Goal: Task Accomplishment & Management: Use online tool/utility

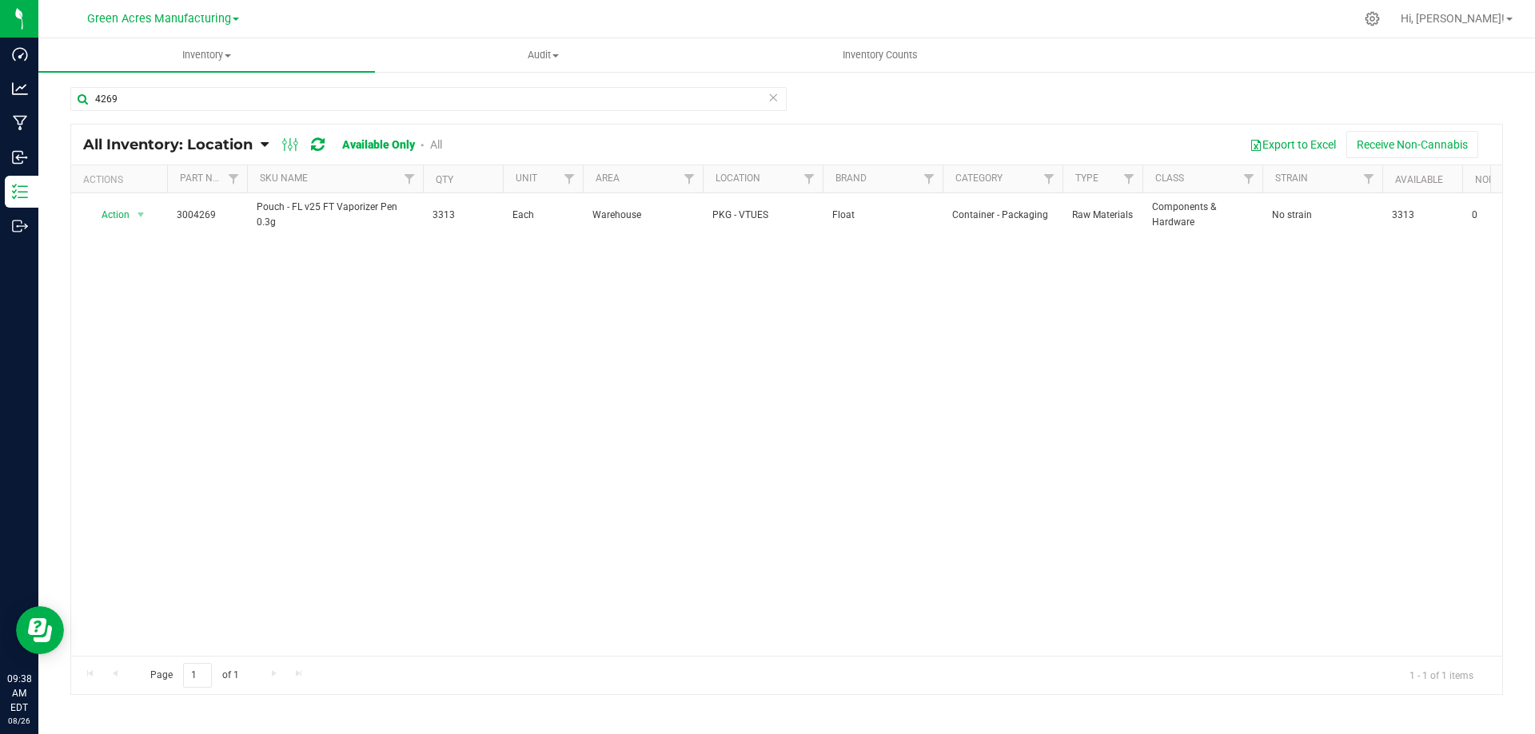
click at [277, 338] on div "Action Action Adjust qty Edit lot numbers Global inventory Locate inventory Pri…" at bounding box center [786, 424] width 1431 height 463
click at [270, 100] on input "4269" at bounding box center [428, 99] width 716 height 24
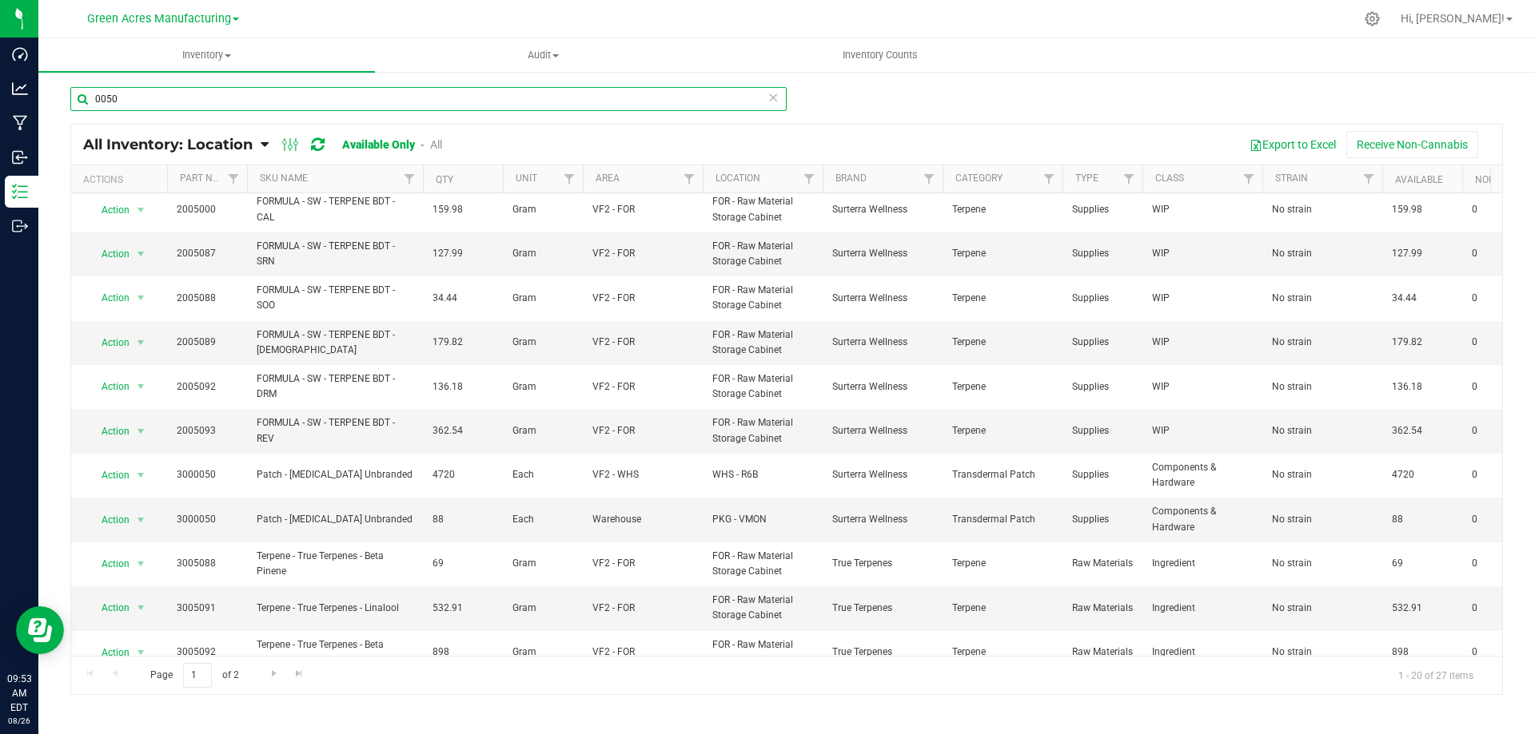
scroll to position [400, 0]
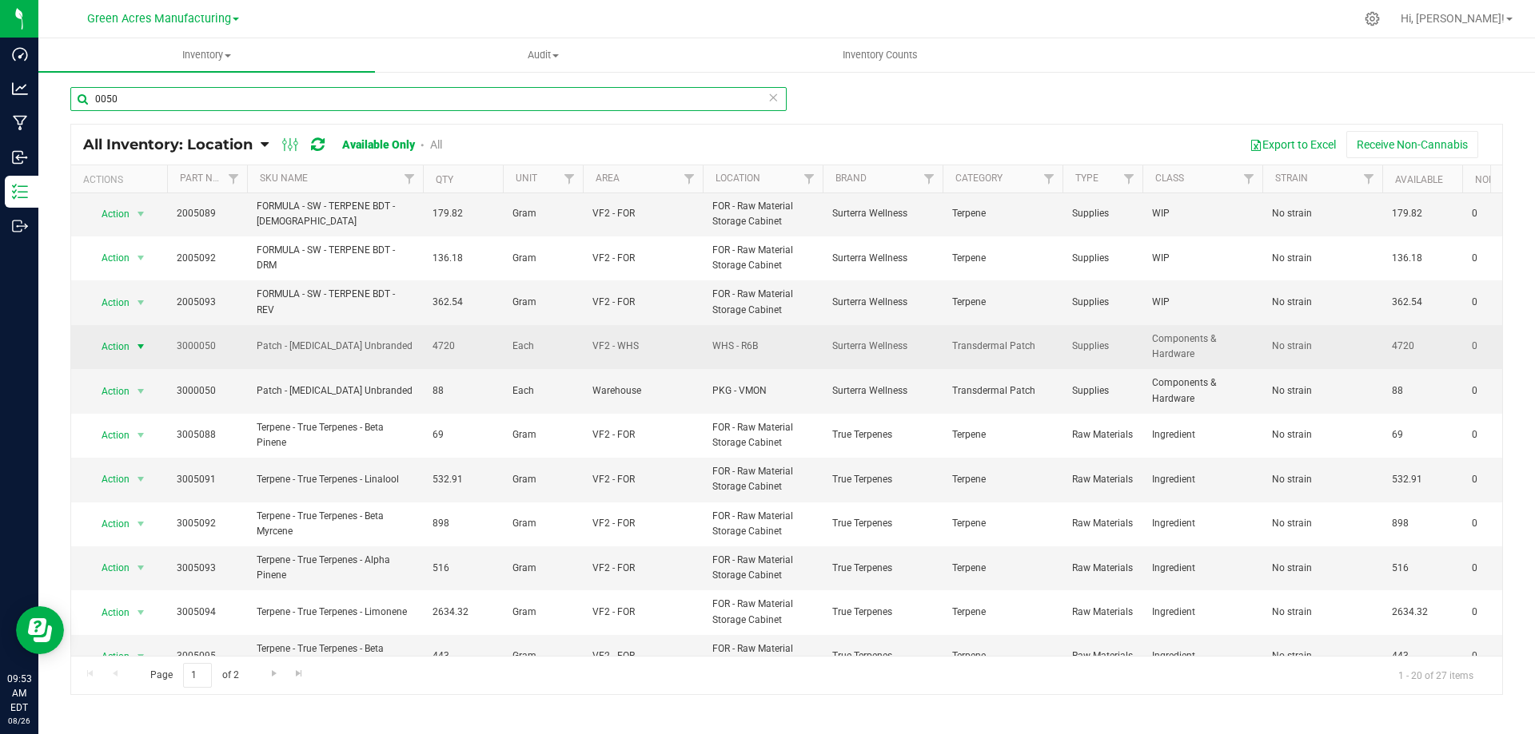
type input "0050"
click at [127, 347] on span "Action" at bounding box center [108, 347] width 43 height 22
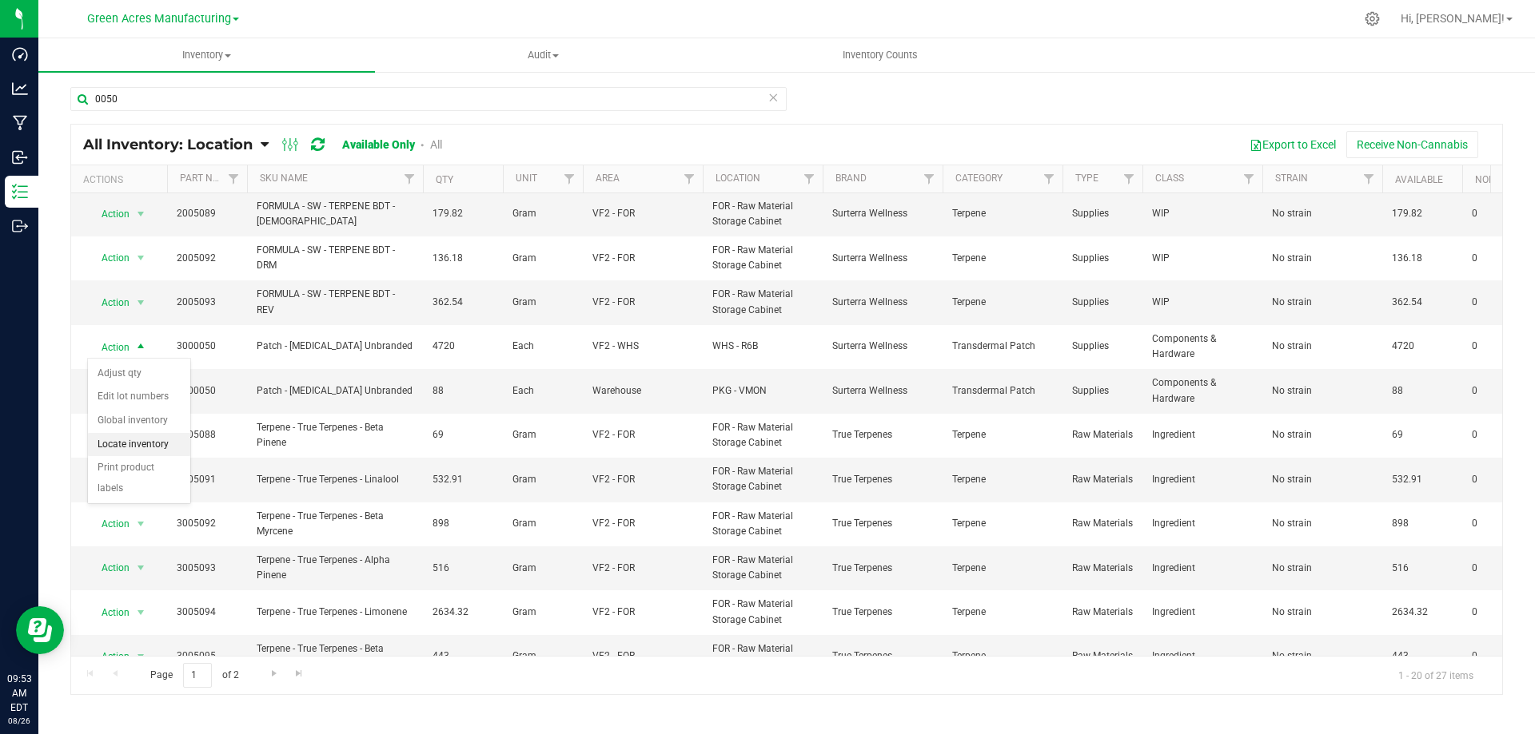
click at [153, 445] on li "Locate inventory" at bounding box center [139, 445] width 102 height 24
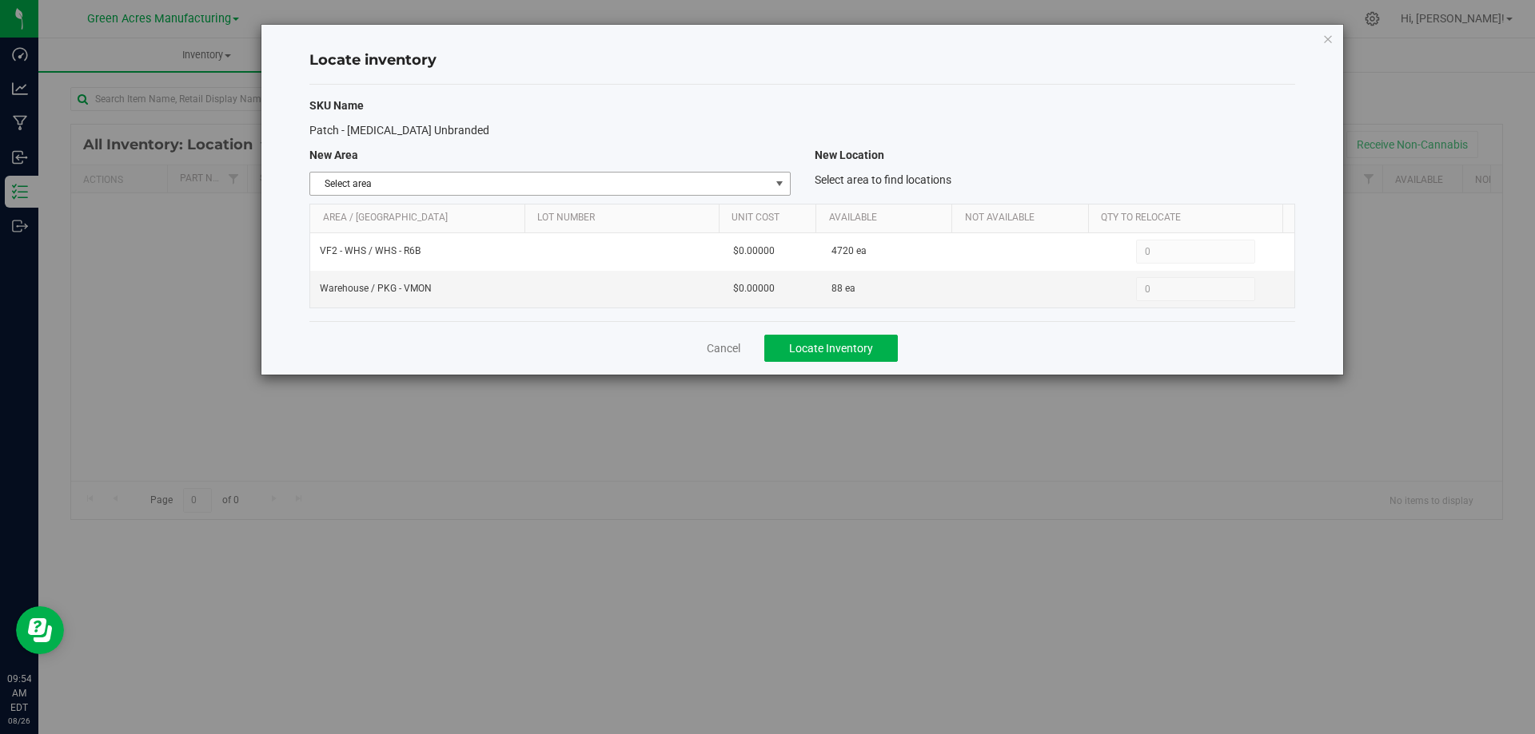
click at [774, 181] on span "select" at bounding box center [779, 183] width 13 height 13
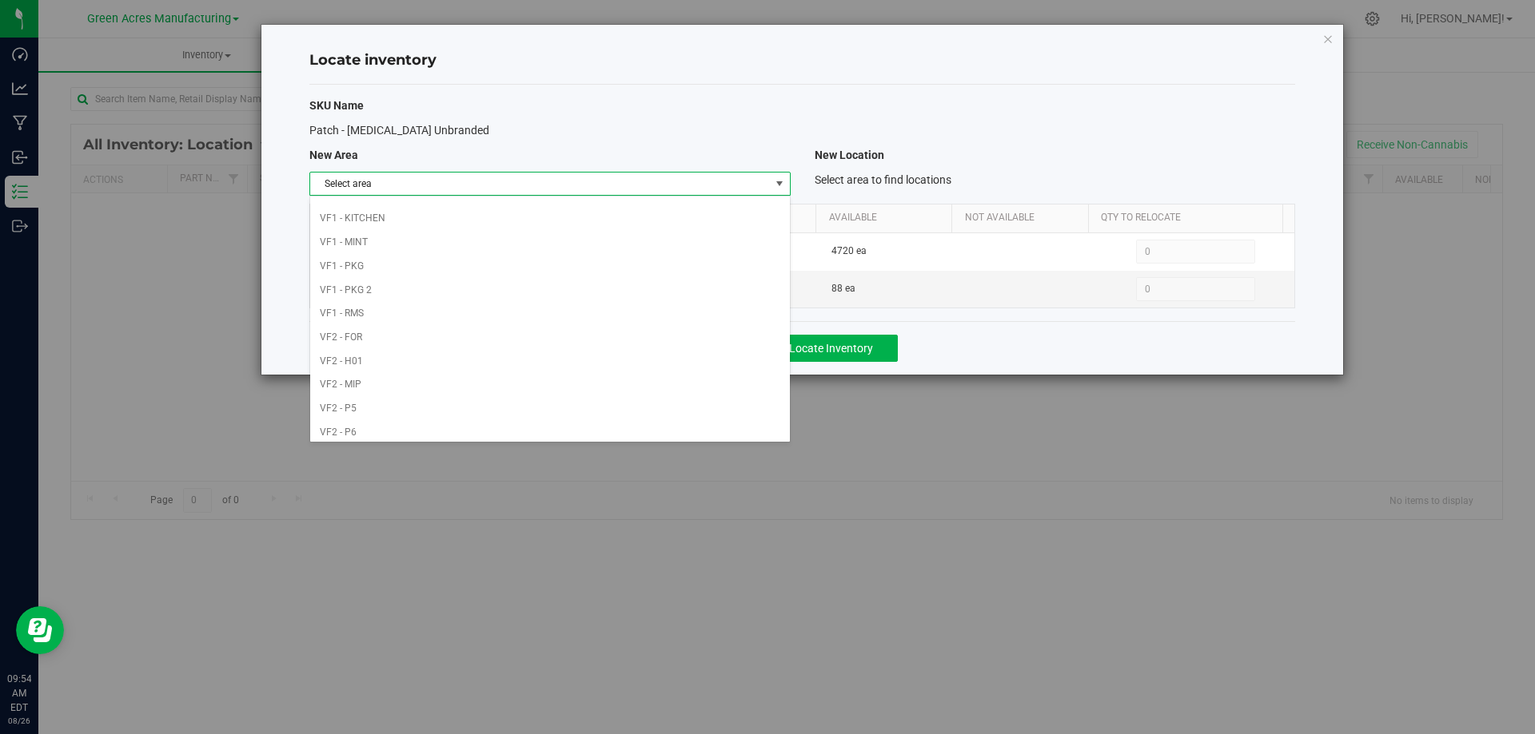
scroll to position [782, 0]
click at [691, 422] on li "Warehouse" at bounding box center [549, 427] width 479 height 24
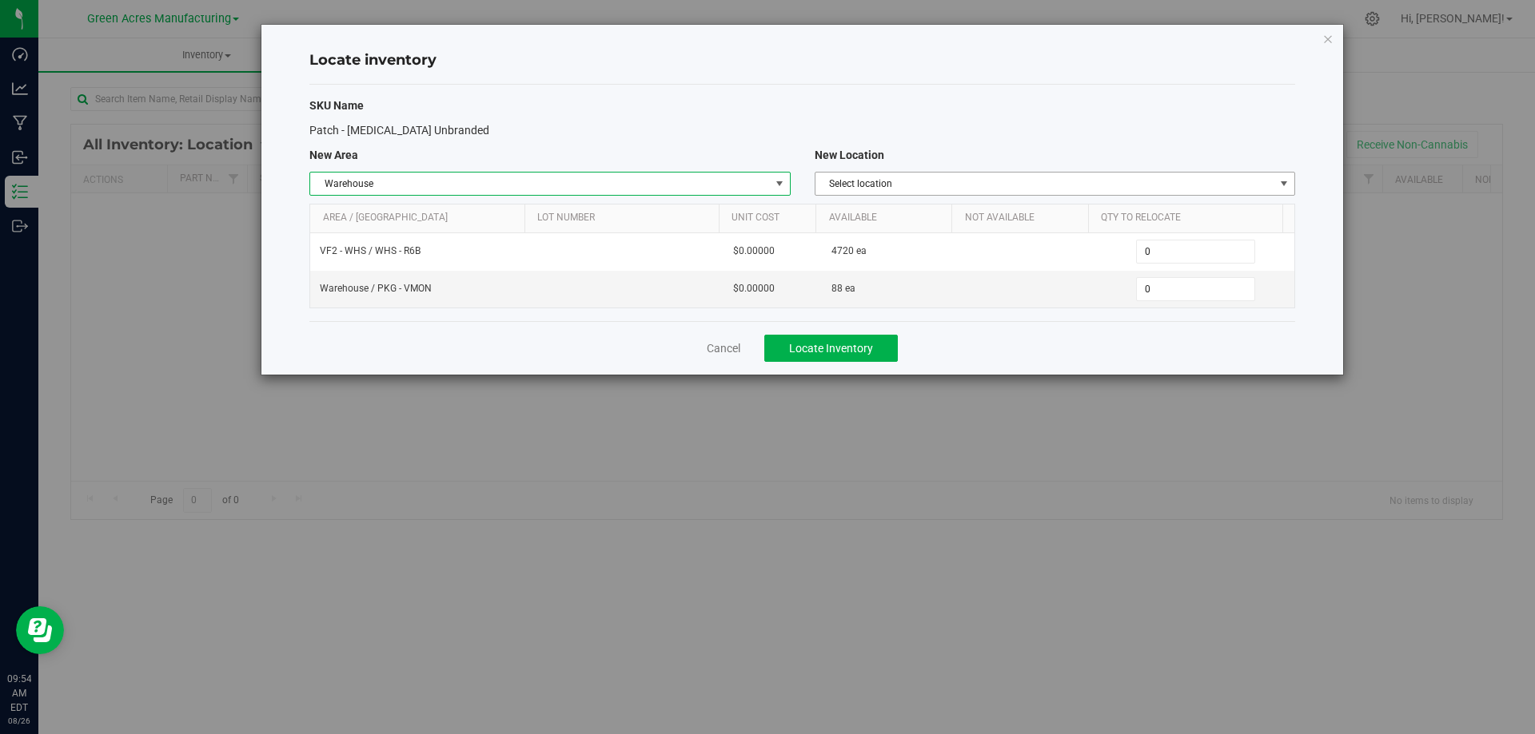
click at [1081, 184] on span "Select location" at bounding box center [1044, 184] width 459 height 22
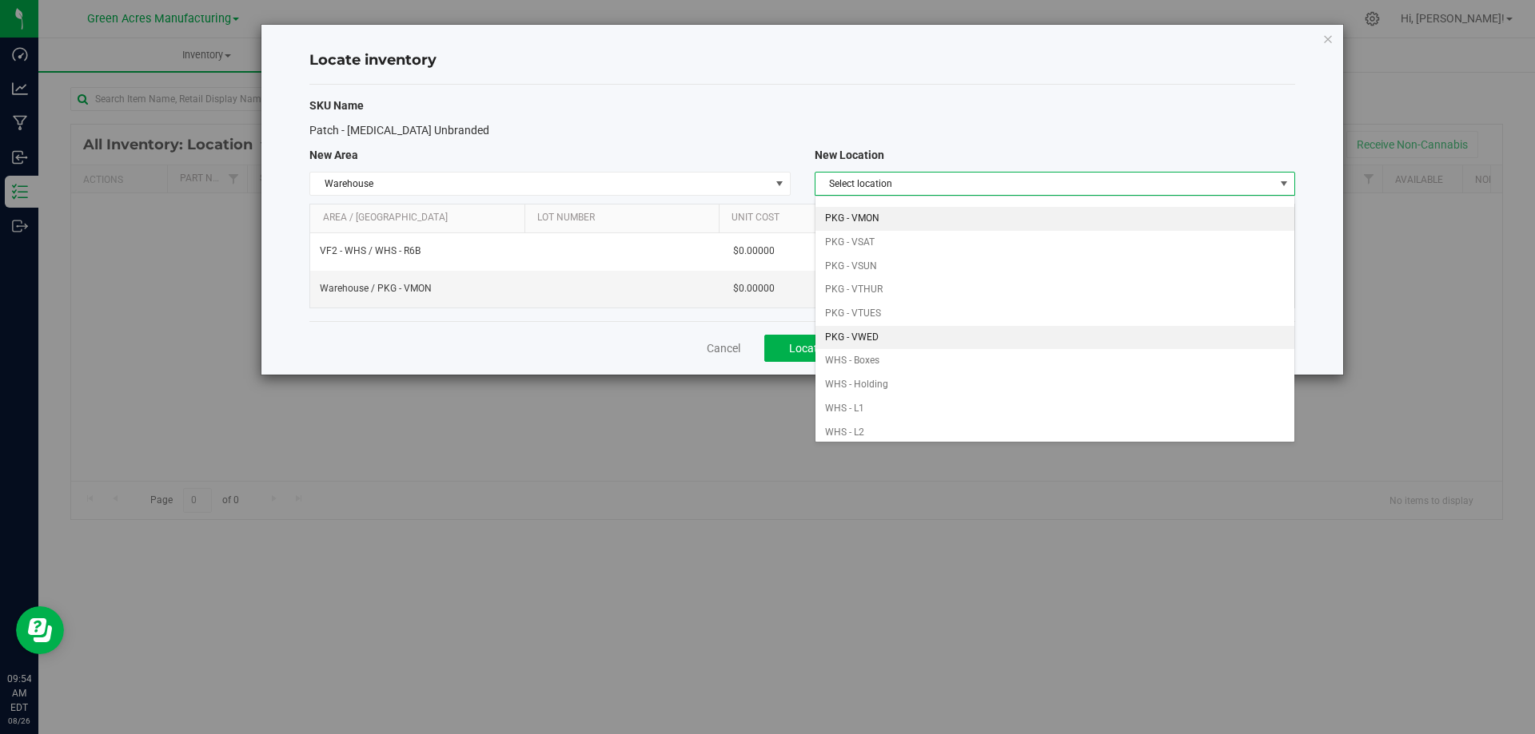
scroll to position [160, 0]
click at [906, 341] on li "PKG - VWED" at bounding box center [1054, 336] width 479 height 24
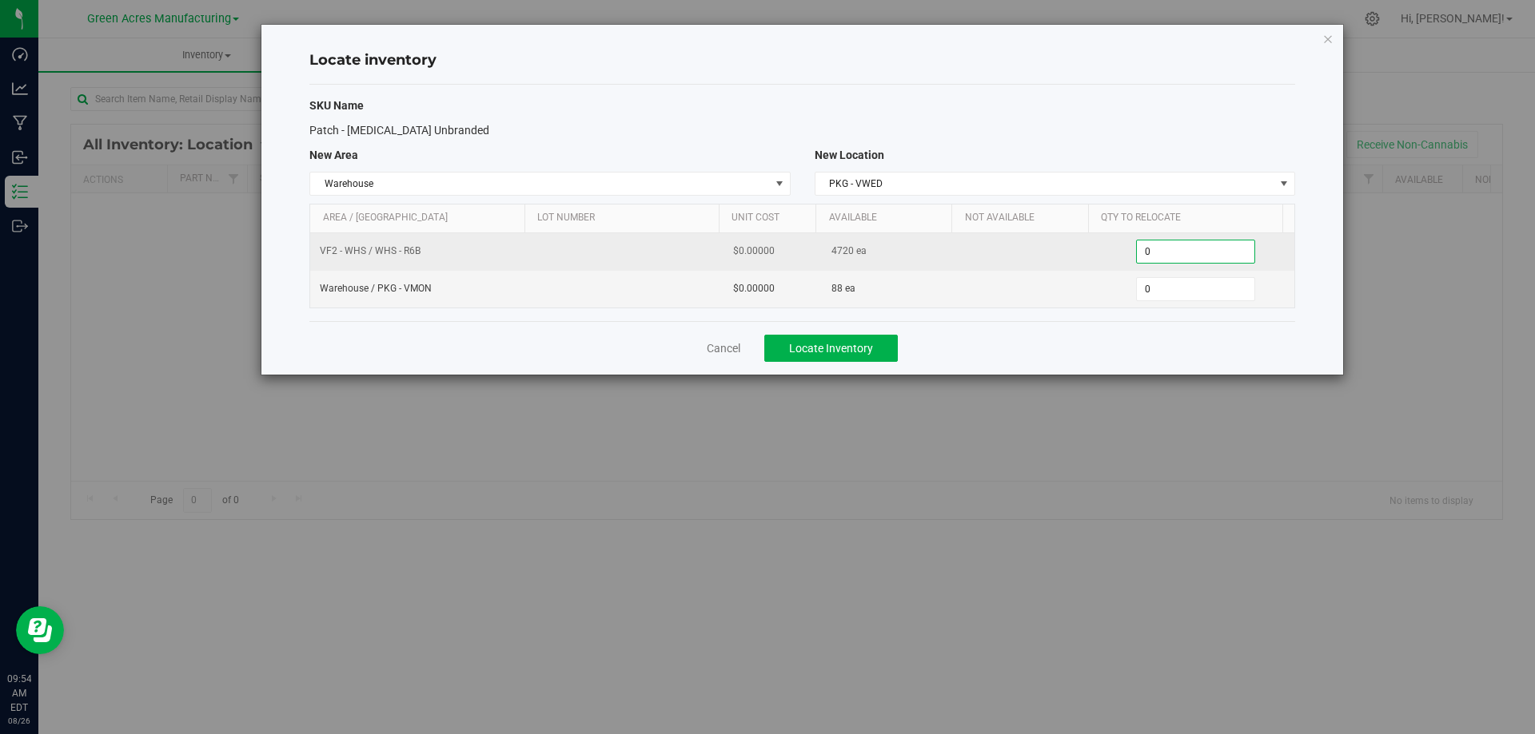
click at [1204, 250] on span "0 0" at bounding box center [1195, 252] width 119 height 24
click at [1204, 250] on input "0" at bounding box center [1194, 252] width 117 height 22
type input "1520"
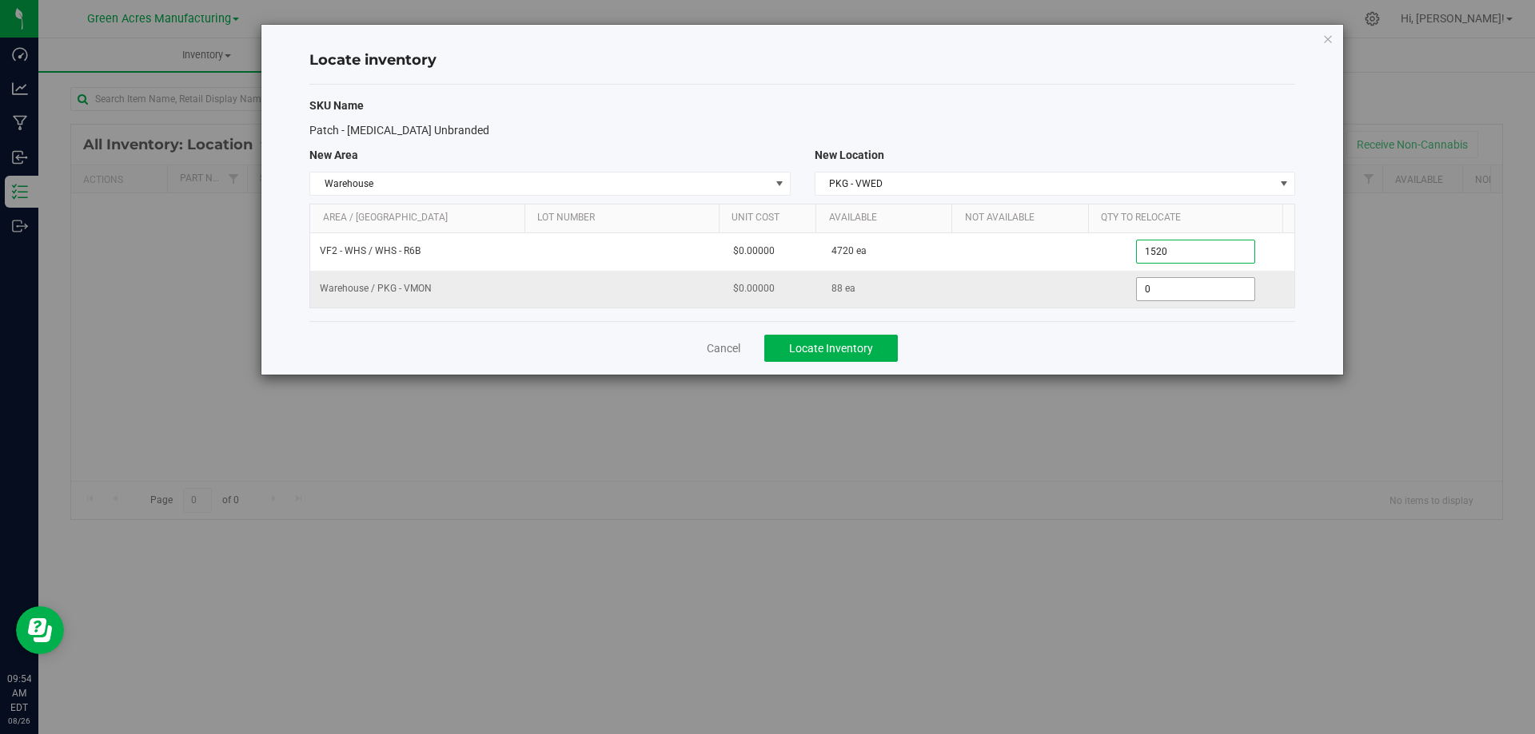
type input "1,520"
click at [1183, 287] on span "0 0" at bounding box center [1195, 289] width 119 height 24
click at [1183, 287] on input "0" at bounding box center [1194, 289] width 117 height 22
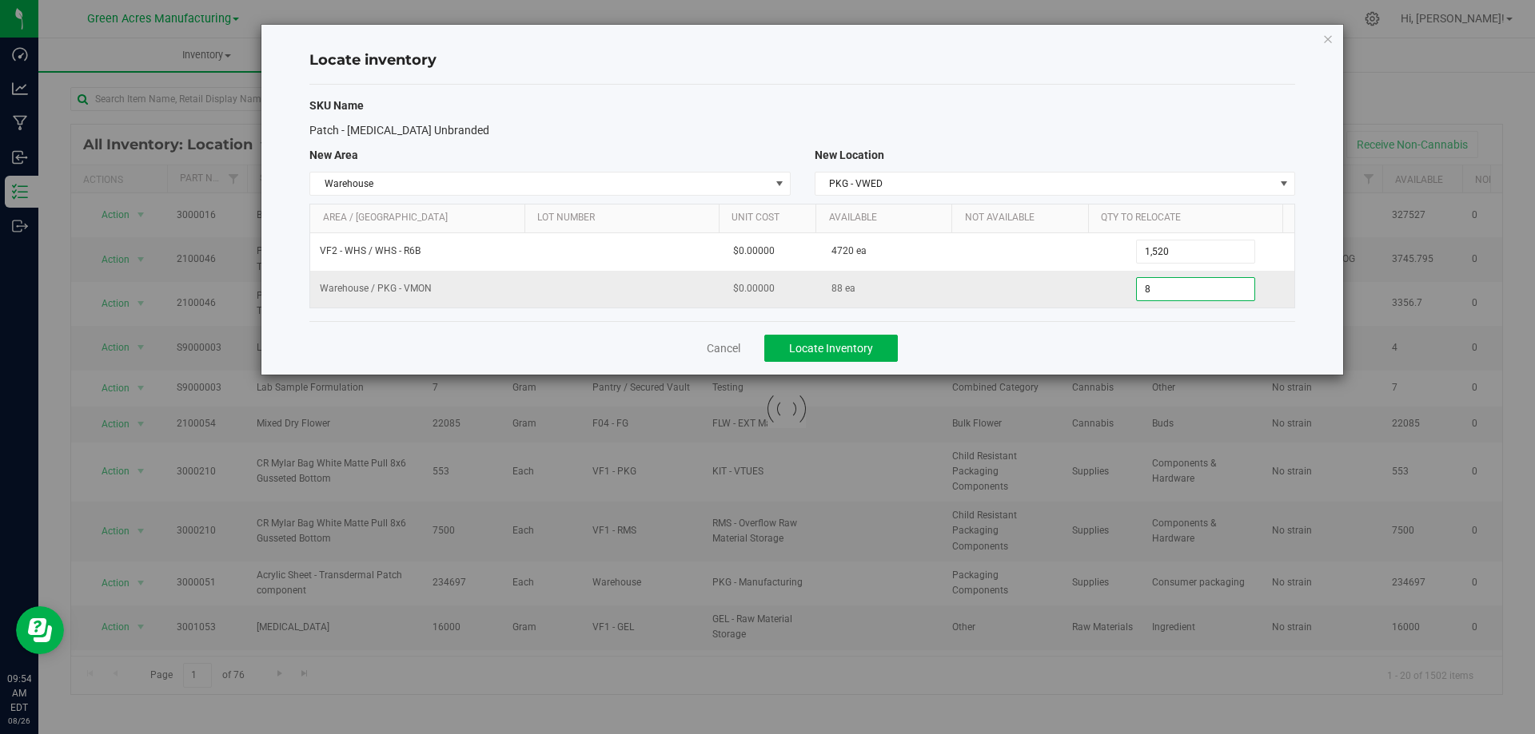
type input "88"
click at [1133, 344] on div "Cancel Locate Inventory" at bounding box center [801, 348] width 985 height 54
click at [886, 343] on button "Locate Inventory" at bounding box center [830, 348] width 133 height 27
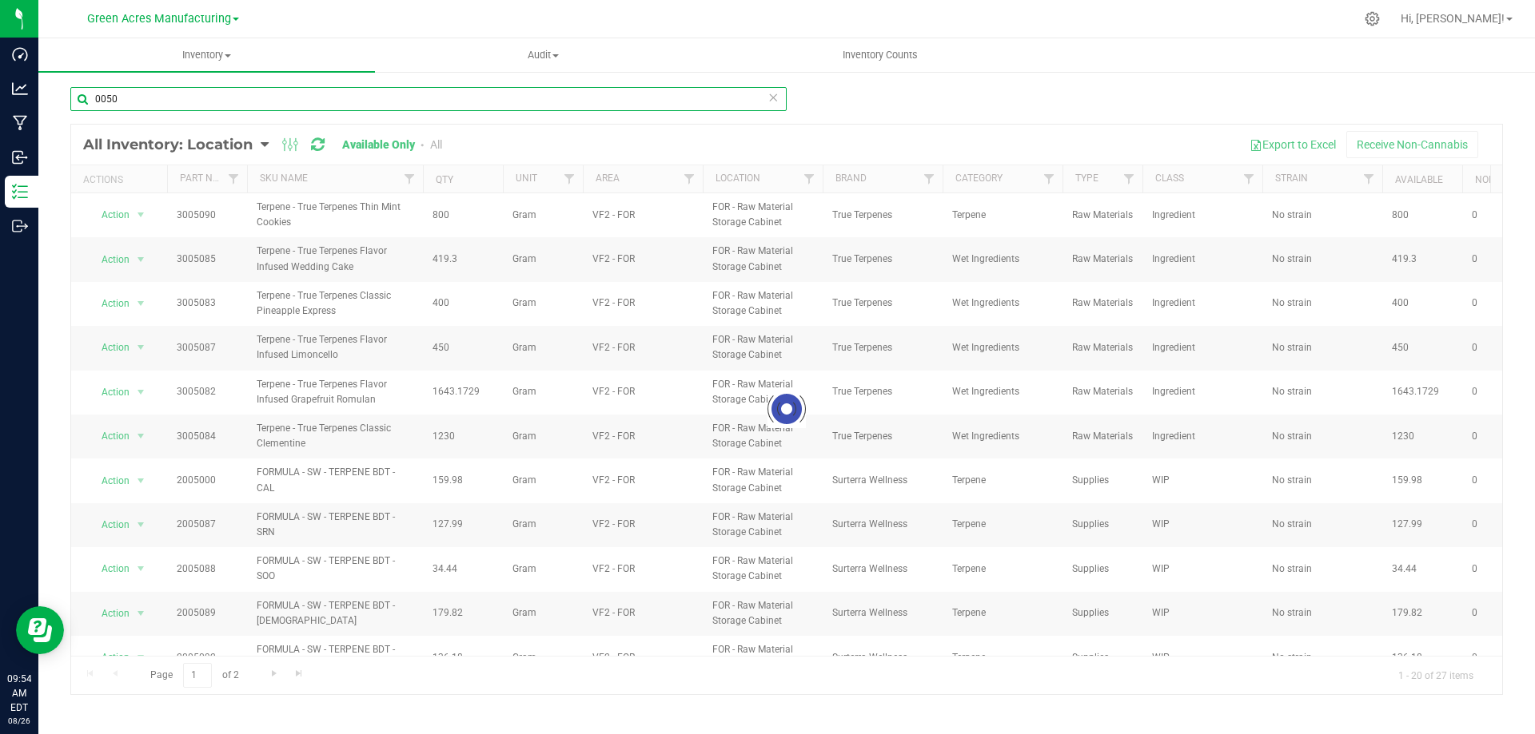
click at [721, 101] on input "0050" at bounding box center [428, 99] width 716 height 24
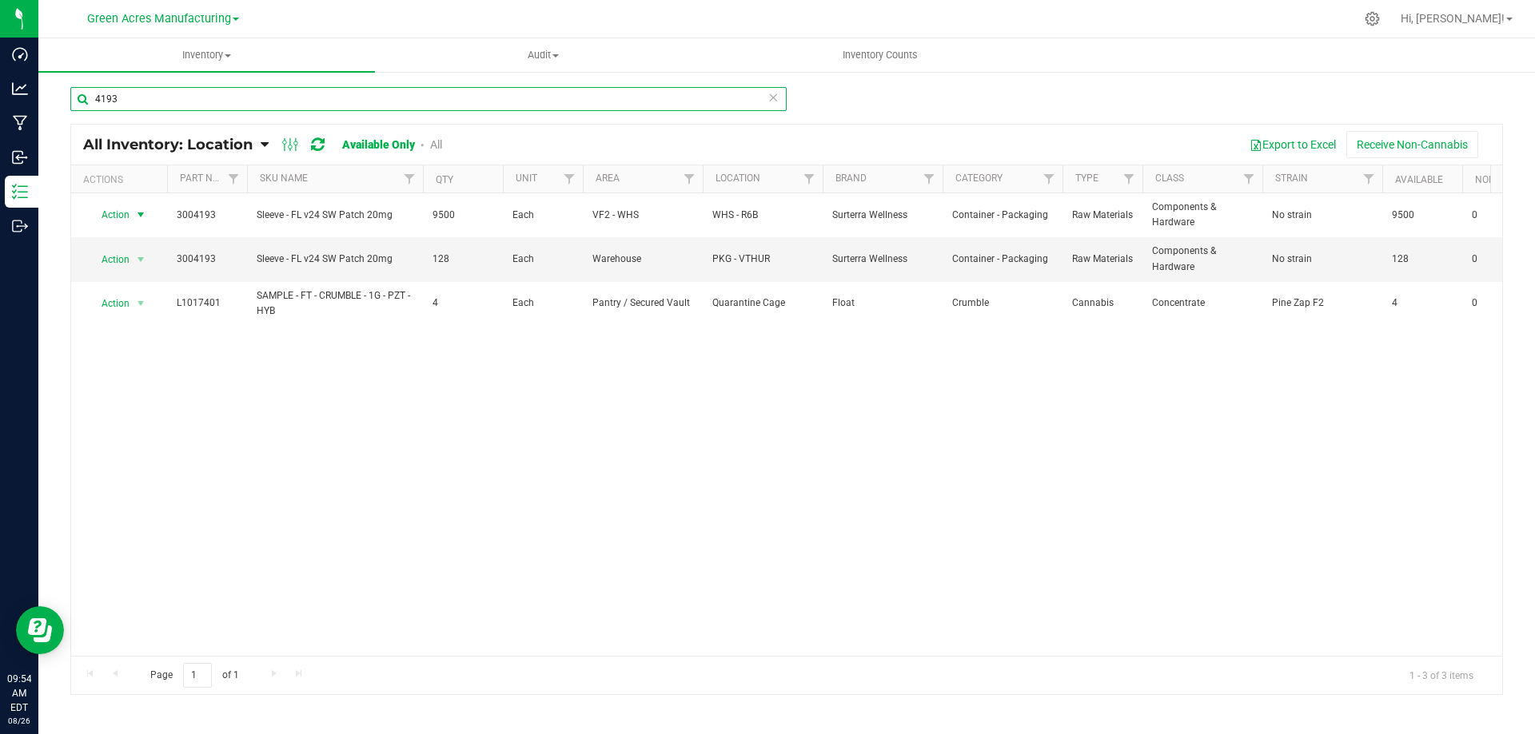
type input "4193"
click at [125, 216] on span "Action" at bounding box center [108, 215] width 43 height 22
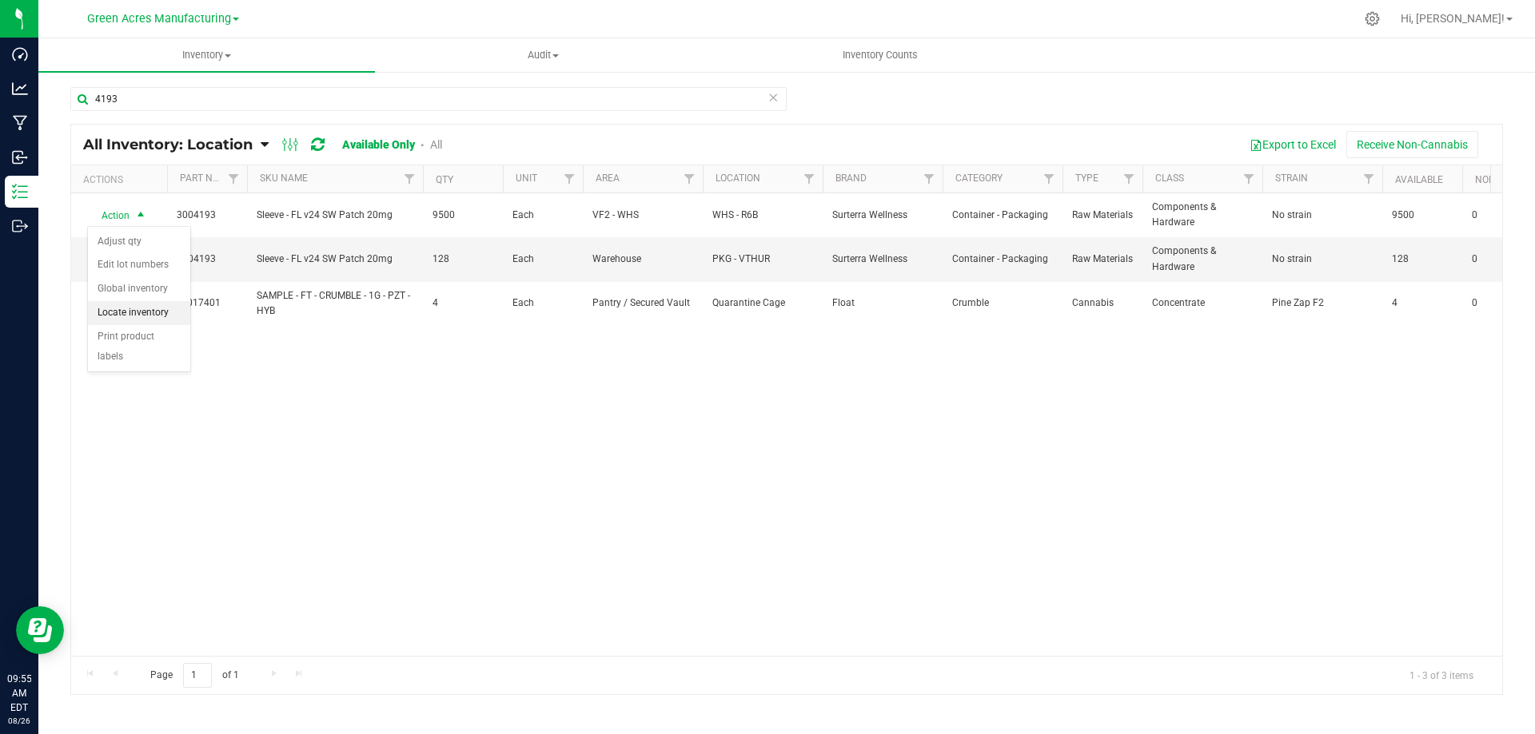
click at [157, 316] on li "Locate inventory" at bounding box center [139, 313] width 102 height 24
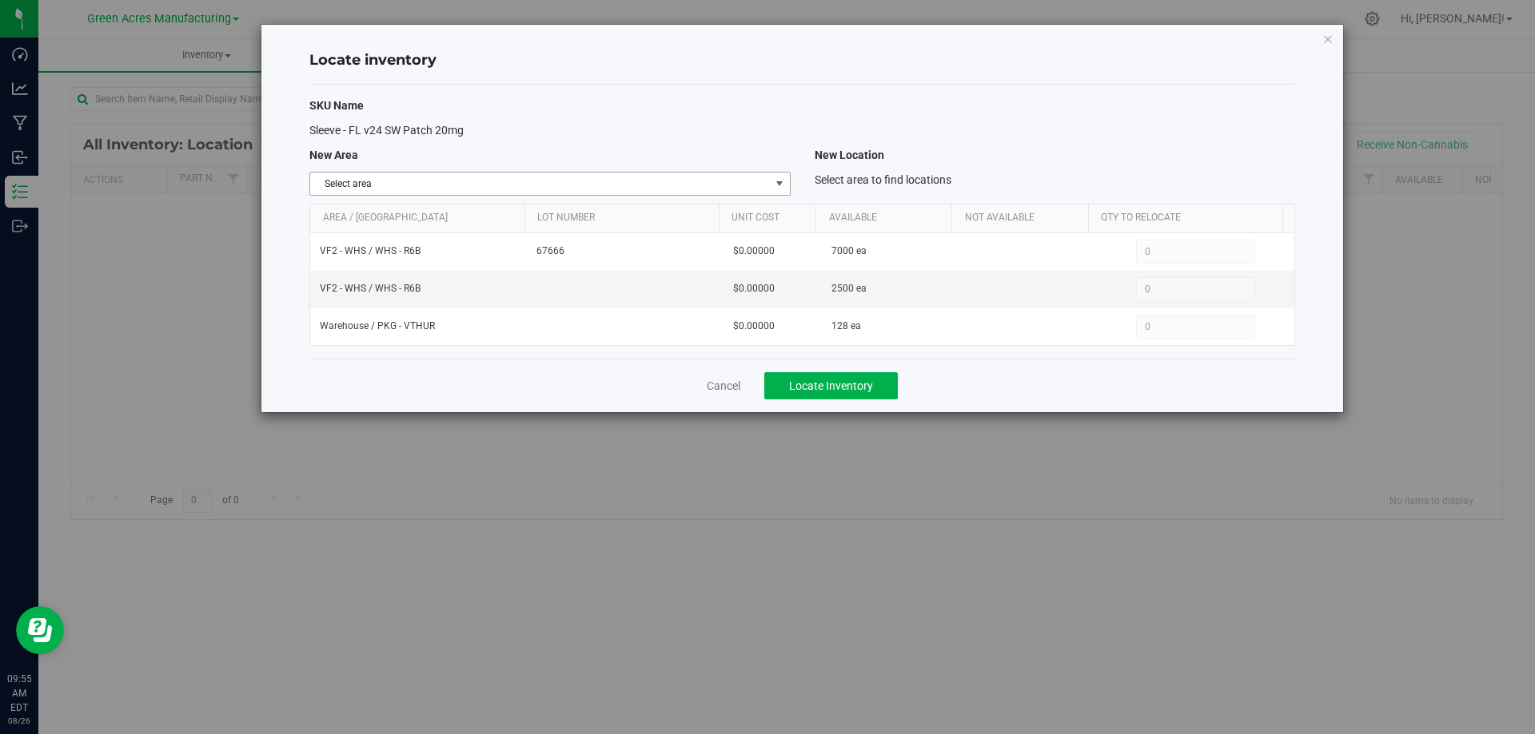
click at [770, 184] on span "select" at bounding box center [779, 184] width 20 height 22
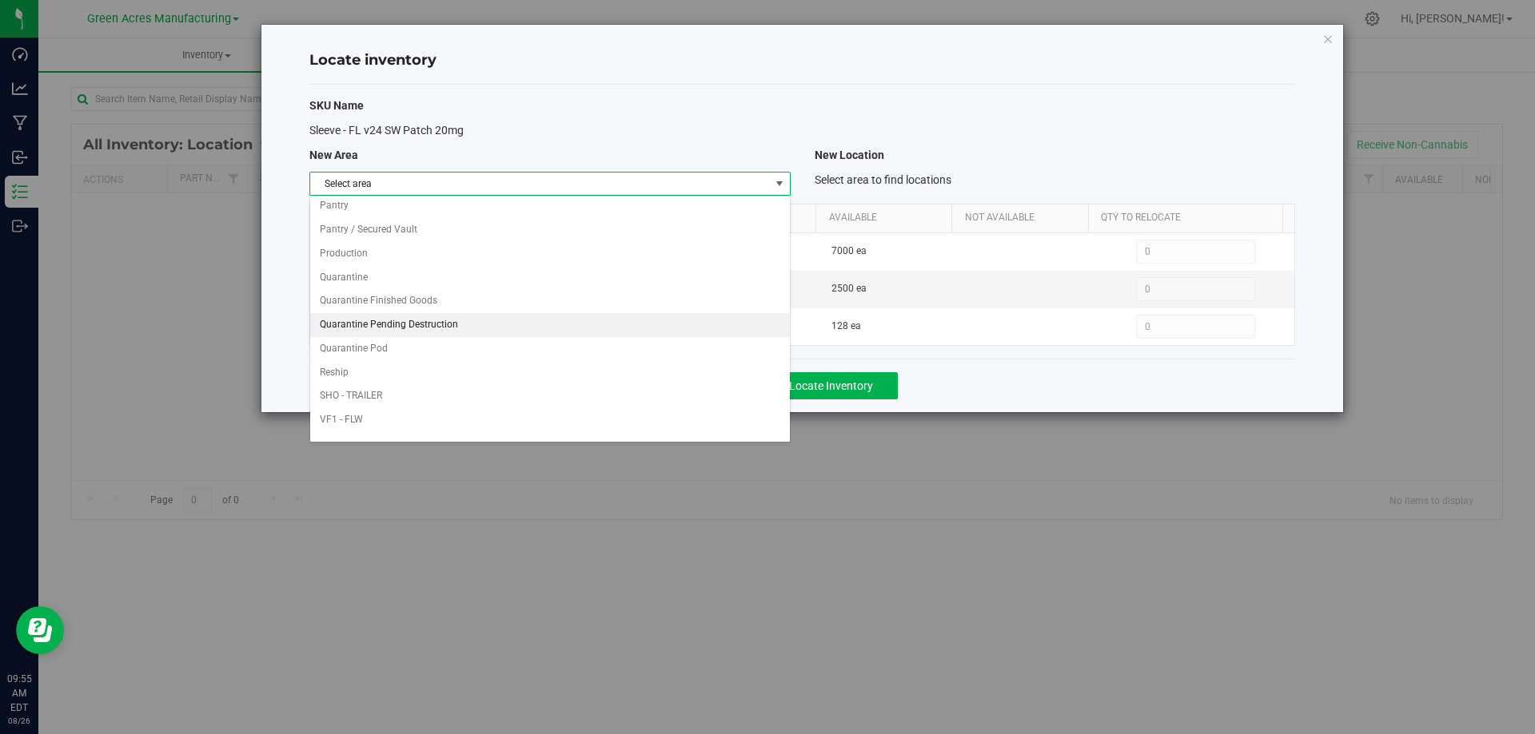
scroll to position [782, 0]
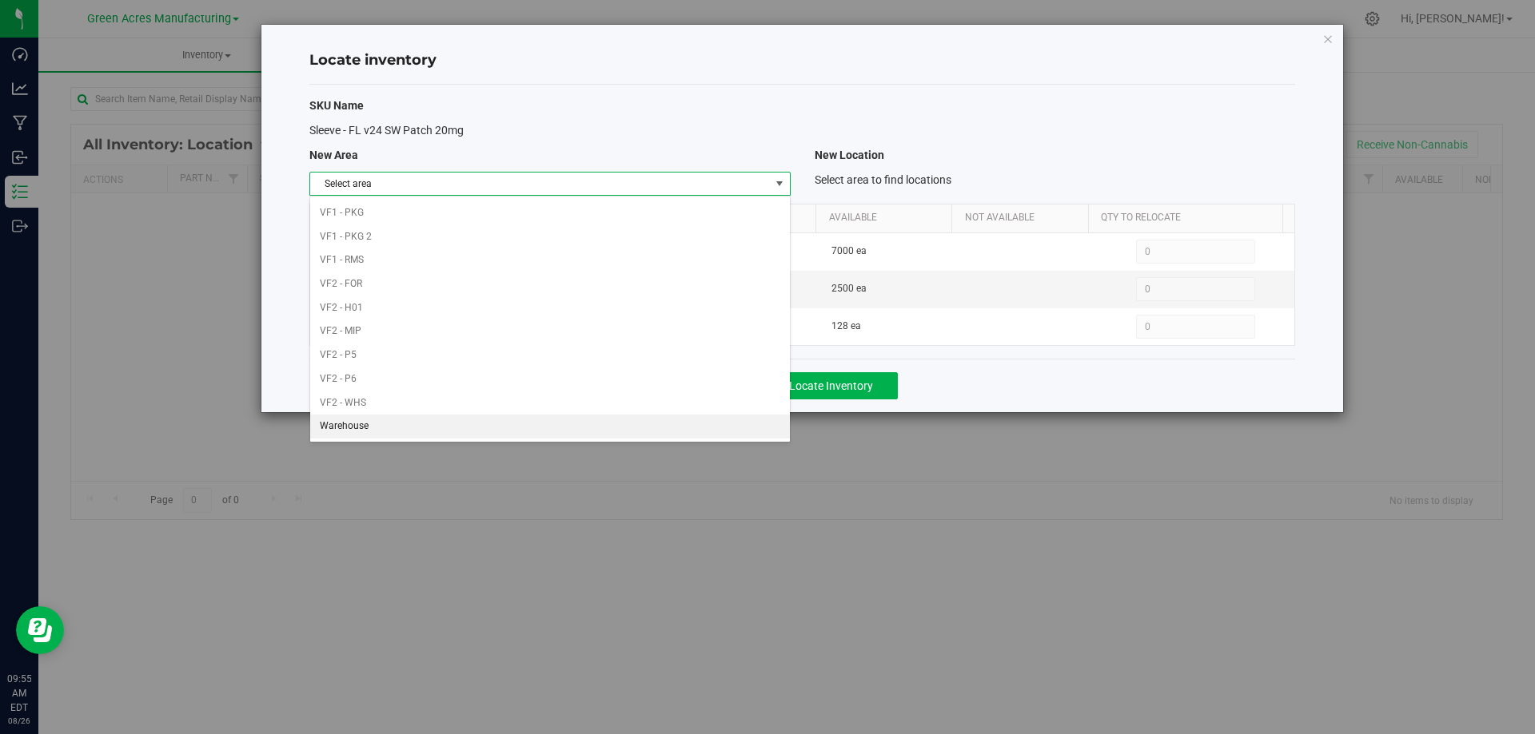
click at [675, 431] on li "Warehouse" at bounding box center [549, 427] width 479 height 24
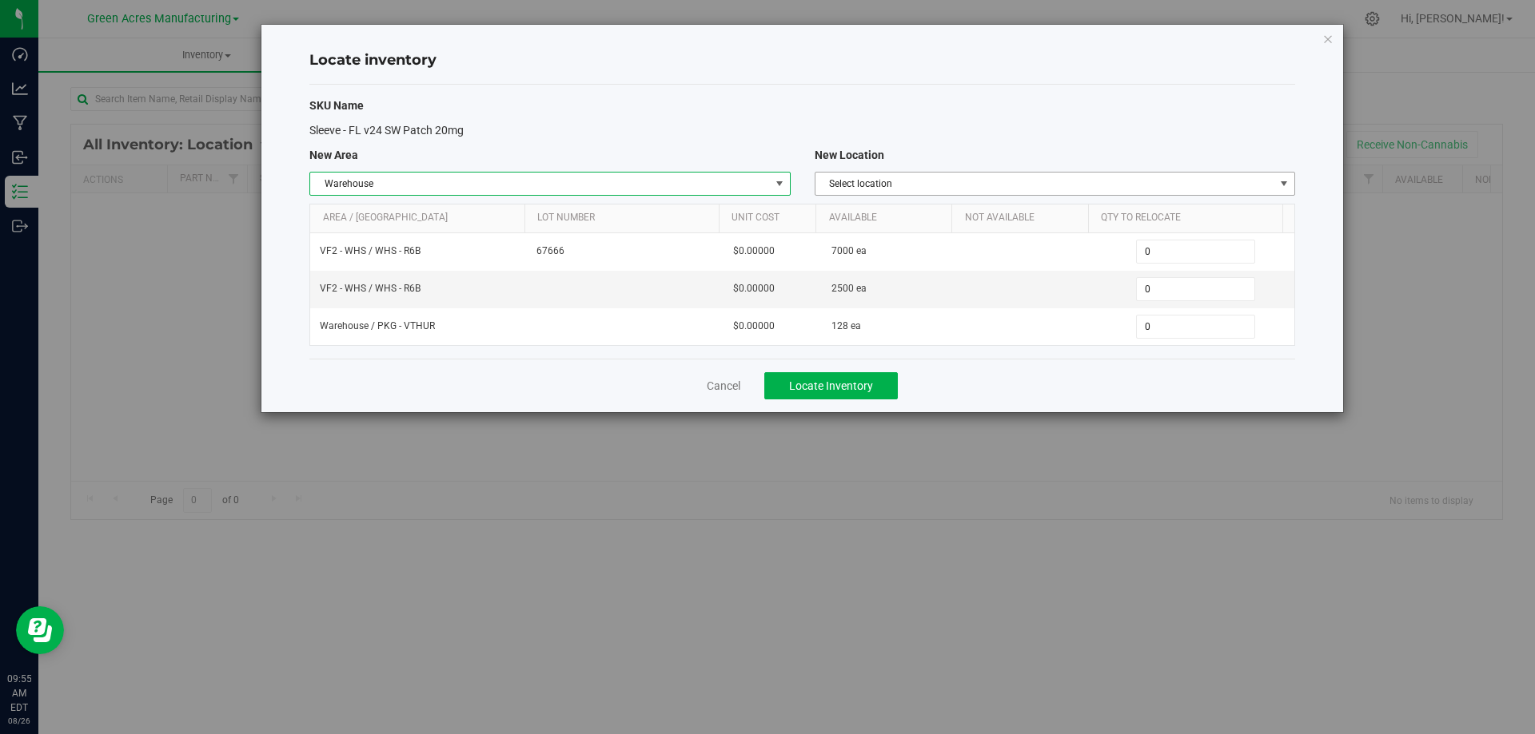
click at [1175, 184] on span "Select location" at bounding box center [1044, 184] width 459 height 22
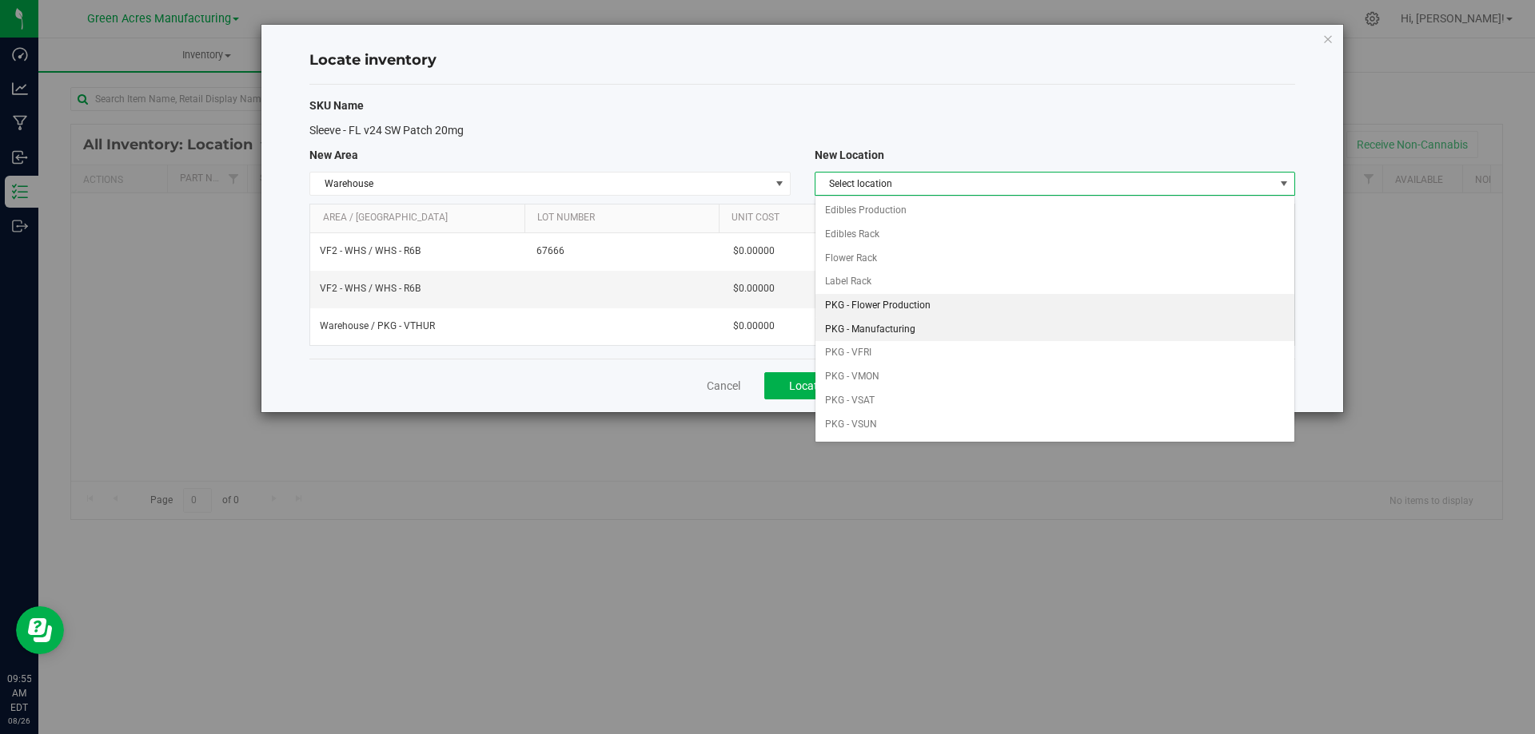
scroll to position [160, 0]
click at [963, 332] on li "PKG - VWED" at bounding box center [1054, 336] width 479 height 24
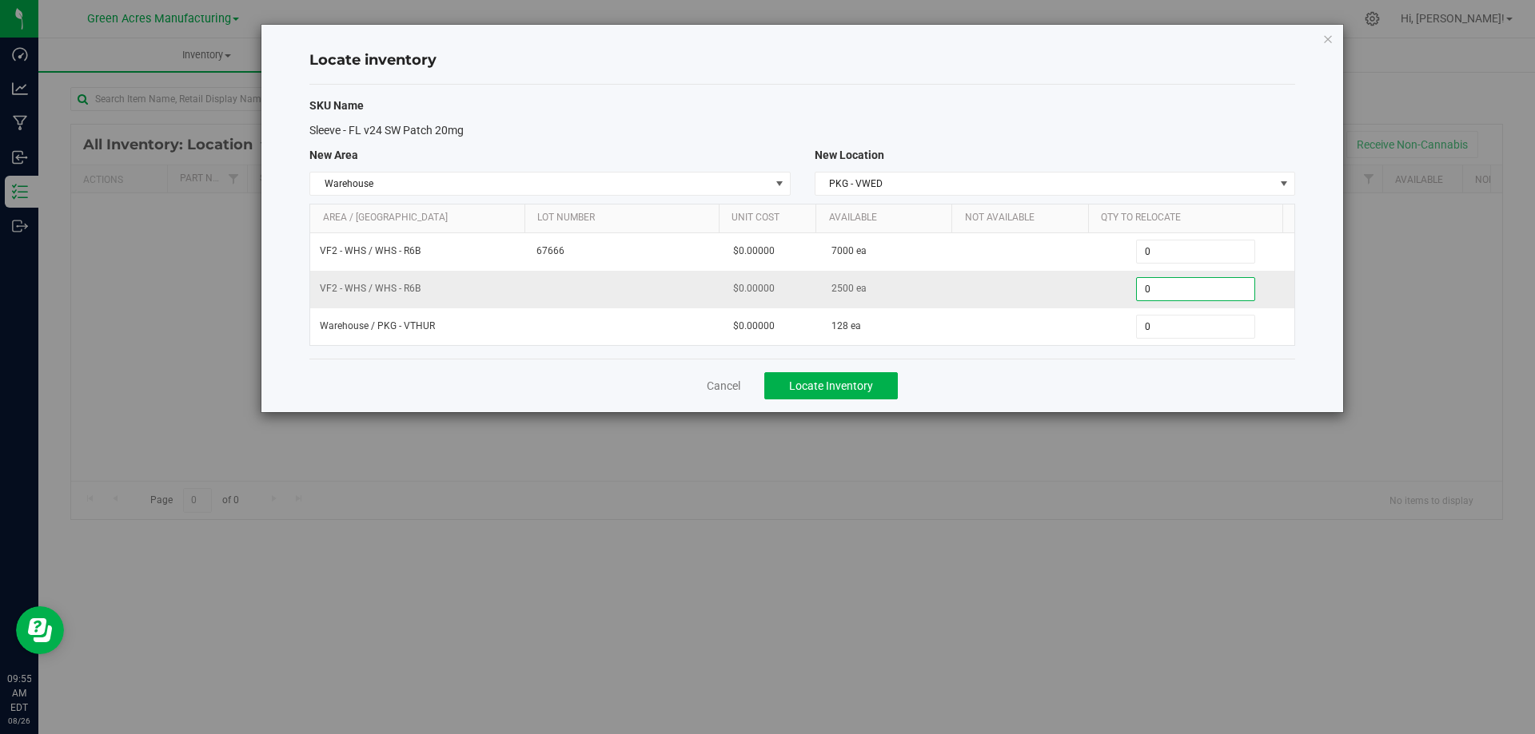
click at [1187, 285] on span "0 0" at bounding box center [1195, 289] width 119 height 24
click at [1187, 285] on input "0" at bounding box center [1194, 289] width 117 height 22
type input "2500"
type input "2,500"
type input "1280"
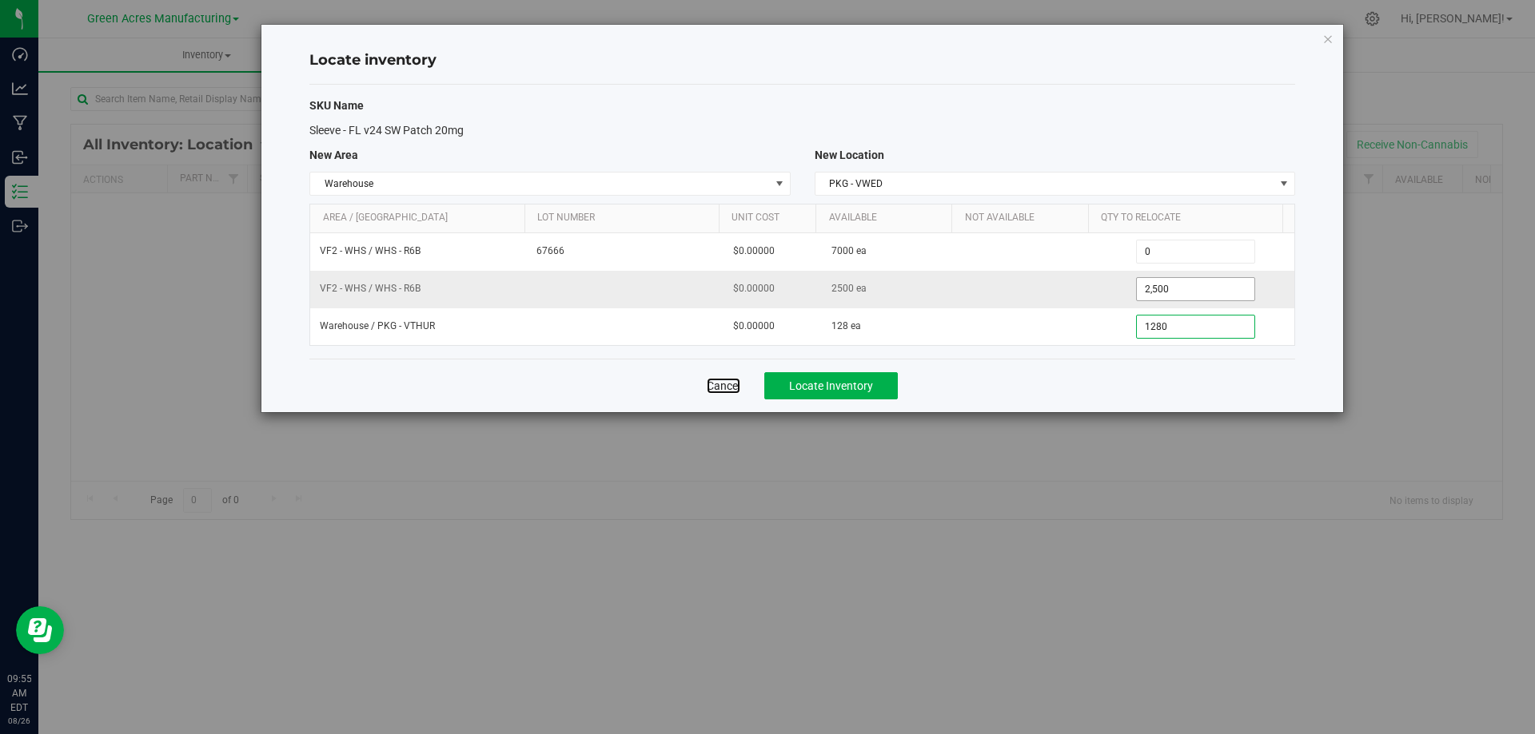
type input "128"
click at [1068, 372] on div "Cancel Locate Inventory" at bounding box center [801, 386] width 985 height 54
click at [773, 378] on button "Locate Inventory" at bounding box center [830, 385] width 133 height 27
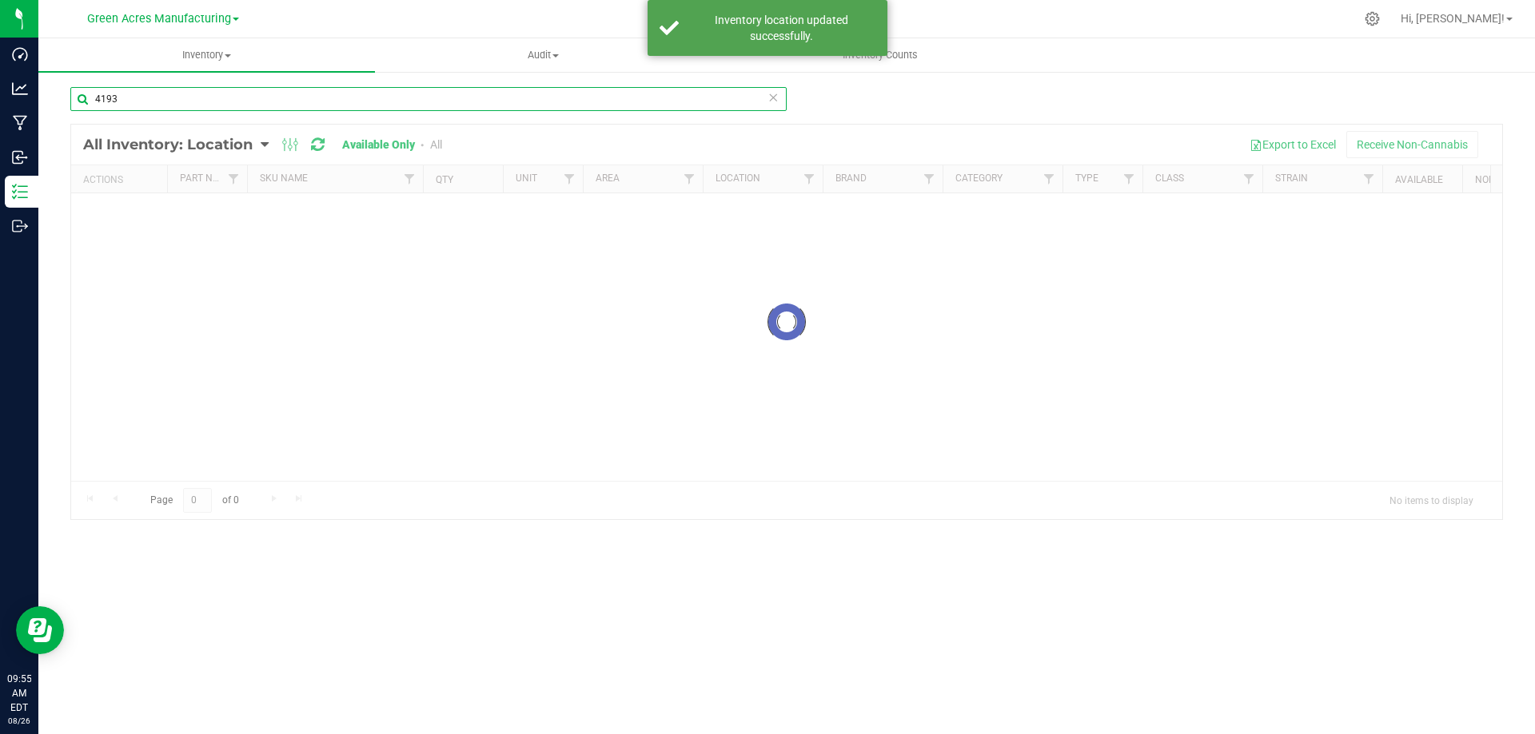
click at [381, 99] on input "4193" at bounding box center [428, 99] width 716 height 24
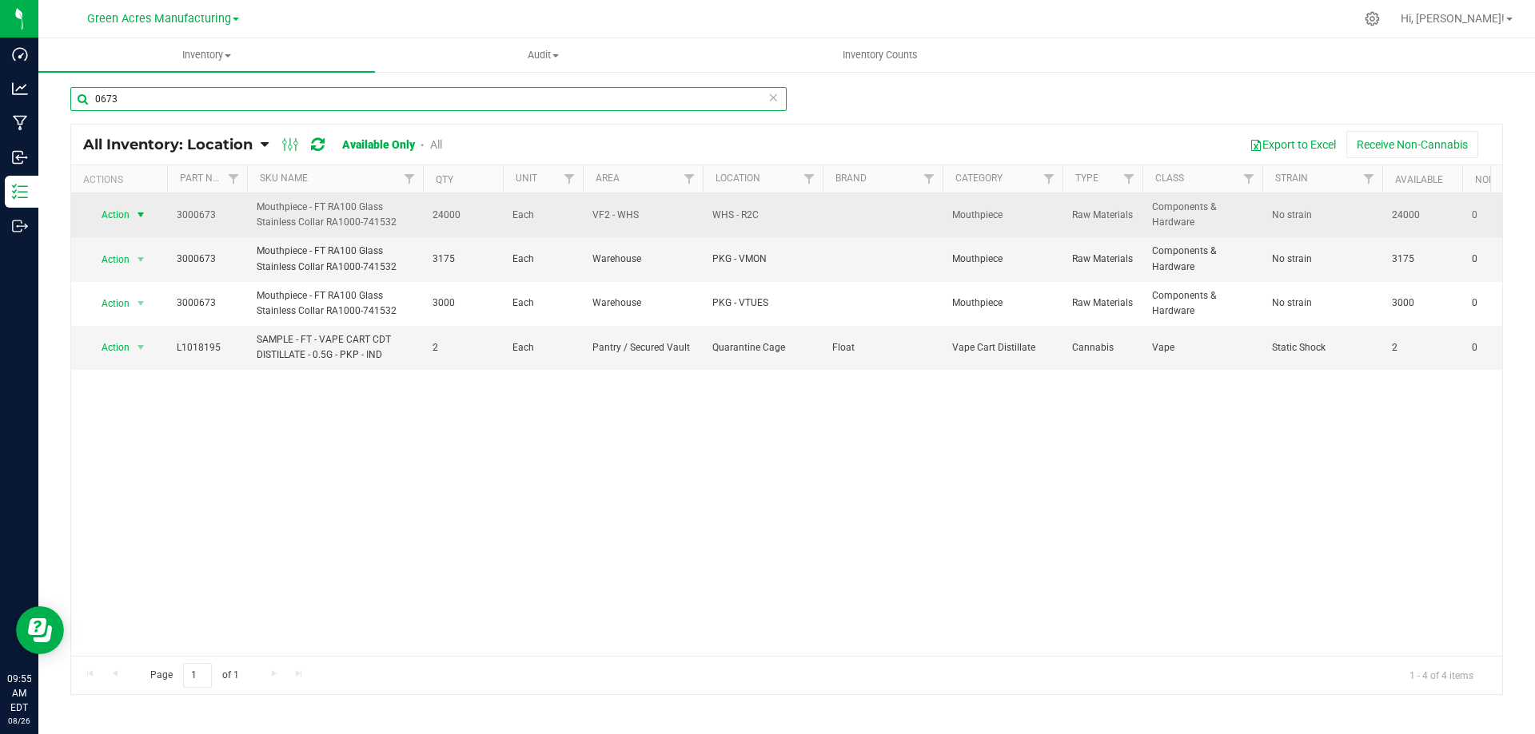
type input "0673"
click at [136, 208] on span "select" at bounding box center [141, 215] width 20 height 22
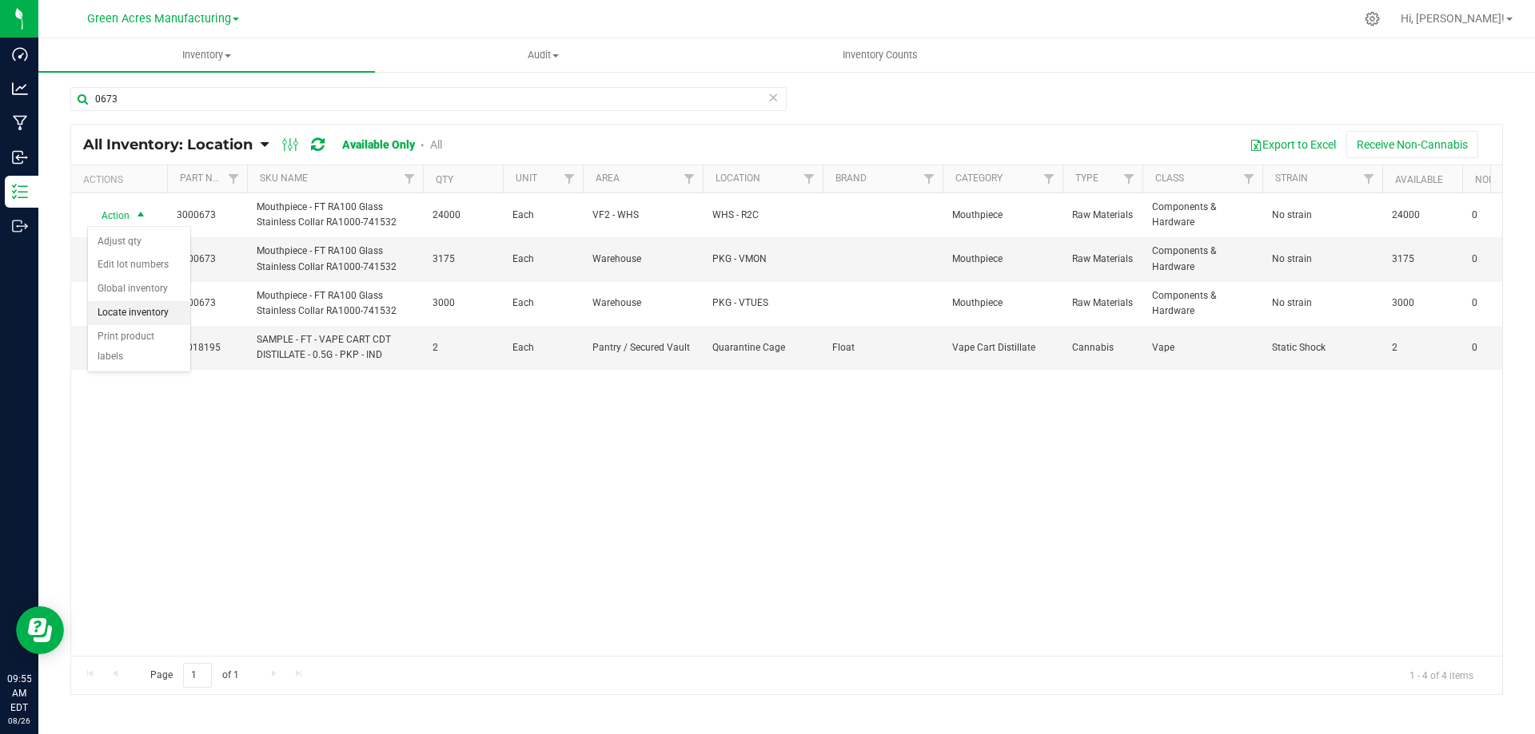
click at [143, 312] on li "Locate inventory" at bounding box center [139, 313] width 102 height 24
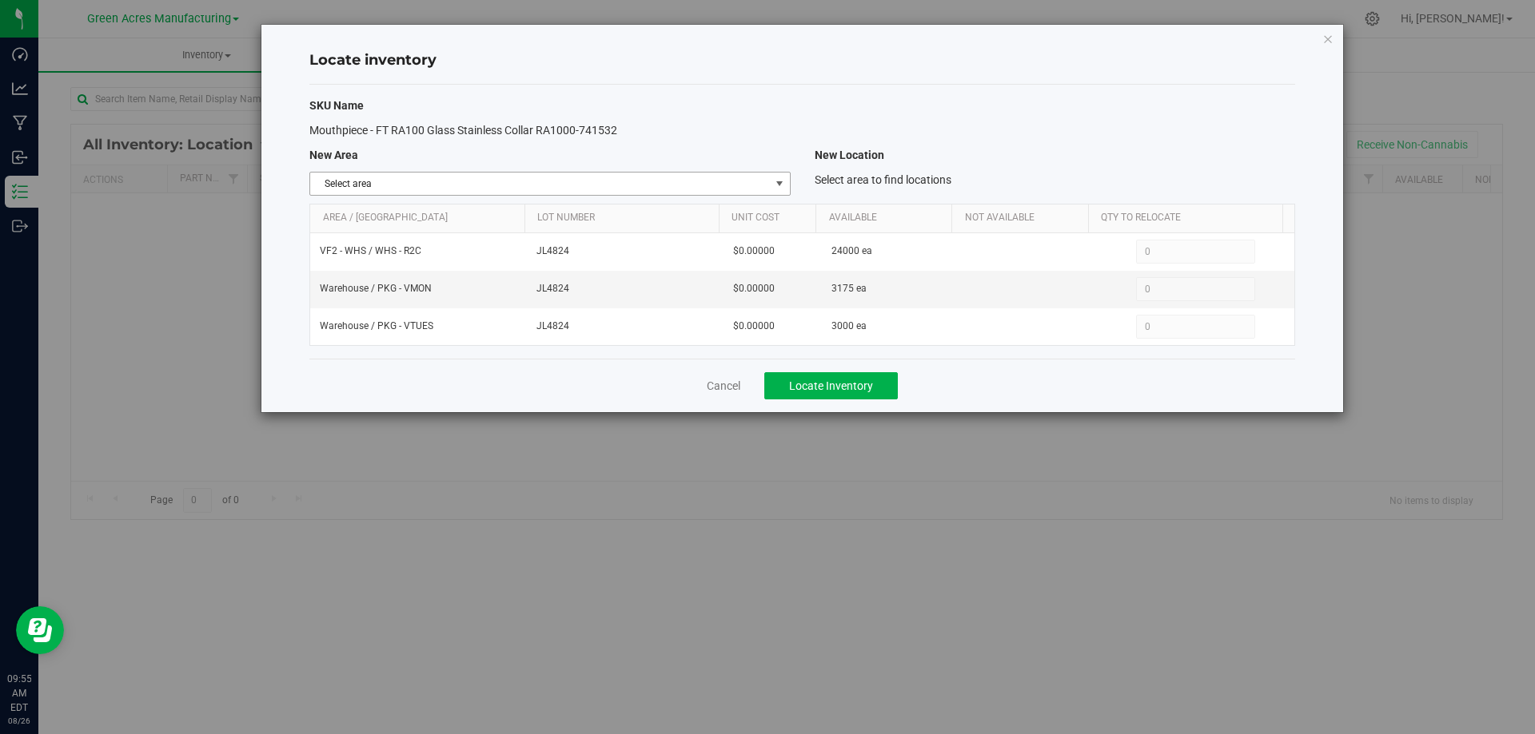
click at [774, 189] on span "select" at bounding box center [779, 183] width 13 height 13
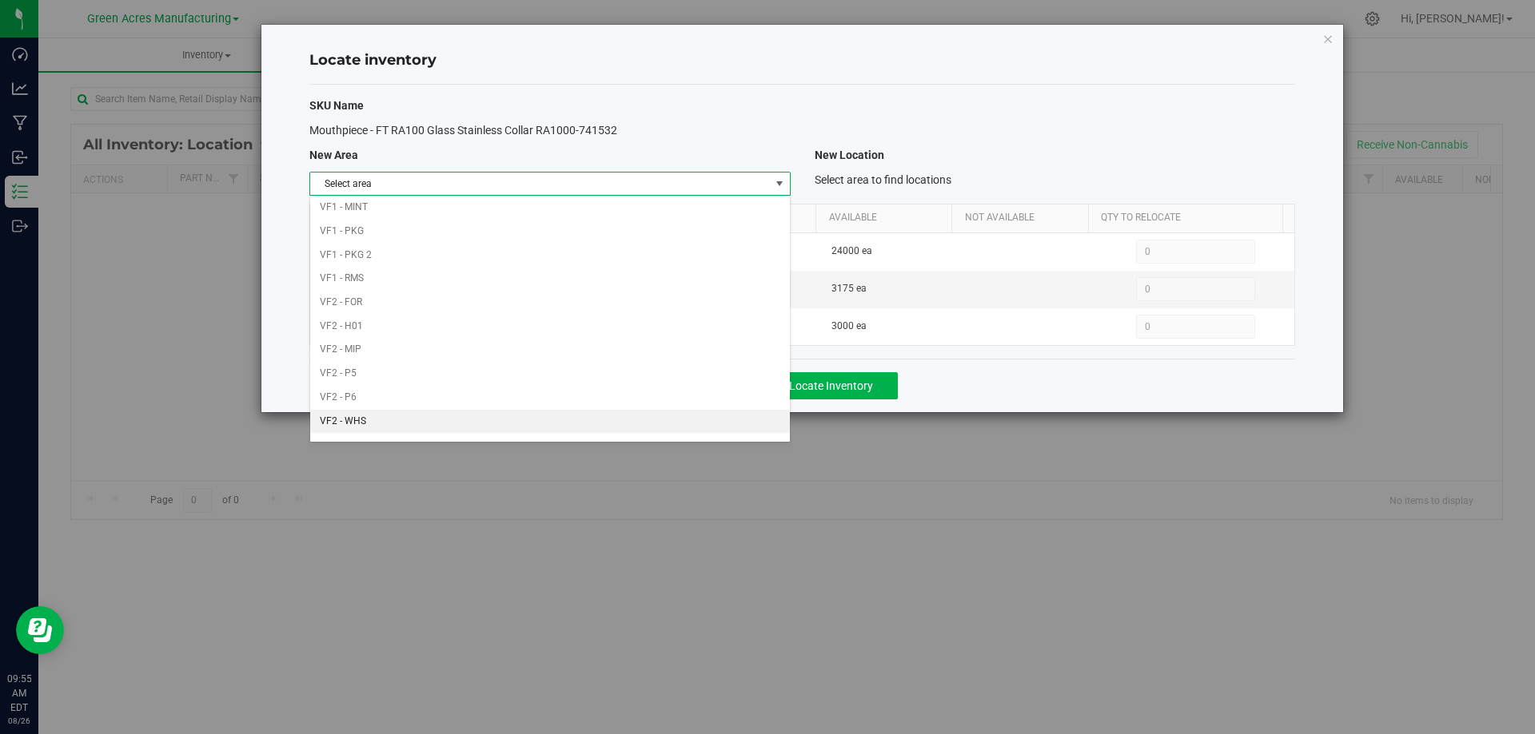
scroll to position [782, 0]
click at [639, 420] on li "Warehouse" at bounding box center [549, 427] width 479 height 24
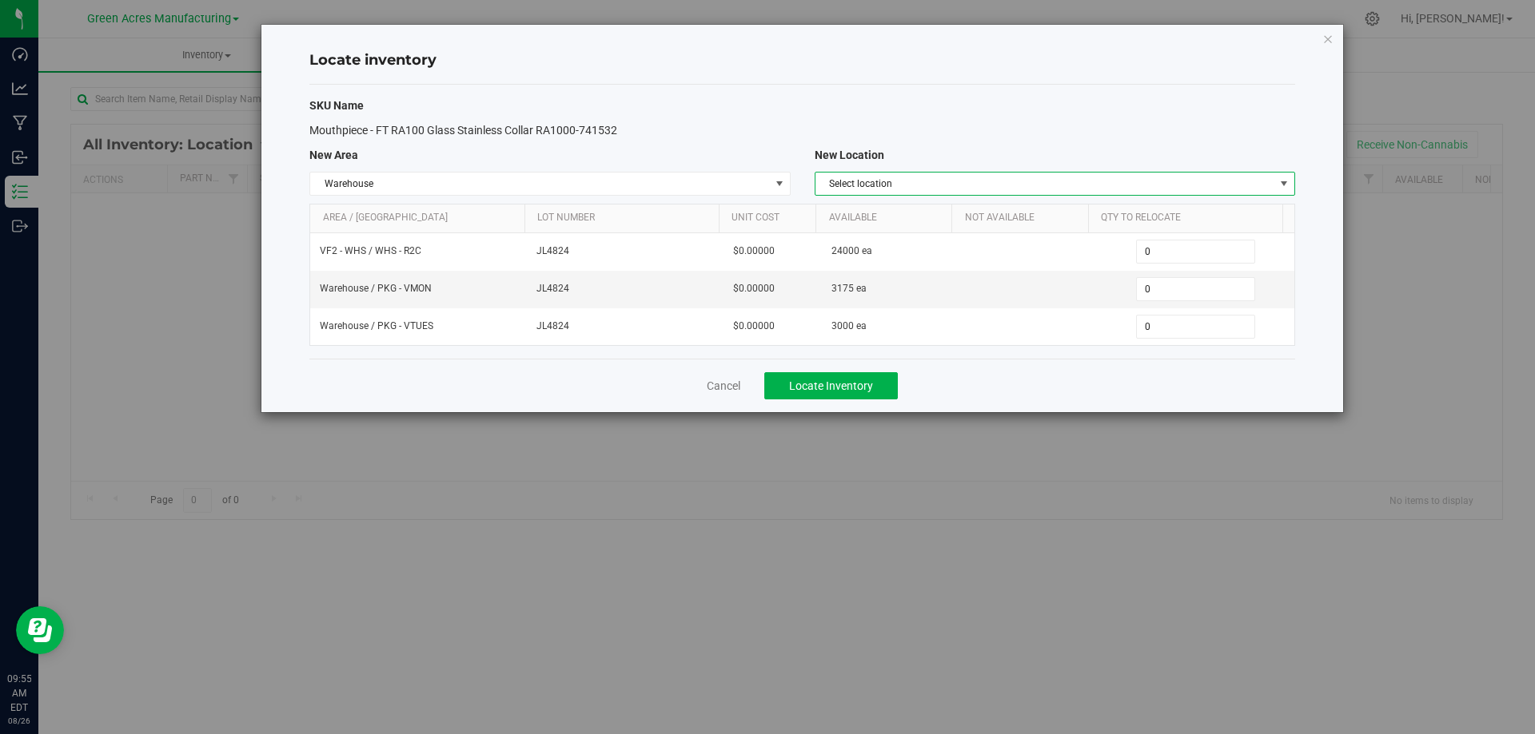
click at [1180, 190] on span "Select location" at bounding box center [1044, 184] width 459 height 22
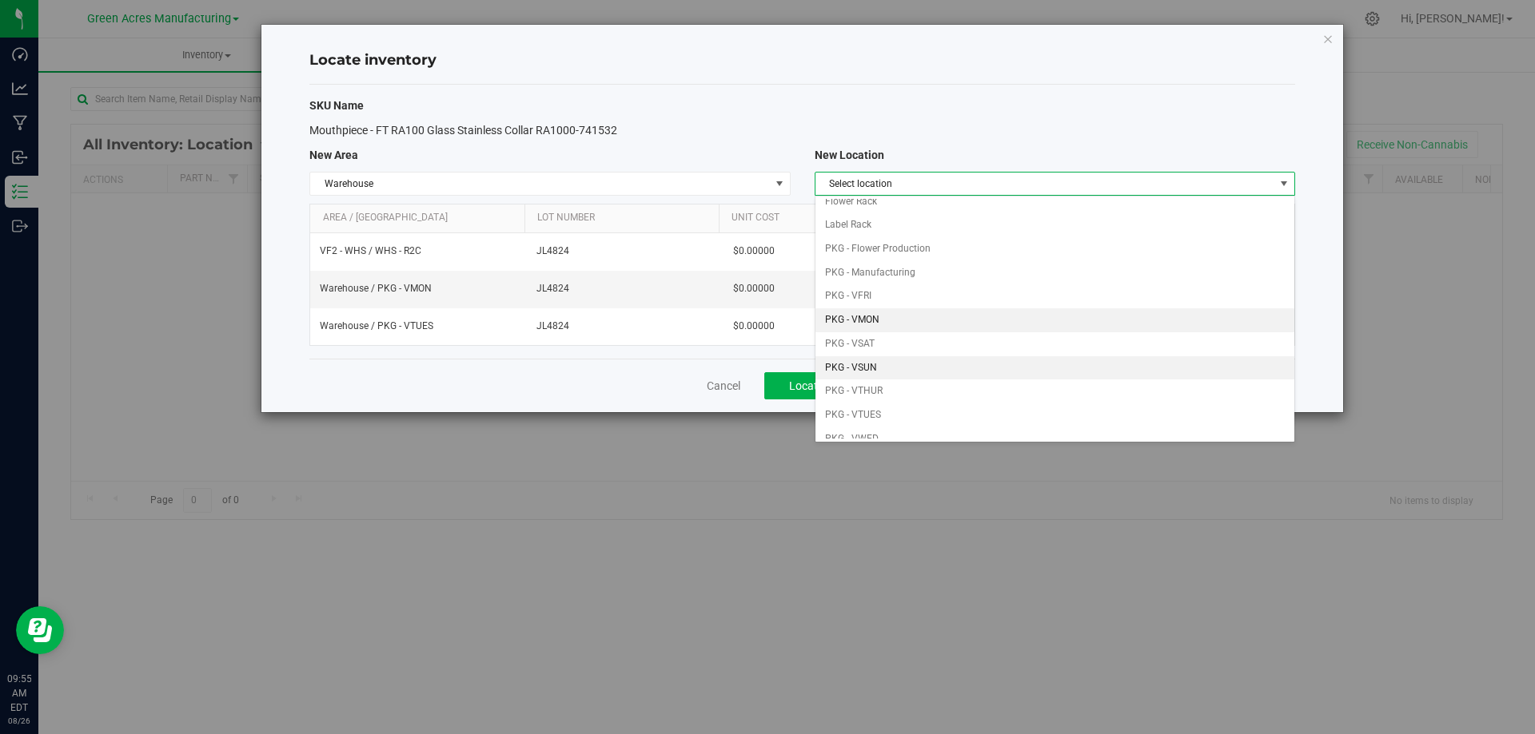
scroll to position [80, 0]
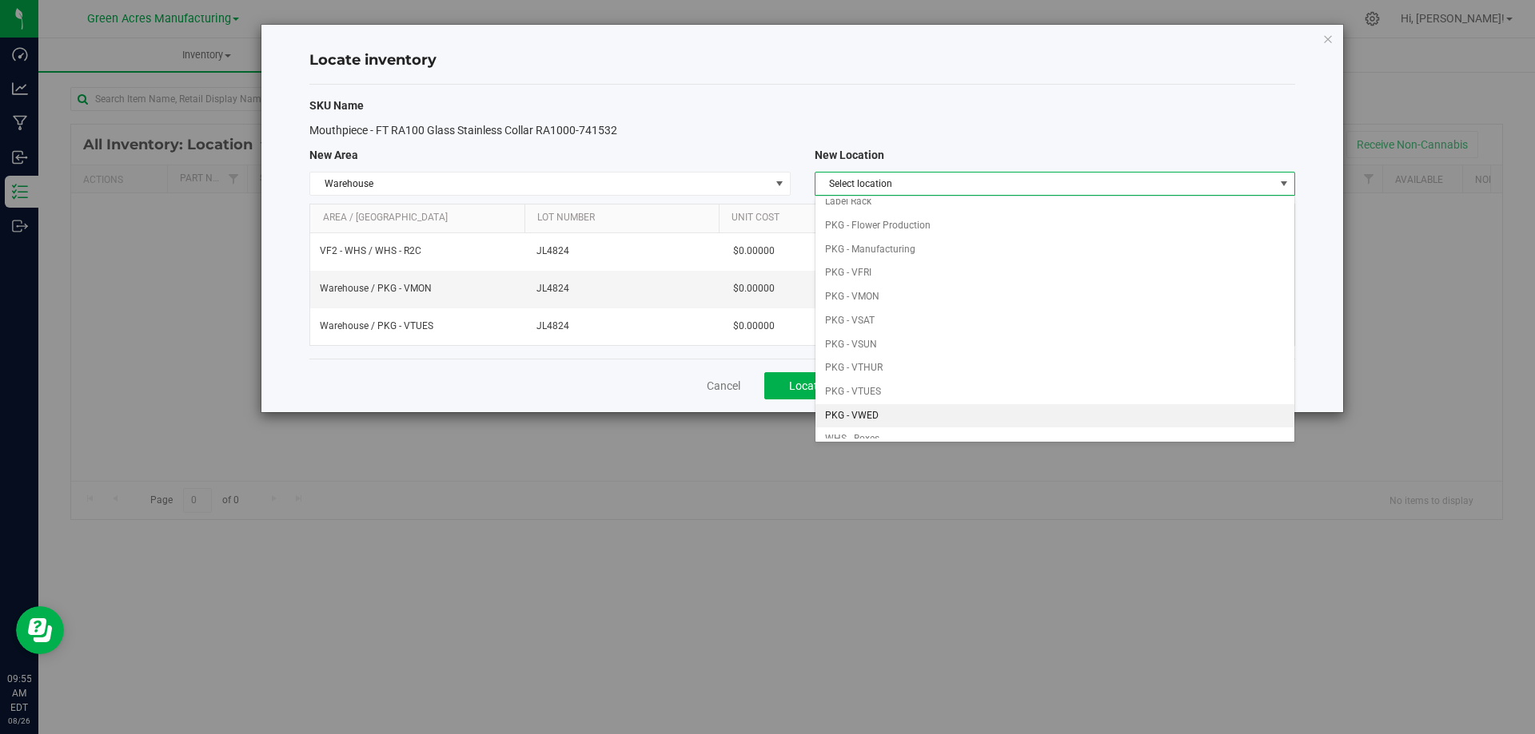
click at [998, 405] on li "PKG - VWED" at bounding box center [1054, 416] width 479 height 24
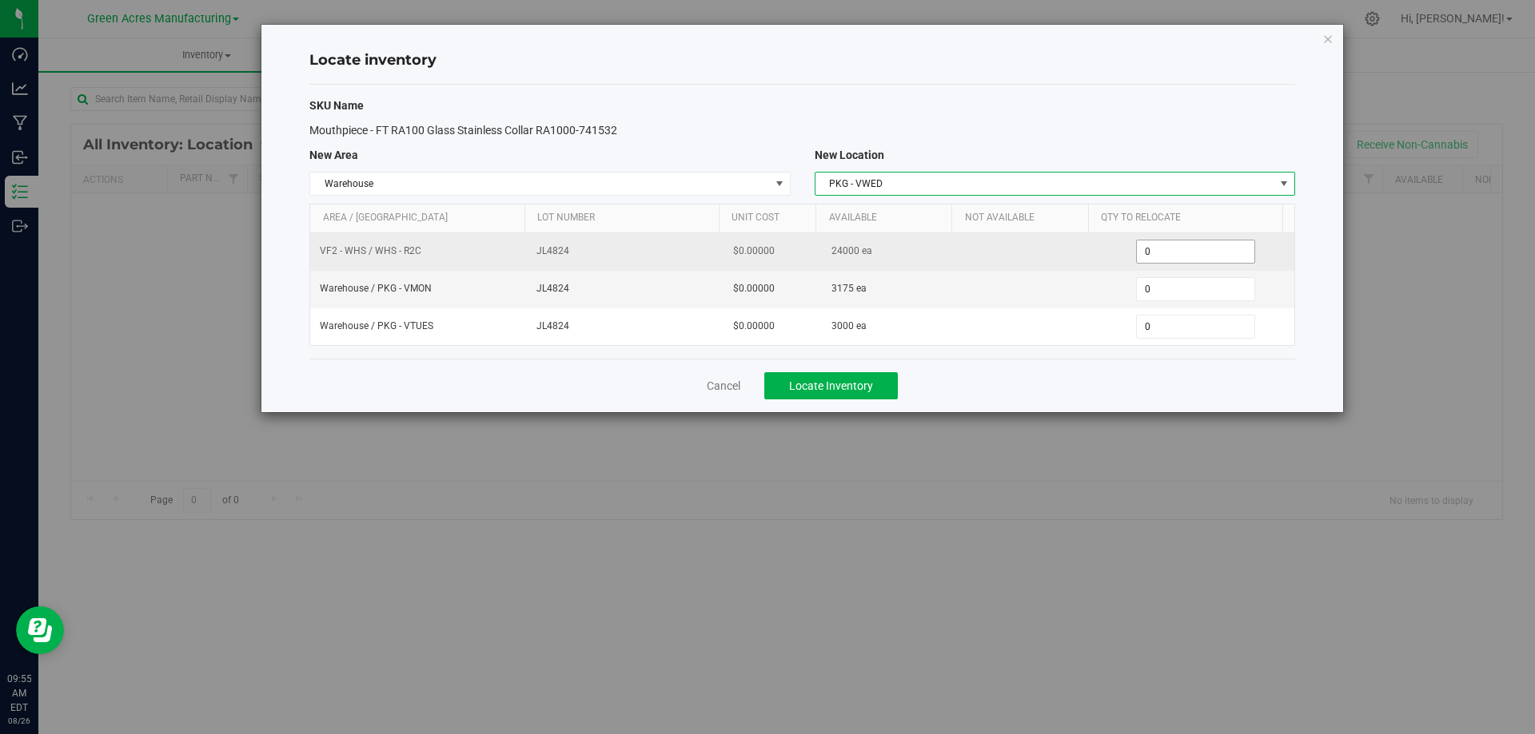
click at [1173, 260] on span "0 0" at bounding box center [1195, 252] width 119 height 24
click at [1173, 260] on input "0" at bounding box center [1194, 252] width 117 height 22
type input "2000"
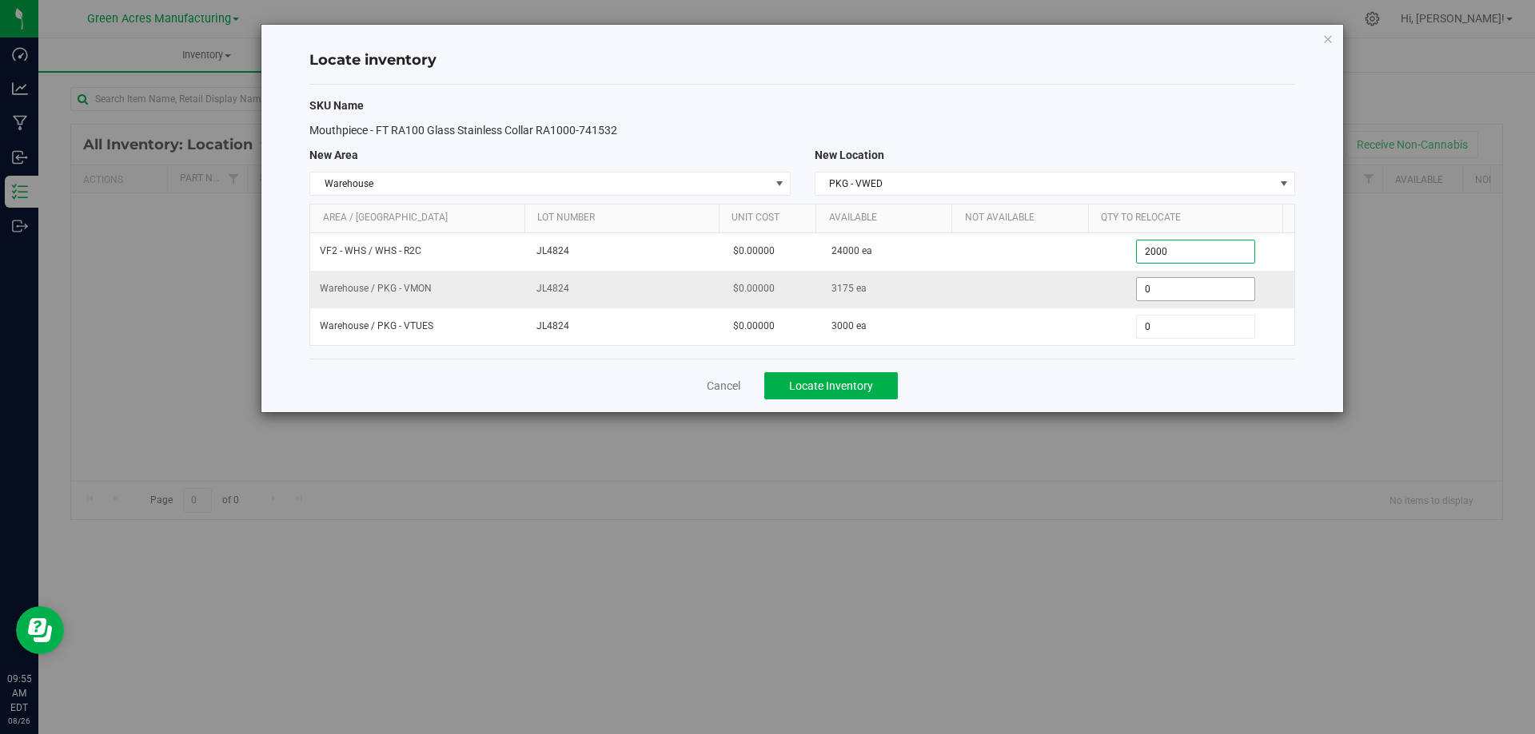
type input "2,000"
click at [1149, 291] on span "0 0" at bounding box center [1195, 289] width 119 height 24
click at [1150, 291] on input "0" at bounding box center [1194, 289] width 117 height 22
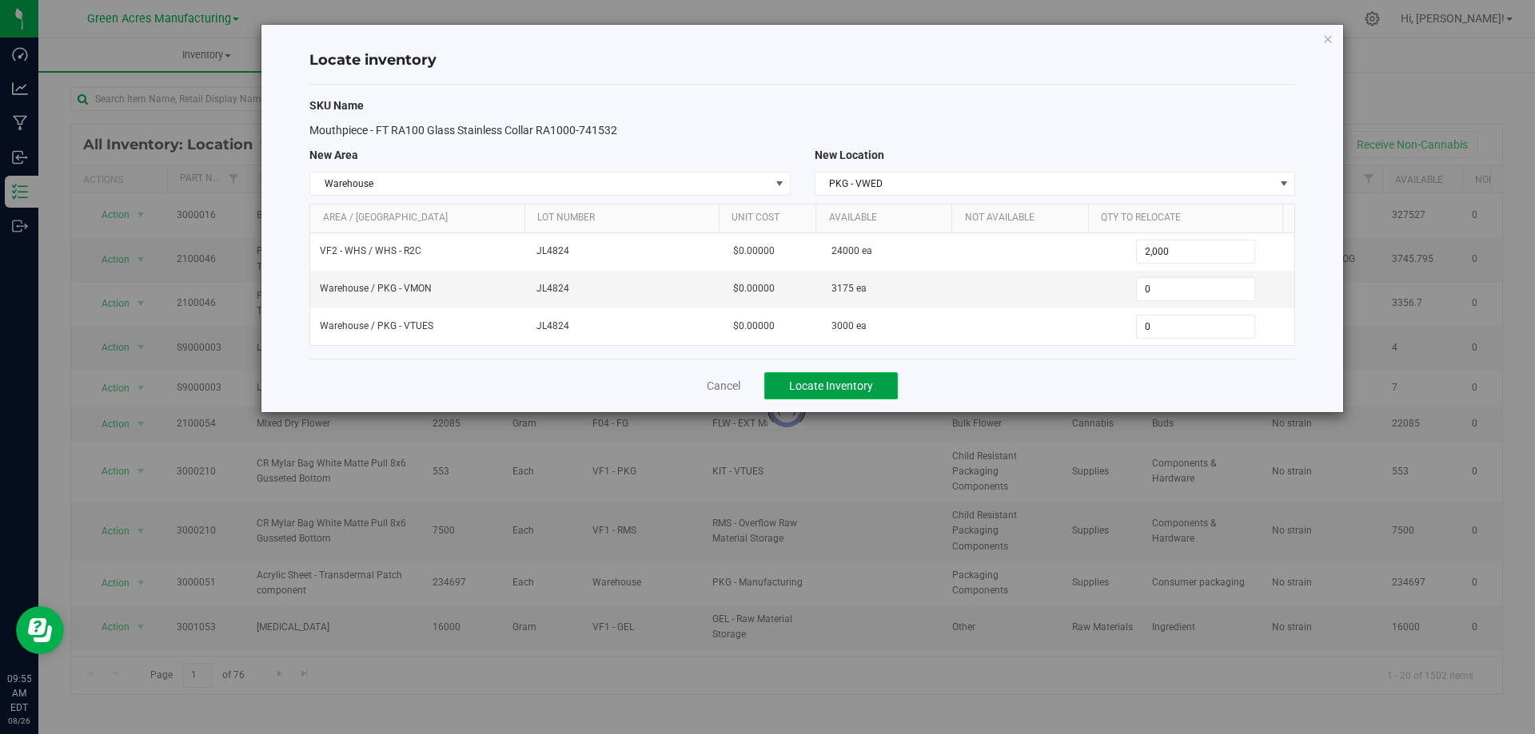
click at [858, 386] on span "Locate Inventory" at bounding box center [831, 386] width 84 height 13
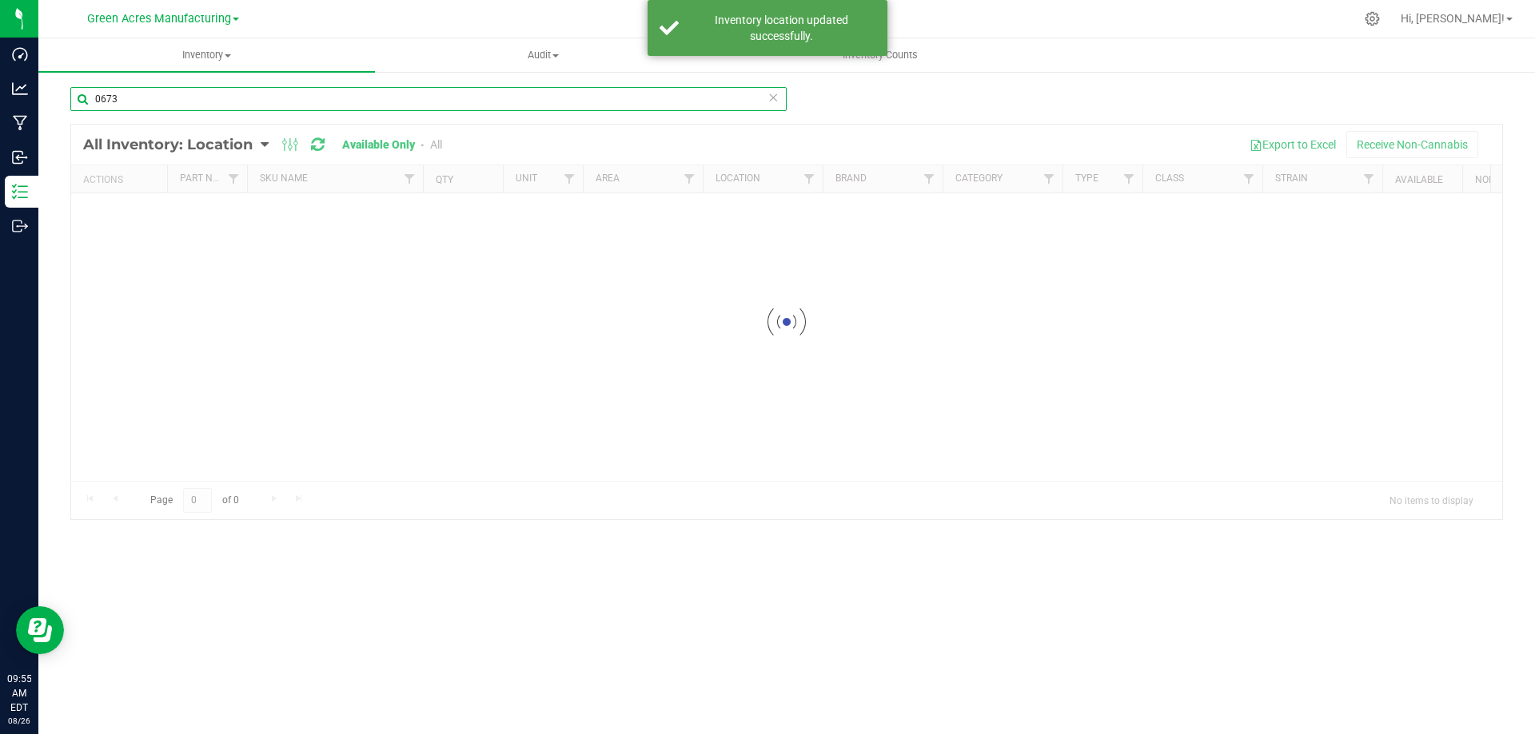
click at [356, 102] on input "0673" at bounding box center [428, 99] width 716 height 24
click at [357, 102] on input "0673" at bounding box center [428, 99] width 716 height 24
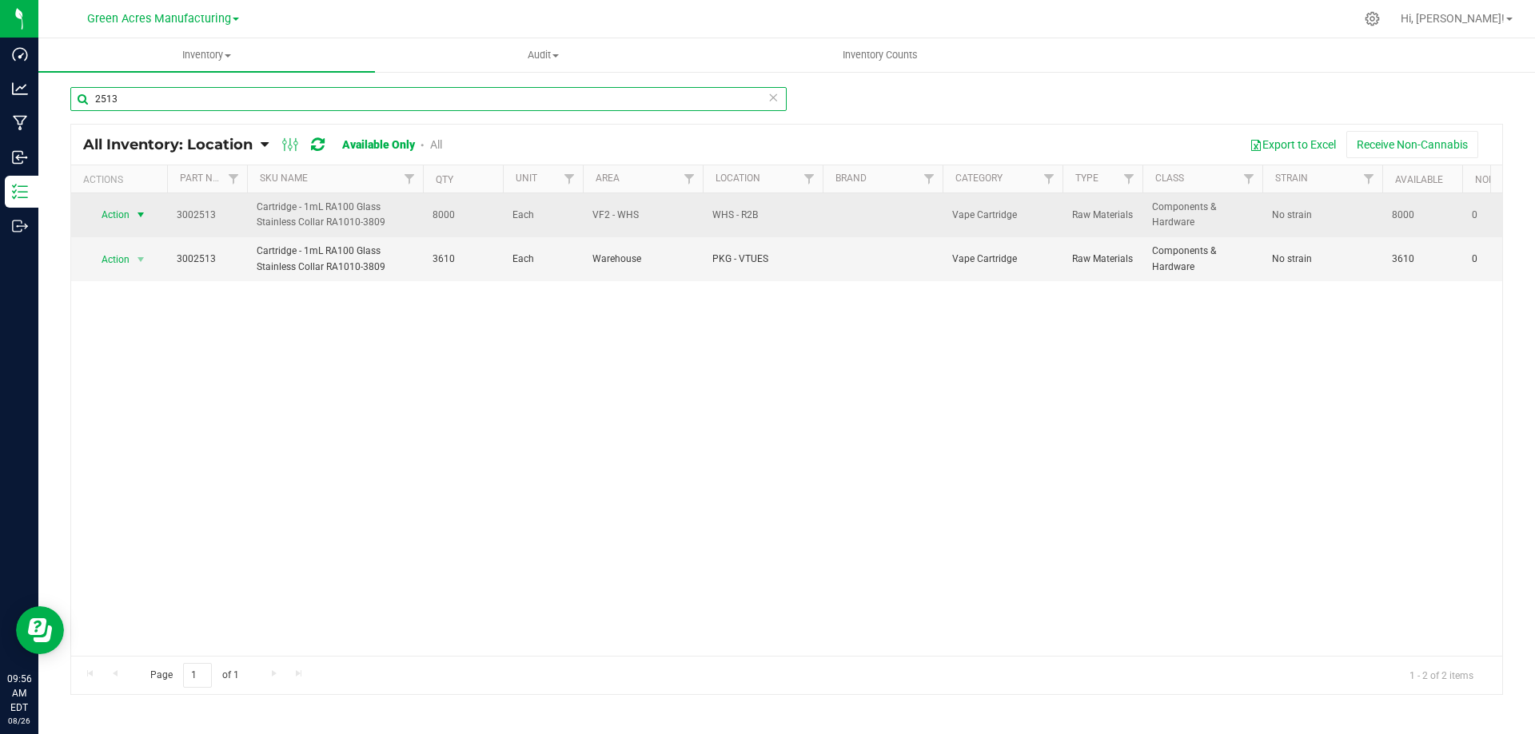
type input "2513"
click at [126, 214] on span "Action" at bounding box center [108, 215] width 43 height 22
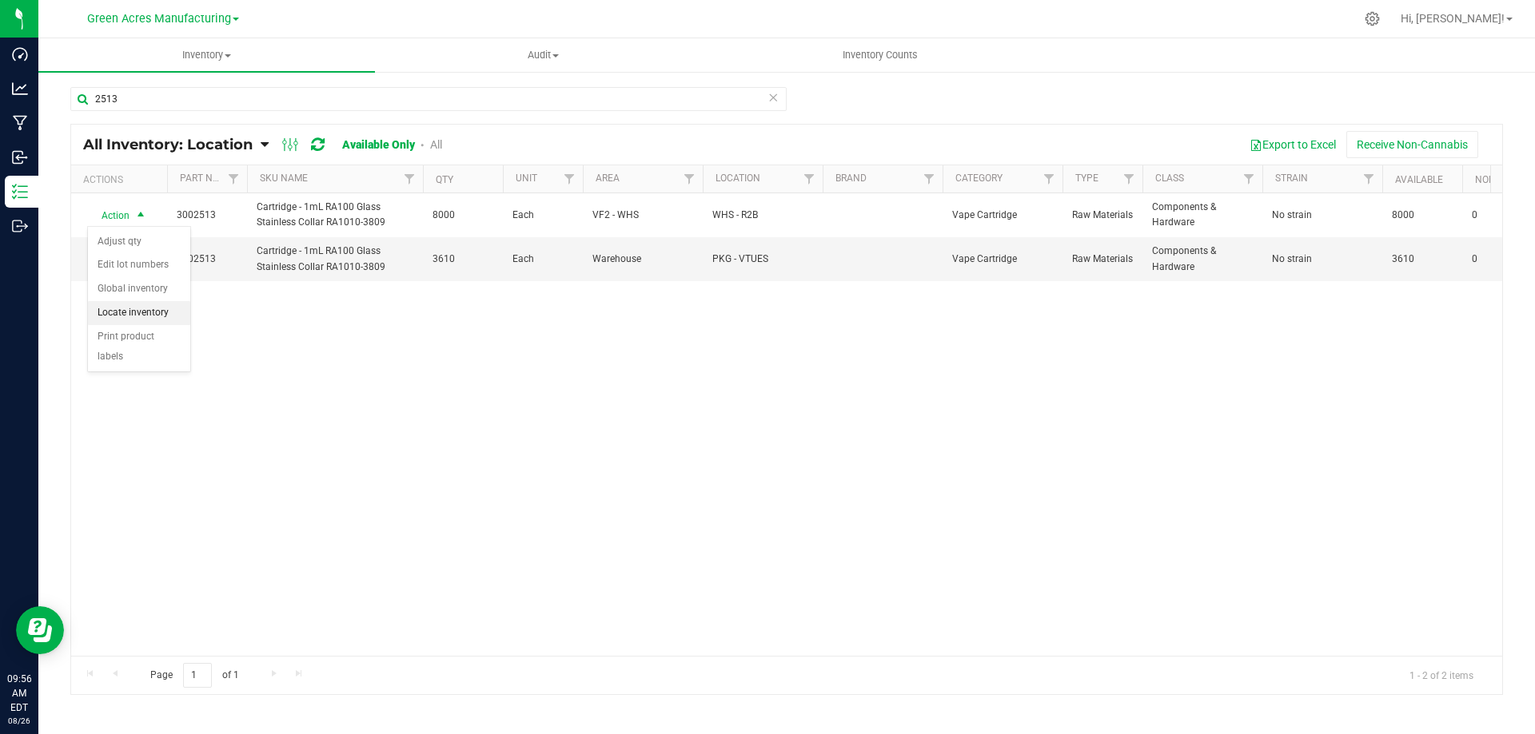
click at [167, 317] on li "Locate inventory" at bounding box center [139, 313] width 102 height 24
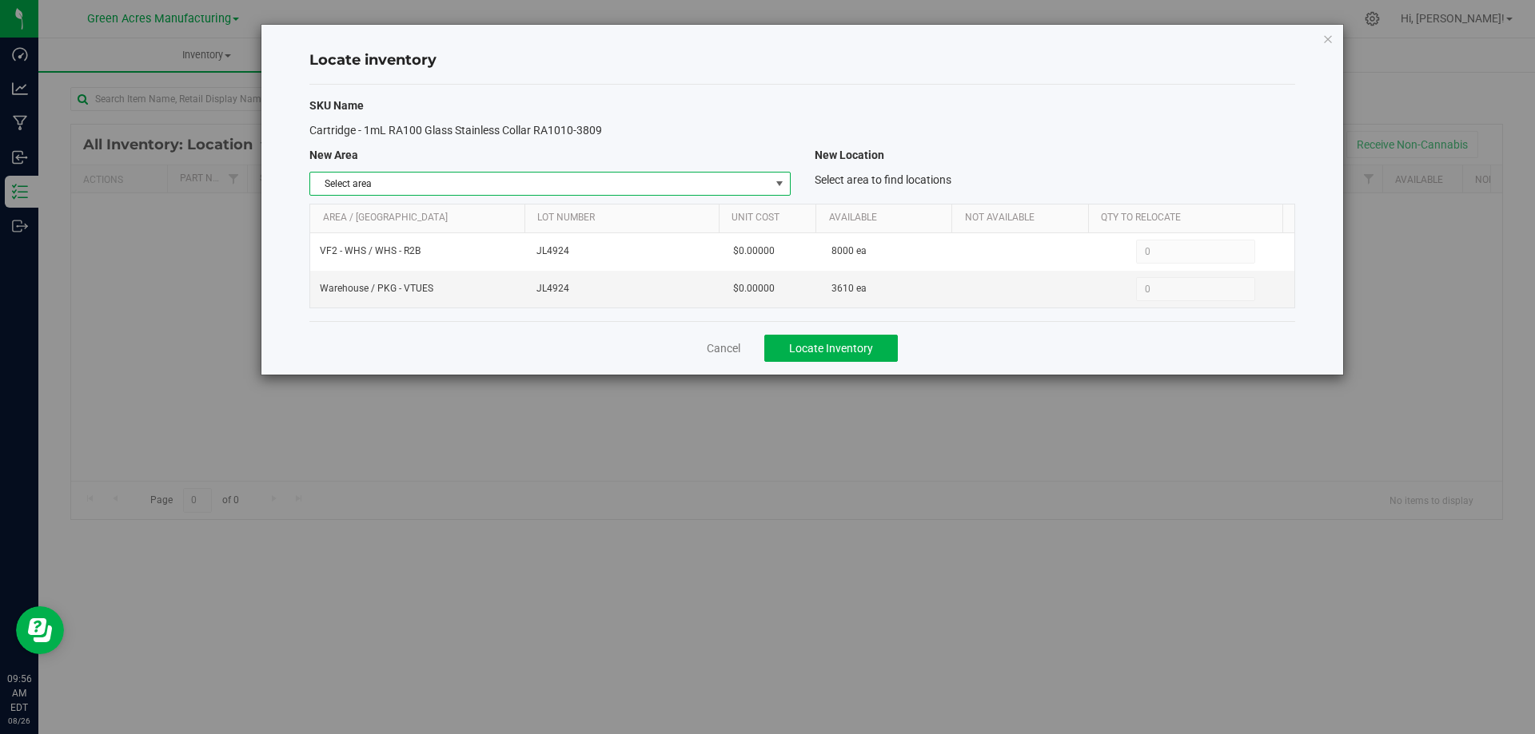
click at [776, 185] on span "select" at bounding box center [779, 183] width 13 height 13
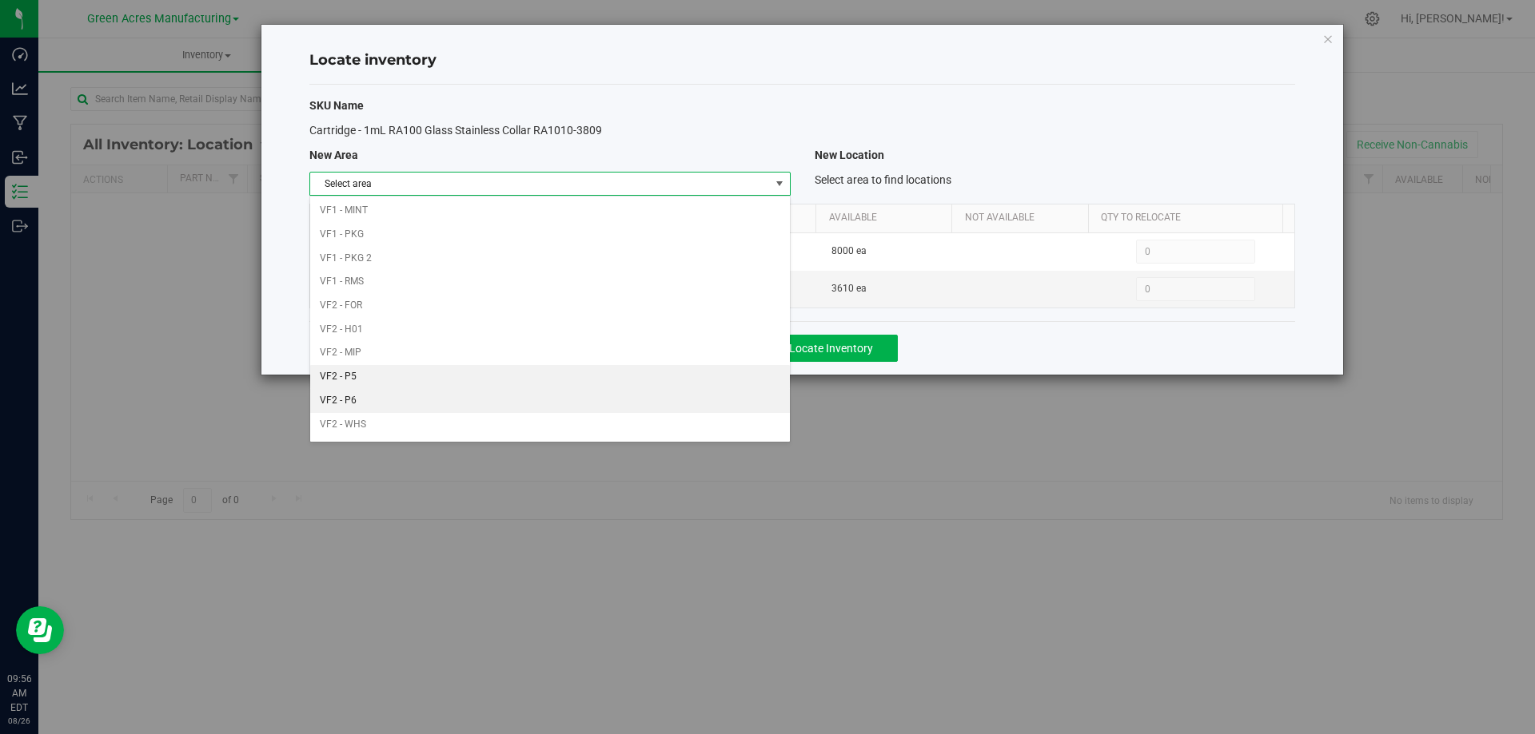
scroll to position [782, 0]
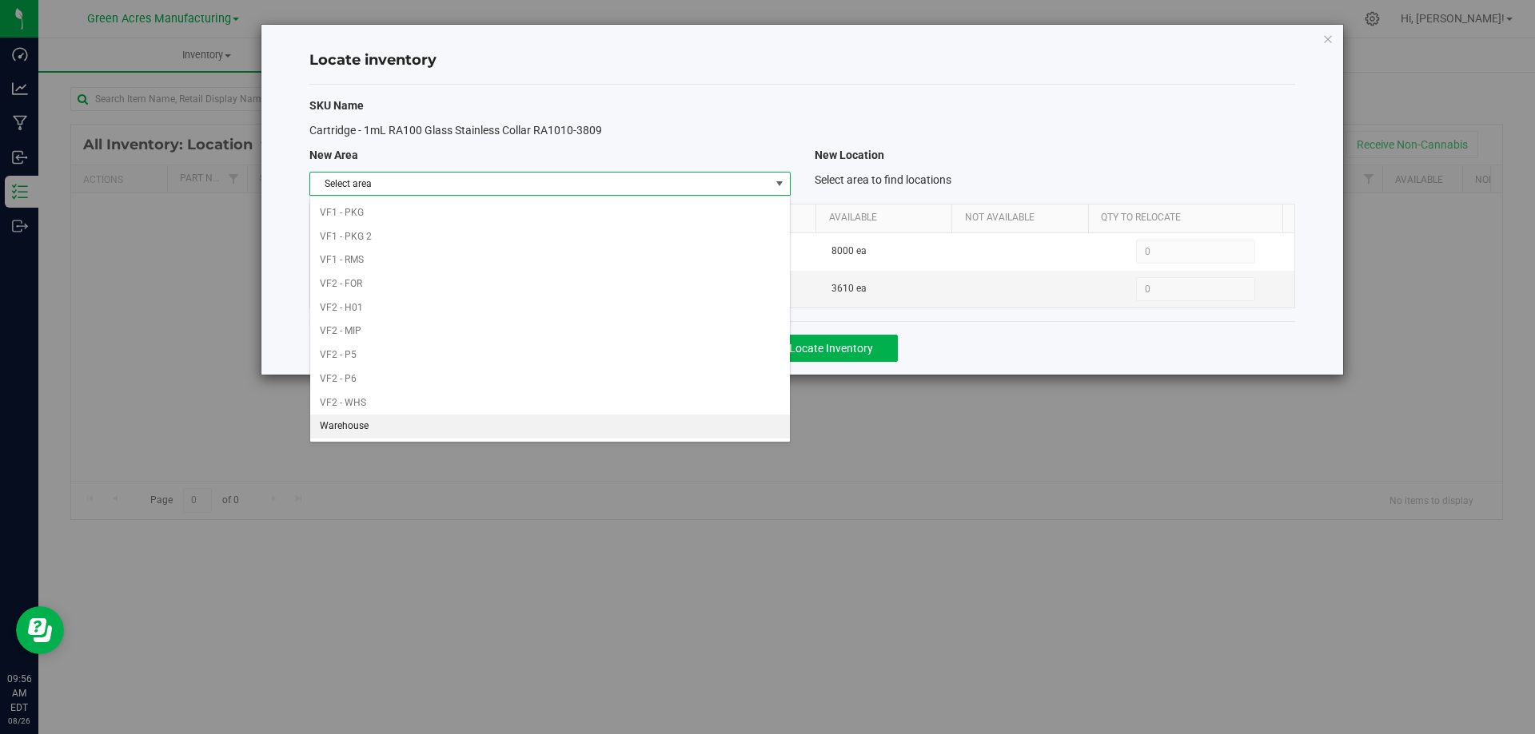
click at [662, 417] on li "Warehouse" at bounding box center [549, 427] width 479 height 24
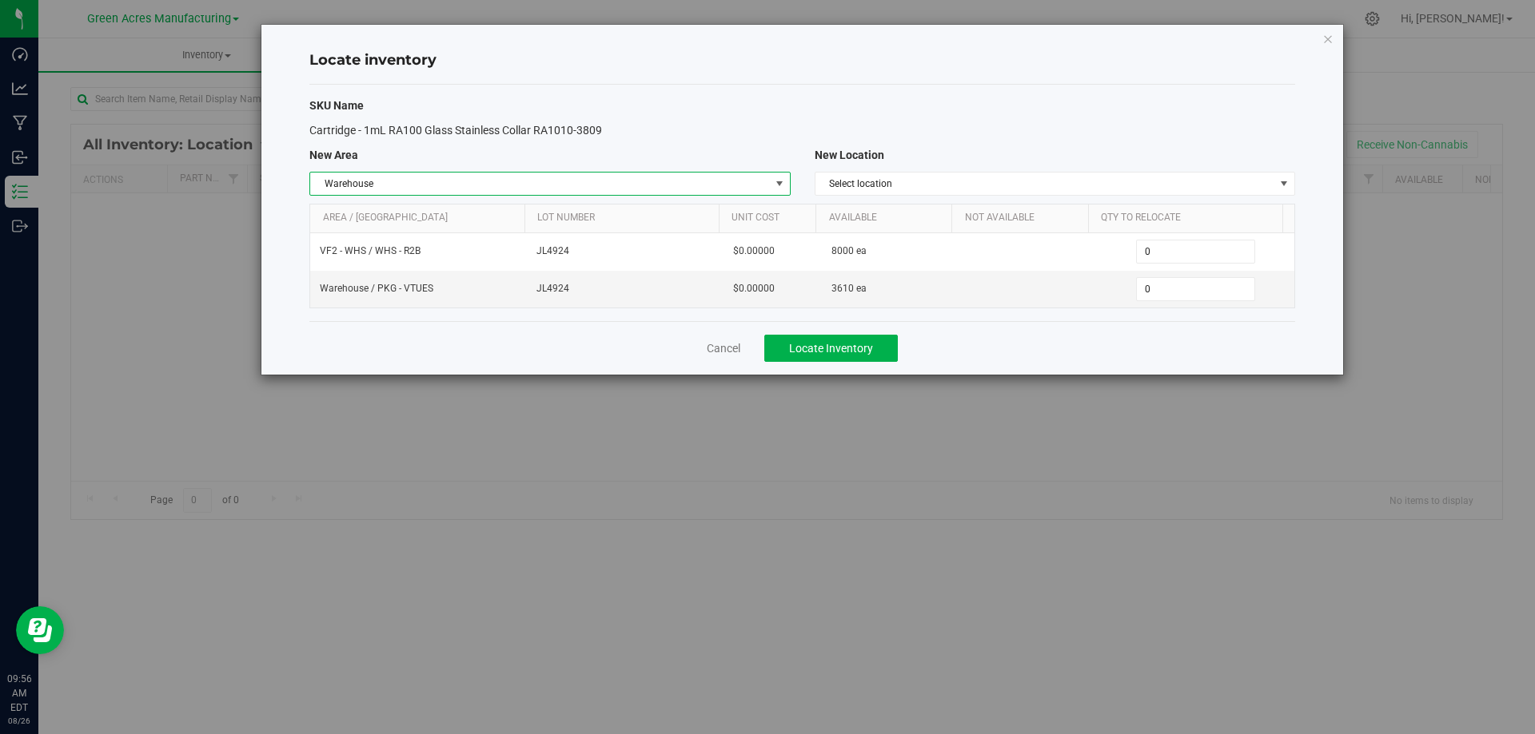
click at [1063, 169] on div "SKU Name Cartridge - 1mL RA100 Glass Stainless Collar RA1010-3809 New Area New …" at bounding box center [801, 203] width 985 height 237
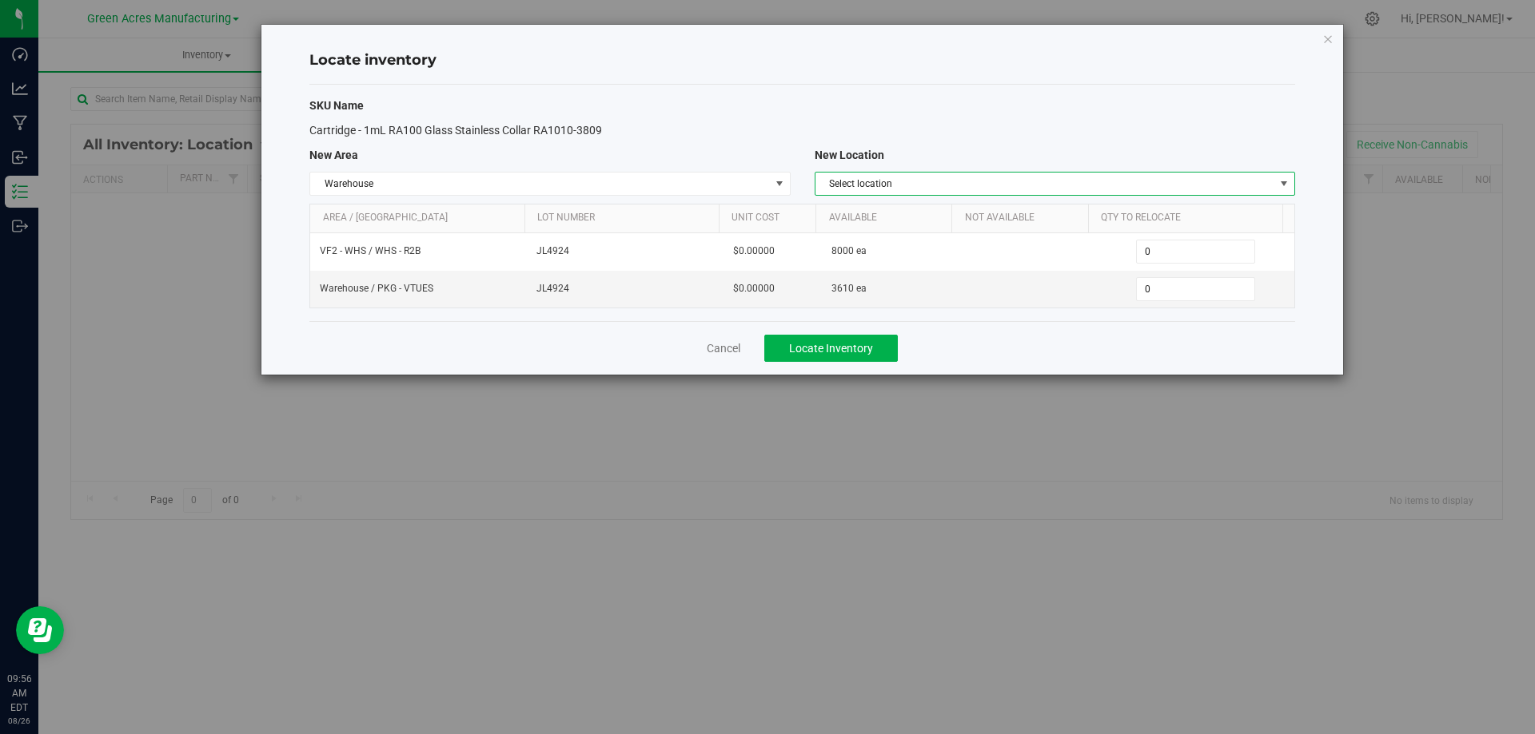
click at [1099, 182] on span "Select location" at bounding box center [1044, 184] width 459 height 22
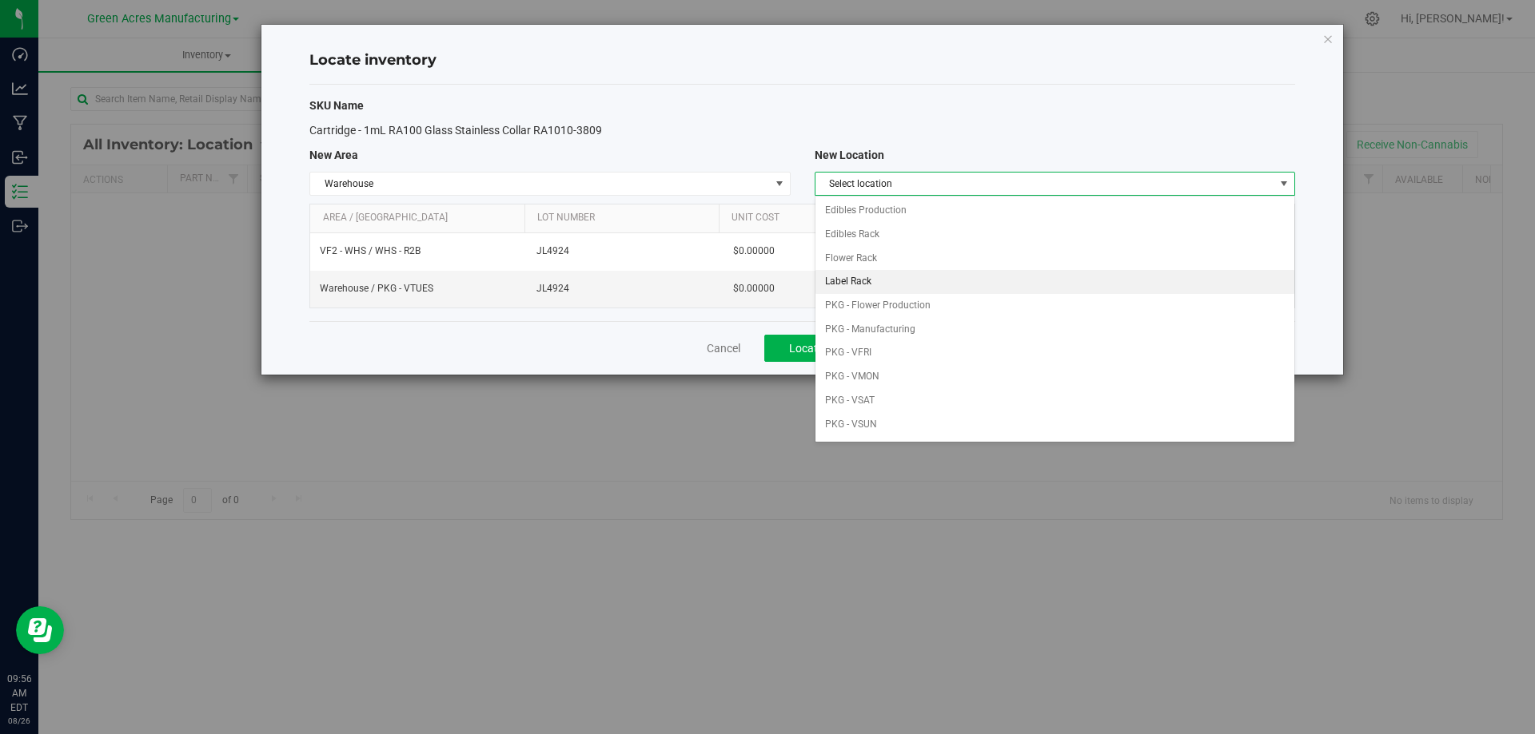
scroll to position [160, 0]
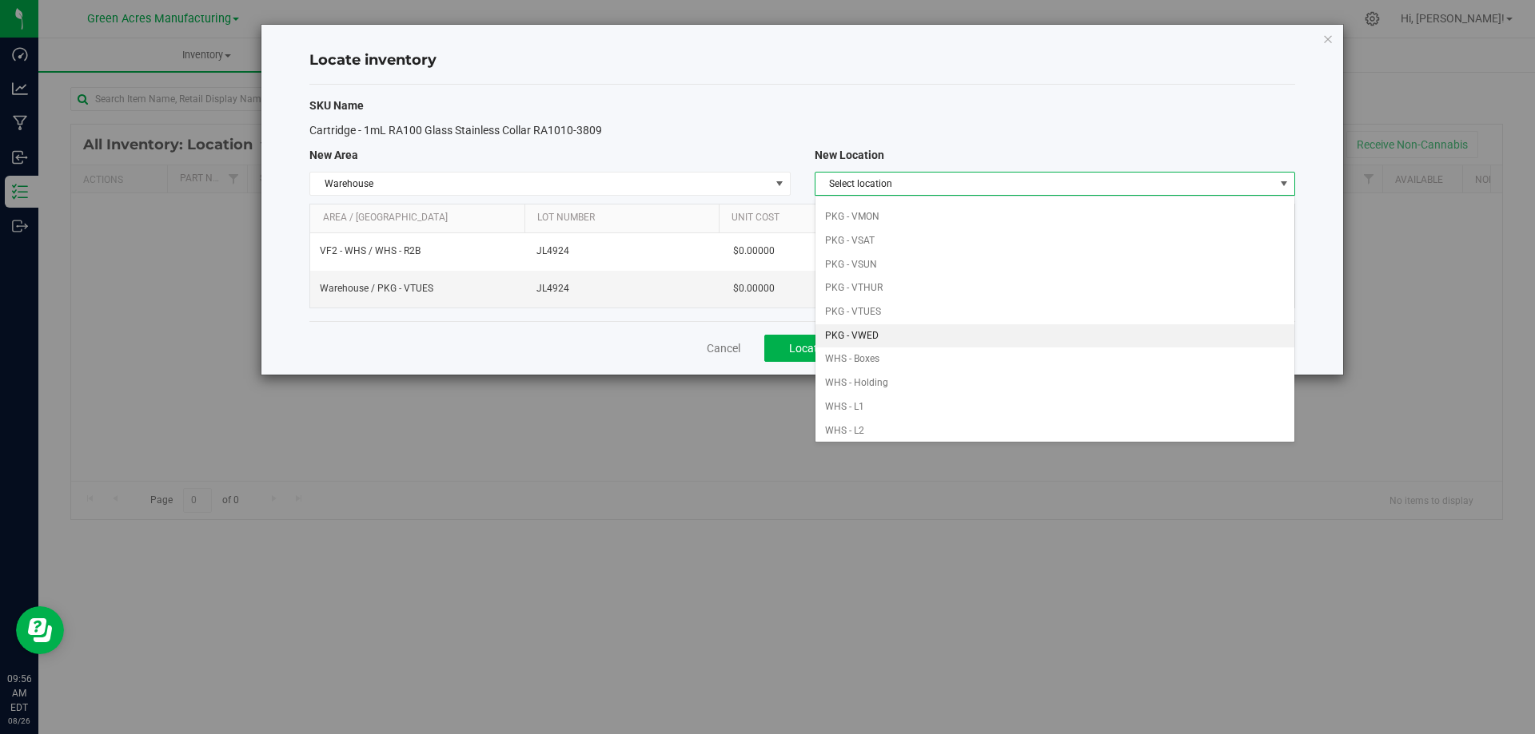
click at [937, 334] on li "PKG - VWED" at bounding box center [1054, 336] width 479 height 24
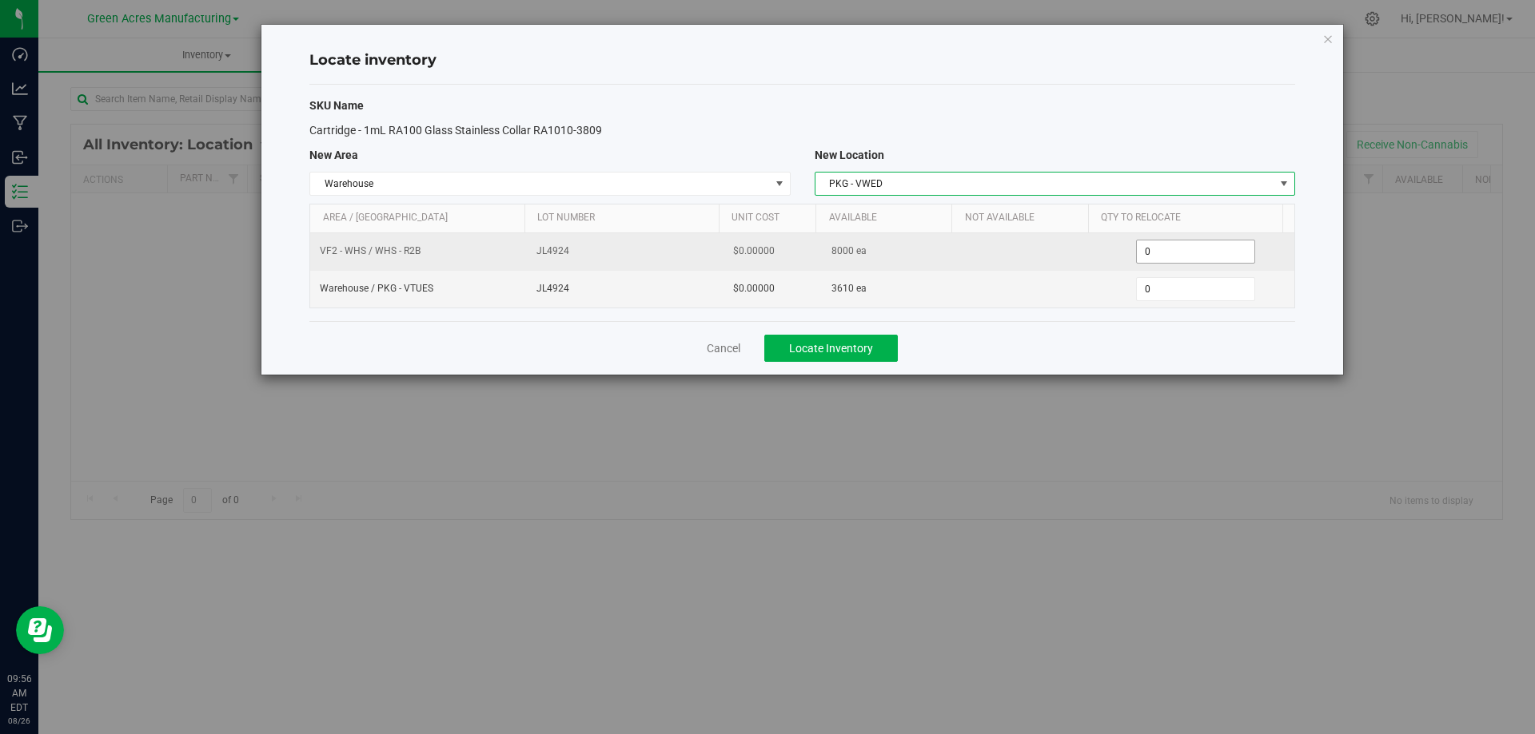
click at [1191, 253] on span "0 0" at bounding box center [1195, 252] width 119 height 24
click at [0, 0] on input "0" at bounding box center [0, 0] width 0 height 0
type input "2000"
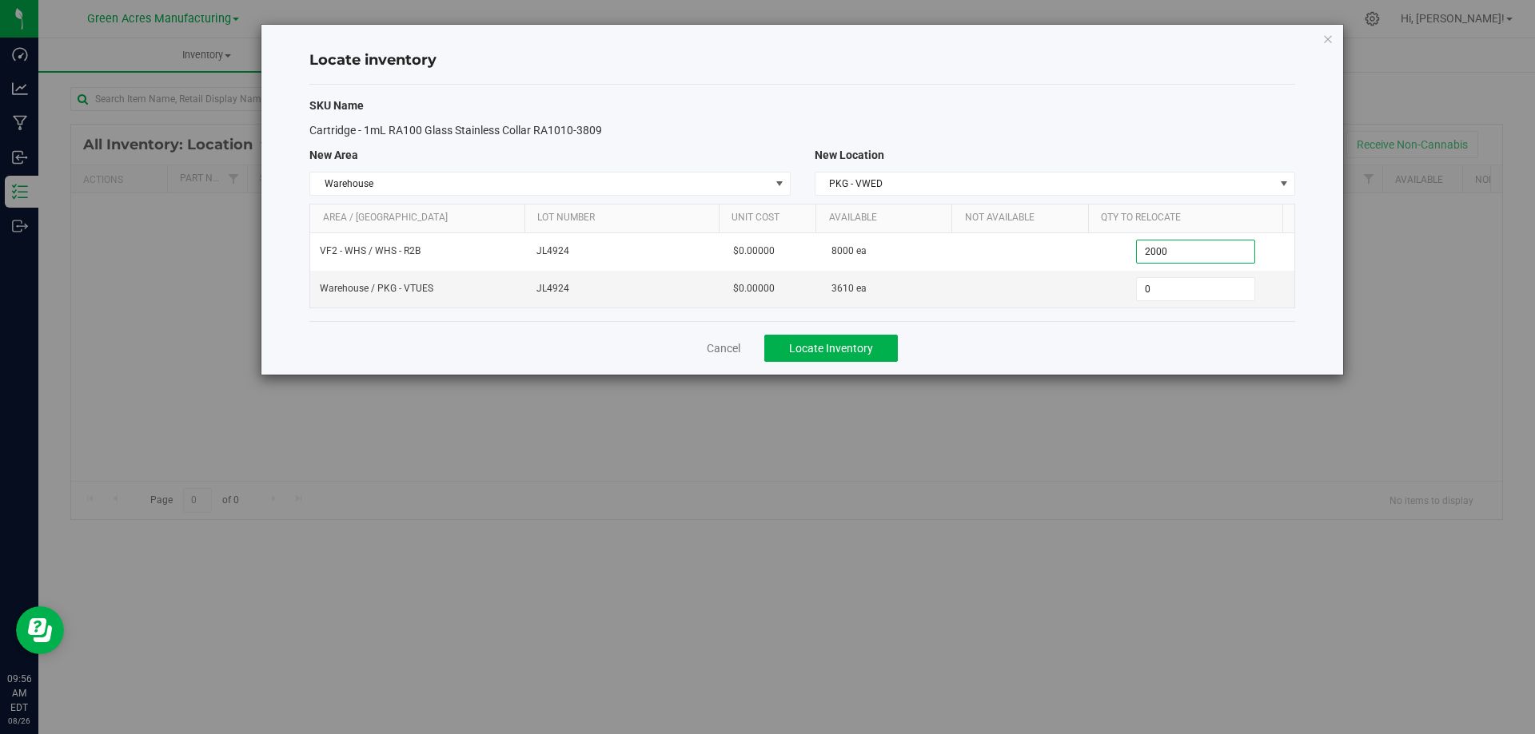
type input "2,000"
click at [1113, 357] on div "Cancel Locate Inventory" at bounding box center [801, 348] width 985 height 54
click at [840, 344] on span "Locate Inventory" at bounding box center [831, 348] width 84 height 13
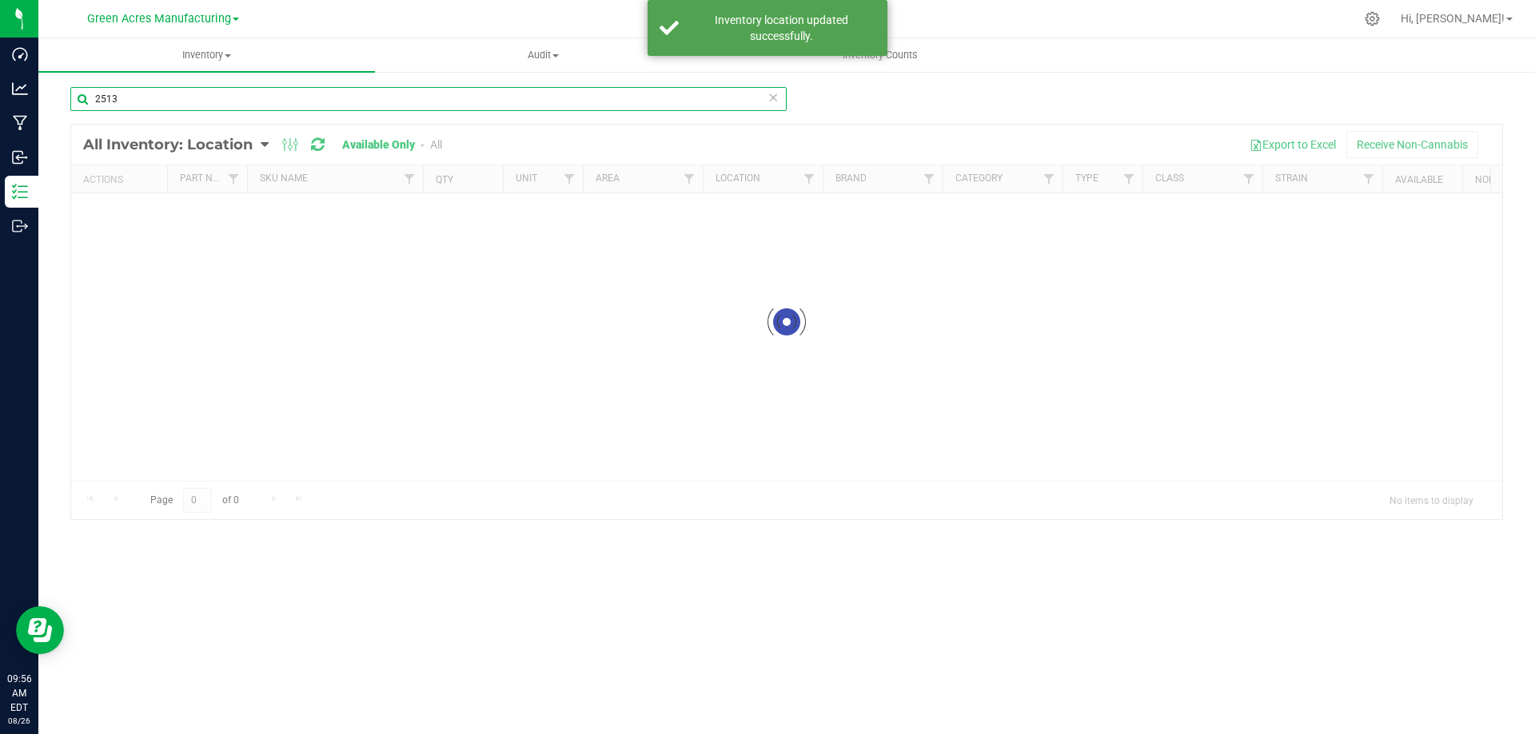
click at [482, 98] on input "2513" at bounding box center [428, 99] width 716 height 24
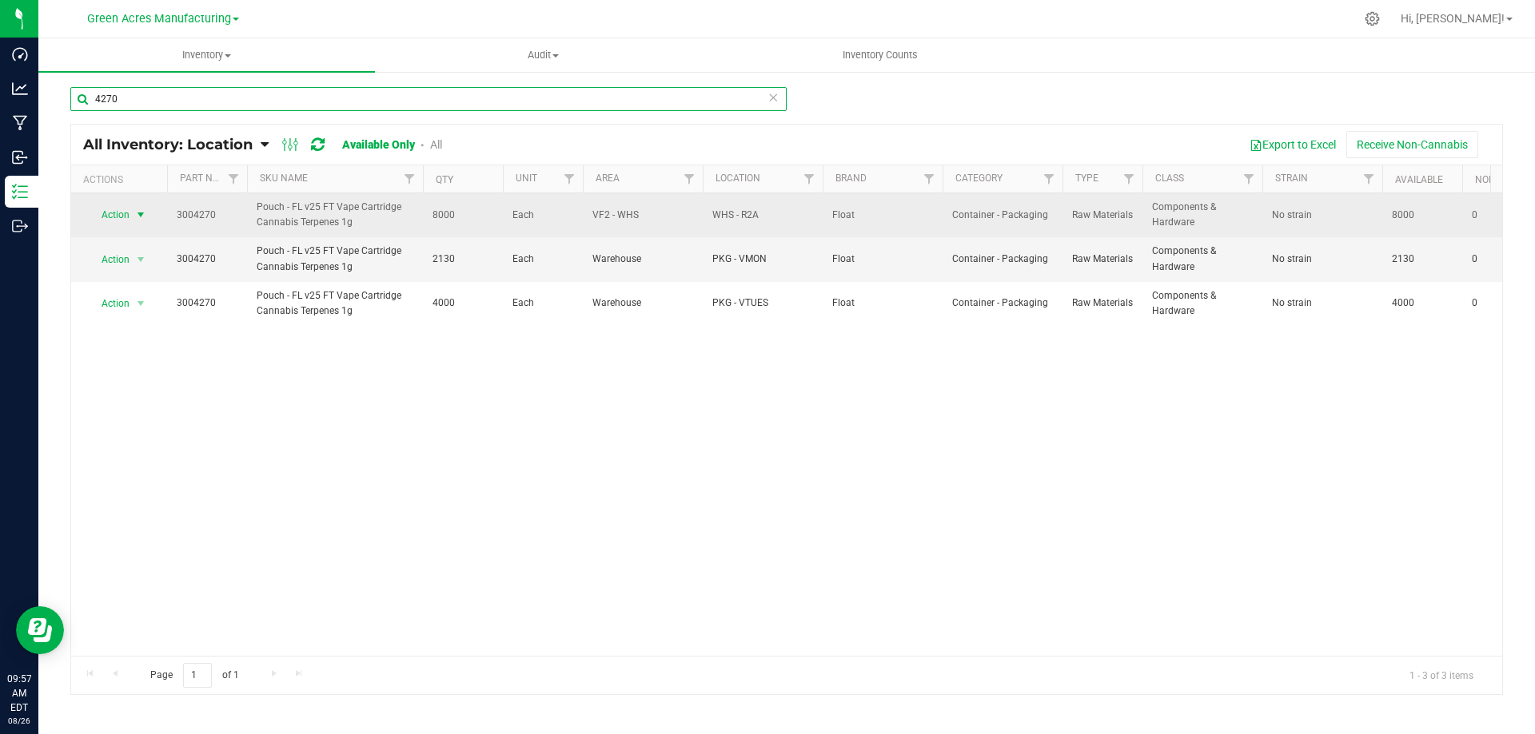
type input "4270"
click at [136, 212] on span "select" at bounding box center [140, 215] width 13 height 13
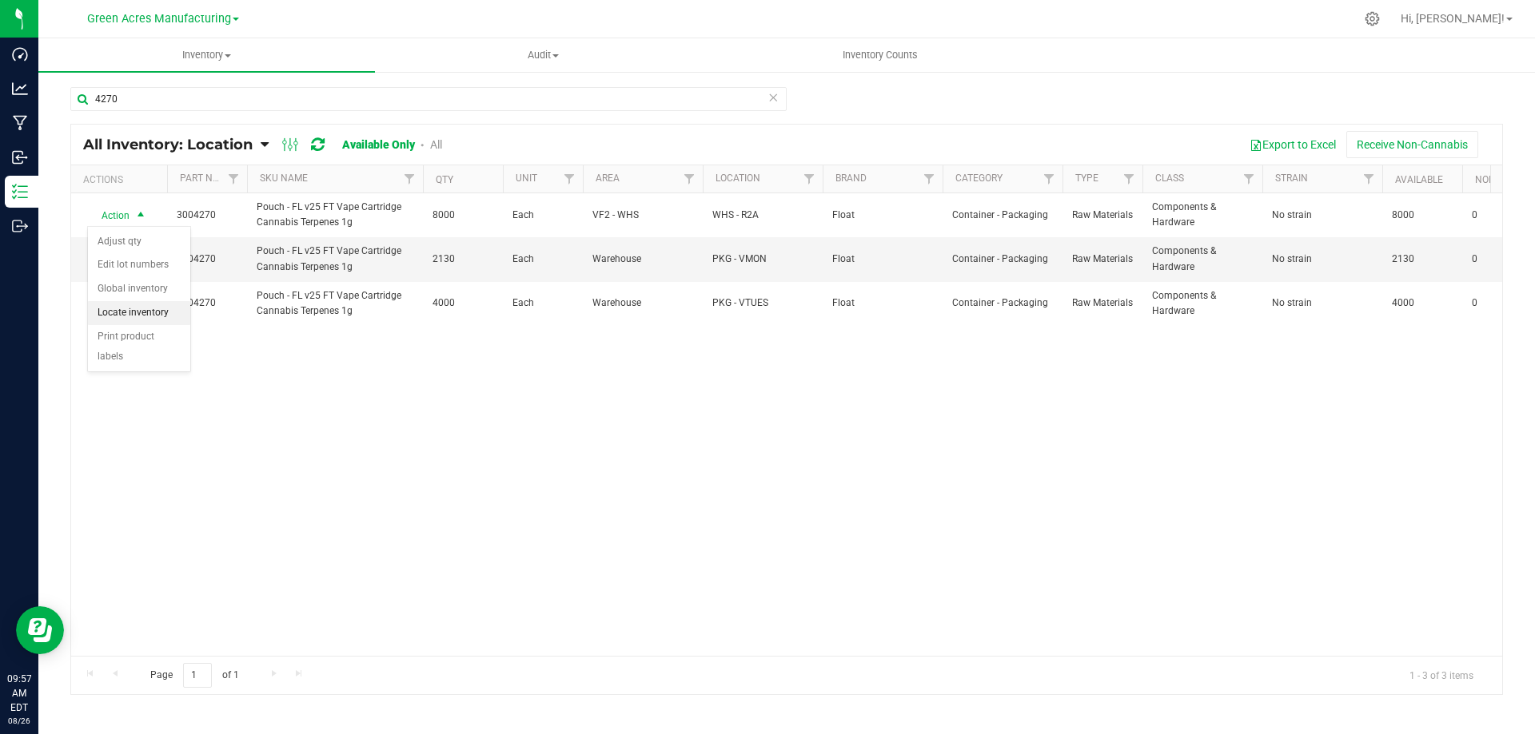
click at [148, 316] on li "Locate inventory" at bounding box center [139, 313] width 102 height 24
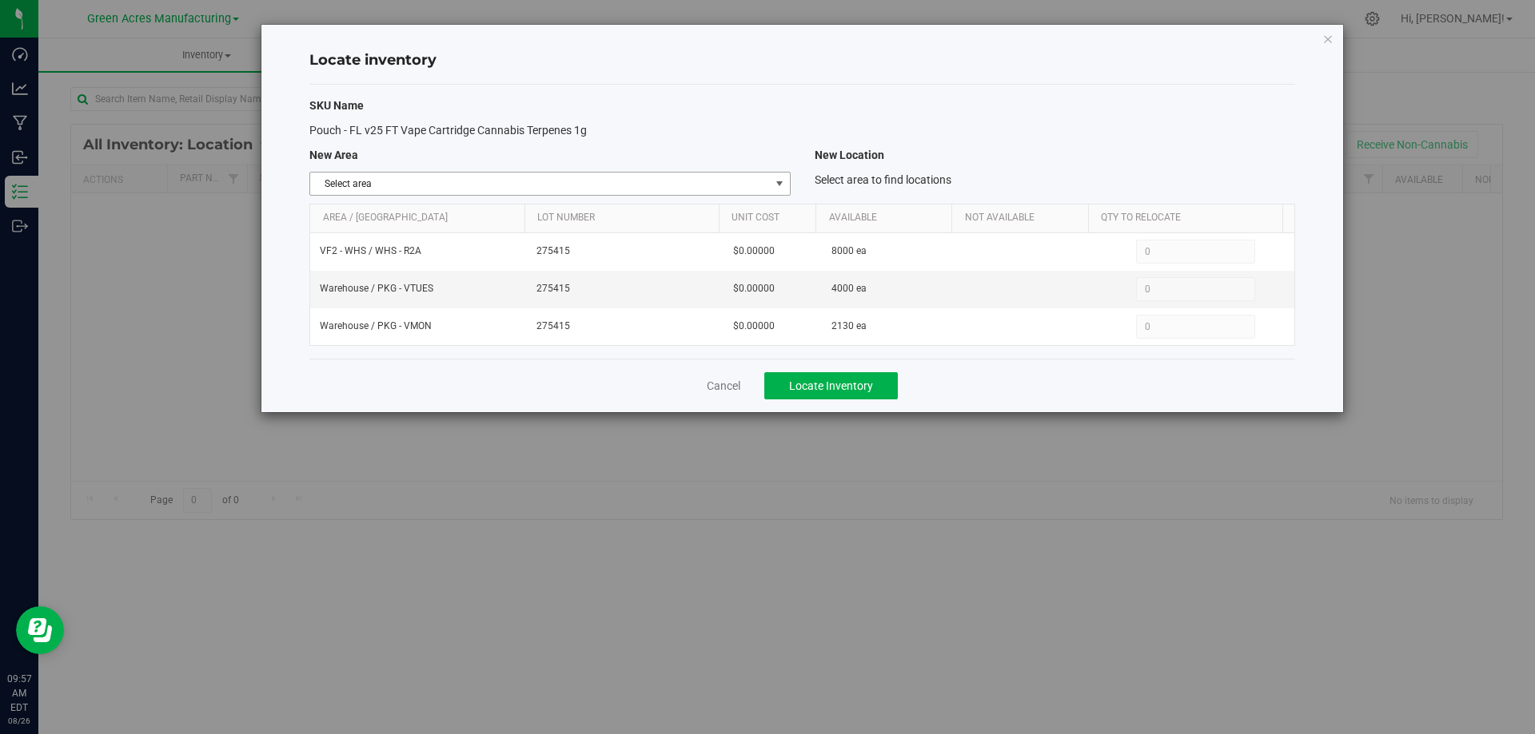
click at [750, 181] on span "Select area" at bounding box center [539, 184] width 459 height 22
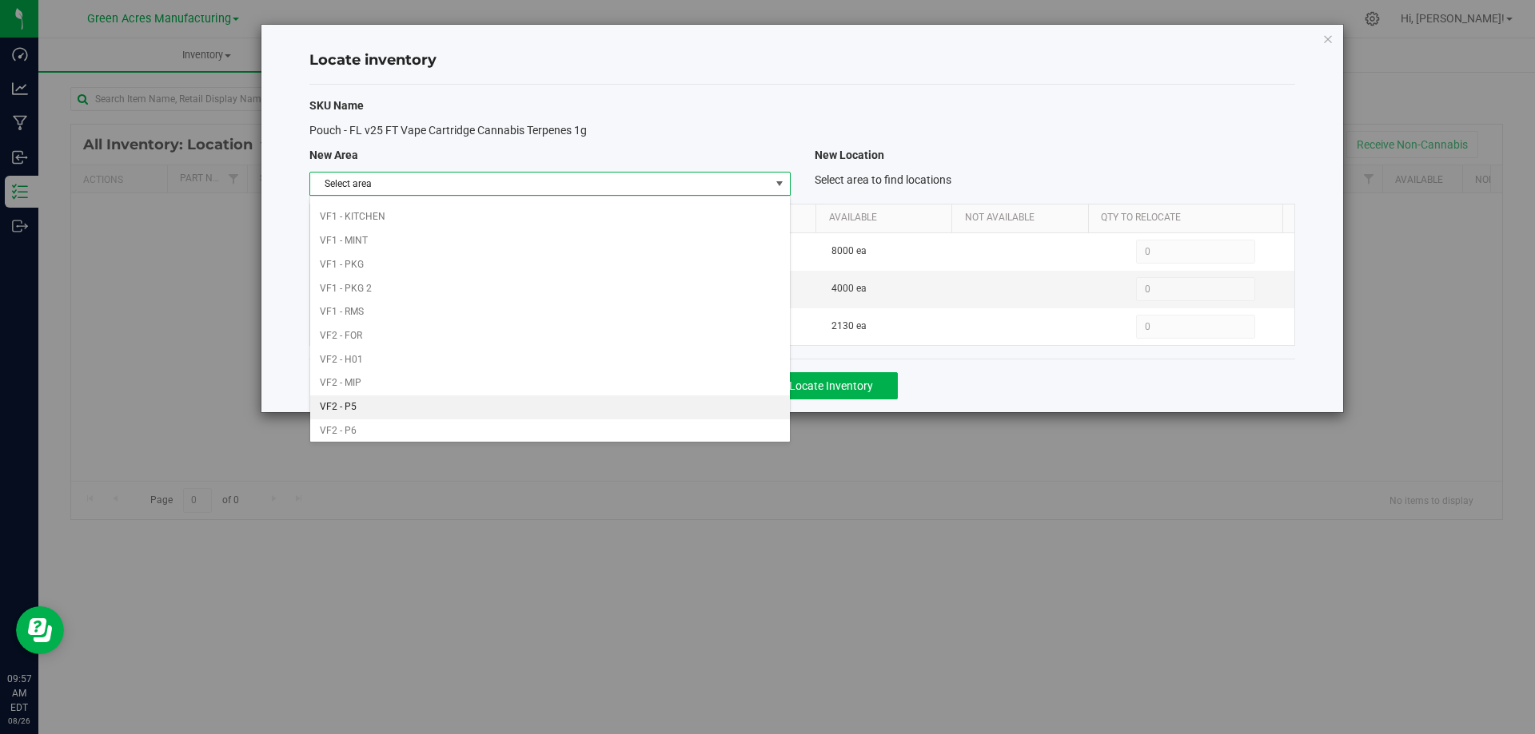
scroll to position [782, 0]
click at [577, 424] on li "Warehouse" at bounding box center [549, 427] width 479 height 24
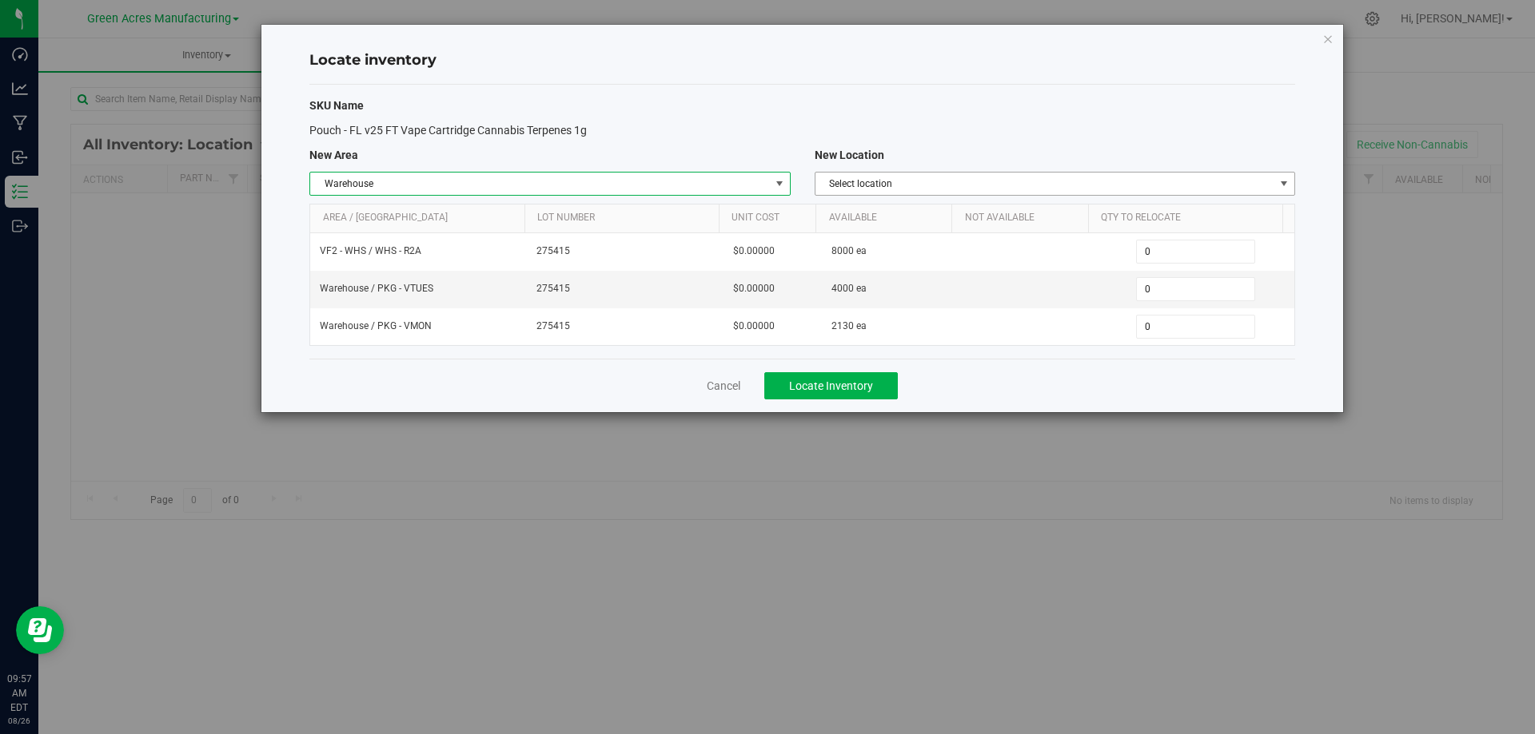
click at [1168, 175] on span "Select location" at bounding box center [1044, 184] width 459 height 22
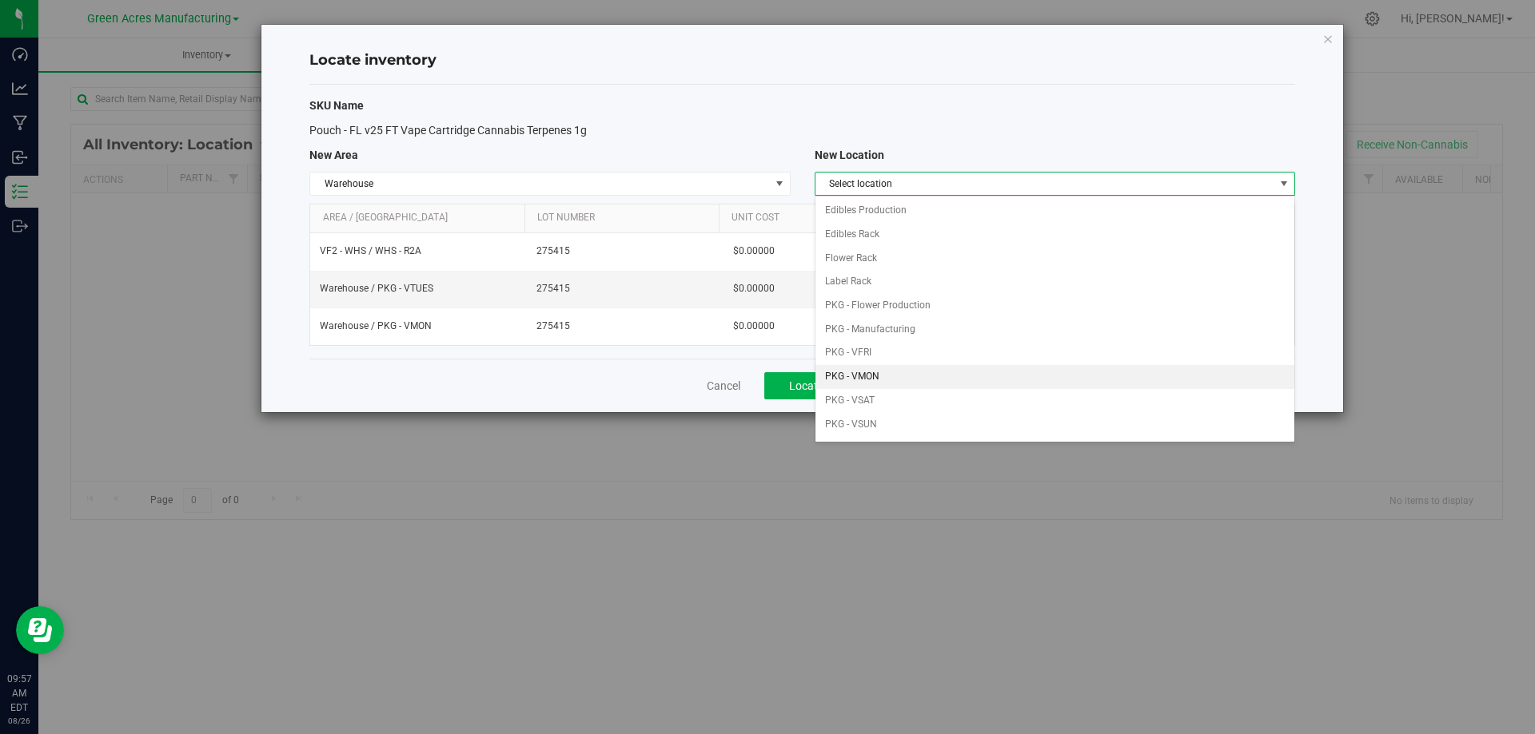
scroll to position [160, 0]
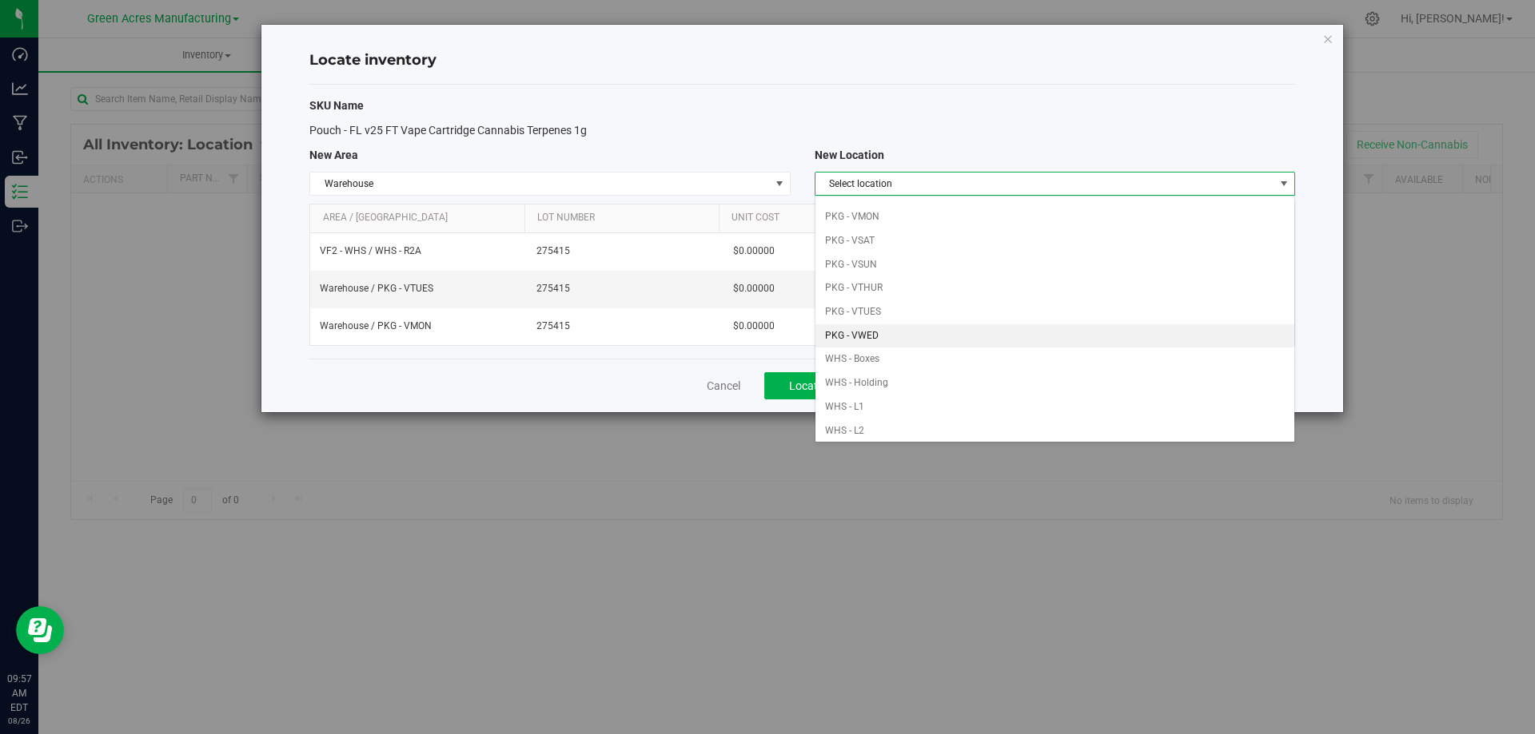
click at [922, 328] on li "PKG - VWED" at bounding box center [1054, 336] width 479 height 24
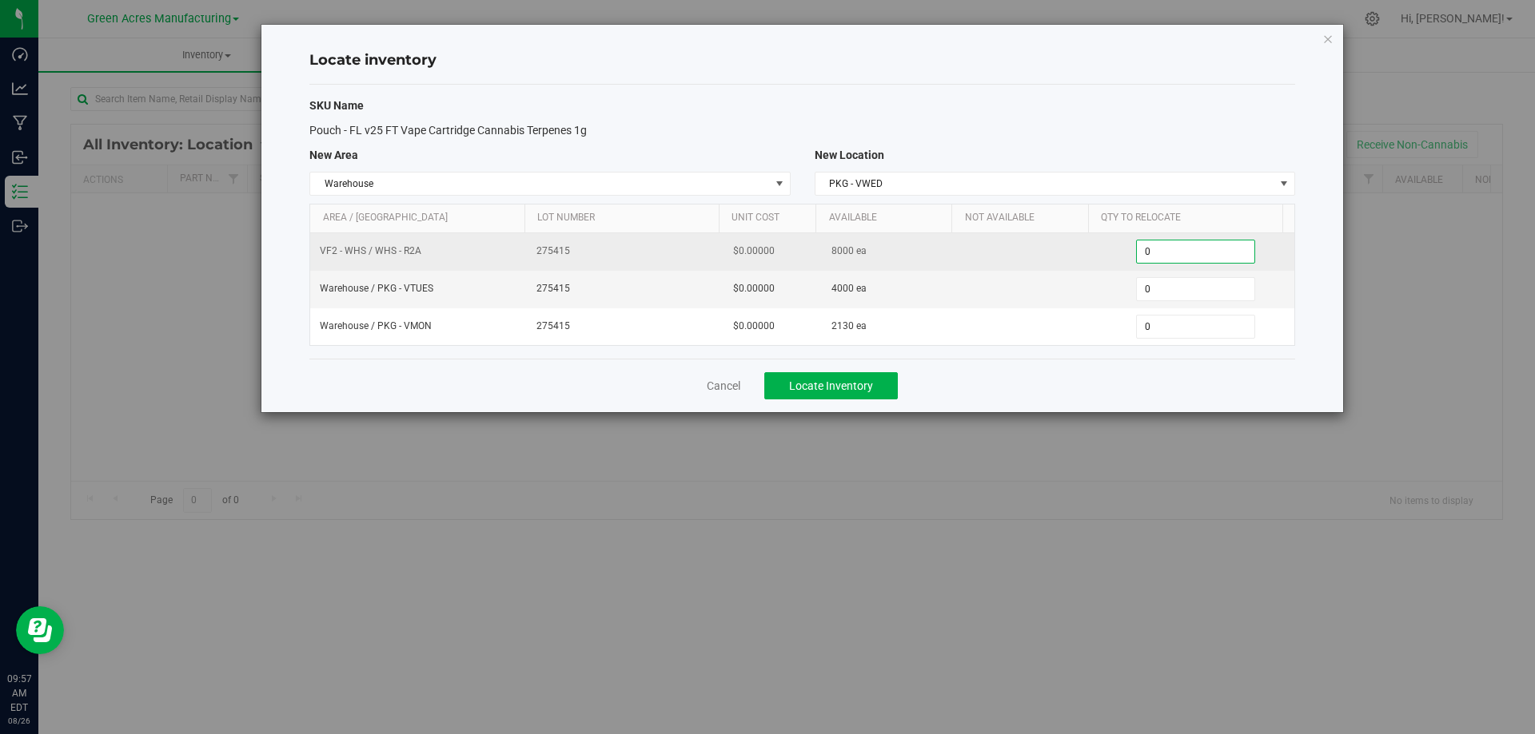
click at [1176, 245] on span "0 0" at bounding box center [1195, 252] width 119 height 24
click at [1176, 245] on input "0" at bounding box center [1194, 252] width 117 height 22
type input "2000"
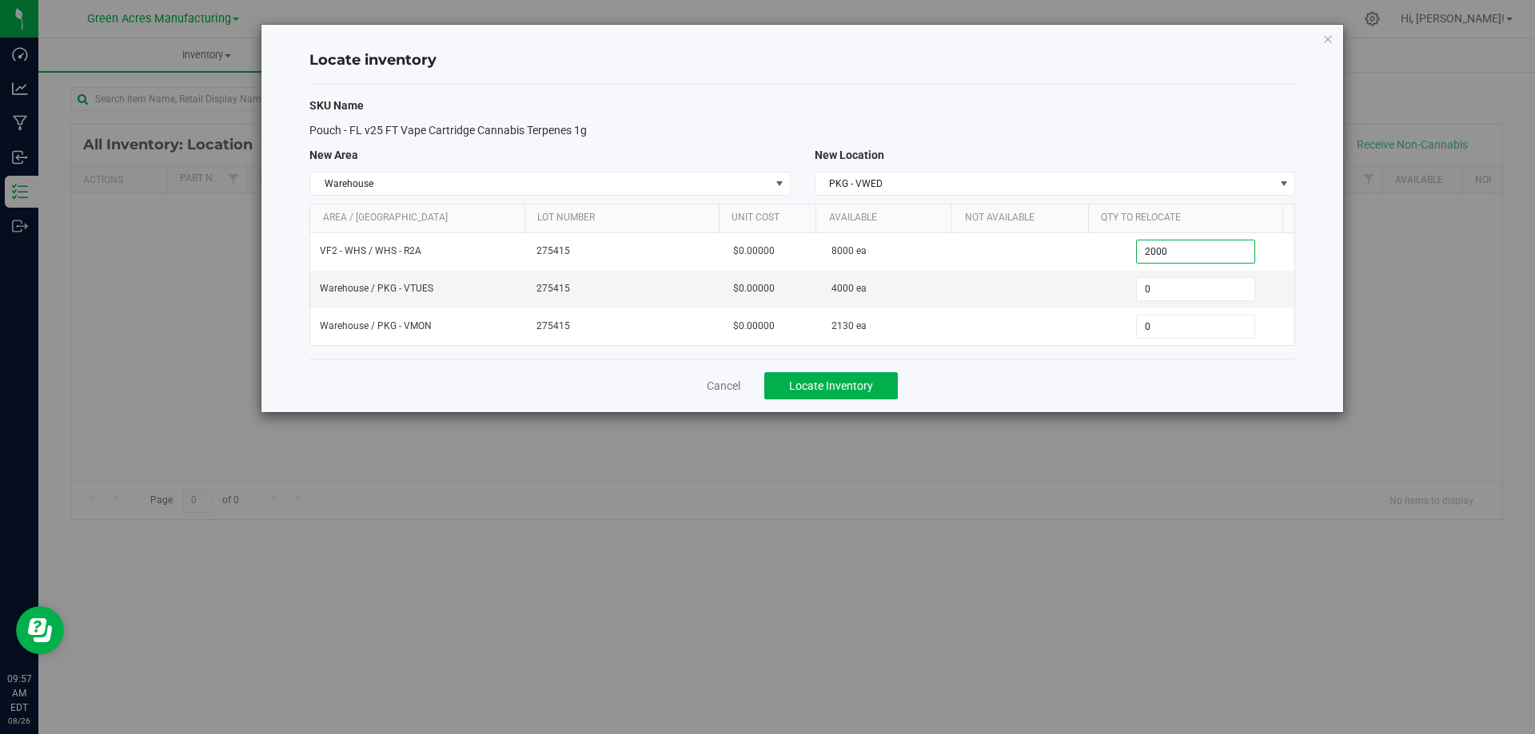
type input "2,000"
click at [1147, 388] on div "Cancel Locate Inventory" at bounding box center [801, 386] width 985 height 54
click at [847, 384] on span "Locate Inventory" at bounding box center [831, 386] width 84 height 13
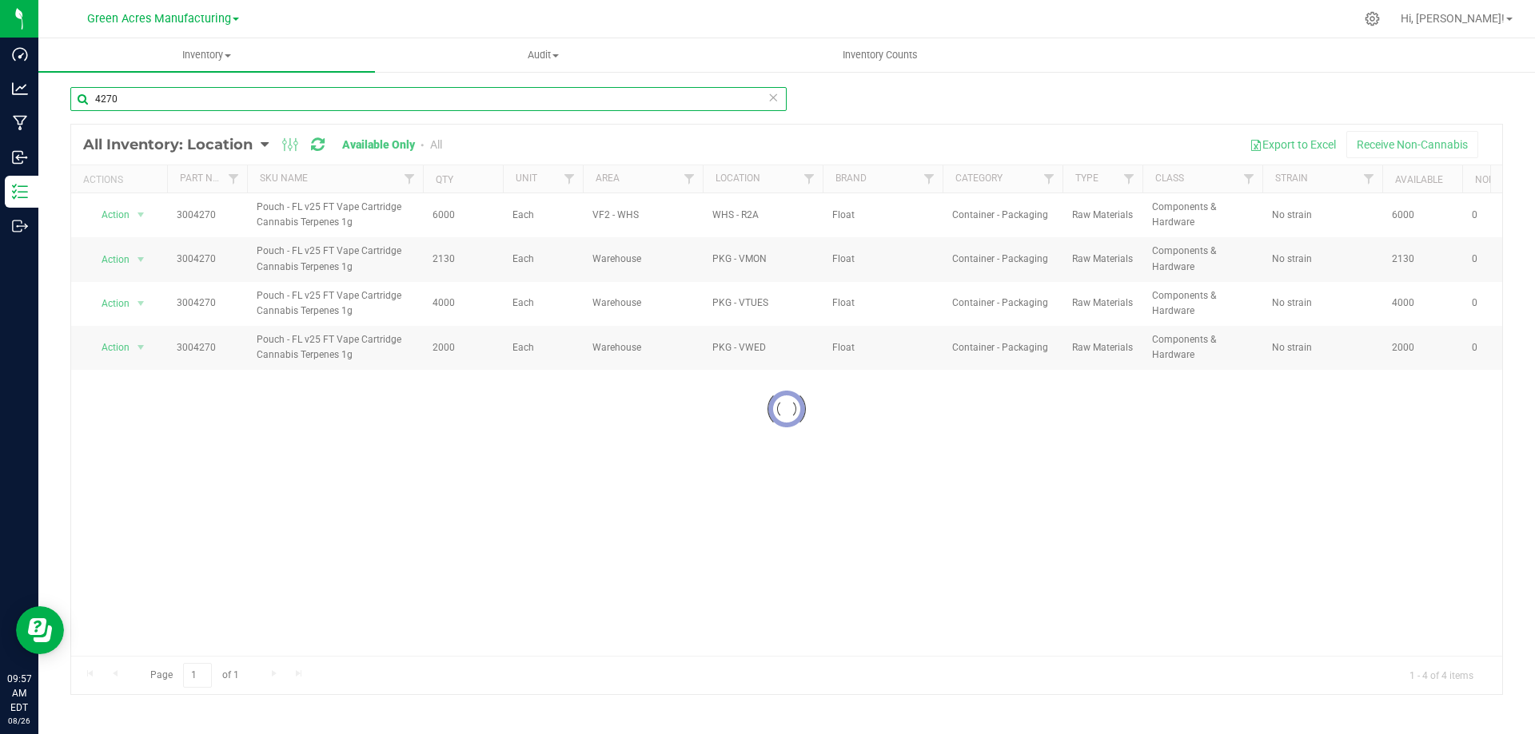
click at [617, 98] on input "4270" at bounding box center [428, 99] width 716 height 24
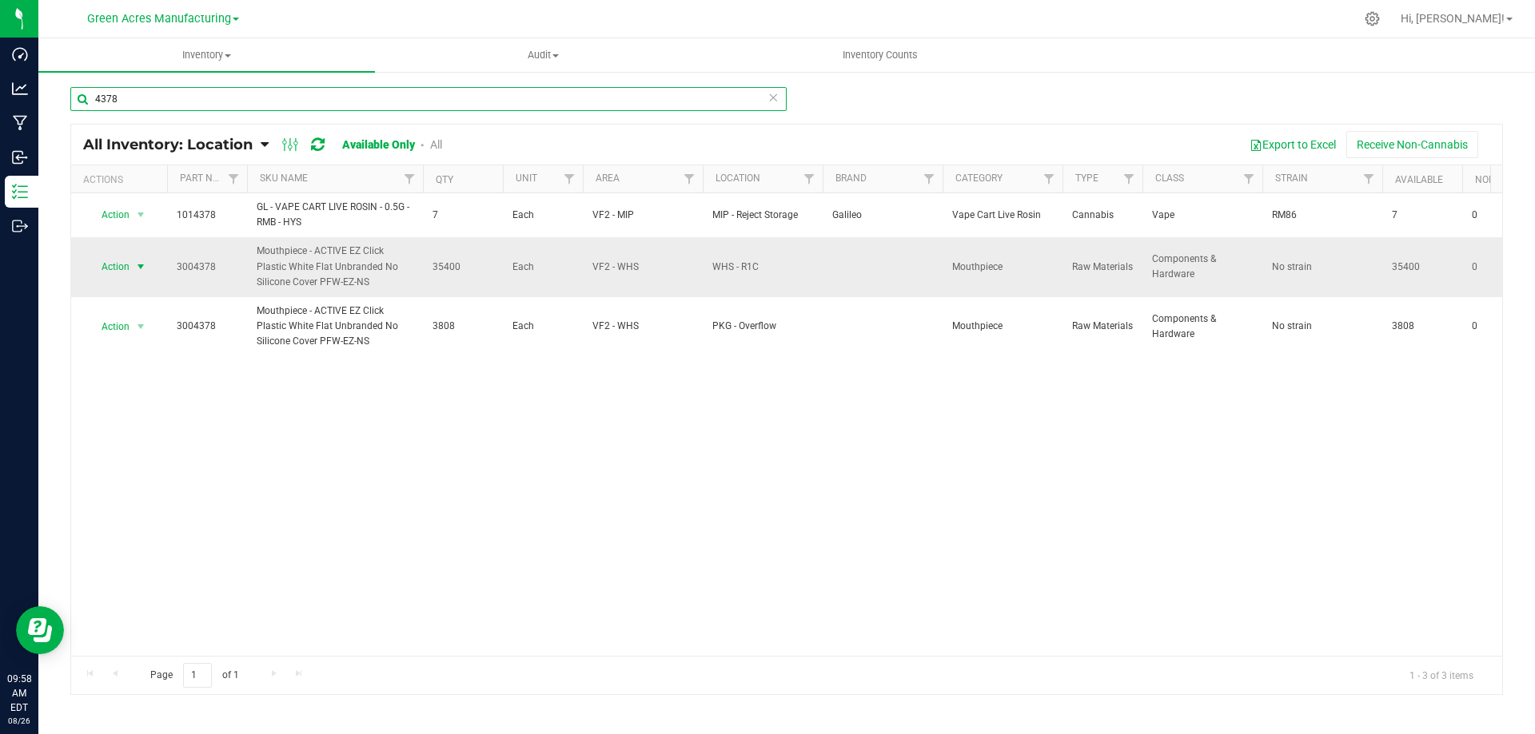
type input "4378"
click at [133, 263] on span "select" at bounding box center [141, 267] width 20 height 22
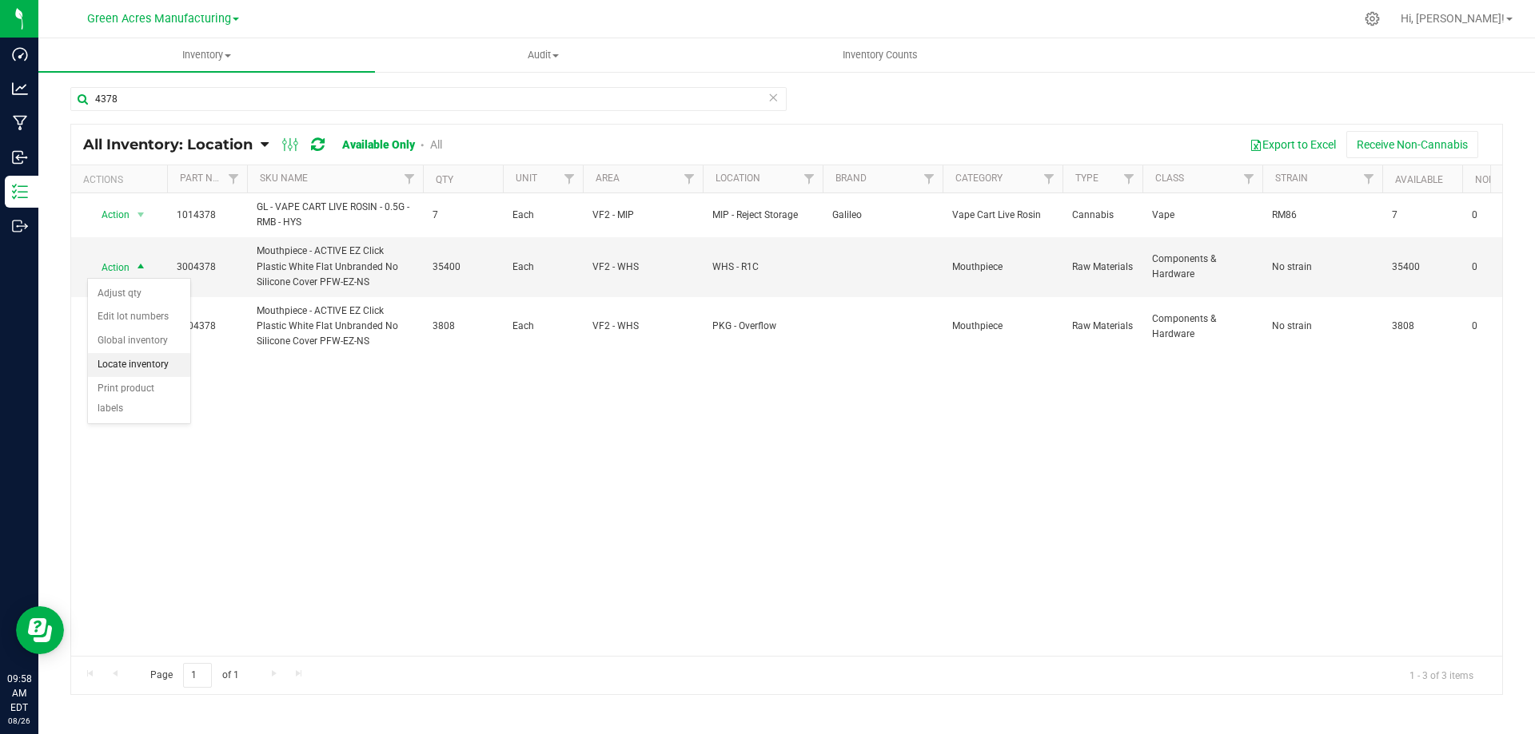
click at [129, 356] on li "Locate inventory" at bounding box center [139, 365] width 102 height 24
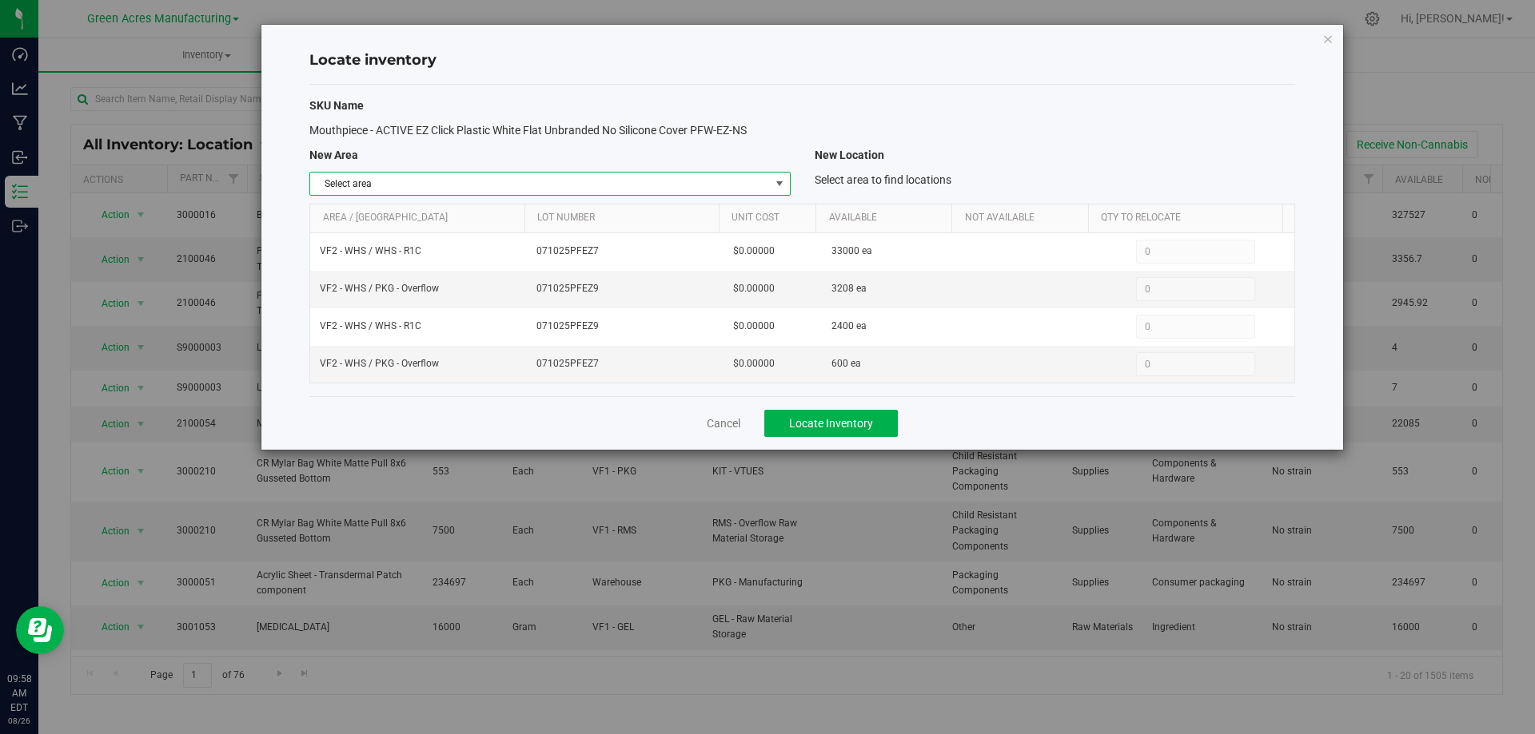
click at [756, 180] on span "Select area" at bounding box center [539, 184] width 459 height 22
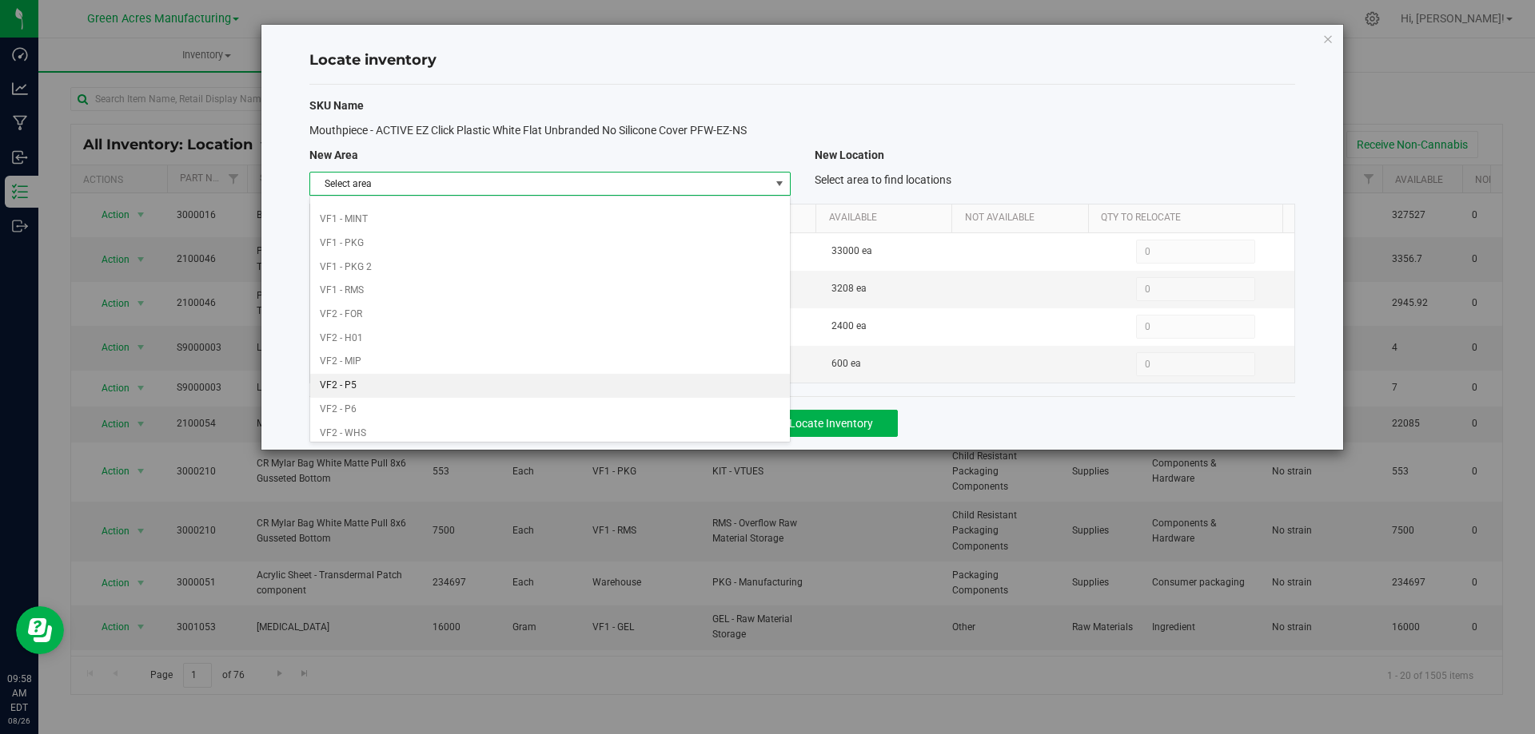
scroll to position [782, 0]
click at [619, 433] on li "Warehouse" at bounding box center [549, 427] width 479 height 24
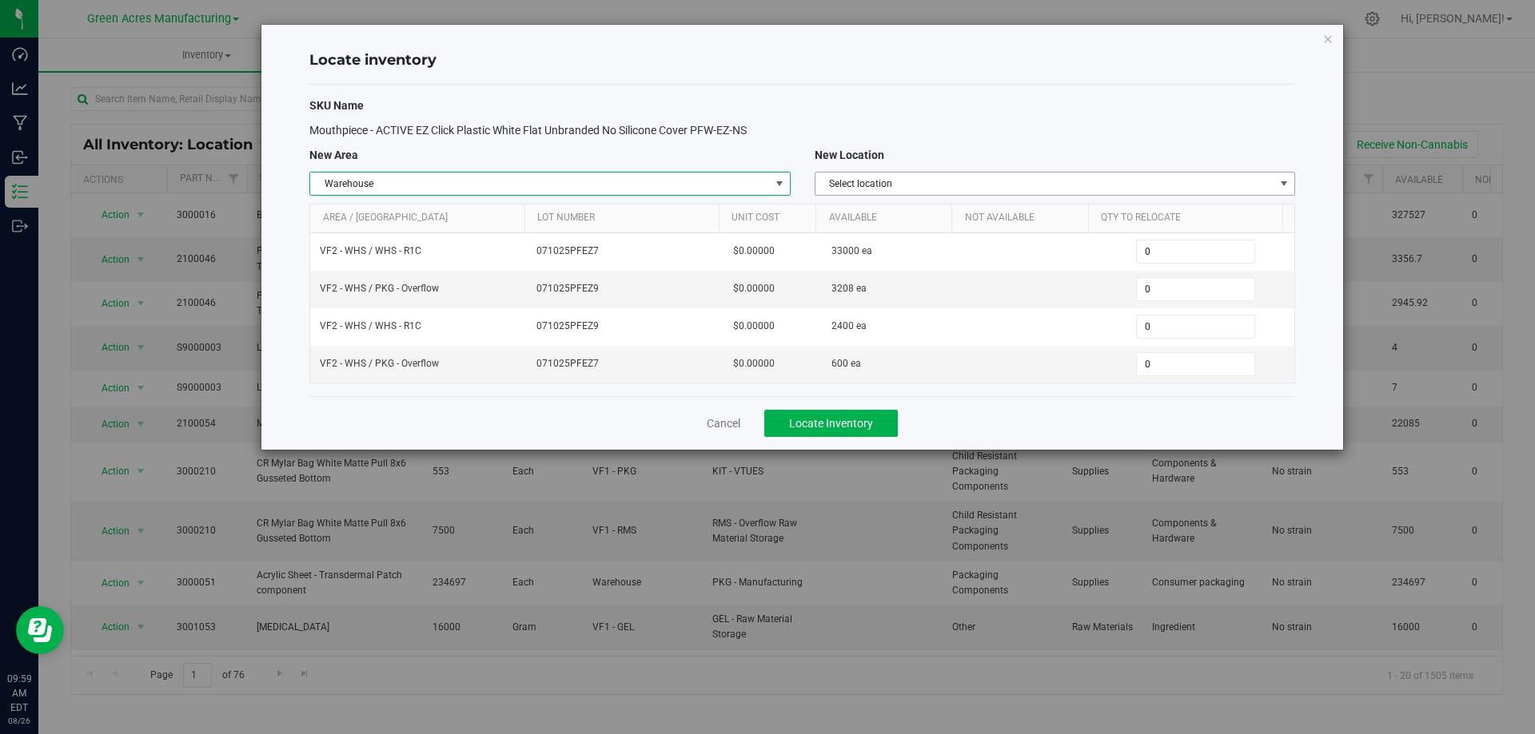
click at [1259, 181] on span "Select location" at bounding box center [1044, 184] width 459 height 22
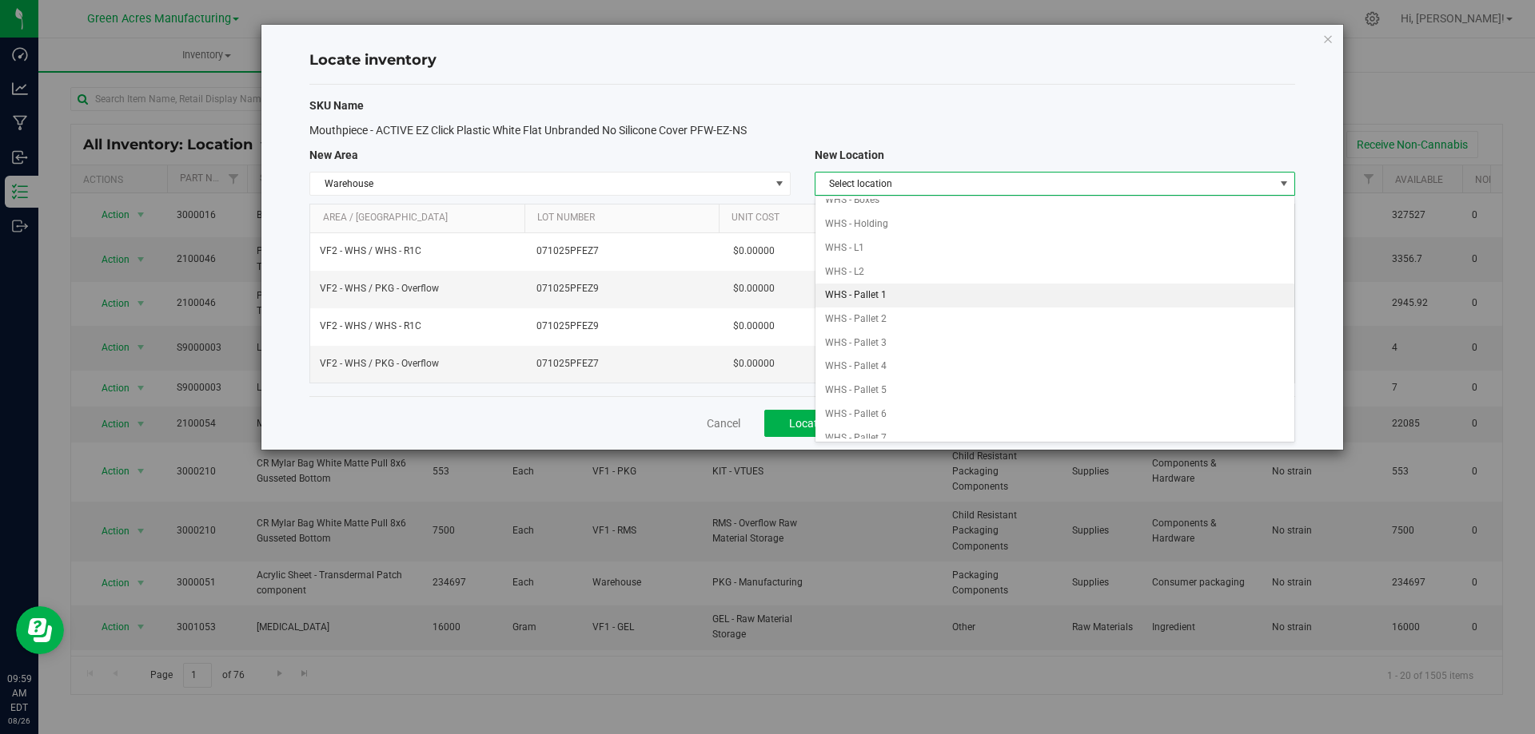
scroll to position [425, 0]
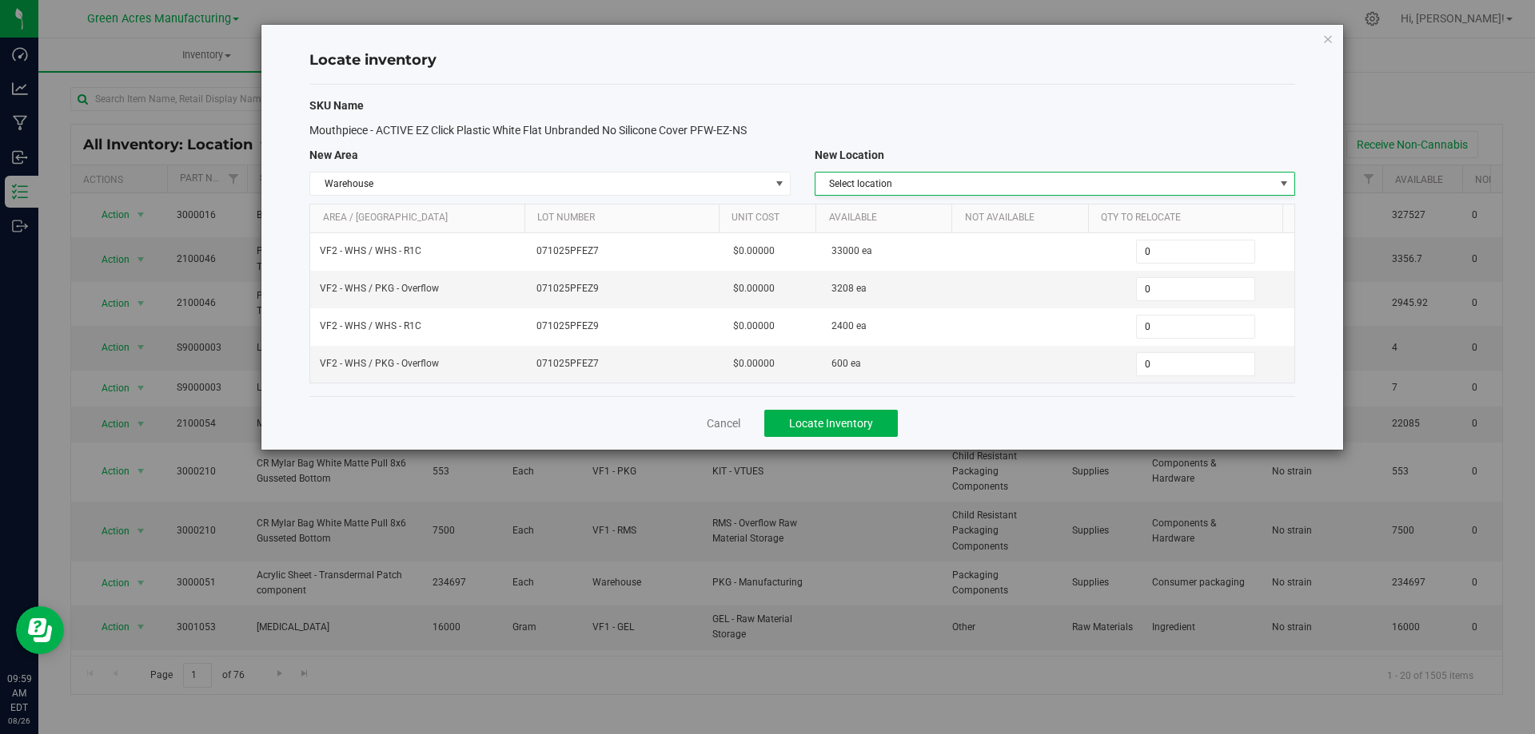
click at [1115, 90] on div "SKU Name Mouthpiece - ACTIVE EZ Click Plastic White Flat Unbranded No Silicone …" at bounding box center [801, 241] width 985 height 312
click at [1215, 181] on span "Select location" at bounding box center [1044, 184] width 459 height 22
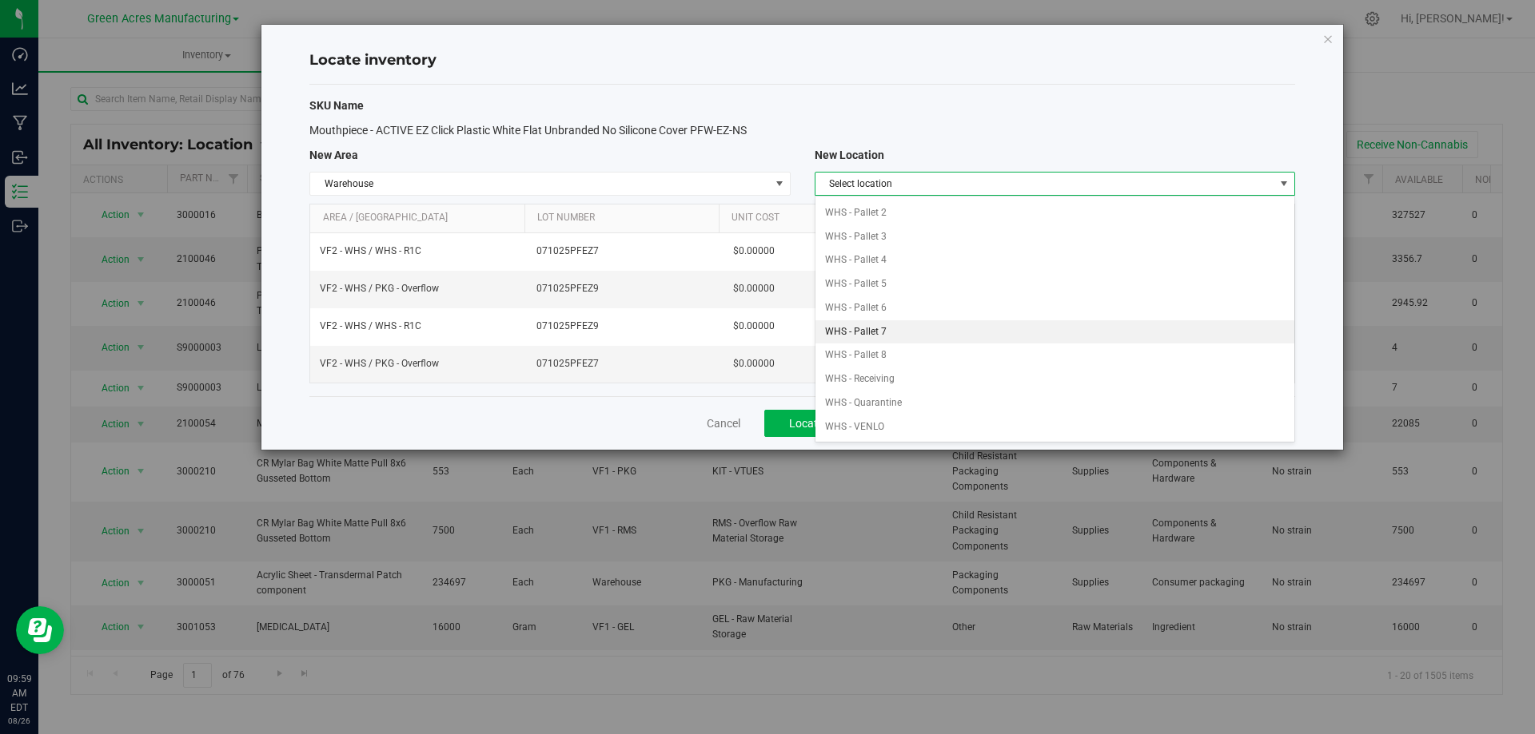
scroll to position [0, 0]
click at [1095, 115] on div "SKU Name Mouthpiece - ACTIVE EZ Click Plastic White Flat Unbranded No Silicone …" at bounding box center [801, 241] width 985 height 312
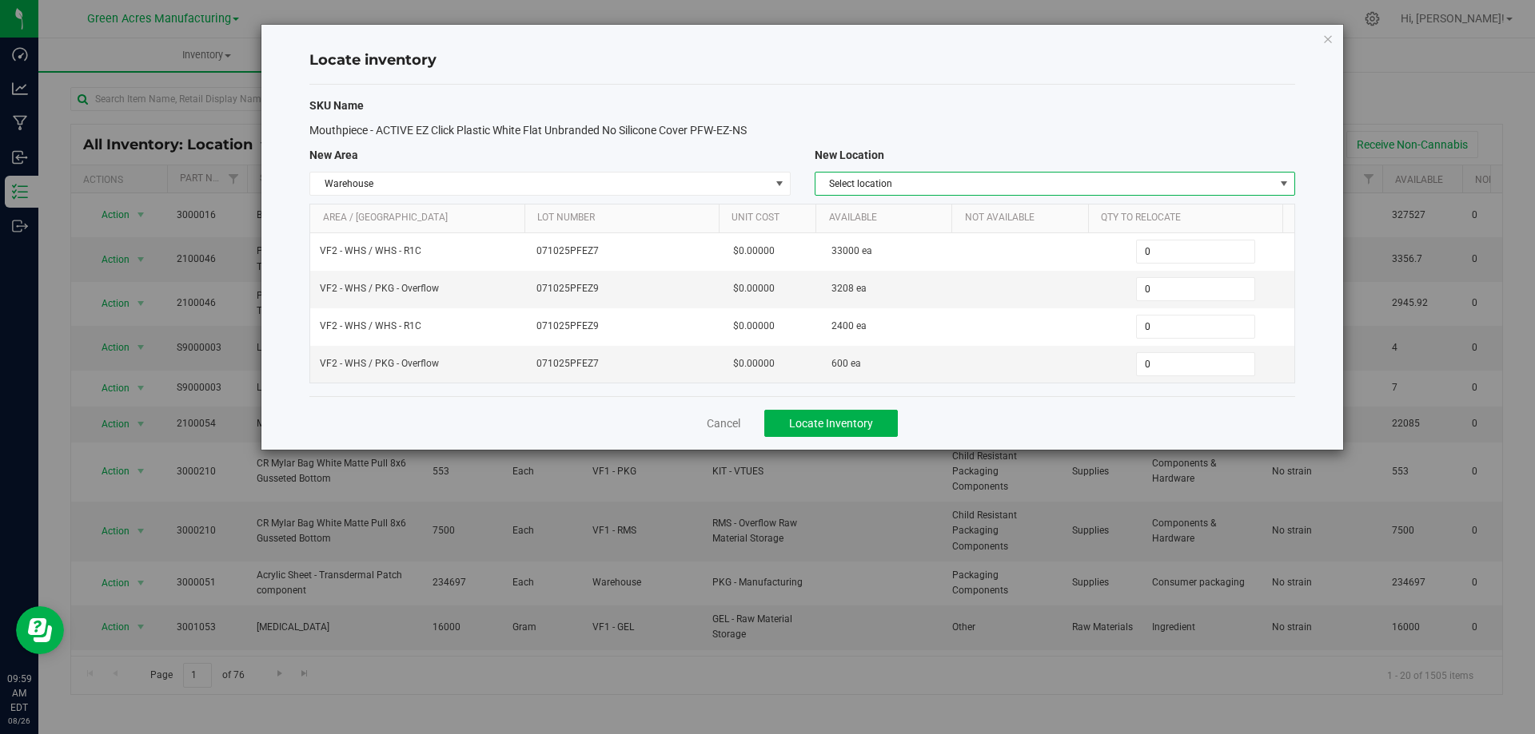
click at [1203, 185] on span "Select location" at bounding box center [1044, 184] width 459 height 22
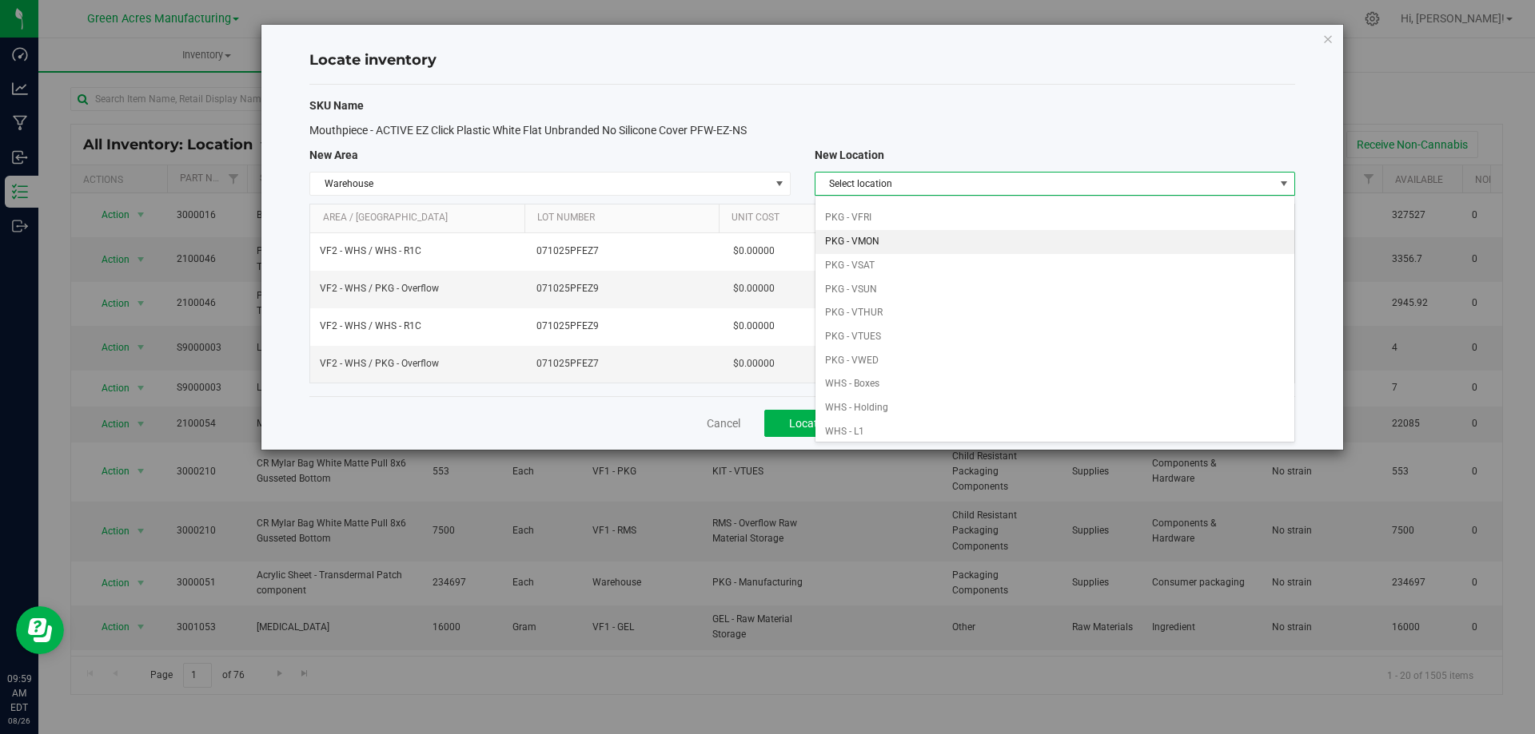
scroll to position [240, 0]
click at [1087, 253] on li "PKG - VWED" at bounding box center [1054, 257] width 479 height 24
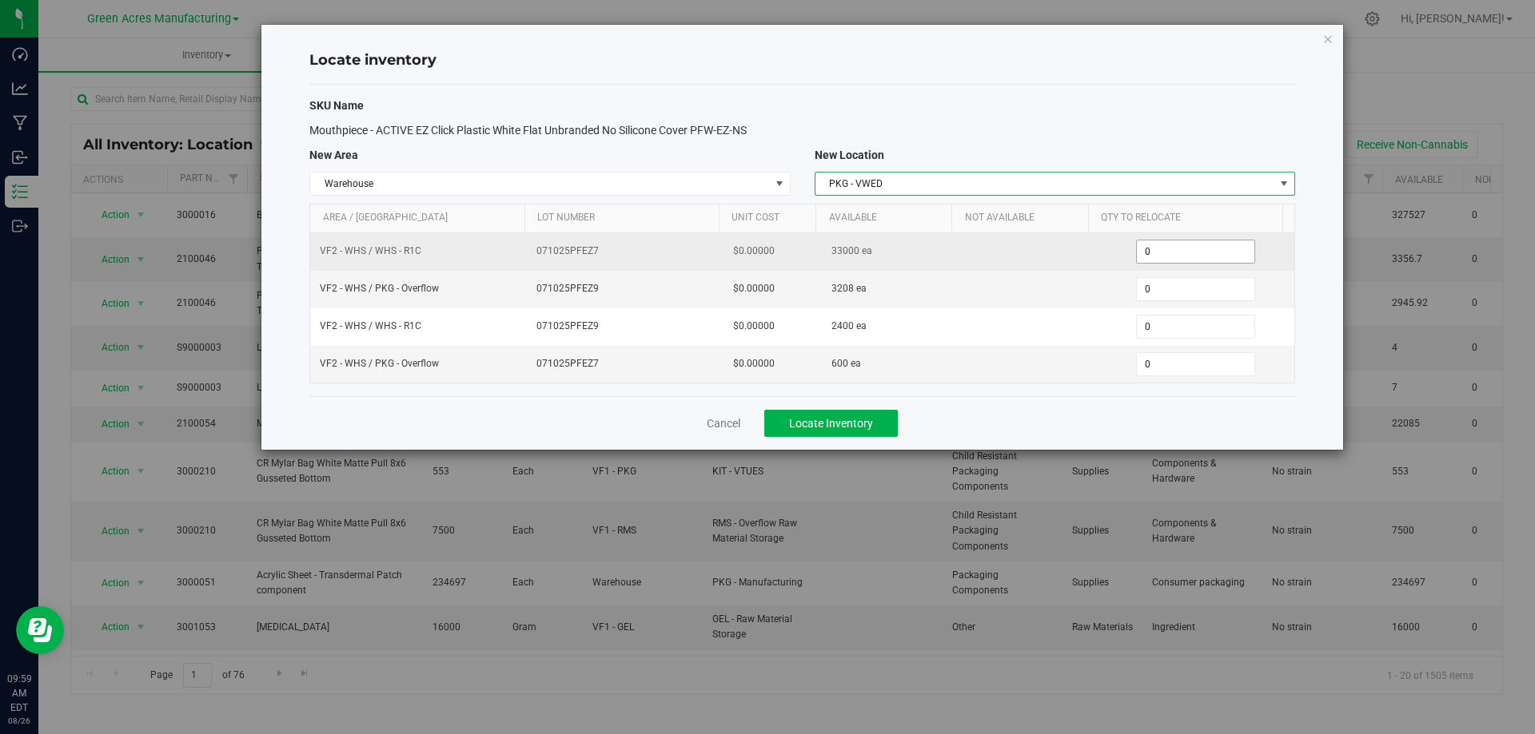
click at [1202, 249] on span "0 0" at bounding box center [1195, 252] width 119 height 24
click at [1202, 249] on input "0" at bounding box center [1194, 252] width 117 height 22
type input "1800"
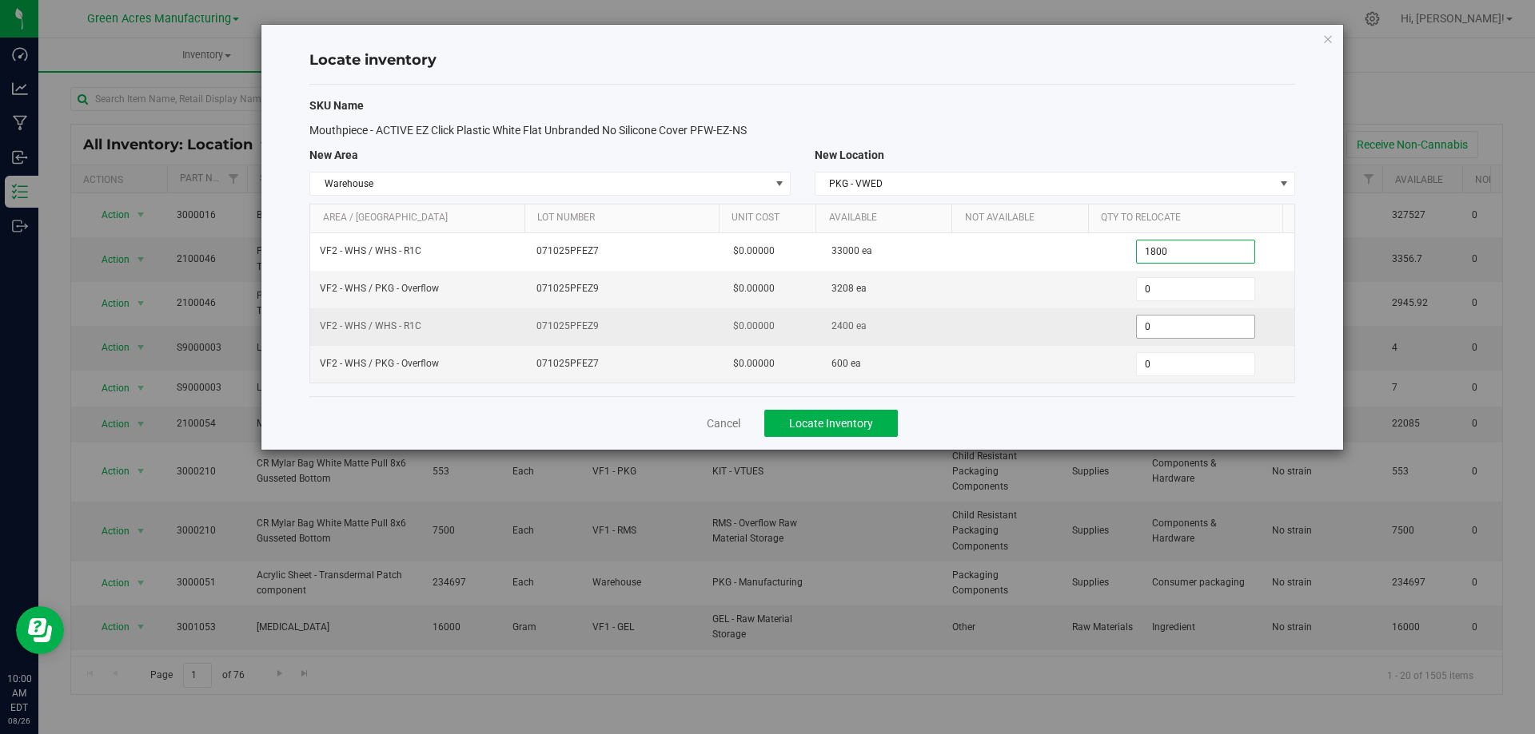
type input "1,800"
click at [1164, 328] on span "0 0" at bounding box center [1195, 327] width 119 height 24
click at [1164, 328] on input "0" at bounding box center [1194, 327] width 117 height 22
type input "600"
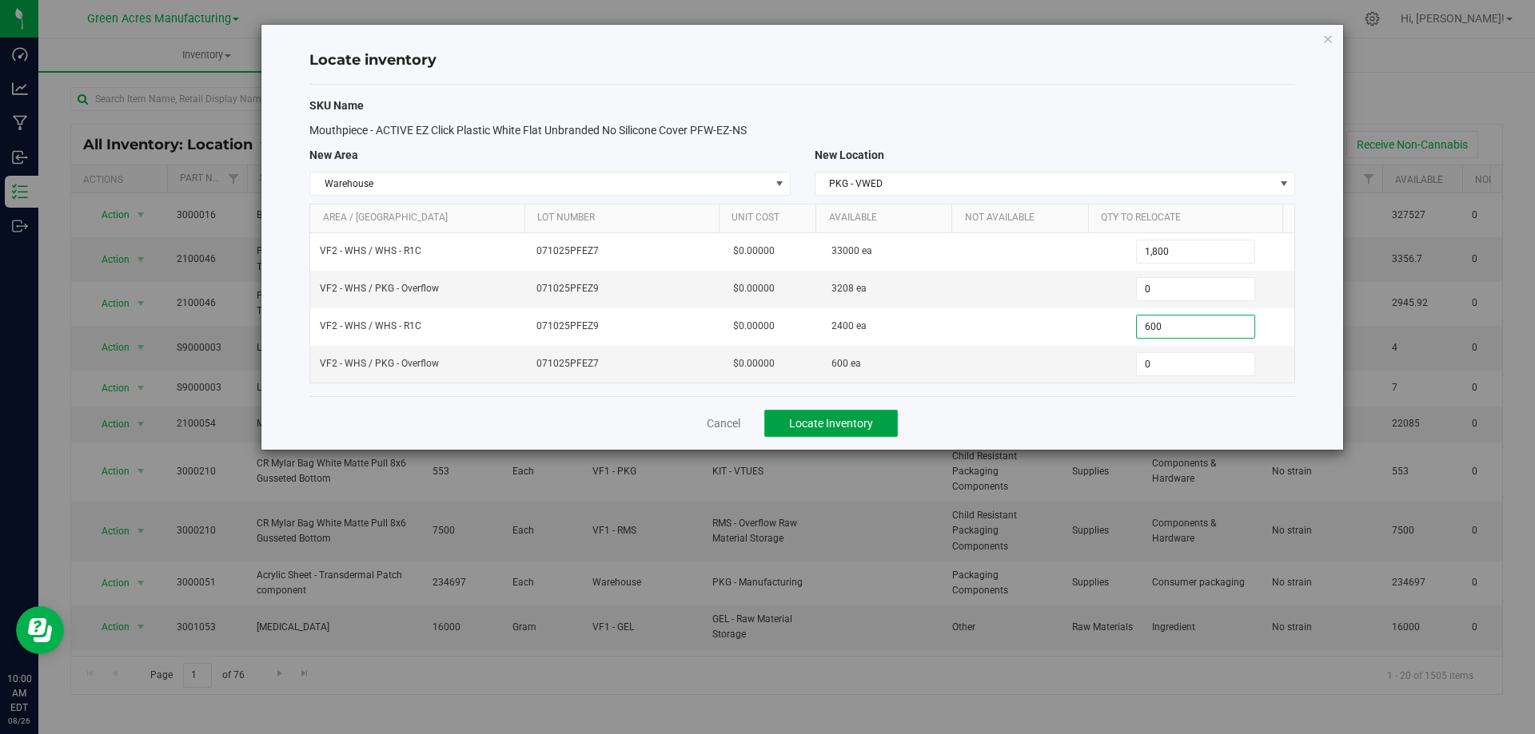
type input "600"
click at [890, 432] on button "Locate Inventory" at bounding box center [830, 423] width 133 height 27
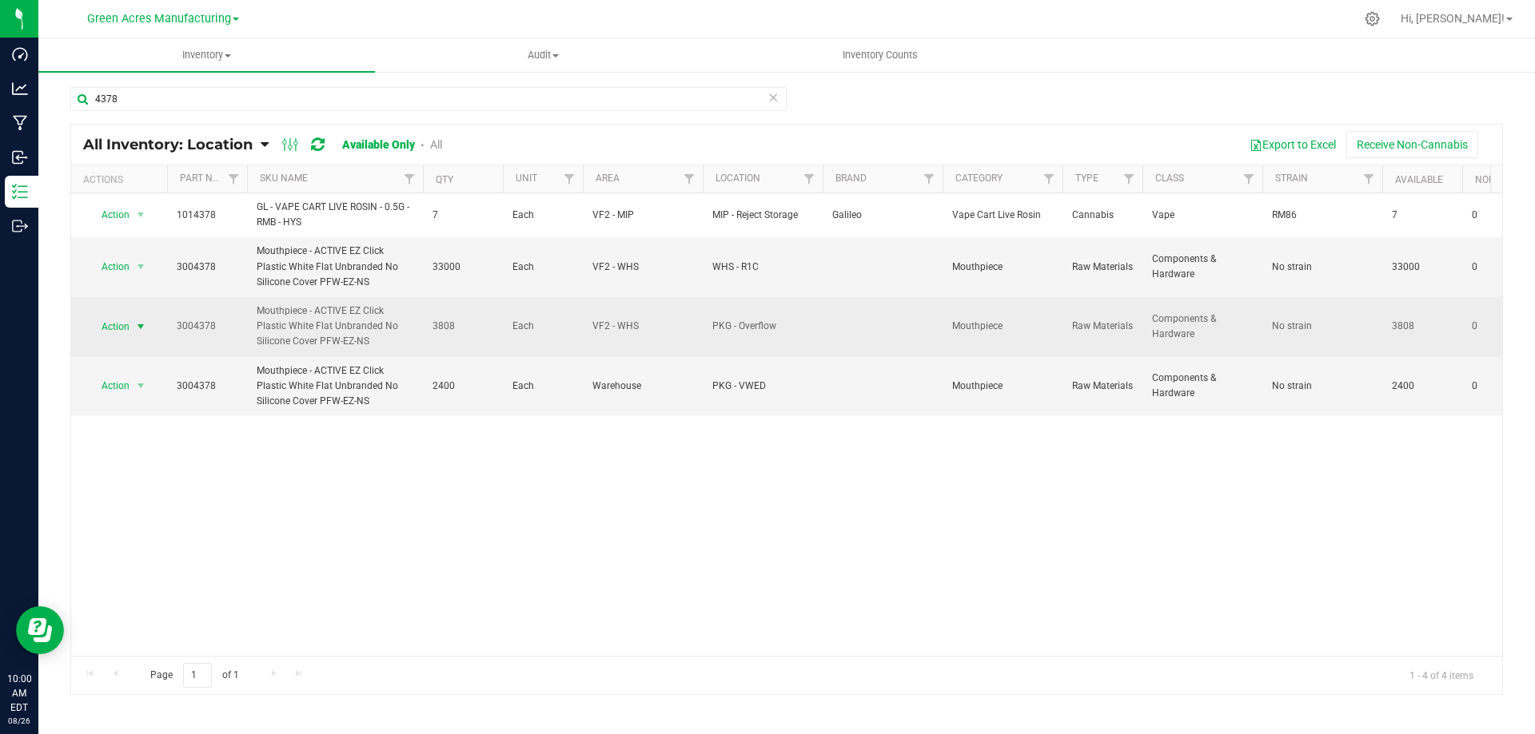
click at [133, 327] on span "select" at bounding box center [141, 327] width 20 height 22
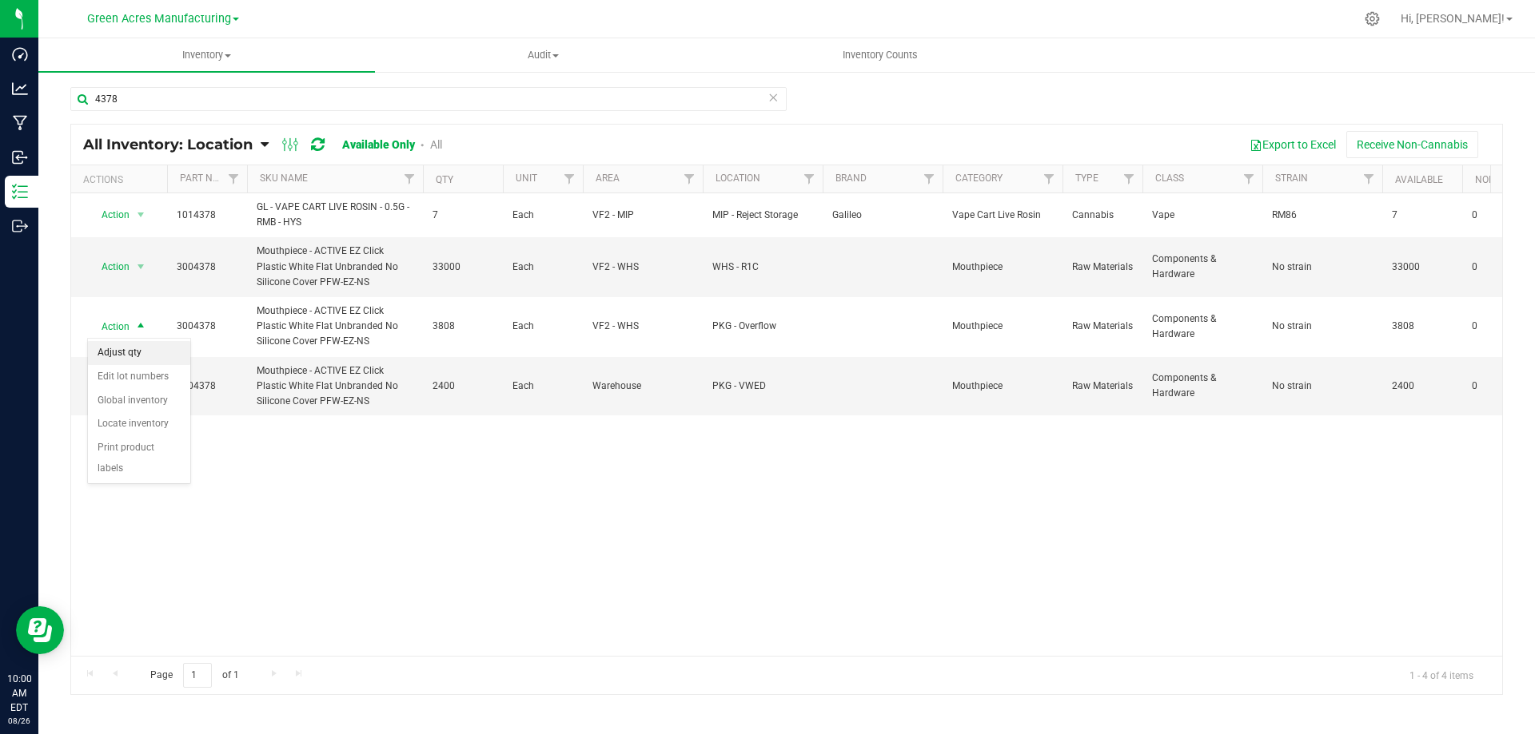
click at [141, 349] on li "Adjust qty" at bounding box center [139, 353] width 102 height 24
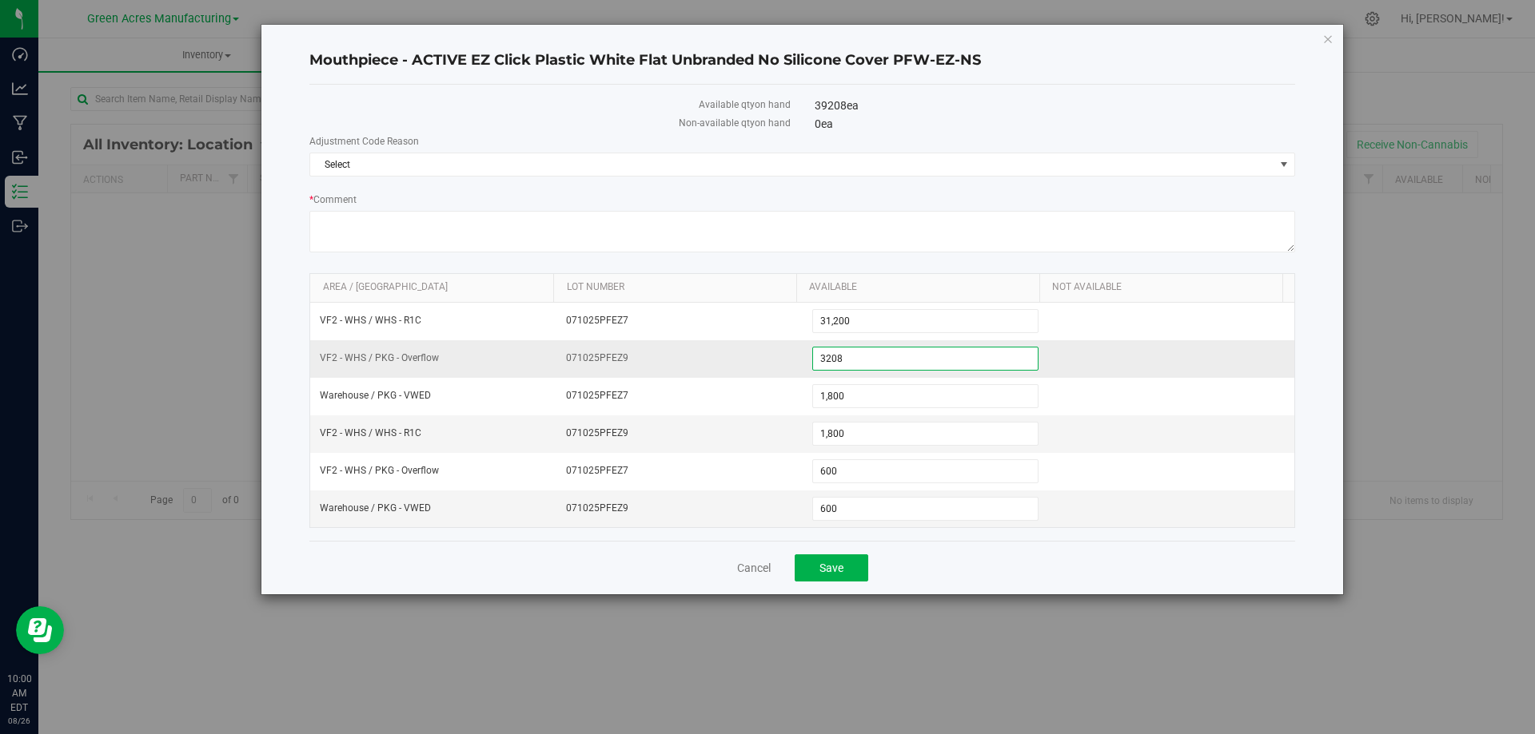
click at [928, 352] on span "3,208 3208" at bounding box center [925, 359] width 227 height 24
click at [927, 352] on input "3208" at bounding box center [925, 359] width 225 height 22
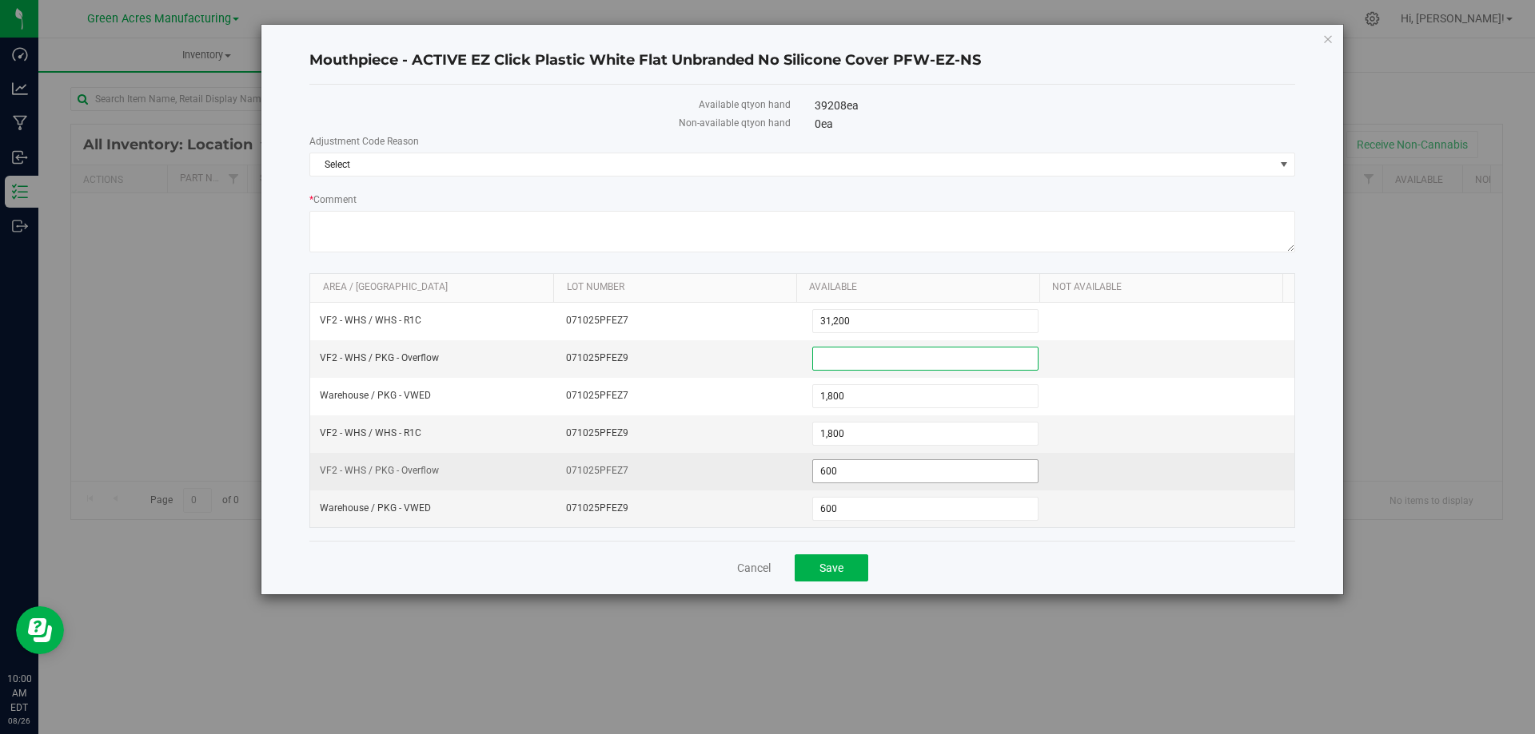
click at [874, 468] on span "600 600" at bounding box center [925, 472] width 227 height 24
click at [0, 0] on input "600" at bounding box center [0, 0] width 0 height 0
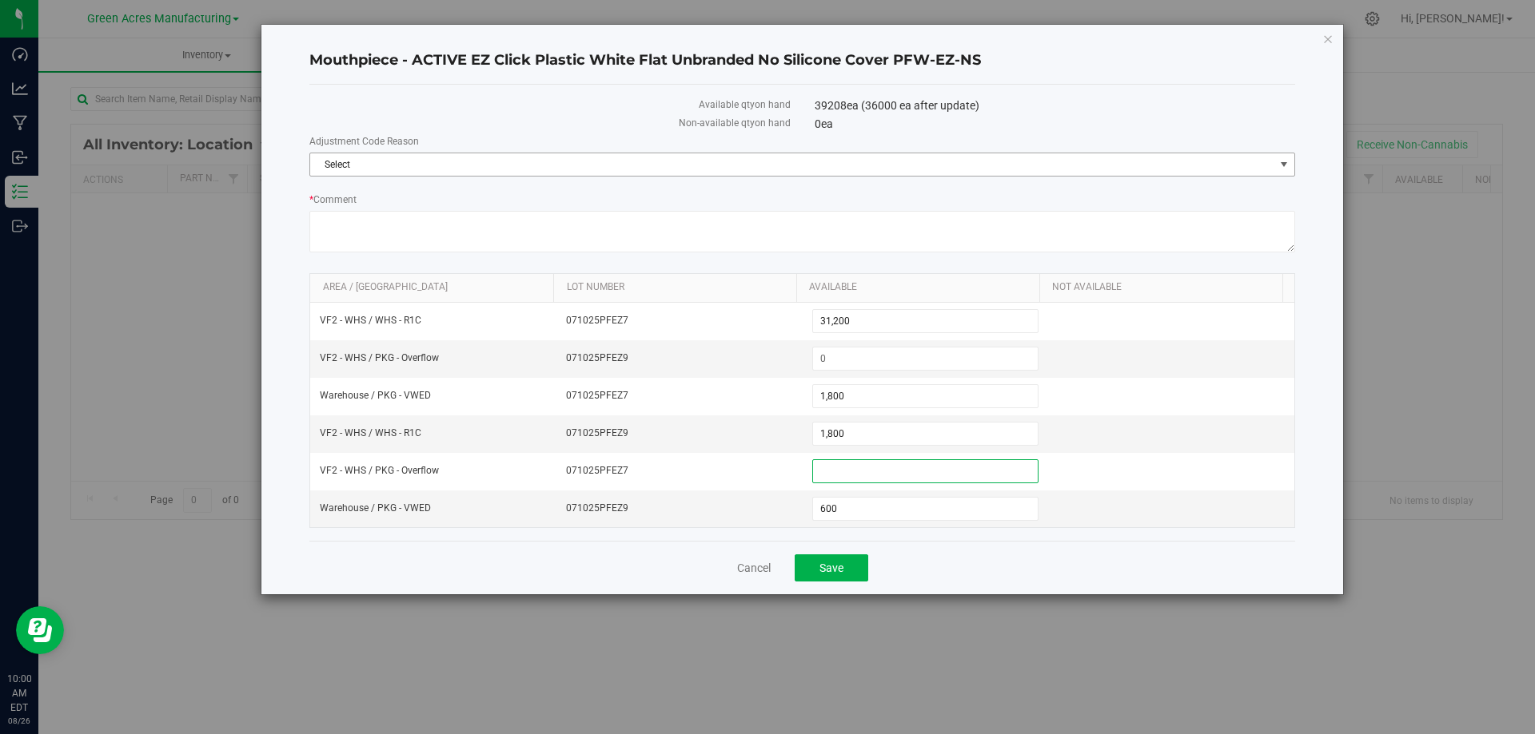
click at [1036, 158] on span "Select" at bounding box center [792, 164] width 964 height 22
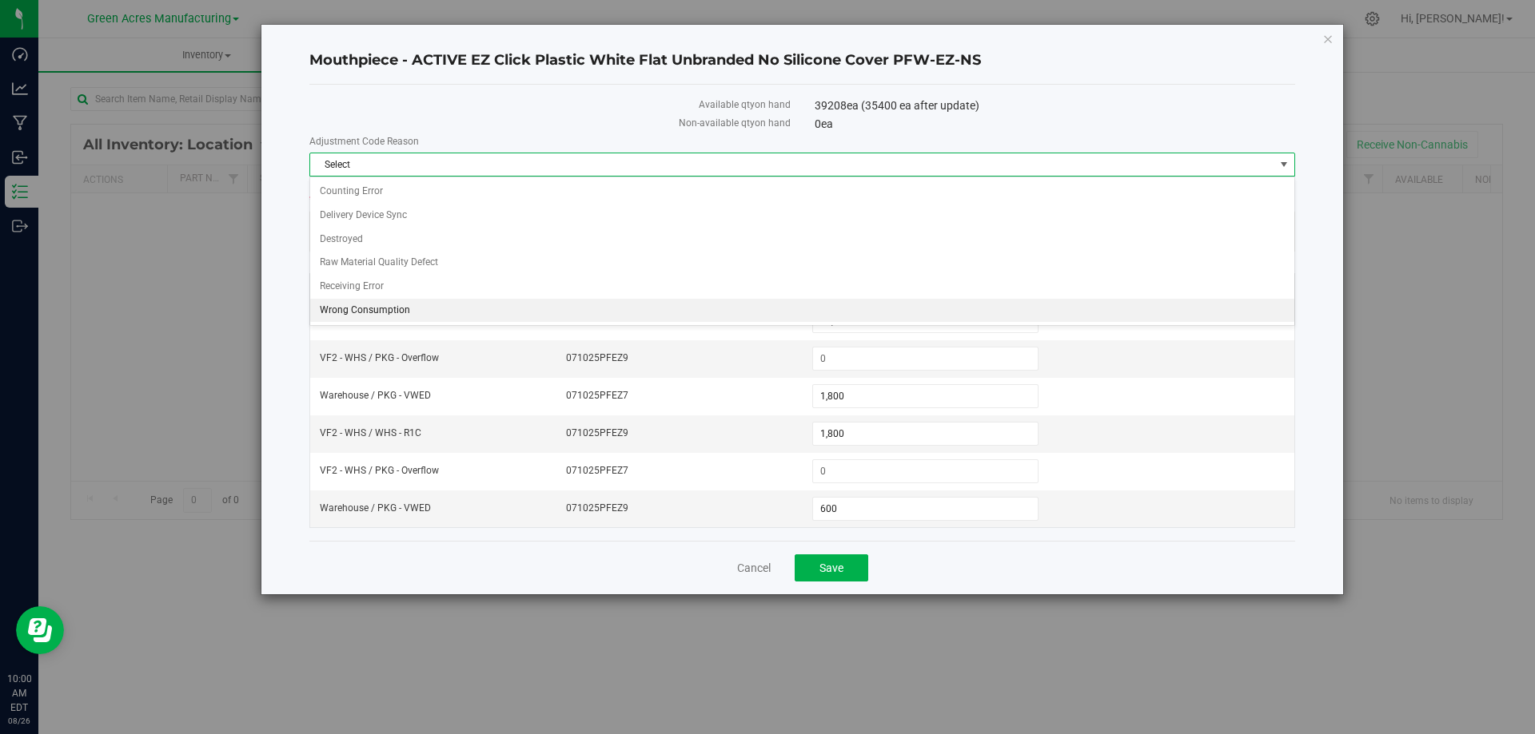
drag, startPoint x: 583, startPoint y: 315, endPoint x: 717, endPoint y: 258, distance: 145.0
click at [584, 314] on li "Wrong Consumption" at bounding box center [802, 311] width 984 height 24
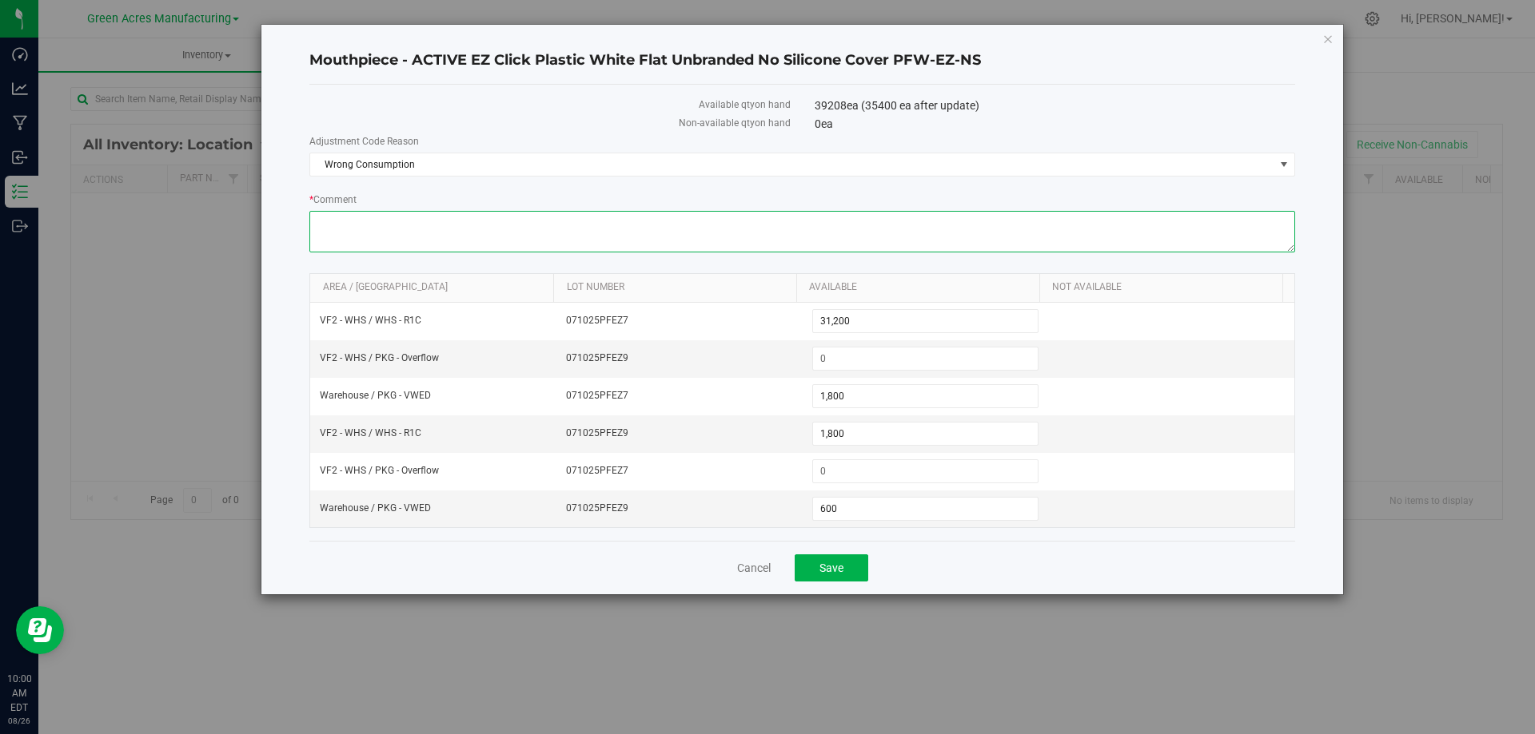
click at [882, 229] on textarea "* Comment" at bounding box center [801, 232] width 985 height 42
type textarea "NEW BOMS"
click at [1158, 578] on div "Cancel Save" at bounding box center [801, 568] width 985 height 54
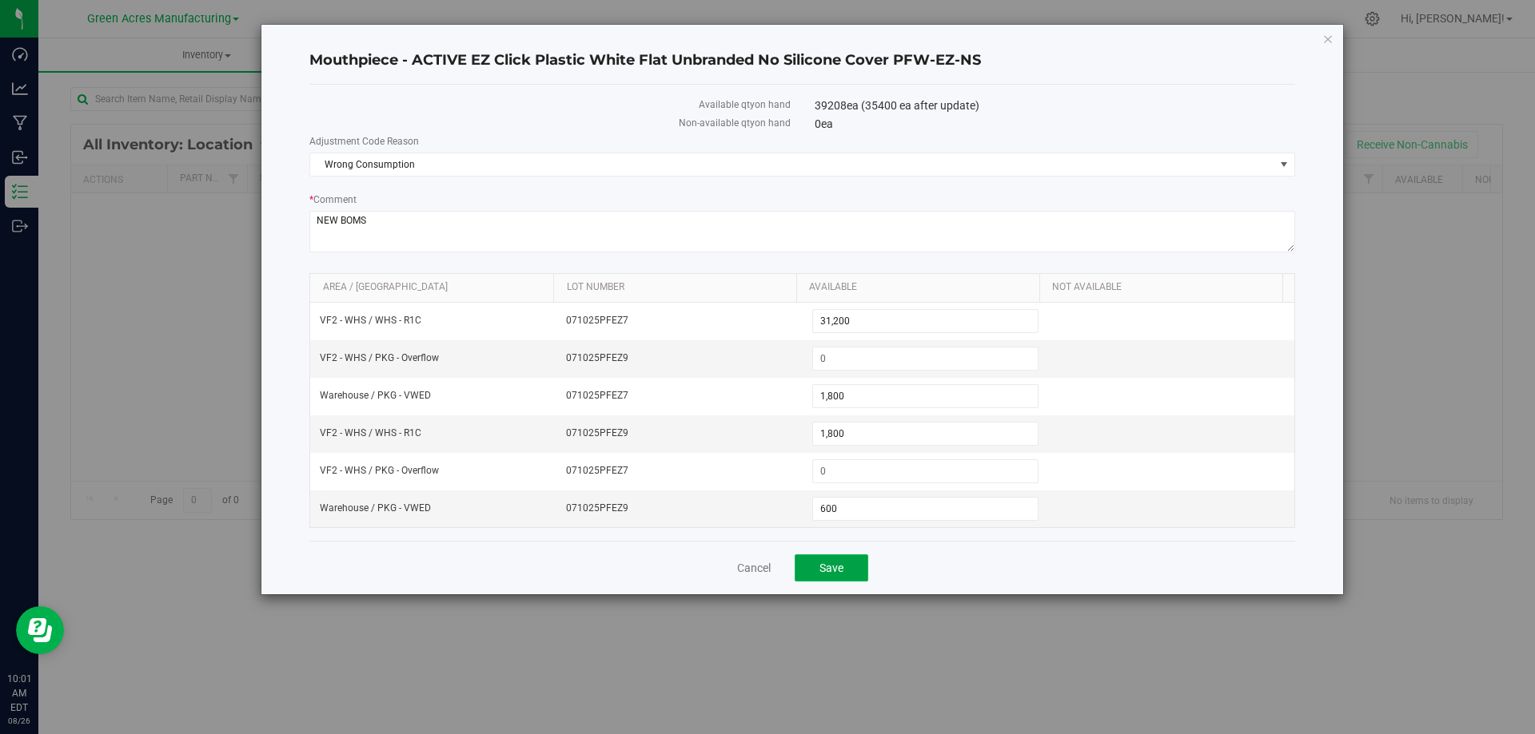
click at [842, 565] on span "Save" at bounding box center [831, 568] width 24 height 13
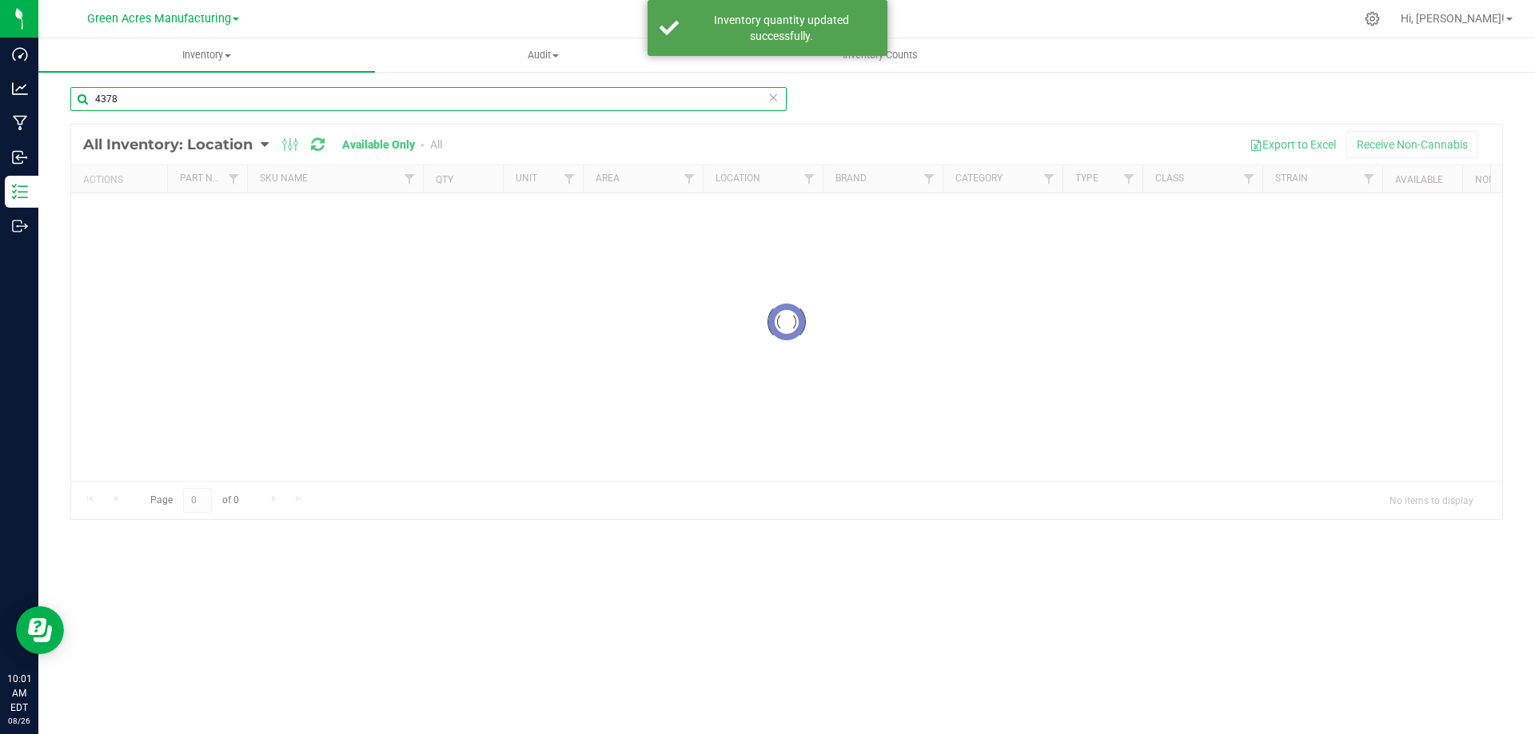
click at [324, 107] on input "4378" at bounding box center [428, 99] width 716 height 24
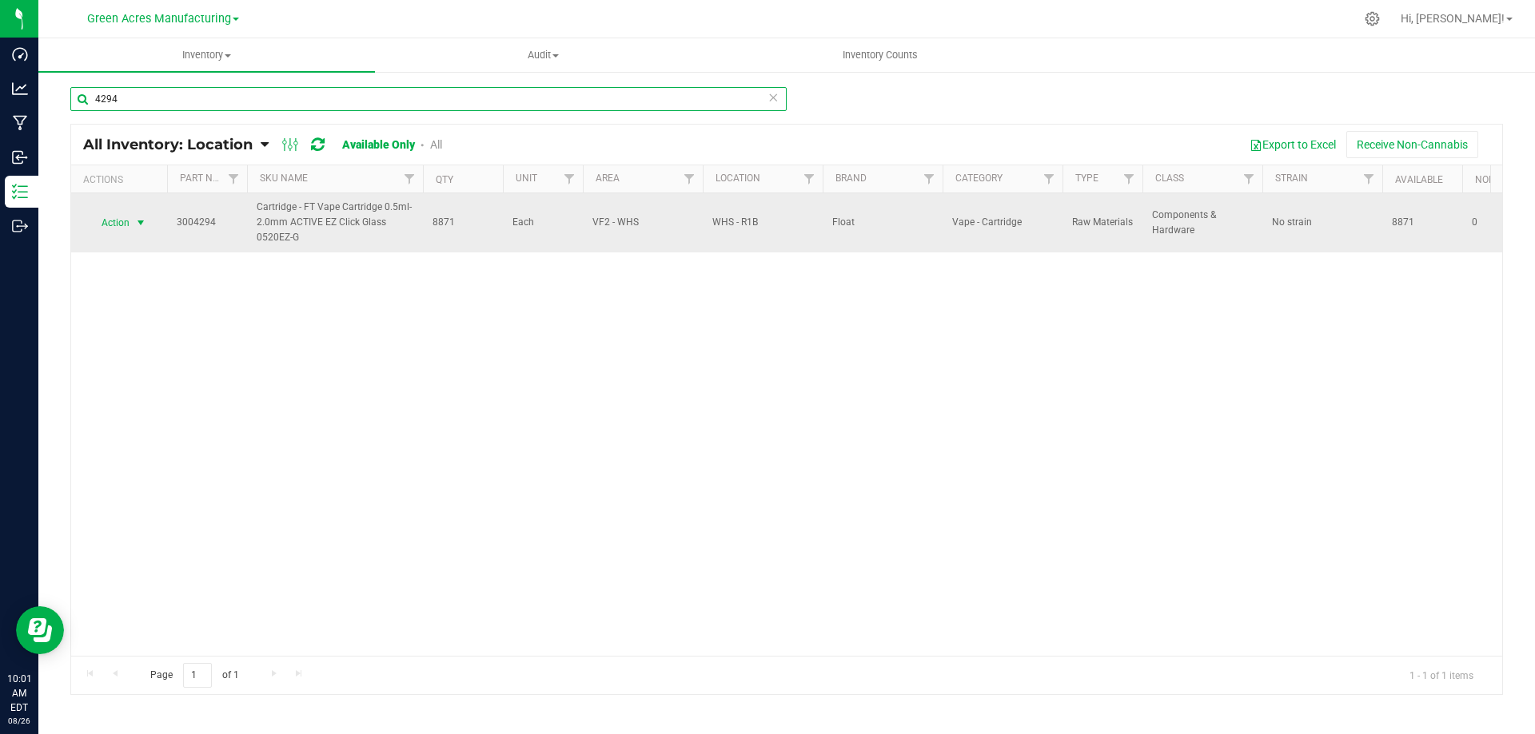
type input "4294"
click at [137, 223] on span "select" at bounding box center [140, 223] width 13 height 13
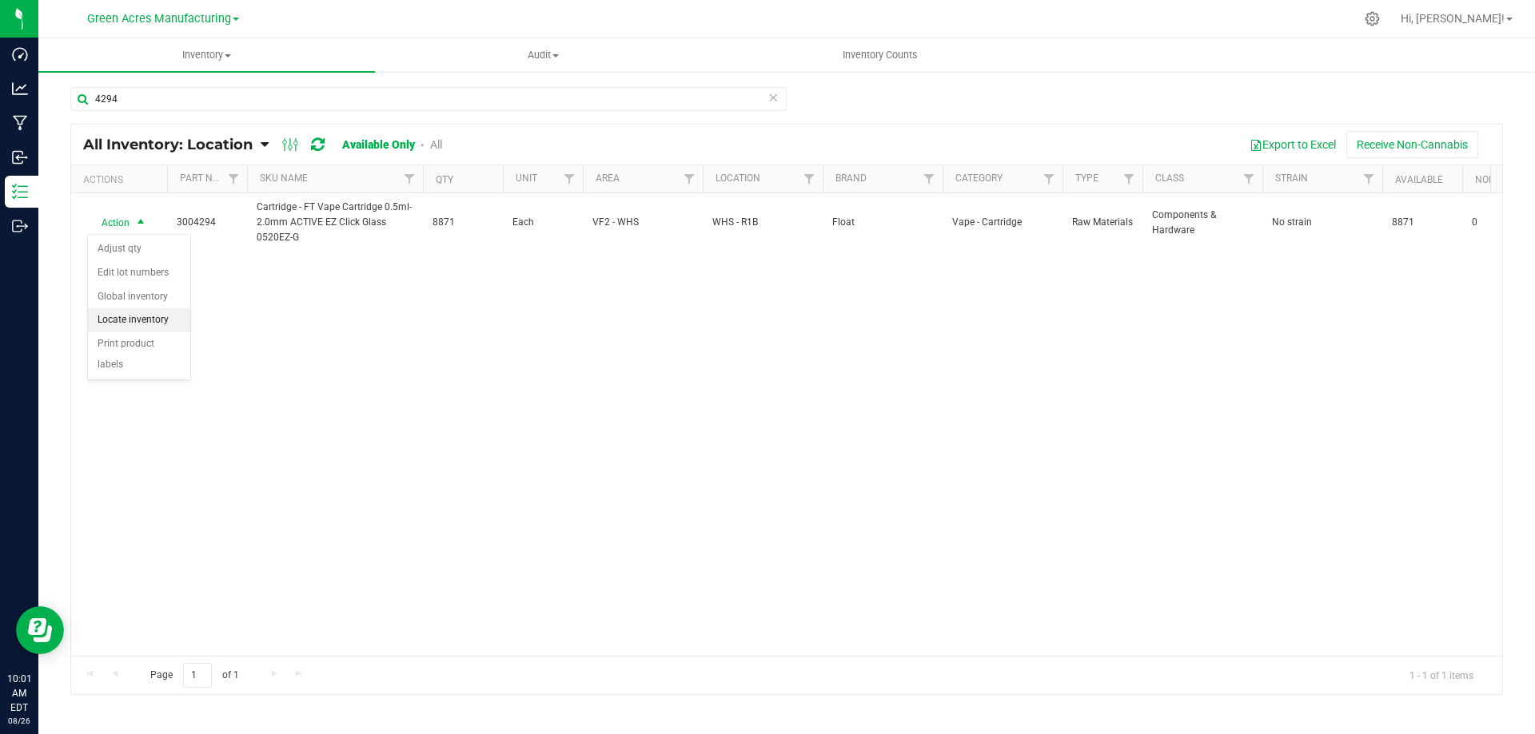
click at [149, 320] on li "Locate inventory" at bounding box center [139, 320] width 102 height 24
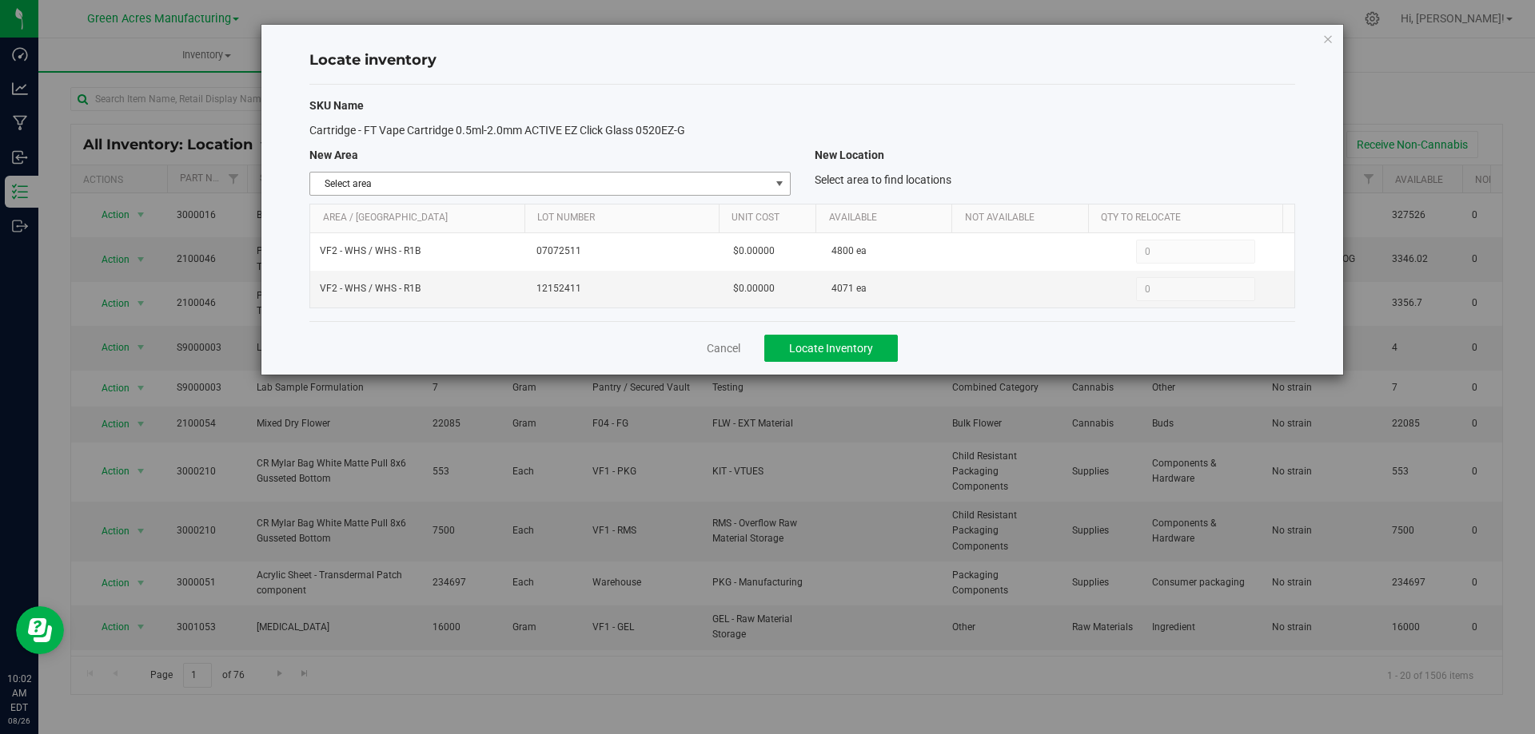
click at [704, 170] on div "SKU Name Cartridge - FT Vape Cartridge 0.5ml-2.0mm ACTIVE EZ Click Glass 0520EZ…" at bounding box center [801, 203] width 985 height 237
click at [704, 179] on span "Select area" at bounding box center [539, 184] width 459 height 22
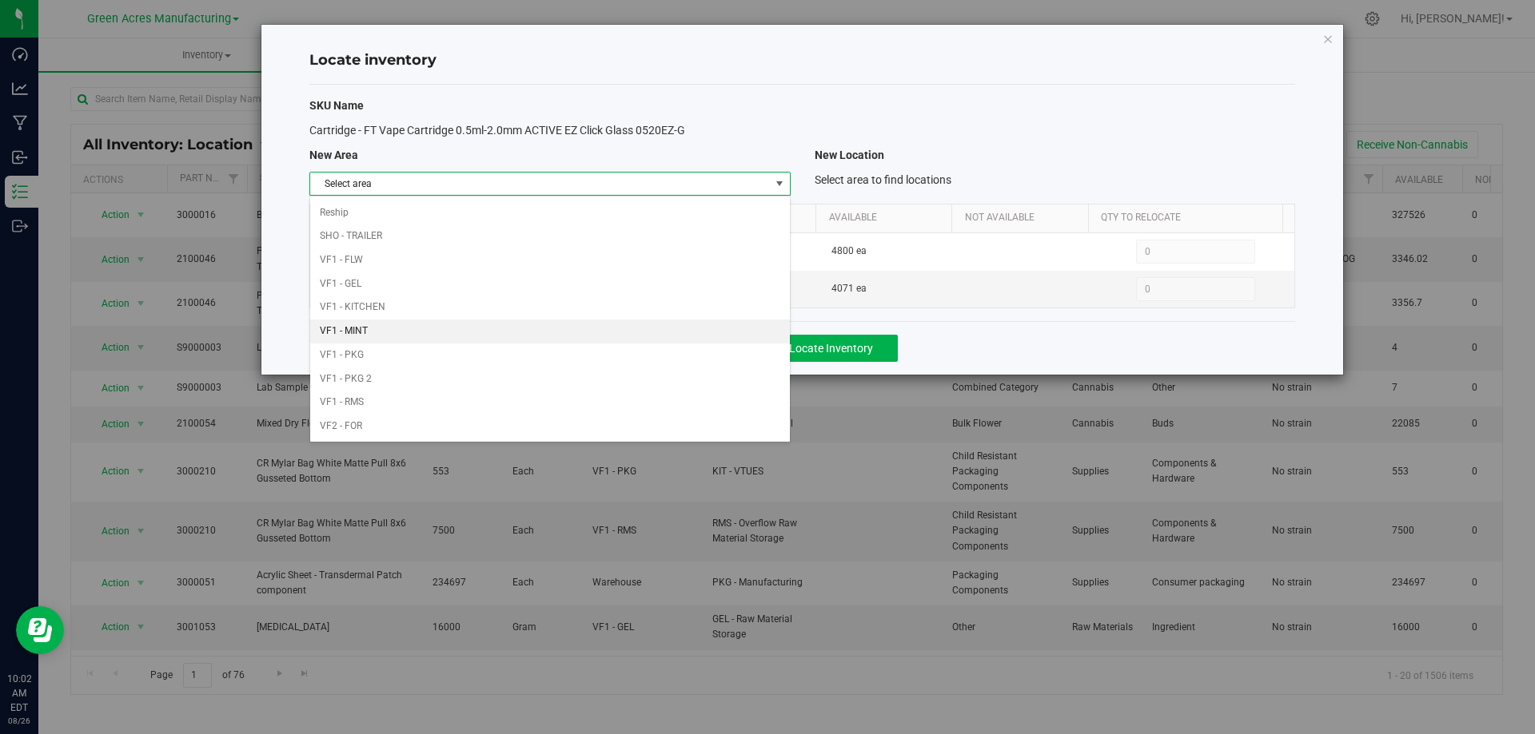
scroll to position [782, 0]
click at [635, 431] on li "Warehouse" at bounding box center [549, 427] width 479 height 24
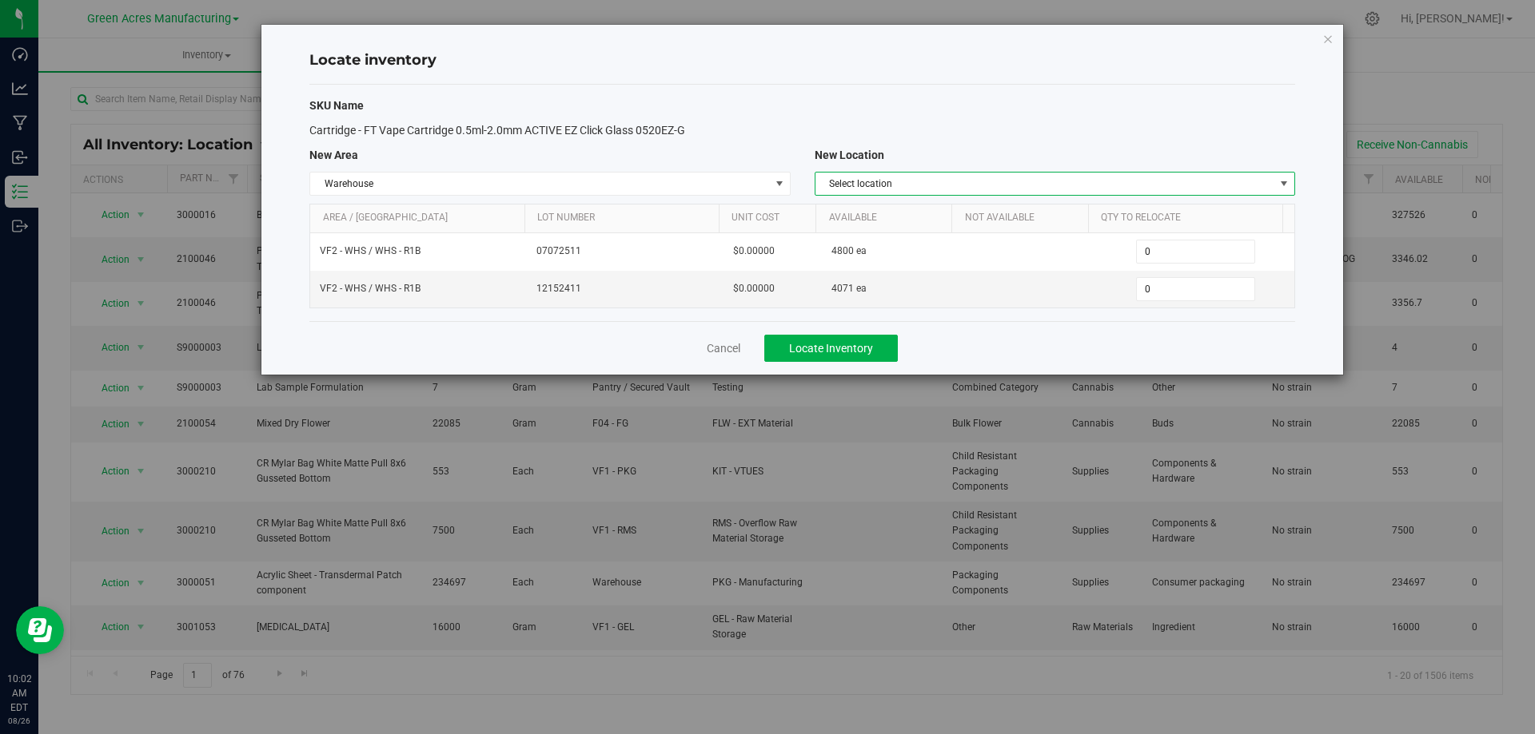
click at [1168, 181] on span "Select location" at bounding box center [1044, 184] width 459 height 22
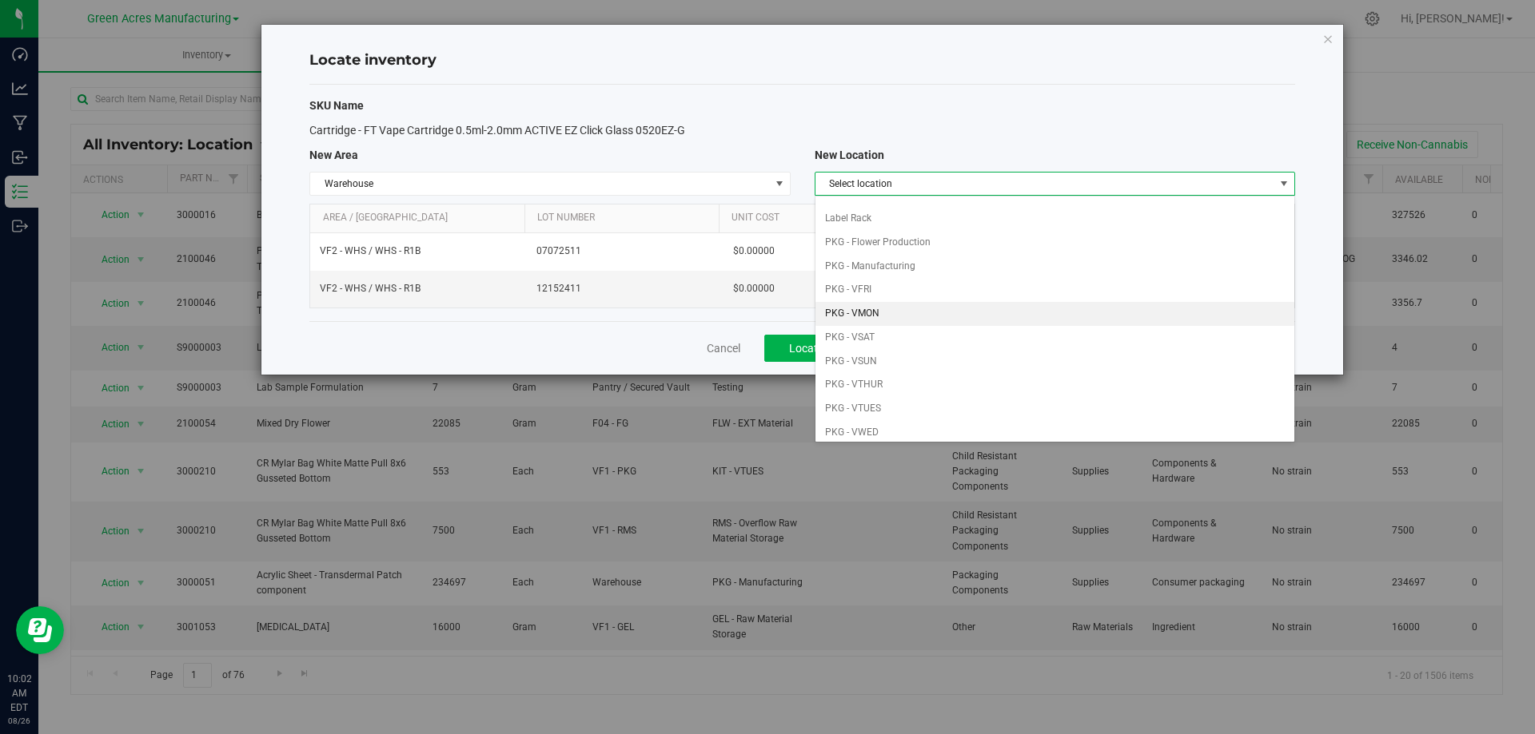
scroll to position [80, 0]
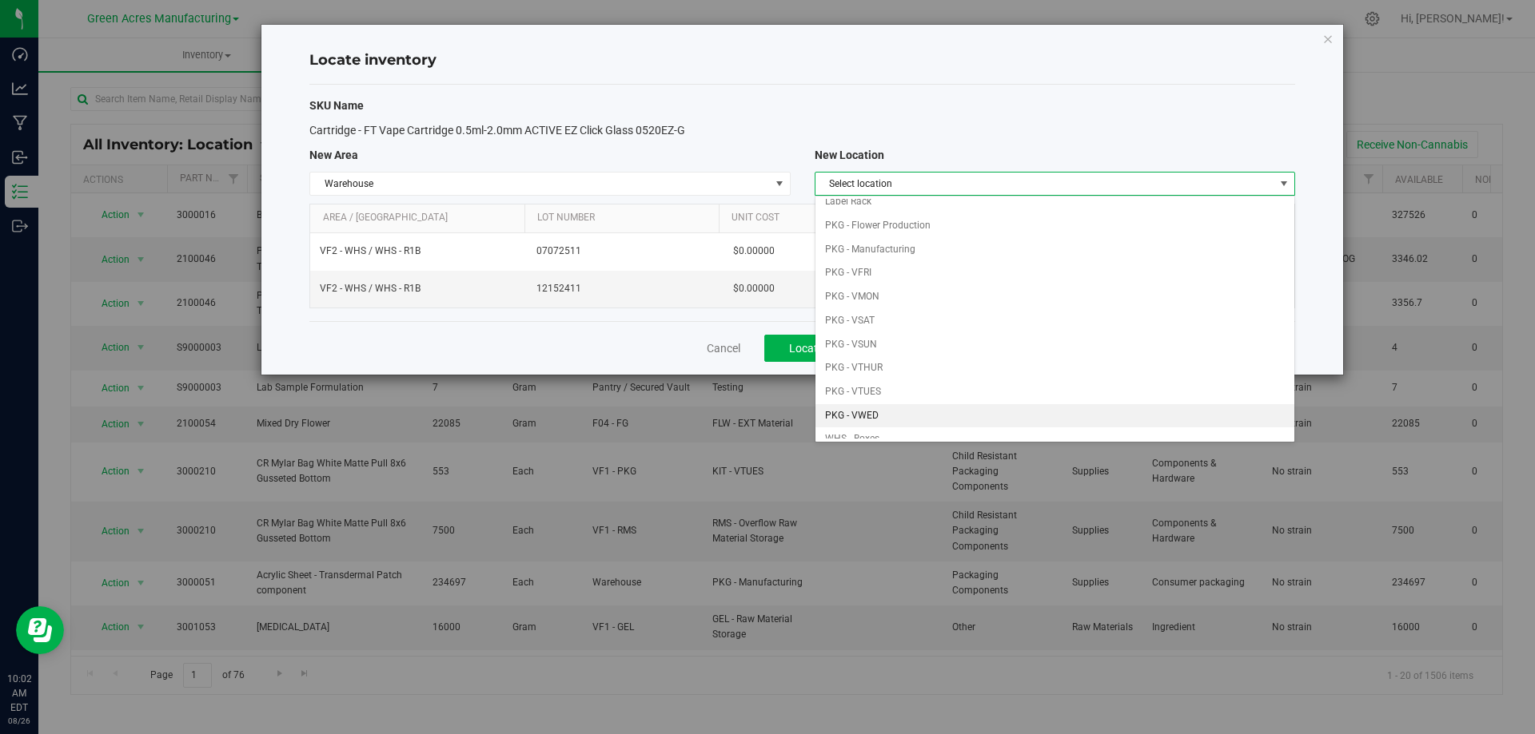
click at [900, 410] on li "PKG - VWED" at bounding box center [1054, 416] width 479 height 24
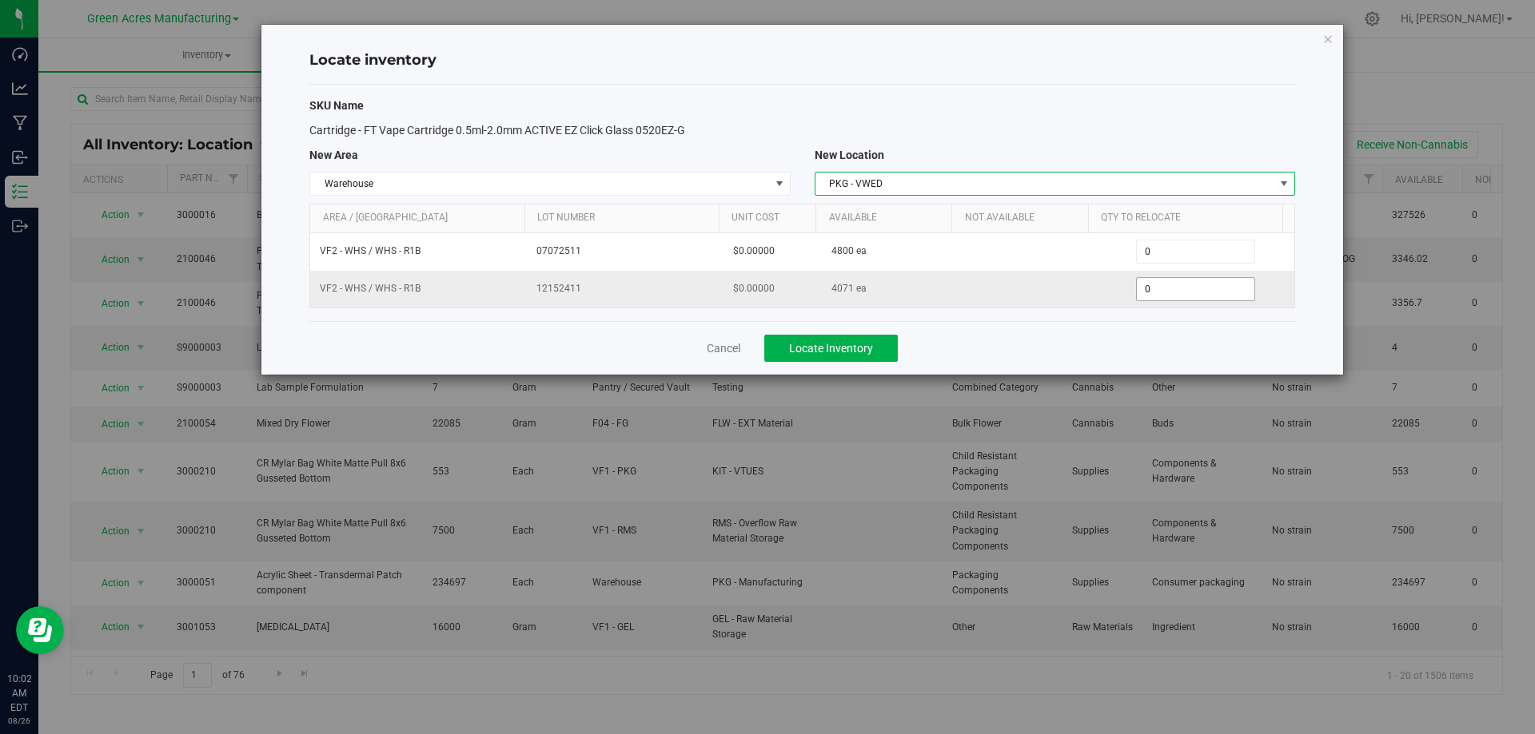
click at [1161, 296] on span "0 0" at bounding box center [1195, 289] width 119 height 24
click at [1161, 296] on input "0" at bounding box center [1194, 289] width 117 height 22
paste input "2871"
type input "2871"
type input "2,871"
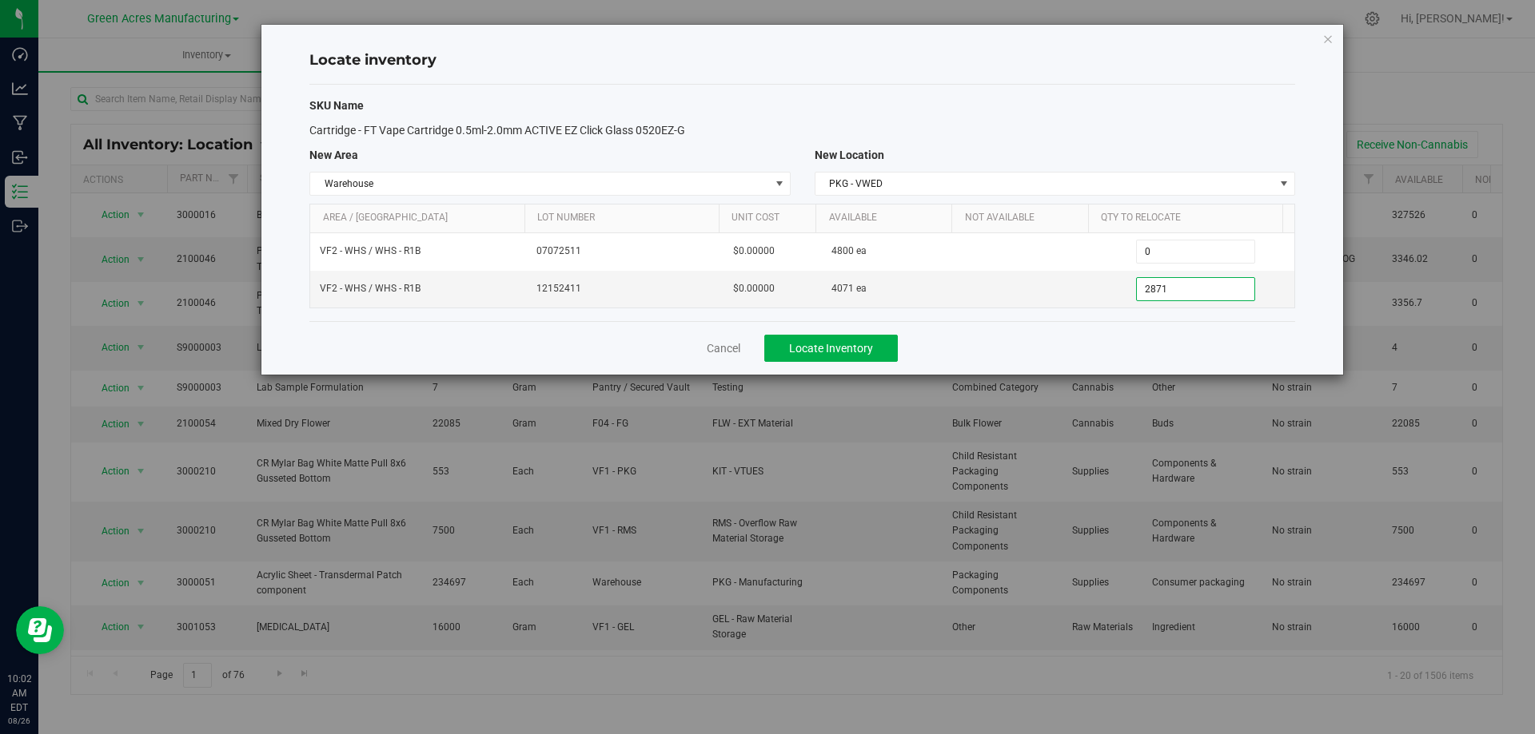
click at [1121, 347] on div "Cancel Locate Inventory" at bounding box center [801, 348] width 985 height 54
click at [1002, 352] on div "Cancel Locate Inventory" at bounding box center [801, 348] width 985 height 54
click at [877, 352] on button "Locate Inventory" at bounding box center [830, 348] width 133 height 27
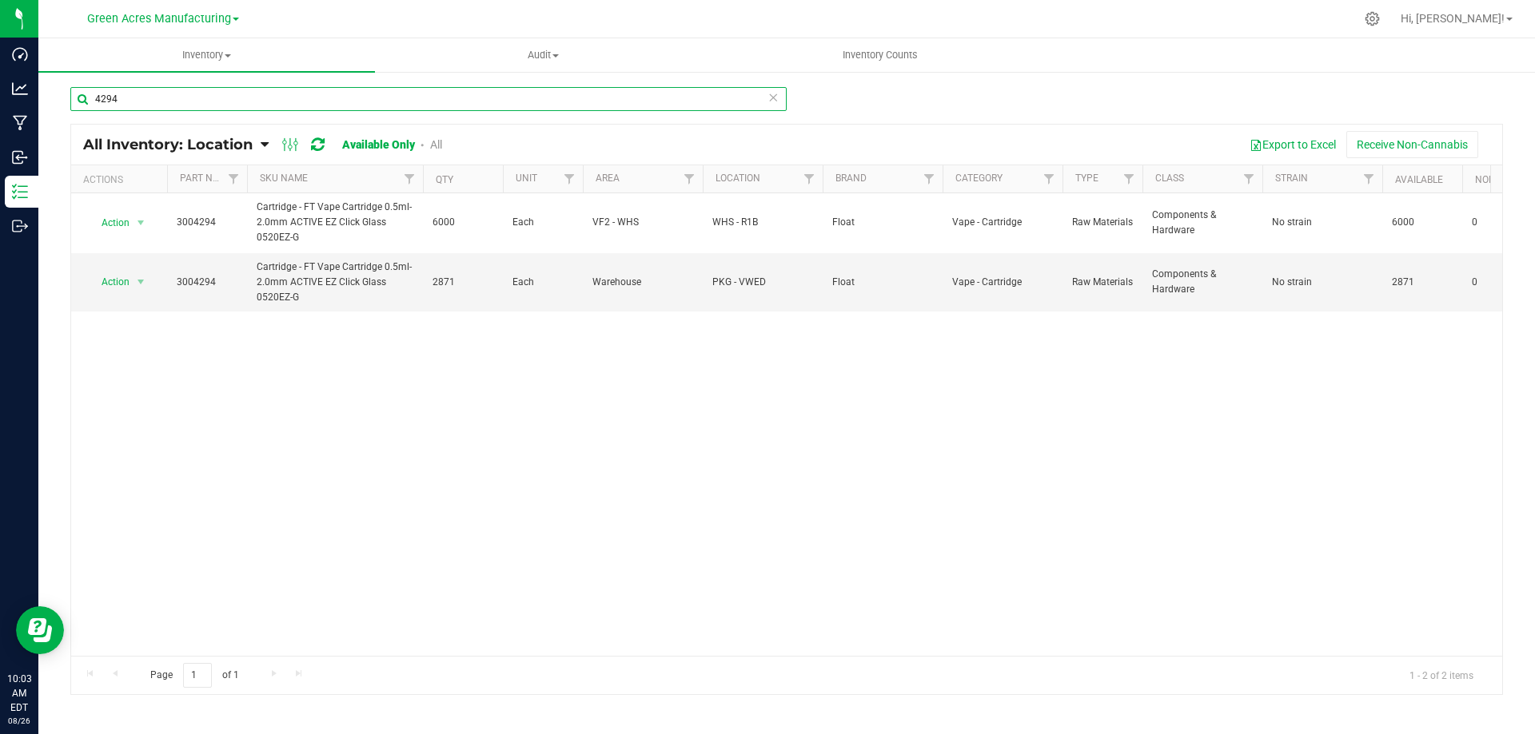
click at [286, 94] on input "4294" at bounding box center [428, 99] width 716 height 24
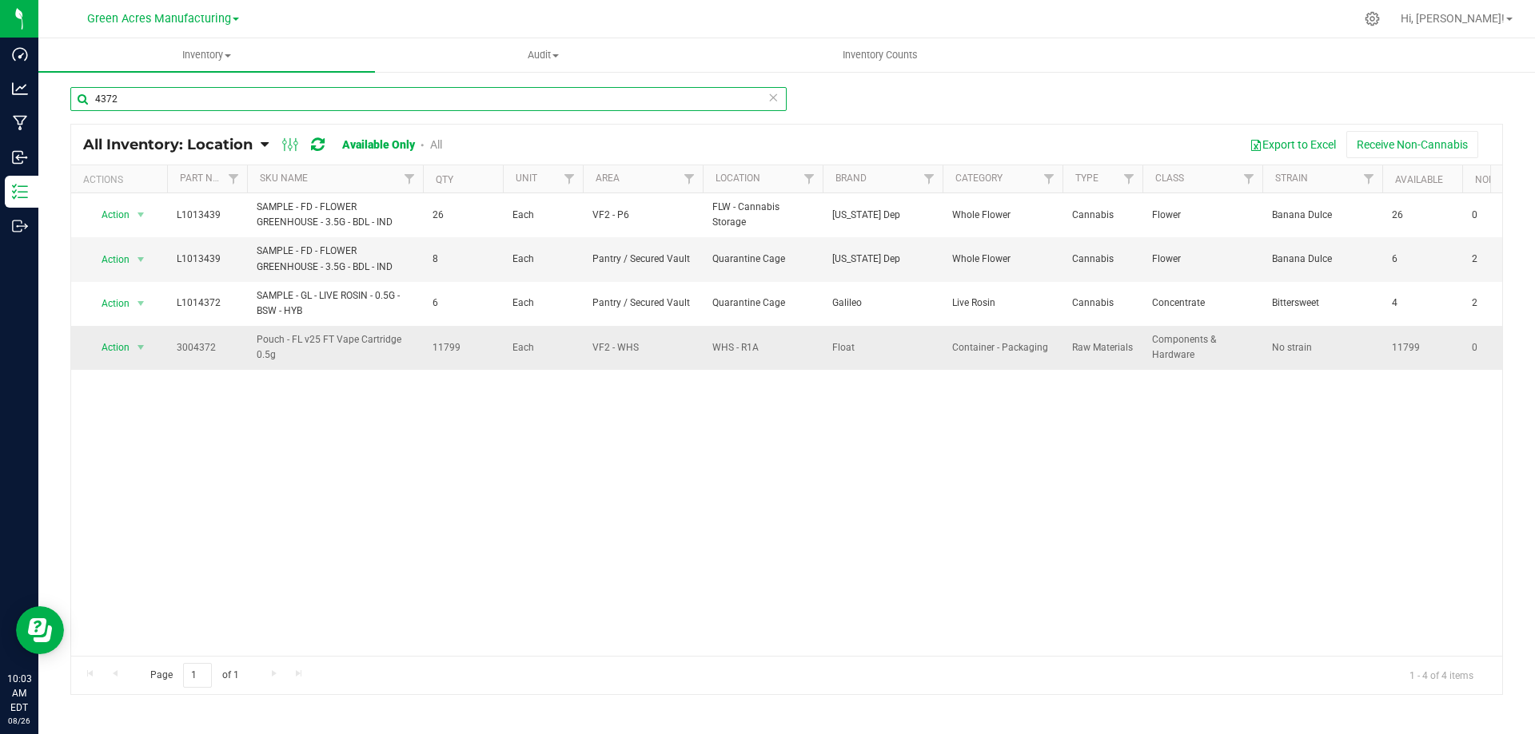
type input "4372"
click at [448, 348] on span "11799" at bounding box center [462, 347] width 61 height 15
copy span "11799"
click at [133, 348] on span "select" at bounding box center [141, 347] width 20 height 22
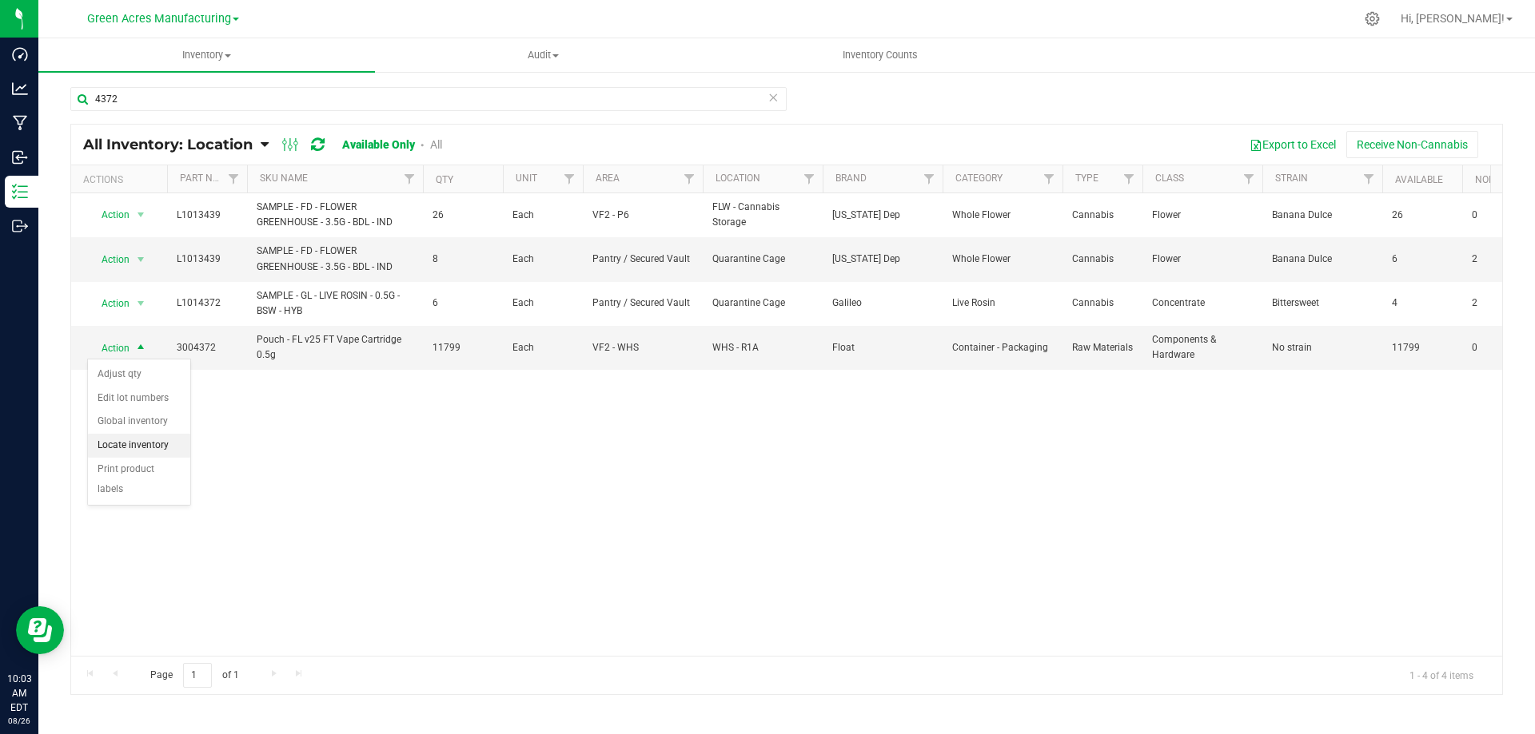
click at [137, 447] on li "Locate inventory" at bounding box center [139, 446] width 102 height 24
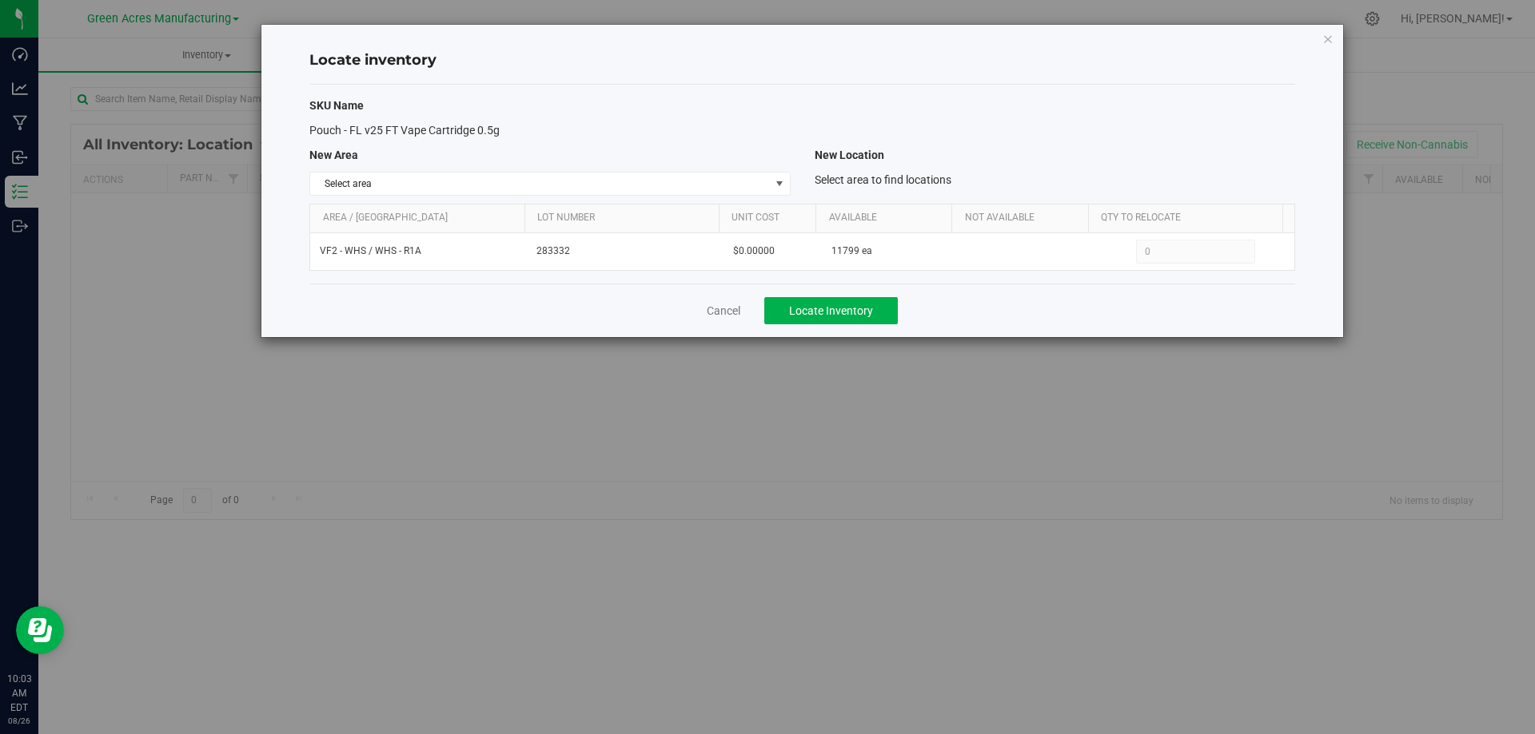
drag, startPoint x: 1085, startPoint y: 311, endPoint x: 853, endPoint y: 199, distance: 257.4
click at [1076, 305] on div "Cancel Locate Inventory" at bounding box center [801, 311] width 985 height 54
click at [766, 186] on span "Select area" at bounding box center [539, 184] width 459 height 22
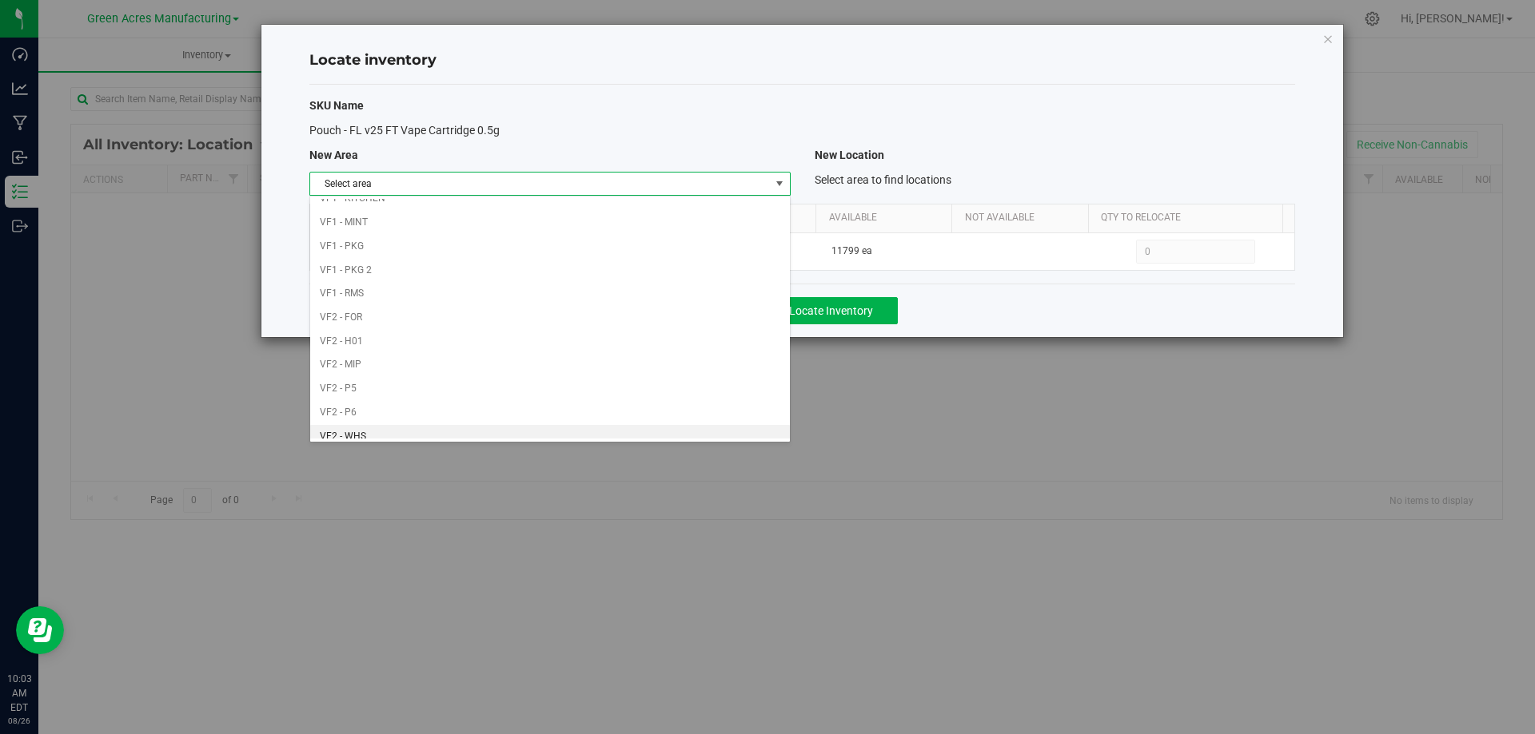
scroll to position [782, 0]
click at [643, 435] on li "Warehouse" at bounding box center [549, 427] width 479 height 24
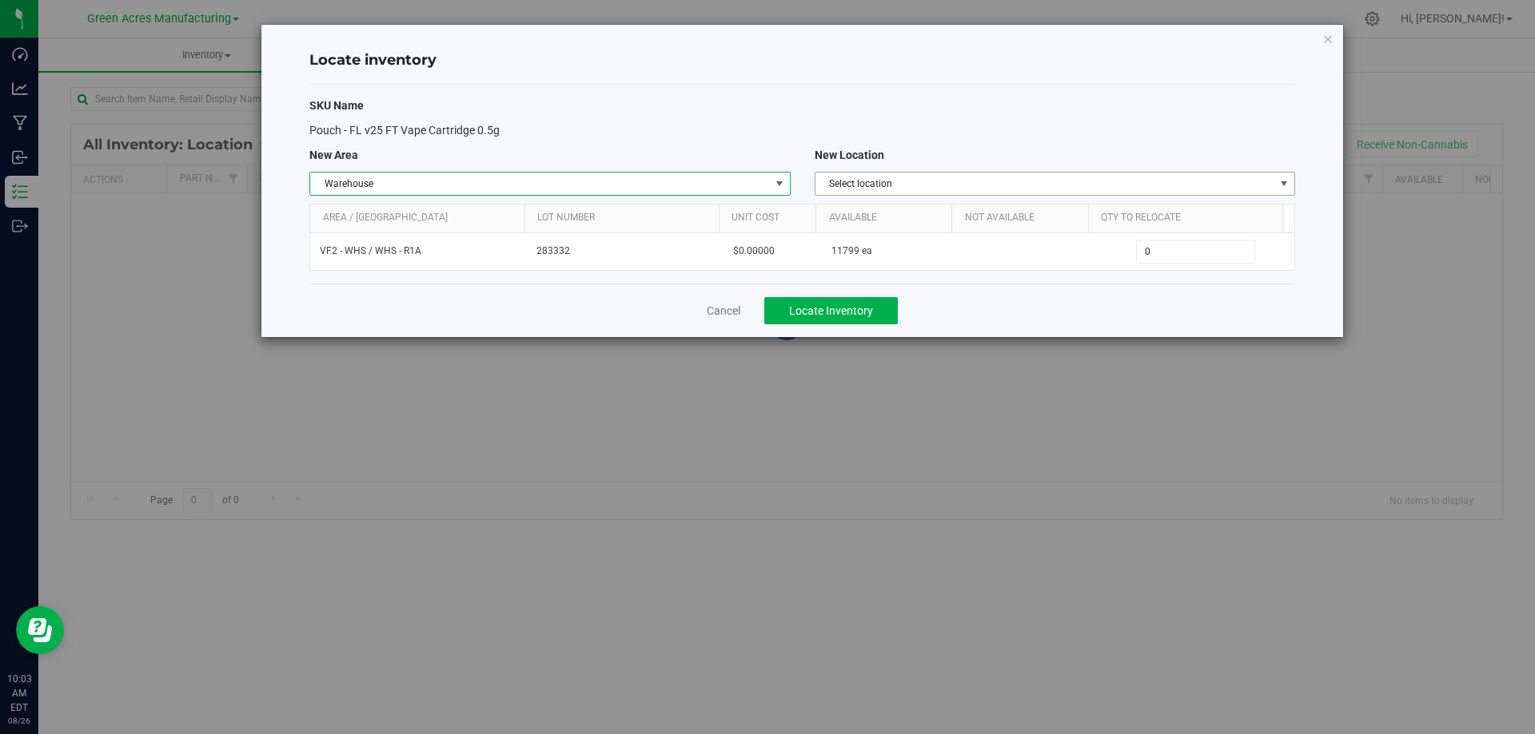
click at [1168, 170] on div "SKU Name Pouch - FL v25 FT Vape Cartridge 0.5g New Area New Location Warehouse …" at bounding box center [801, 184] width 985 height 199
click at [1190, 173] on span "Select location" at bounding box center [1044, 184] width 459 height 22
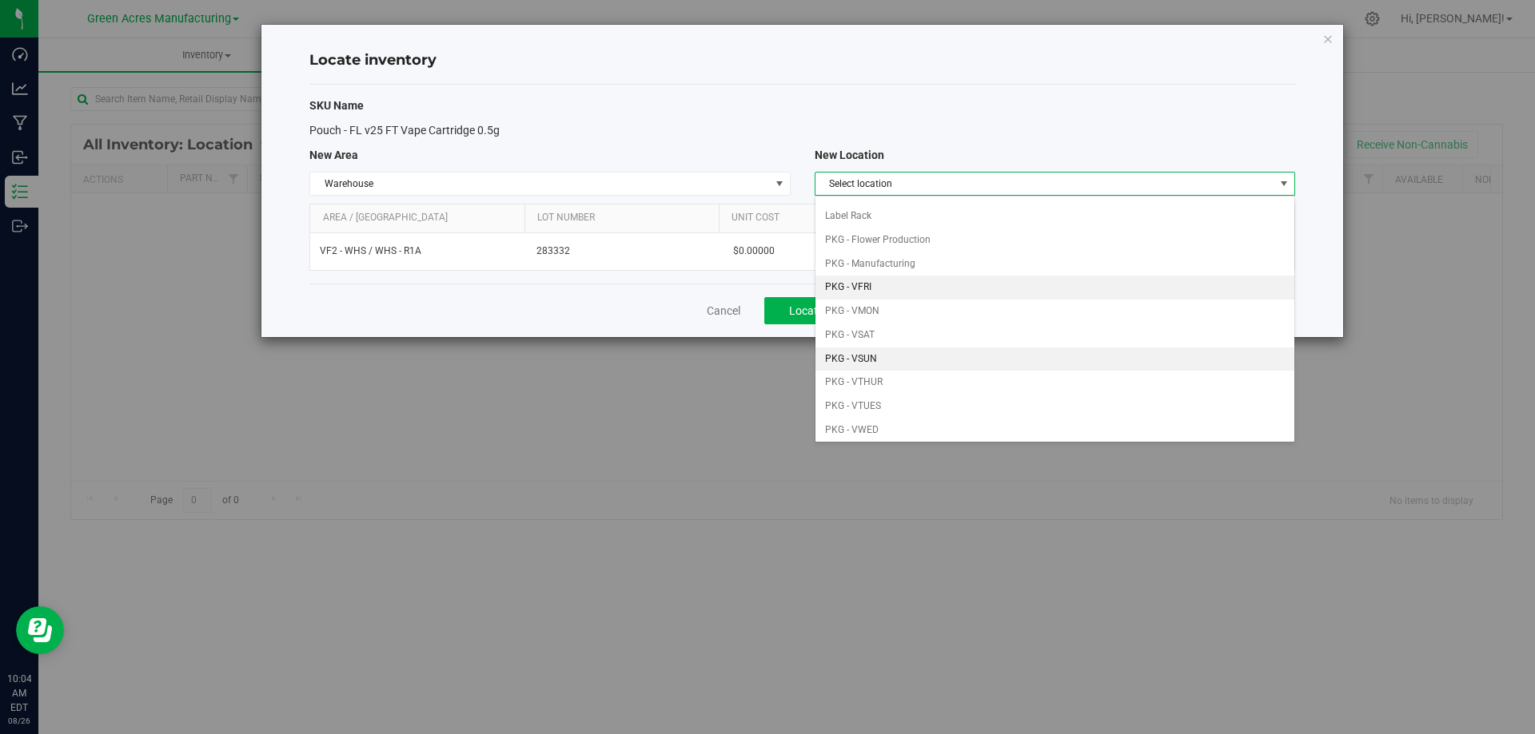
scroll to position [80, 0]
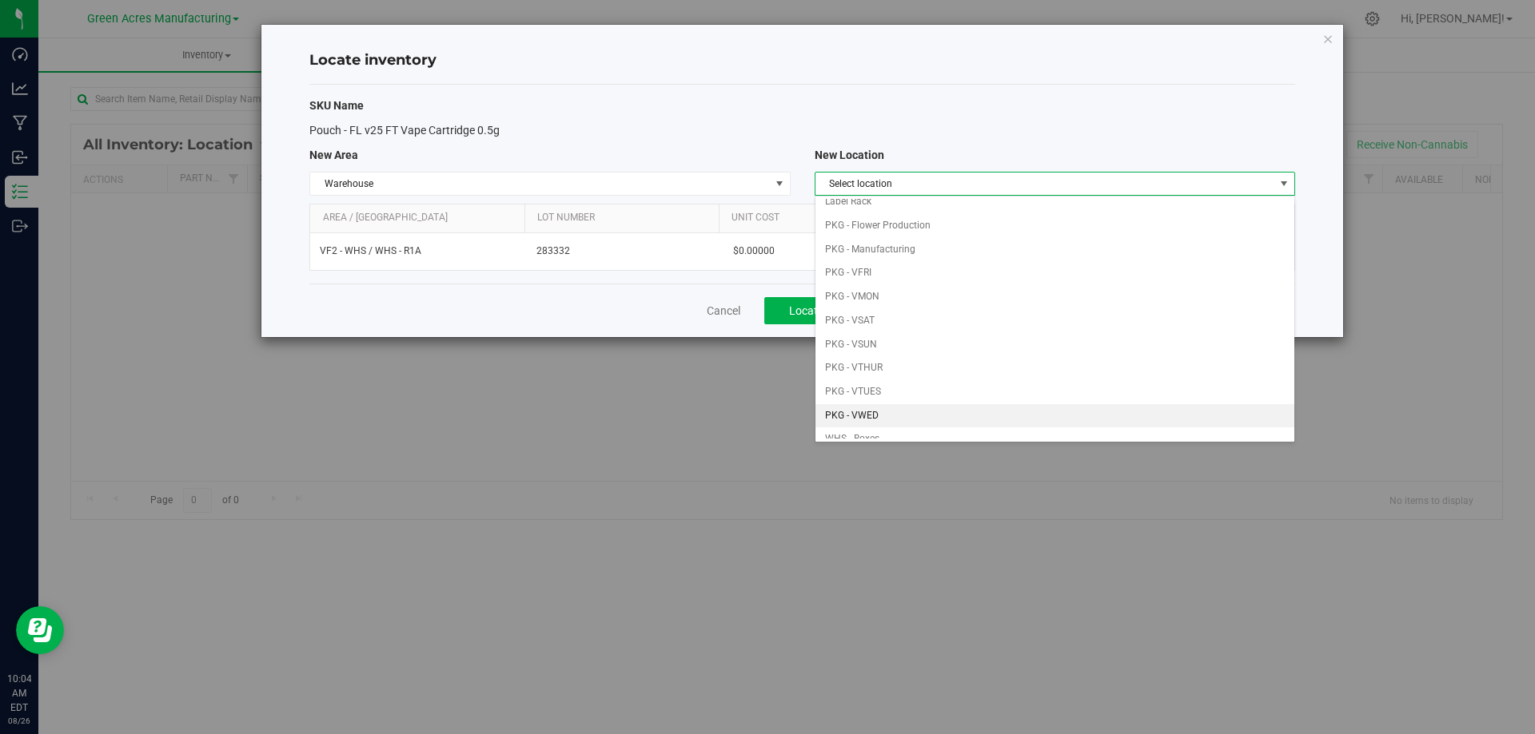
click at [898, 412] on li "PKG - VWED" at bounding box center [1054, 416] width 479 height 24
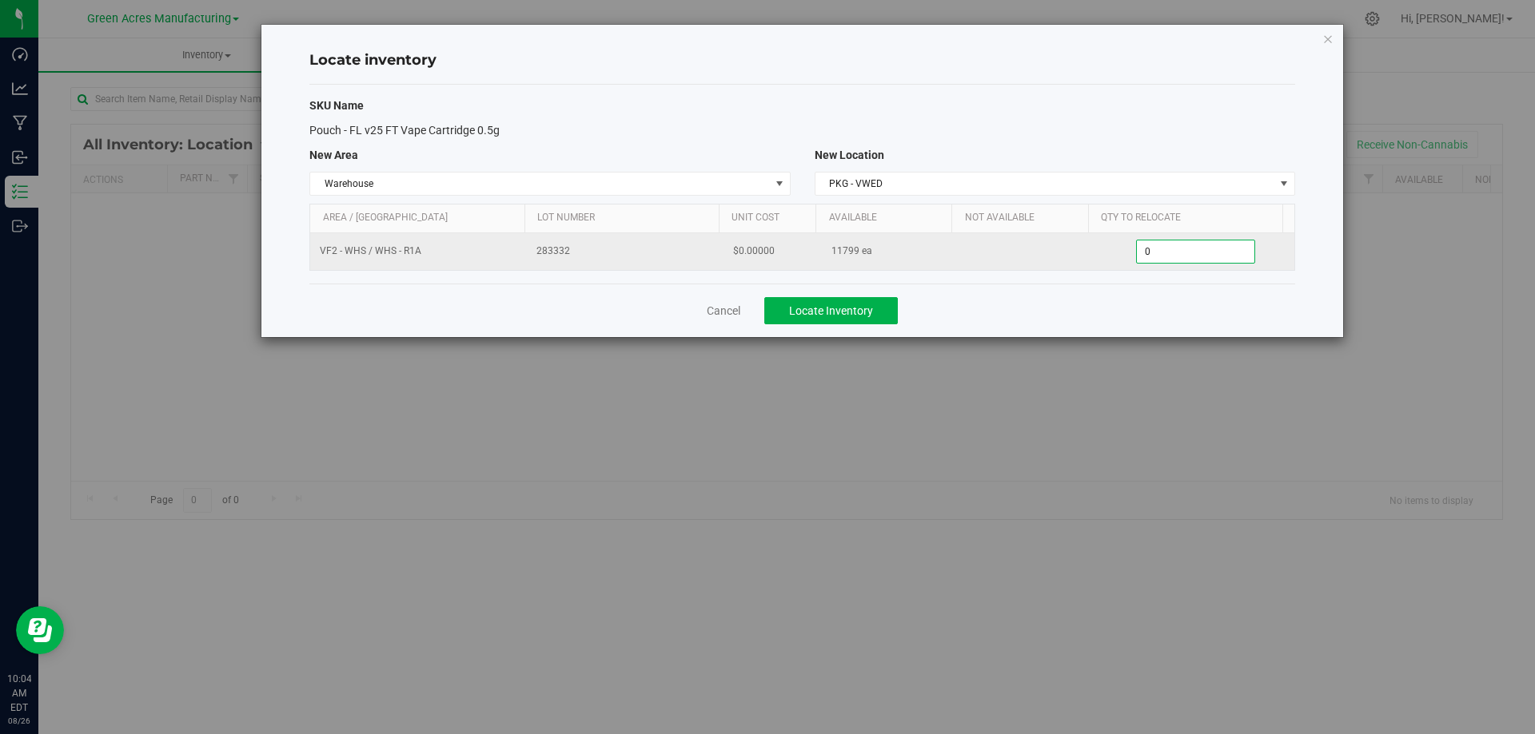
click at [1180, 242] on span "0 0" at bounding box center [1195, 252] width 119 height 24
click at [1179, 244] on input "0" at bounding box center [1194, 252] width 117 height 22
paste input "3799"
type input "3799"
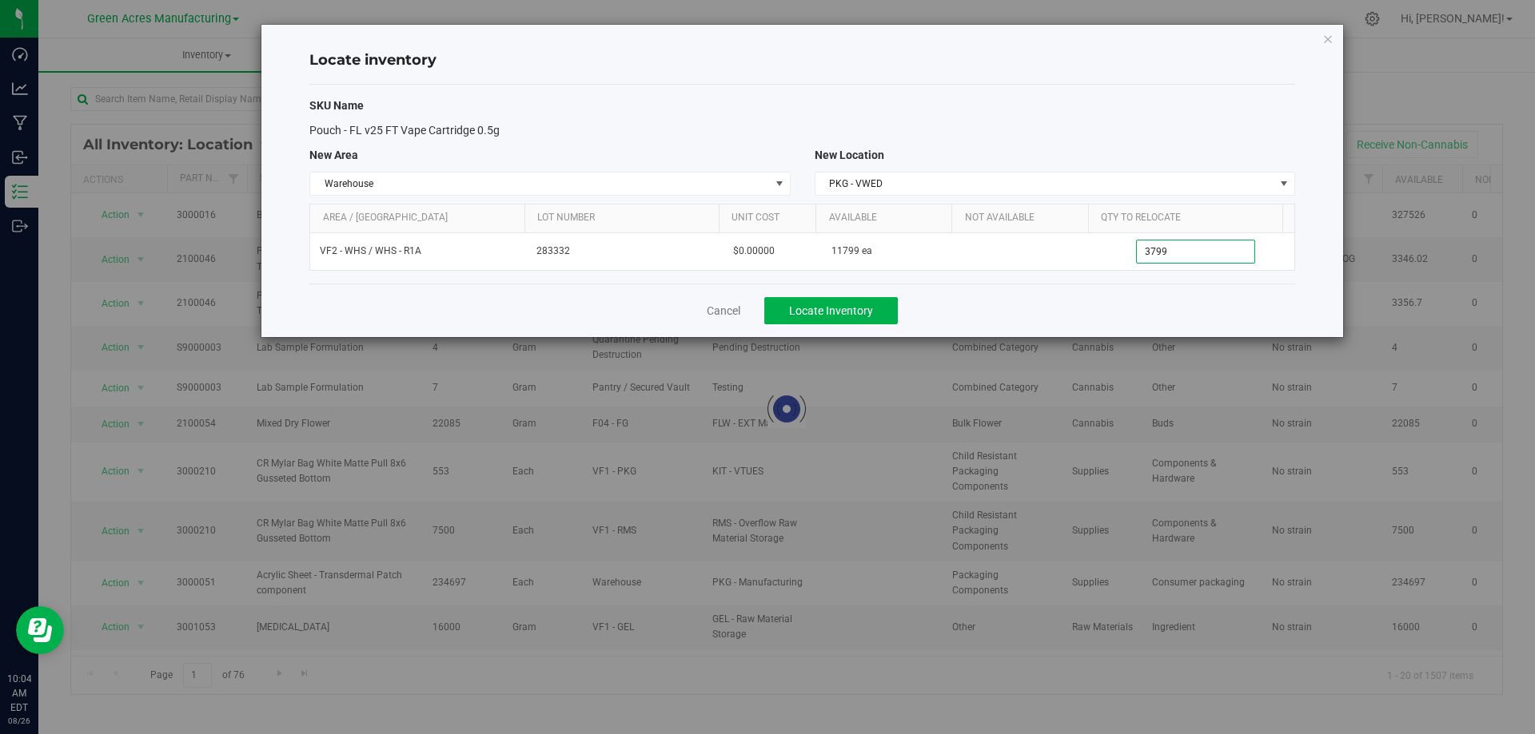
type input "3,799"
click at [1121, 314] on div "Cancel Locate Inventory" at bounding box center [801, 311] width 985 height 54
click at [961, 305] on div "Cancel Locate Inventory" at bounding box center [801, 311] width 985 height 54
click at [872, 307] on span "Locate Inventory" at bounding box center [831, 311] width 84 height 13
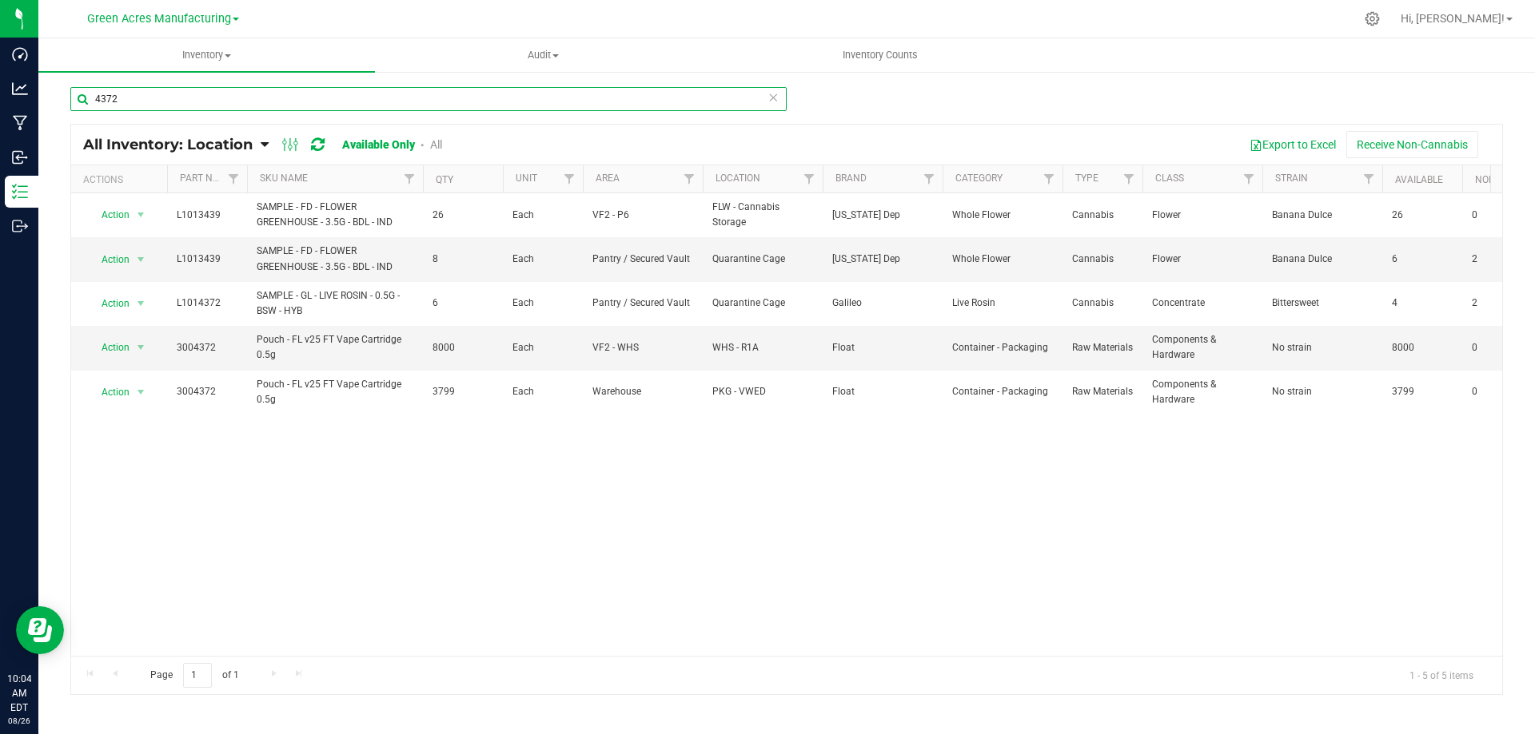
click at [507, 99] on input "4372" at bounding box center [428, 99] width 716 height 24
click at [278, 103] on input "4372" at bounding box center [428, 99] width 716 height 24
click at [281, 101] on input "4372" at bounding box center [428, 99] width 716 height 24
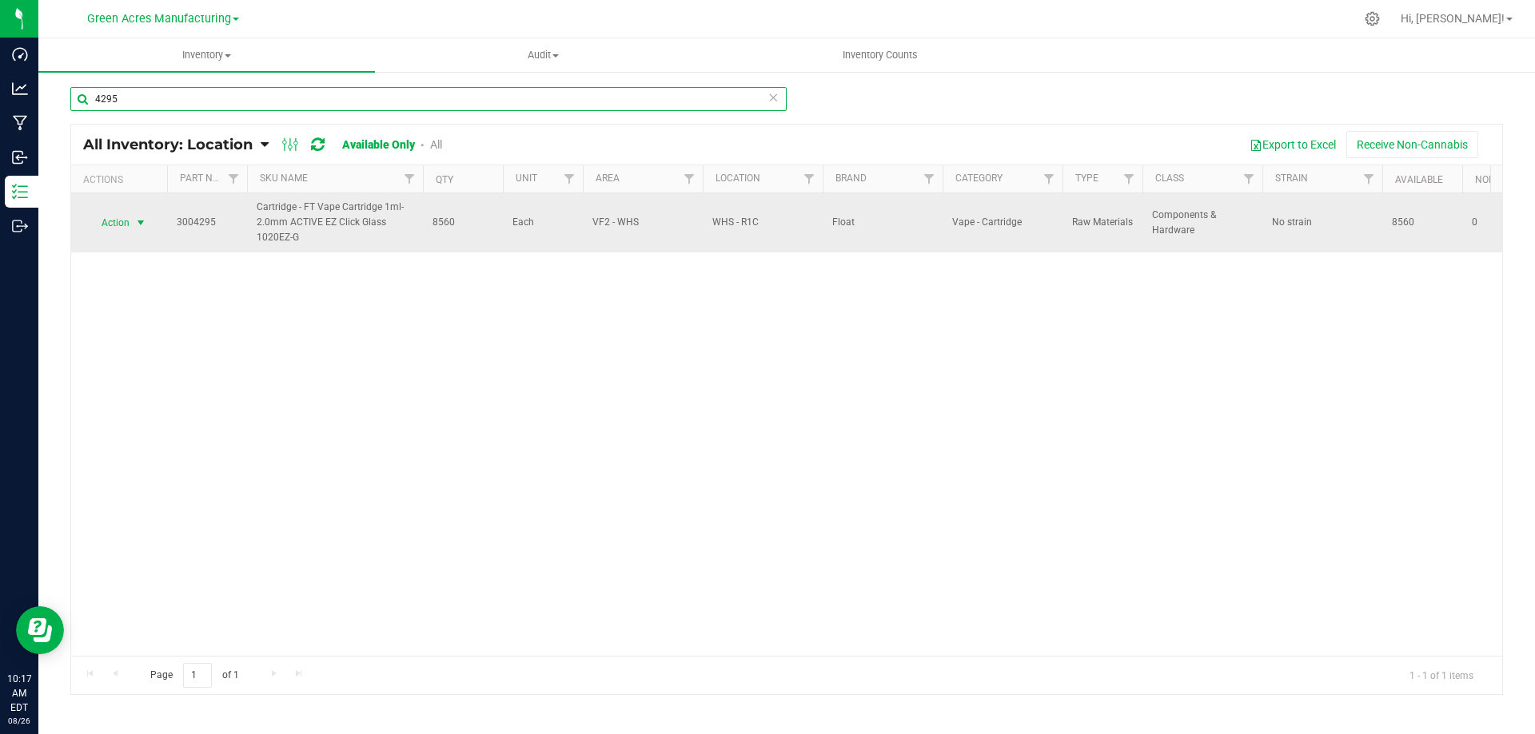
type input "4295"
click at [122, 220] on span "Action" at bounding box center [108, 223] width 43 height 22
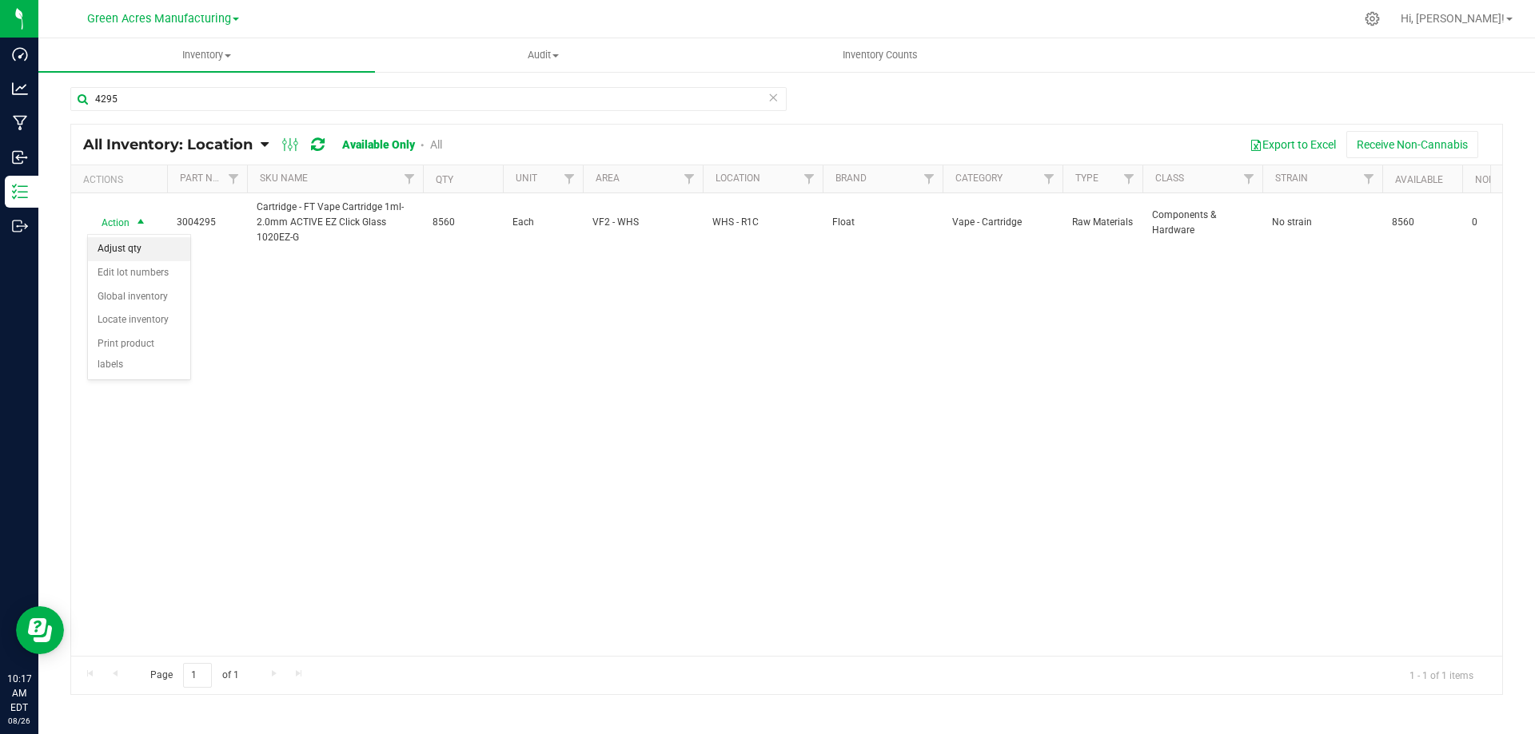
click at [152, 240] on li "Adjust qty" at bounding box center [139, 249] width 102 height 24
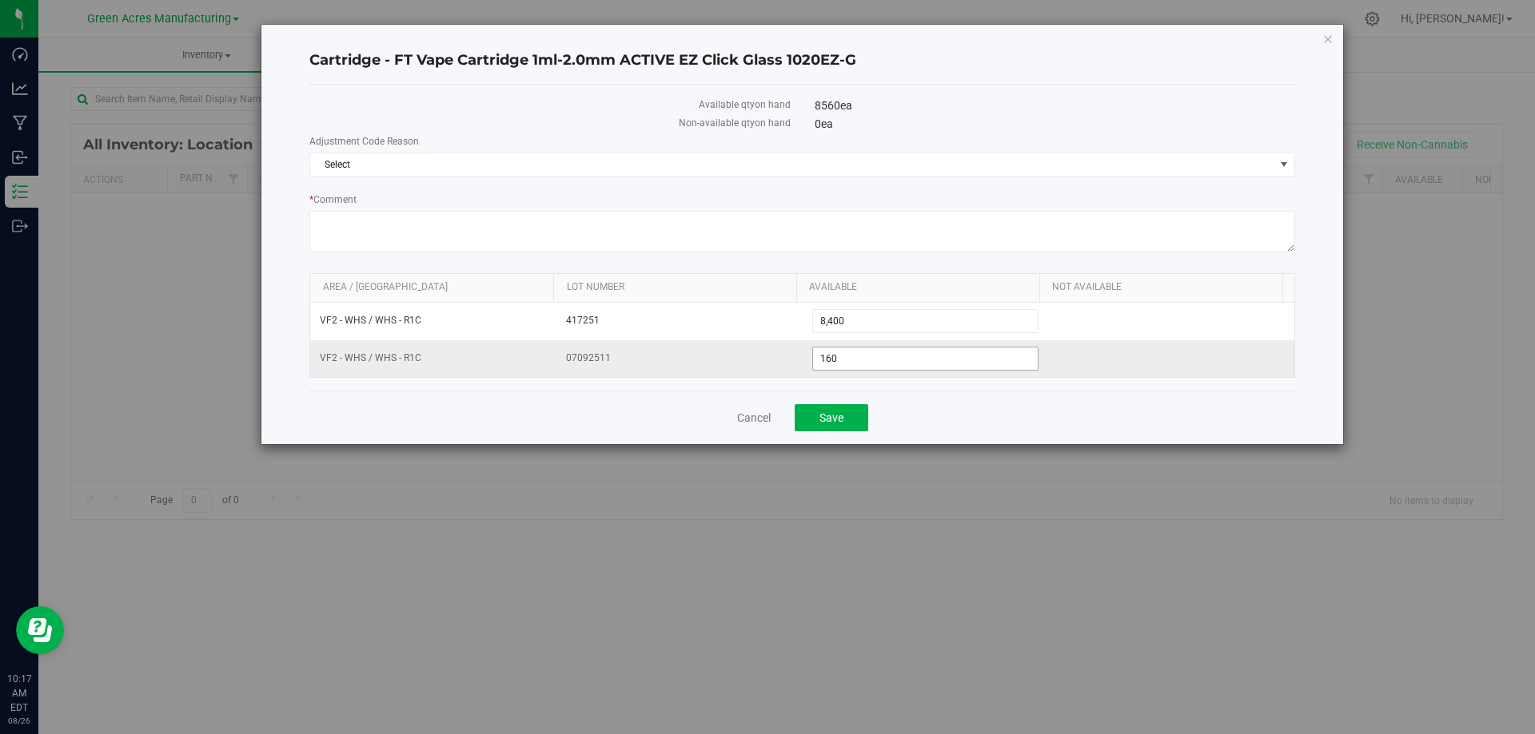
click at [825, 362] on span "160 160" at bounding box center [925, 359] width 227 height 24
type input "150"
click at [919, 396] on div "Cancel Save" at bounding box center [801, 418] width 985 height 54
click at [848, 412] on button "Save" at bounding box center [831, 417] width 74 height 27
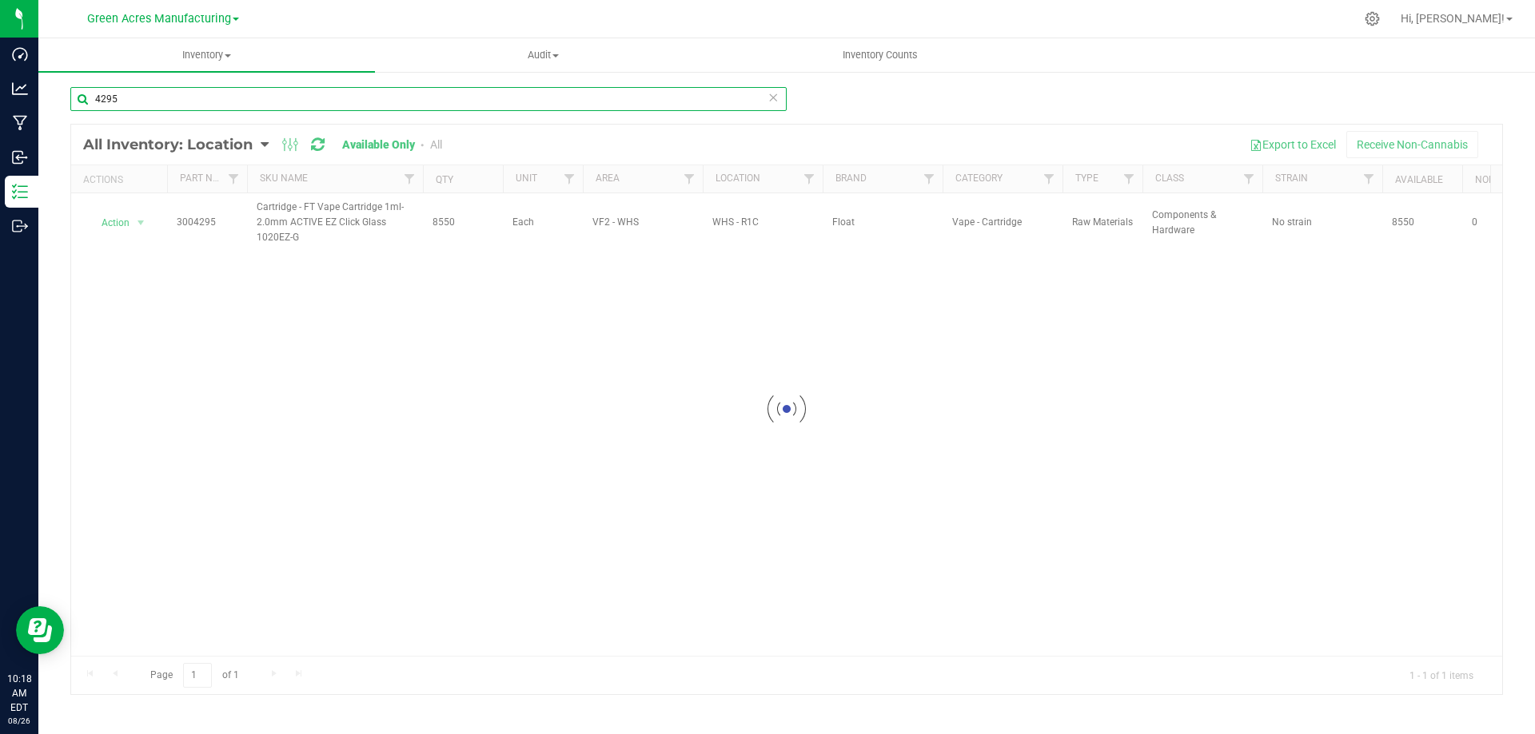
click at [320, 92] on input "4295" at bounding box center [428, 99] width 716 height 24
click at [166, 94] on input "4371" at bounding box center [428, 99] width 716 height 24
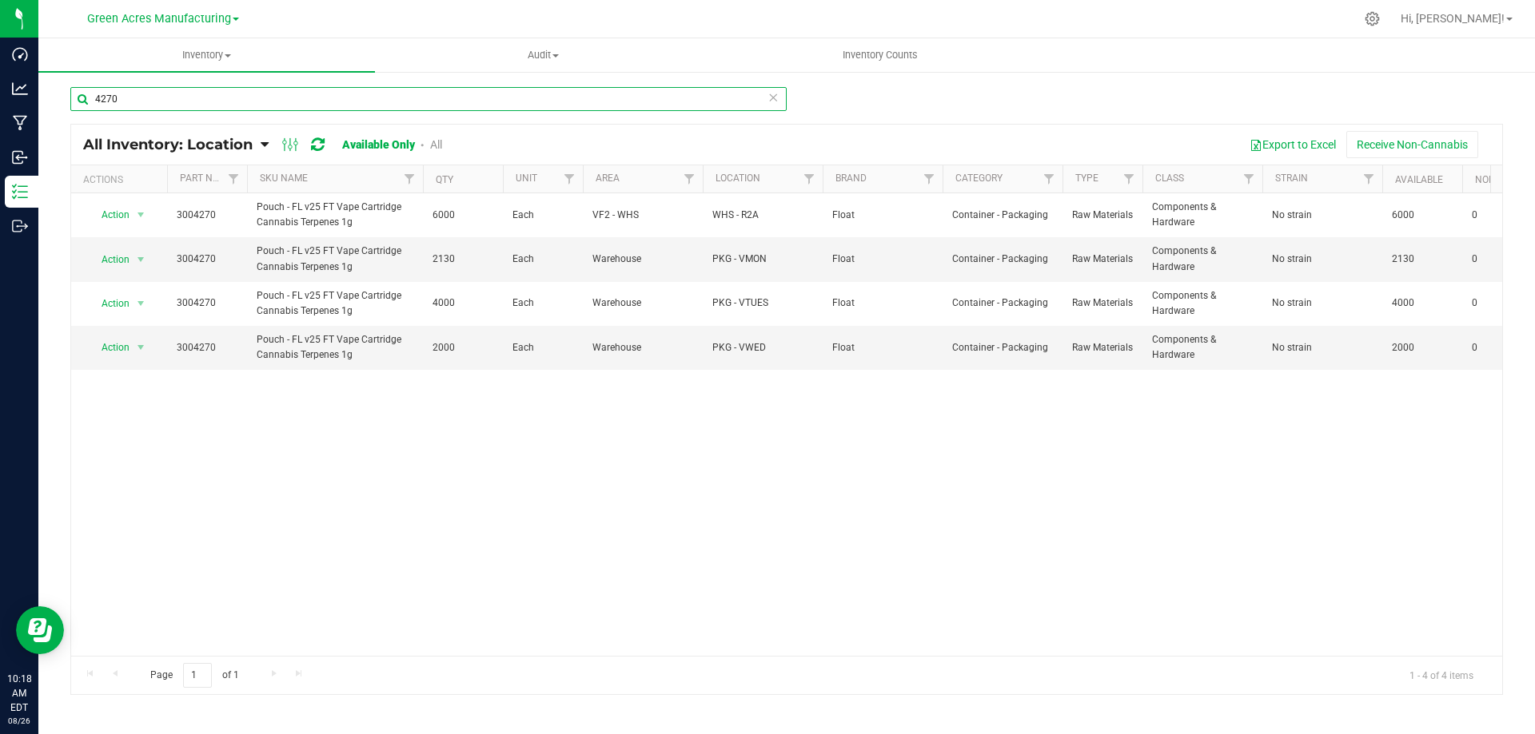
click at [547, 99] on input "4270" at bounding box center [428, 99] width 716 height 24
click at [547, 101] on input "4270" at bounding box center [428, 99] width 716 height 24
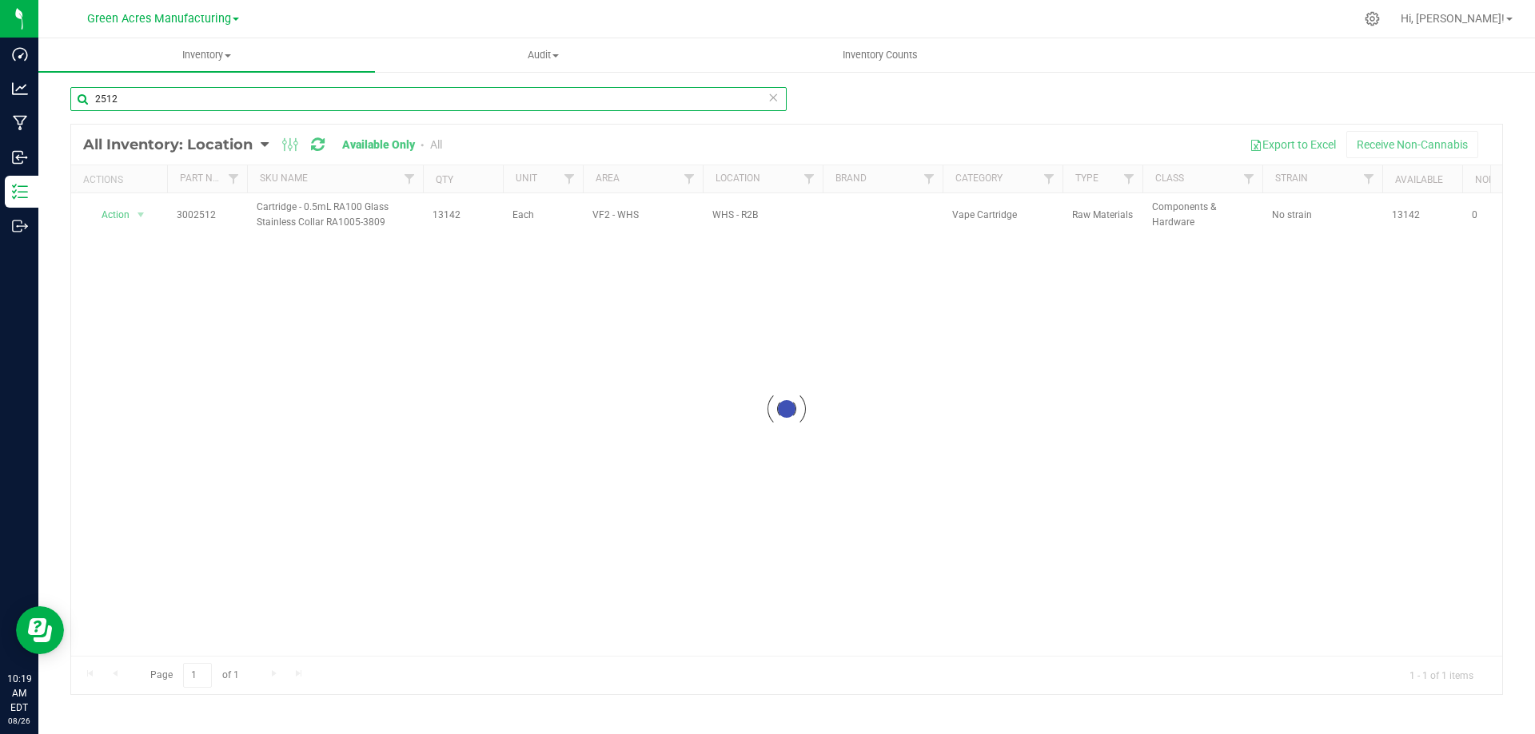
click at [547, 101] on input "2512" at bounding box center [428, 99] width 716 height 24
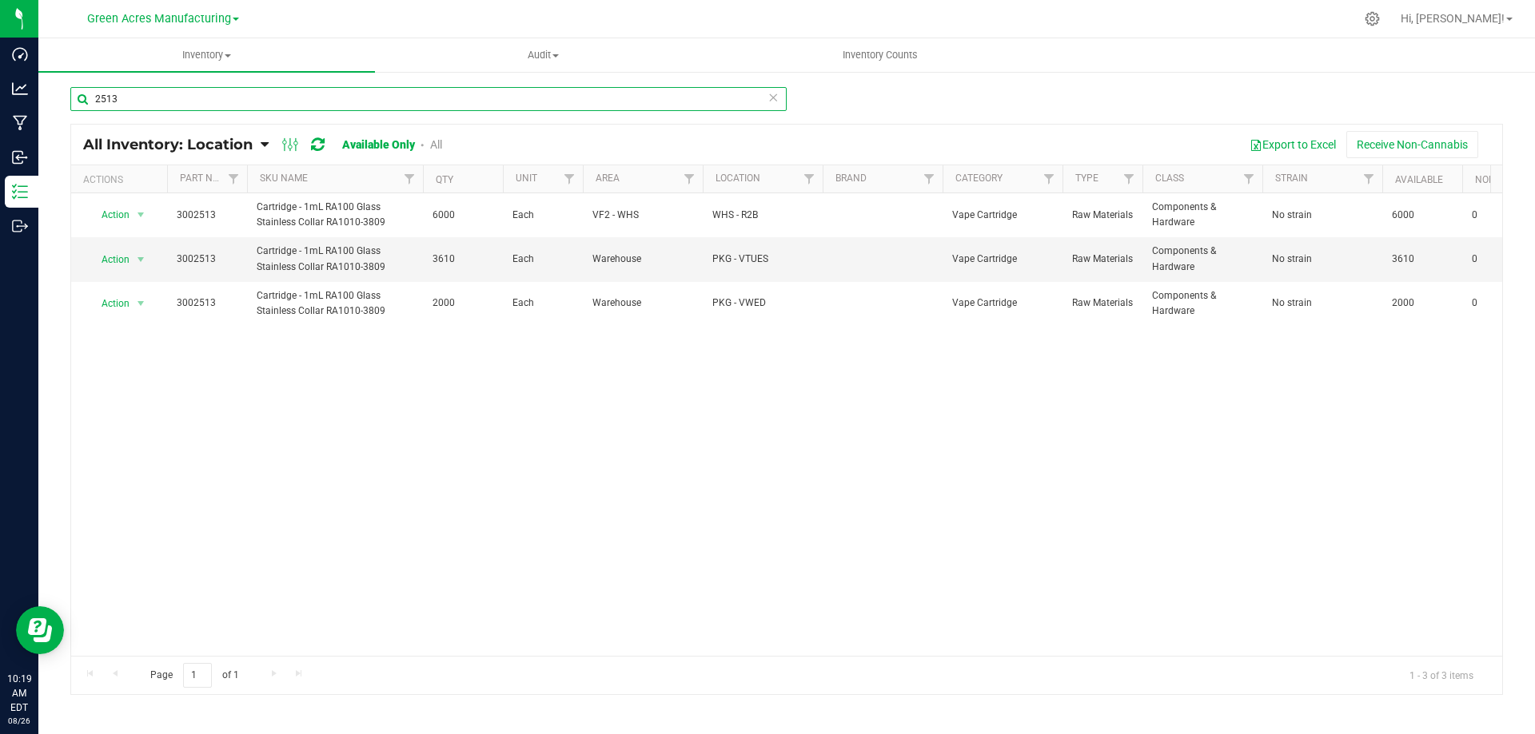
click at [209, 101] on input "2513" at bounding box center [428, 99] width 716 height 24
click at [209, 100] on input "2513" at bounding box center [428, 99] width 716 height 24
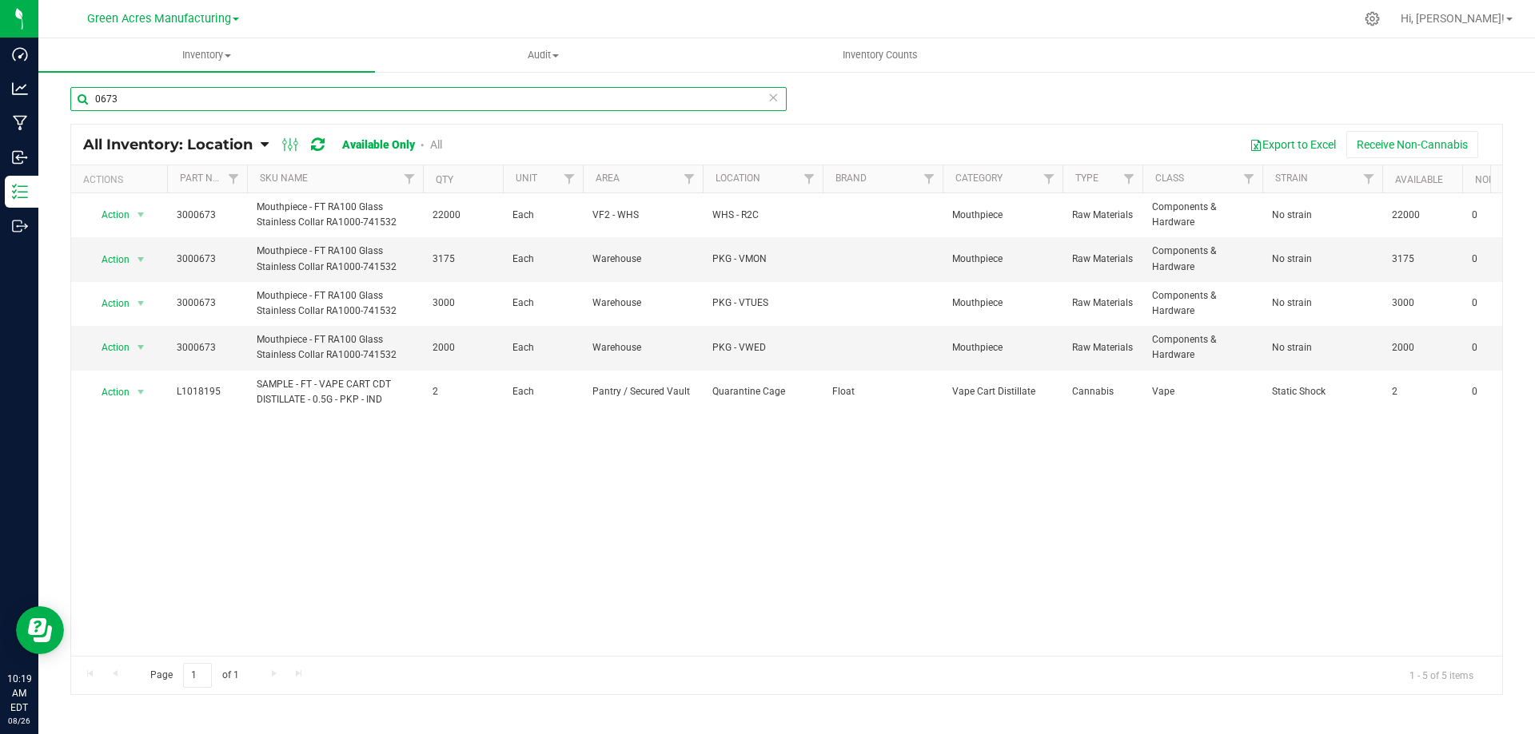
click at [148, 93] on input "0673" at bounding box center [428, 99] width 716 height 24
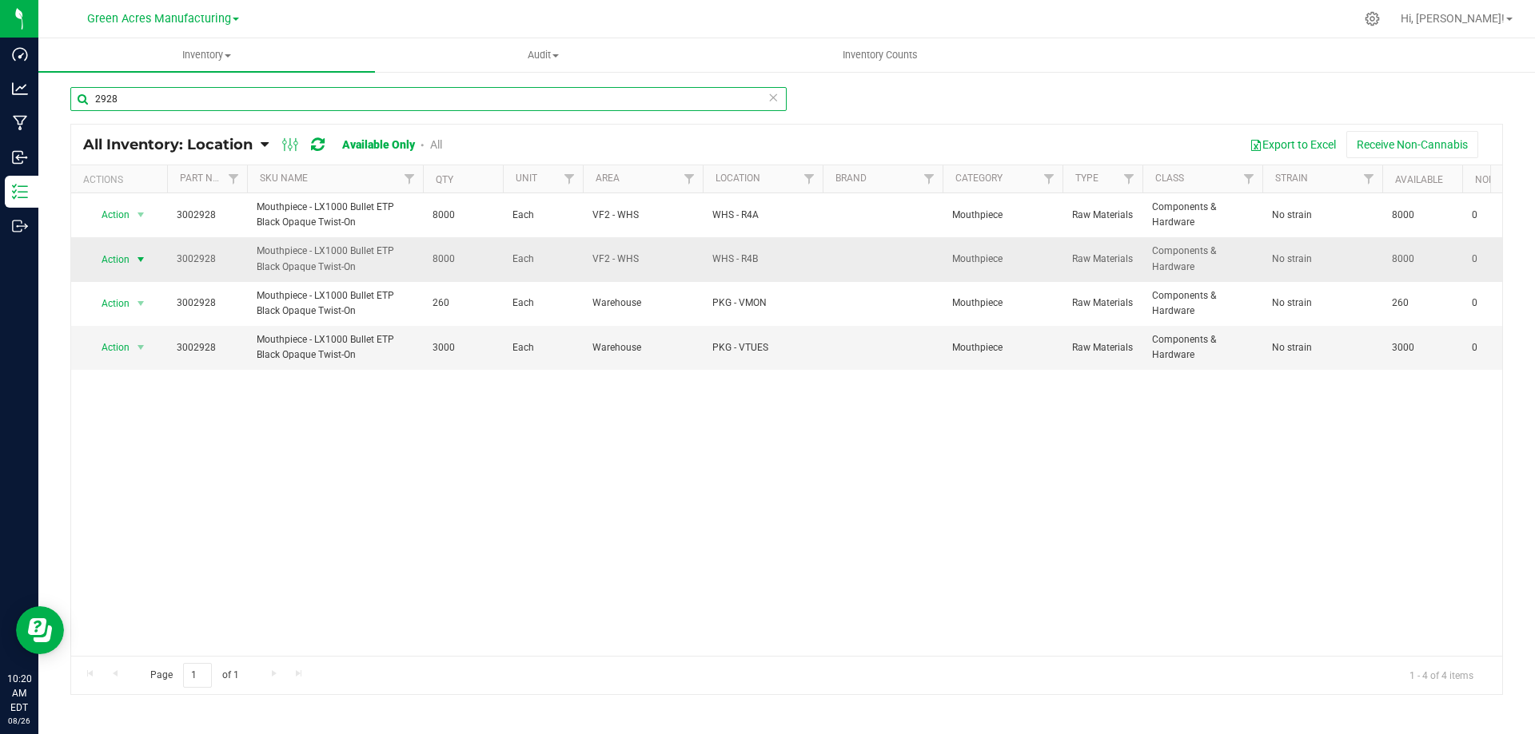
type input "2928"
click at [138, 257] on span "select" at bounding box center [140, 259] width 13 height 13
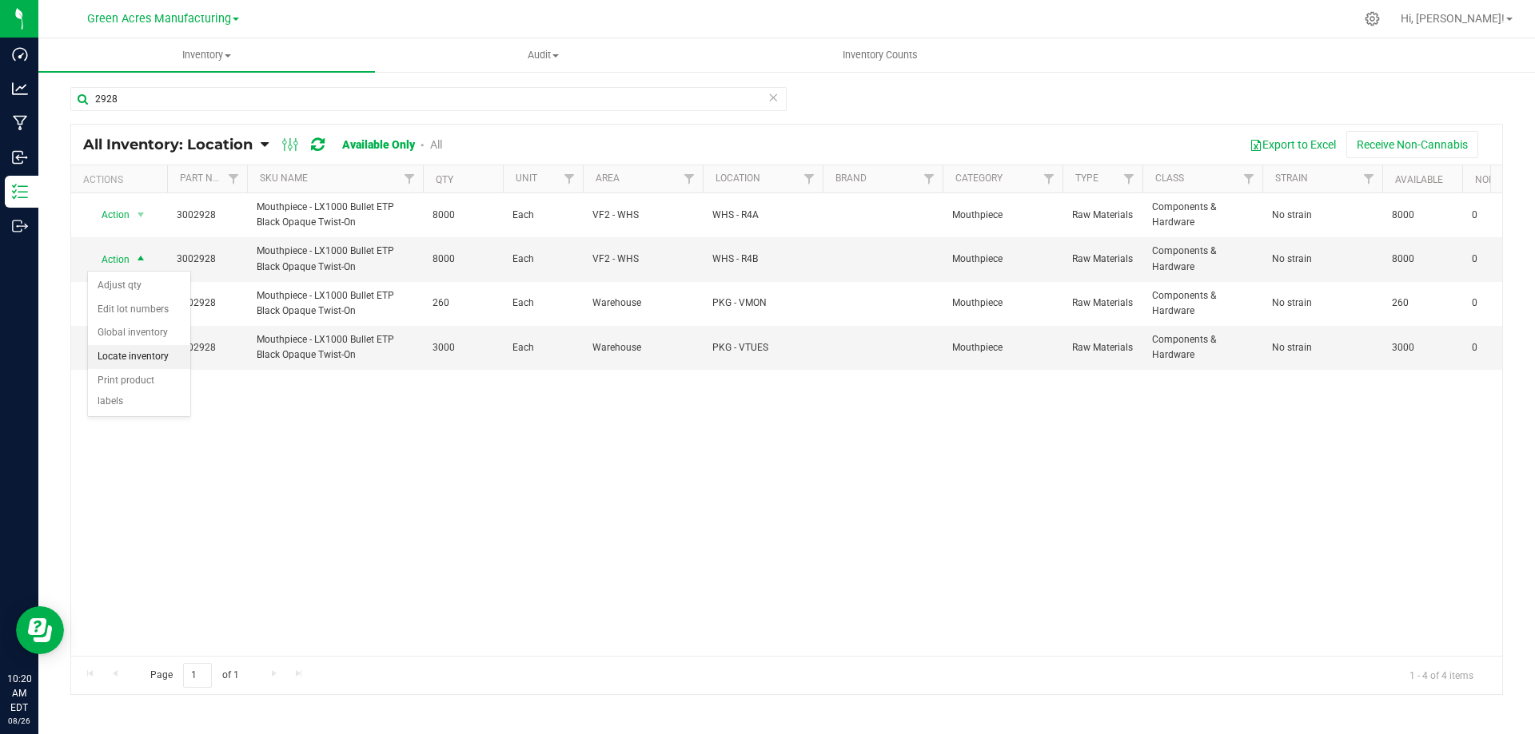
click at [131, 346] on li "Locate inventory" at bounding box center [139, 357] width 102 height 24
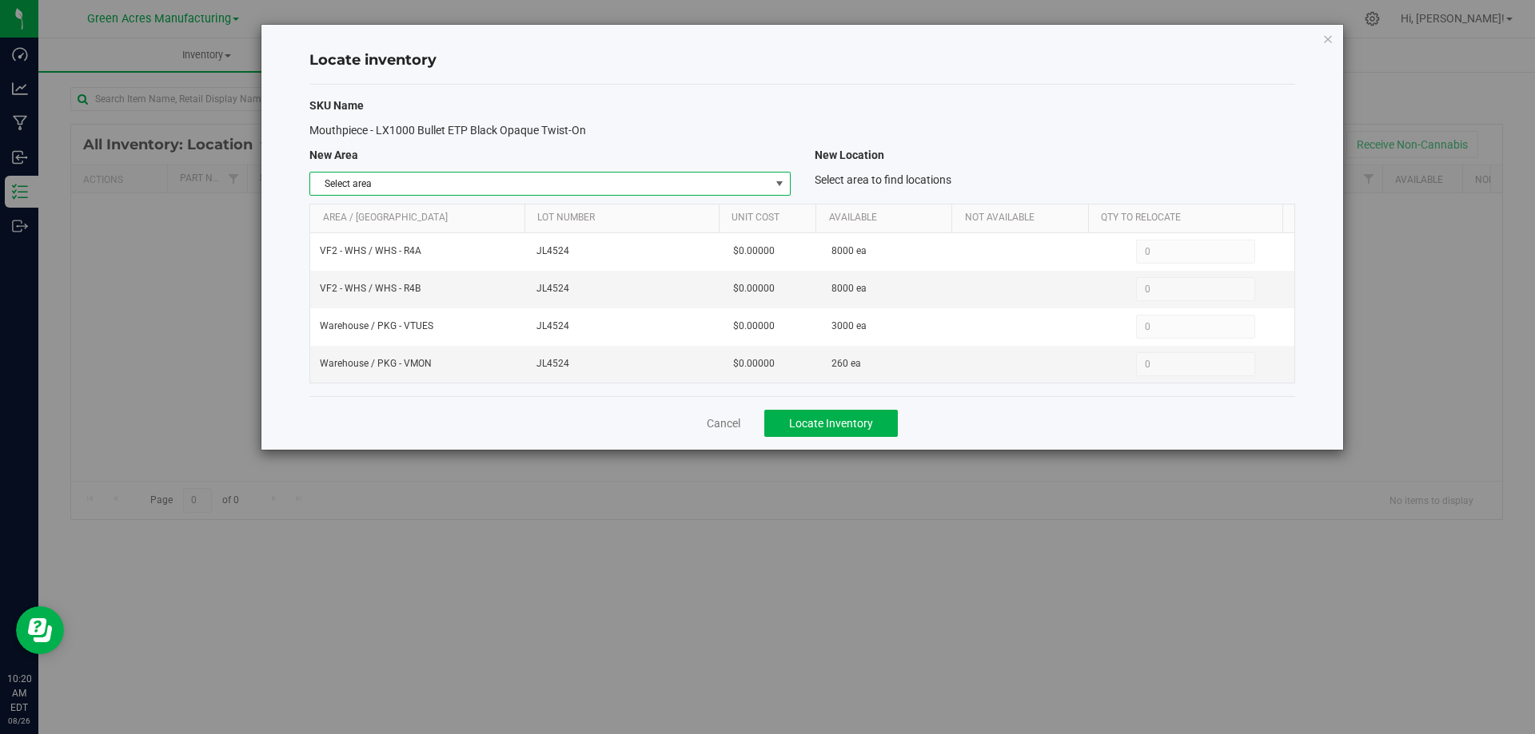
click at [765, 181] on span "Select area" at bounding box center [539, 184] width 459 height 22
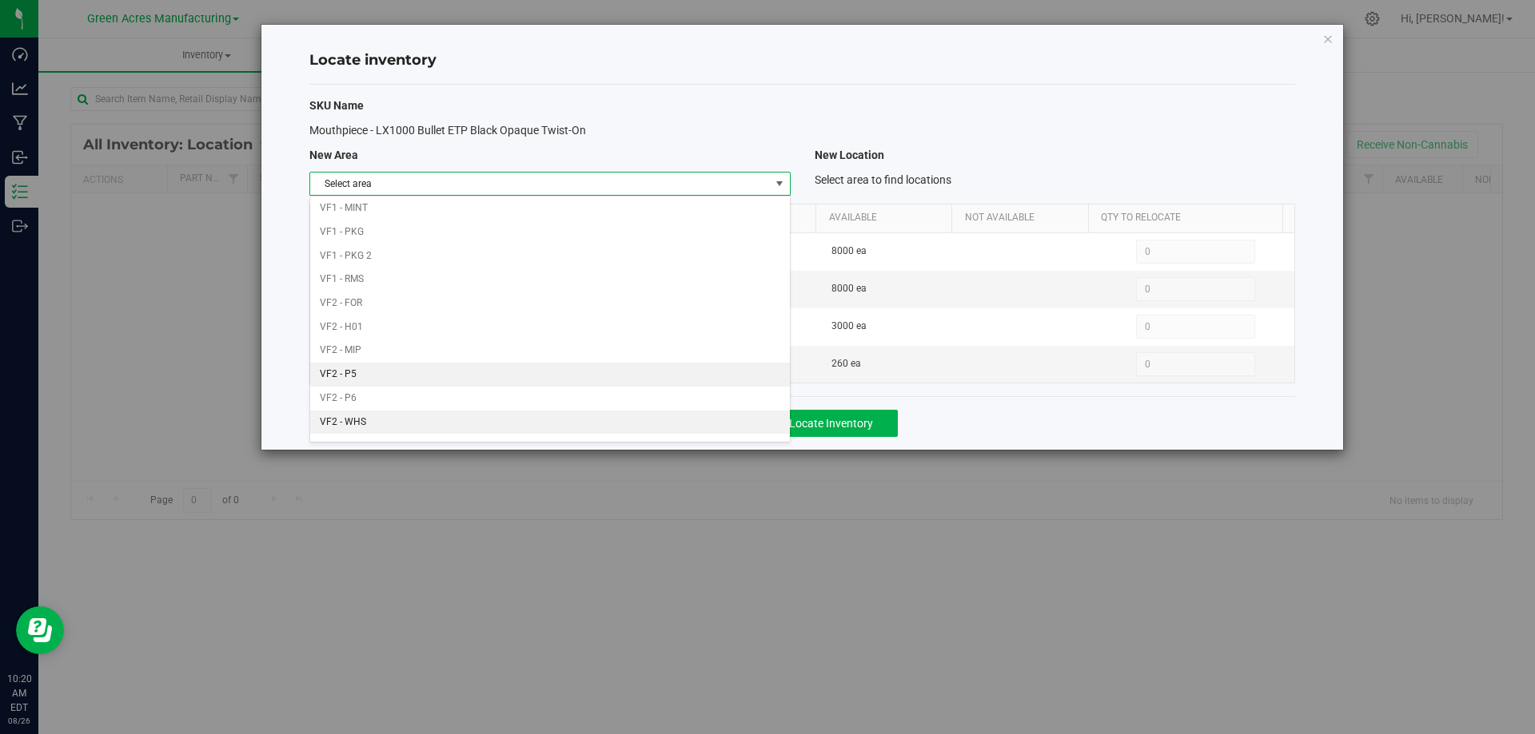
scroll to position [782, 0]
click at [523, 408] on li "VF2 - WHS" at bounding box center [549, 404] width 479 height 24
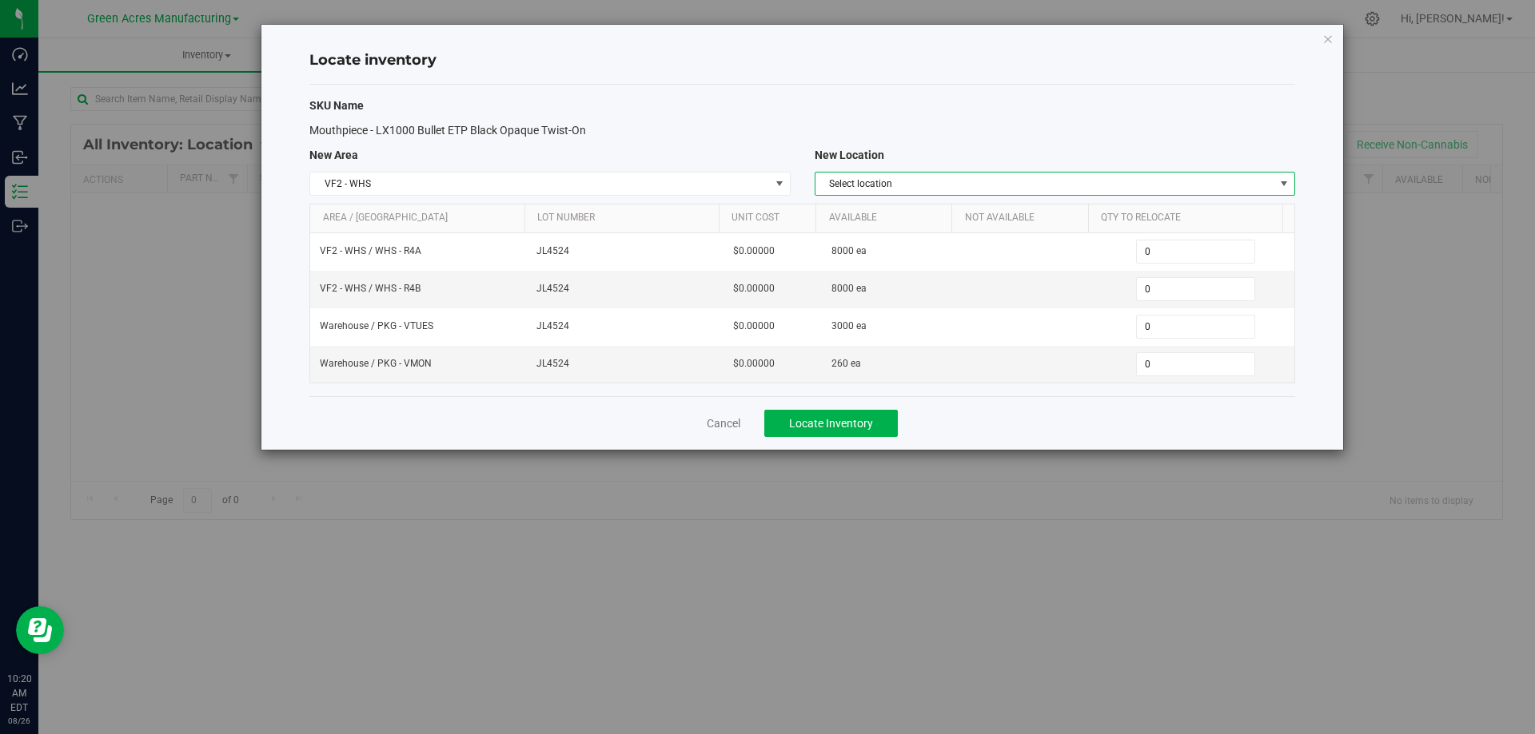
click at [1147, 184] on span "Select location" at bounding box center [1044, 184] width 459 height 22
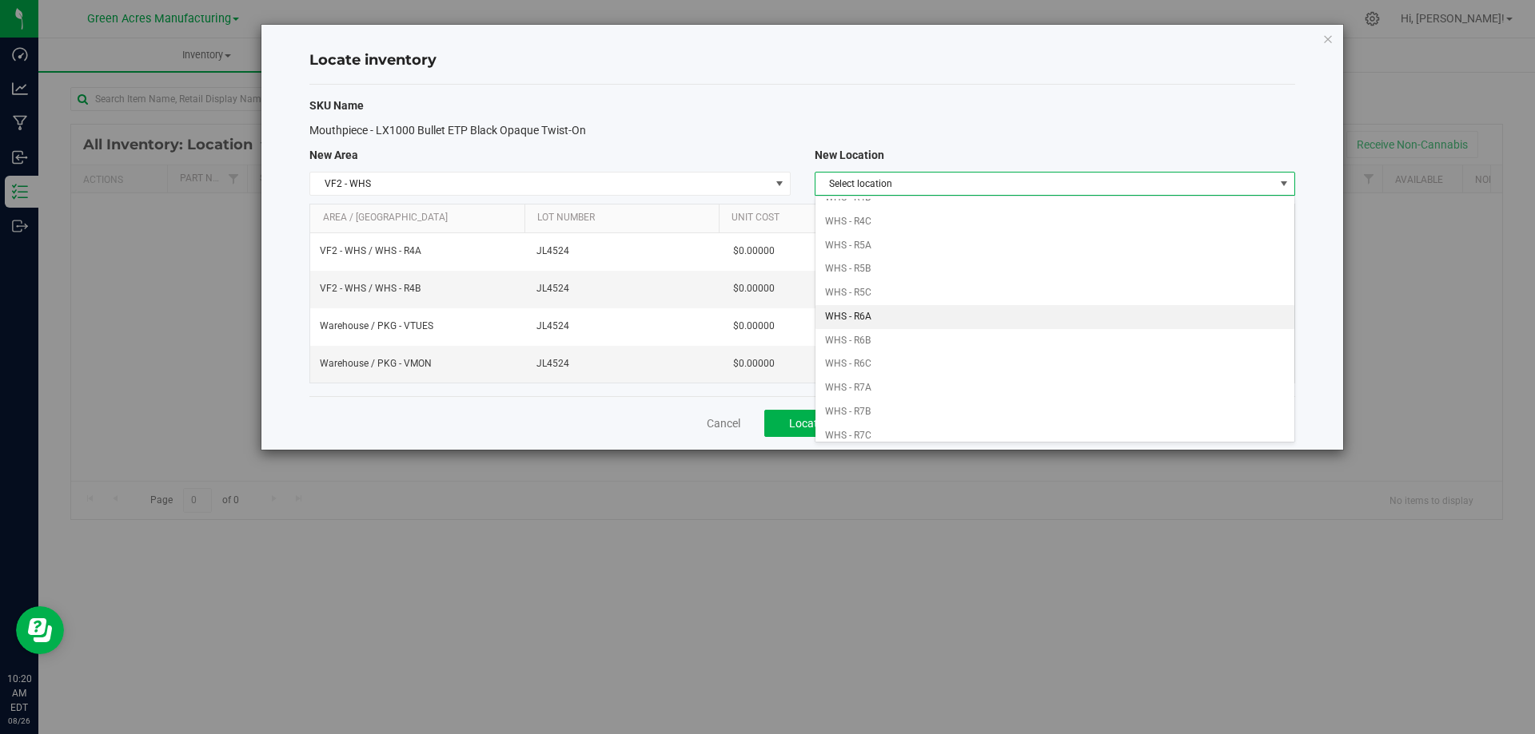
scroll to position [336, 0]
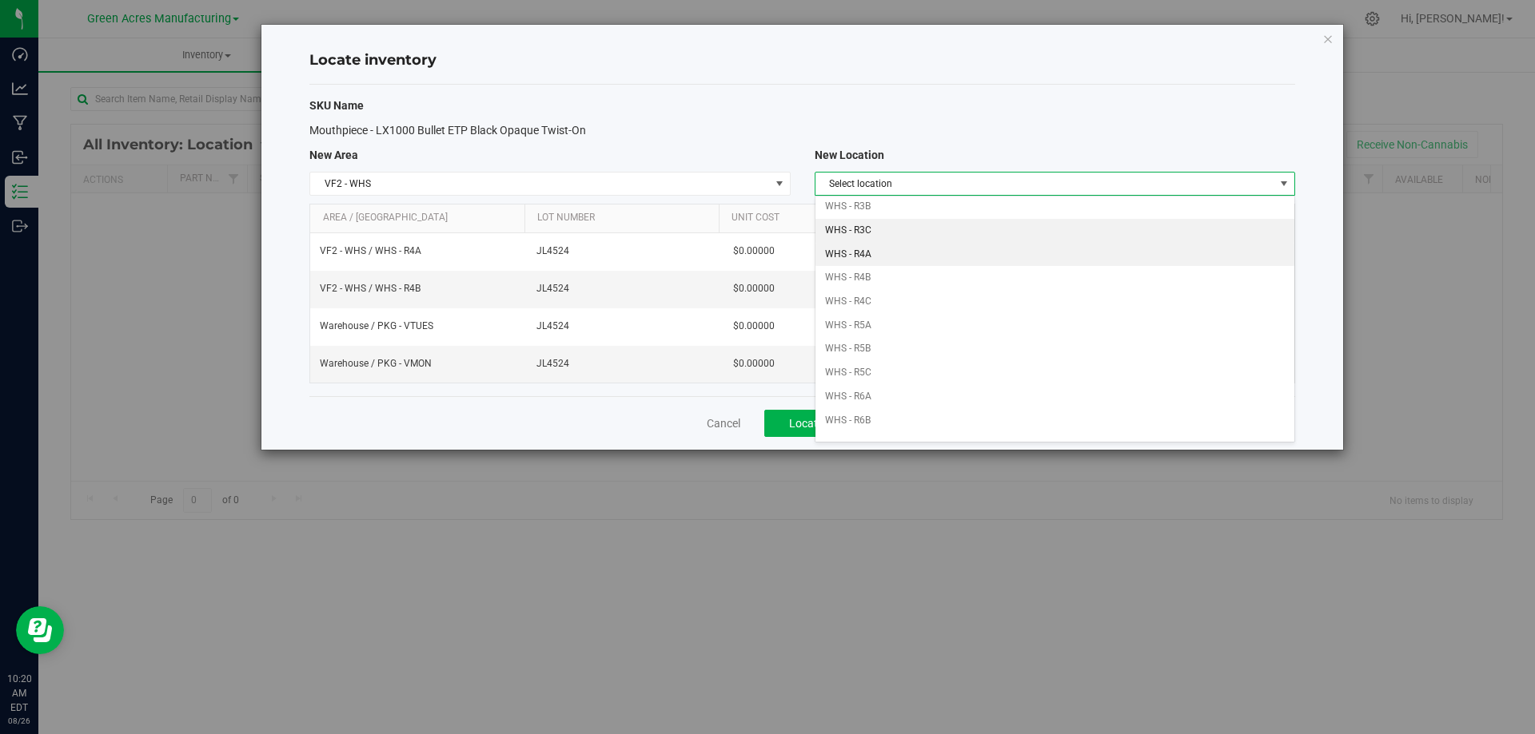
click at [879, 241] on li "WHS - R3C" at bounding box center [1054, 231] width 479 height 24
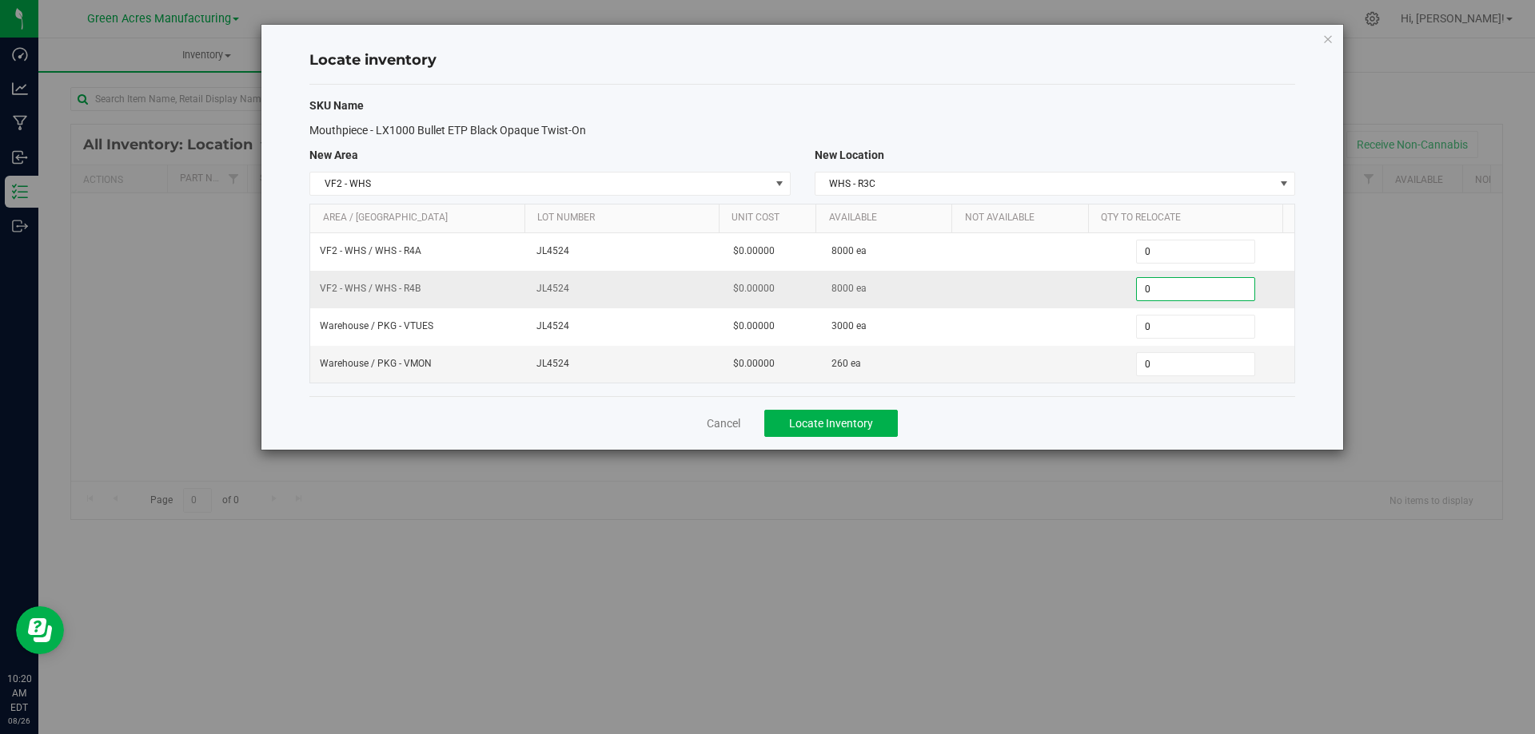
click at [1177, 287] on span "0 0" at bounding box center [1195, 289] width 119 height 24
click at [1177, 287] on input "0" at bounding box center [1194, 289] width 117 height 22
type input "8000"
type input "8,000"
click at [1002, 417] on div "Cancel Locate Inventory" at bounding box center [801, 423] width 985 height 54
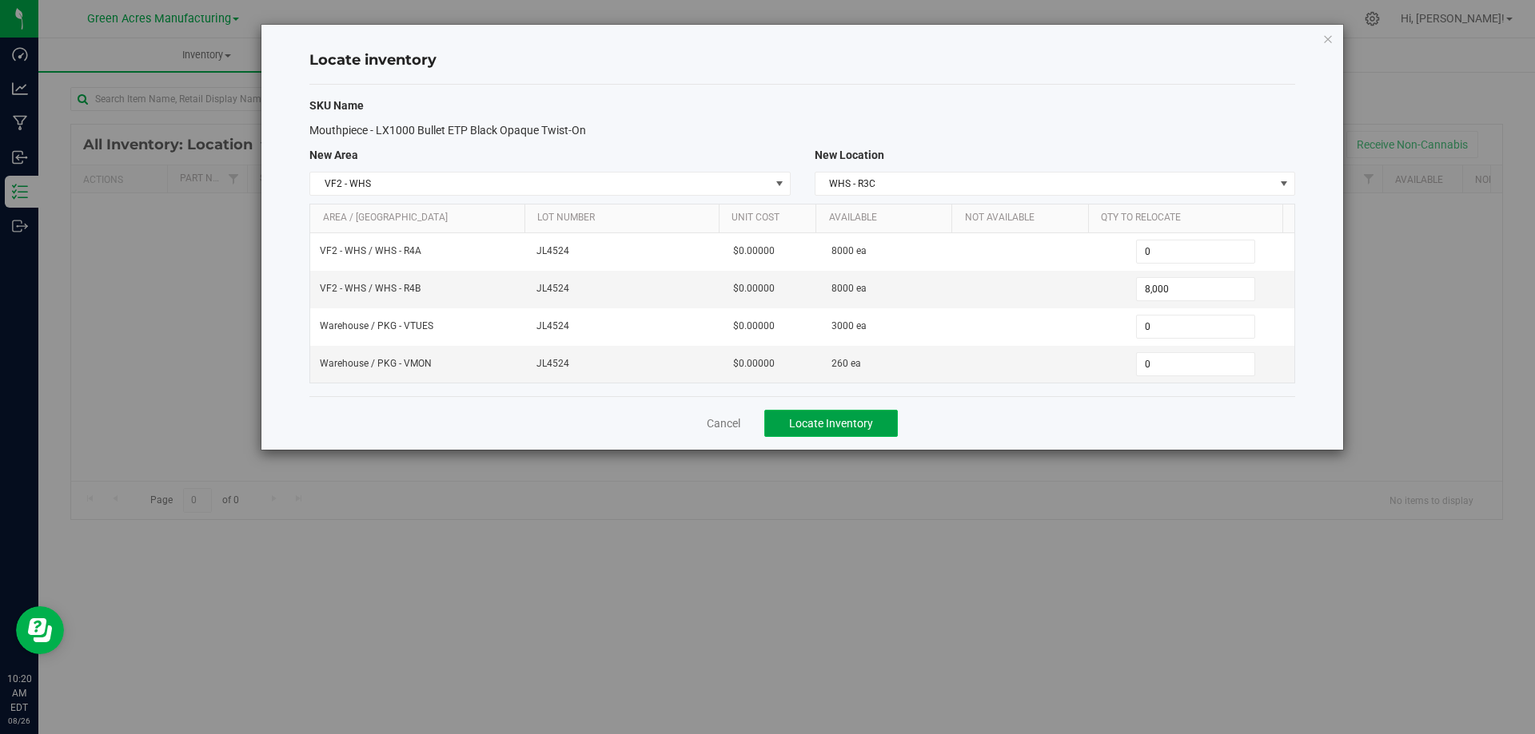
click at [880, 424] on button "Locate Inventory" at bounding box center [830, 423] width 133 height 27
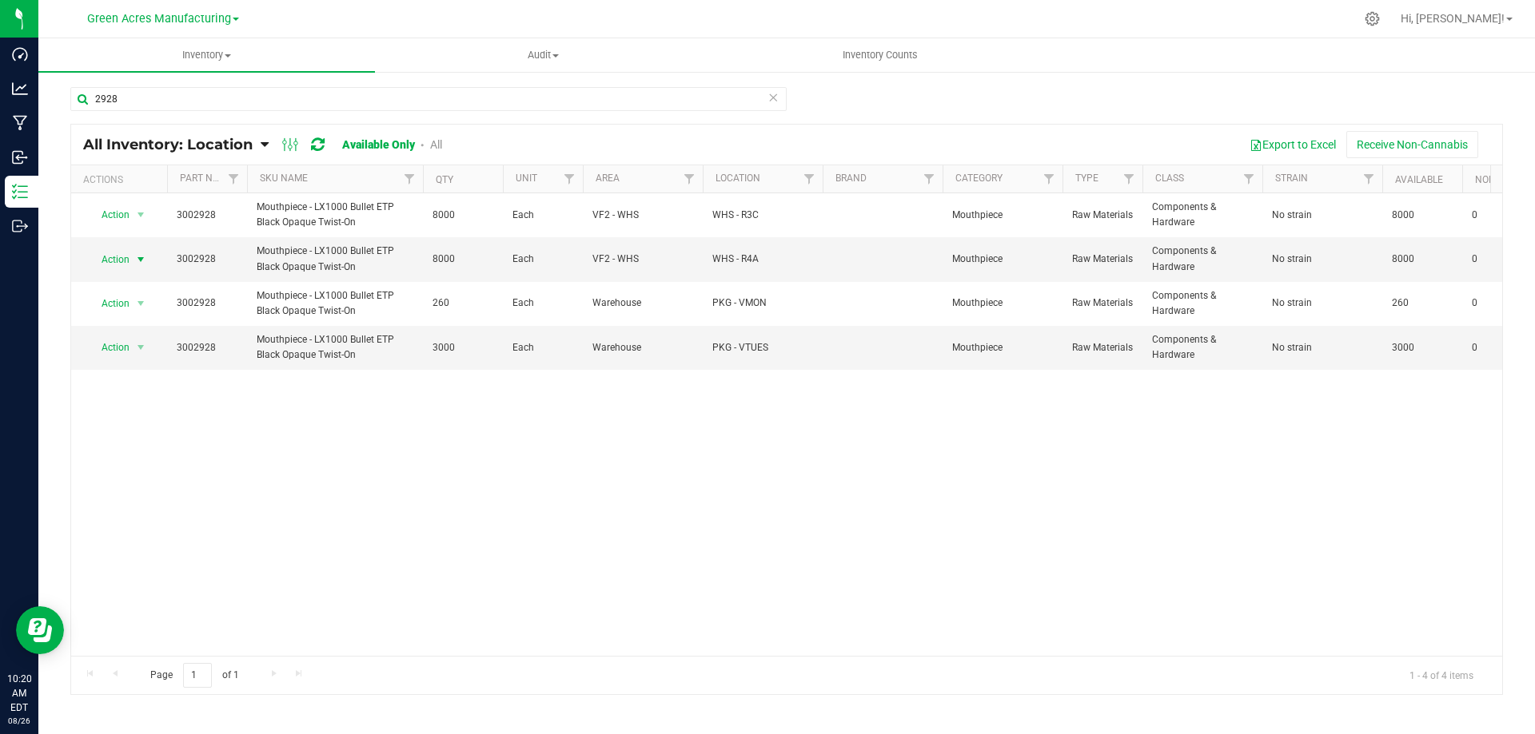
click at [136, 261] on span "select" at bounding box center [140, 259] width 13 height 13
click at [127, 357] on li "Locate inventory" at bounding box center [139, 357] width 102 height 24
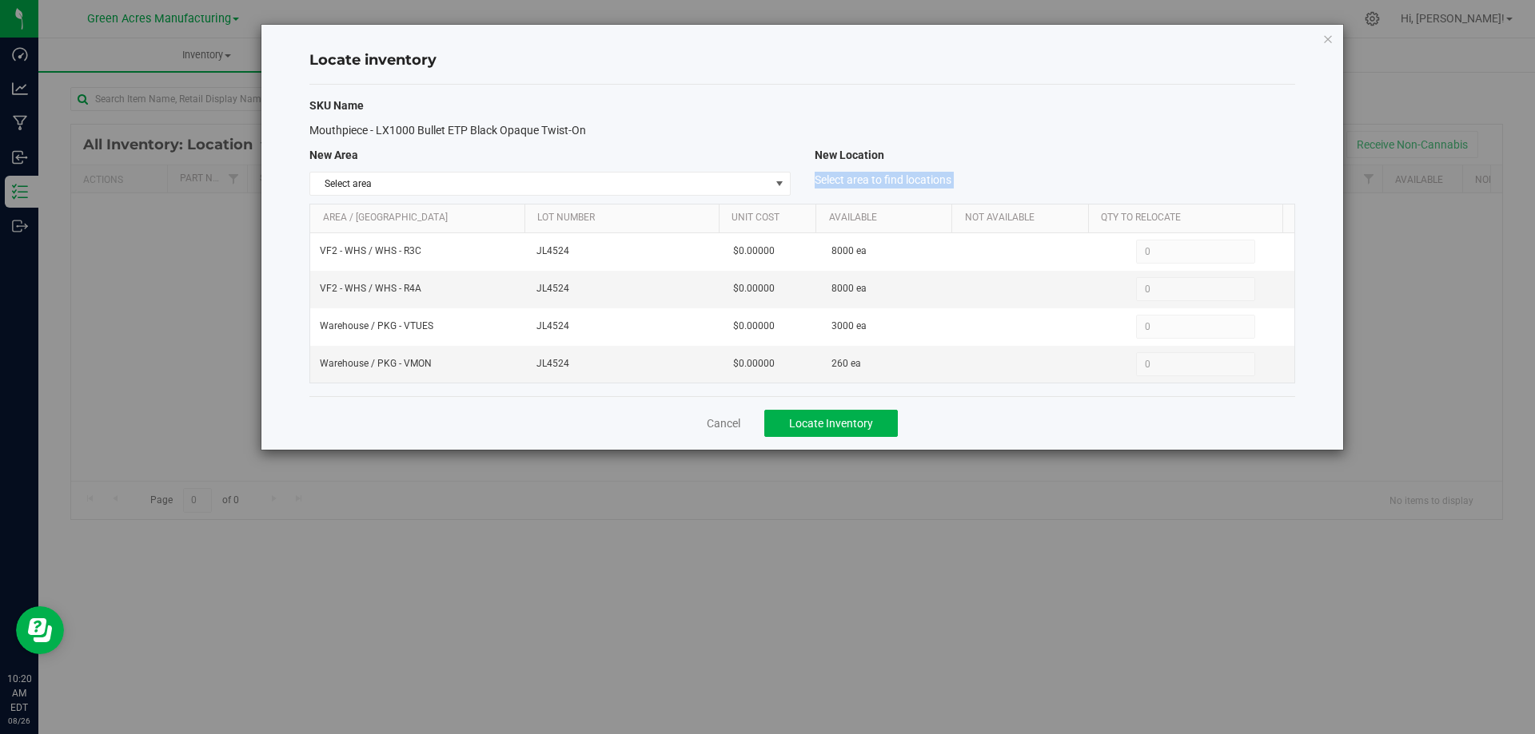
click at [730, 195] on div "SKU Name Mouthpiece - LX1000 Bullet ETP Black Opaque Twist-On New Area New Loca…" at bounding box center [801, 241] width 985 height 312
click at [742, 187] on span "Select area" at bounding box center [539, 184] width 459 height 22
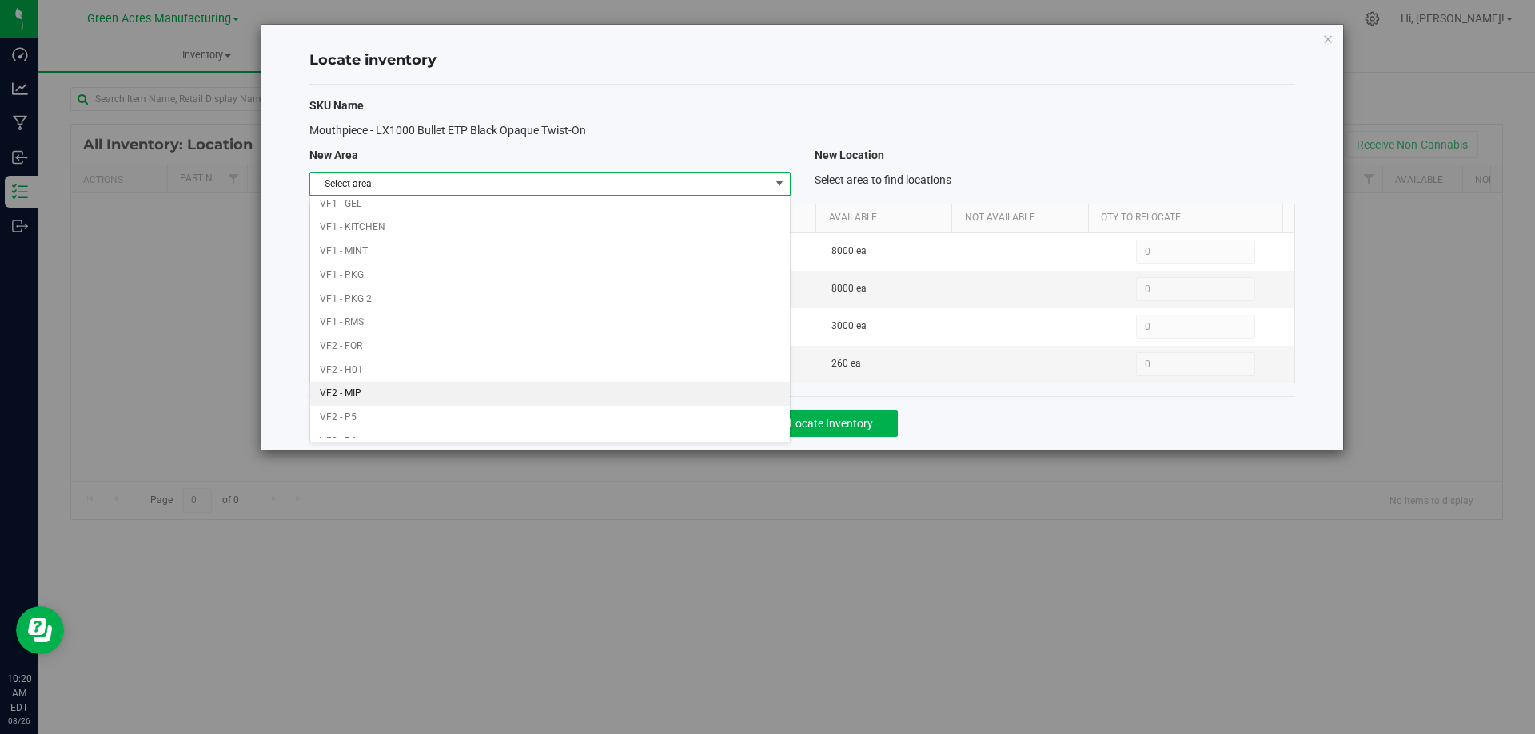
scroll to position [782, 0]
drag, startPoint x: 508, startPoint y: 402, endPoint x: 902, endPoint y: 232, distance: 429.2
click at [508, 401] on li "VF2 - WHS" at bounding box center [549, 404] width 479 height 24
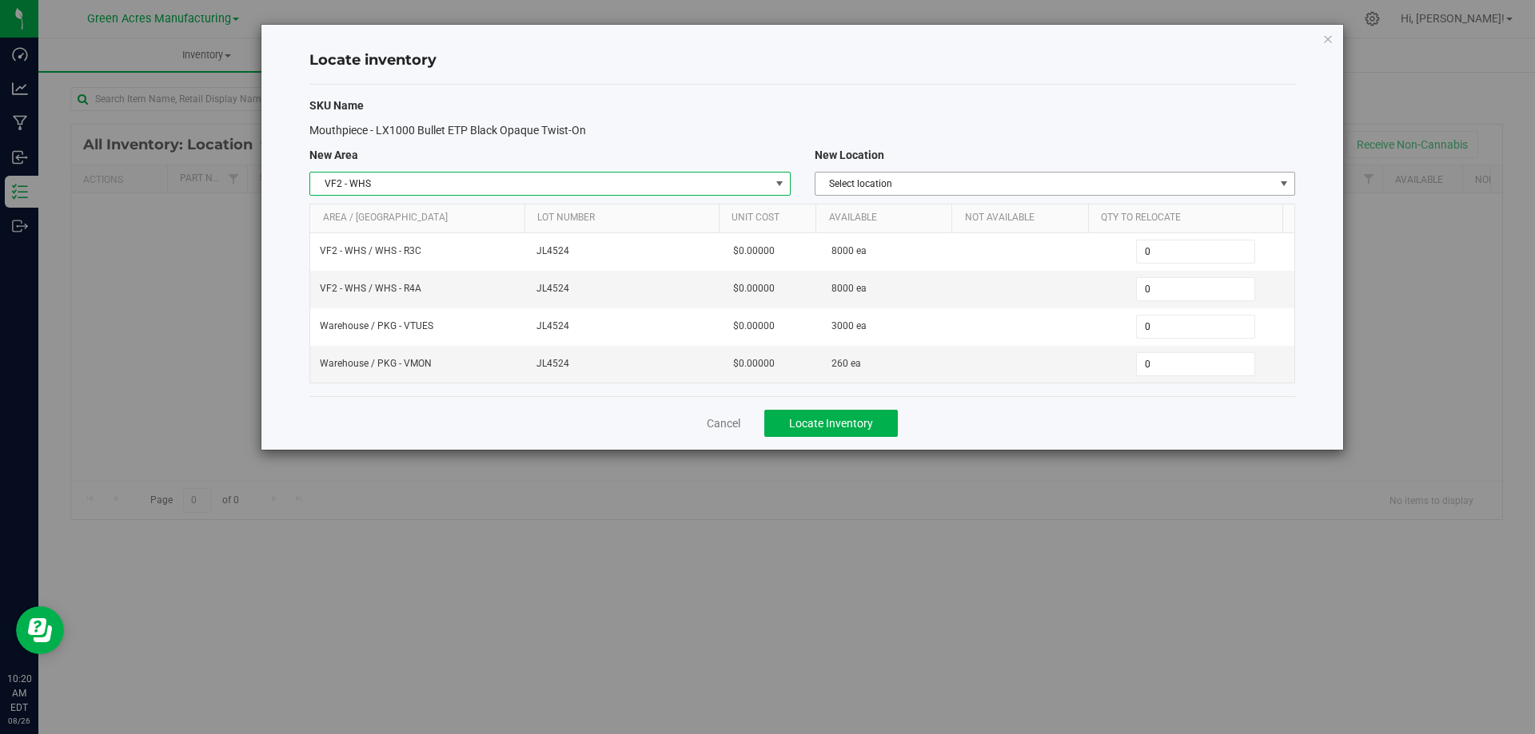
click at [1021, 191] on span "Select location" at bounding box center [1044, 184] width 459 height 22
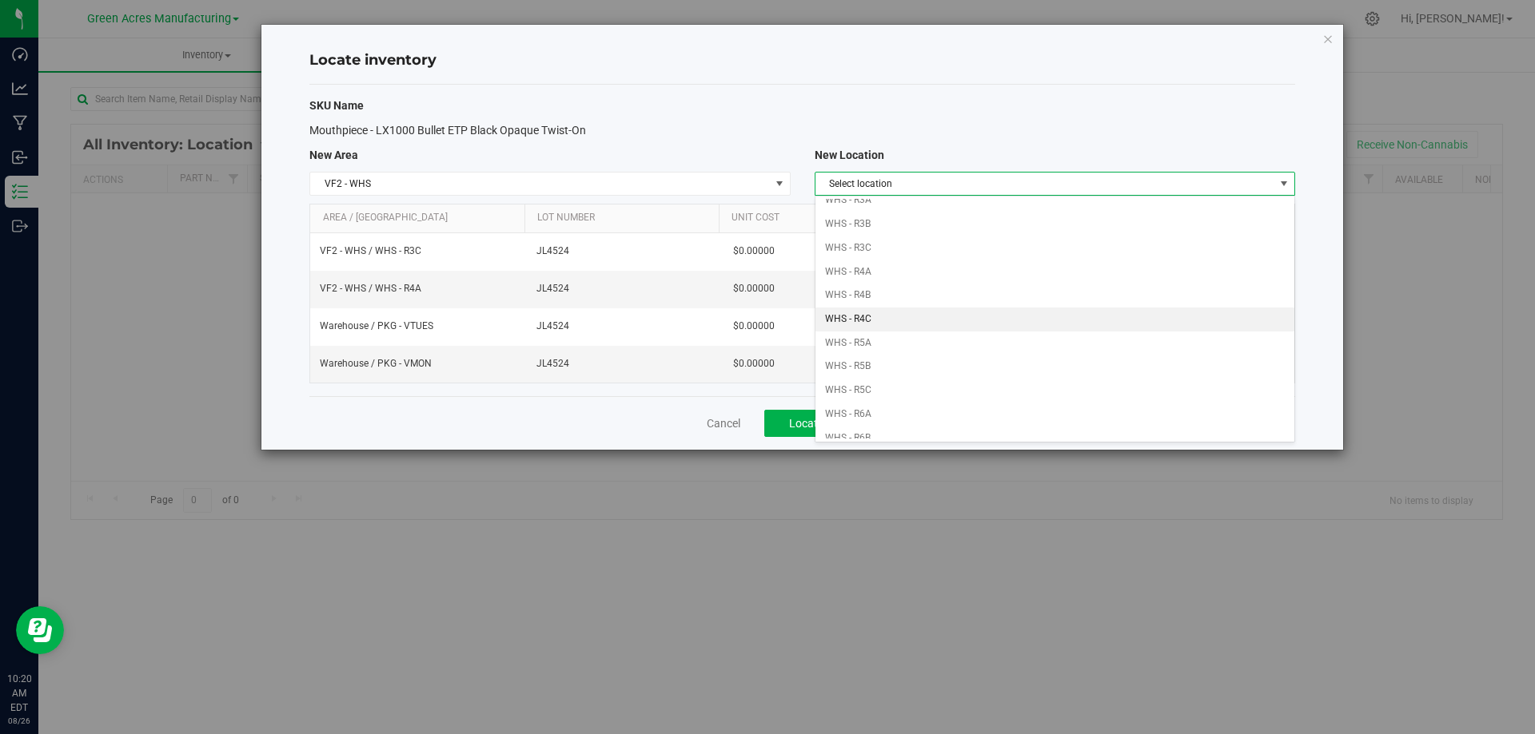
scroll to position [320, 0]
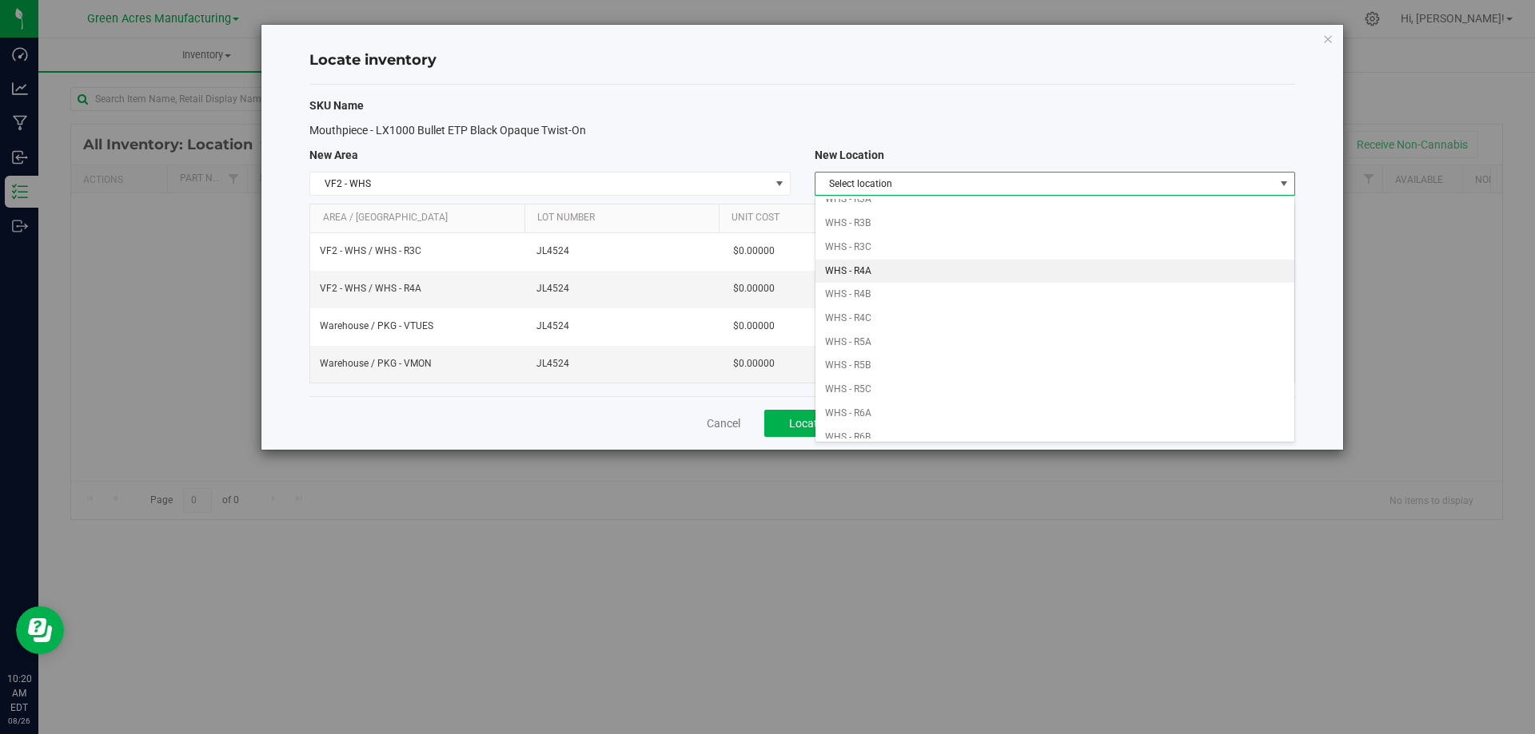
click at [884, 272] on li "WHS - R4A" at bounding box center [1054, 272] width 479 height 24
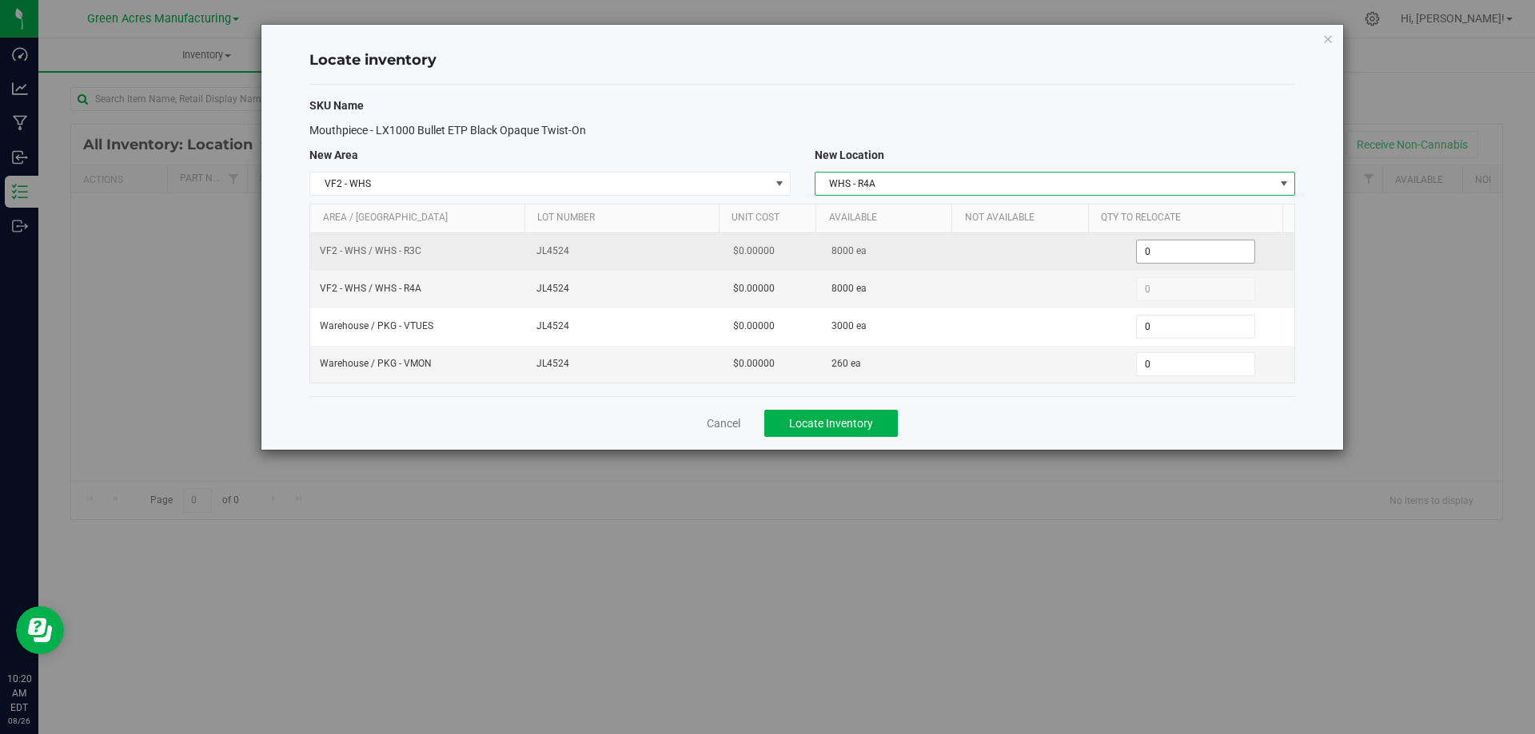
click at [1206, 256] on span "0 0" at bounding box center [1195, 252] width 119 height 24
click at [1207, 256] on input "0" at bounding box center [1194, 252] width 117 height 22
type input "8000"
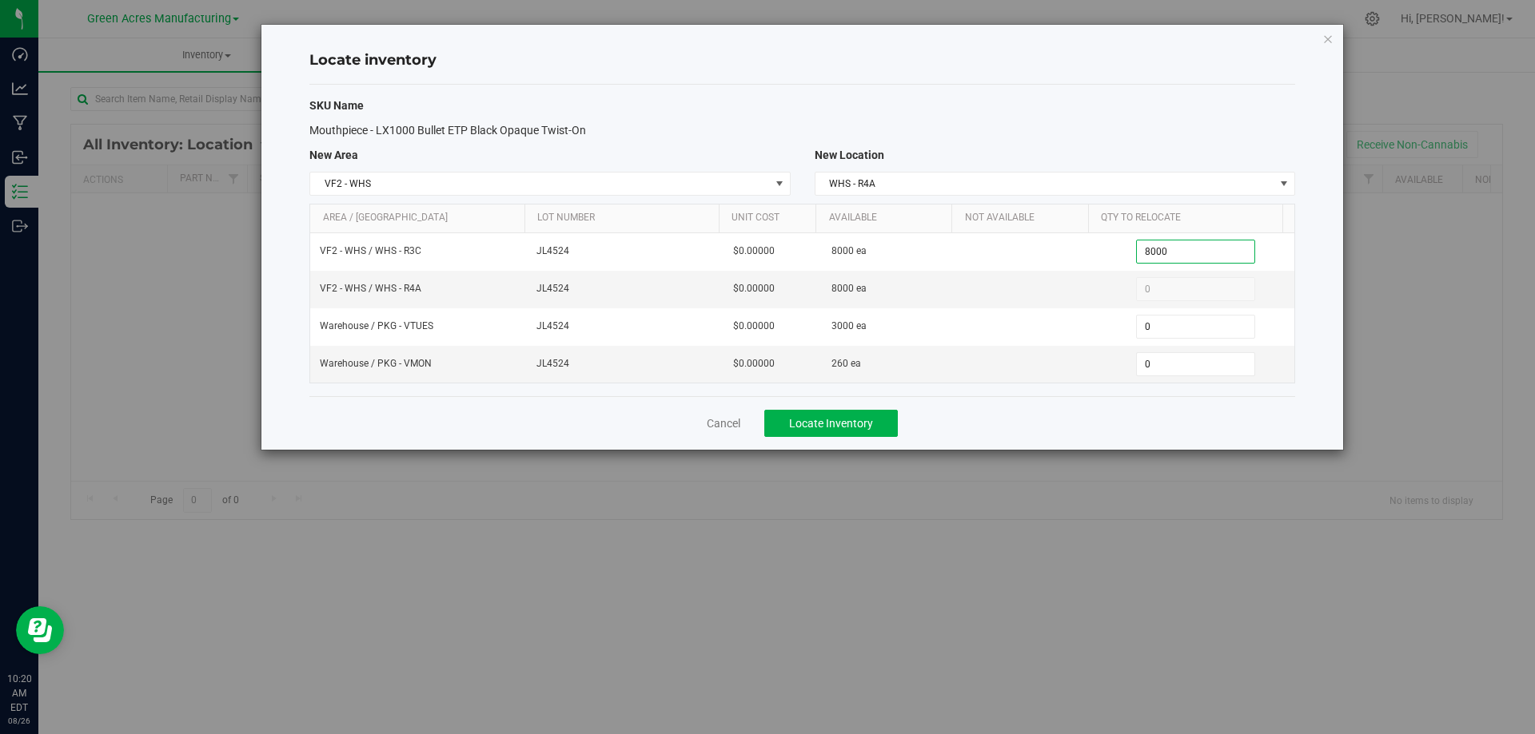
type input "8,000"
click at [1099, 426] on div "Cancel Locate Inventory" at bounding box center [801, 423] width 985 height 54
click at [855, 414] on button "Locate Inventory" at bounding box center [830, 423] width 133 height 27
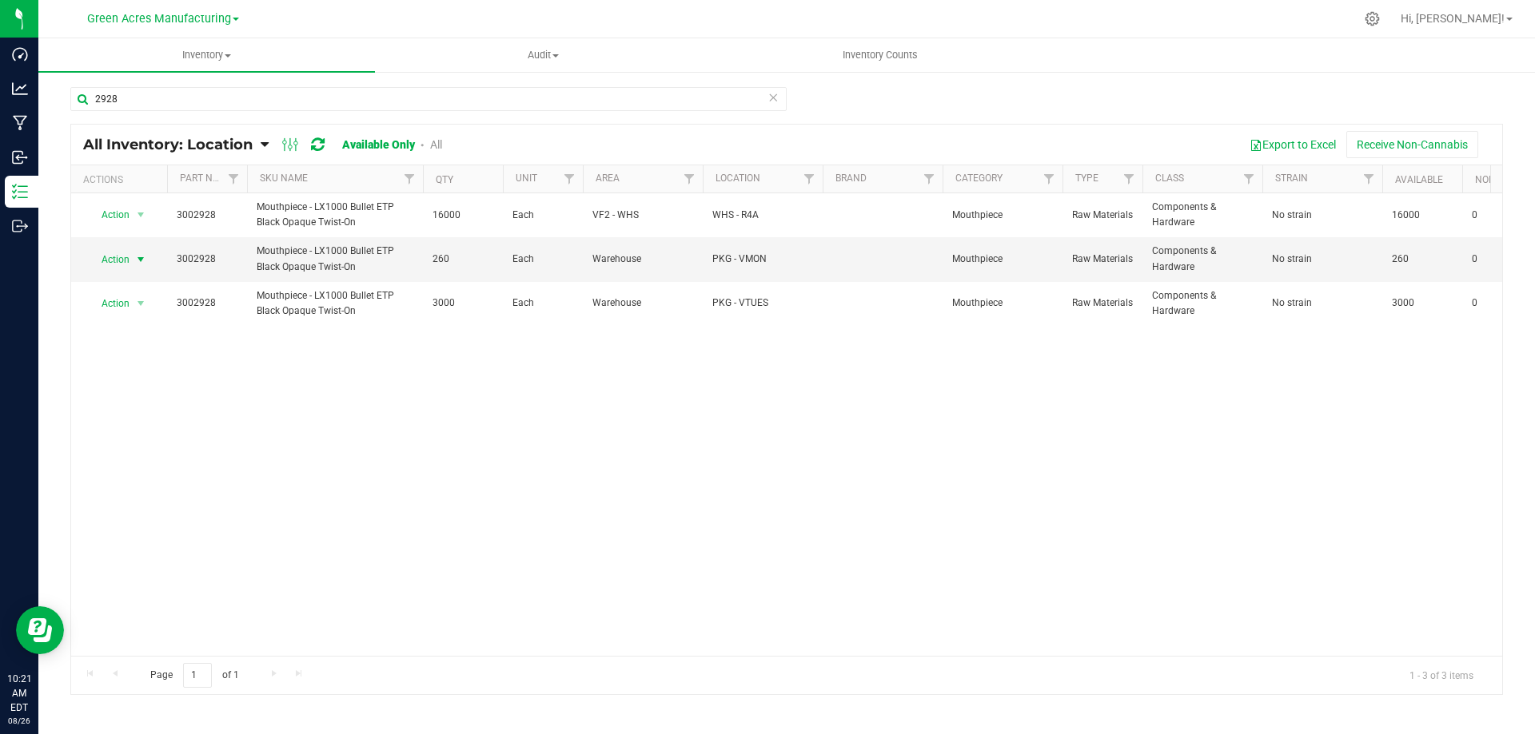
click at [137, 258] on span "select" at bounding box center [140, 259] width 13 height 13
click at [138, 353] on li "Locate inventory" at bounding box center [139, 357] width 102 height 24
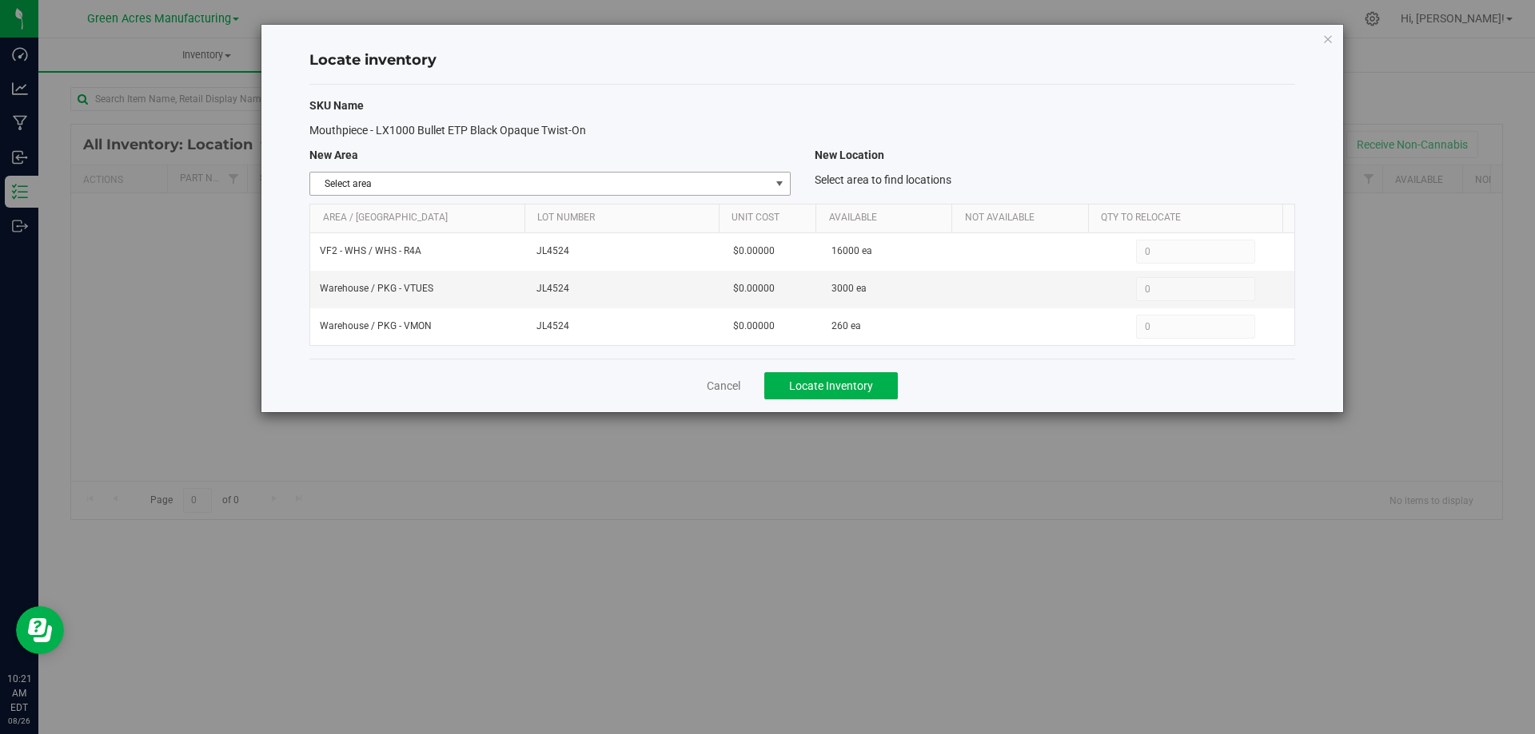
drag, startPoint x: 766, startPoint y: 179, endPoint x: 751, endPoint y: 253, distance: 75.7
click at [764, 179] on span "Select area" at bounding box center [539, 184] width 459 height 22
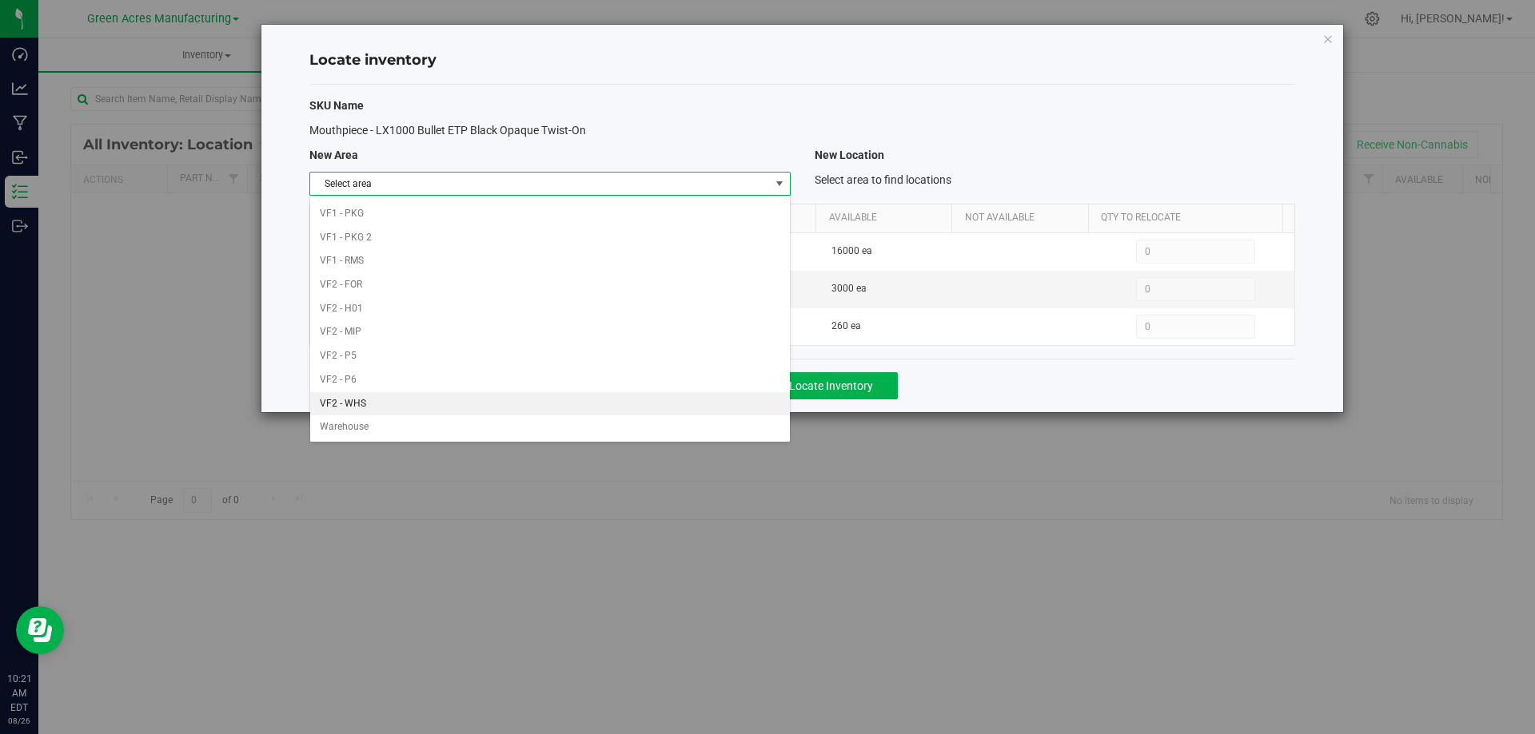
scroll to position [782, 0]
click at [622, 424] on li "Warehouse" at bounding box center [549, 427] width 479 height 24
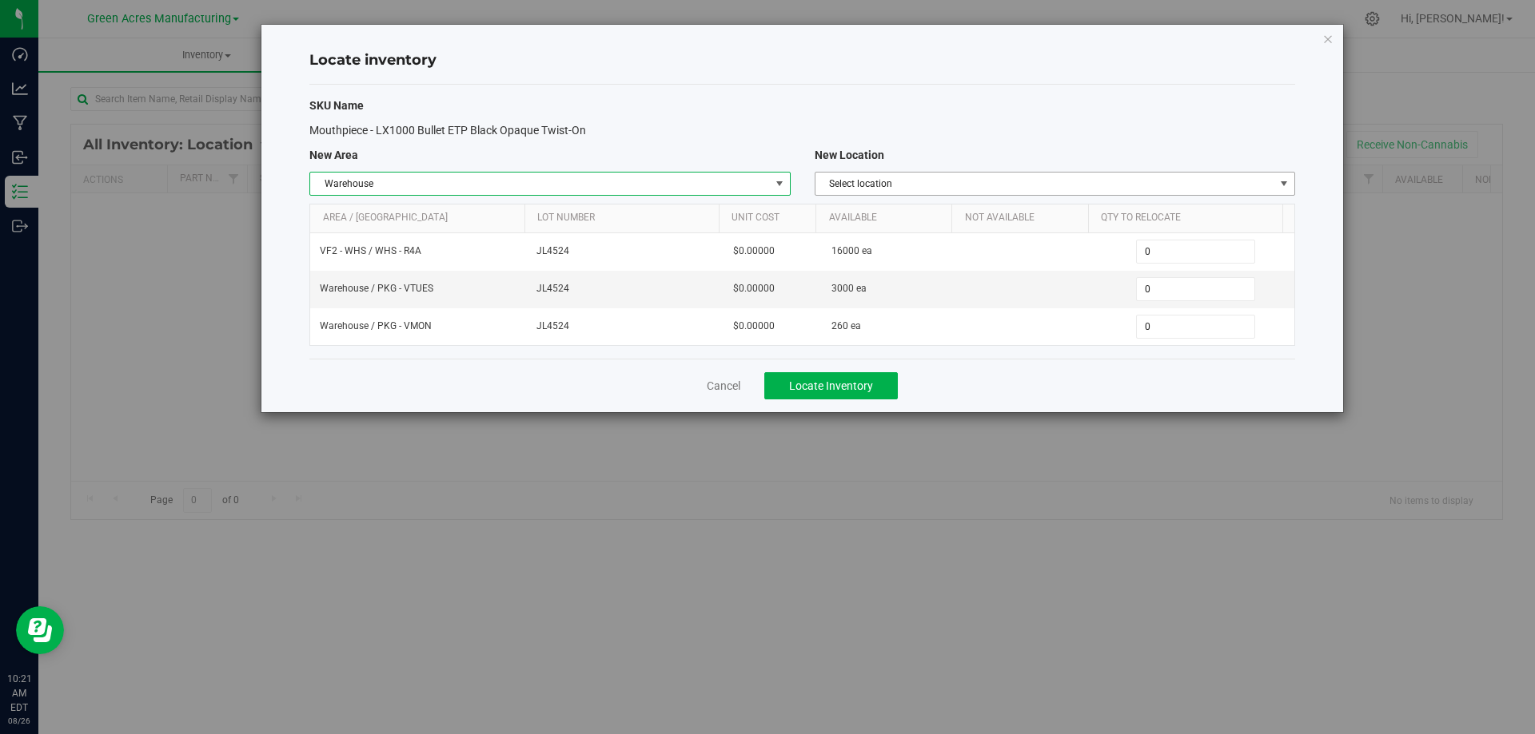
click at [1136, 174] on span "Select location" at bounding box center [1044, 184] width 459 height 22
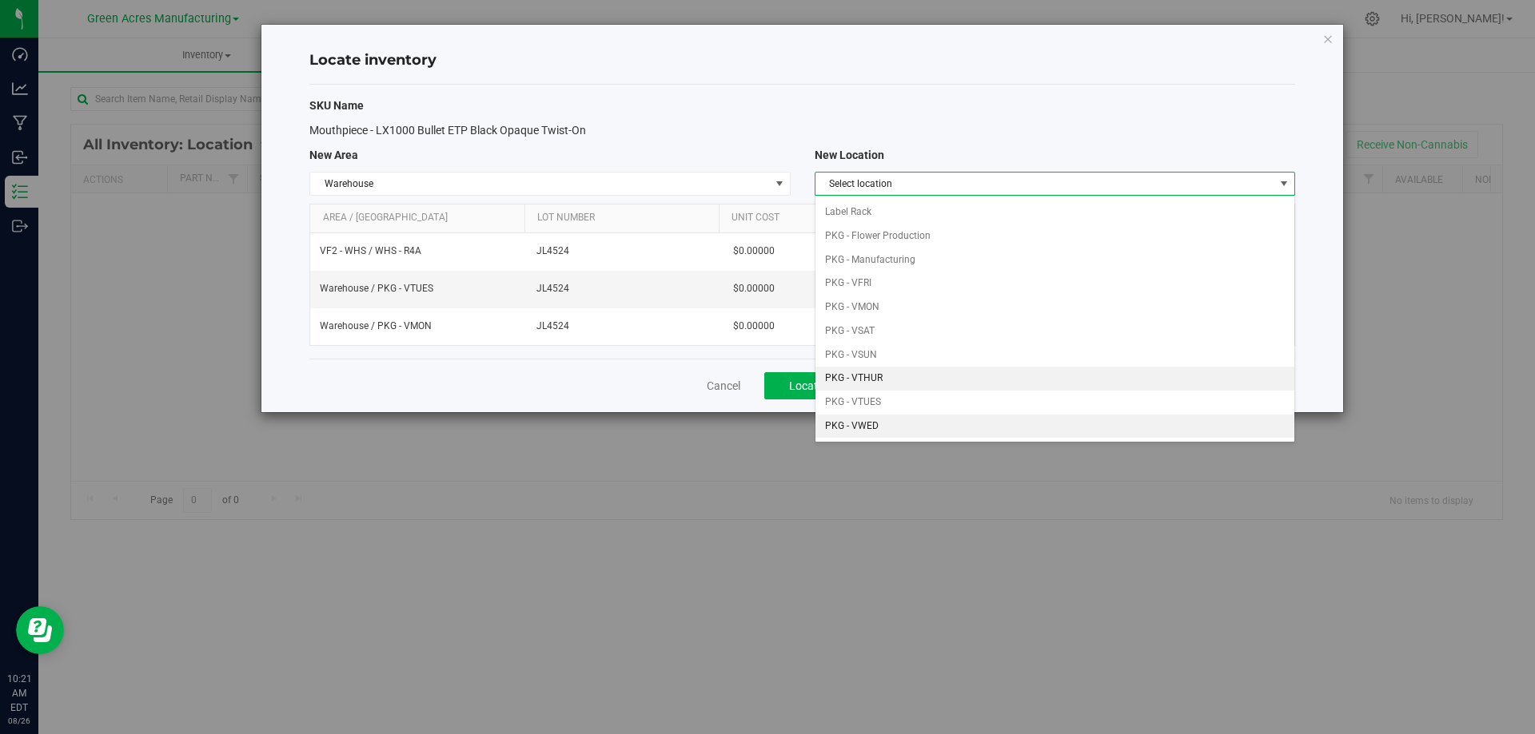
scroll to position [160, 0]
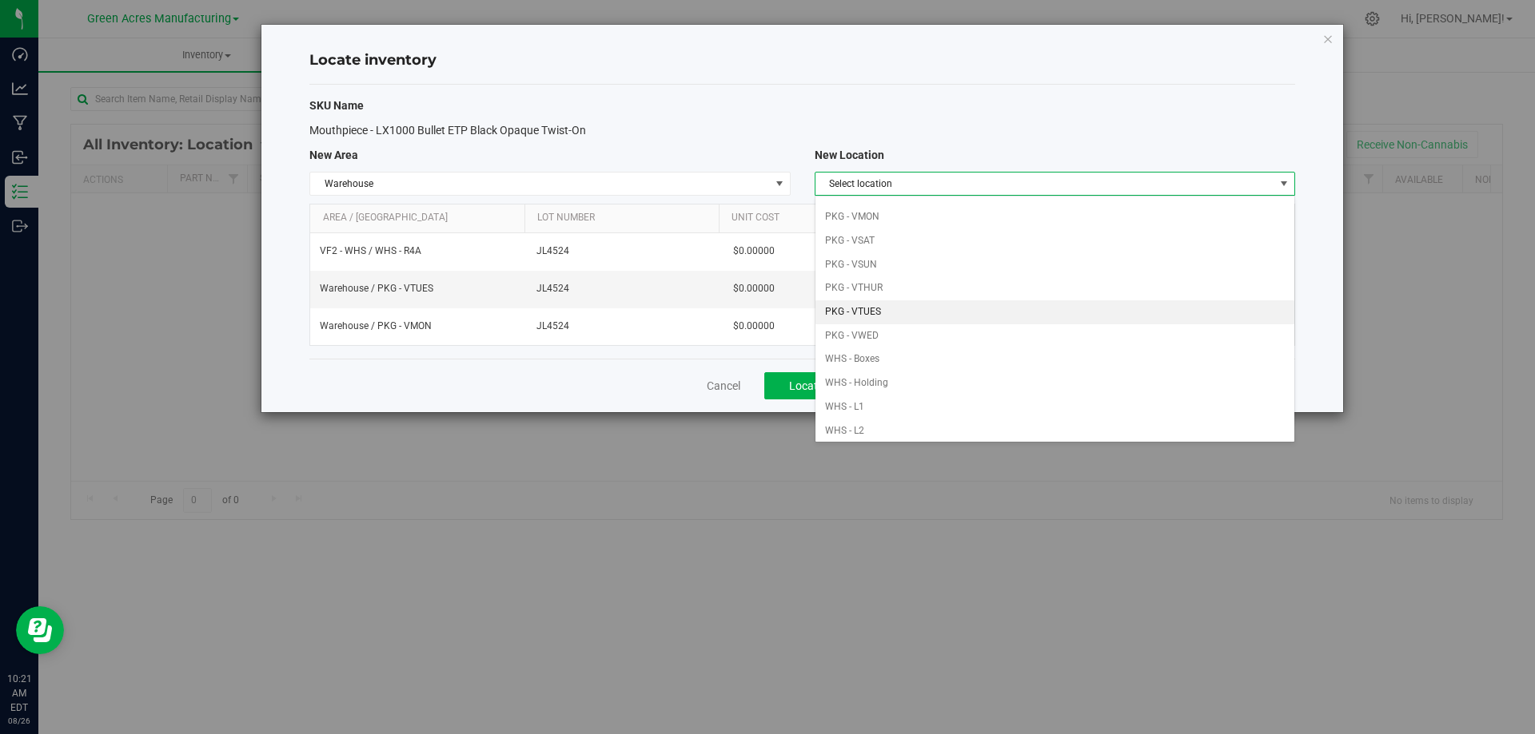
click at [949, 309] on li "PKG - VTUES" at bounding box center [1054, 313] width 479 height 24
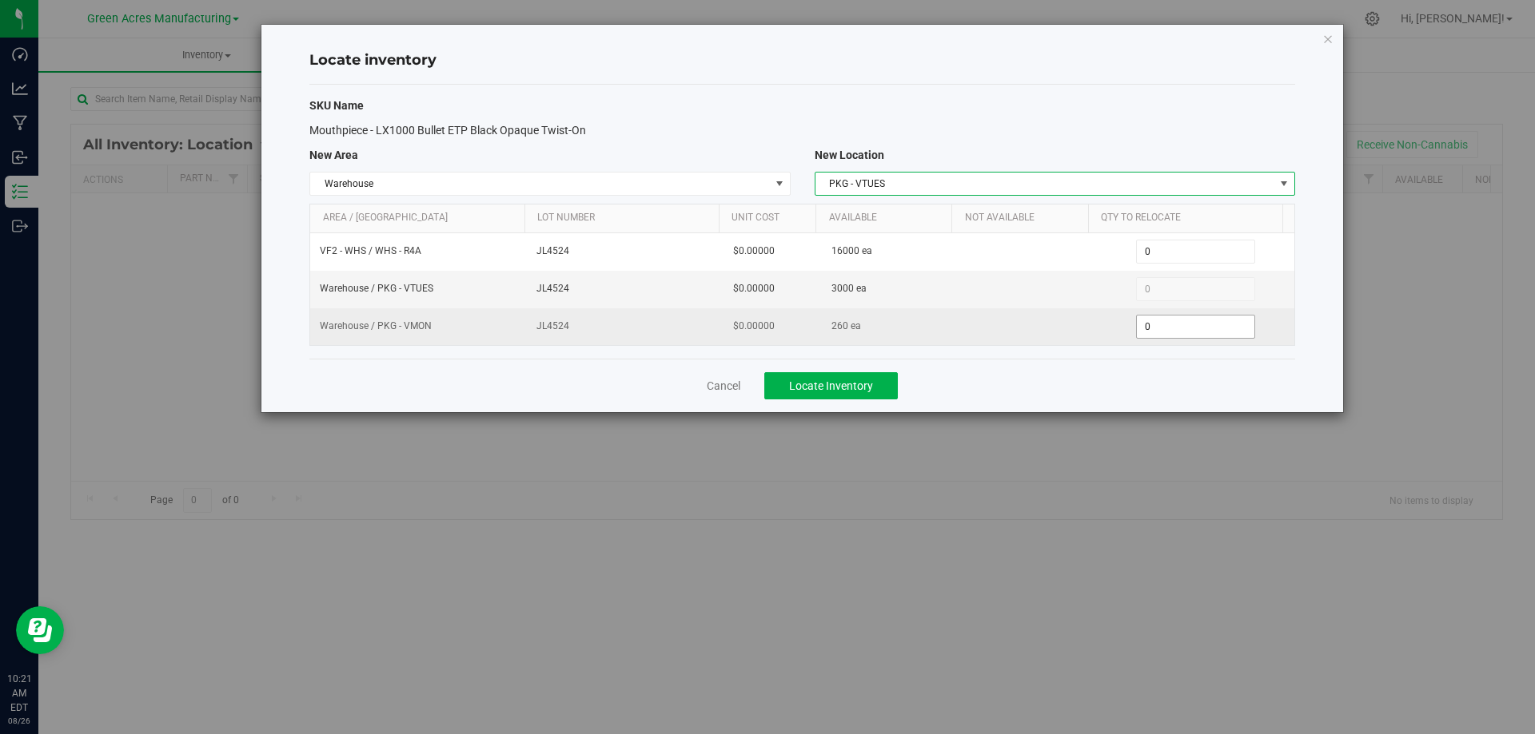
click at [1166, 325] on span "0 0" at bounding box center [1195, 327] width 119 height 24
click at [1166, 325] on input "0" at bounding box center [1194, 327] width 117 height 22
type input "260"
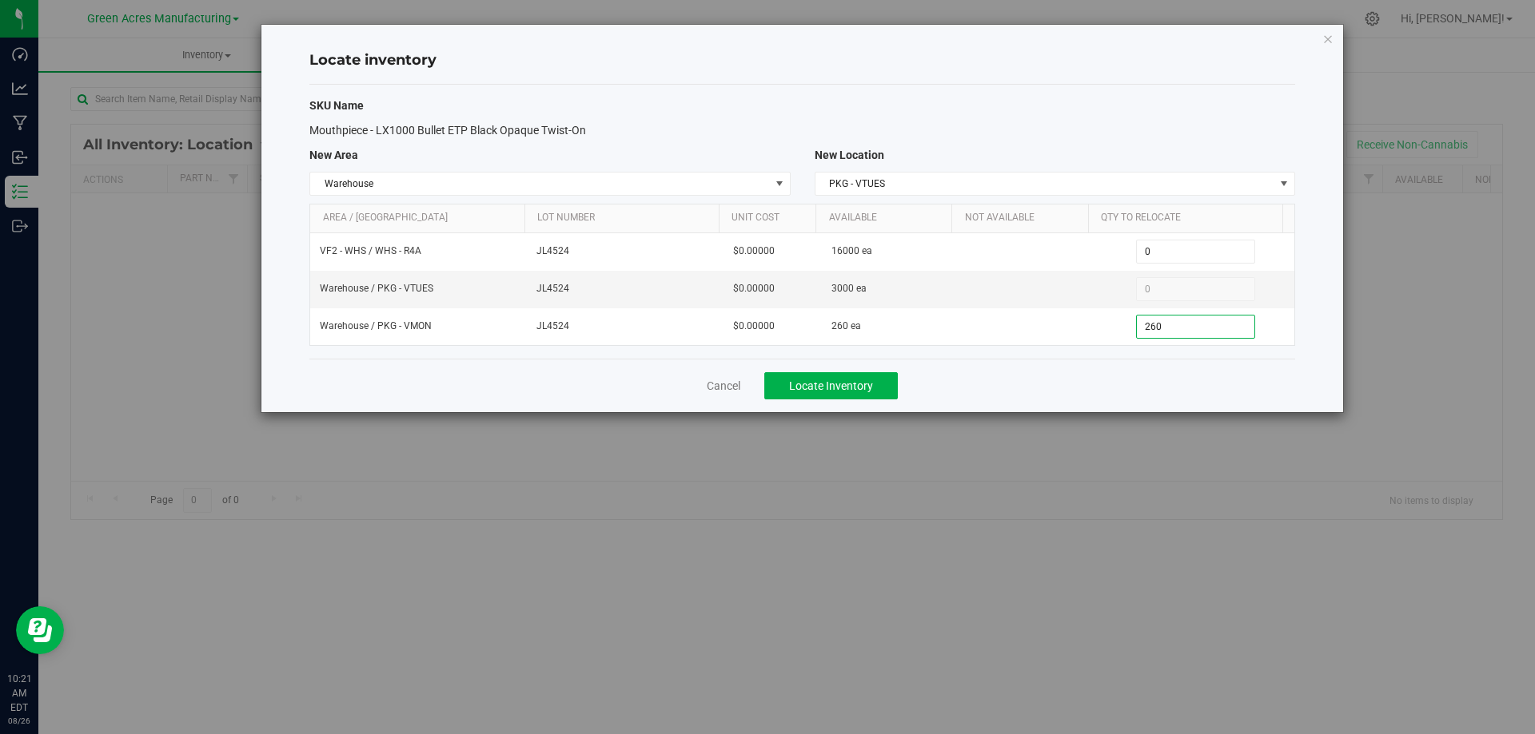
type input "260"
drag, startPoint x: 1099, startPoint y: 389, endPoint x: 1062, endPoint y: 392, distance: 36.8
click at [1097, 389] on div "Cancel Locate Inventory" at bounding box center [801, 386] width 985 height 54
click at [874, 391] on button "Locate Inventory" at bounding box center [830, 385] width 133 height 27
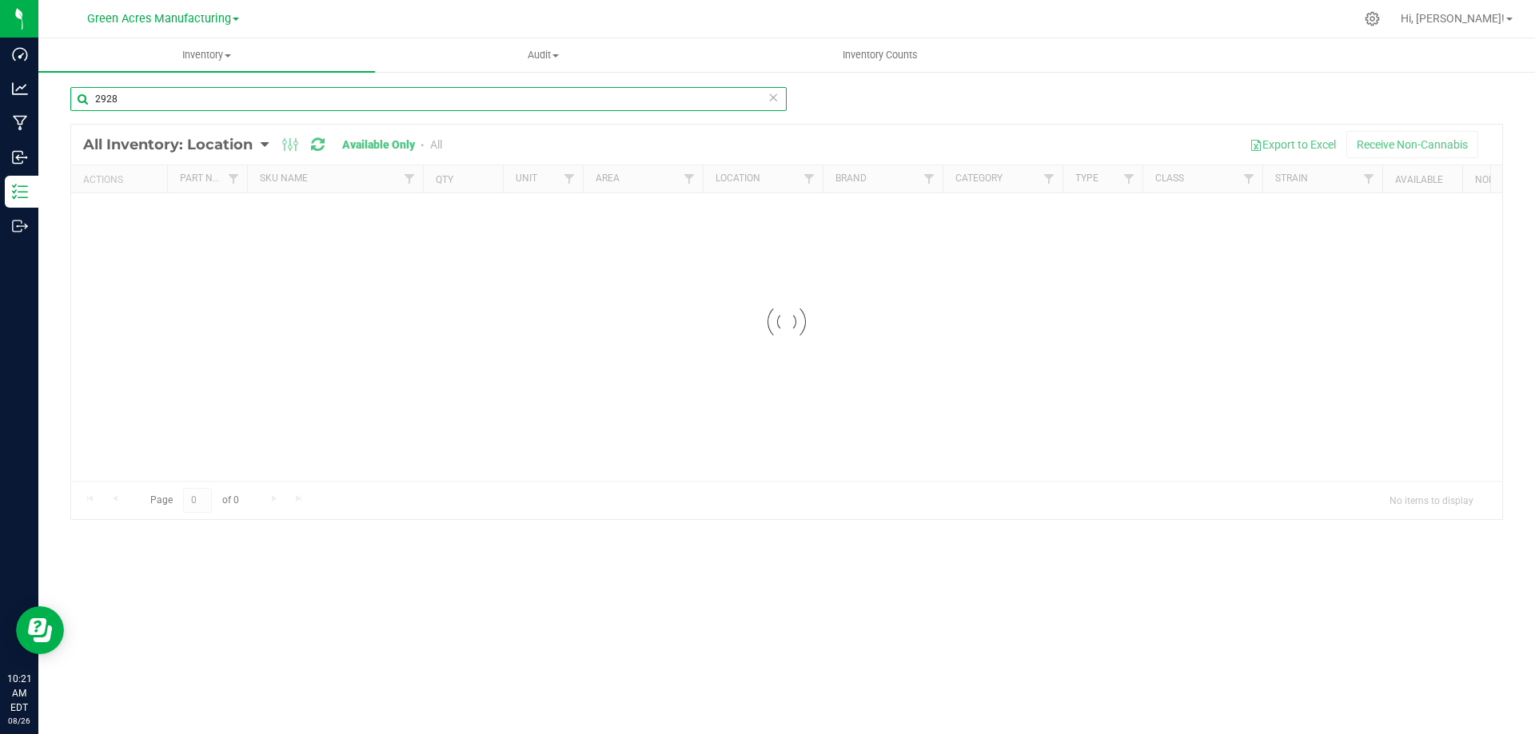
click at [268, 102] on input "2928" at bounding box center [428, 99] width 716 height 24
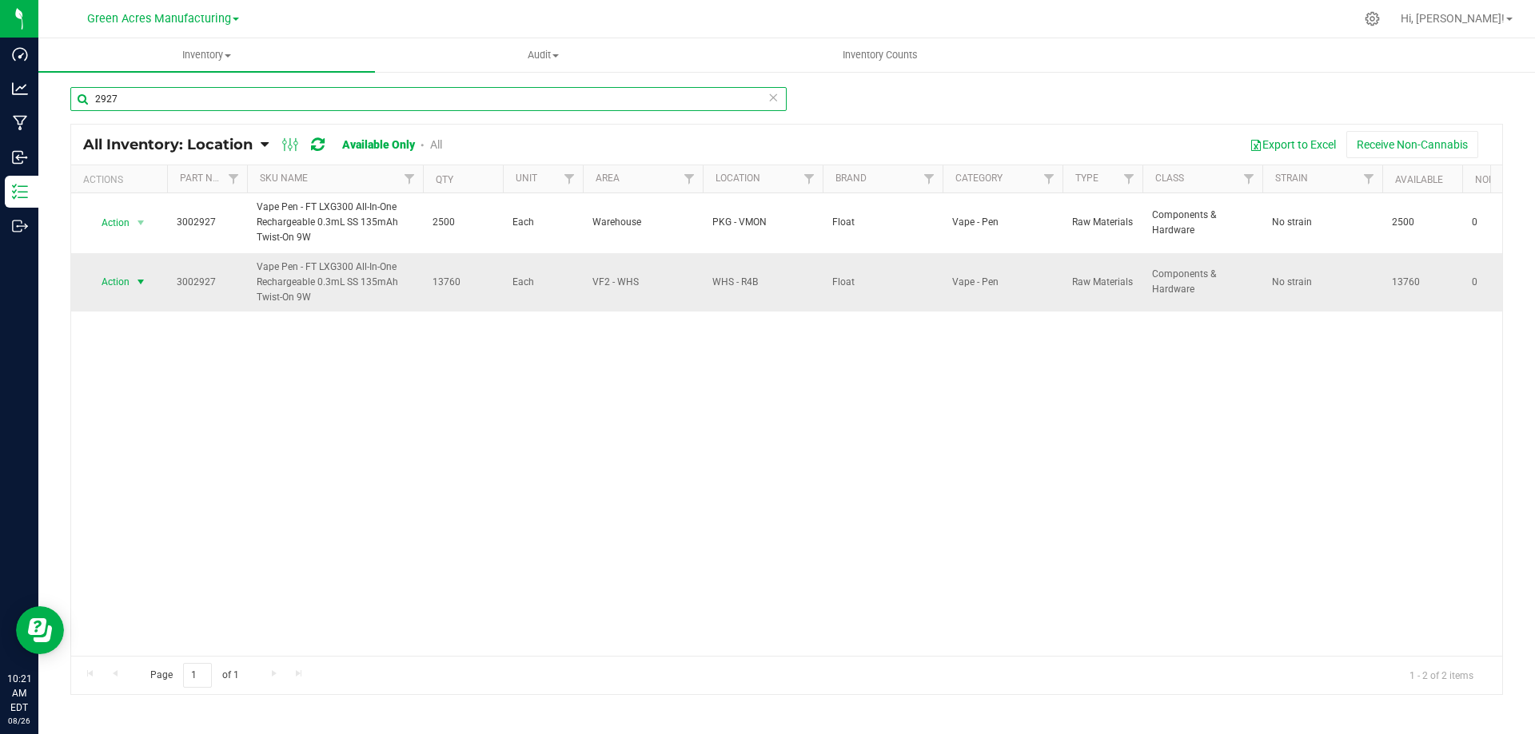
type input "2927"
click at [138, 285] on span "select" at bounding box center [140, 282] width 13 height 13
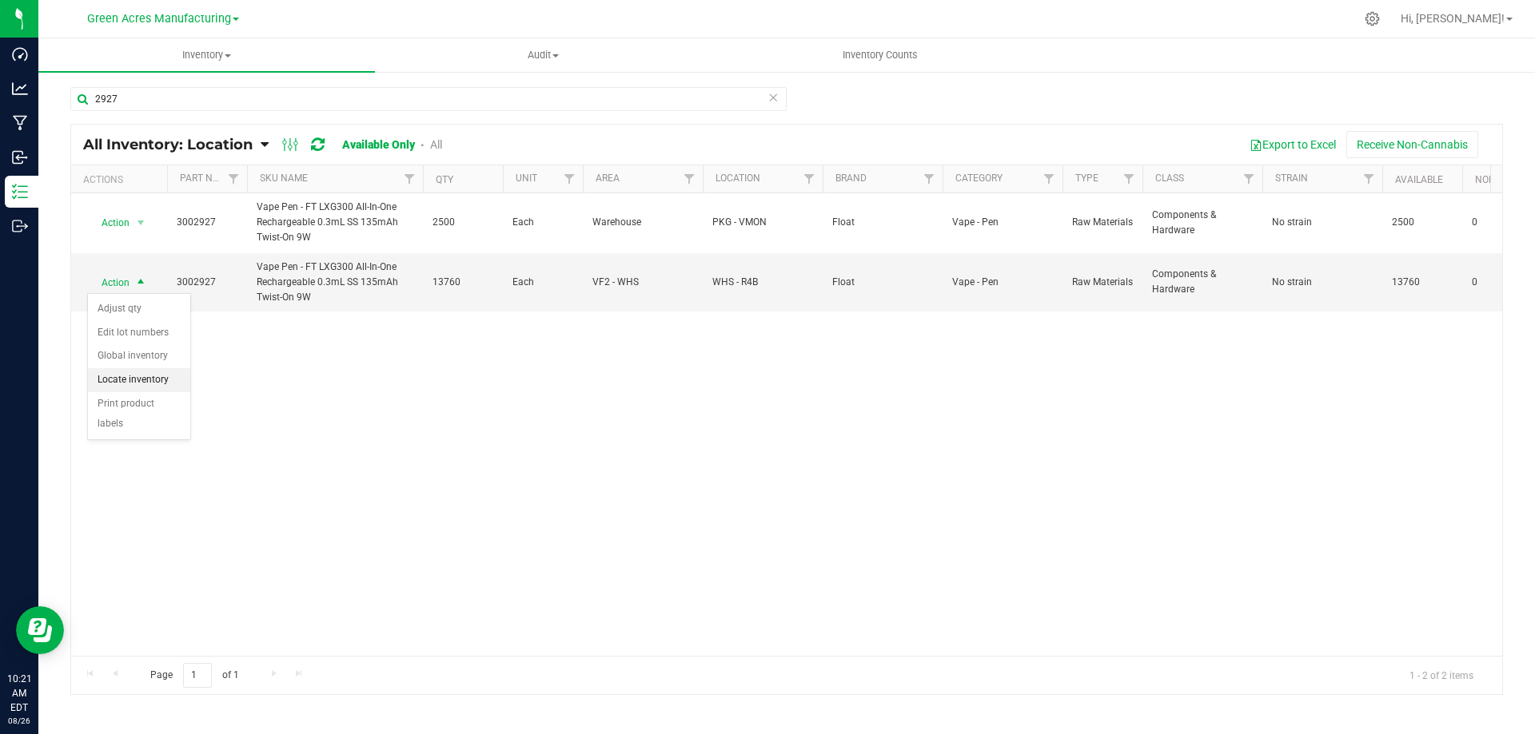
click at [126, 382] on li "Locate inventory" at bounding box center [139, 380] width 102 height 24
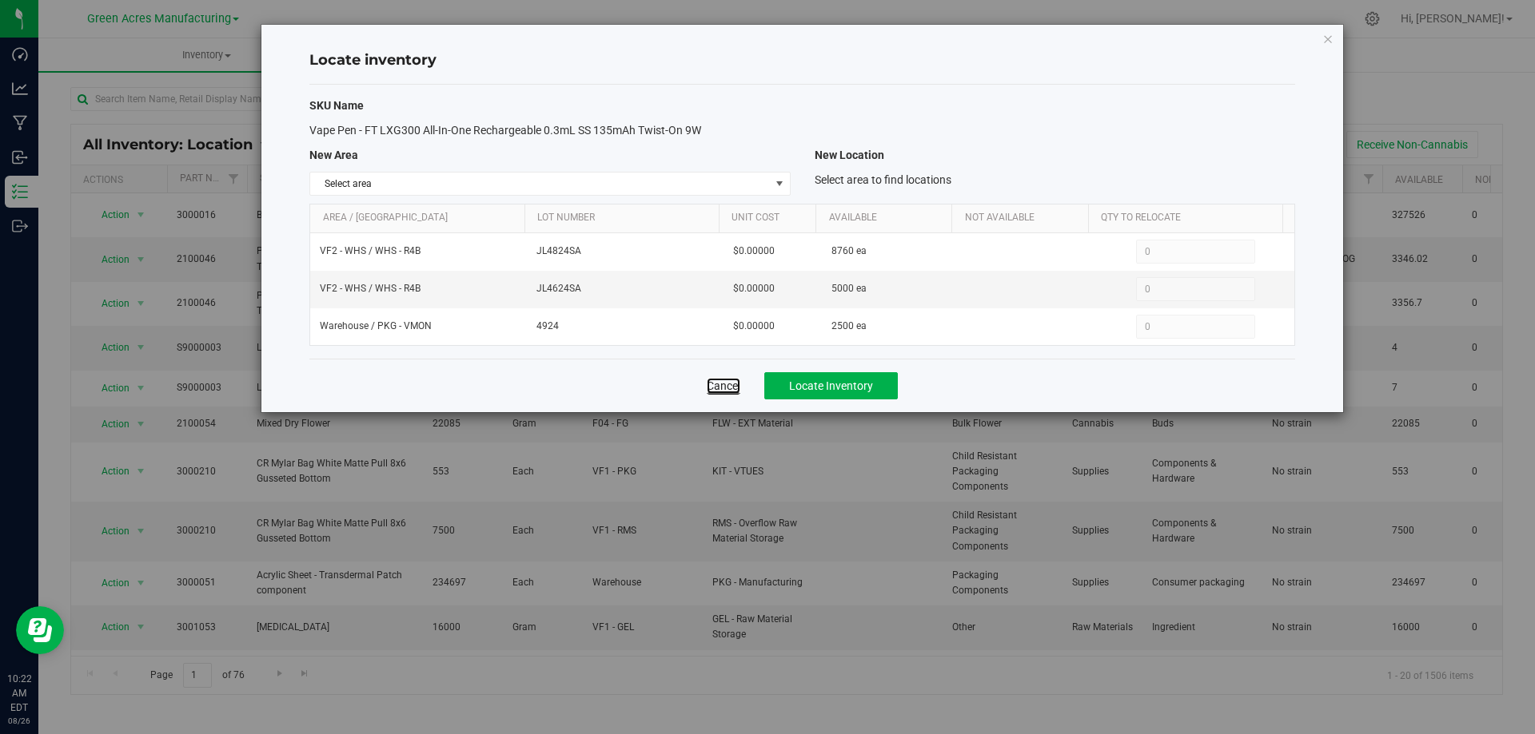
click at [732, 384] on link "Cancel" at bounding box center [724, 386] width 34 height 16
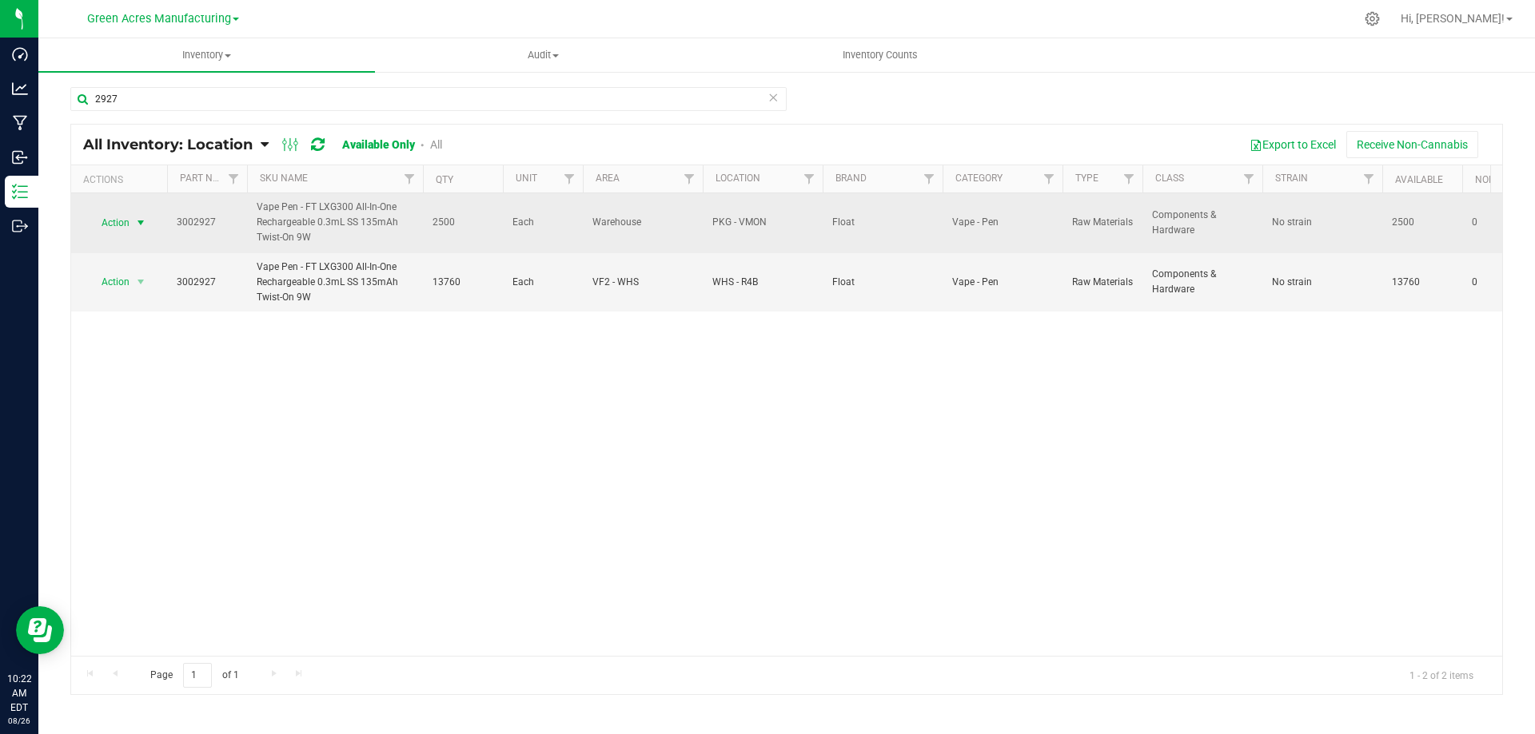
click at [140, 220] on span "select" at bounding box center [140, 223] width 13 height 13
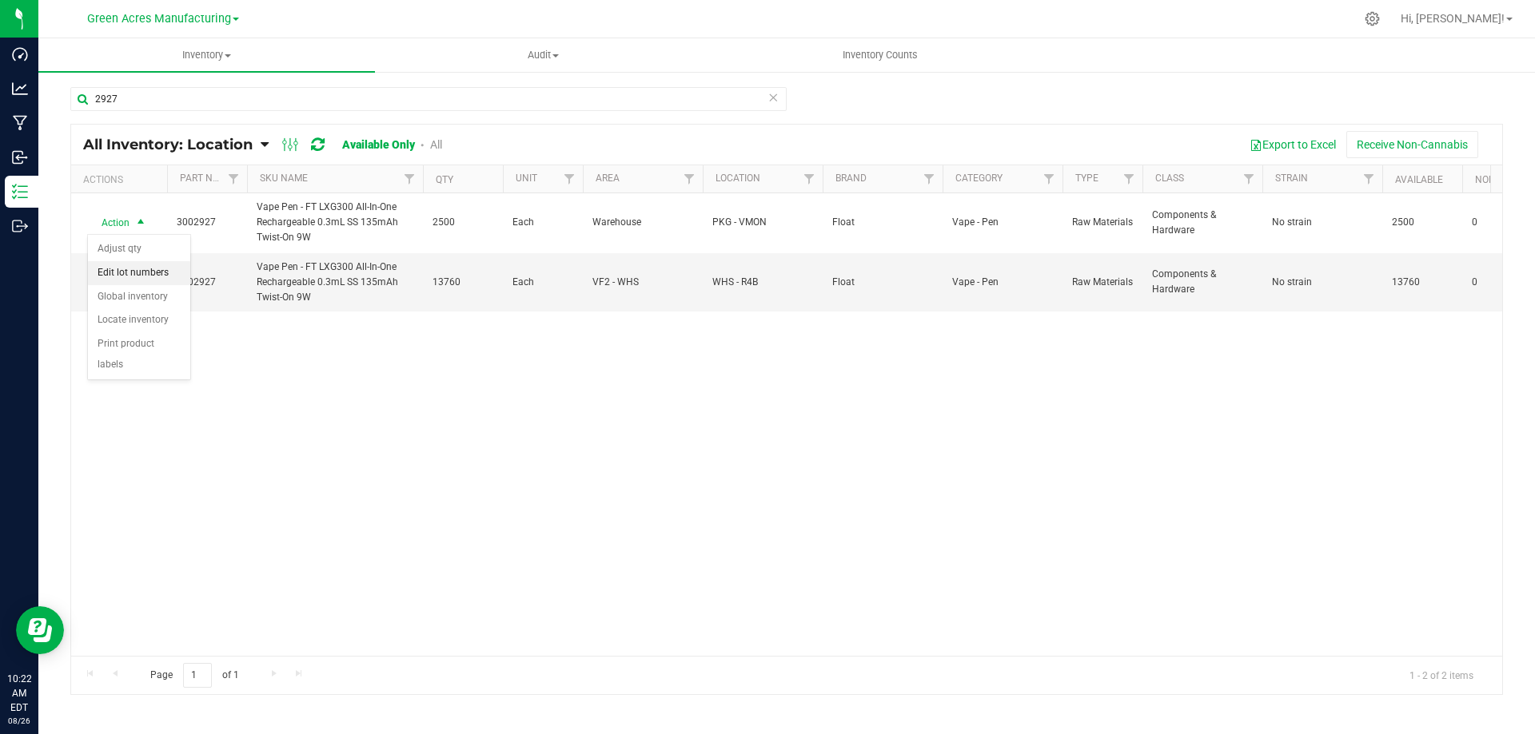
click at [157, 280] on li "Edit lot numbers" at bounding box center [139, 273] width 102 height 24
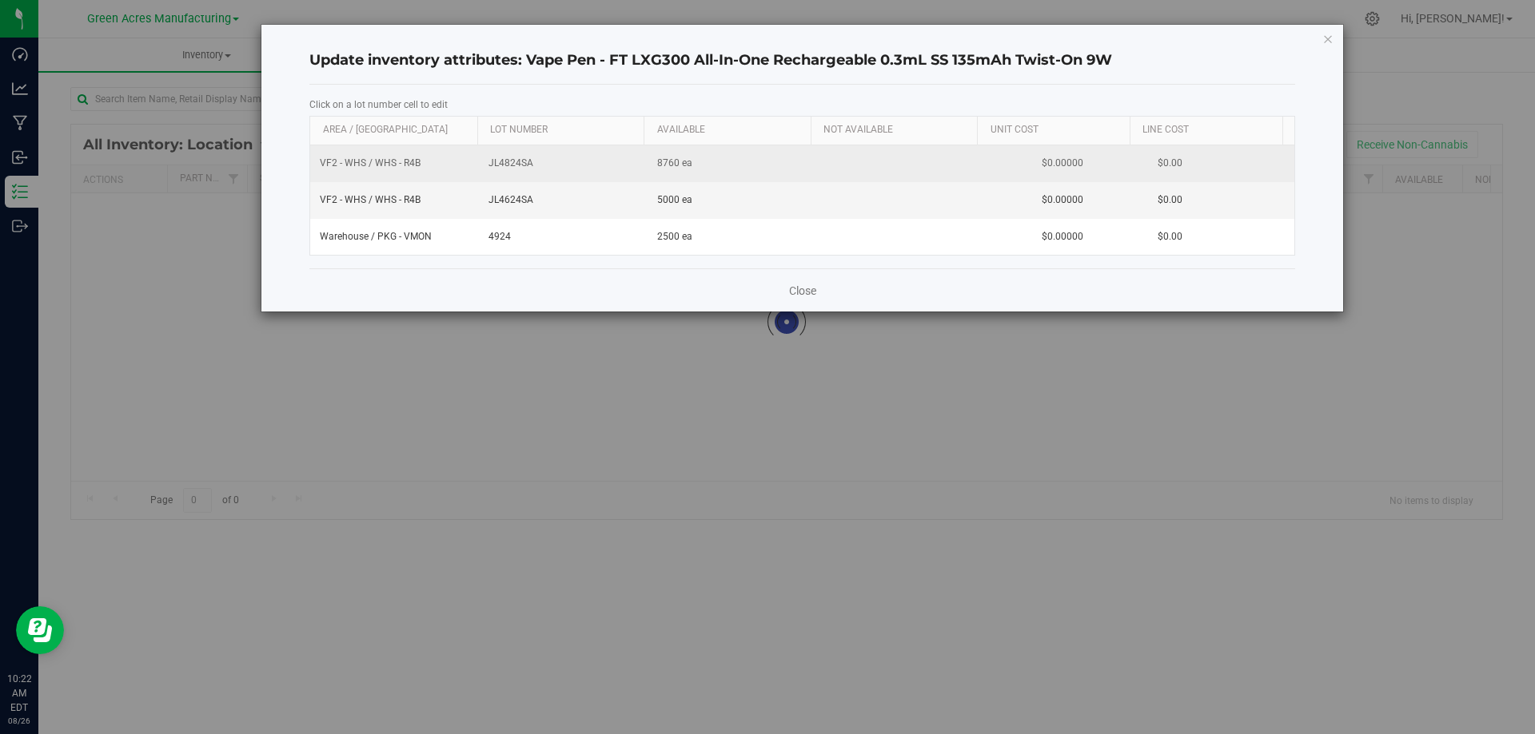
click at [506, 163] on span "JL4824SA" at bounding box center [562, 163] width 149 height 15
click at [517, 197] on span "JL4624SA" at bounding box center [562, 200] width 149 height 15
type input "JL4824SA"
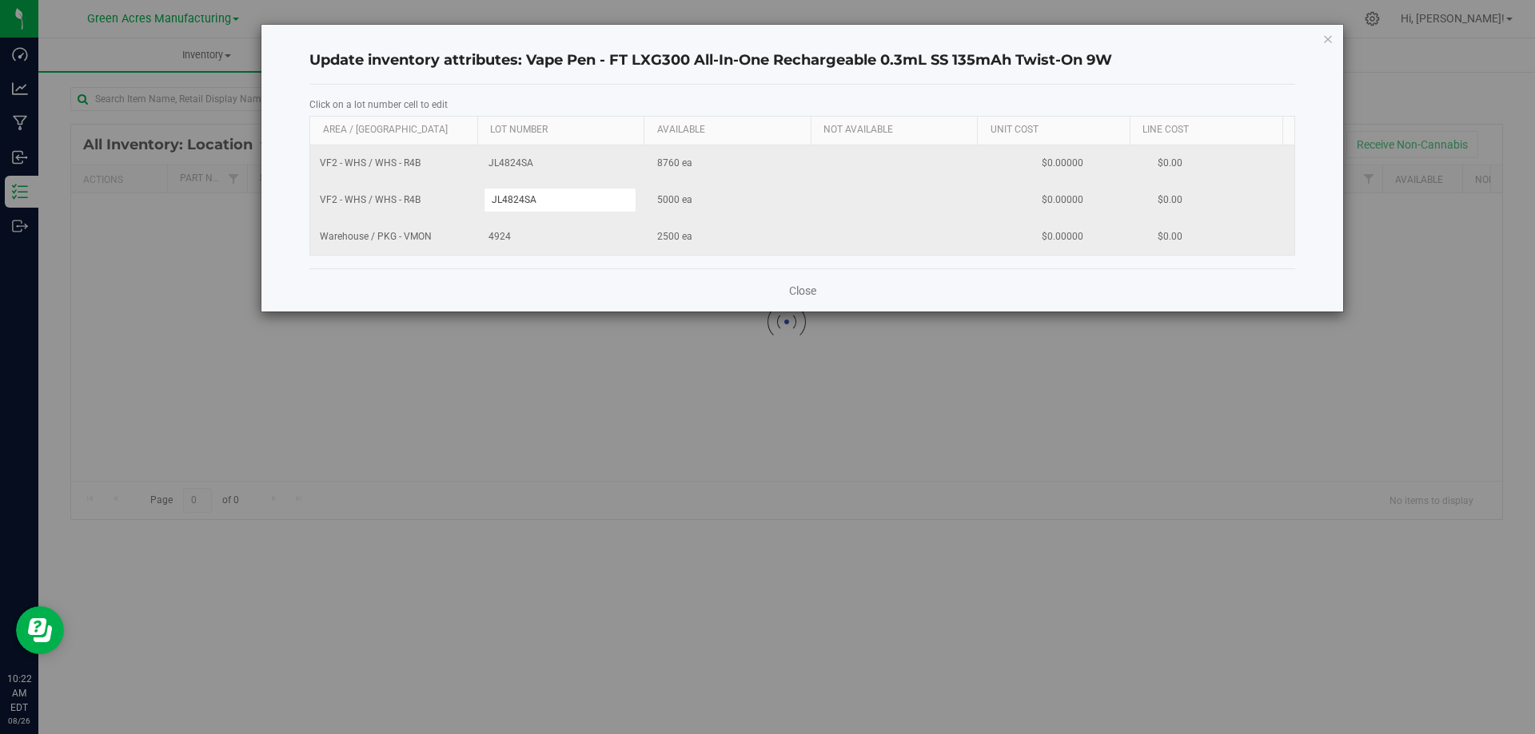
click at [494, 237] on div "VF2 - WHS / WHS - R4B JL4824SA 8760 ea $0.00000 $0.00 VF2 - WHS / WHS - R4B JL4…" at bounding box center [802, 200] width 984 height 110
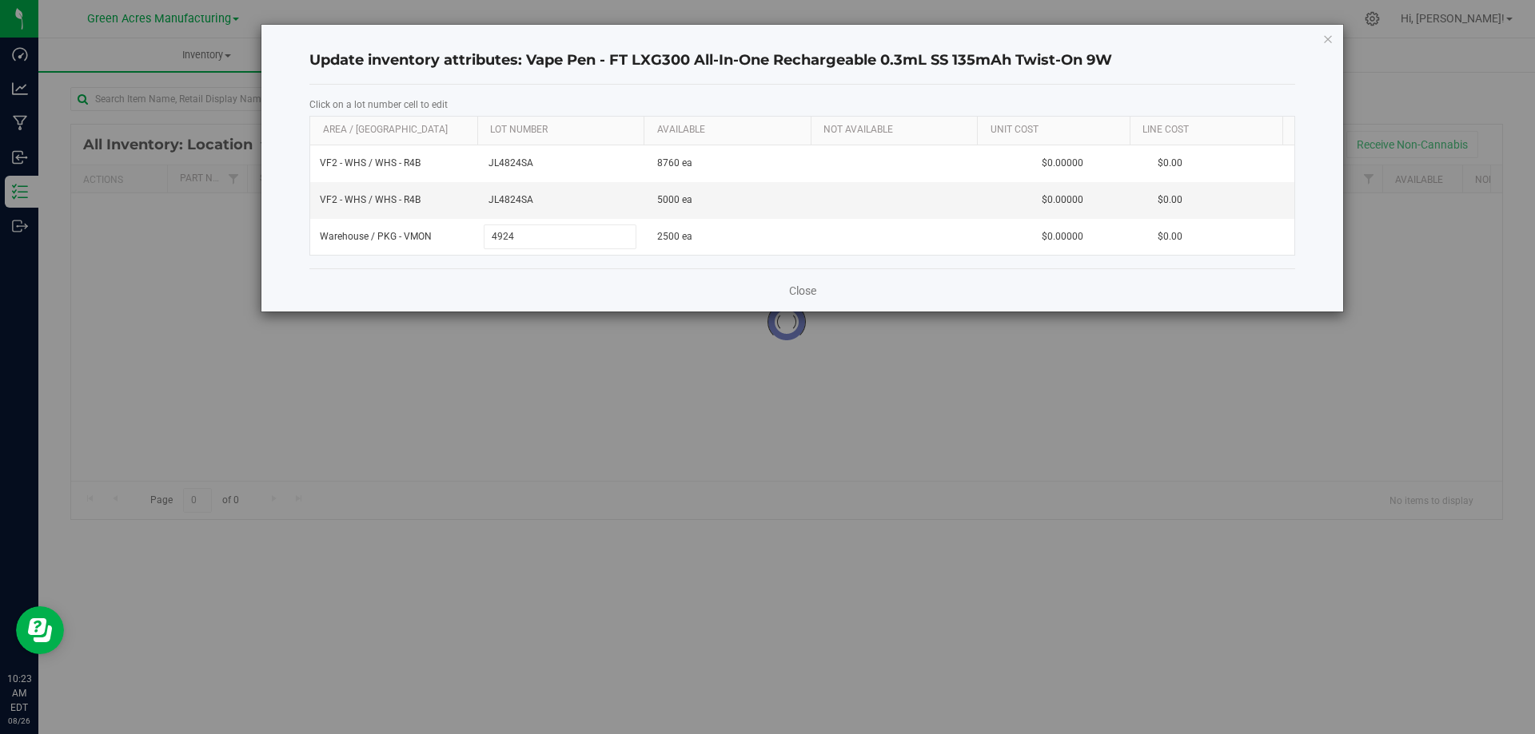
click at [494, 237] on input "4924" at bounding box center [560, 237] width 153 height 25
type input "JL4824SA"
click at [518, 282] on div "Close" at bounding box center [801, 290] width 985 height 43
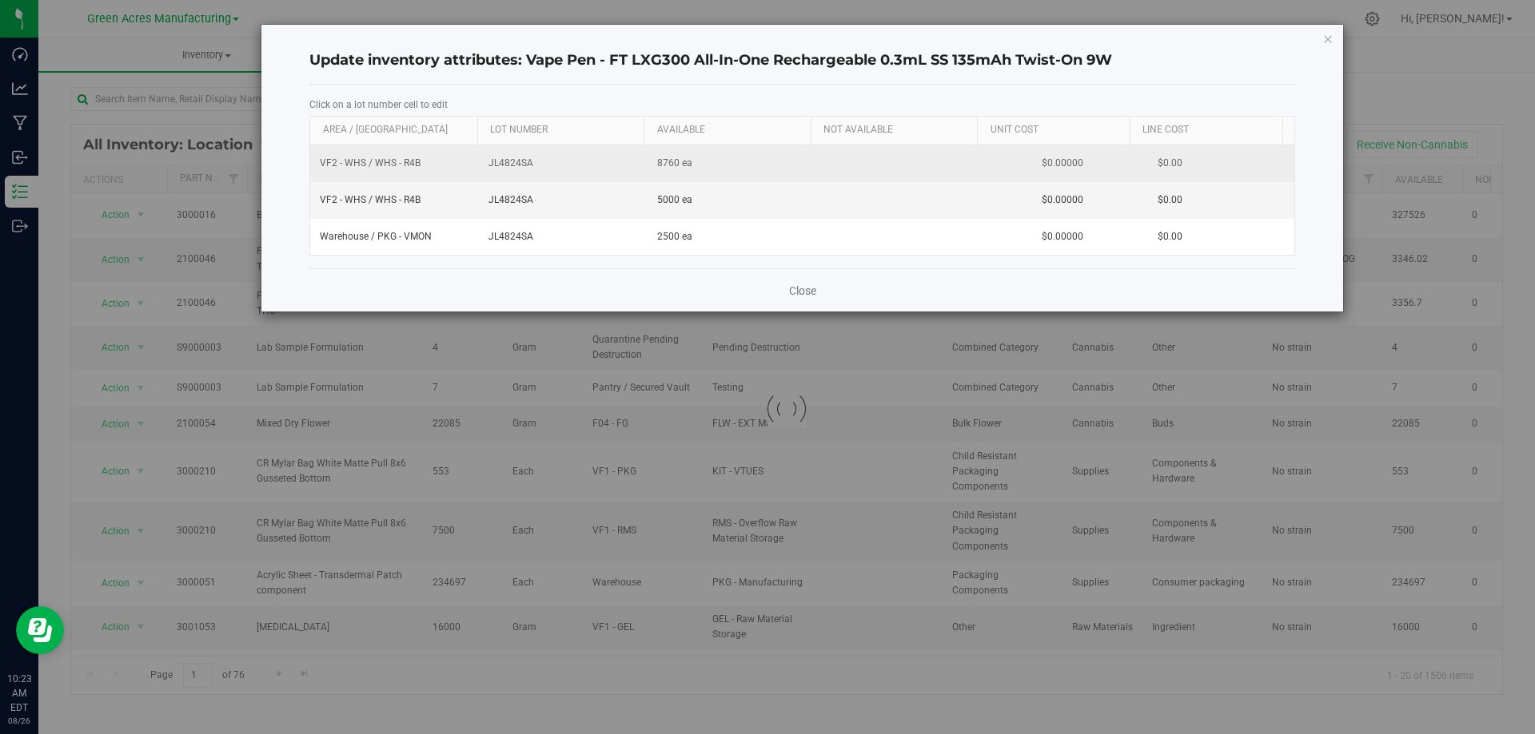
click at [511, 160] on span "JL4824SA" at bounding box center [562, 163] width 149 height 15
click at [508, 160] on input "JL4824SA" at bounding box center [560, 163] width 153 height 25
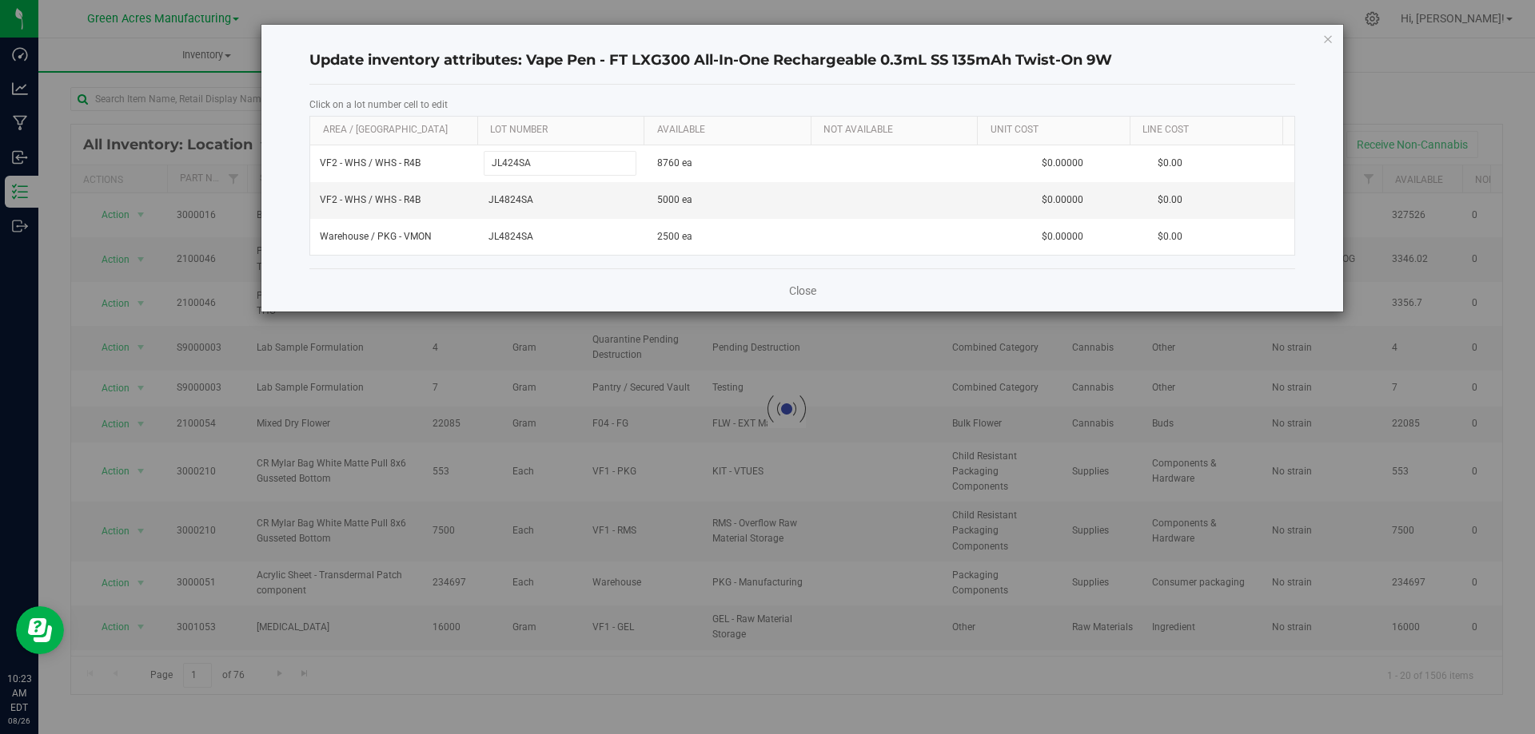
type input "JL4524SA"
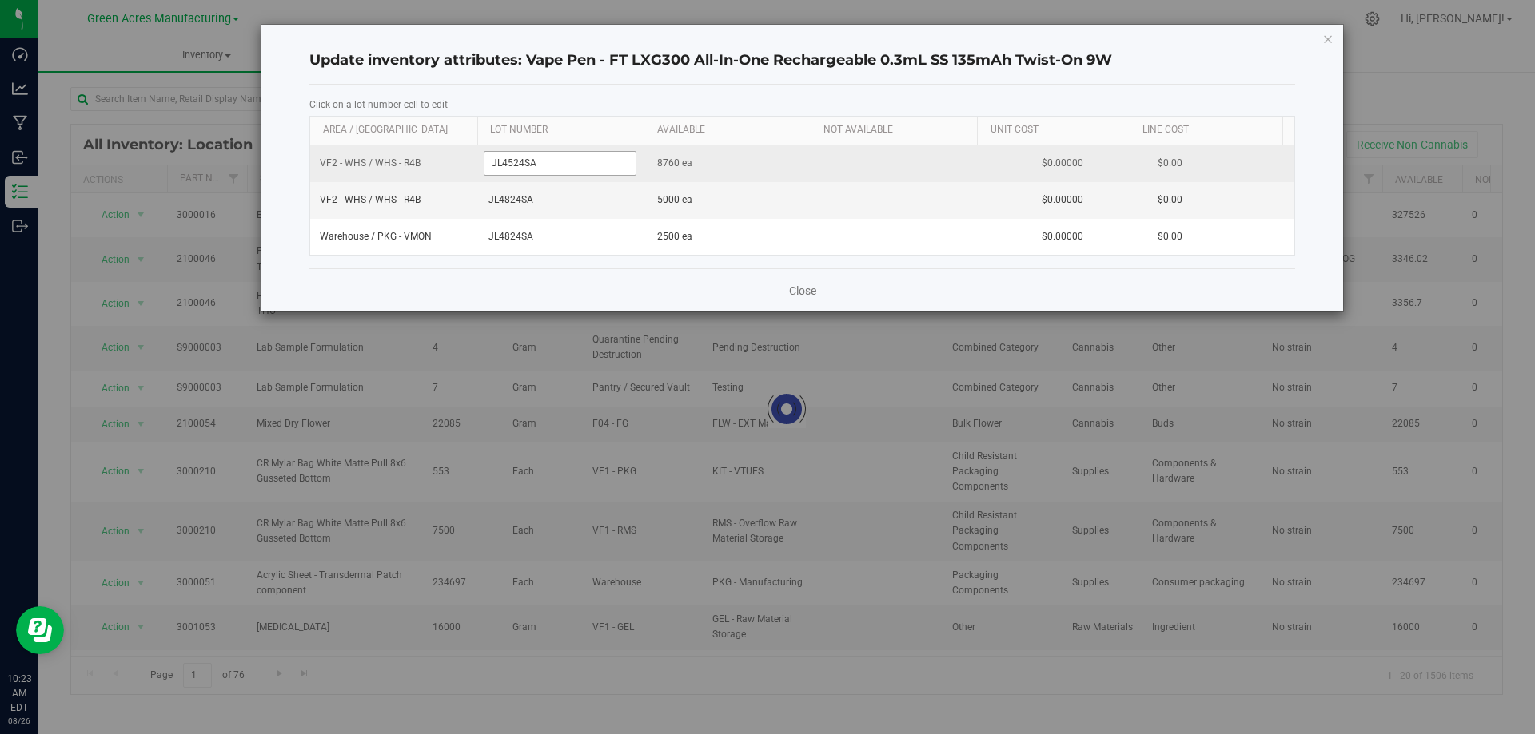
click at [520, 156] on input "JL4524SA" at bounding box center [560, 163] width 153 height 25
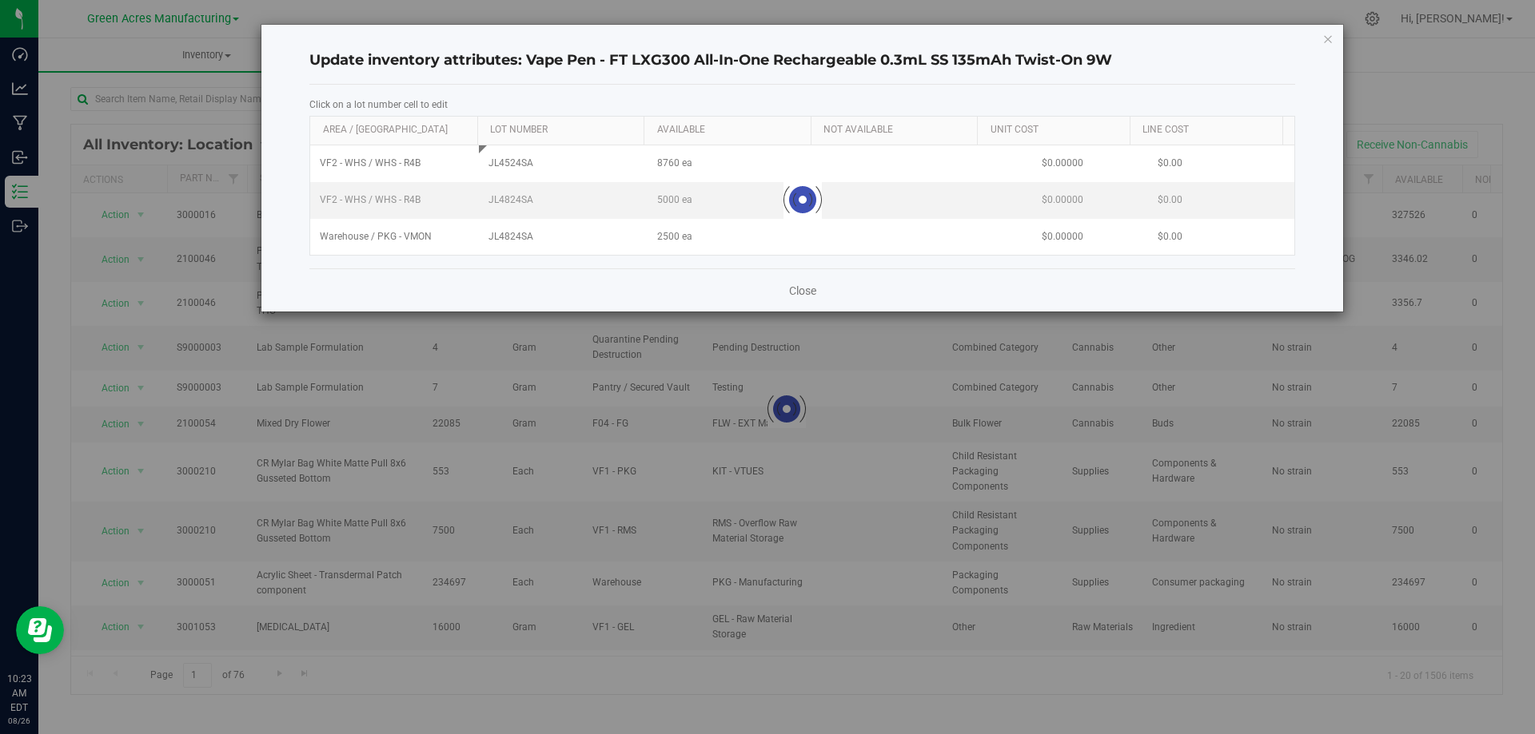
click at [506, 199] on div "Loading... VF2 - WHS / WHS - R4B JL4524SA 8760 ea $0.00000 $0.00 VF2 - WHS / WH…" at bounding box center [802, 200] width 984 height 110
click at [506, 199] on input "JL4824SA" at bounding box center [560, 200] width 153 height 25
type input "JL4524SA"
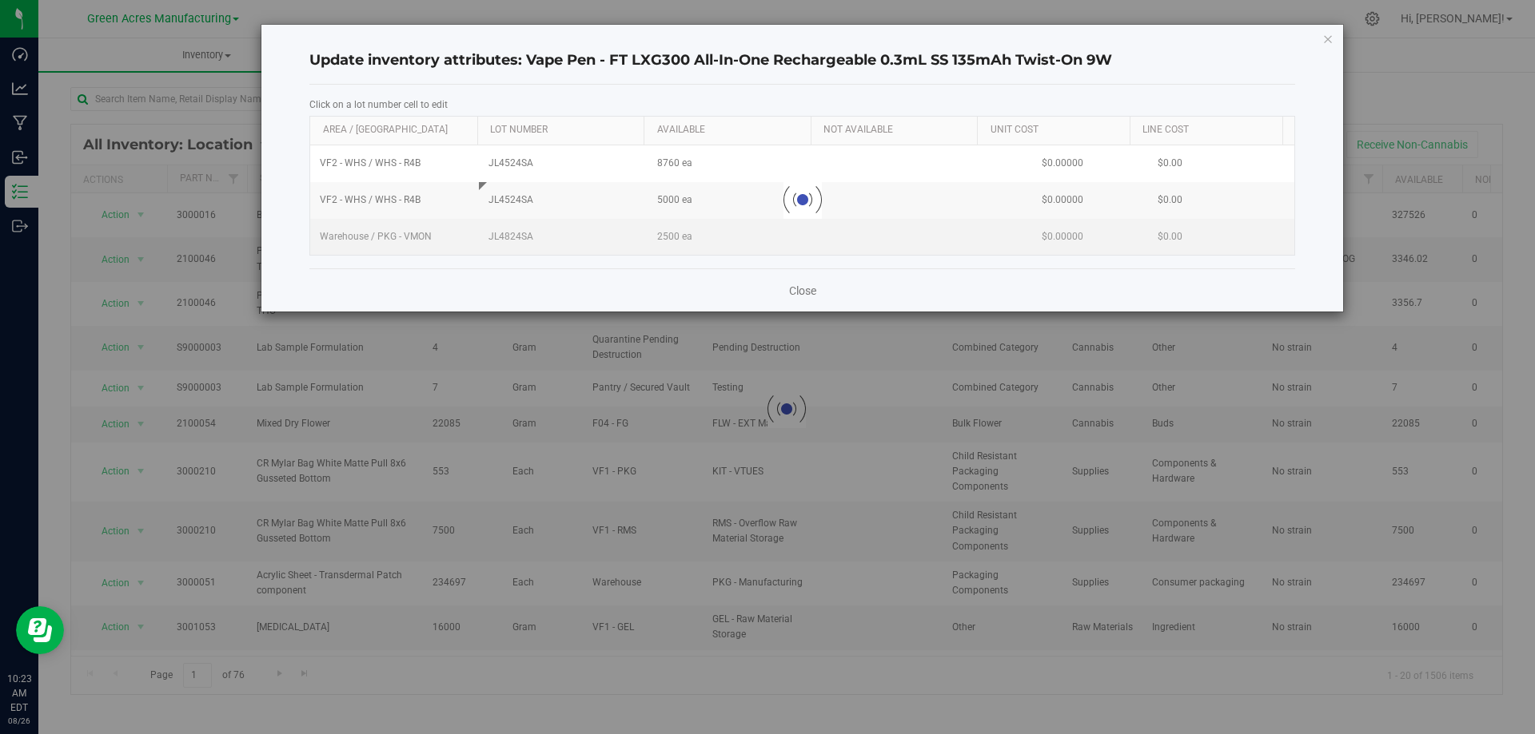
click at [519, 239] on div "Loading... VF2 - WHS / WHS - R4B JL4524SA 8760 ea $0.00000 $0.00 VF2 - WHS / WH…" at bounding box center [802, 200] width 984 height 110
click at [519, 239] on div at bounding box center [802, 200] width 984 height 110
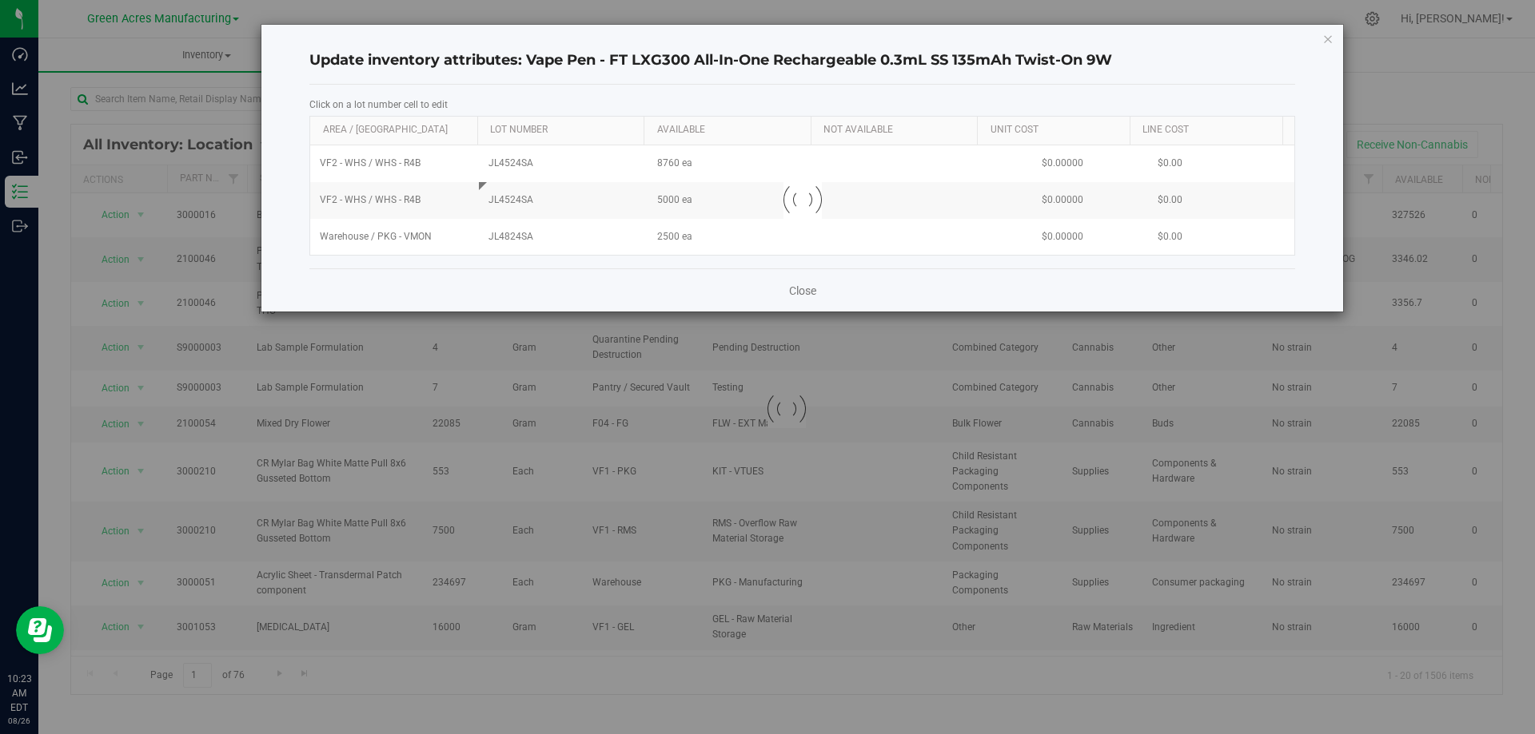
click at [519, 239] on div at bounding box center [802, 200] width 984 height 110
click at [519, 235] on span "JL4824SA" at bounding box center [562, 236] width 149 height 15
click at [519, 235] on input "JL4824SA" at bounding box center [560, 237] width 153 height 25
type input "JL4524SA"
click at [549, 277] on div "Close" at bounding box center [801, 290] width 985 height 43
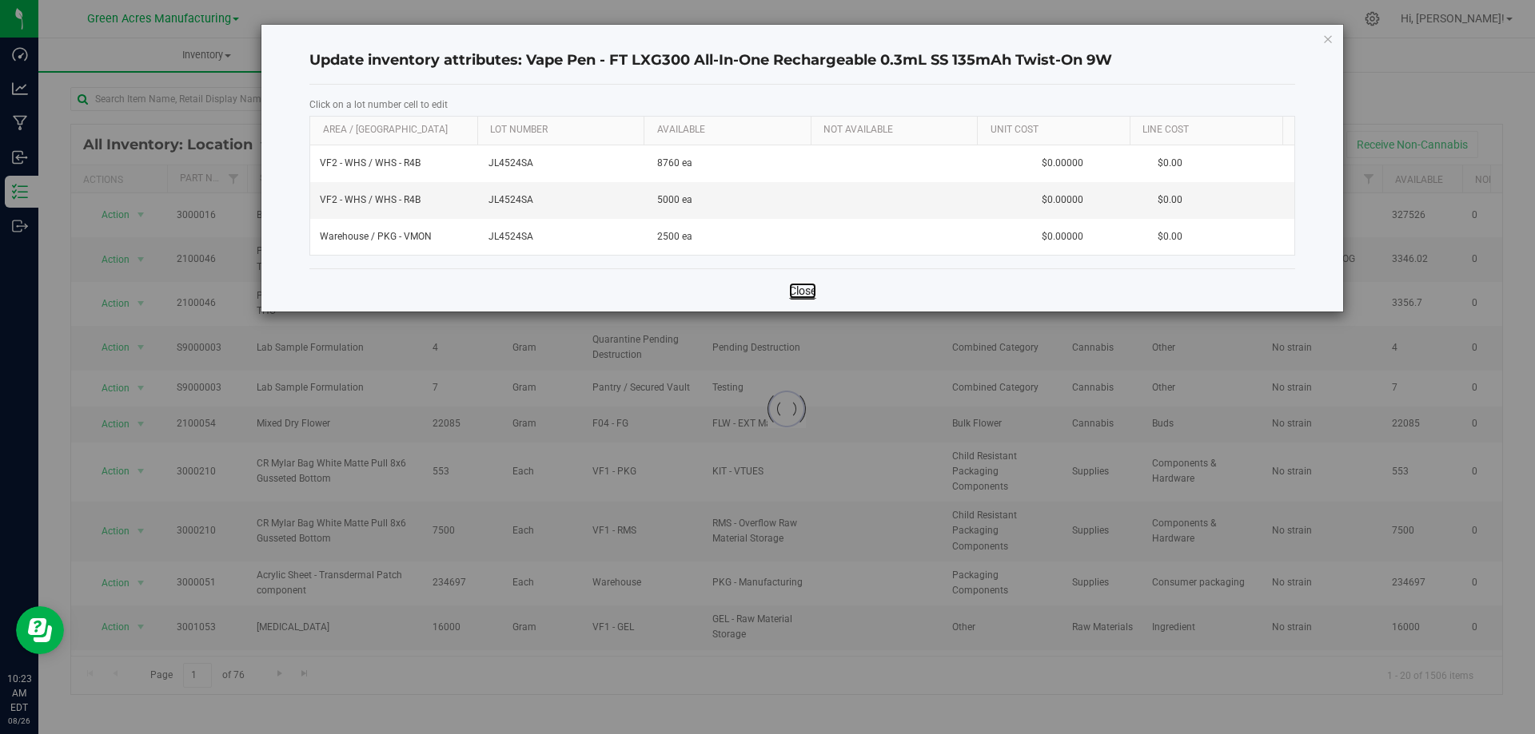
click at [806, 290] on link "Close" at bounding box center [802, 291] width 27 height 16
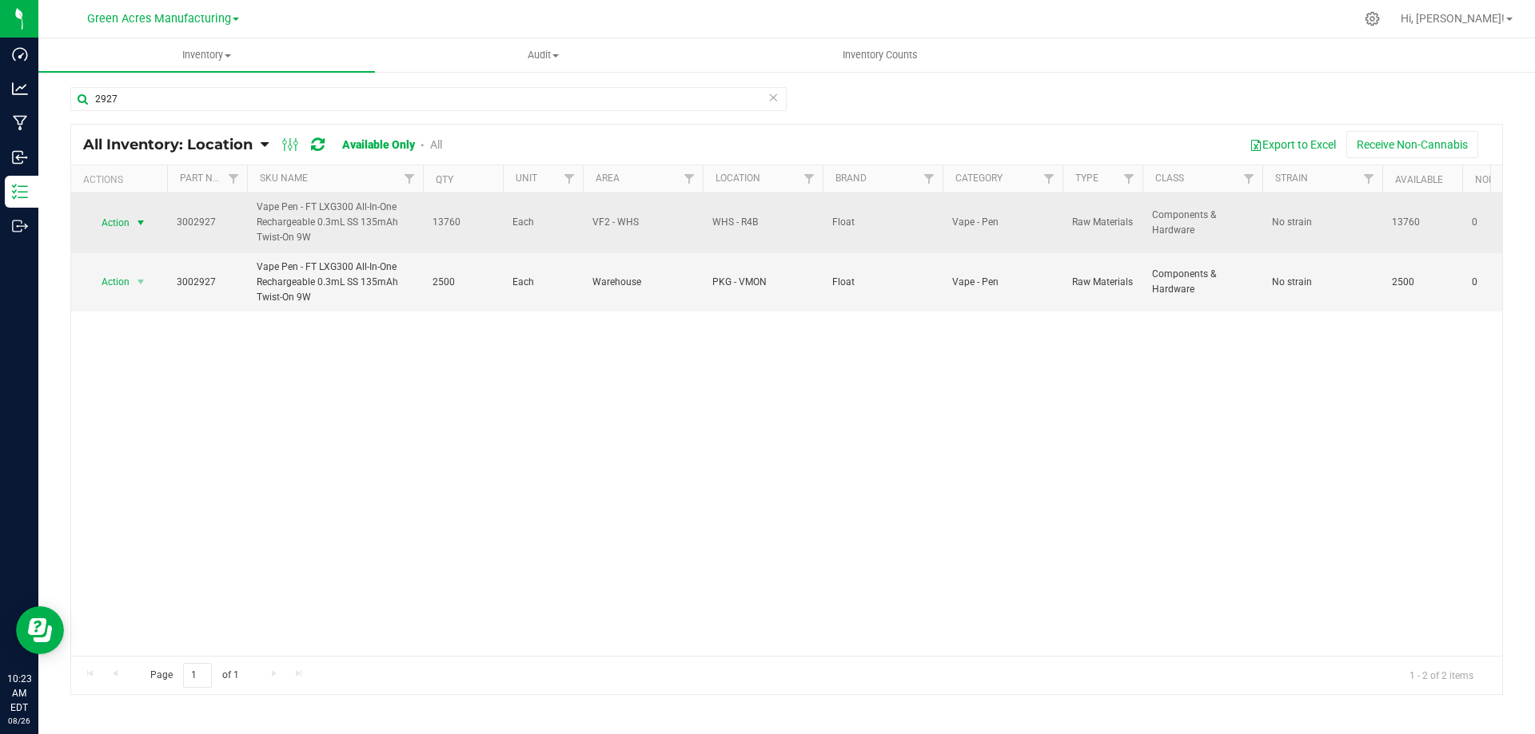
click at [135, 220] on span "select" at bounding box center [140, 223] width 13 height 13
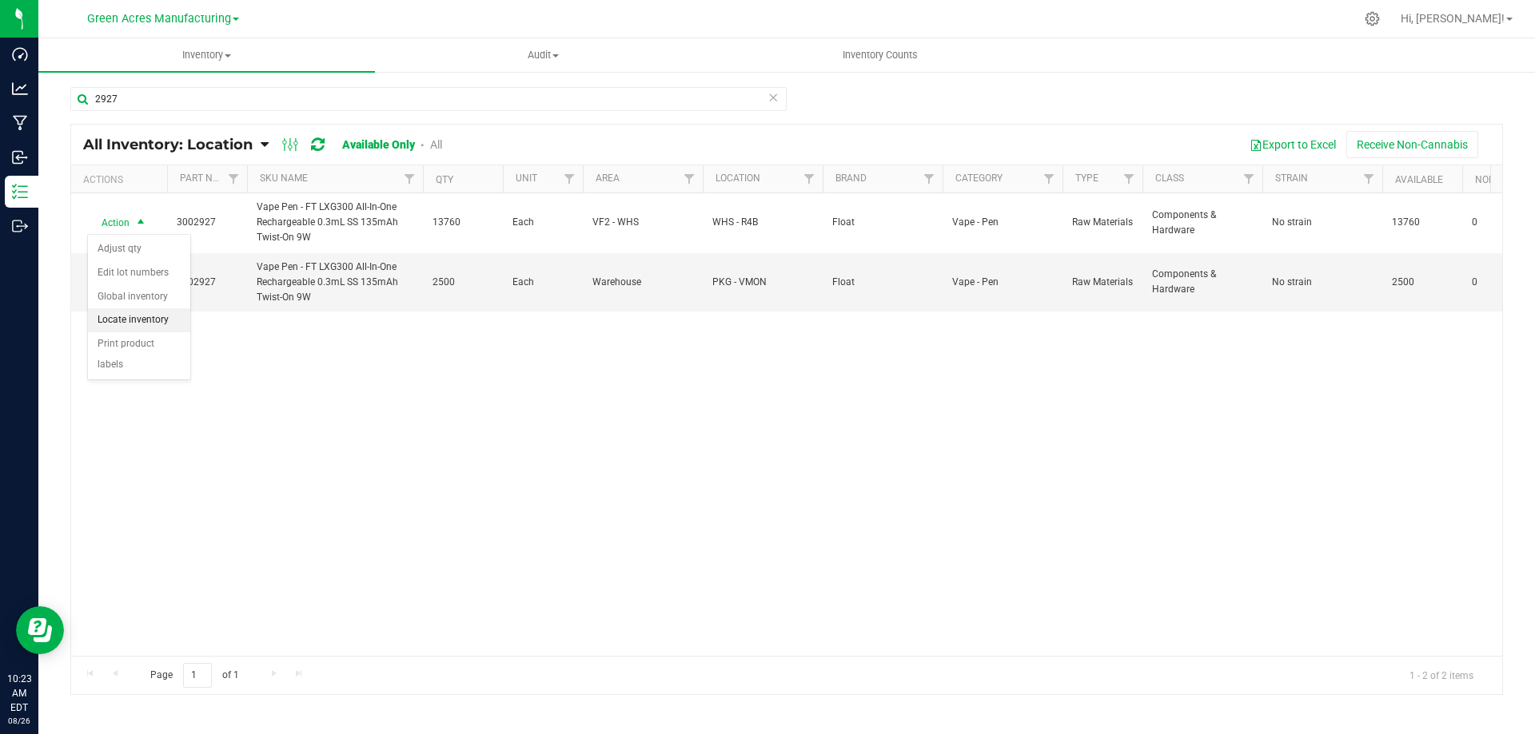
click at [150, 309] on li "Locate inventory" at bounding box center [139, 320] width 102 height 24
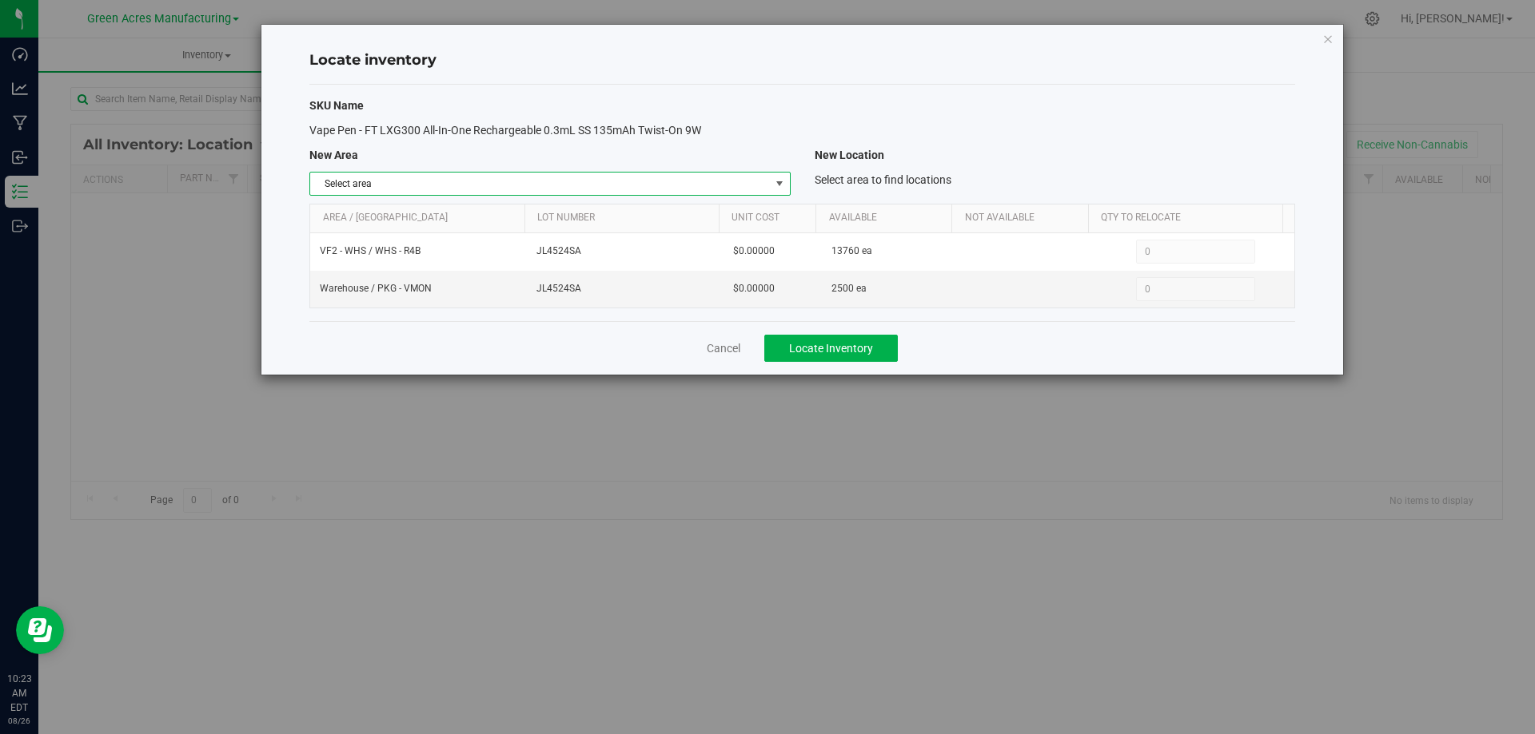
click at [768, 180] on span "Select area" at bounding box center [539, 184] width 459 height 22
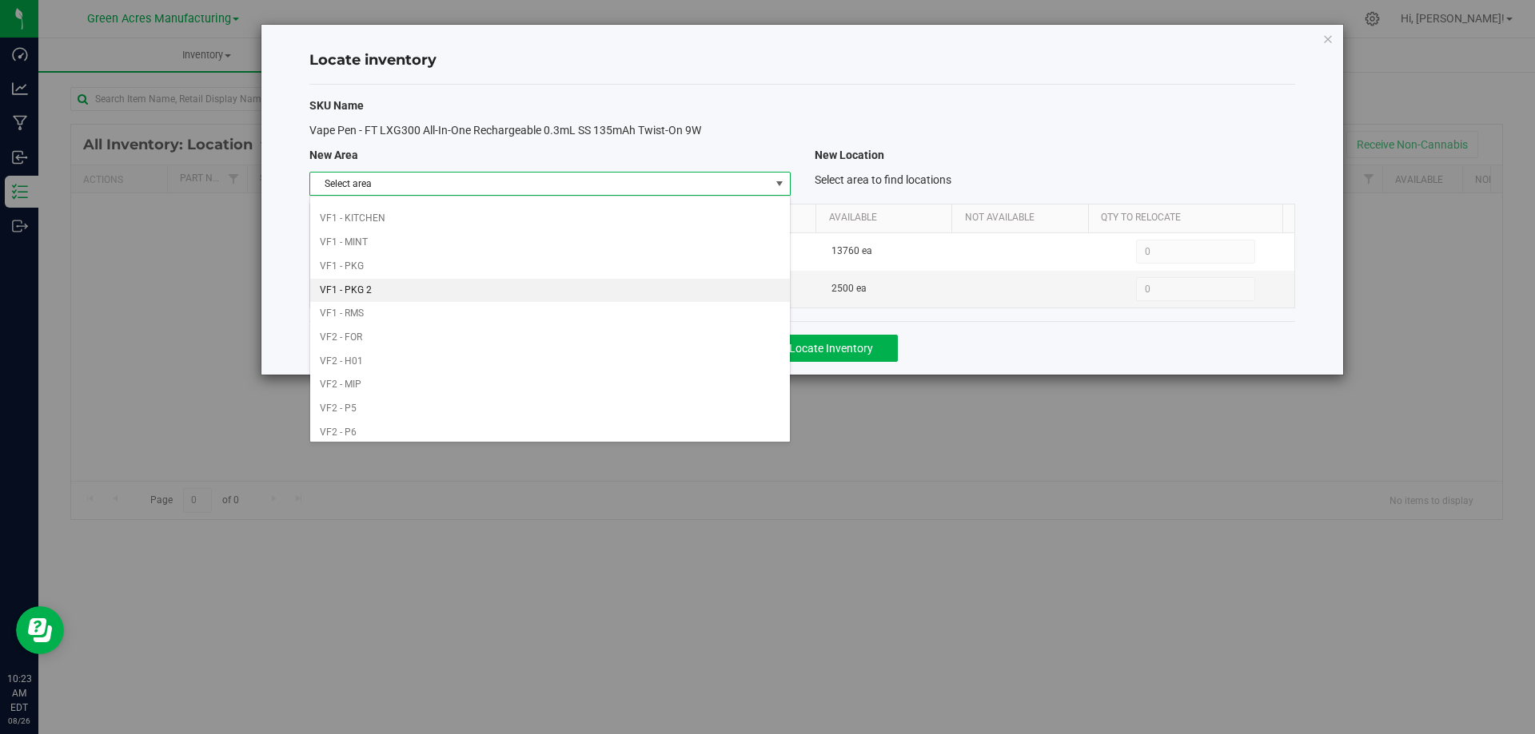
scroll to position [782, 0]
click at [687, 428] on li "Warehouse" at bounding box center [549, 427] width 479 height 24
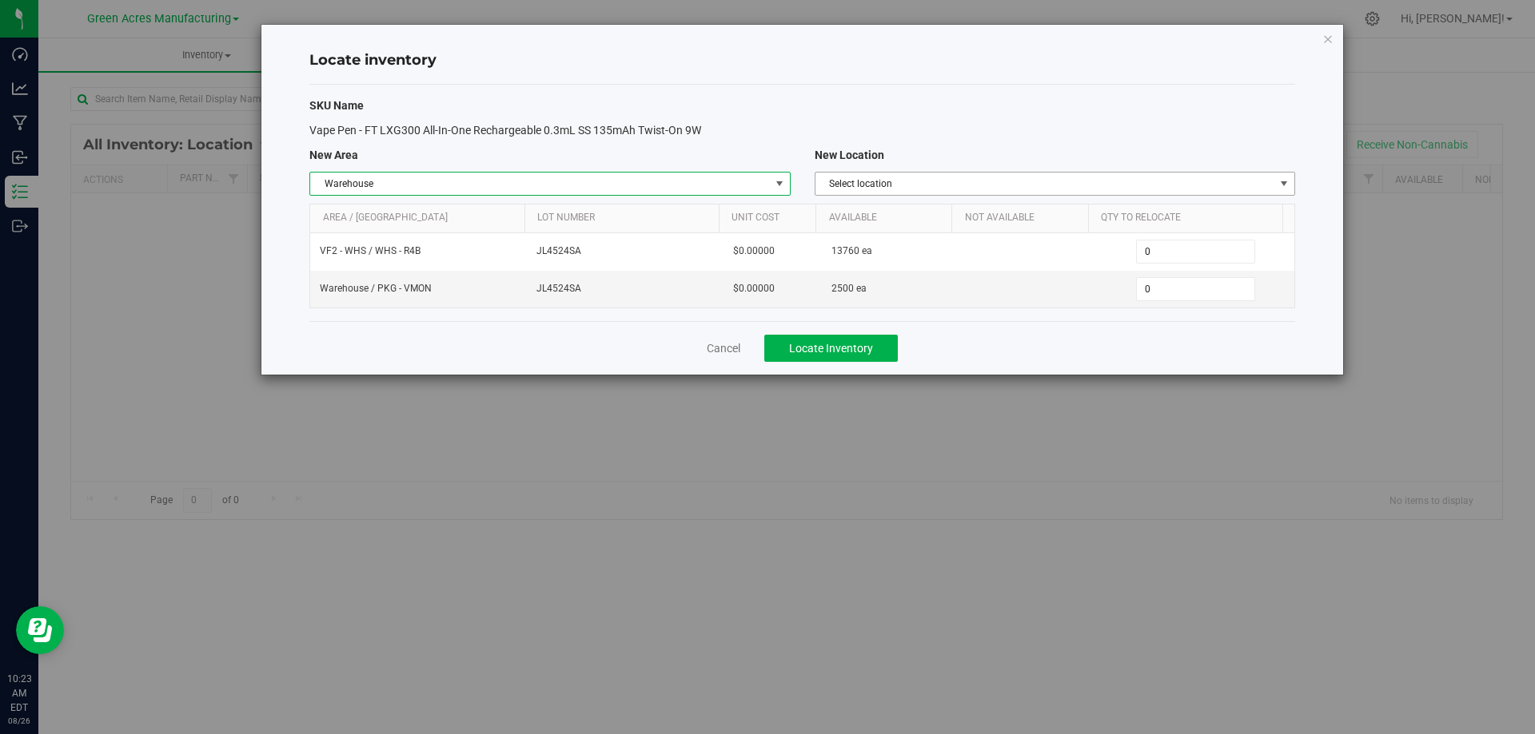
click at [1167, 185] on span "Select location" at bounding box center [1044, 184] width 459 height 22
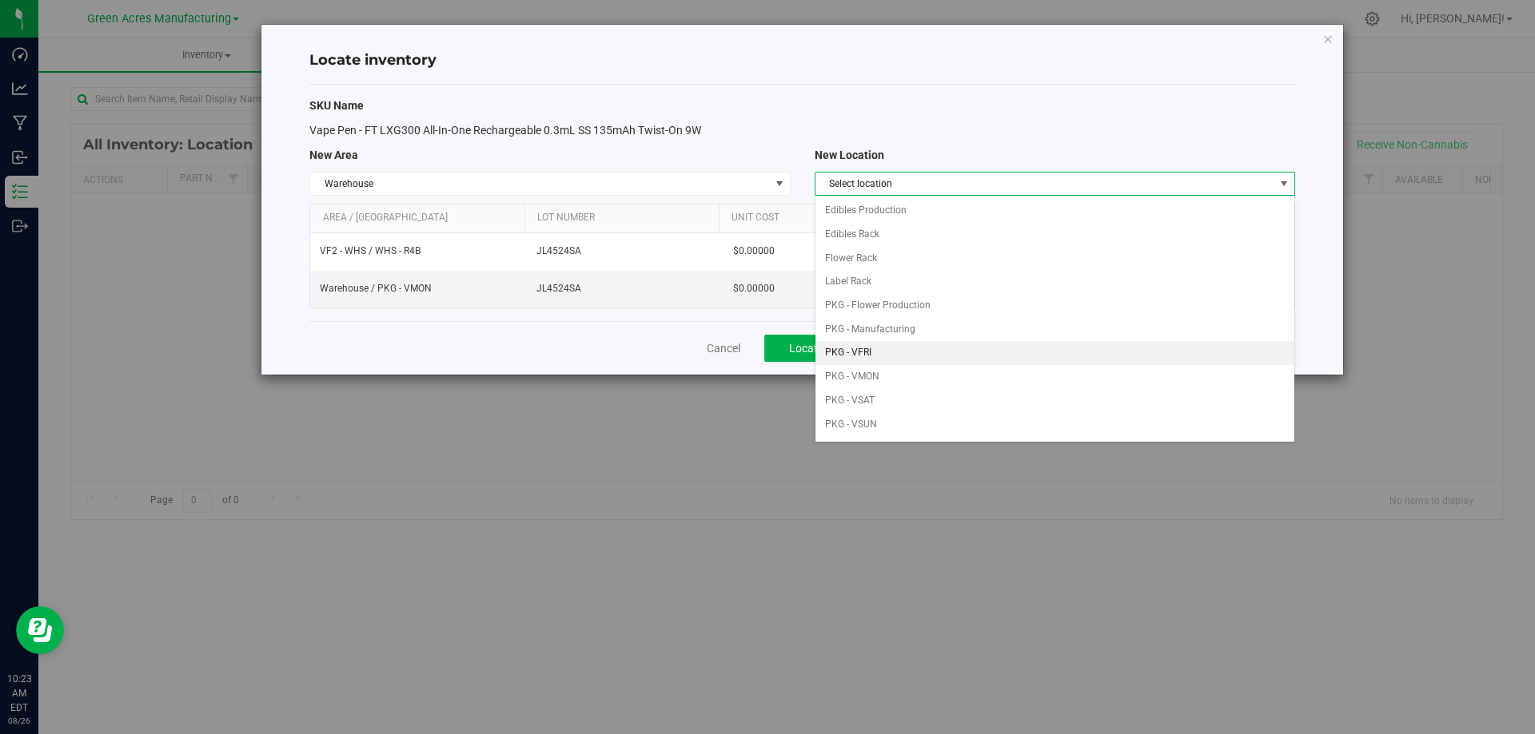
scroll to position [80, 0]
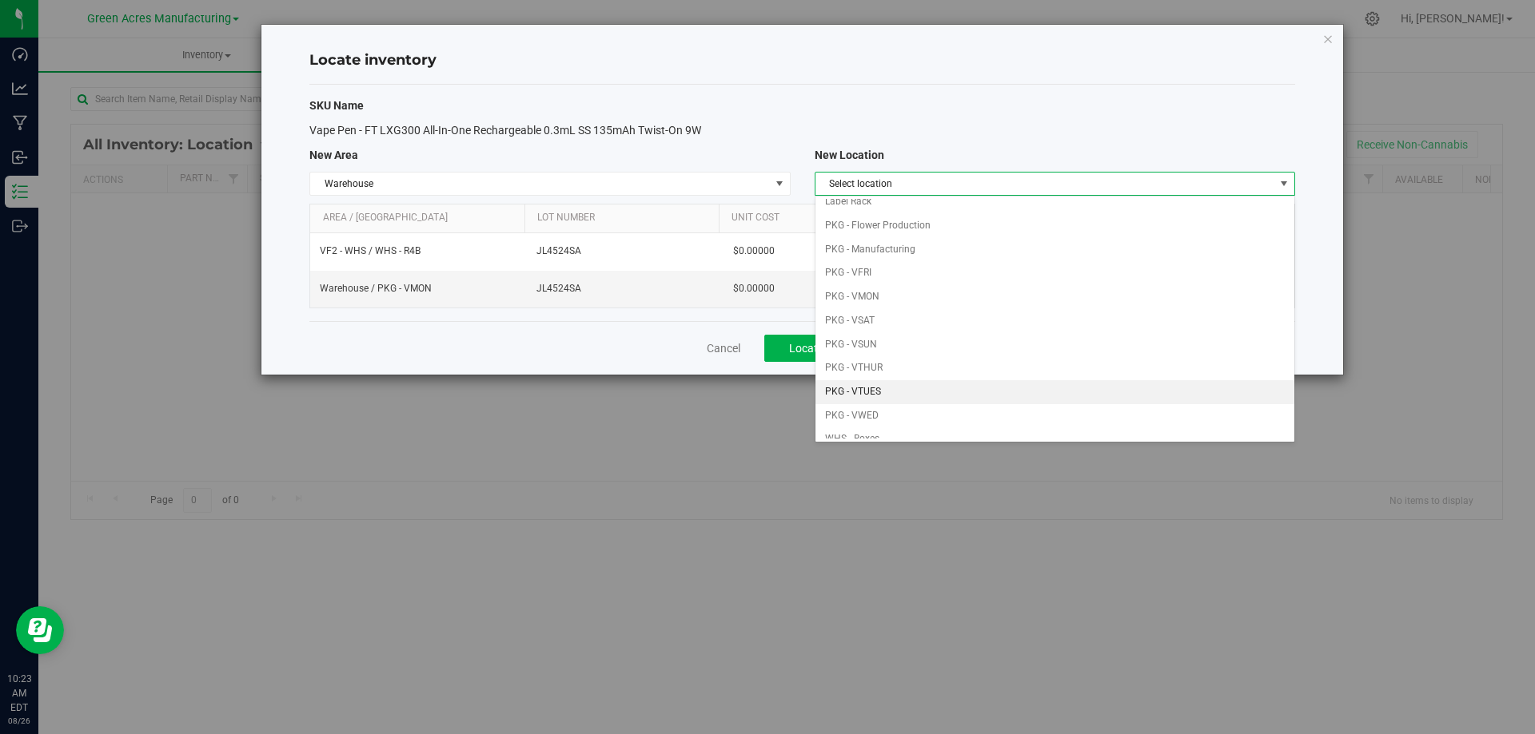
click at [894, 384] on li "PKG - VTUES" at bounding box center [1054, 392] width 479 height 24
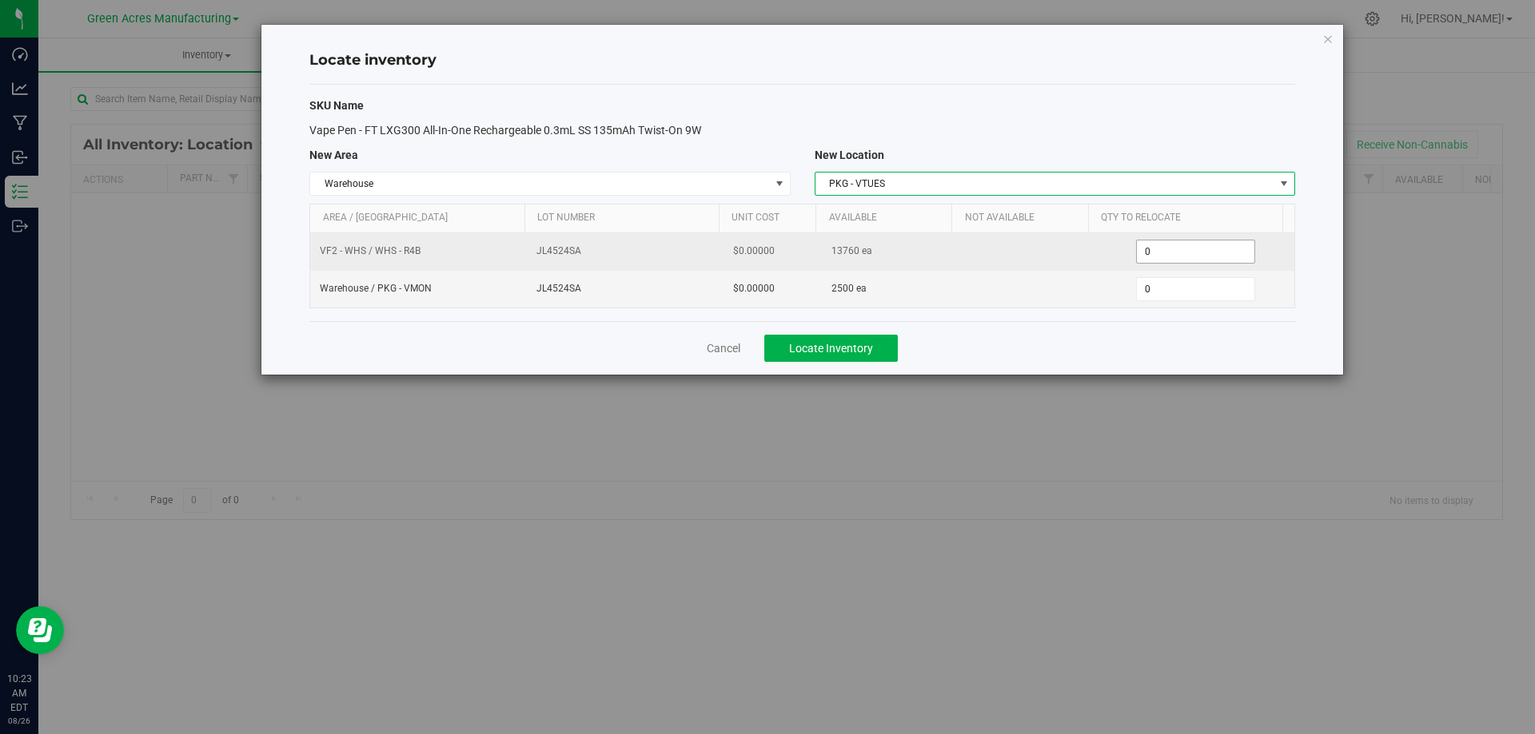
click at [1204, 252] on span "0 0" at bounding box center [1195, 252] width 119 height 24
click at [1204, 252] on input "0" at bounding box center [1194, 252] width 117 height 22
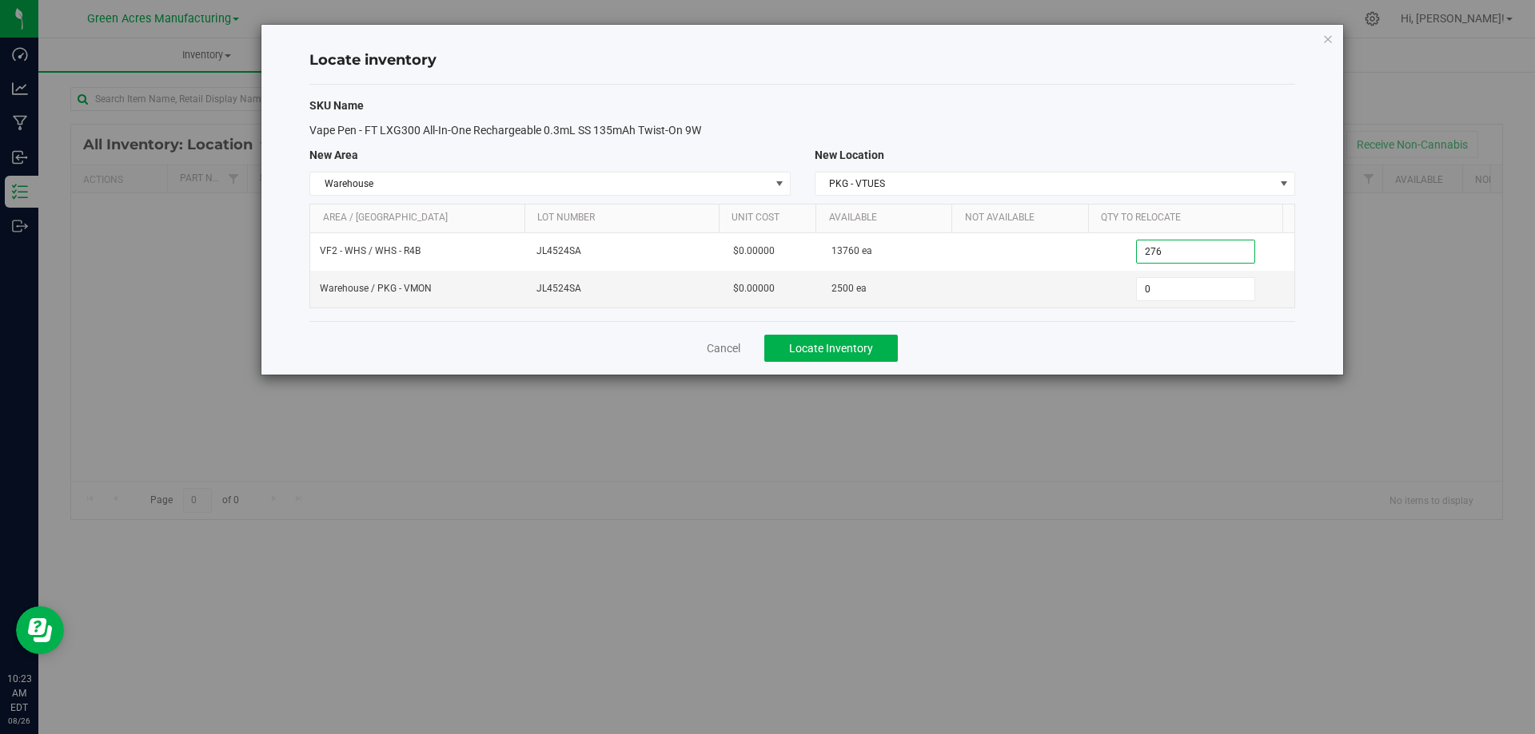
type input "2760"
type input "2,760"
click at [1153, 289] on span "0 0" at bounding box center [1195, 289] width 119 height 24
click at [1154, 289] on input "0" at bounding box center [1194, 289] width 117 height 22
type input "2500"
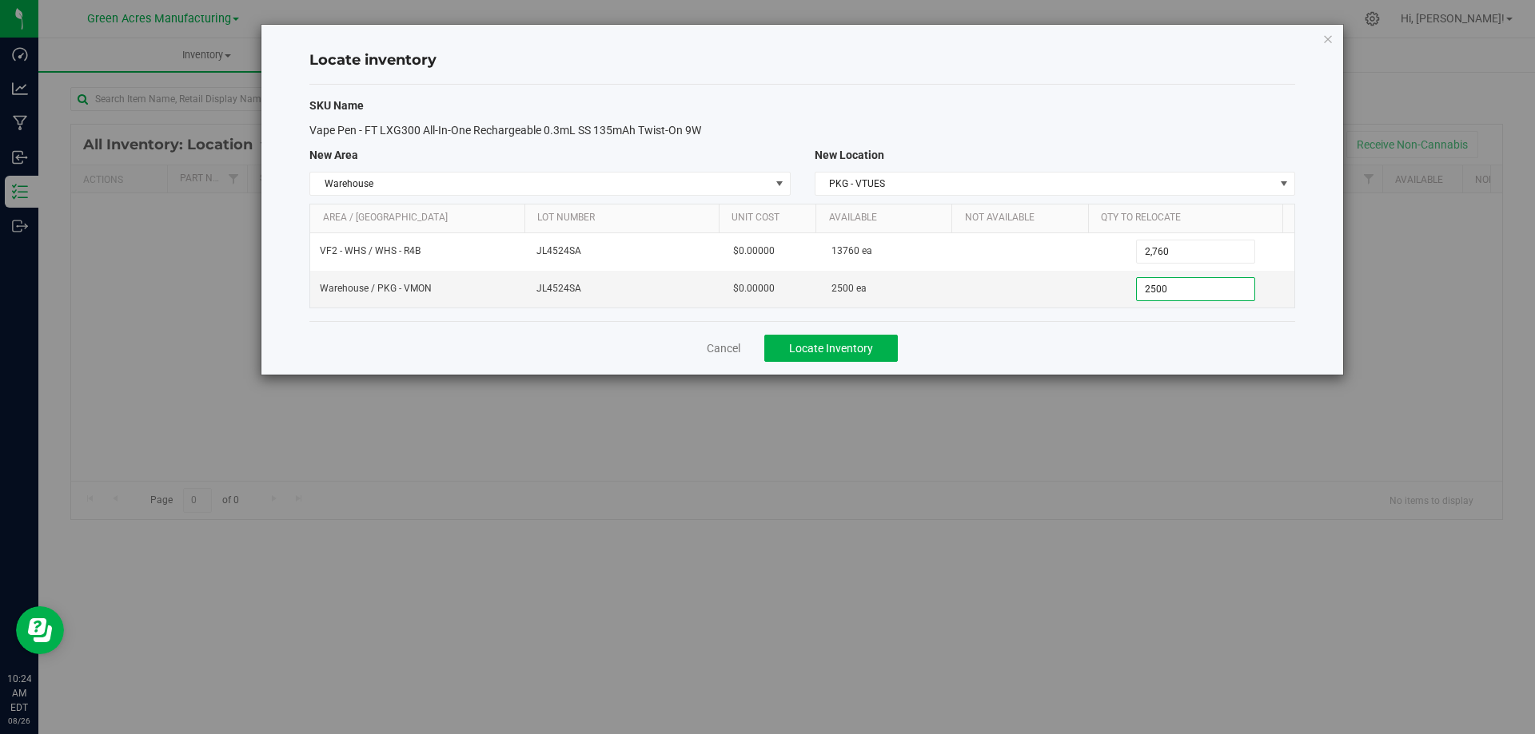
type input "2,500"
click at [1105, 353] on div "Cancel Locate Inventory" at bounding box center [801, 348] width 985 height 54
click at [821, 355] on button "Locate Inventory" at bounding box center [830, 348] width 133 height 27
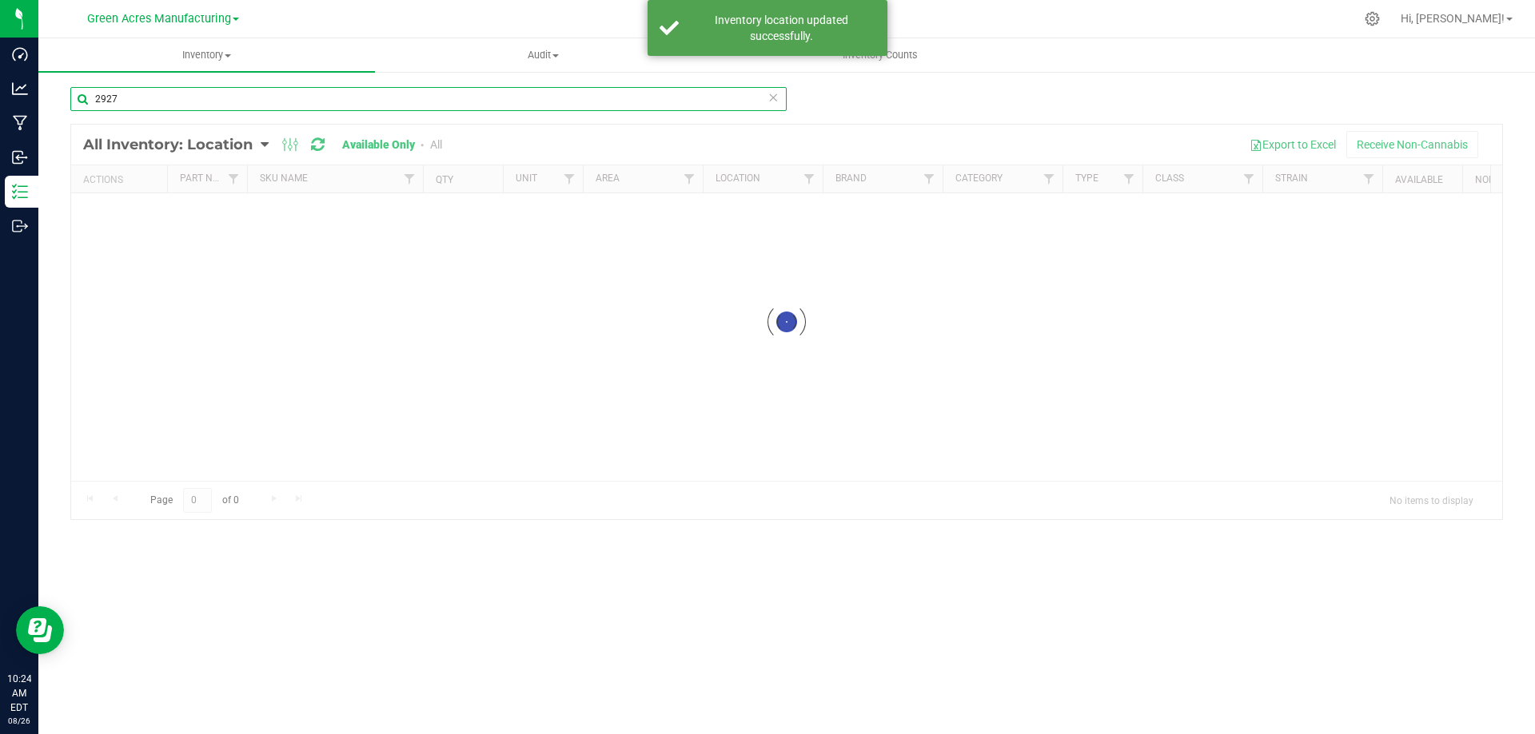
click at [263, 99] on input "2927" at bounding box center [428, 99] width 716 height 24
drag, startPoint x: 262, startPoint y: 99, endPoint x: 1415, endPoint y: 183, distance: 1155.5
click at [264, 99] on input "2927" at bounding box center [428, 99] width 716 height 24
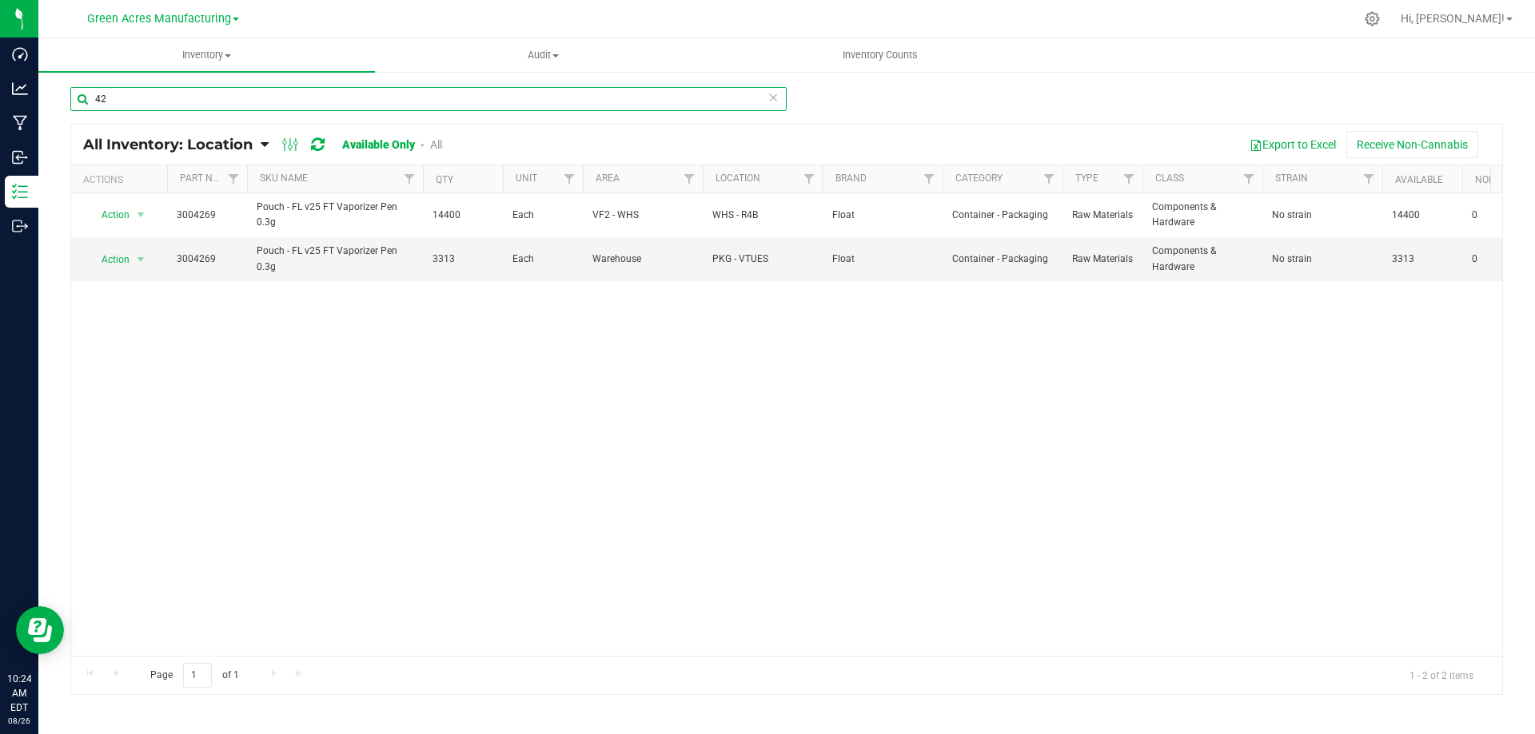
type input "4"
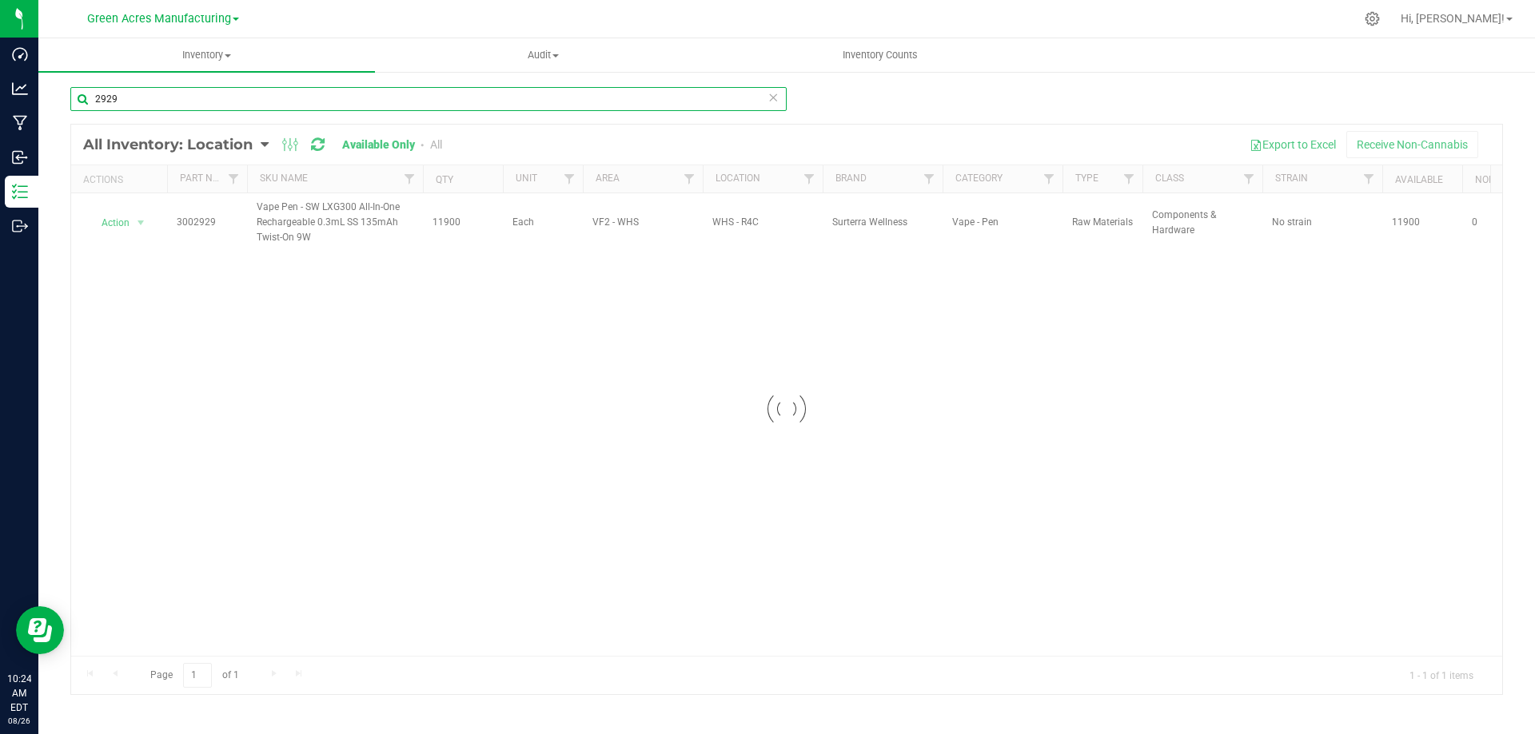
click at [531, 98] on input "2929" at bounding box center [428, 99] width 716 height 24
click at [531, 97] on input "2929" at bounding box center [428, 99] width 716 height 24
click at [529, 96] on input "2929" at bounding box center [428, 99] width 716 height 24
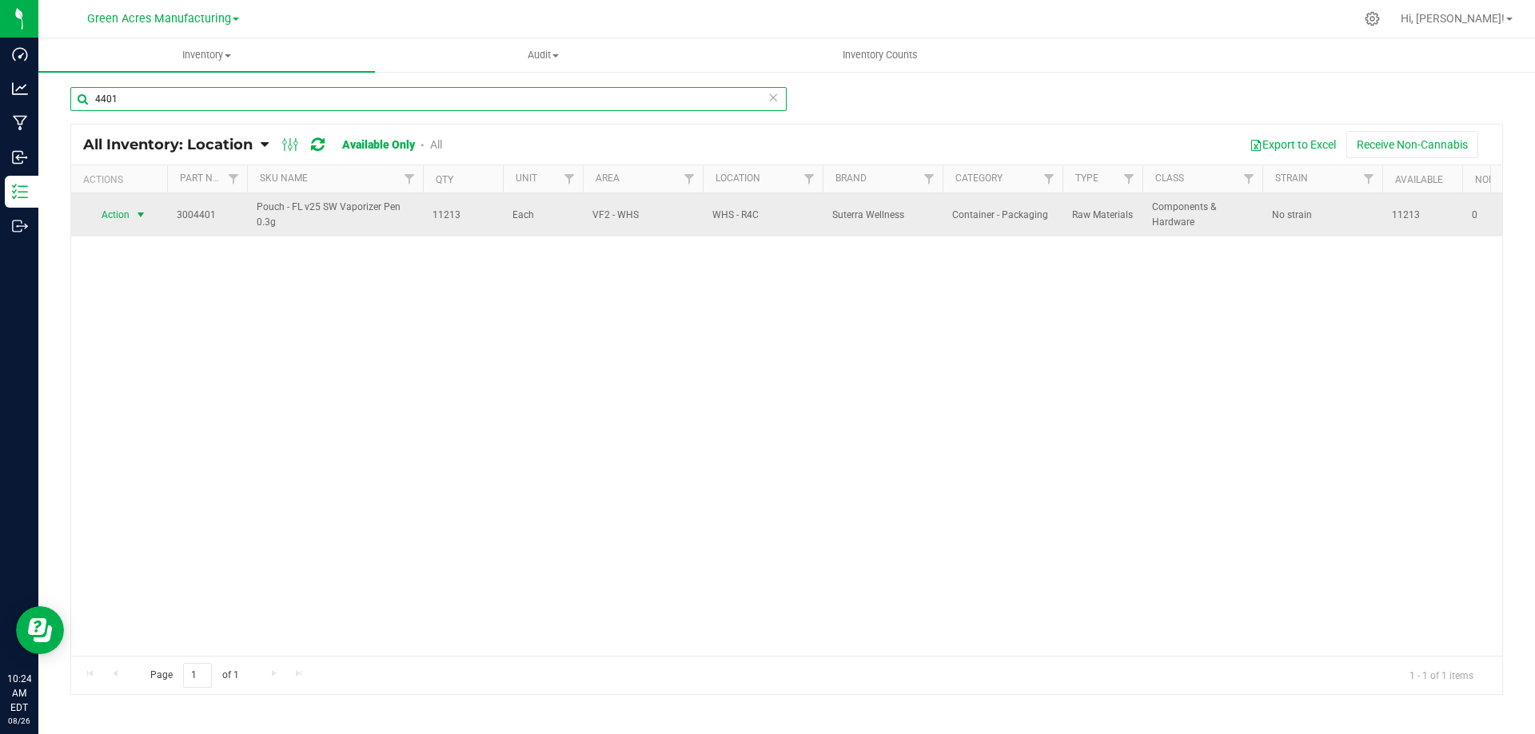
type input "4401"
click at [132, 211] on span "select" at bounding box center [141, 215] width 20 height 22
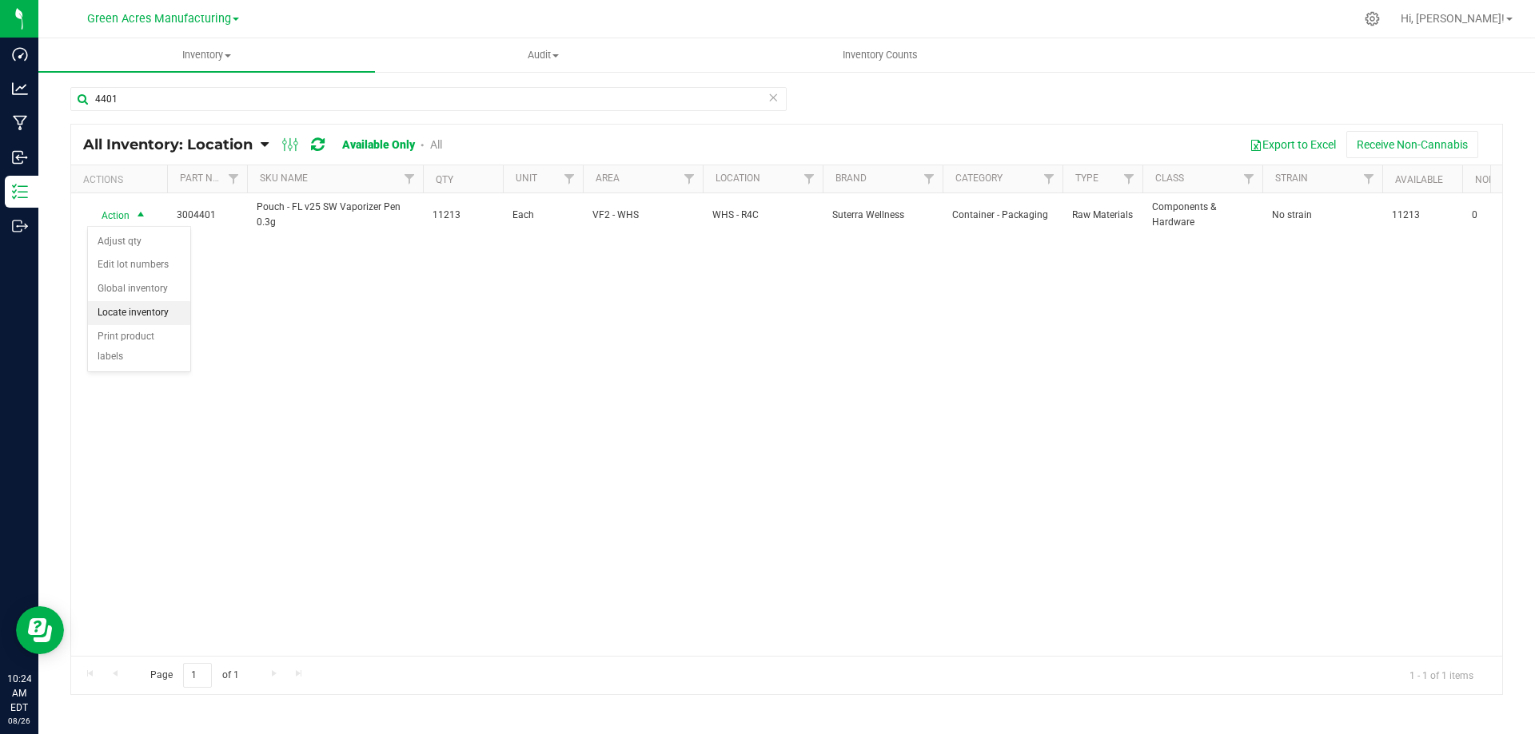
click at [143, 308] on li "Locate inventory" at bounding box center [139, 313] width 102 height 24
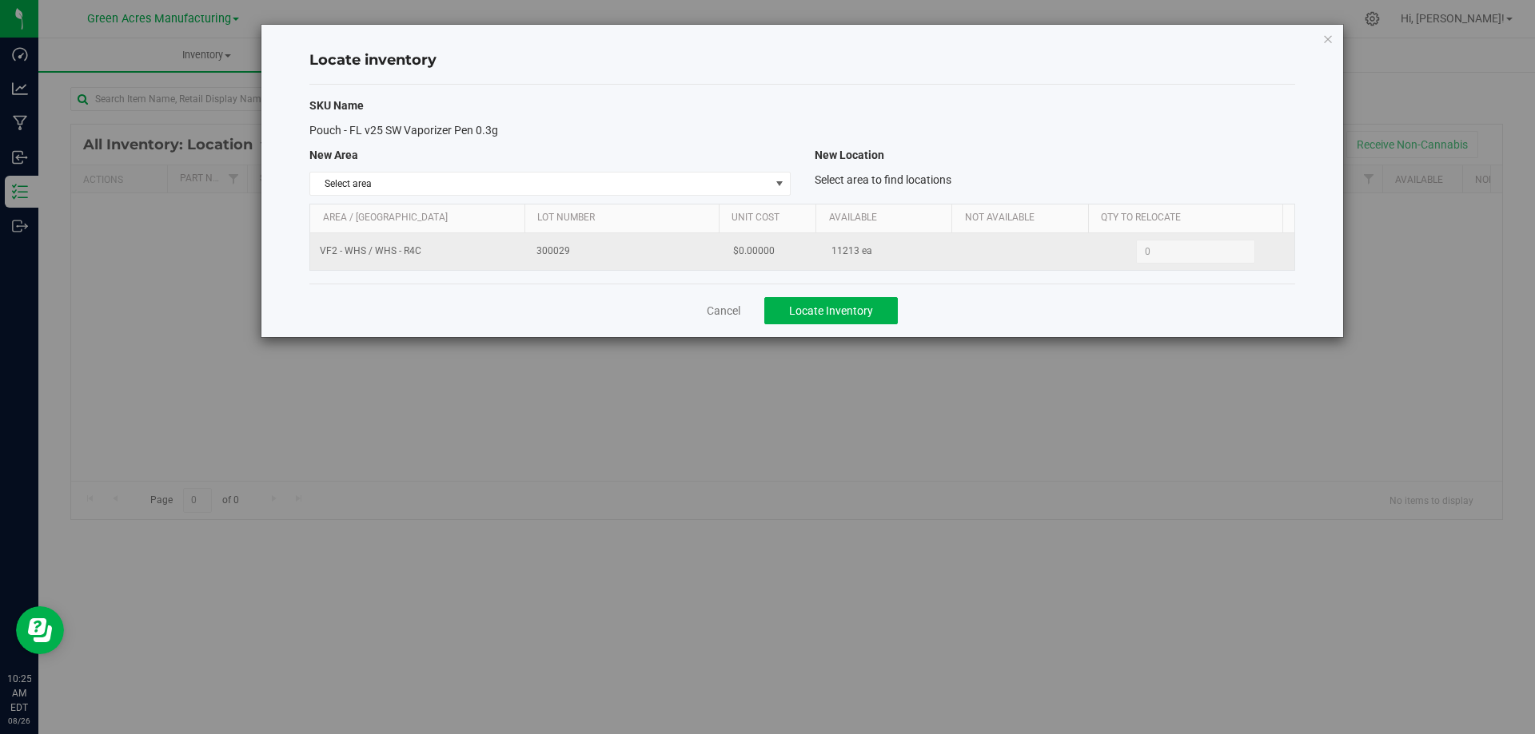
click at [838, 246] on span "11213 ea" at bounding box center [851, 251] width 41 height 15
copy span "11213"
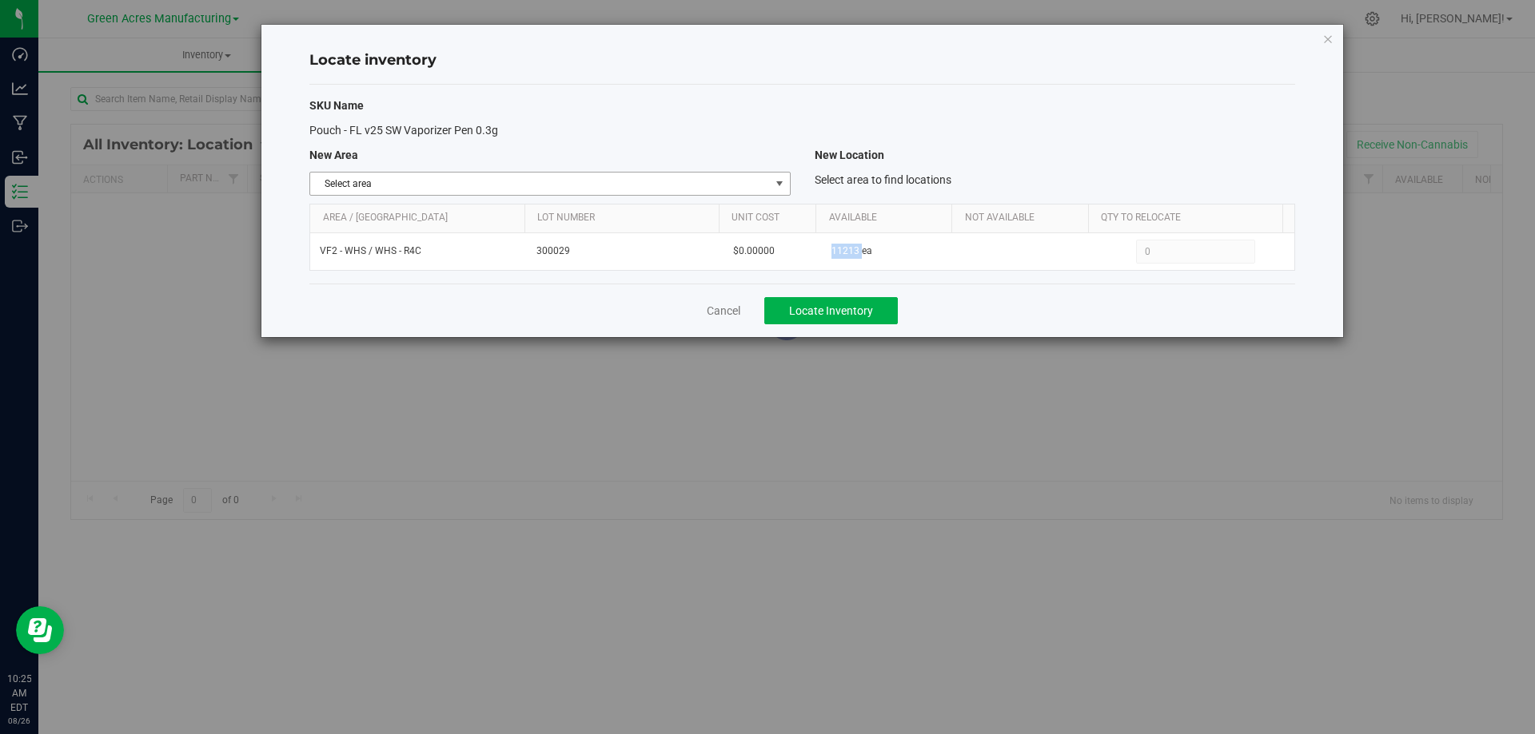
click at [665, 186] on span "Select area" at bounding box center [539, 184] width 459 height 22
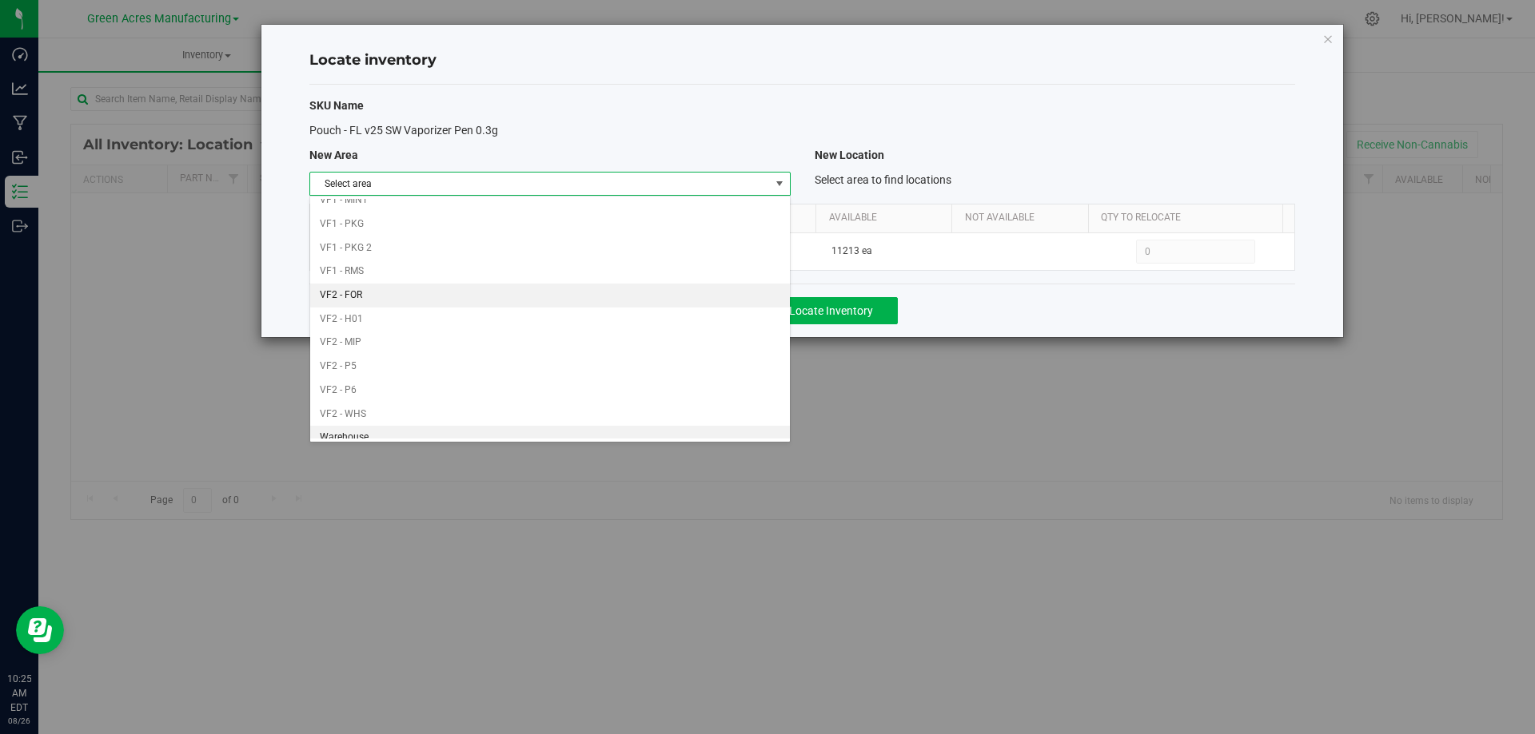
scroll to position [782, 0]
click at [575, 429] on li "Warehouse" at bounding box center [549, 427] width 479 height 24
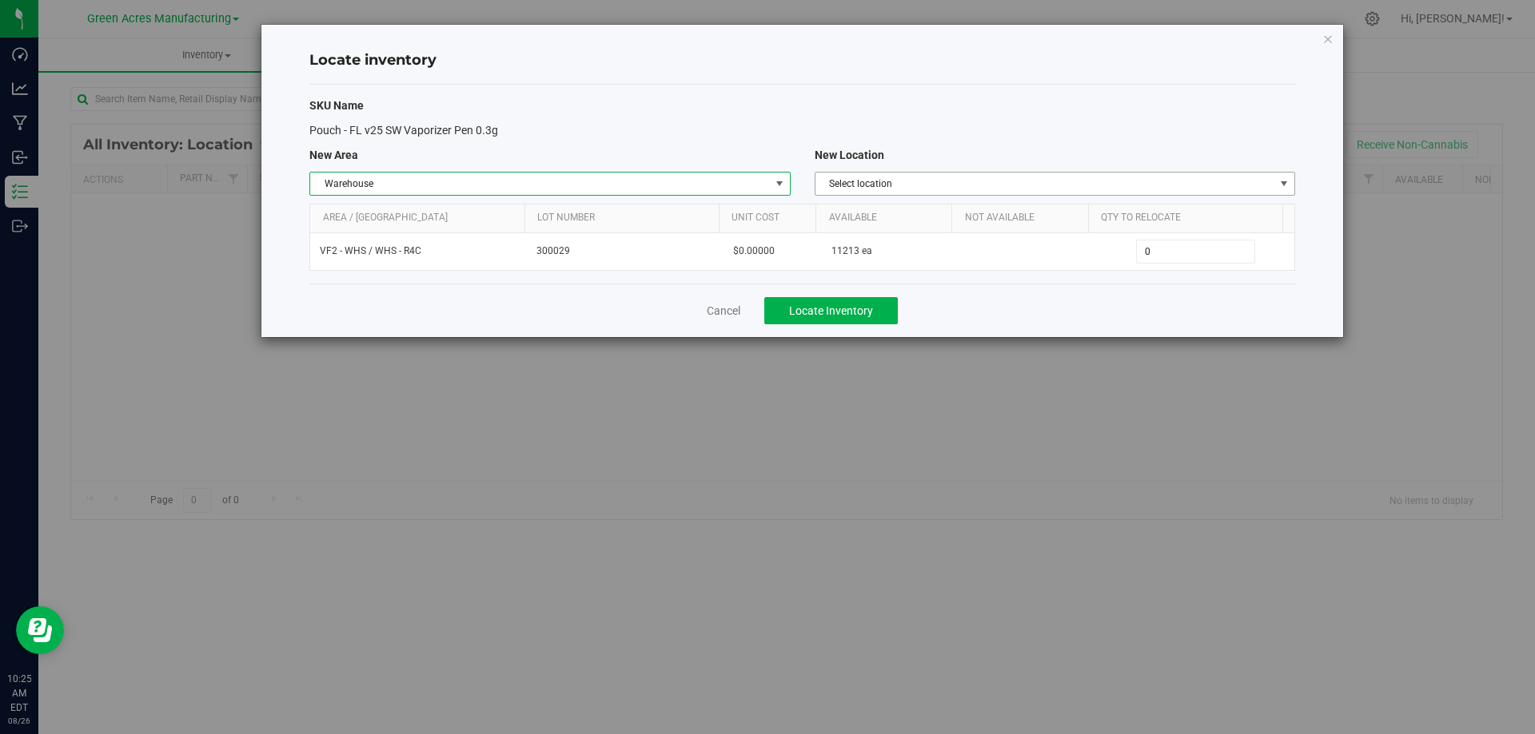
click at [1224, 173] on span "Select location" at bounding box center [1044, 184] width 459 height 22
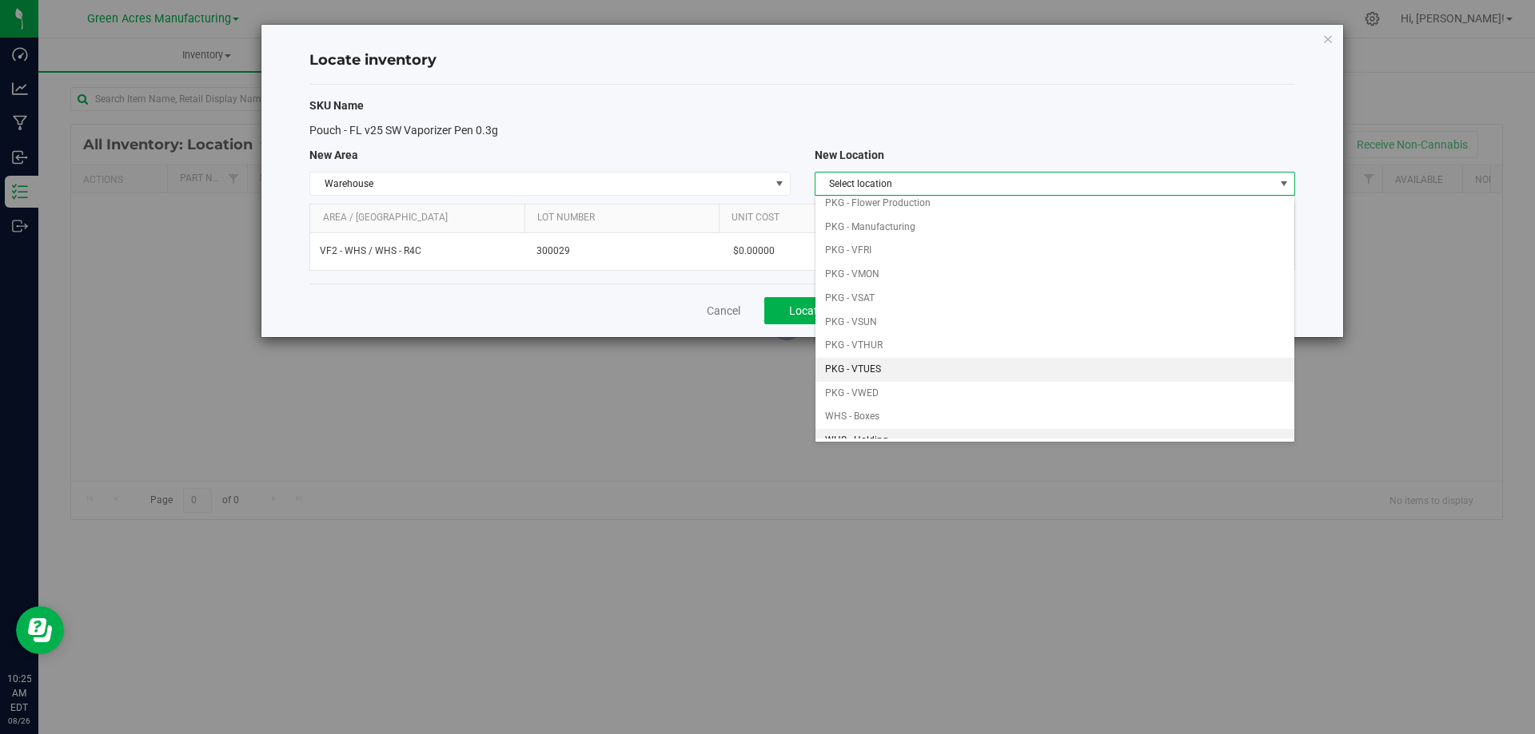
scroll to position [240, 0]
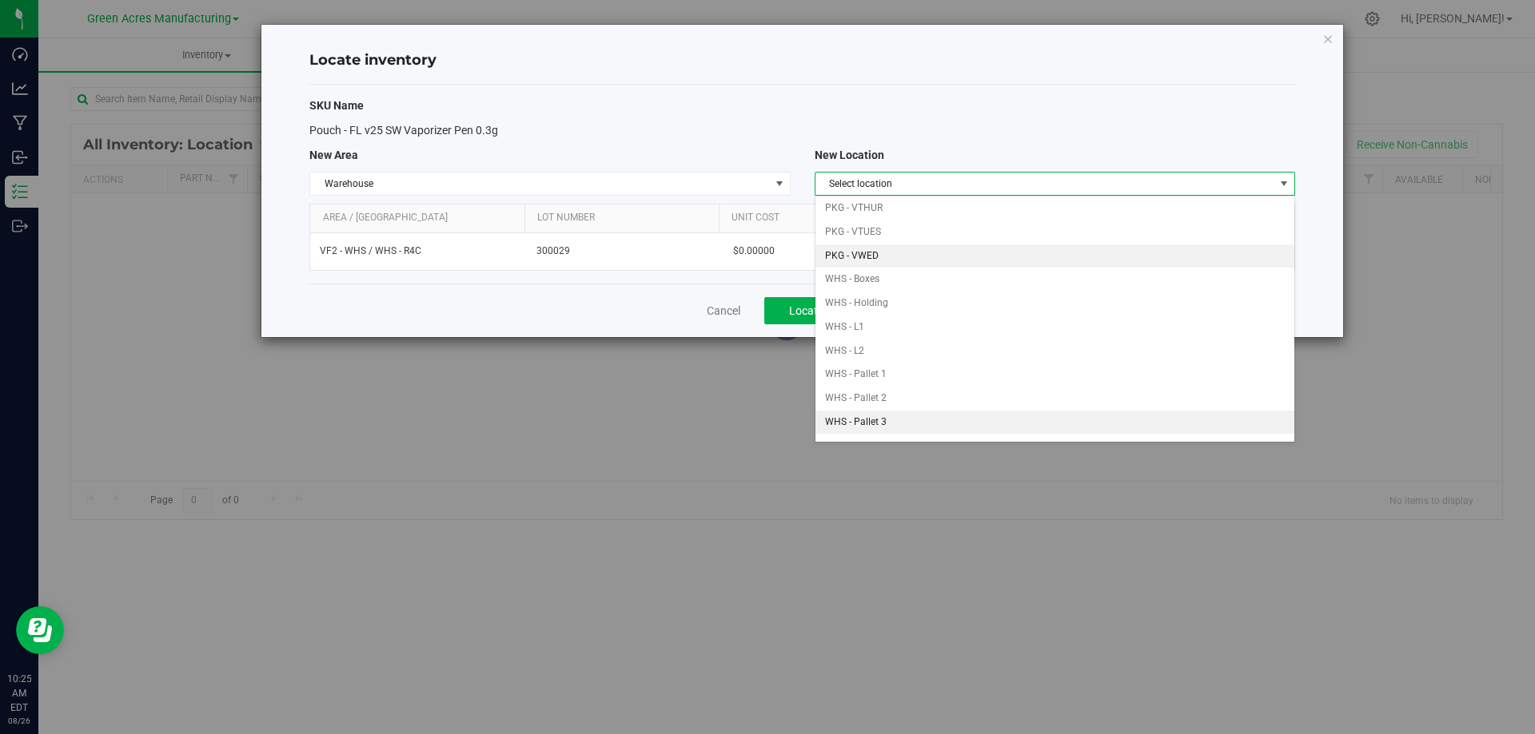
click at [945, 256] on li "PKG - VWED" at bounding box center [1054, 257] width 479 height 24
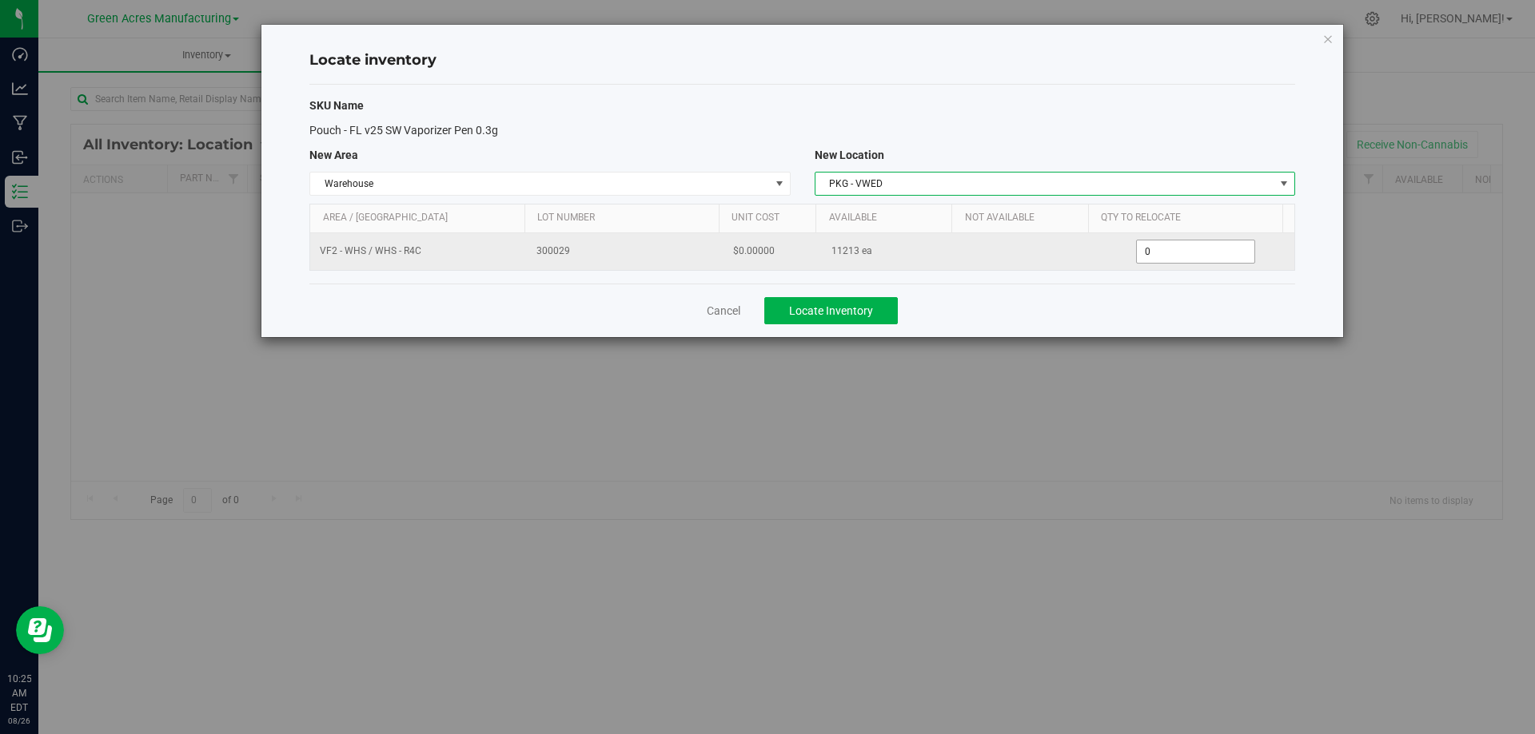
click at [1186, 257] on span "0 0" at bounding box center [1195, 252] width 119 height 24
click at [0, 0] on input "0" at bounding box center [0, 0] width 0 height 0
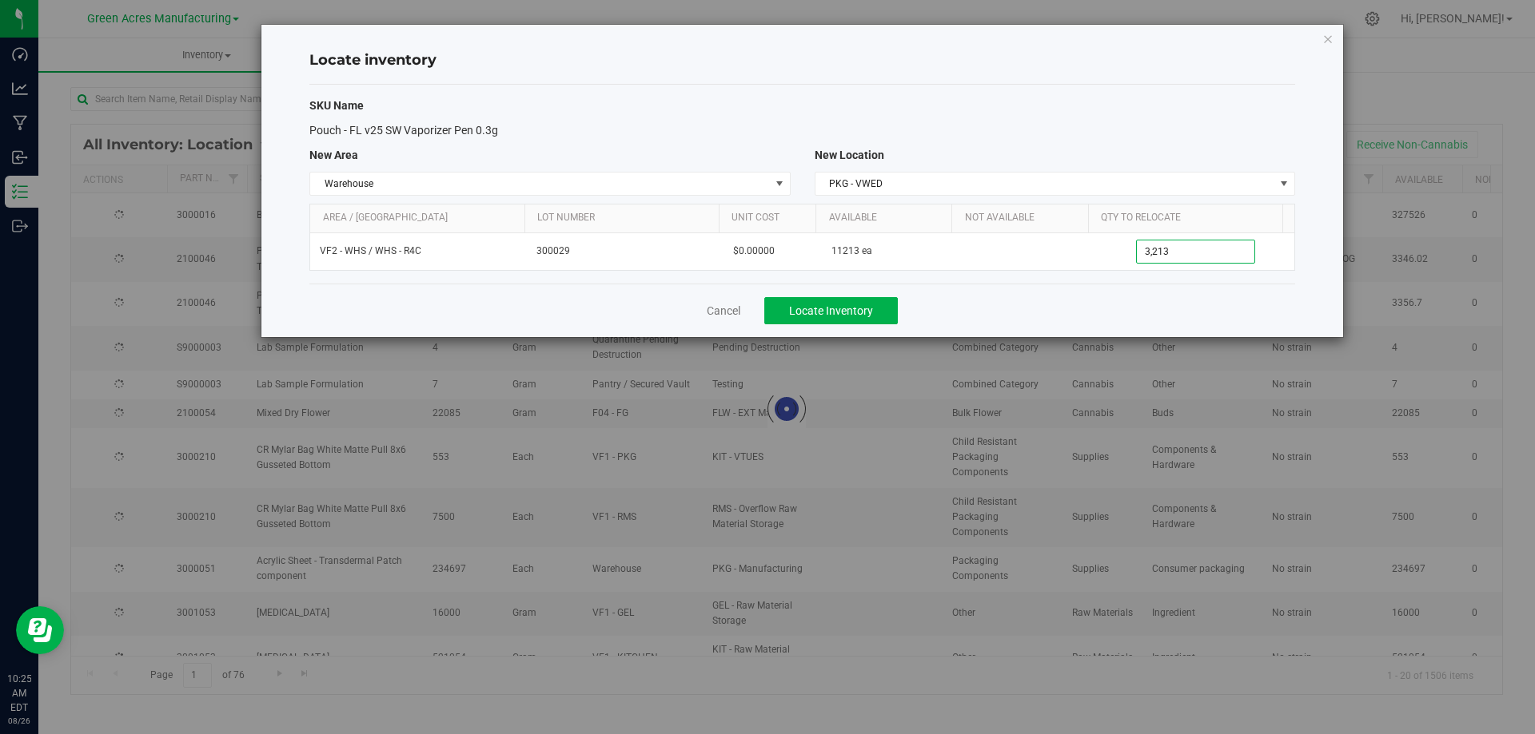
type input "3,213"
click at [1167, 301] on div "Cancel Locate Inventory" at bounding box center [801, 311] width 985 height 54
click at [804, 320] on button "Locate Inventory" at bounding box center [830, 310] width 133 height 27
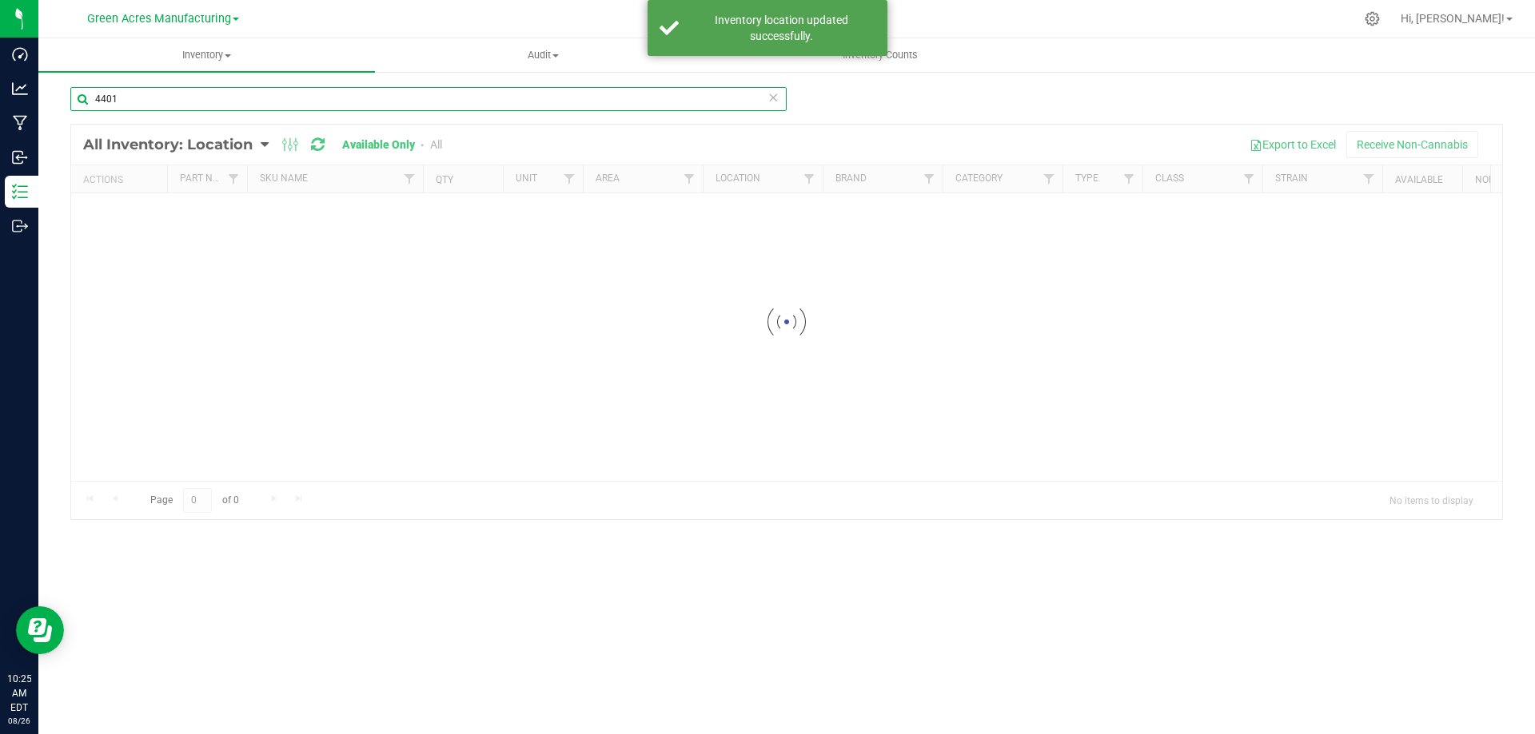
click at [289, 97] on input "4401" at bounding box center [428, 99] width 716 height 24
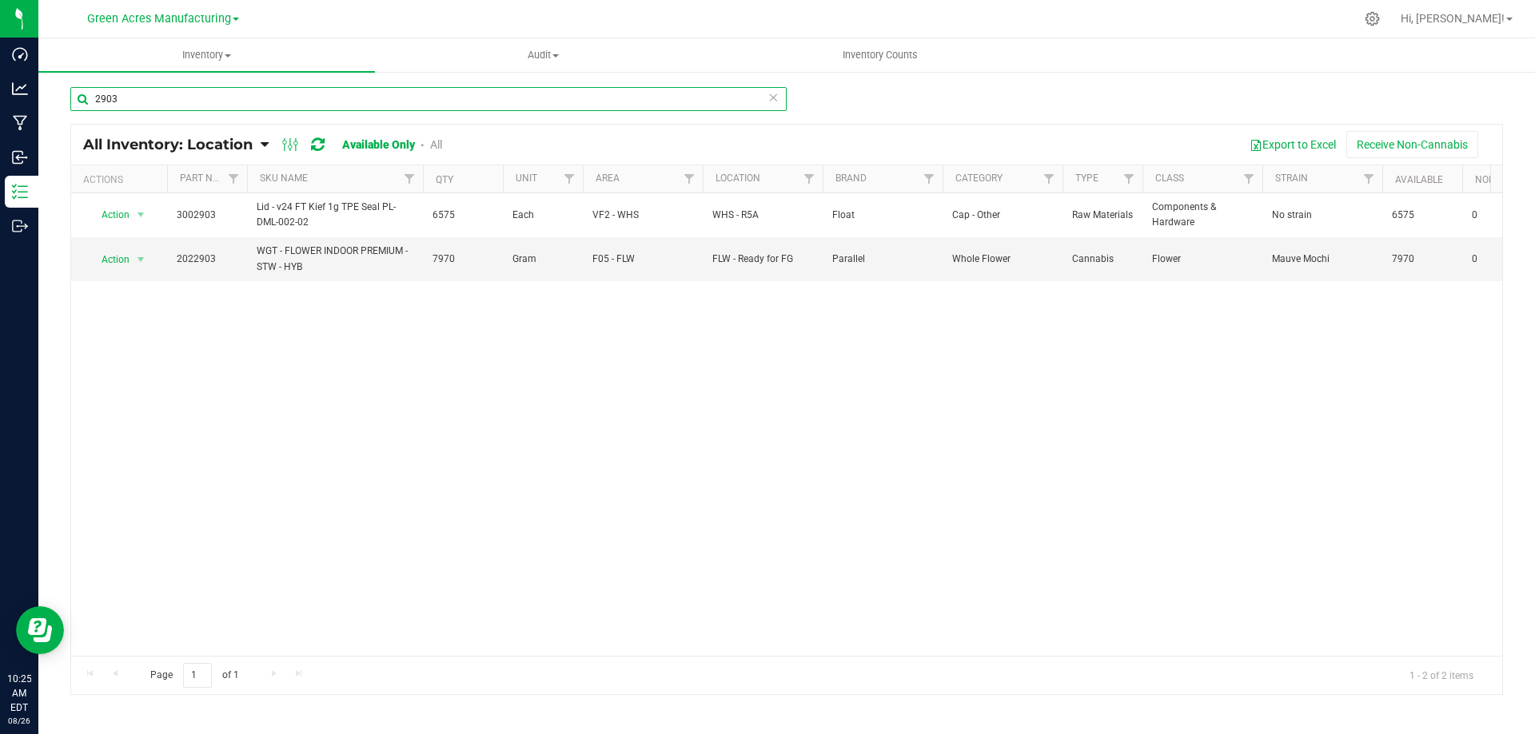
click at [135, 97] on input "2903" at bounding box center [428, 99] width 716 height 24
click at [571, 96] on input "4308" at bounding box center [428, 99] width 716 height 24
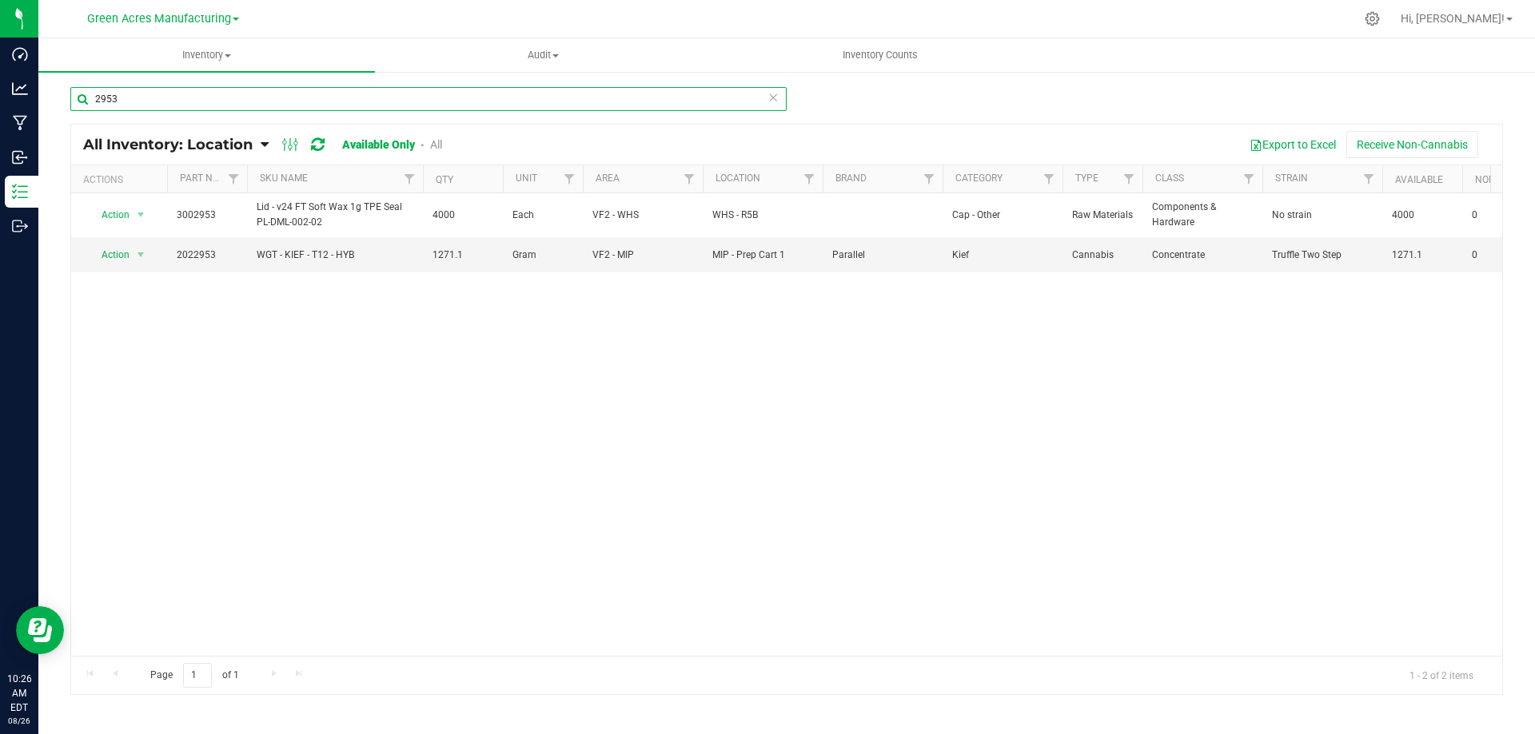
click at [305, 104] on input "2953" at bounding box center [428, 99] width 716 height 24
drag, startPoint x: 305, startPoint y: 104, endPoint x: 355, endPoint y: 89, distance: 52.6
click at [305, 104] on input "2953" at bounding box center [428, 99] width 716 height 24
type input "2810"
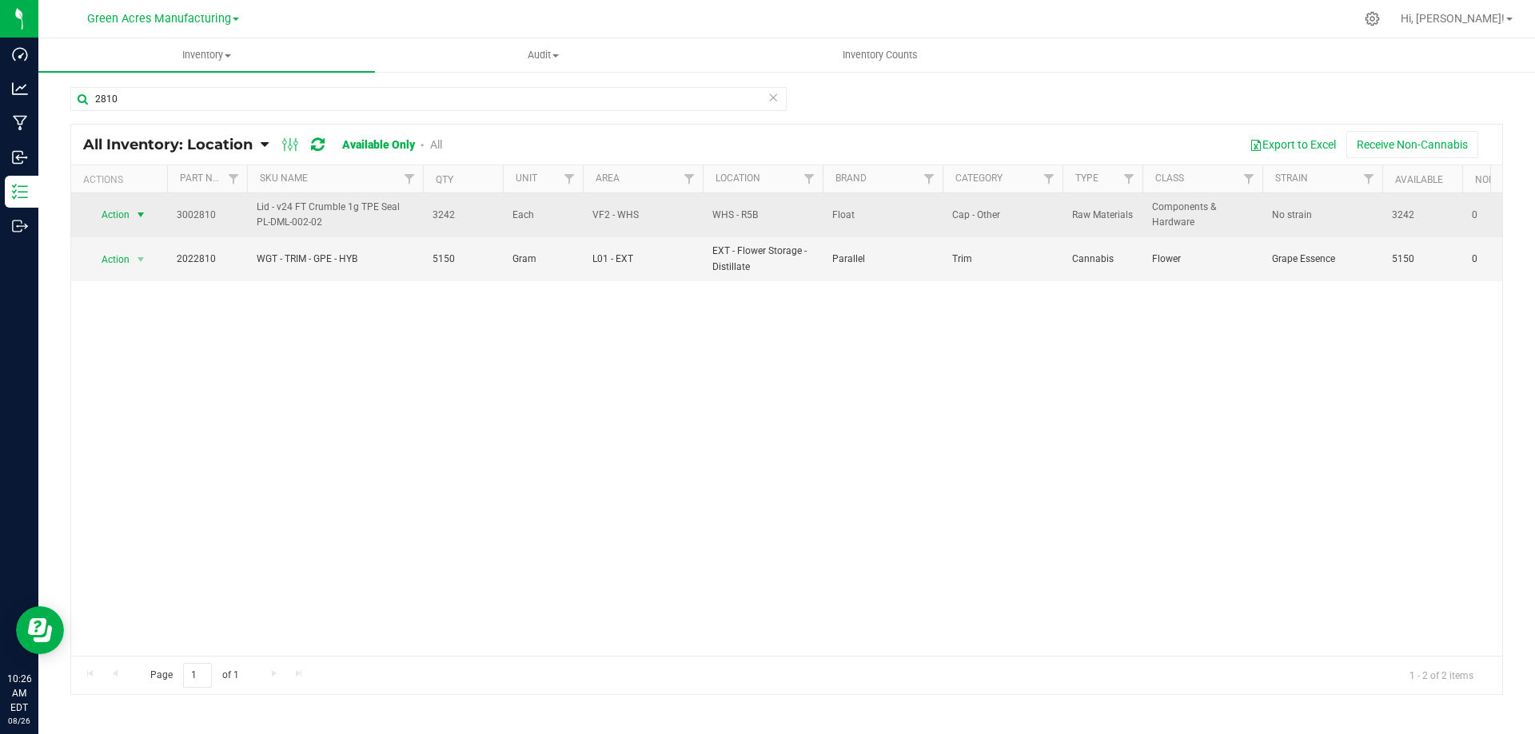
click at [137, 213] on span "select" at bounding box center [140, 215] width 13 height 13
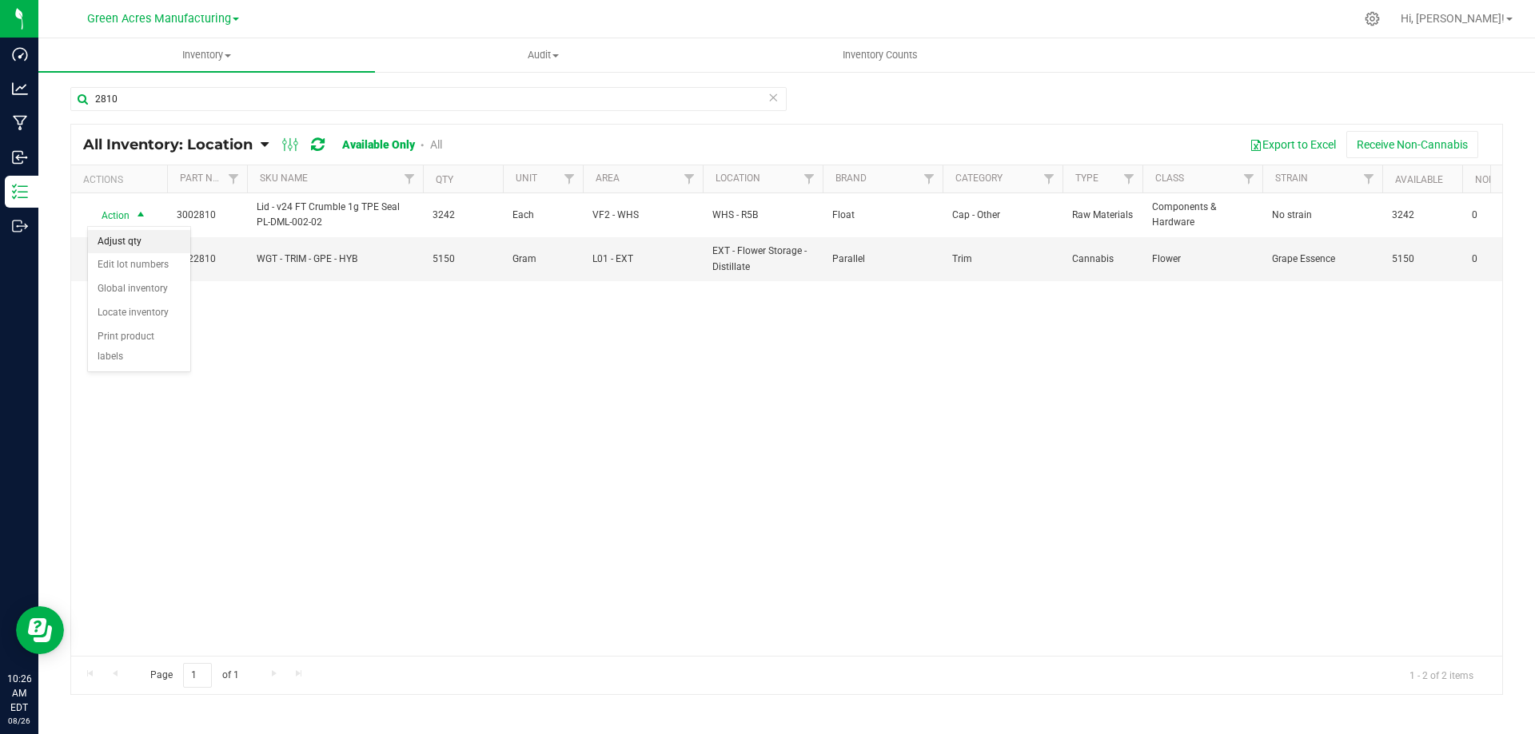
click at [157, 241] on li "Adjust qty" at bounding box center [139, 242] width 102 height 24
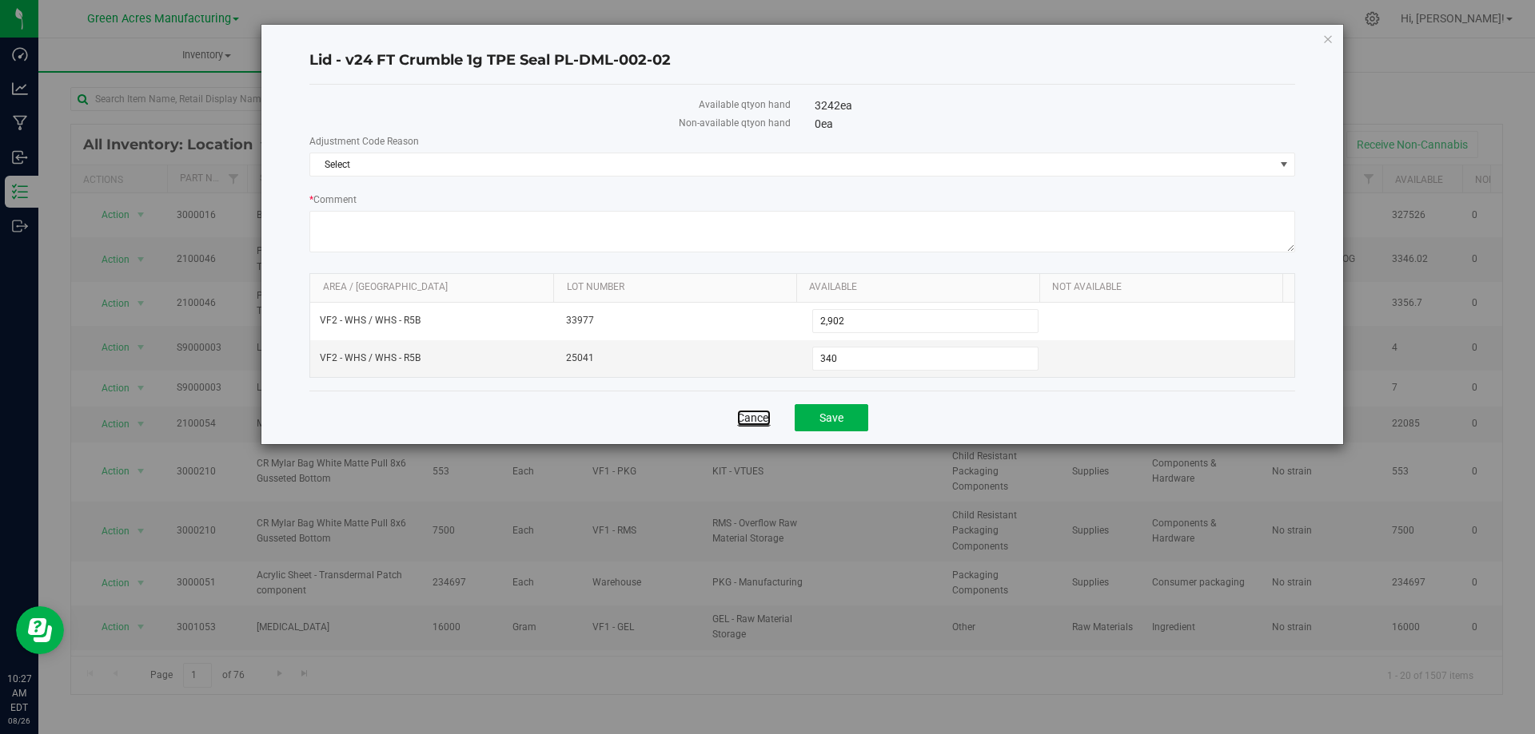
click at [760, 420] on link "Cancel" at bounding box center [754, 418] width 34 height 16
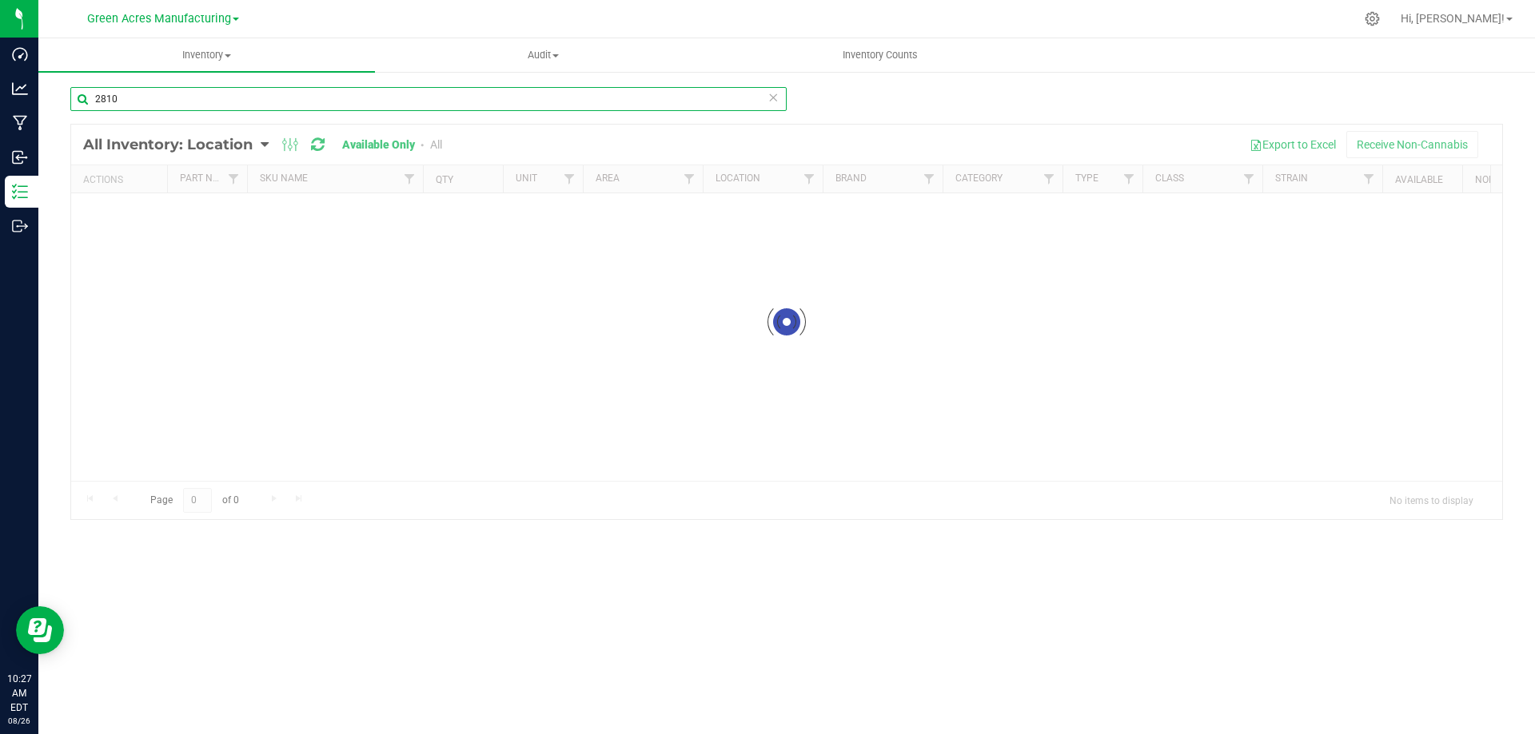
click at [169, 96] on input "2810" at bounding box center [428, 99] width 716 height 24
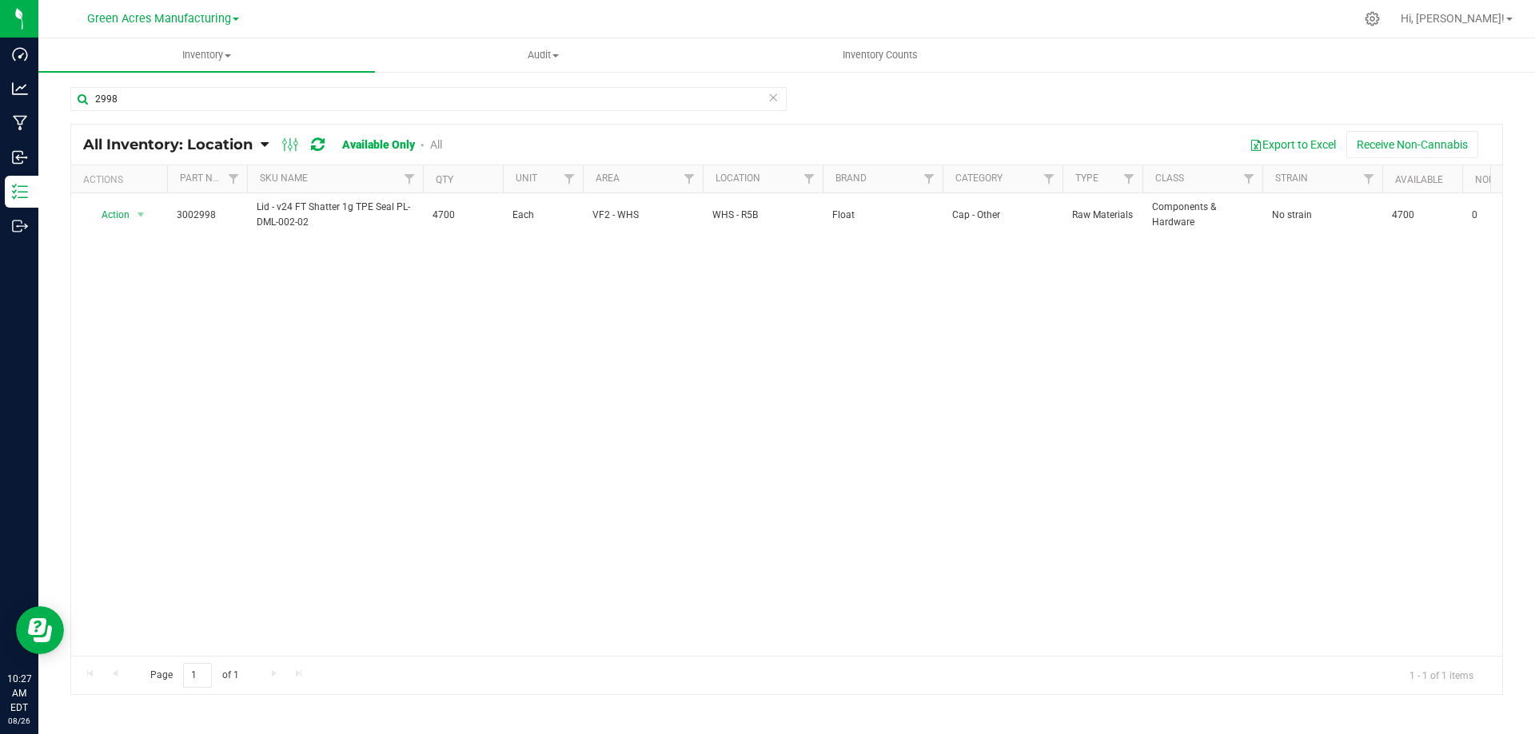
click at [900, 177] on th "Brand" at bounding box center [882, 179] width 120 height 28
click at [900, 177] on div at bounding box center [786, 410] width 1431 height 570
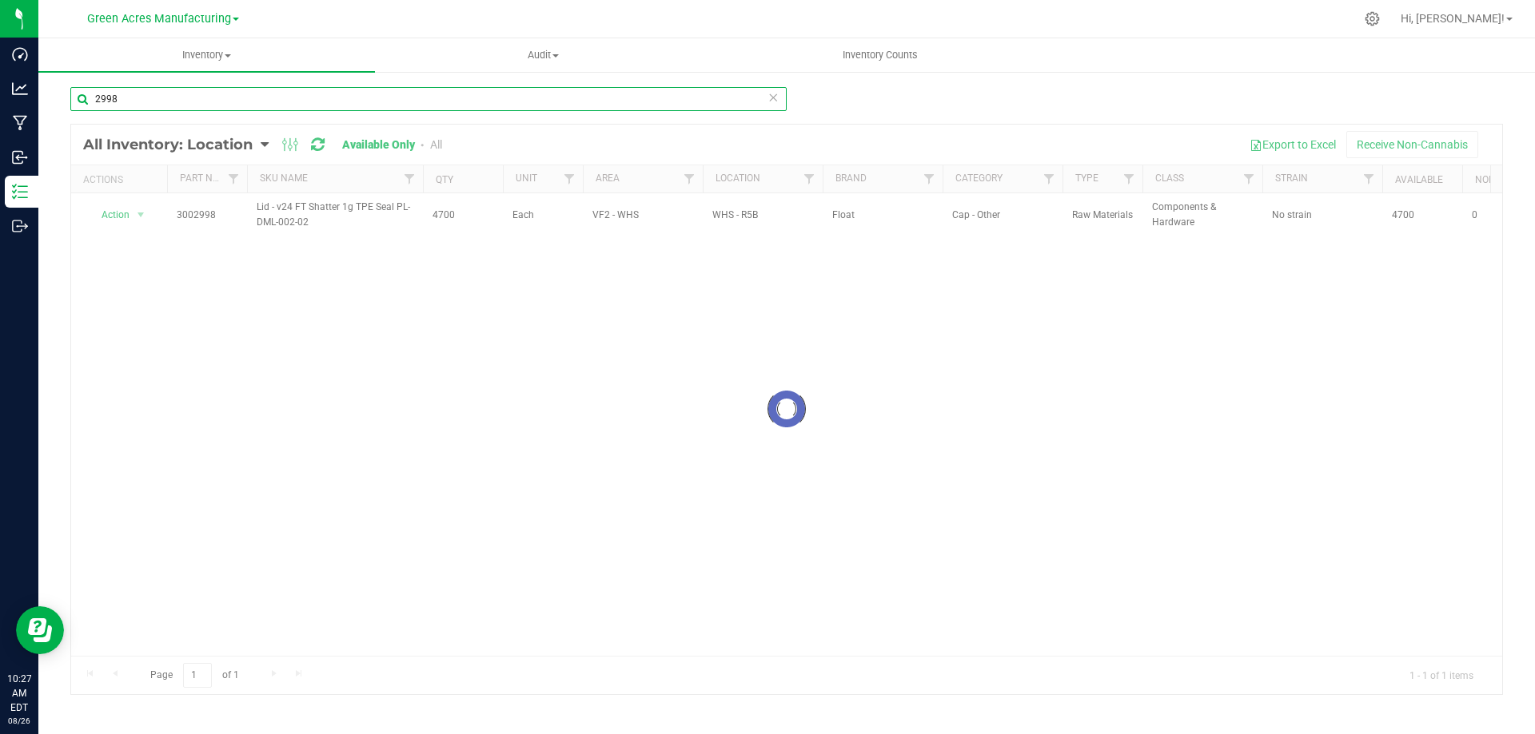
click at [646, 105] on input "2998" at bounding box center [428, 99] width 716 height 24
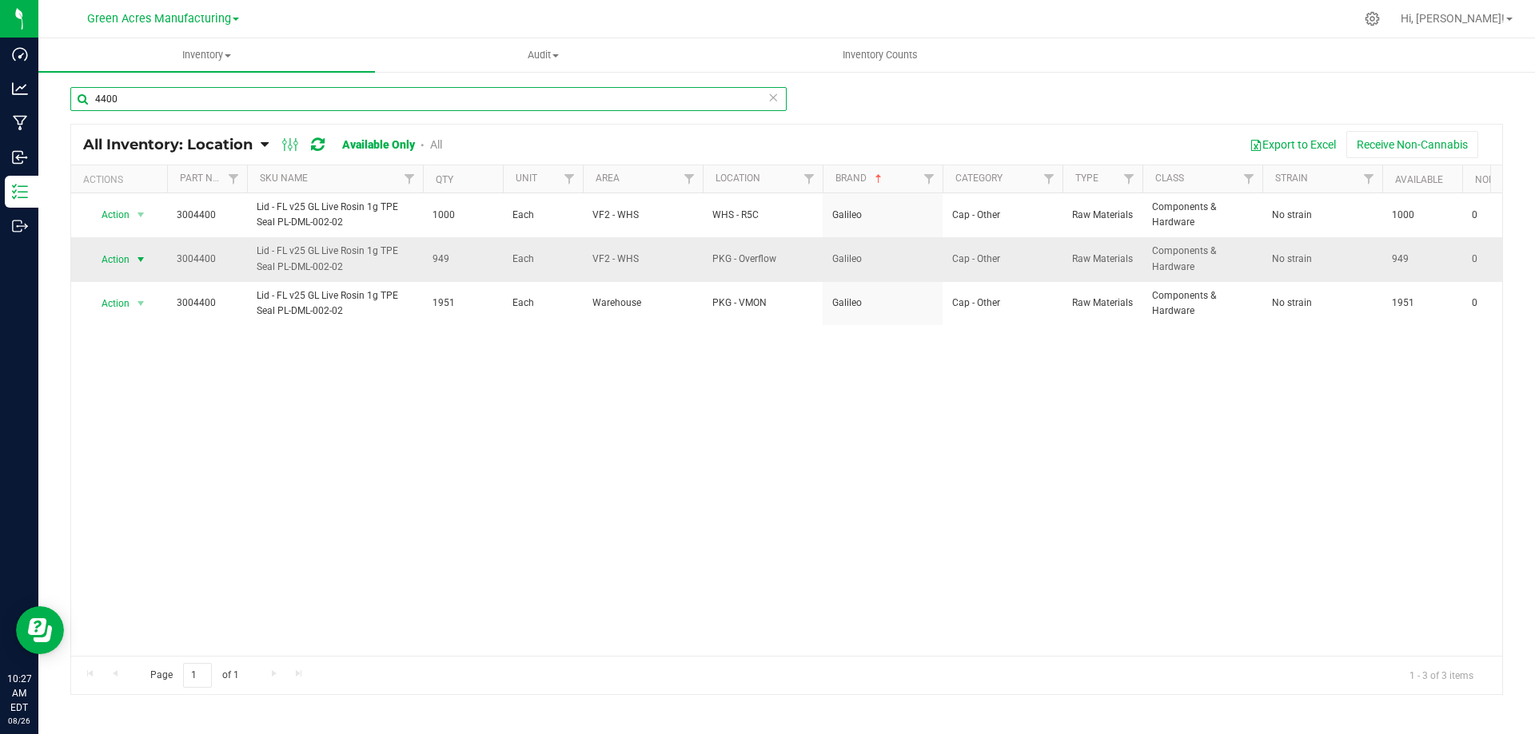
type input "4400"
click at [118, 263] on span "Action" at bounding box center [108, 260] width 43 height 22
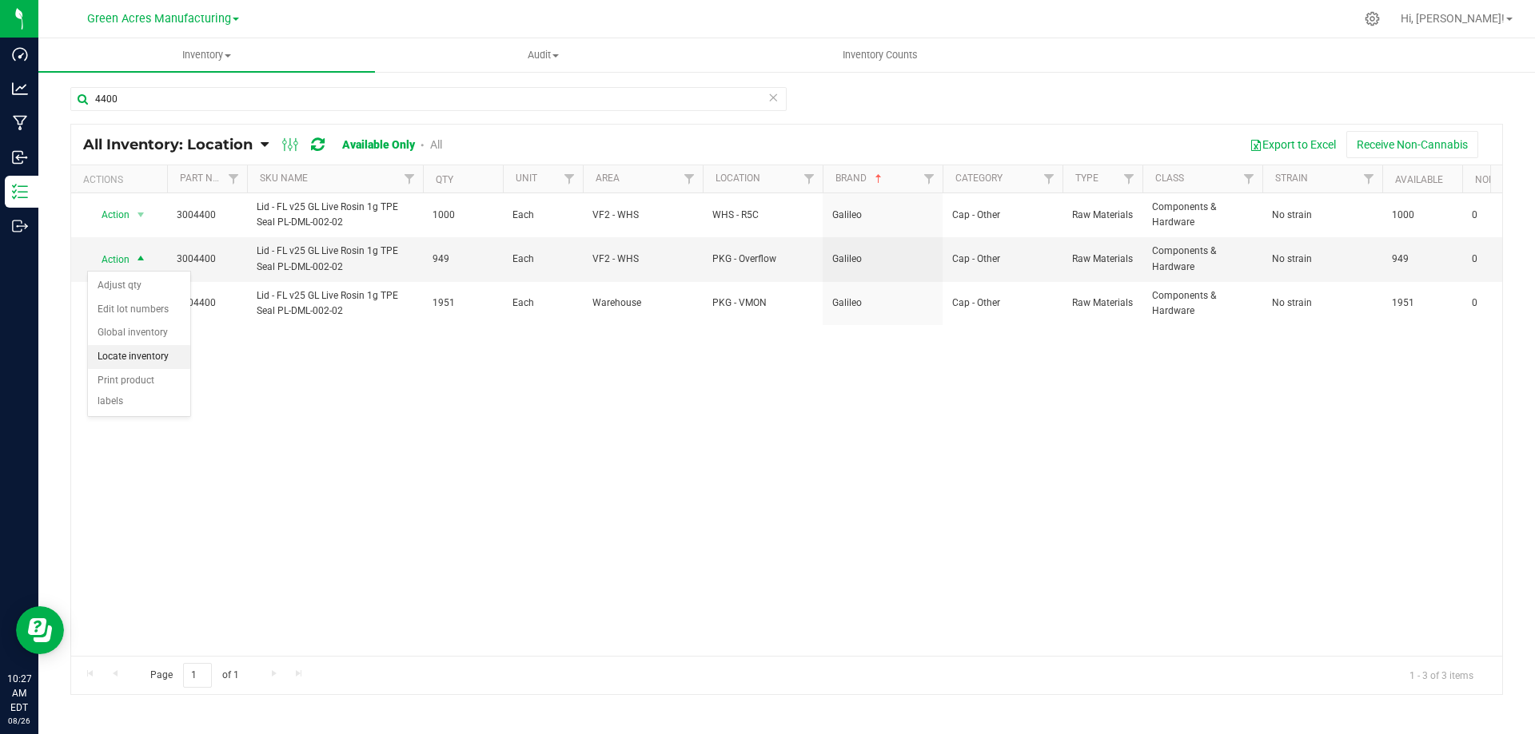
click at [121, 349] on li "Locate inventory" at bounding box center [139, 357] width 102 height 24
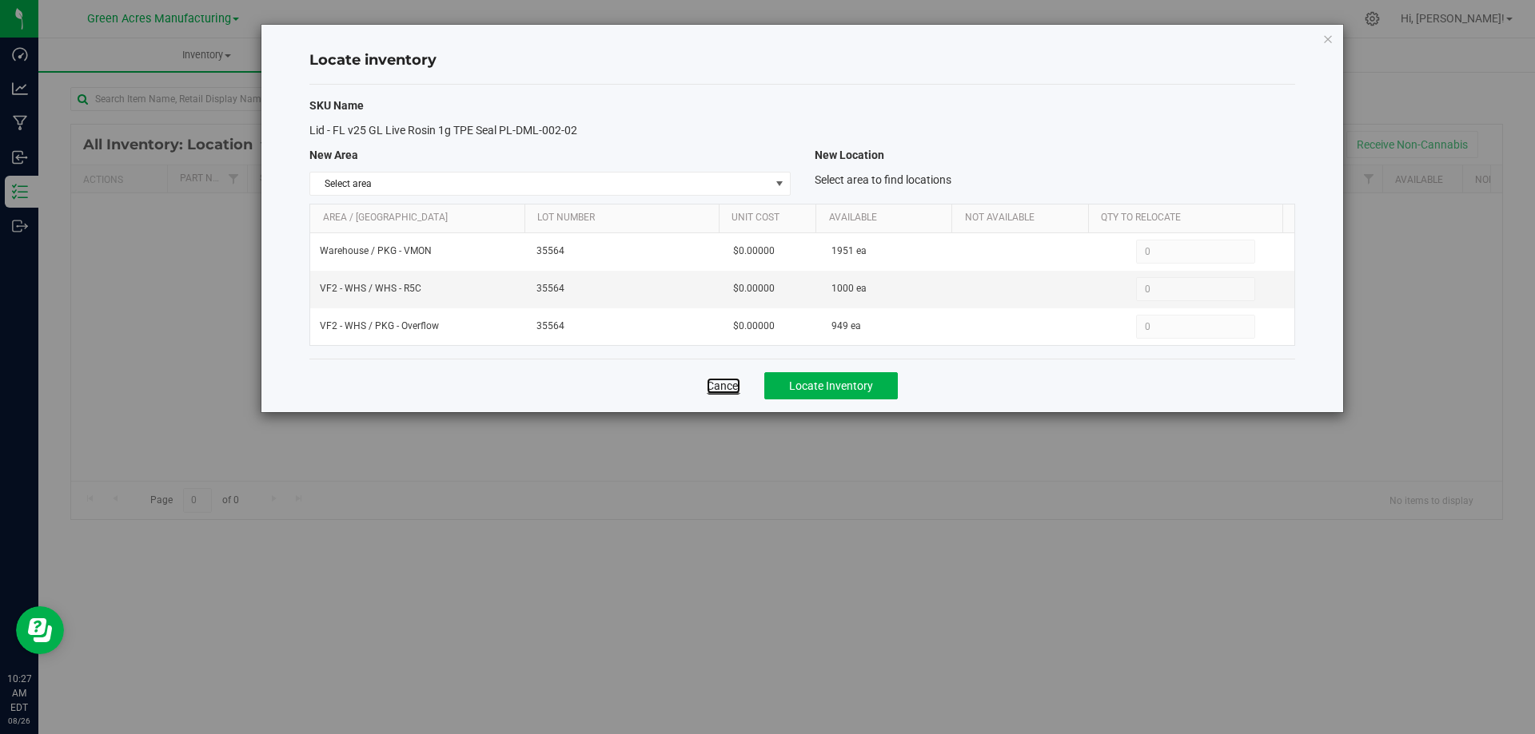
click at [725, 387] on link "Cancel" at bounding box center [724, 386] width 34 height 16
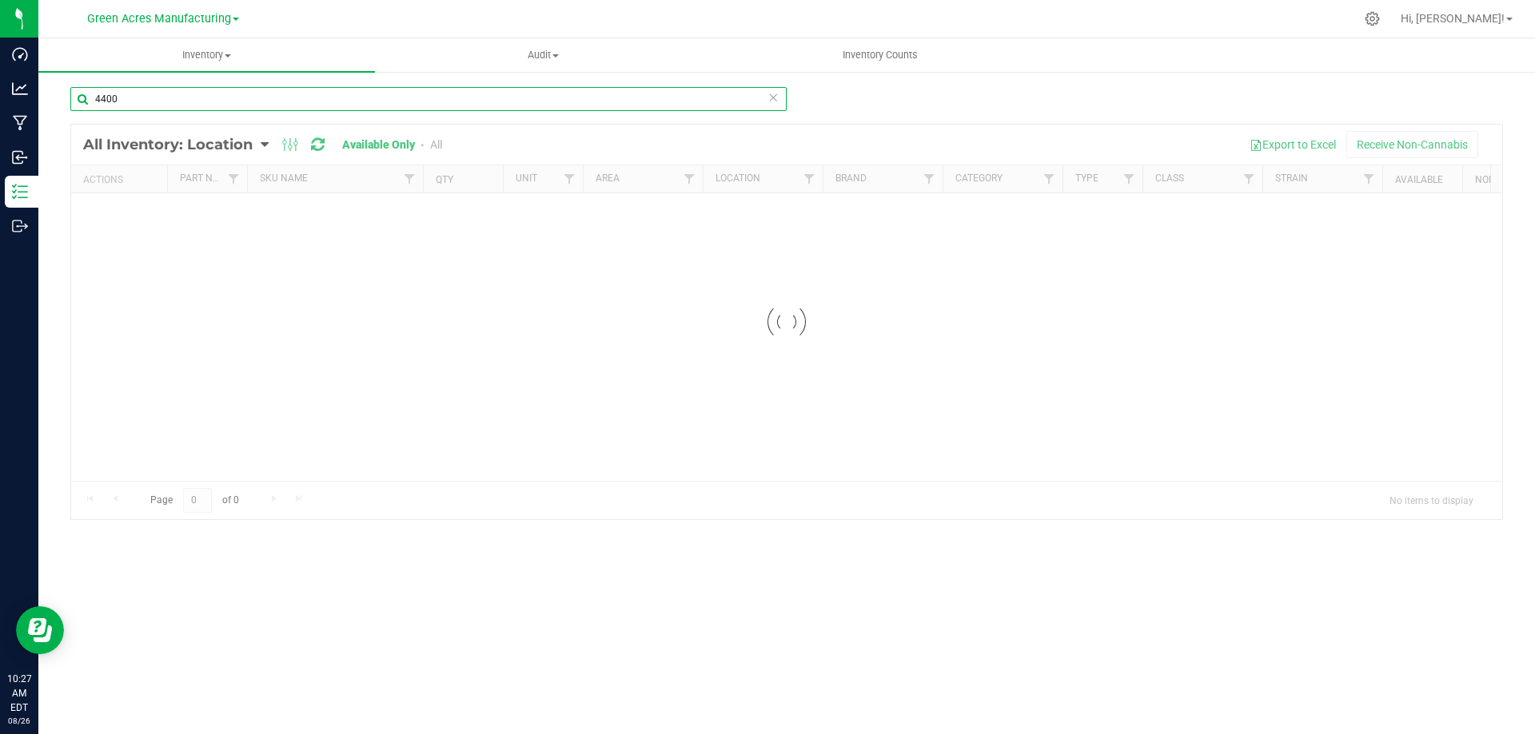
click at [265, 92] on input "4400" at bounding box center [428, 99] width 716 height 24
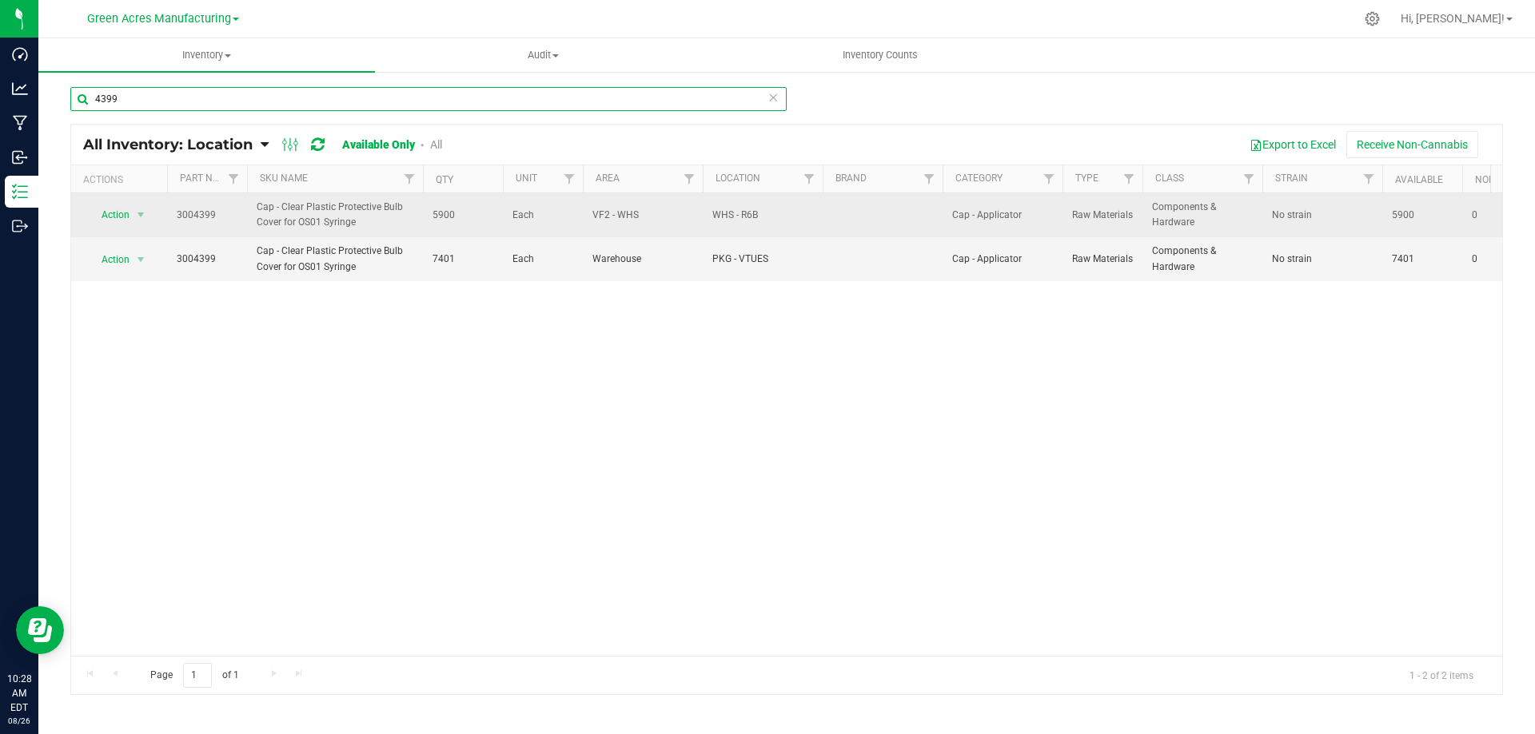
type input "4399"
click at [438, 212] on span "5900" at bounding box center [462, 215] width 61 height 15
copy span "5900"
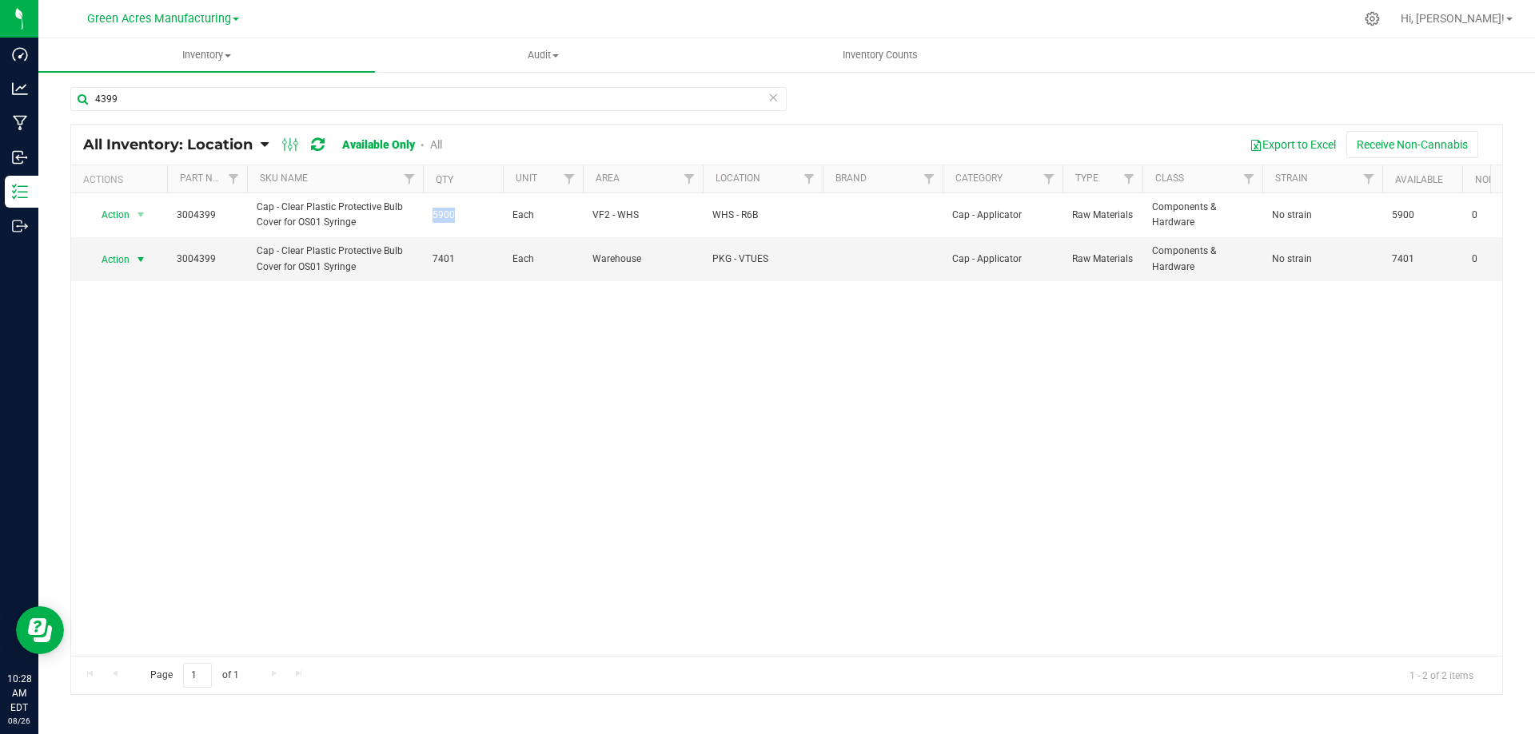
drag, startPoint x: 135, startPoint y: 258, endPoint x: 138, endPoint y: 301, distance: 42.5
click at [135, 258] on span "select" at bounding box center [140, 259] width 13 height 13
click at [149, 360] on li "Locate inventory" at bounding box center [139, 357] width 102 height 24
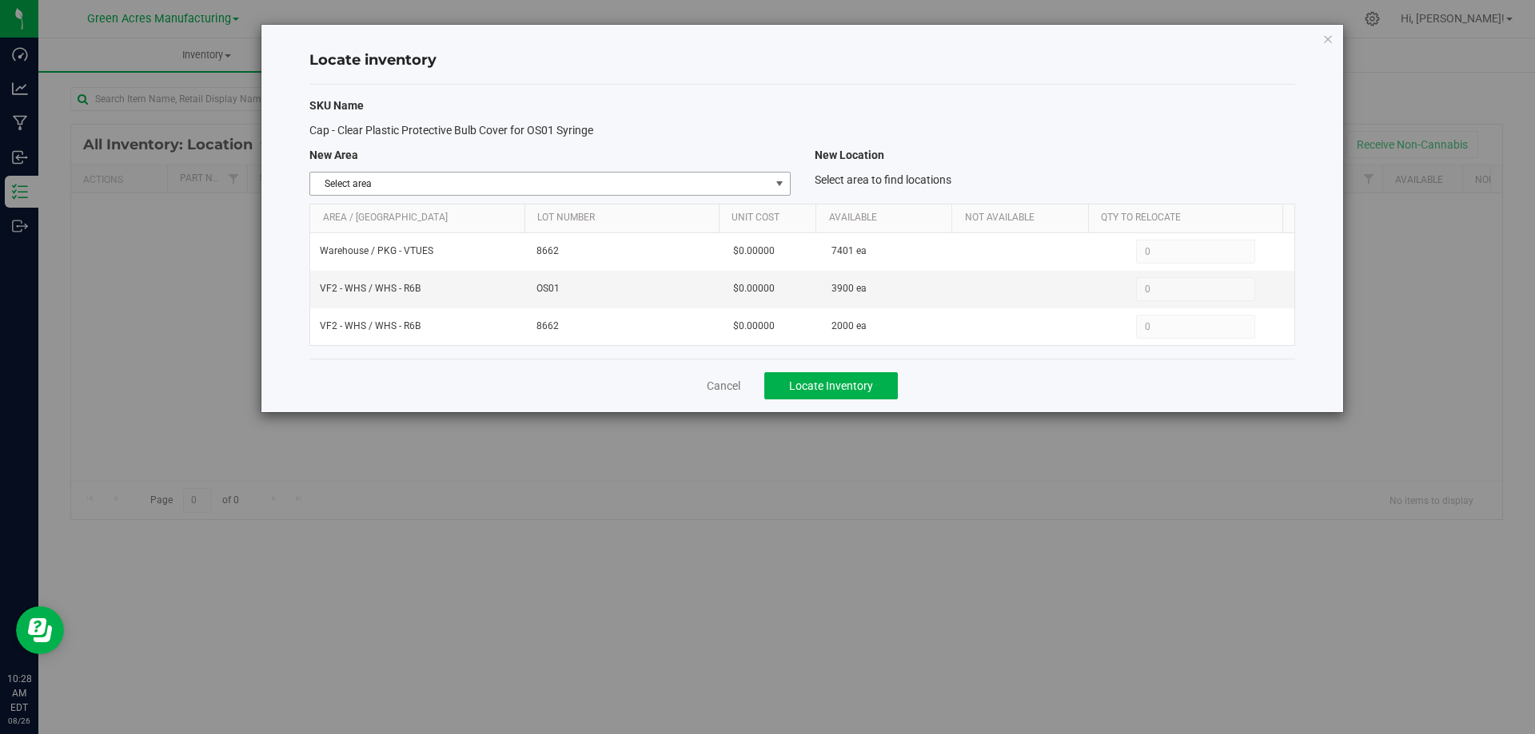
click at [777, 181] on span "select" at bounding box center [779, 183] width 13 height 13
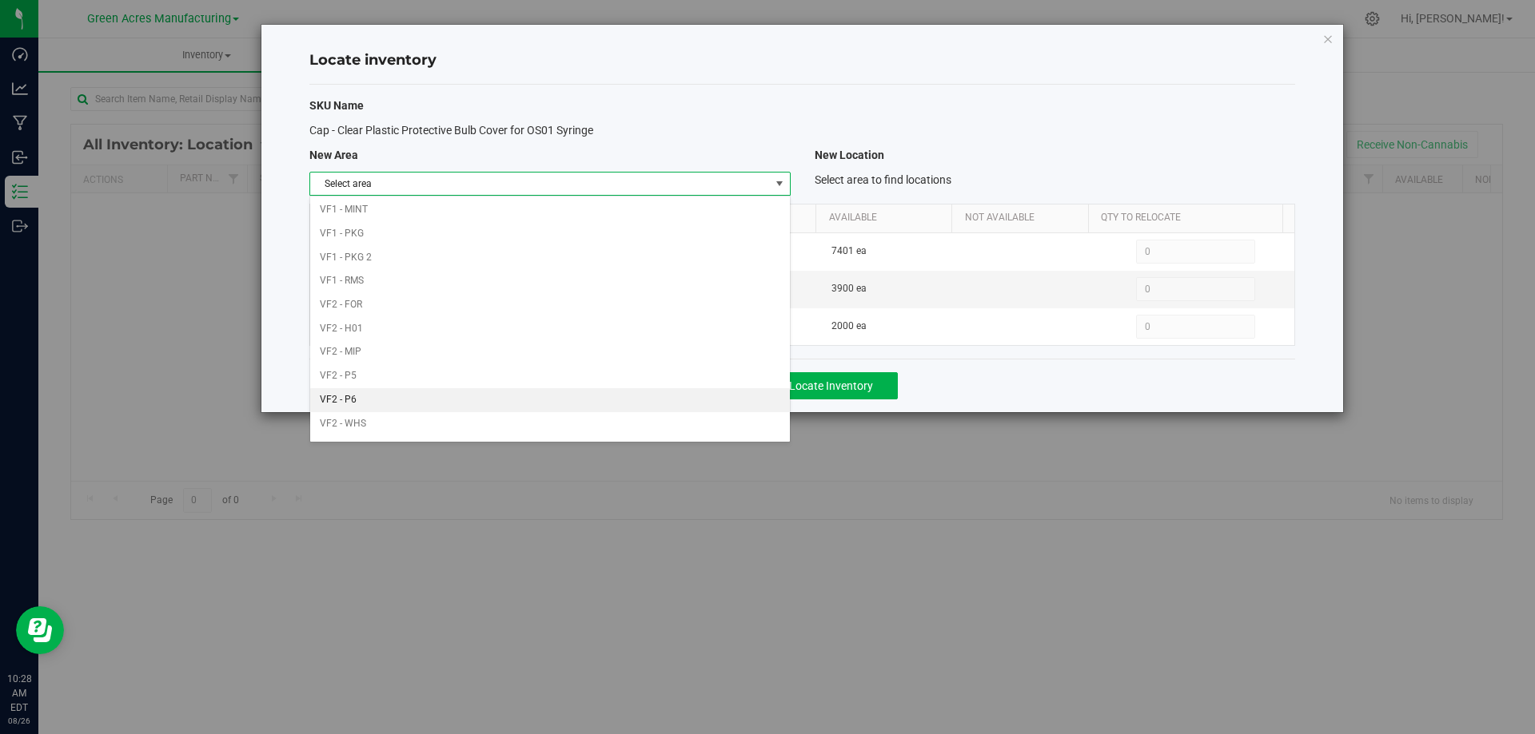
scroll to position [782, 0]
click at [567, 399] on li "VF2 - WHS" at bounding box center [549, 404] width 479 height 24
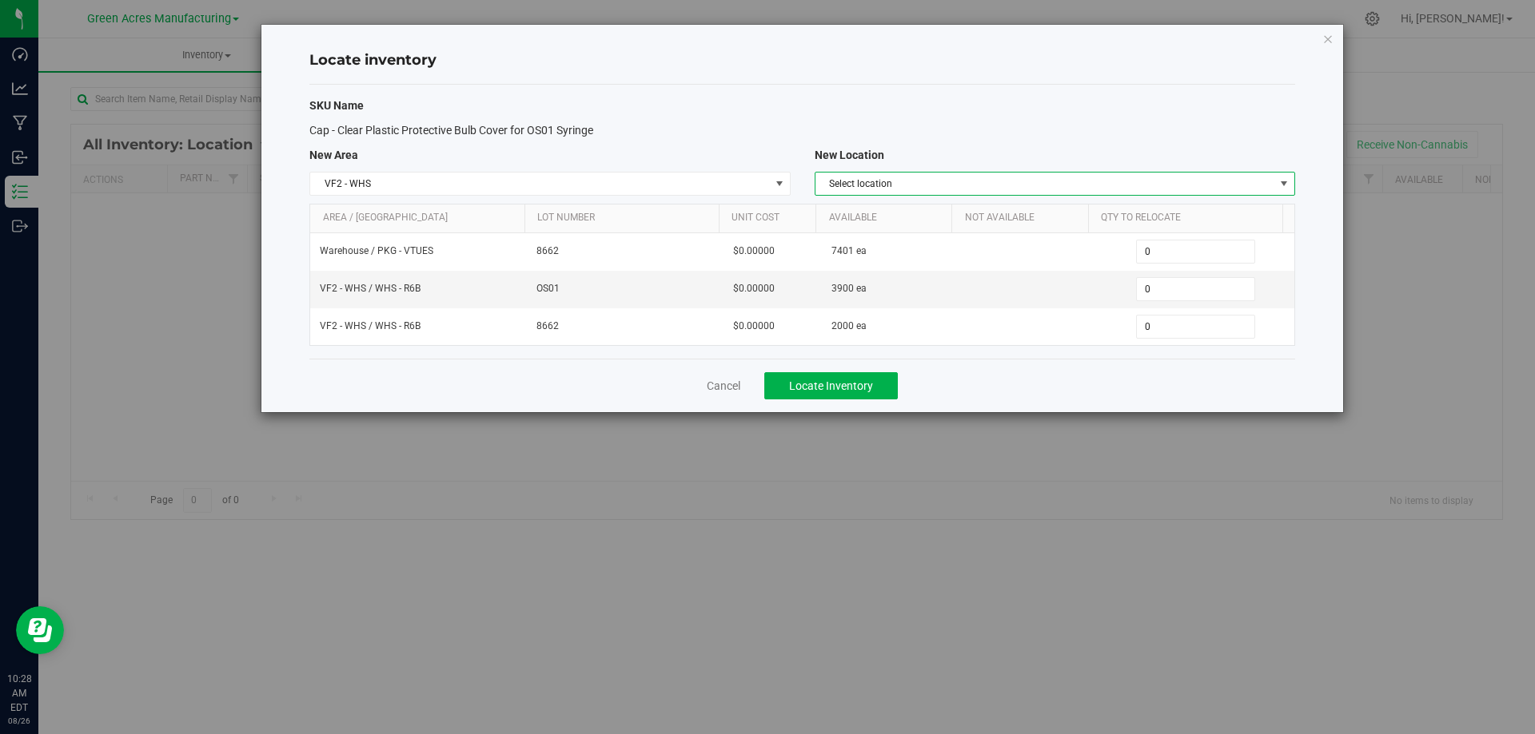
click at [1194, 177] on span "Select location" at bounding box center [1044, 184] width 459 height 22
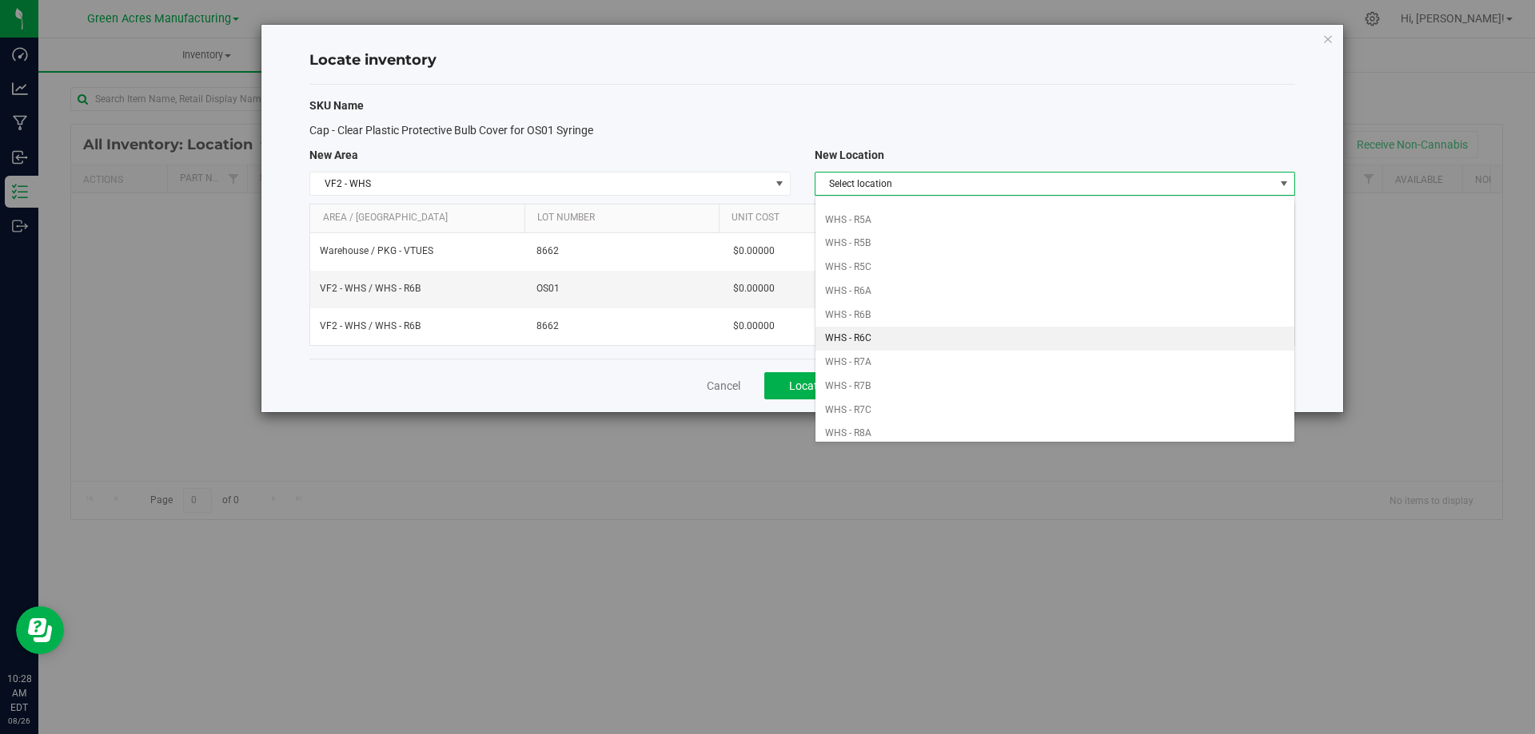
scroll to position [480, 0]
click at [1018, 277] on li "WHS - R6B" at bounding box center [1054, 278] width 479 height 24
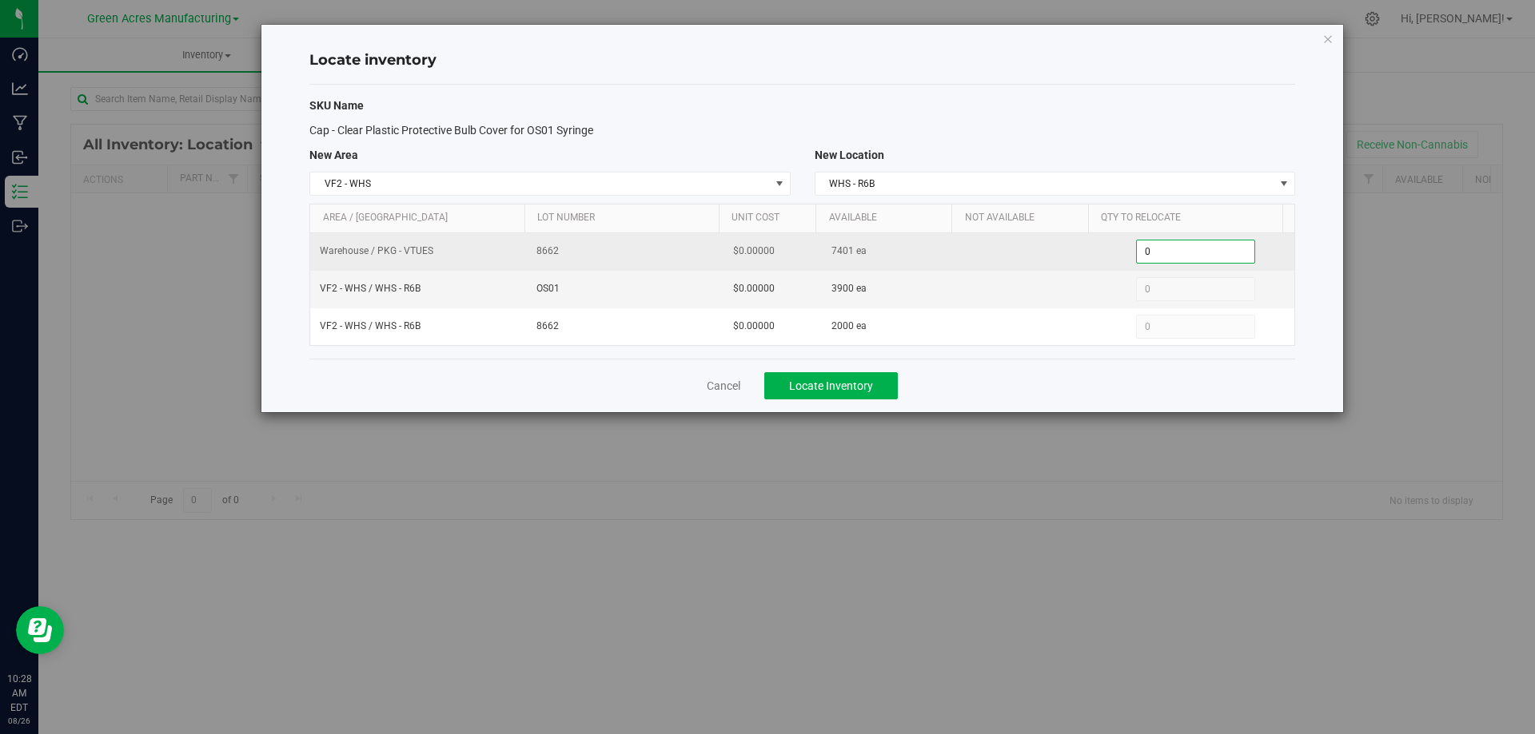
click at [1195, 248] on span "0 0" at bounding box center [1195, 252] width 119 height 24
click at [1195, 248] on input "0" at bounding box center [1194, 252] width 117 height 22
type input "4000"
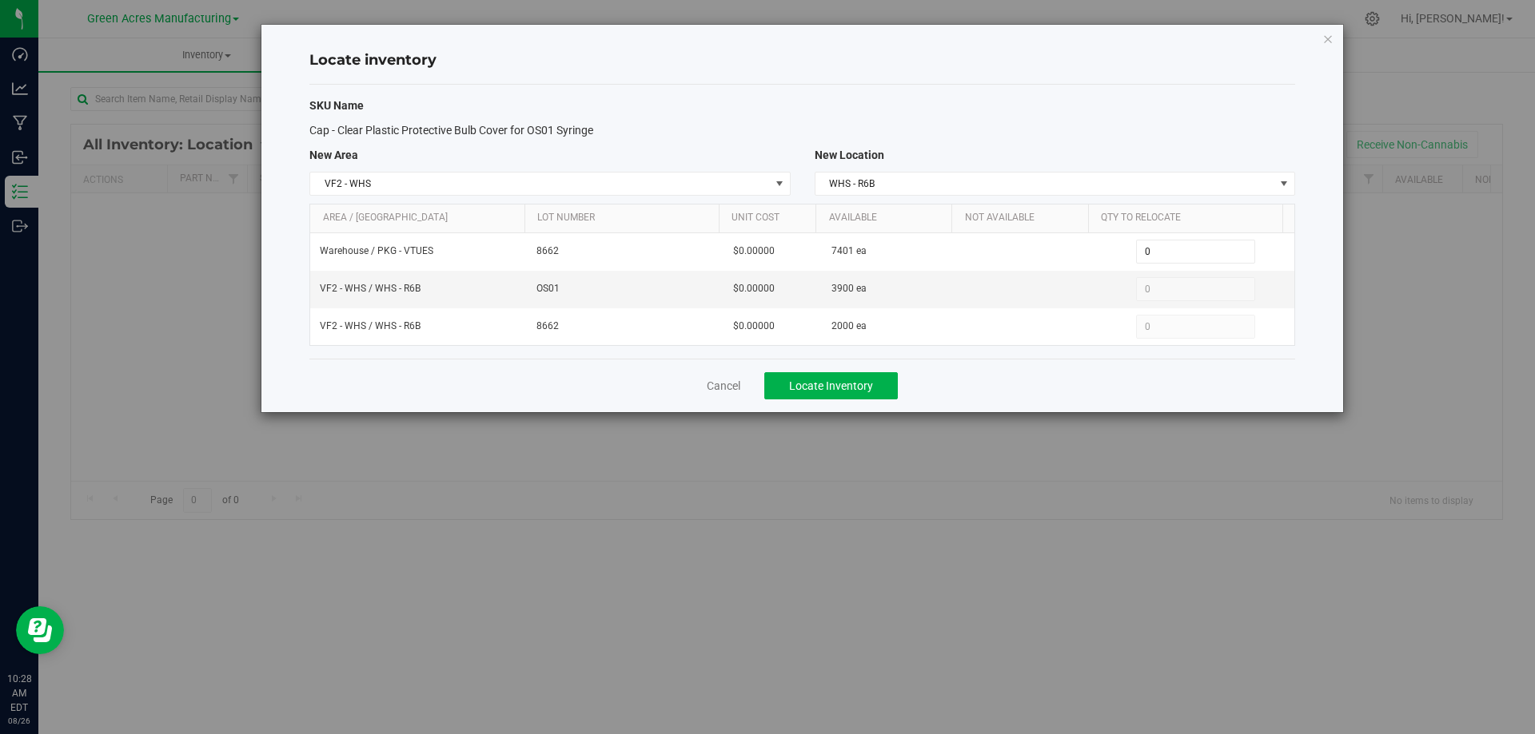
type input "4,000"
click at [1110, 396] on div "Cancel Locate Inventory" at bounding box center [801, 386] width 985 height 54
click at [871, 384] on span "Locate Inventory" at bounding box center [831, 386] width 84 height 13
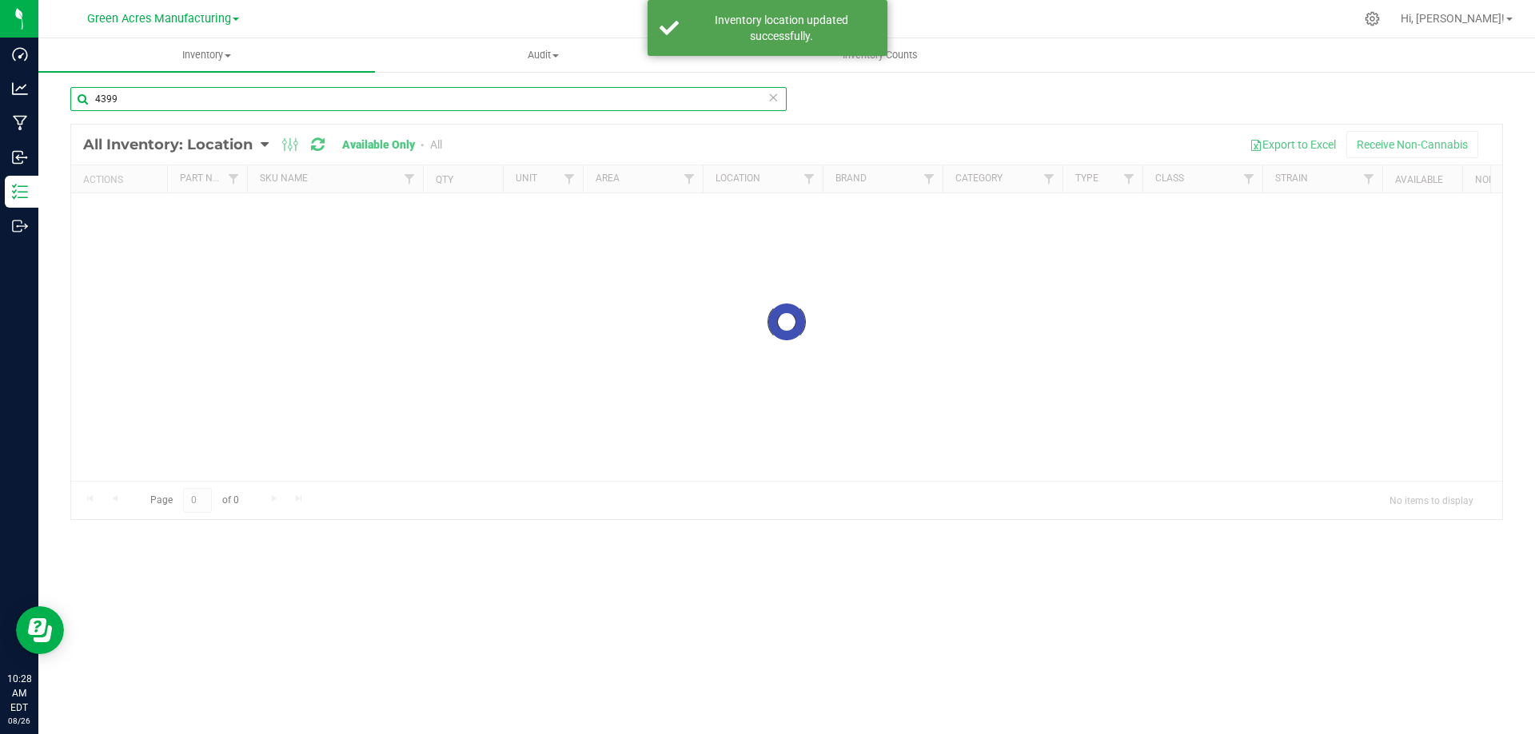
click at [194, 103] on input "4399" at bounding box center [428, 99] width 716 height 24
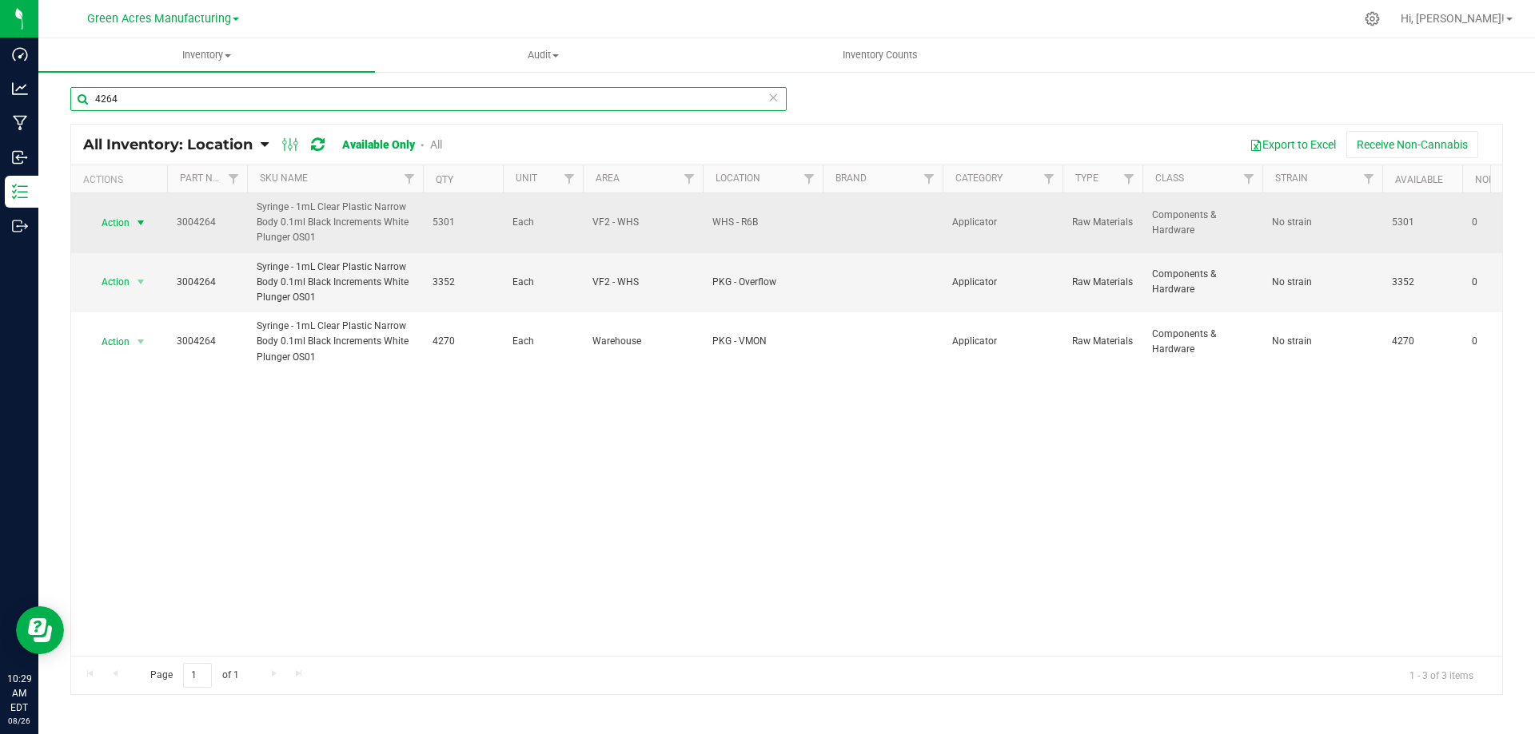
type input "4264"
click at [141, 221] on span "select" at bounding box center [140, 223] width 13 height 13
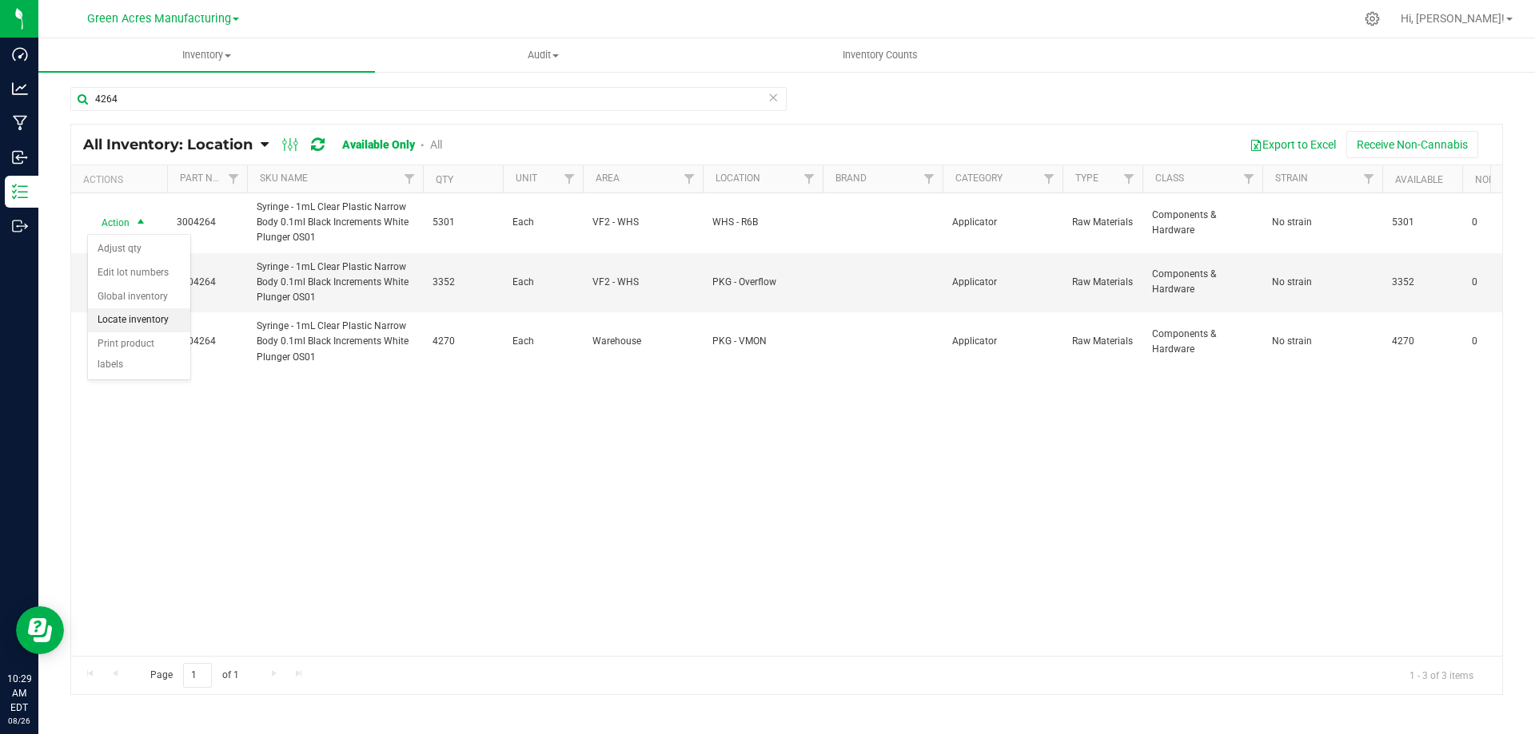
click at [149, 315] on li "Locate inventory" at bounding box center [139, 320] width 102 height 24
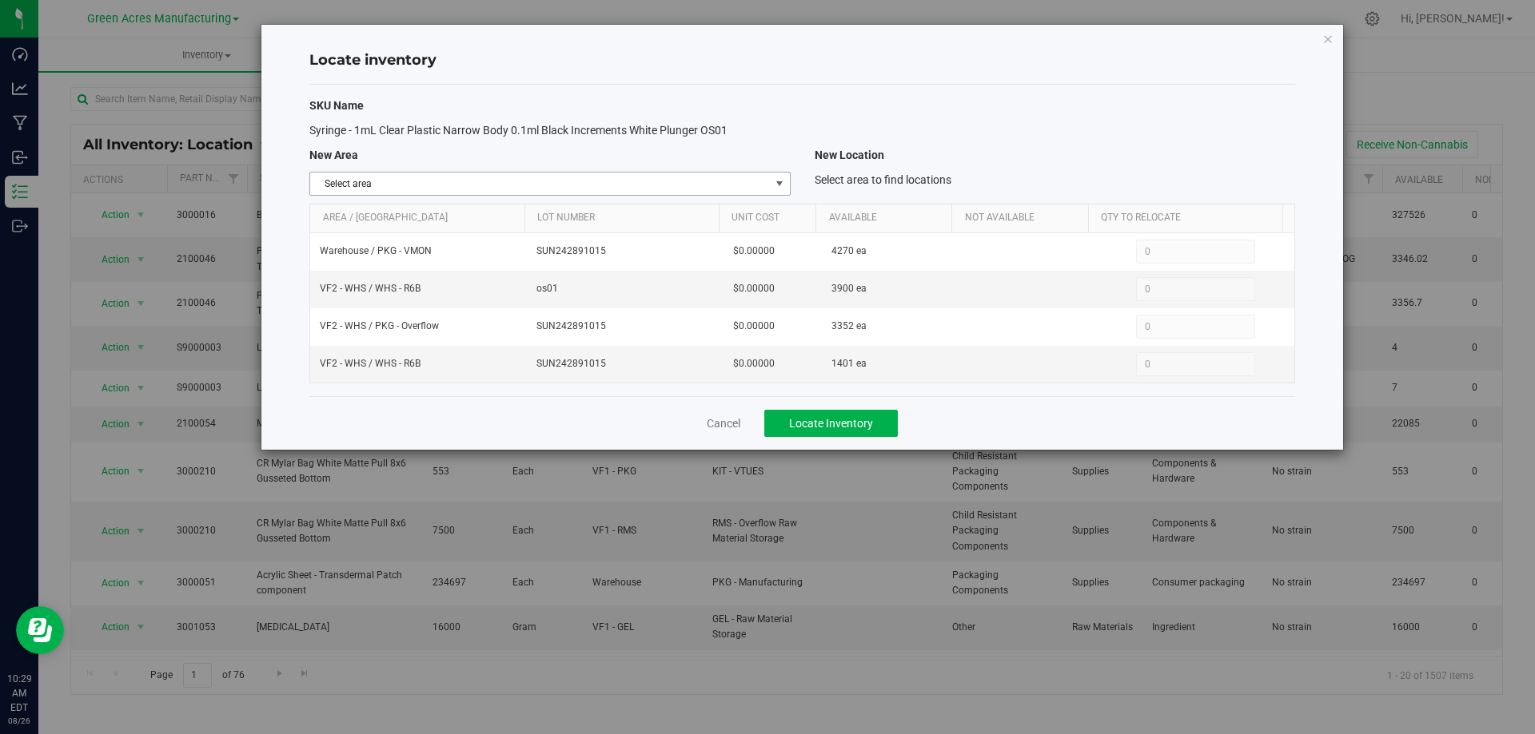
click at [749, 184] on span "Select area" at bounding box center [539, 184] width 459 height 22
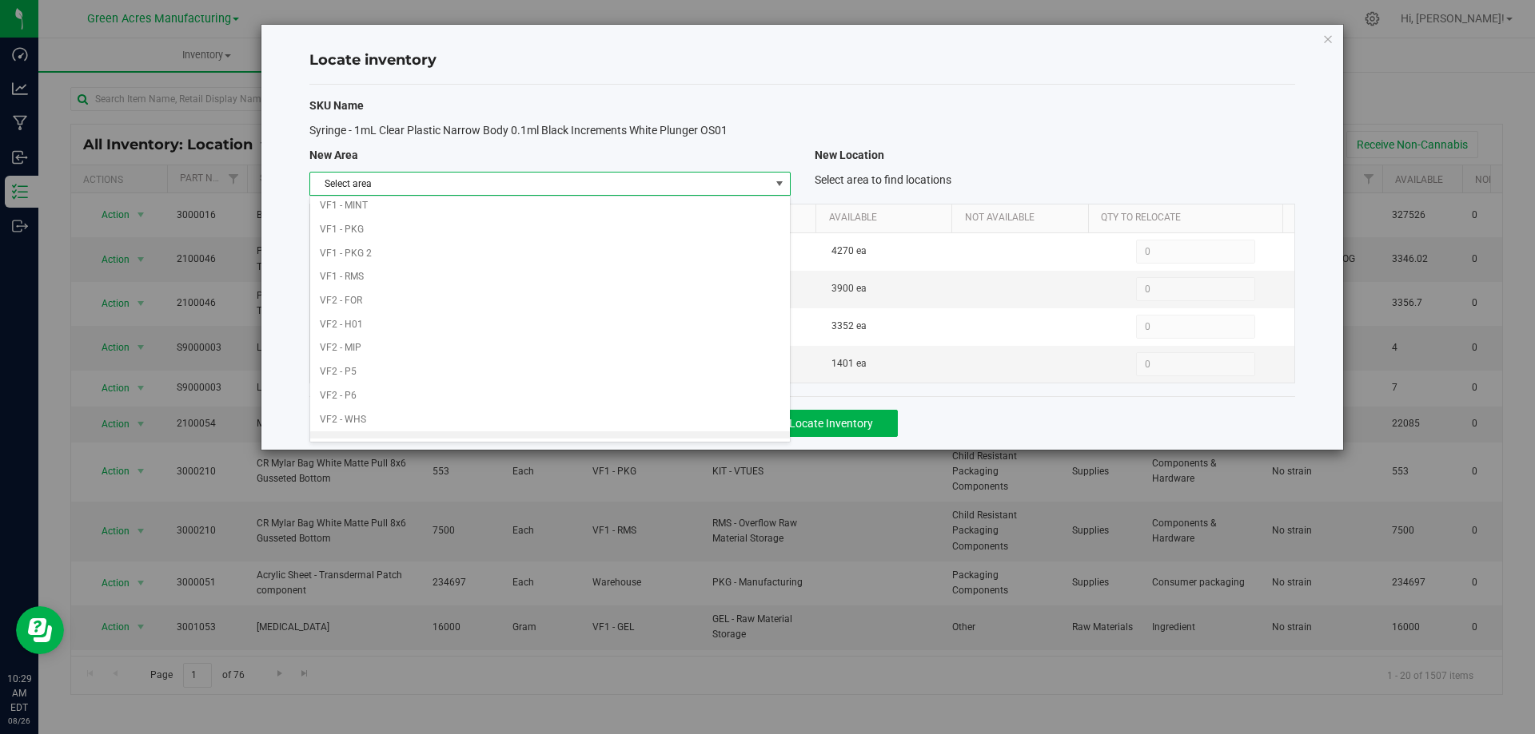
scroll to position [782, 0]
click at [517, 400] on li "VF2 - WHS" at bounding box center [549, 404] width 479 height 24
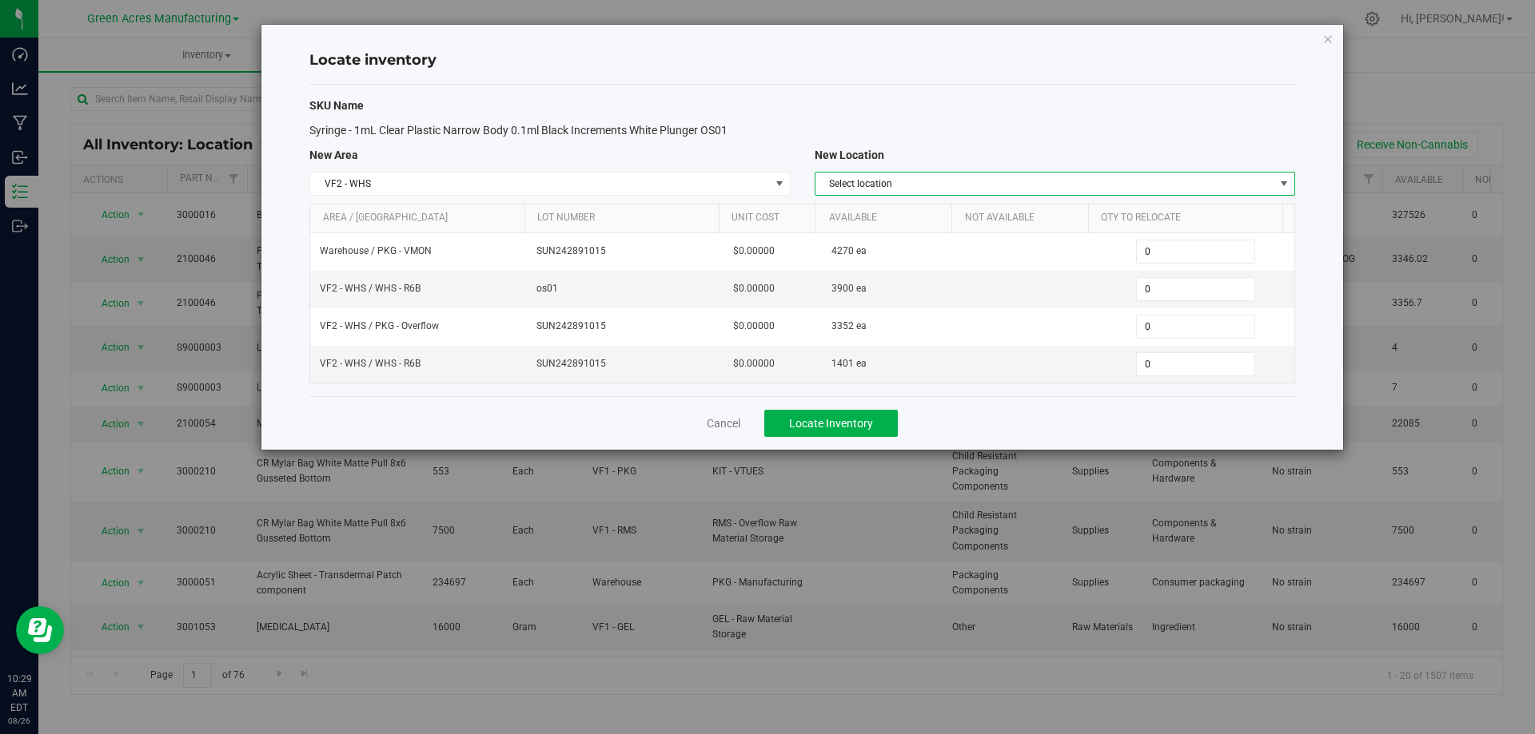
click at [1122, 178] on span "Select location" at bounding box center [1044, 184] width 459 height 22
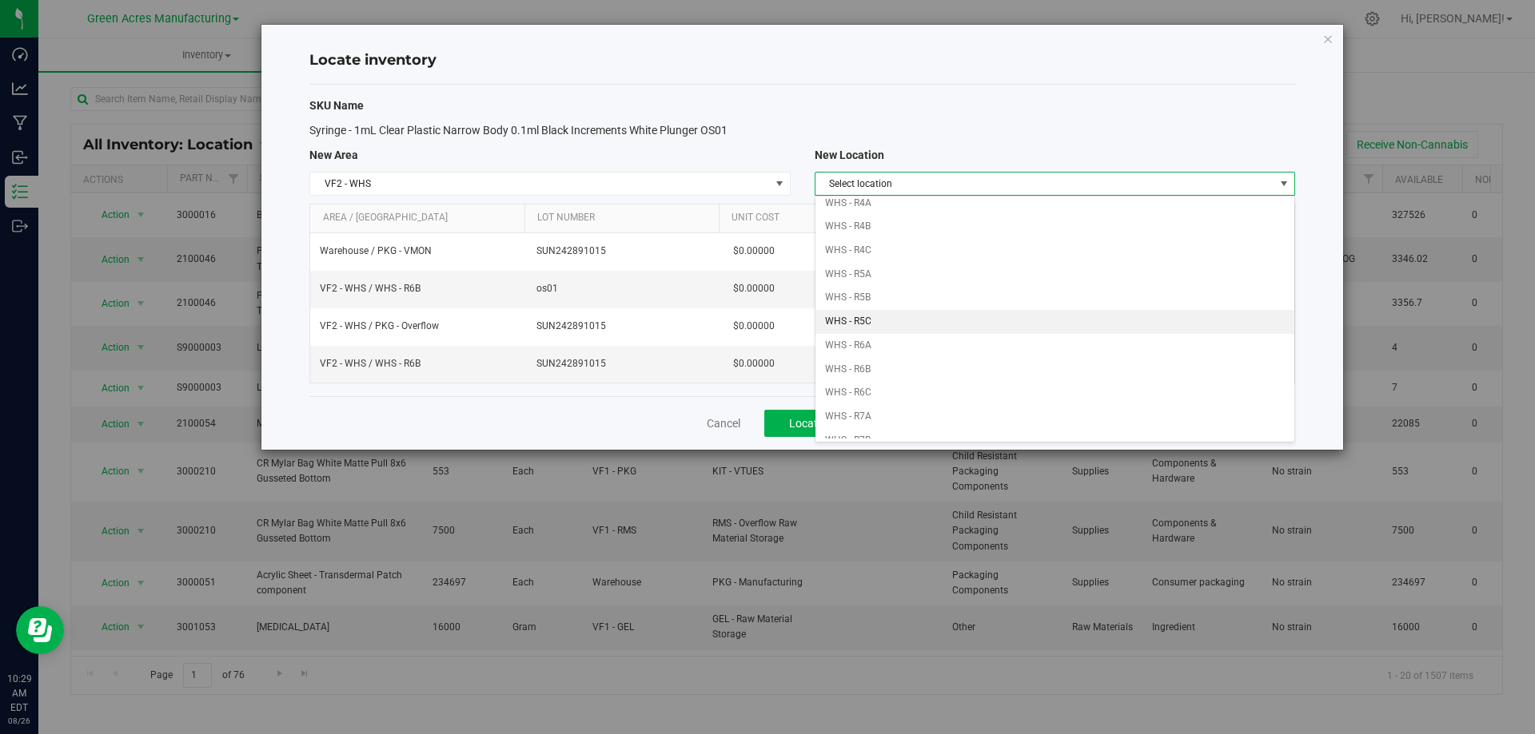
scroll to position [400, 0]
drag, startPoint x: 961, startPoint y: 350, endPoint x: 971, endPoint y: 338, distance: 15.4
click at [967, 343] on ul "Finished Goods Storage PKG - Overflow WHS - Cannabis Storage WHS - Holding WHS …" at bounding box center [1054, 167] width 479 height 736
click at [887, 350] on li "WHS - R6B" at bounding box center [1054, 358] width 479 height 24
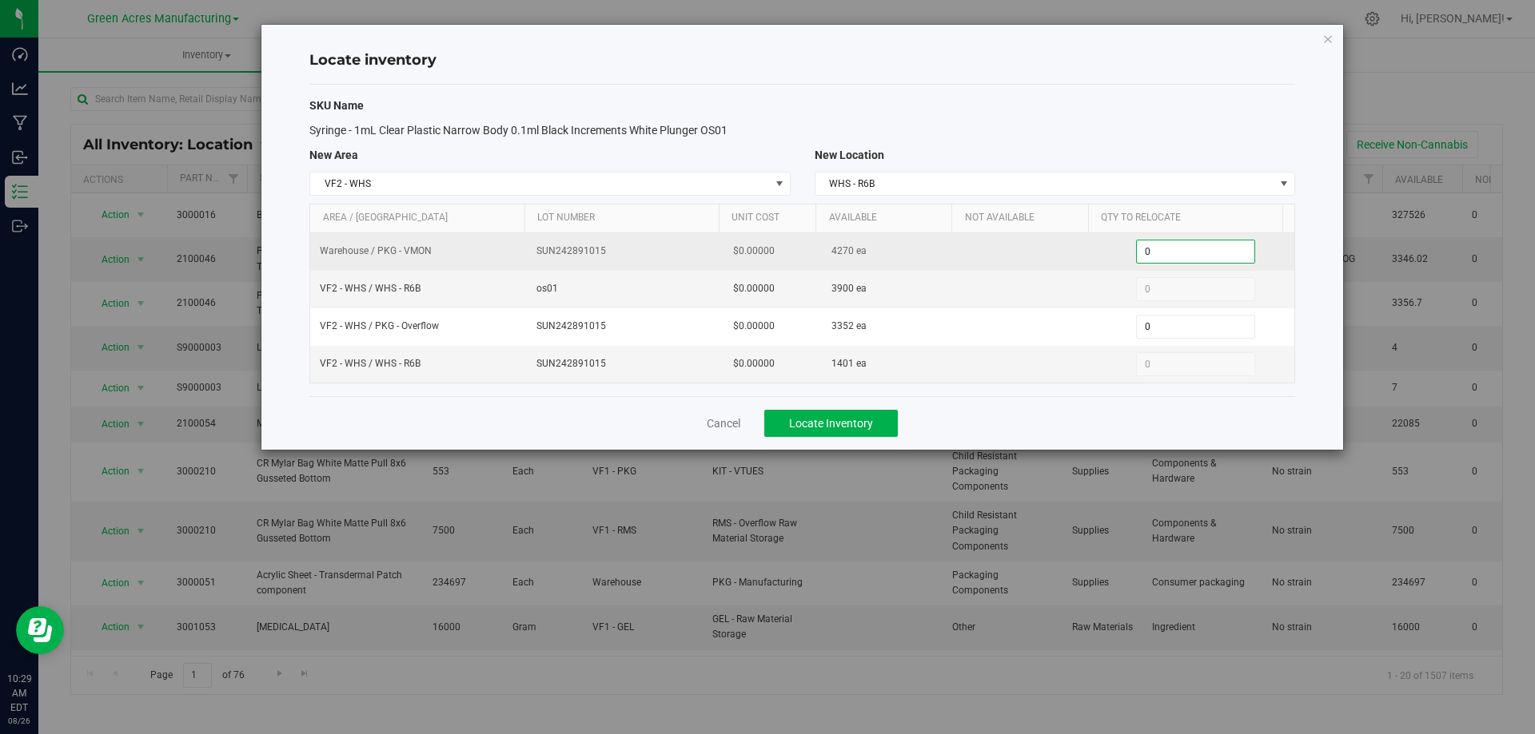
click at [1180, 254] on span "0 0" at bounding box center [1195, 252] width 119 height 24
click at [1180, 254] on input "0" at bounding box center [1194, 252] width 117 height 22
paste input "1599"
type input "1599"
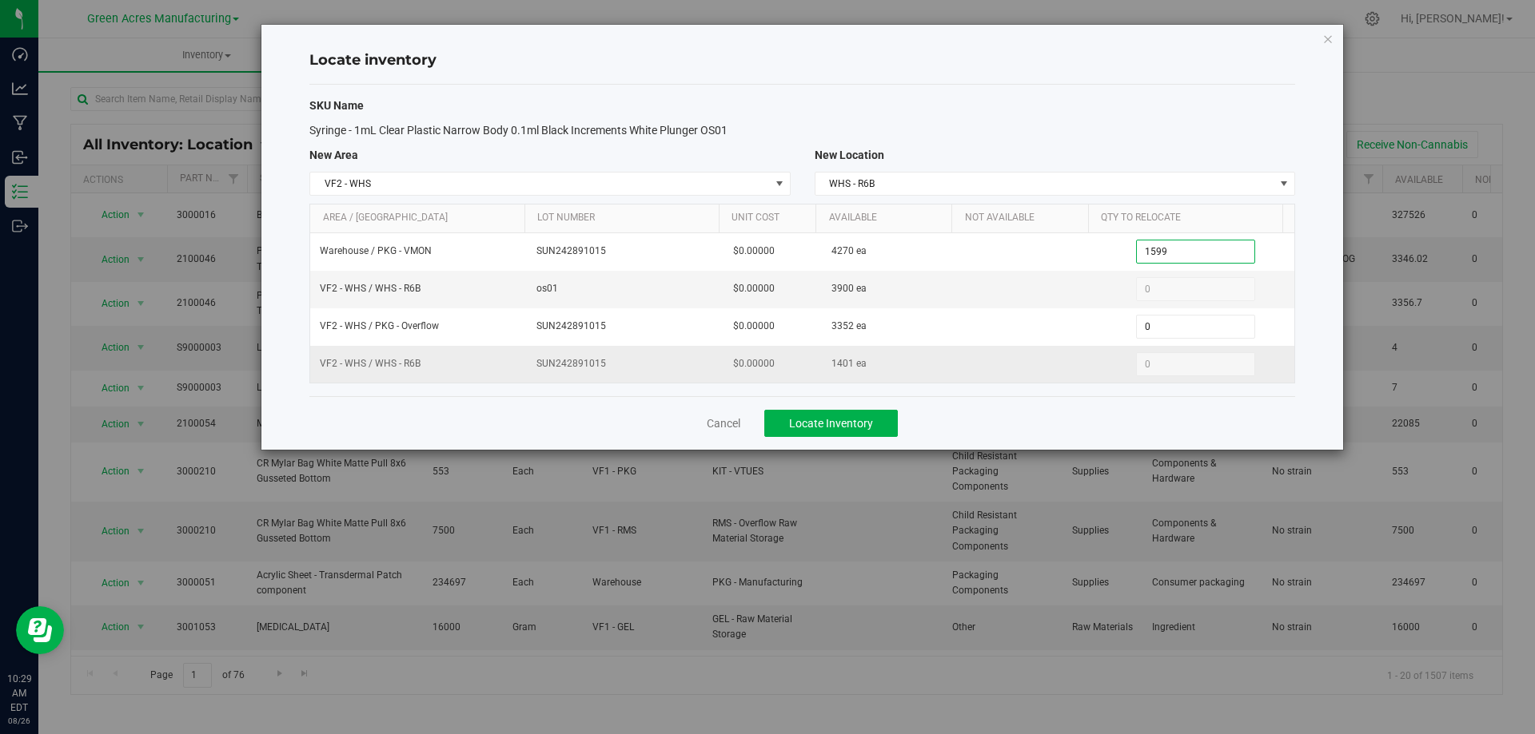
type input "1,599"
click at [1177, 346] on td "0 0" at bounding box center [1195, 364] width 197 height 37
click at [951, 436] on div "Cancel Locate Inventory" at bounding box center [801, 423] width 985 height 54
click at [870, 419] on span "Locate Inventory" at bounding box center [831, 423] width 84 height 13
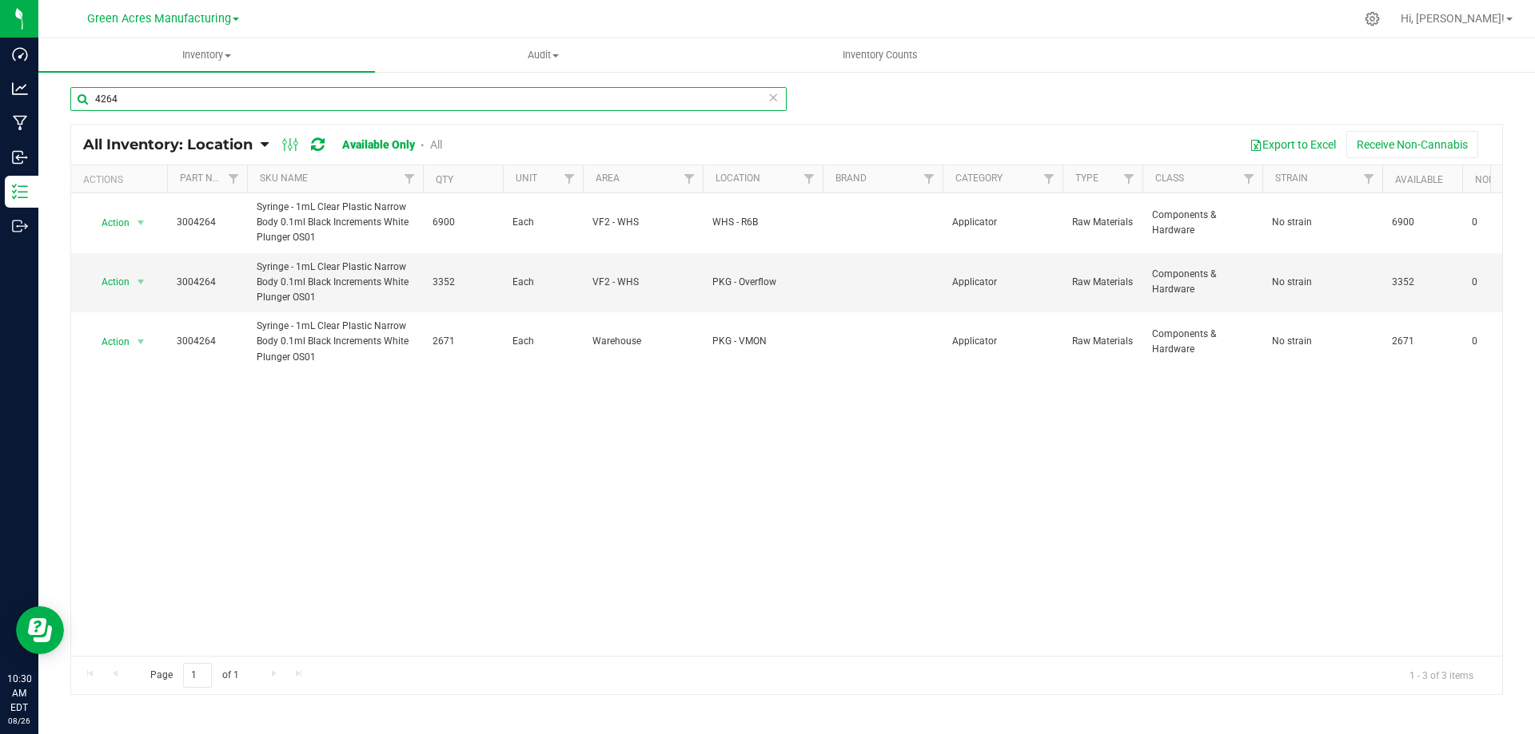
click at [237, 103] on input "4264" at bounding box center [428, 99] width 716 height 24
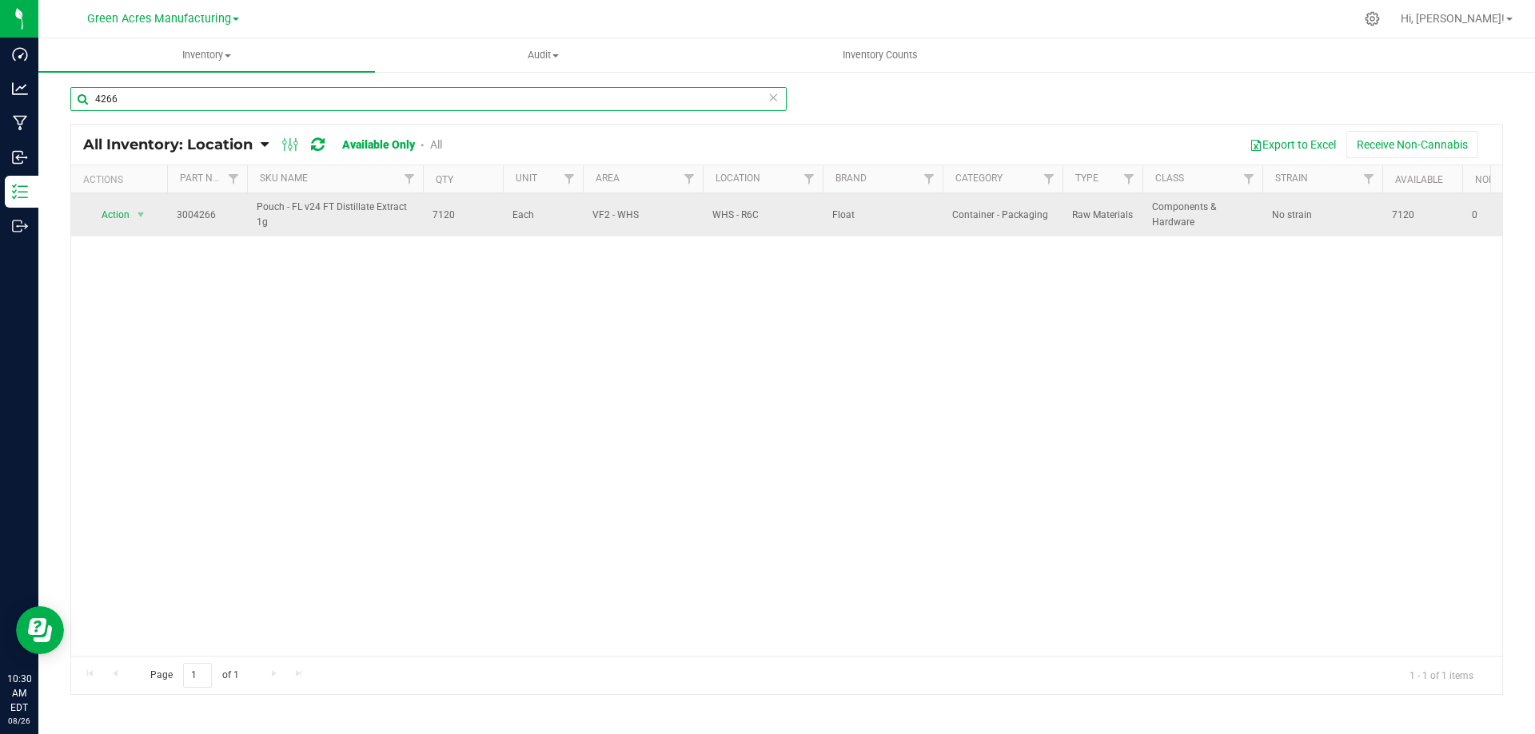
type input "4266"
click at [440, 211] on span "7120" at bounding box center [462, 215] width 61 height 15
copy span "7120"
click at [133, 215] on span "select" at bounding box center [141, 215] width 20 height 22
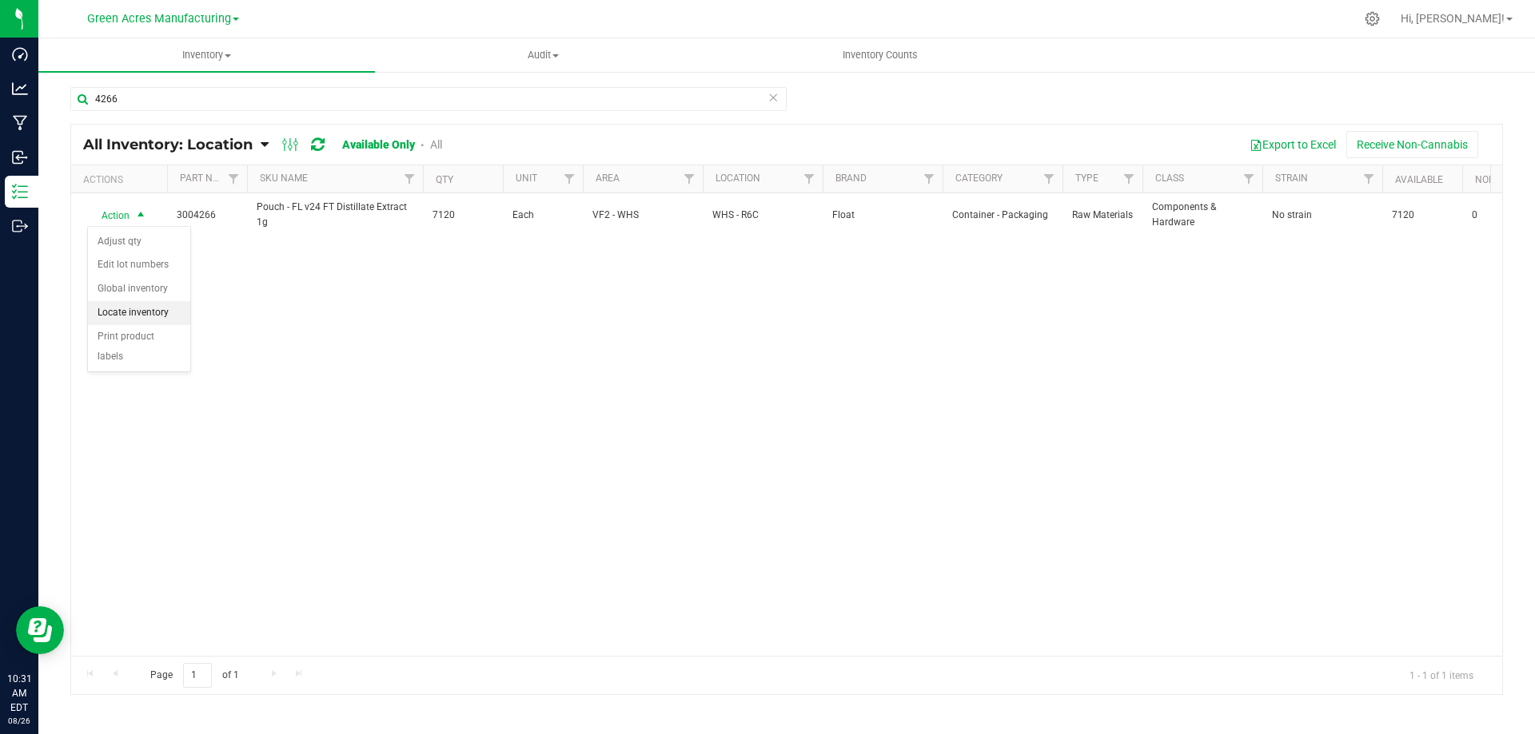
click at [118, 316] on li "Locate inventory" at bounding box center [139, 313] width 102 height 24
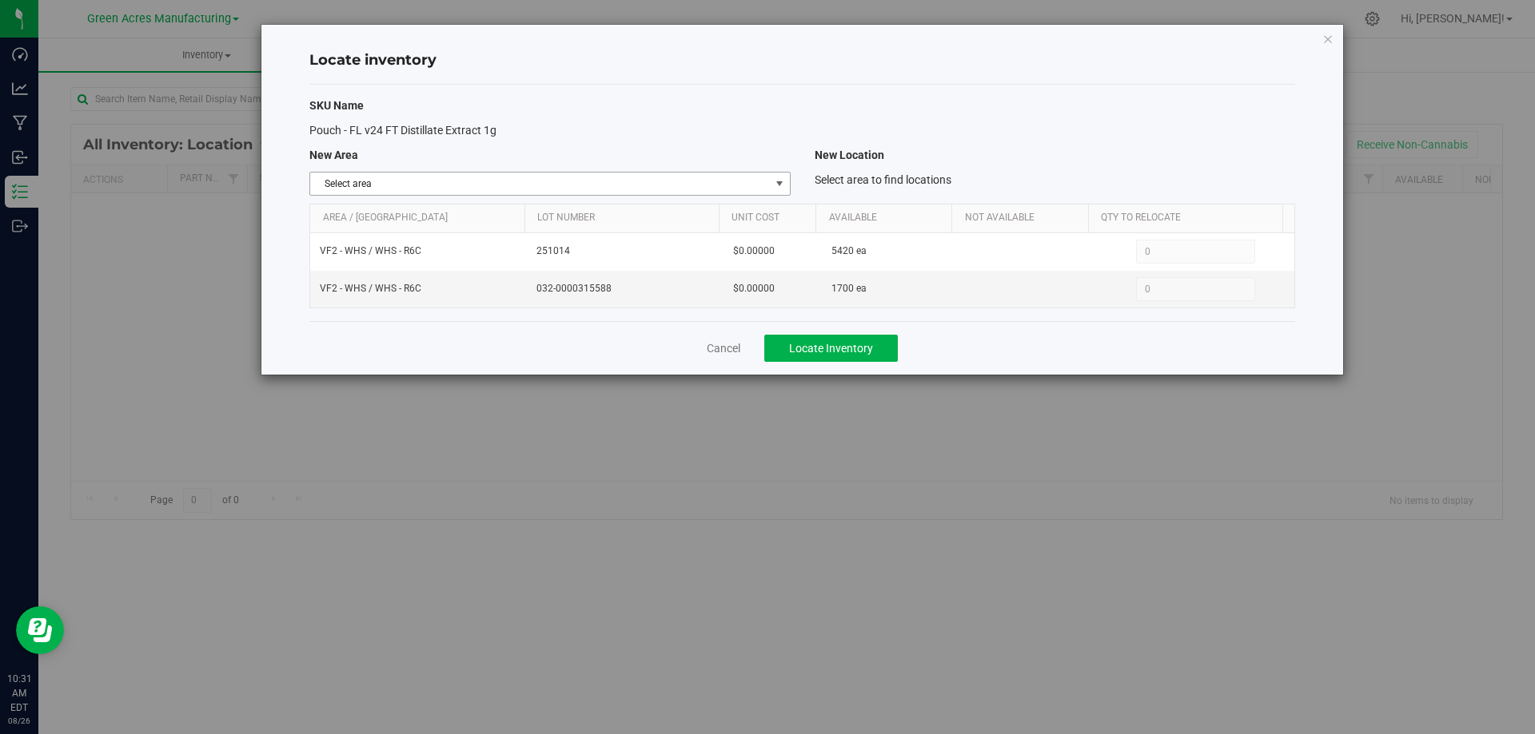
click at [749, 186] on span "Select area" at bounding box center [539, 184] width 459 height 22
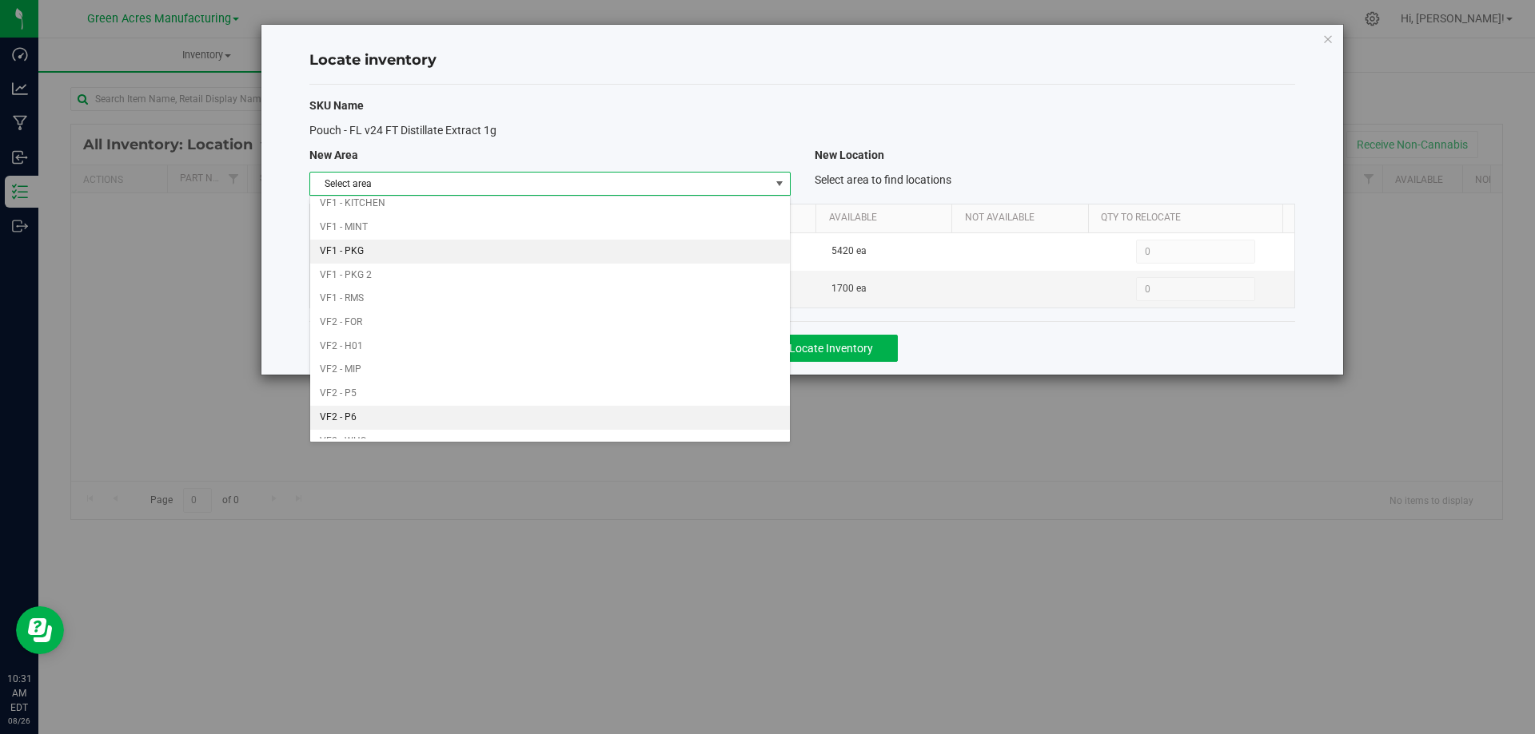
scroll to position [782, 0]
click at [592, 436] on li "Warehouse" at bounding box center [549, 427] width 479 height 24
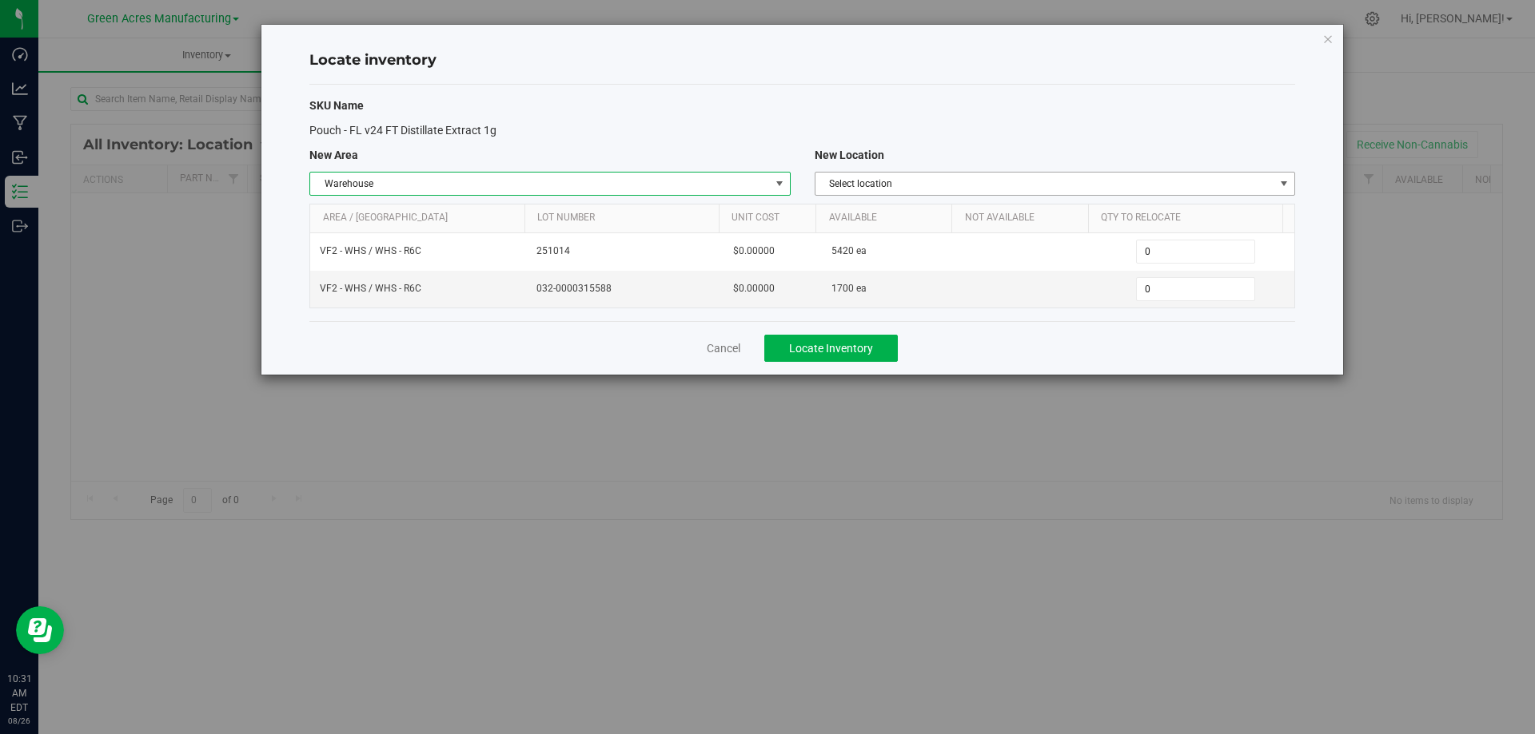
click at [1089, 186] on span "Select location" at bounding box center [1044, 184] width 459 height 22
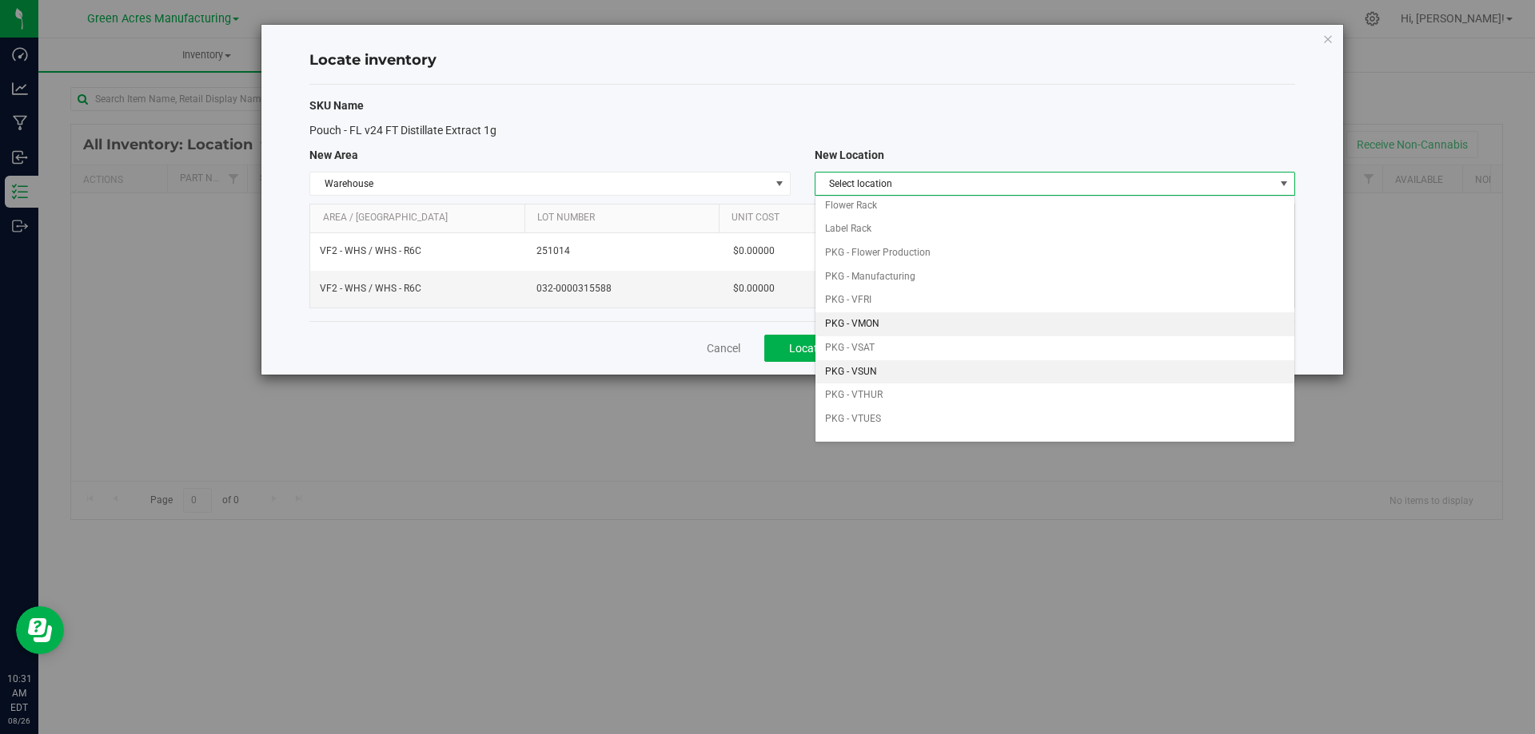
scroll to position [80, 0]
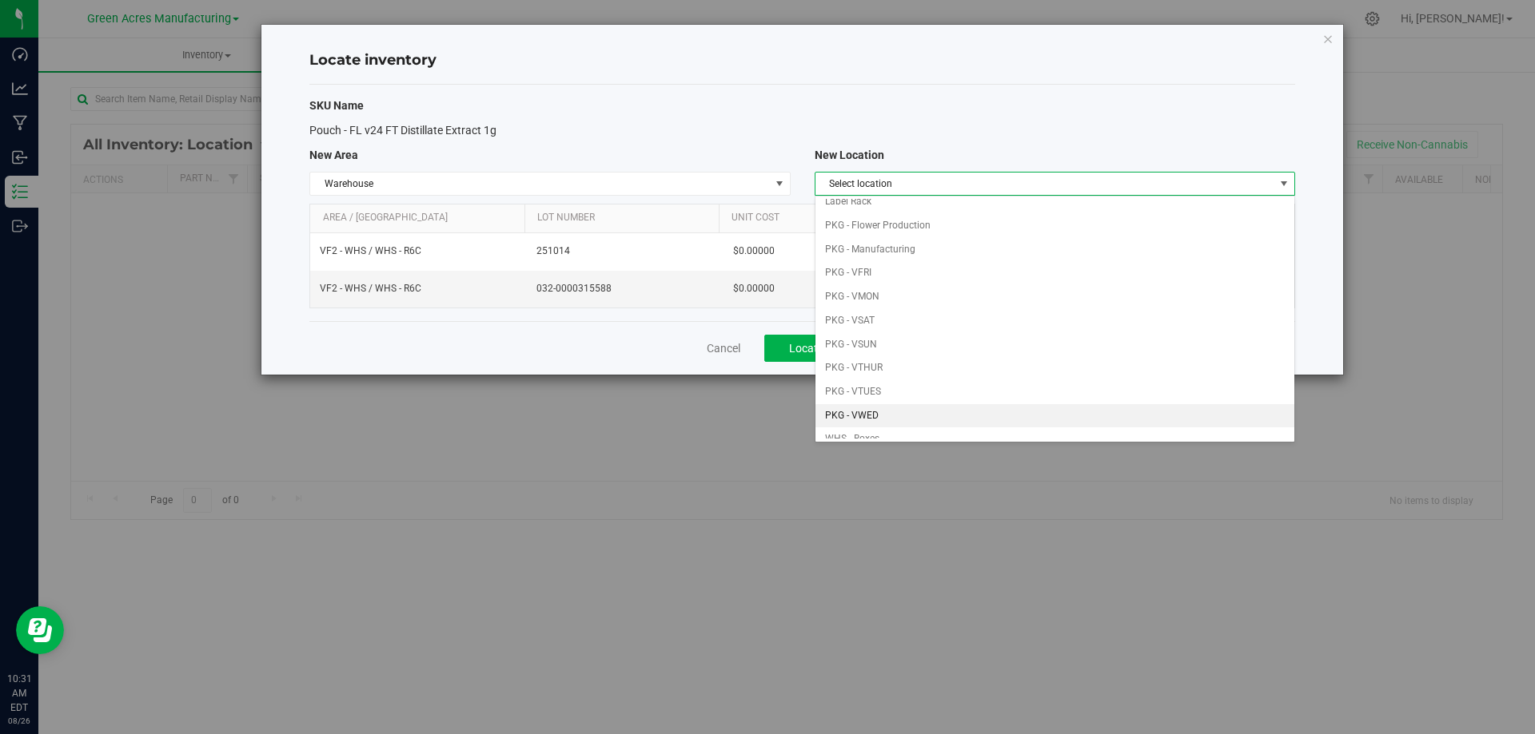
drag, startPoint x: 884, startPoint y: 404, endPoint x: 1024, endPoint y: 333, distance: 156.9
click at [885, 403] on ul "Edibles Production Edibles Rack Flower Rack Label Rack PKG - Flower Production …" at bounding box center [1054, 451] width 479 height 665
drag, startPoint x: 875, startPoint y: 416, endPoint x: 895, endPoint y: 404, distance: 23.3
click at [875, 414] on li "PKG - VWED" at bounding box center [1054, 416] width 479 height 24
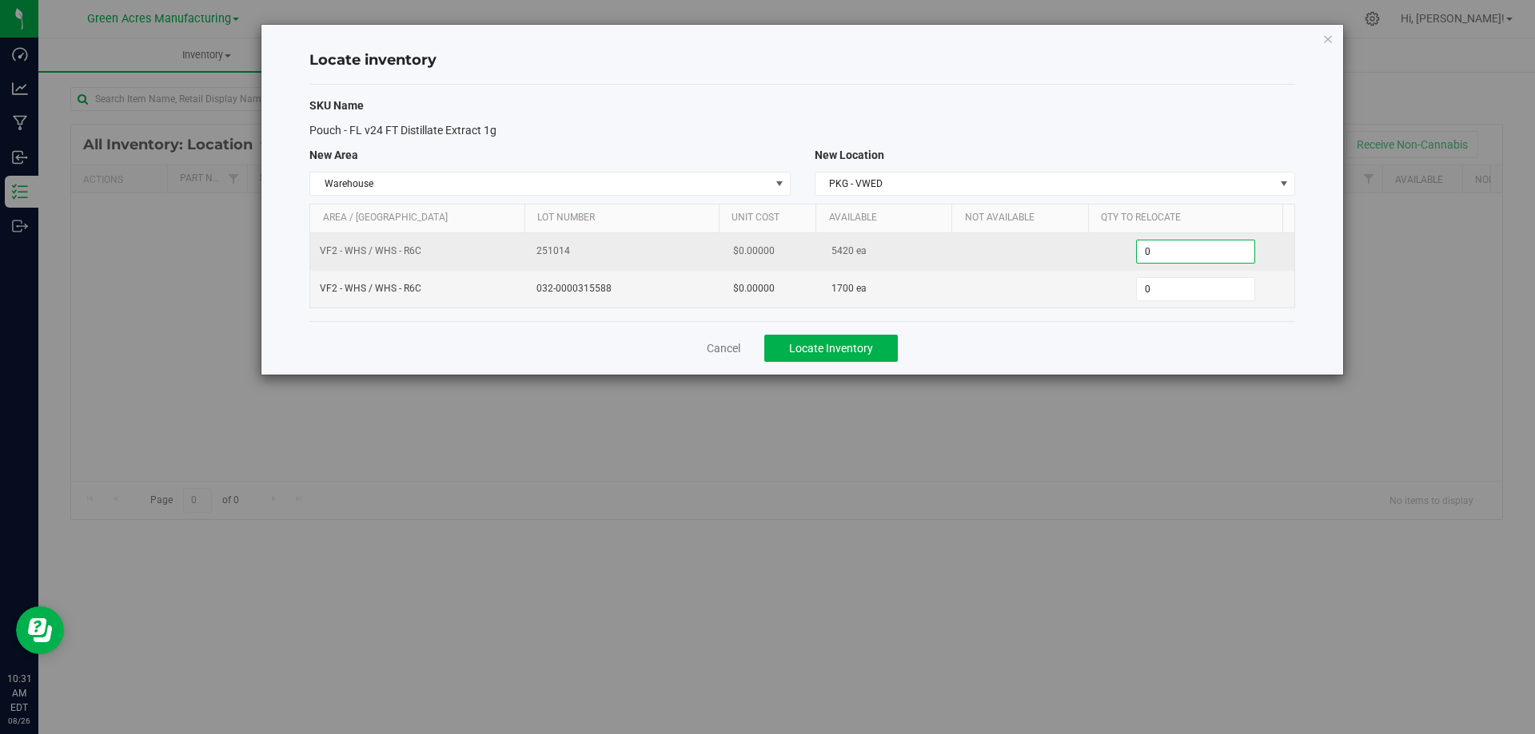
click at [1149, 245] on span "0 0" at bounding box center [1195, 252] width 119 height 24
click at [1149, 245] on input "0" at bounding box center [1194, 252] width 117 height 22
paste input "152"
type input "1520"
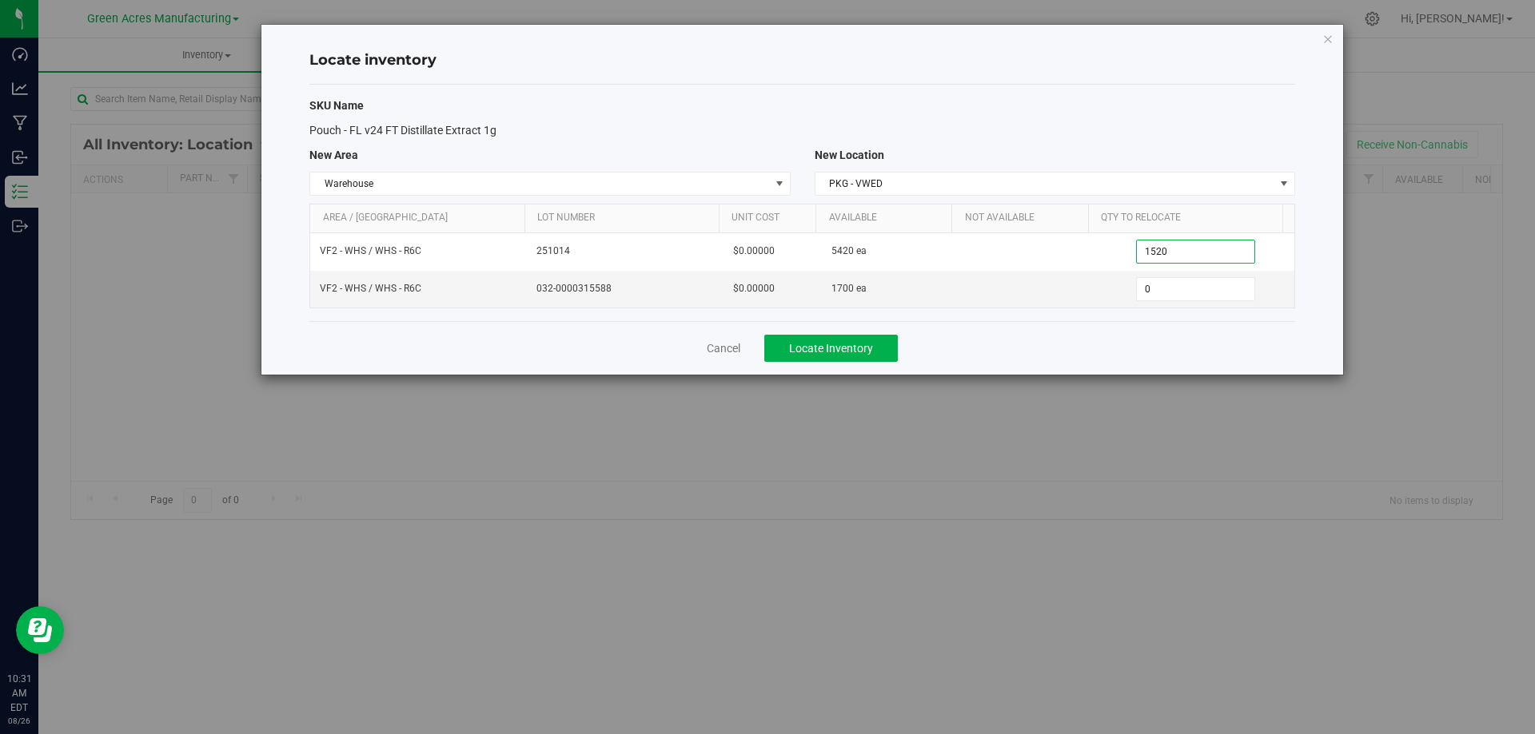
type input "1,520"
click at [1101, 339] on div "Cancel Locate Inventory" at bounding box center [801, 348] width 985 height 54
click at [820, 351] on span "Locate Inventory" at bounding box center [831, 348] width 84 height 13
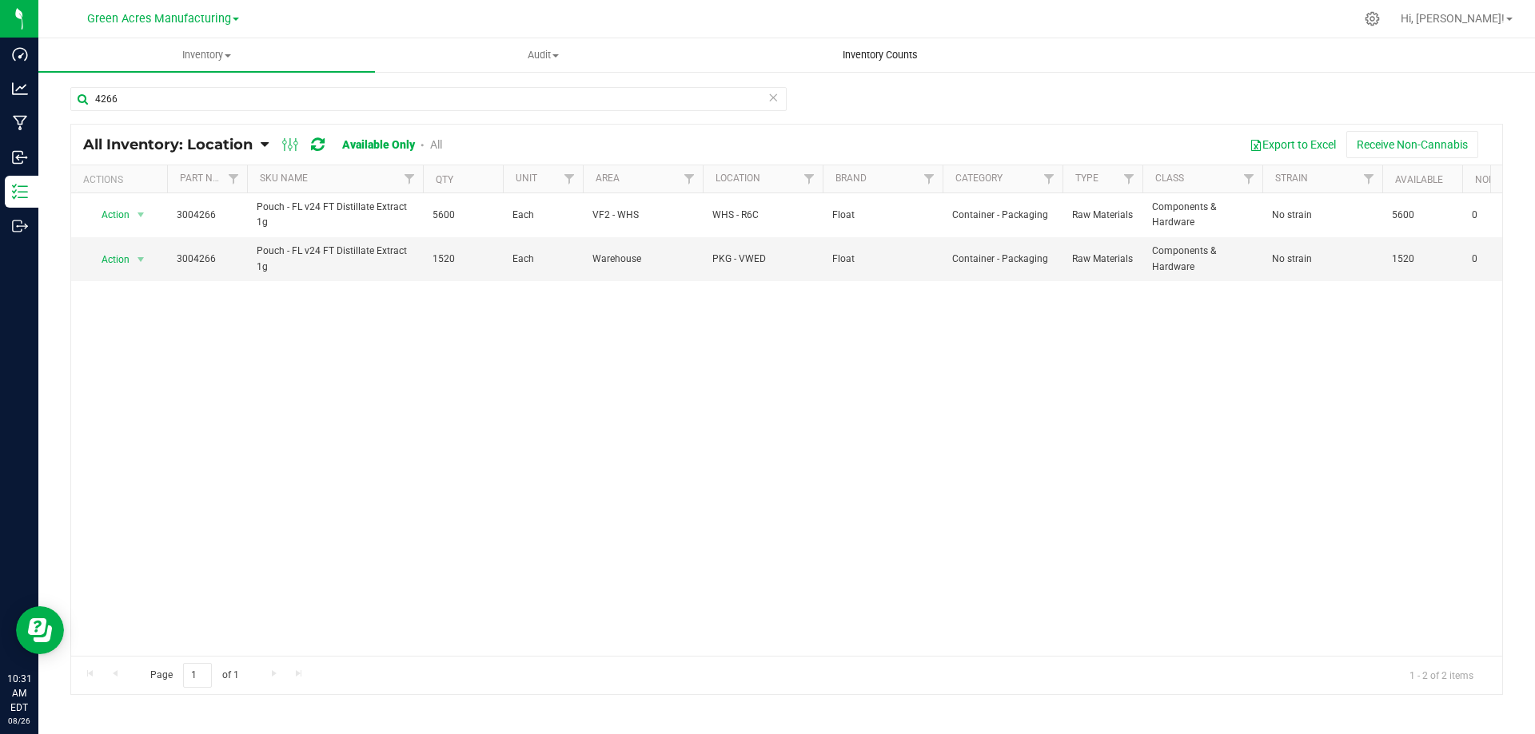
click at [865, 56] on span "Inventory Counts" at bounding box center [880, 55] width 118 height 14
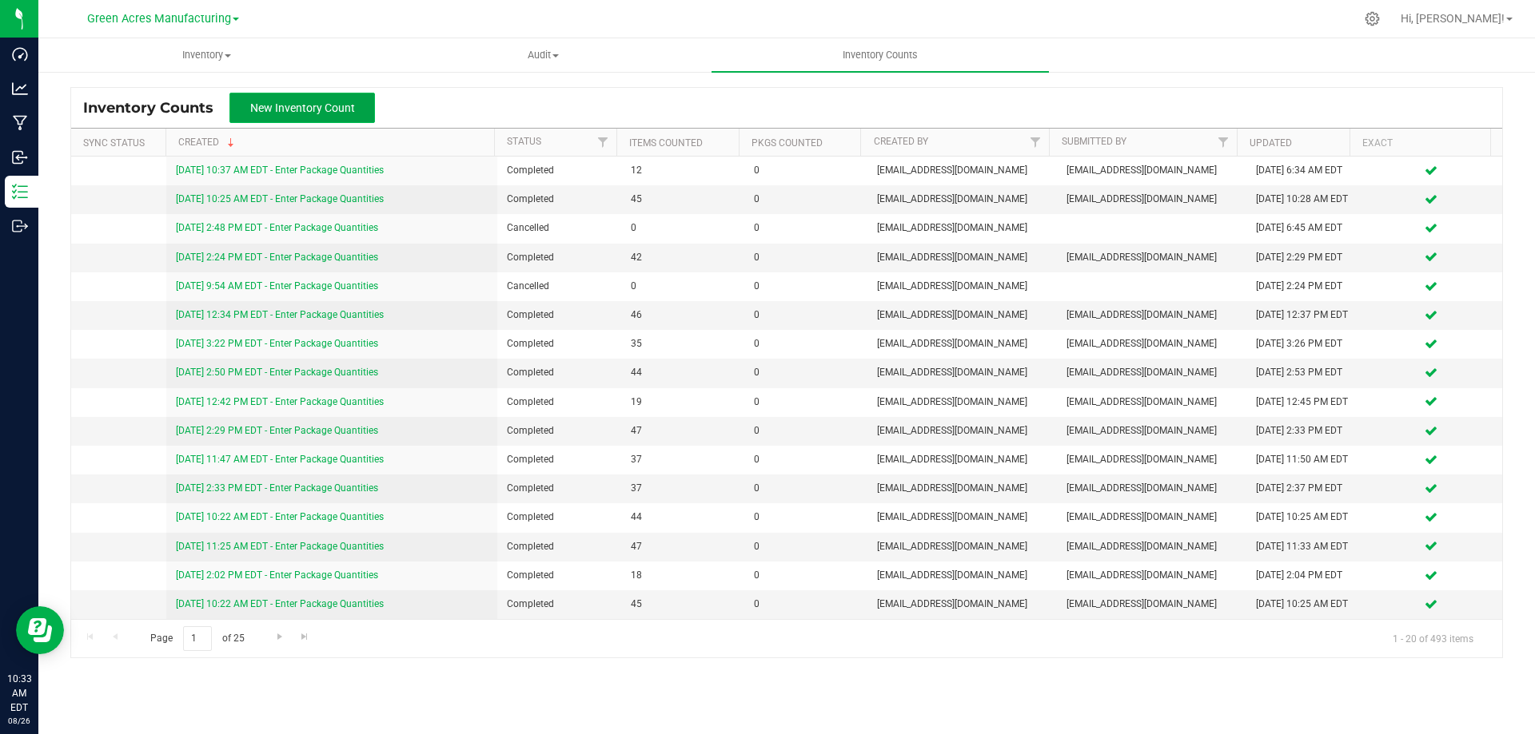
click at [358, 107] on button "New Inventory Count" at bounding box center [301, 108] width 145 height 30
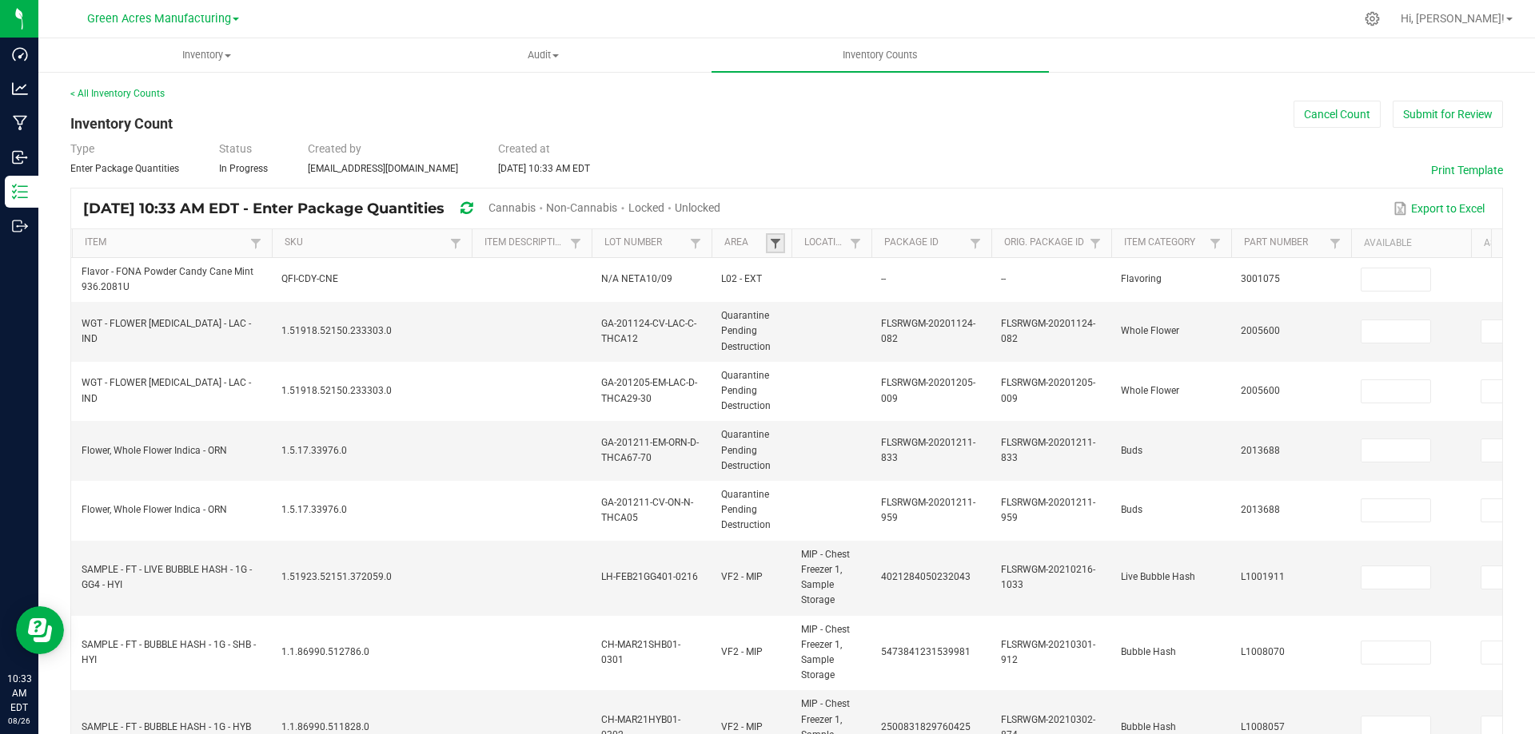
click at [771, 244] on span at bounding box center [775, 243] width 13 height 13
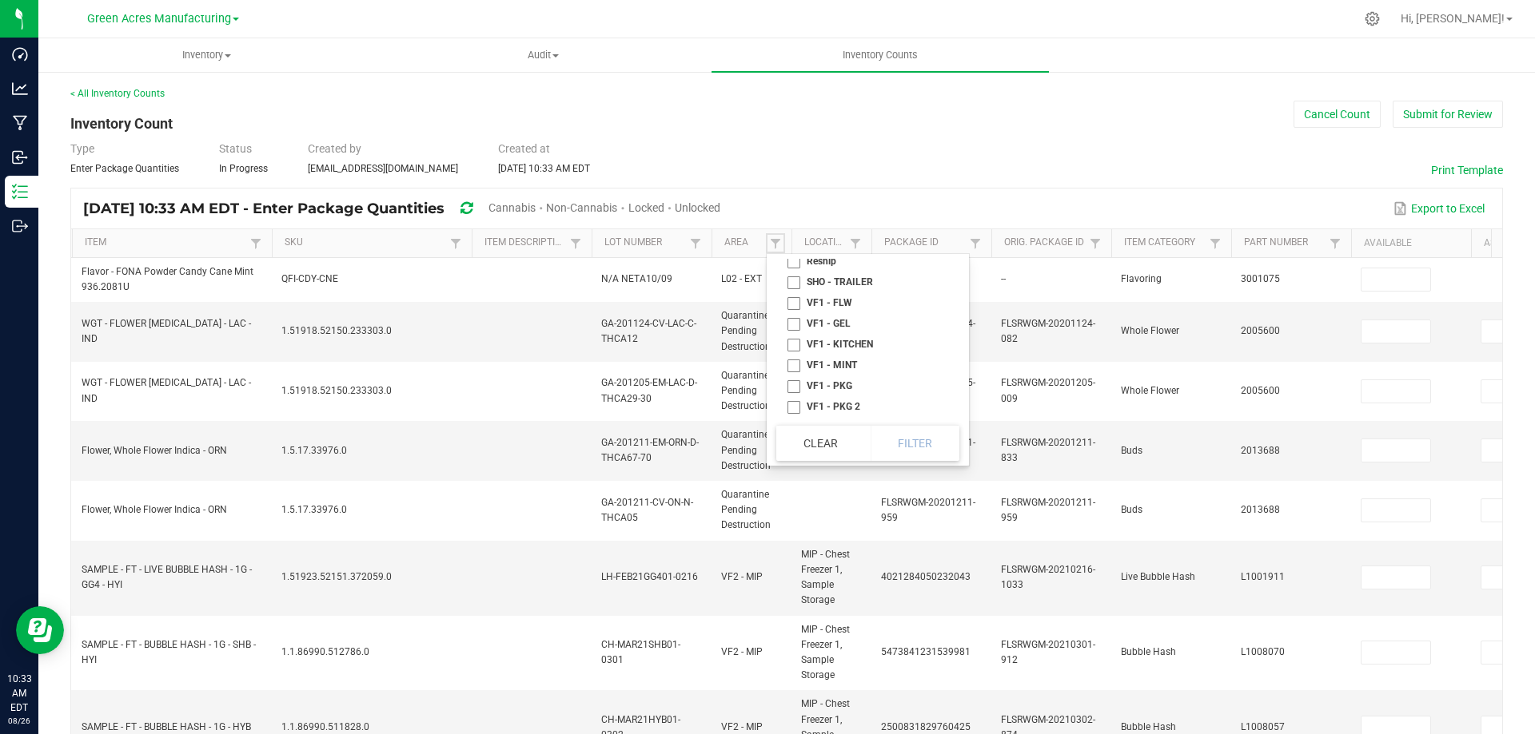
scroll to position [795, 0]
click at [794, 387] on li "VF2 - WHS" at bounding box center [862, 387] width 173 height 21
checkbox WHS "true"
click at [856, 246] on span at bounding box center [855, 243] width 13 height 13
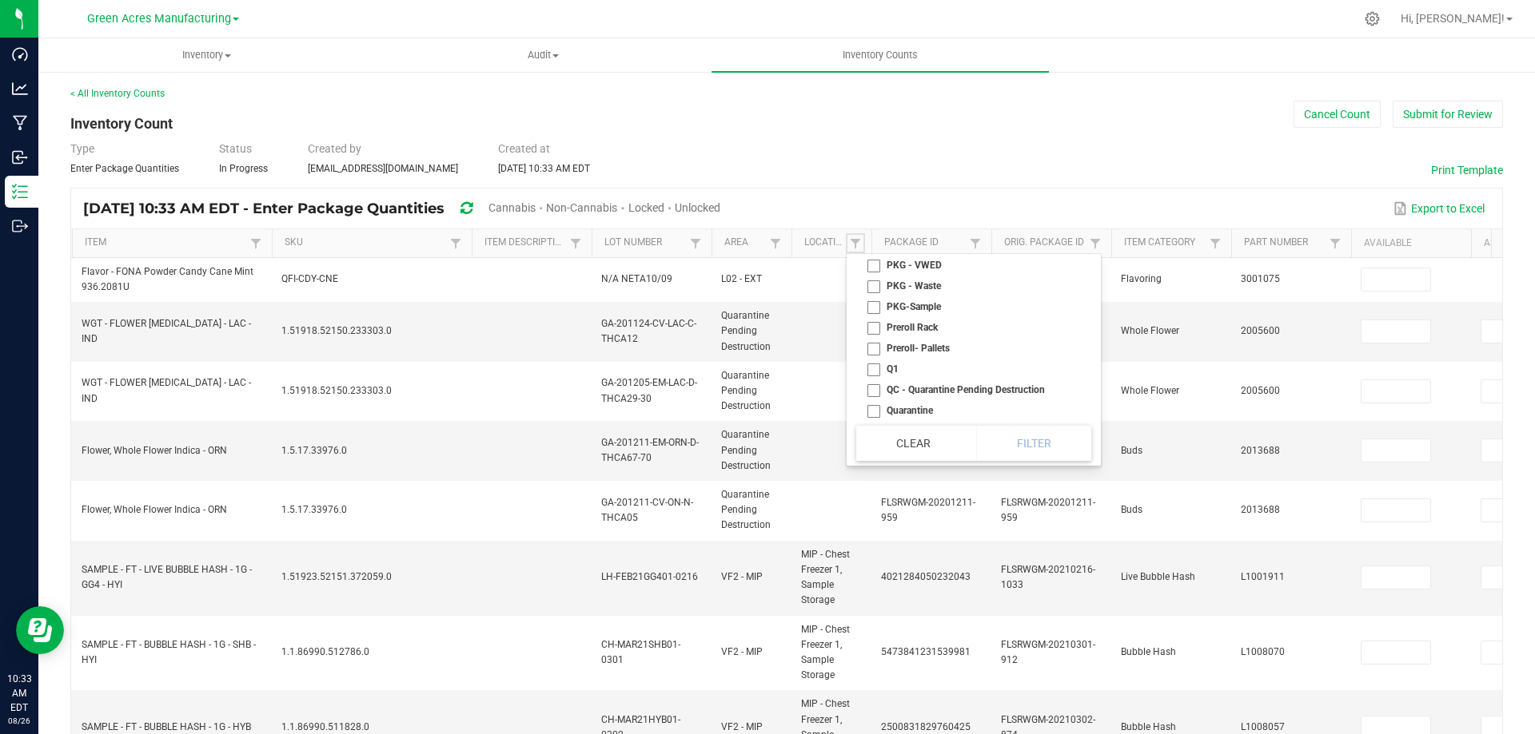
scroll to position [4635, 0]
click at [931, 312] on li "PKG - VWED" at bounding box center [968, 302] width 225 height 21
click at [926, 312] on li "PKG - VWED" at bounding box center [968, 302] width 225 height 21
checkbox VWED "false"
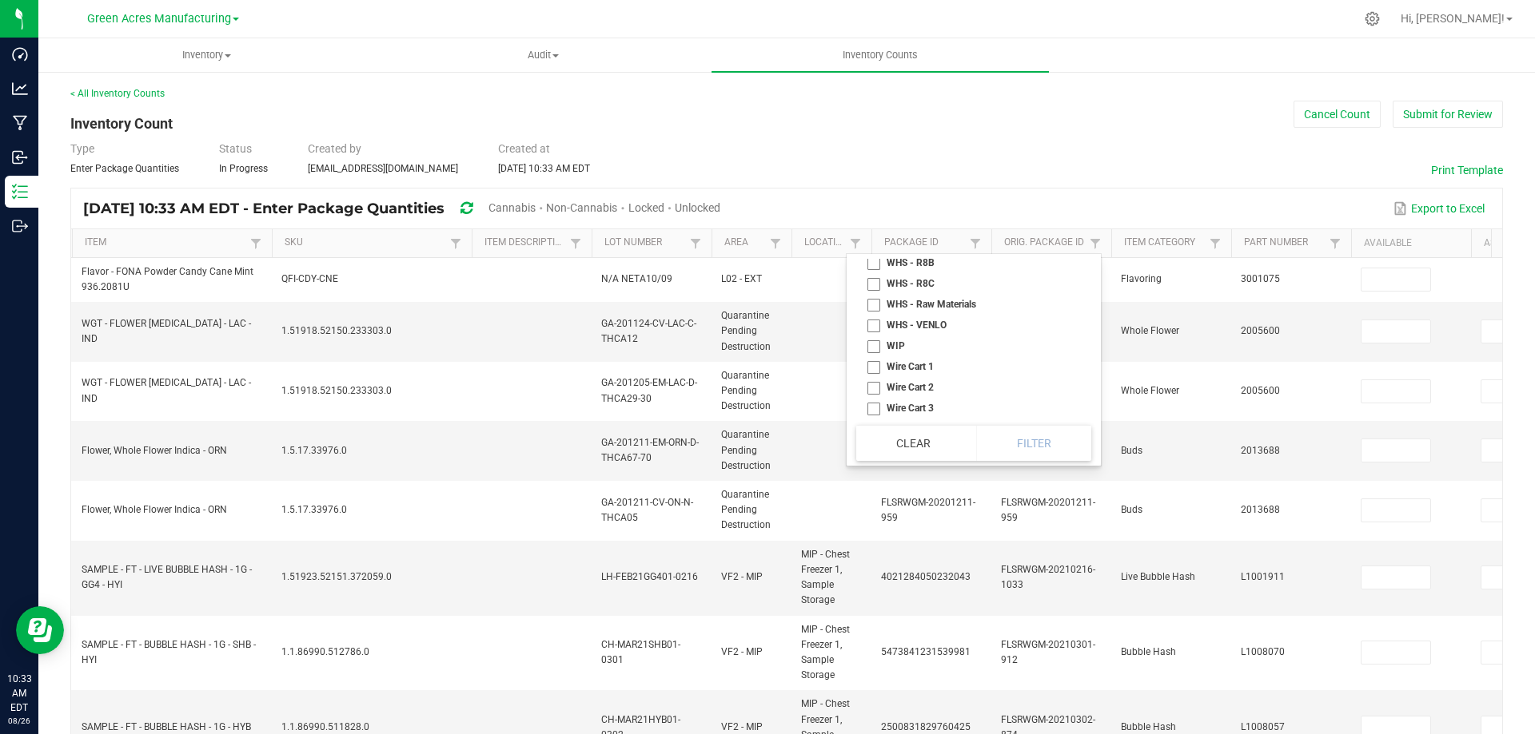
click at [881, 283] on li "WHS - R8C" at bounding box center [968, 283] width 225 height 21
checkbox R8C "true"
click at [874, 265] on li "WHS - R8B" at bounding box center [968, 263] width 225 height 21
checkbox R8B "true"
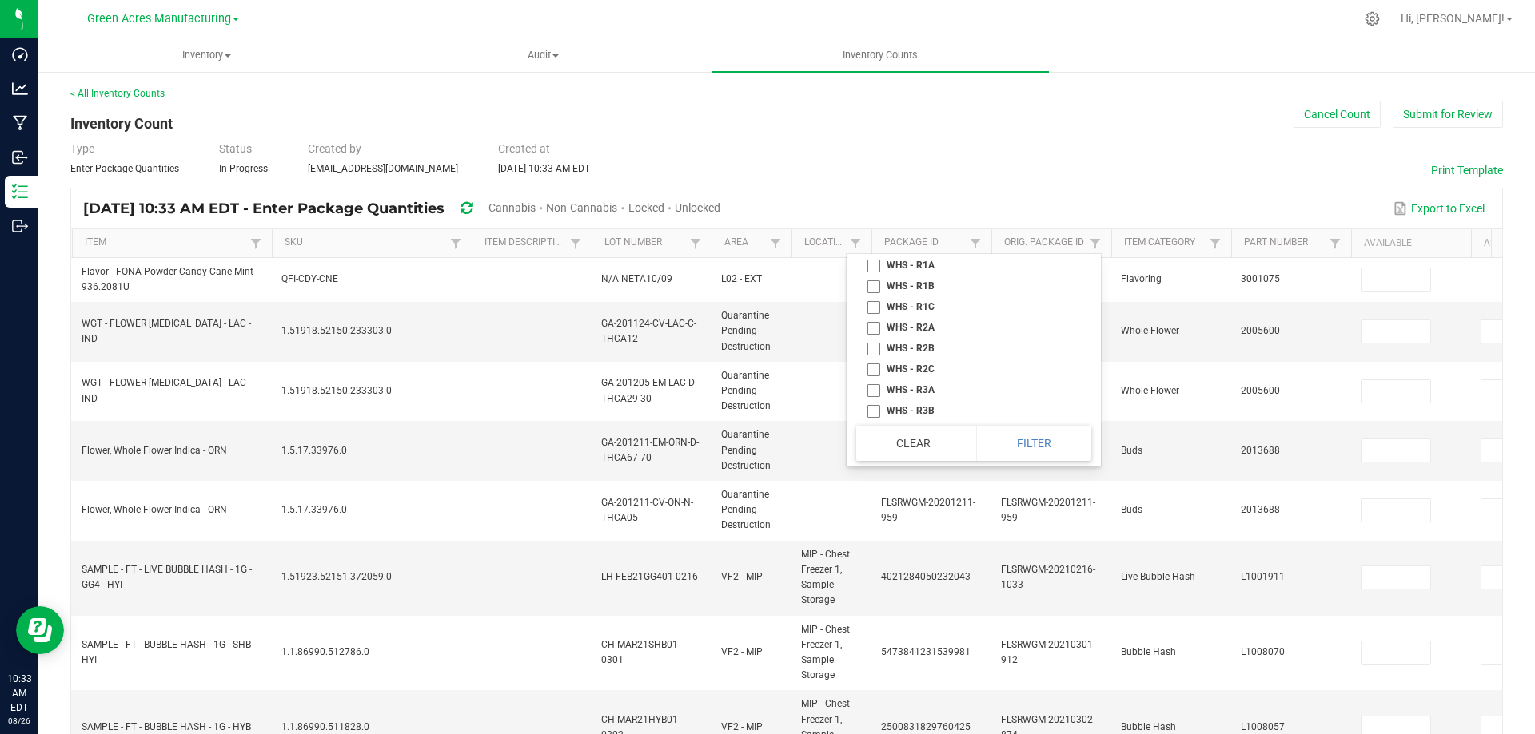
drag, startPoint x: 872, startPoint y: 364, endPoint x: 870, endPoint y: 376, distance: 13.0
click at [871, 276] on li "WHS - R1A" at bounding box center [968, 265] width 225 height 21
checkbox R1A "true"
drag, startPoint x: 870, startPoint y: 392, endPoint x: 873, endPoint y: 409, distance: 17.1
click at [870, 297] on li "WHS - R1B" at bounding box center [968, 286] width 225 height 21
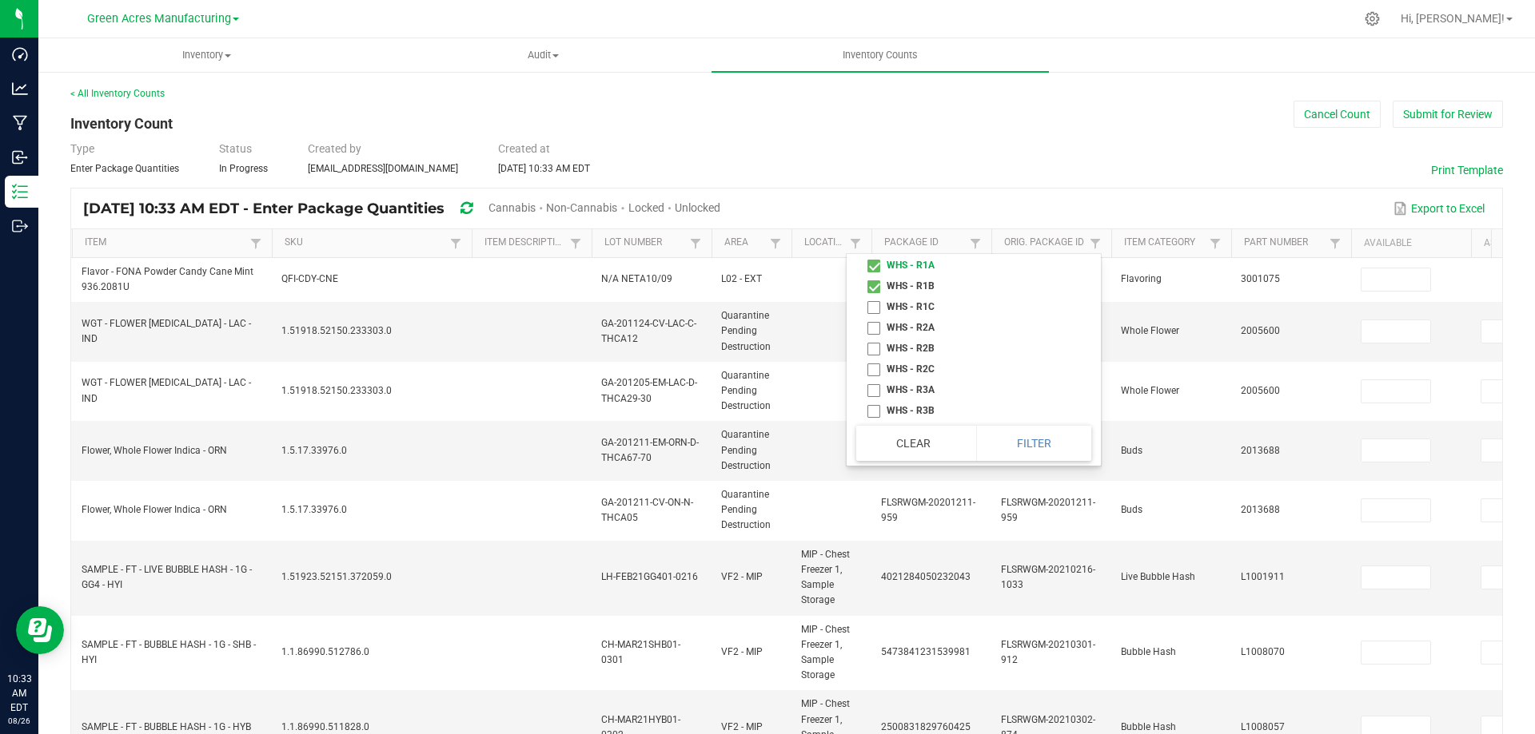
checkbox R1B "true"
click at [872, 317] on li "WHS - R1C" at bounding box center [968, 307] width 225 height 21
checkbox R1C "true"
drag, startPoint x: 872, startPoint y: 285, endPoint x: 879, endPoint y: 314, distance: 30.4
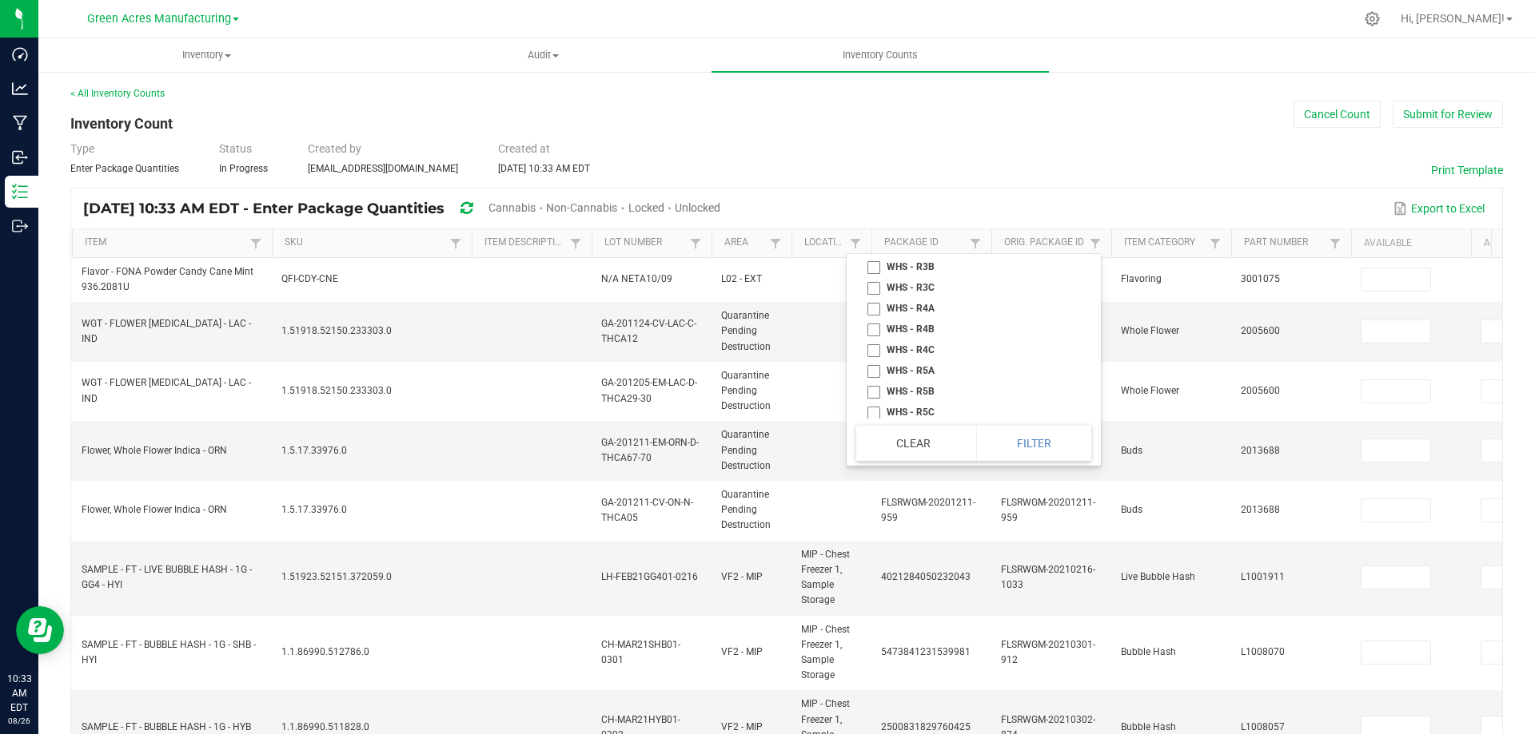
click at [874, 194] on li "WHS - R2A" at bounding box center [968, 183] width 225 height 21
checkbox R2A "true"
click at [873, 215] on li "WHS - R2B" at bounding box center [968, 204] width 225 height 21
checkbox R2B "true"
click at [873, 236] on li "WHS - R2C" at bounding box center [968, 225] width 225 height 21
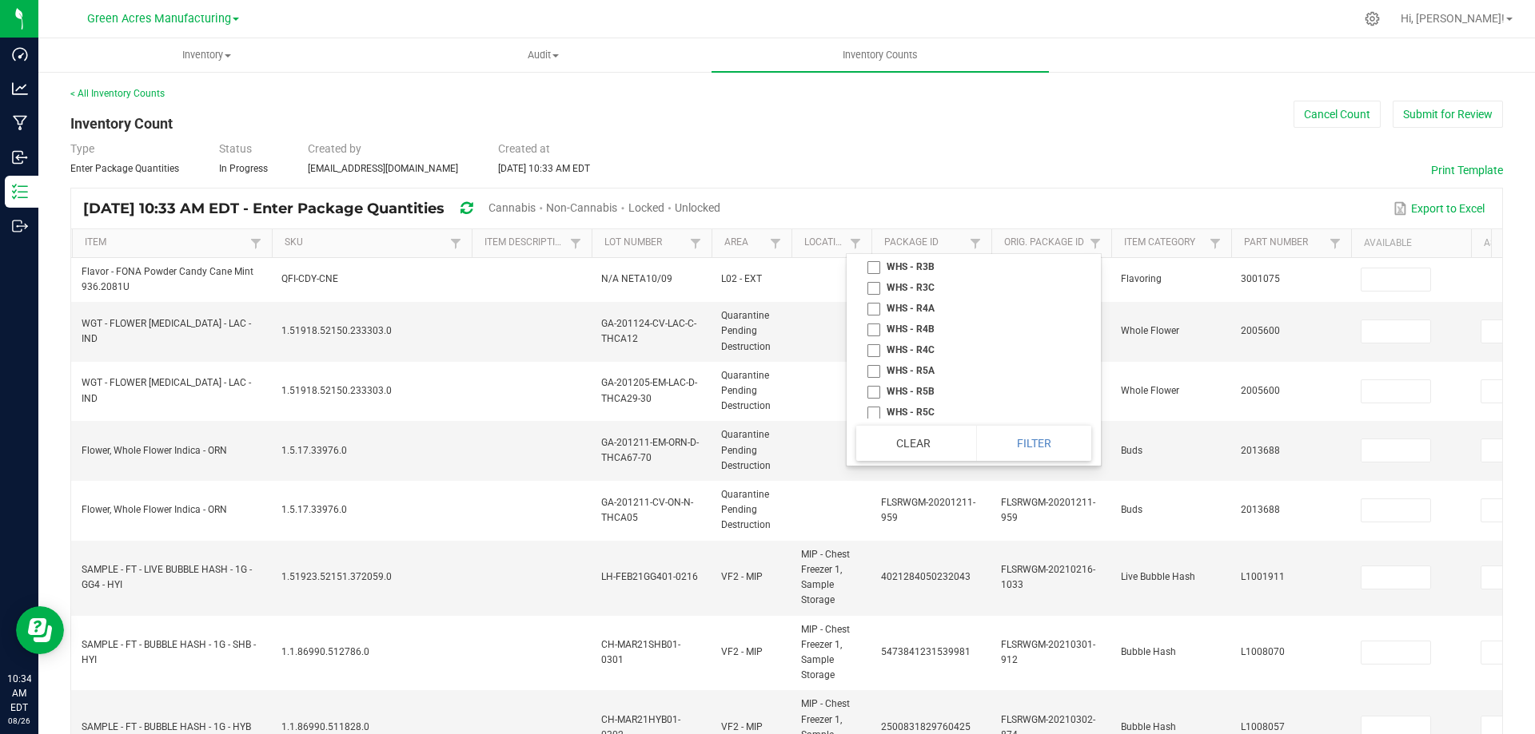
checkbox R2C "true"
click at [873, 257] on li "WHS - R3A" at bounding box center [968, 246] width 225 height 21
checkbox R3A "true"
click at [872, 277] on li "WHS - R3B" at bounding box center [968, 267] width 225 height 21
checkbox R3B "true"
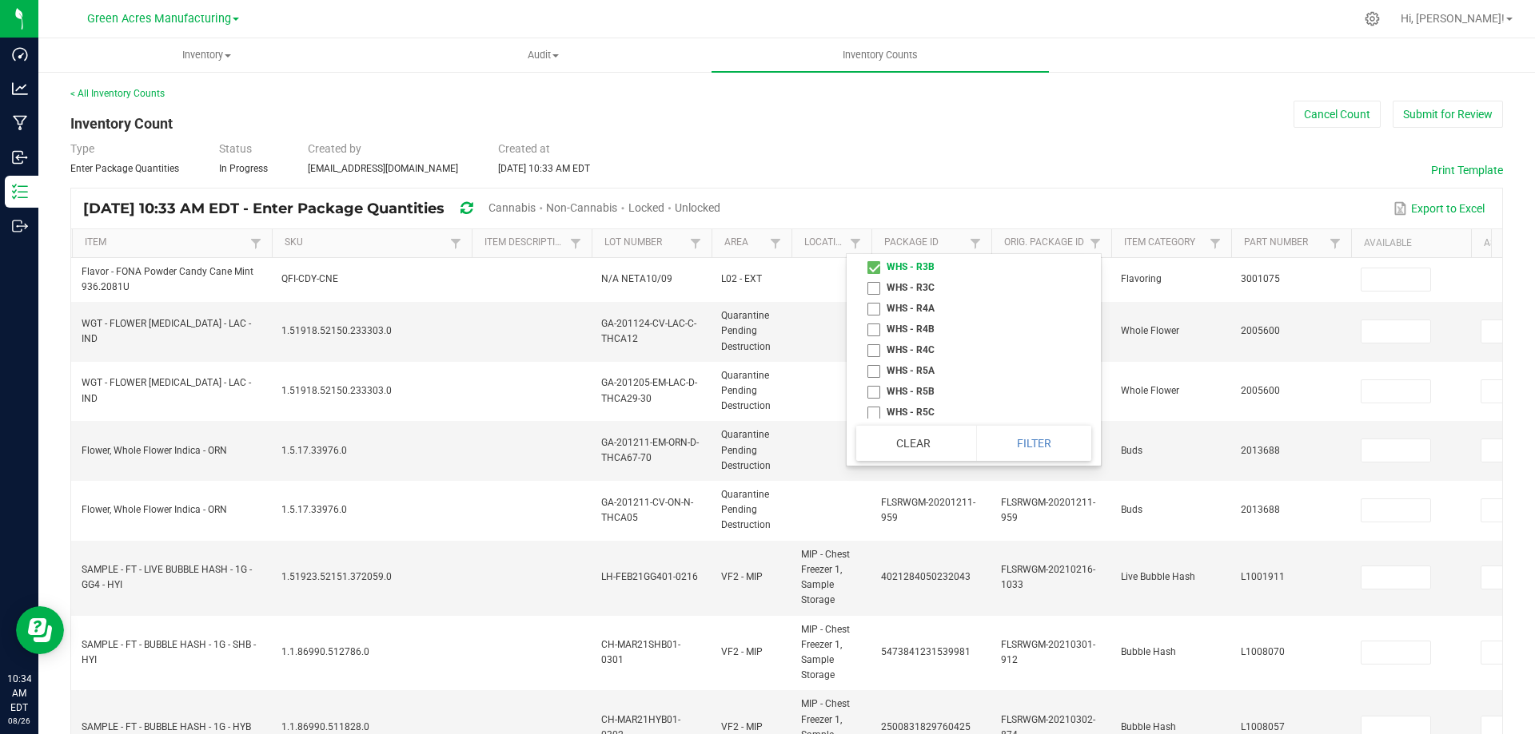
click at [871, 298] on li "WHS - R3C" at bounding box center [968, 287] width 225 height 21
checkbox R3C "true"
click at [869, 319] on li "WHS - R4A" at bounding box center [968, 308] width 225 height 21
checkbox R4A "true"
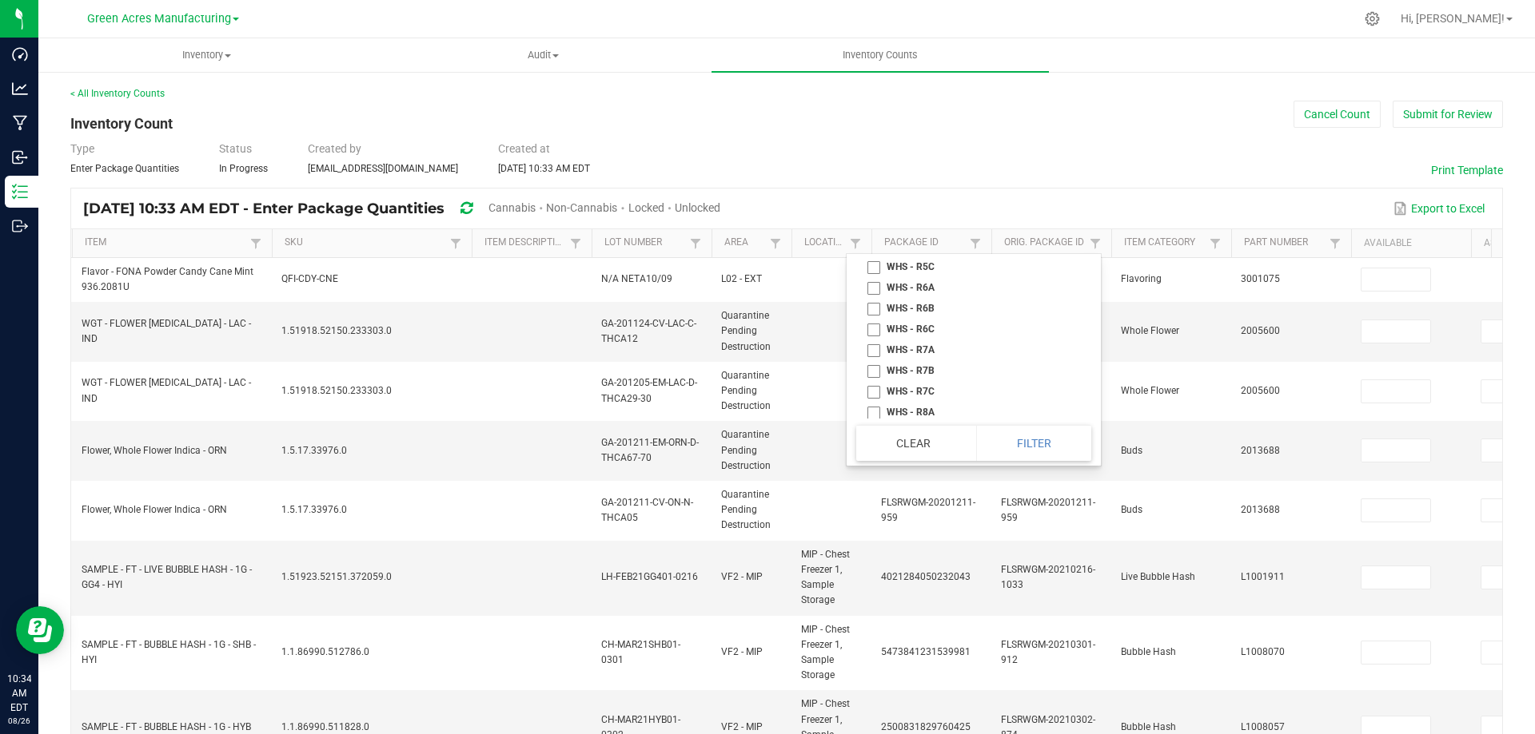
click at [876, 194] on li "WHS - R4B" at bounding box center [968, 183] width 225 height 21
checkbox R4B "true"
click at [872, 215] on li "WHS - R4C" at bounding box center [968, 204] width 225 height 21
checkbox R4C "true"
click at [875, 236] on li "WHS - R5A" at bounding box center [968, 225] width 225 height 21
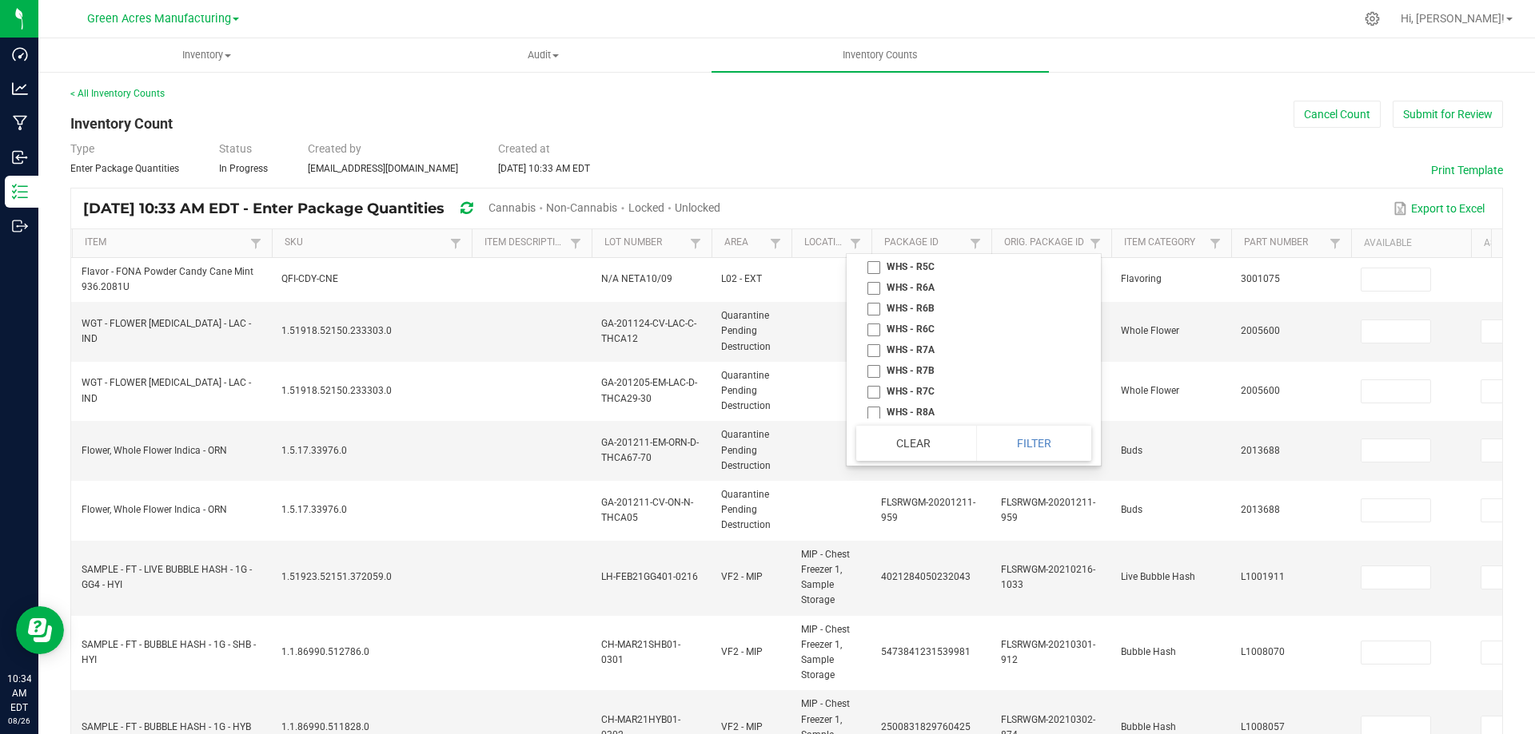
checkbox R5A "true"
click at [876, 257] on li "WHS - R5B" at bounding box center [968, 246] width 225 height 21
checkbox R5B "true"
click at [872, 277] on li "WHS - R5C" at bounding box center [968, 267] width 225 height 21
checkbox R5C "true"
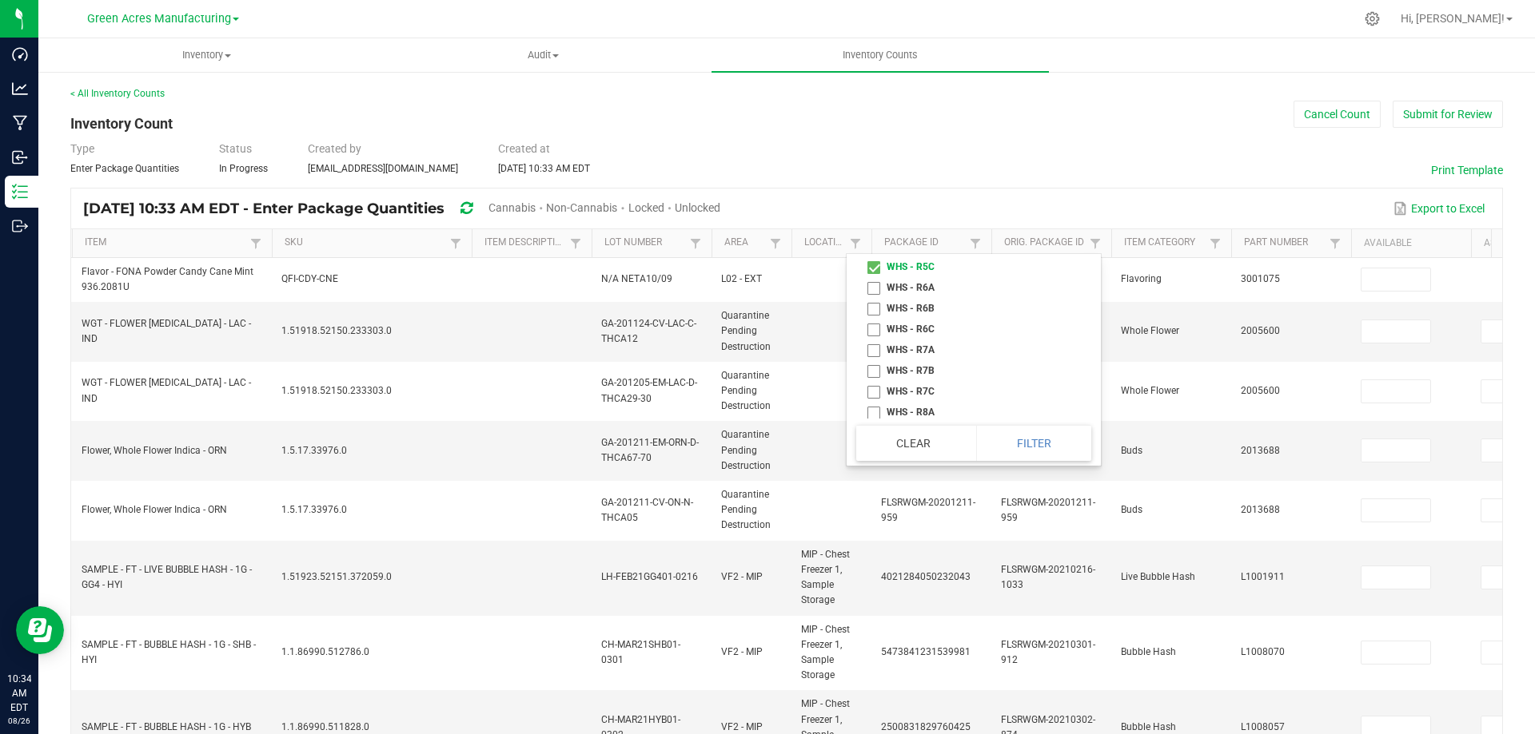
click at [872, 298] on li "WHS - R6A" at bounding box center [968, 287] width 225 height 21
checkbox R6A "true"
click at [871, 319] on li "WHS - R6B" at bounding box center [968, 308] width 225 height 21
checkbox R6B "true"
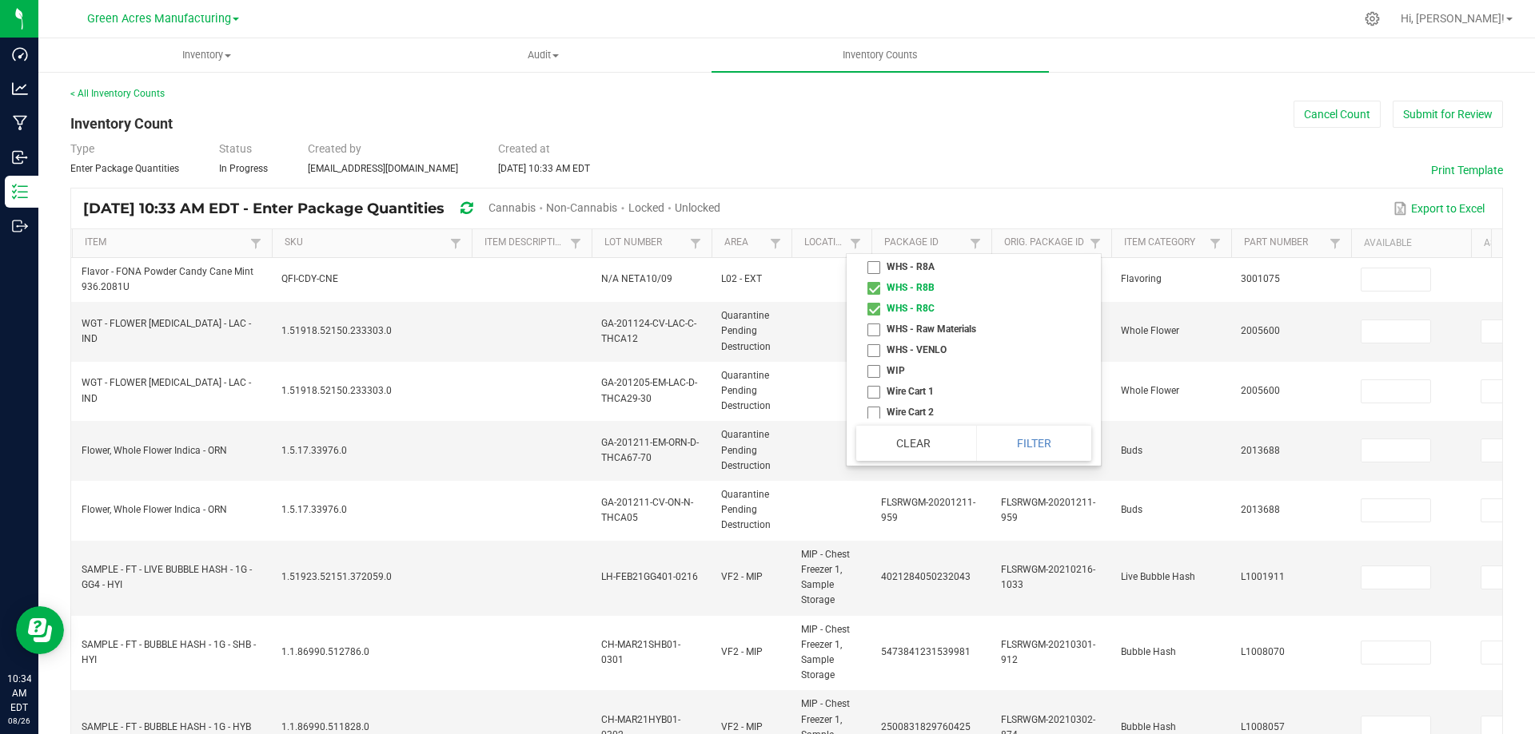
drag, startPoint x: 872, startPoint y: 289, endPoint x: 876, endPoint y: 317, distance: 29.0
click at [872, 194] on li "WHS - R6C" at bounding box center [968, 183] width 225 height 21
checkbox R6C "true"
click at [875, 215] on li "WHS - R7A" at bounding box center [968, 204] width 225 height 21
checkbox R7A "true"
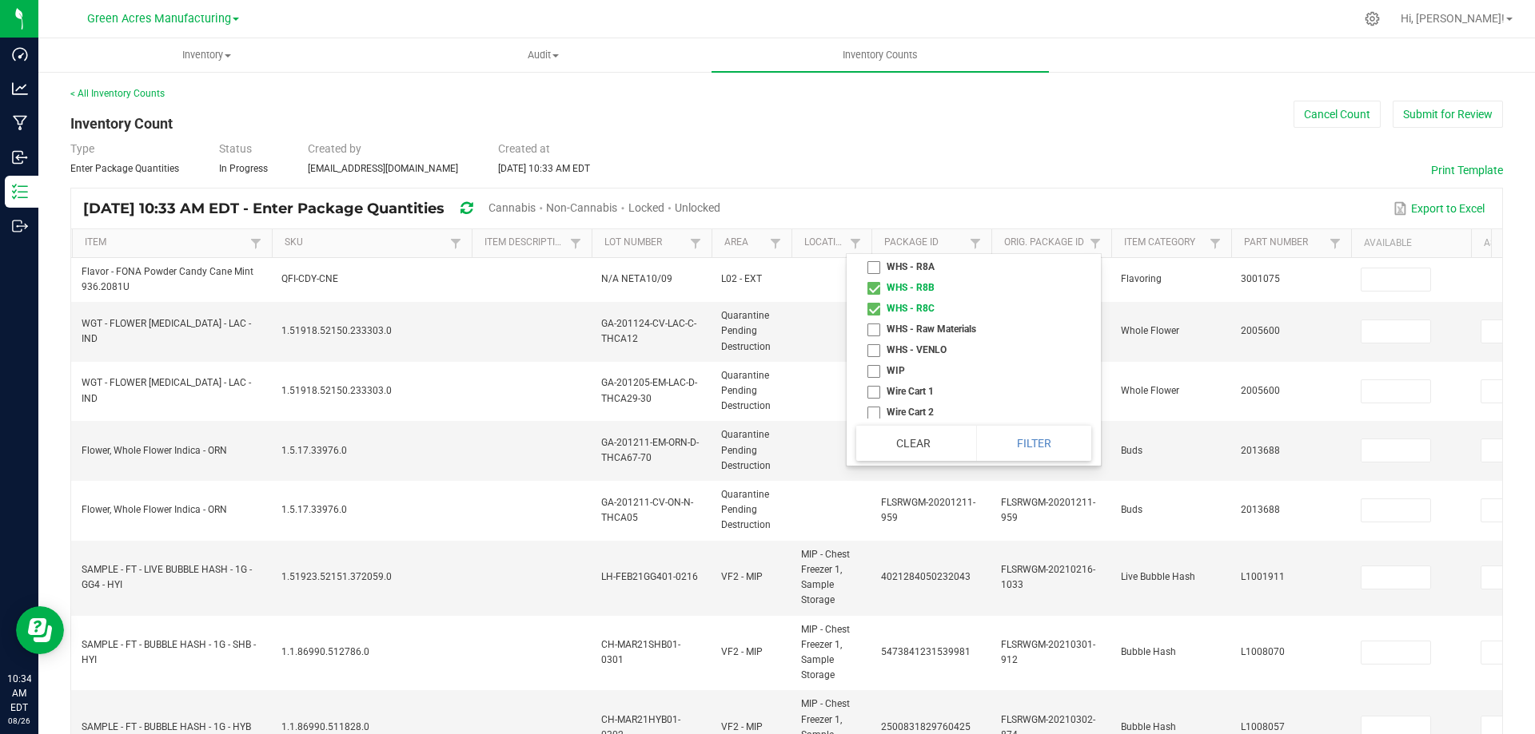
click at [875, 236] on li "WHS - R7B" at bounding box center [968, 225] width 225 height 21
checkbox R7B "true"
click at [874, 257] on li "WHS - R7C" at bounding box center [968, 246] width 225 height 21
checkbox R7C "true"
click at [870, 277] on li "WHS - R8A" at bounding box center [968, 267] width 225 height 21
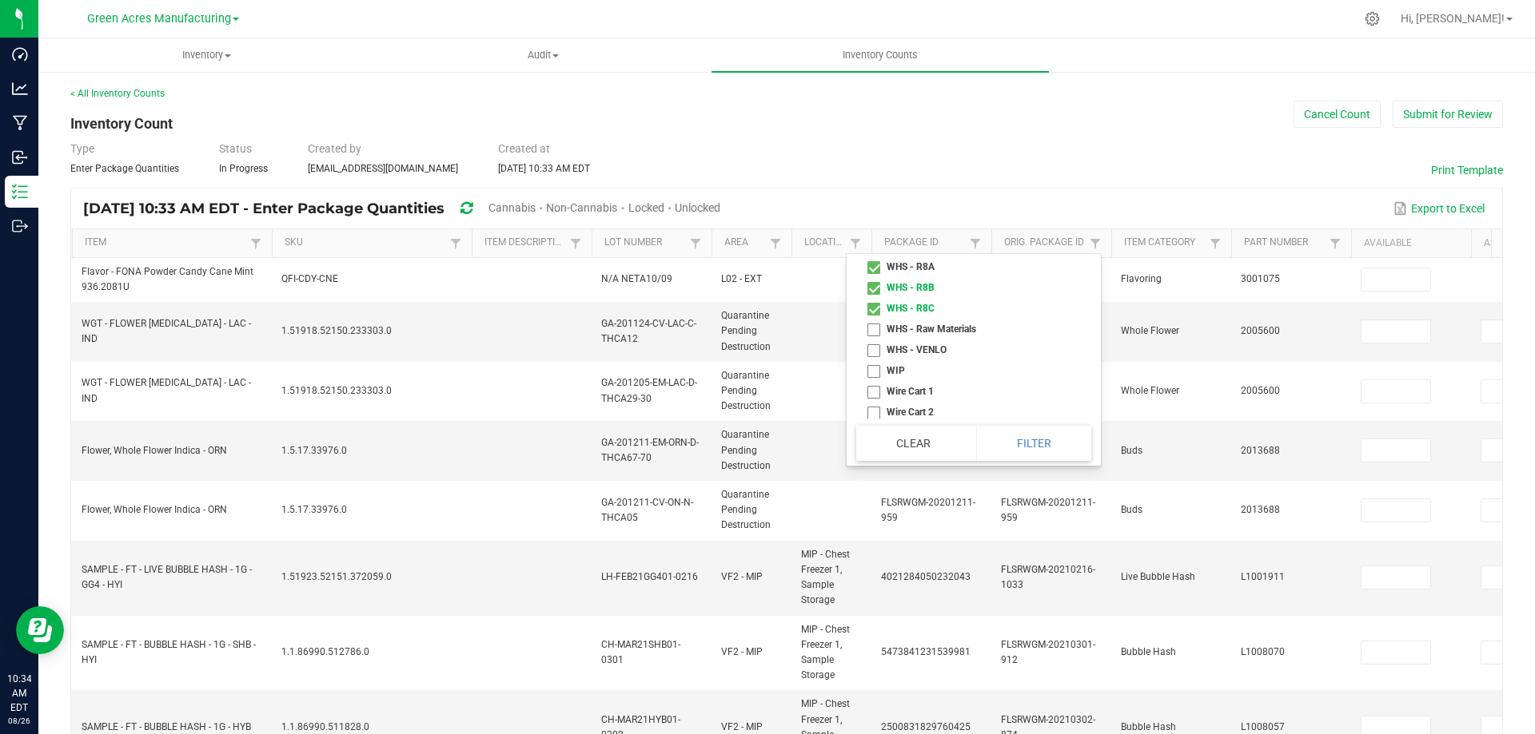
checkbox R8A "true"
click at [1009, 440] on button "Filter" at bounding box center [1033, 443] width 115 height 35
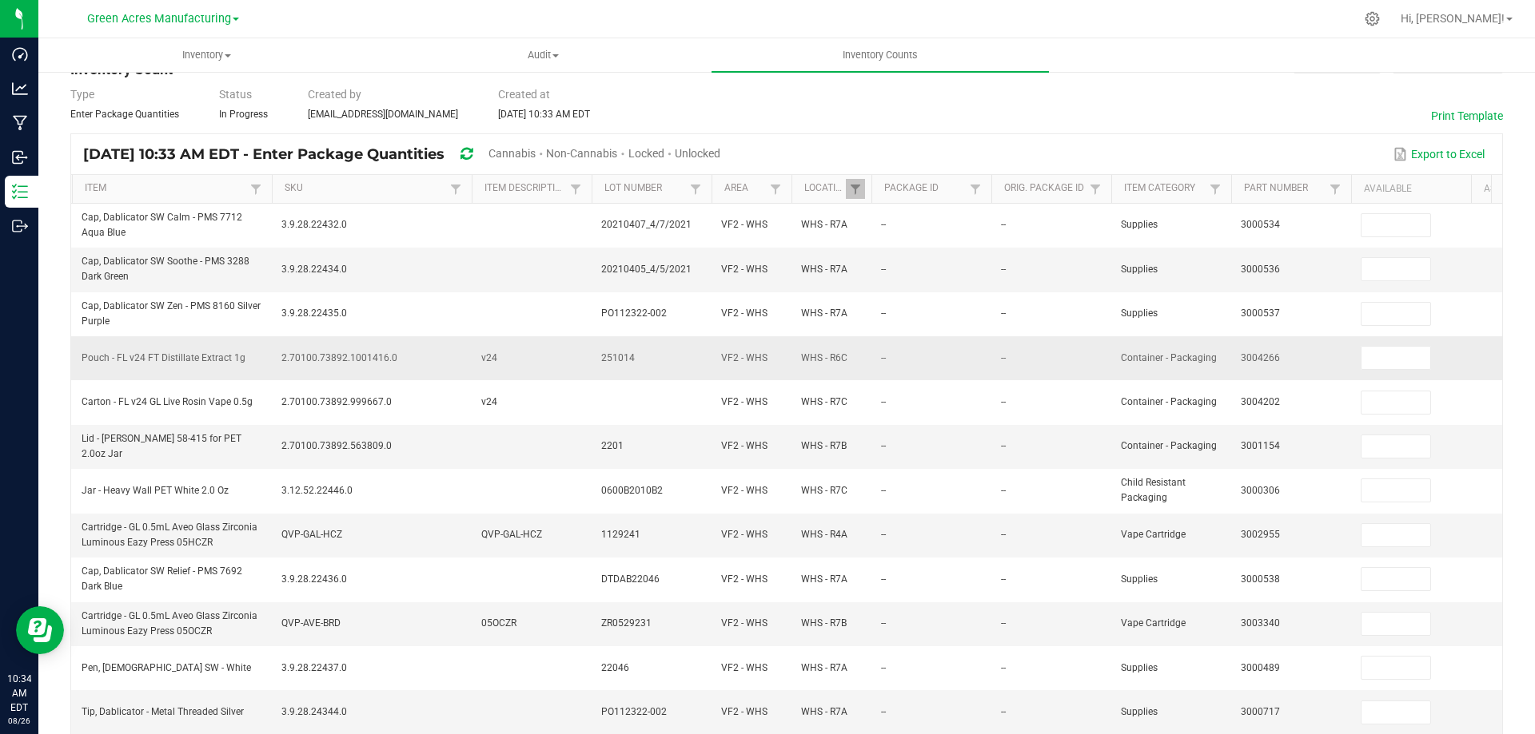
scroll to position [80, 0]
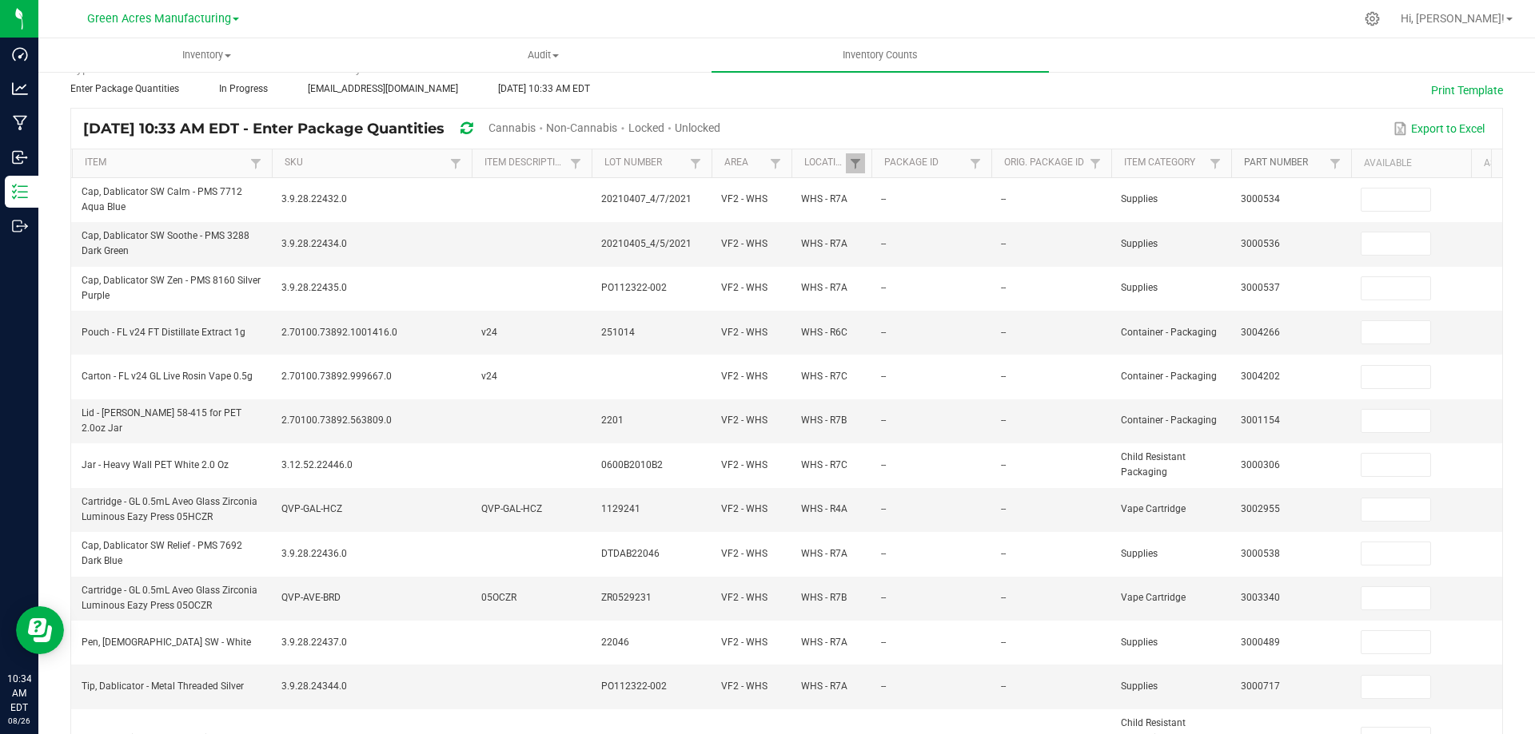
click at [1285, 163] on link "Part Number" at bounding box center [1284, 163] width 81 height 13
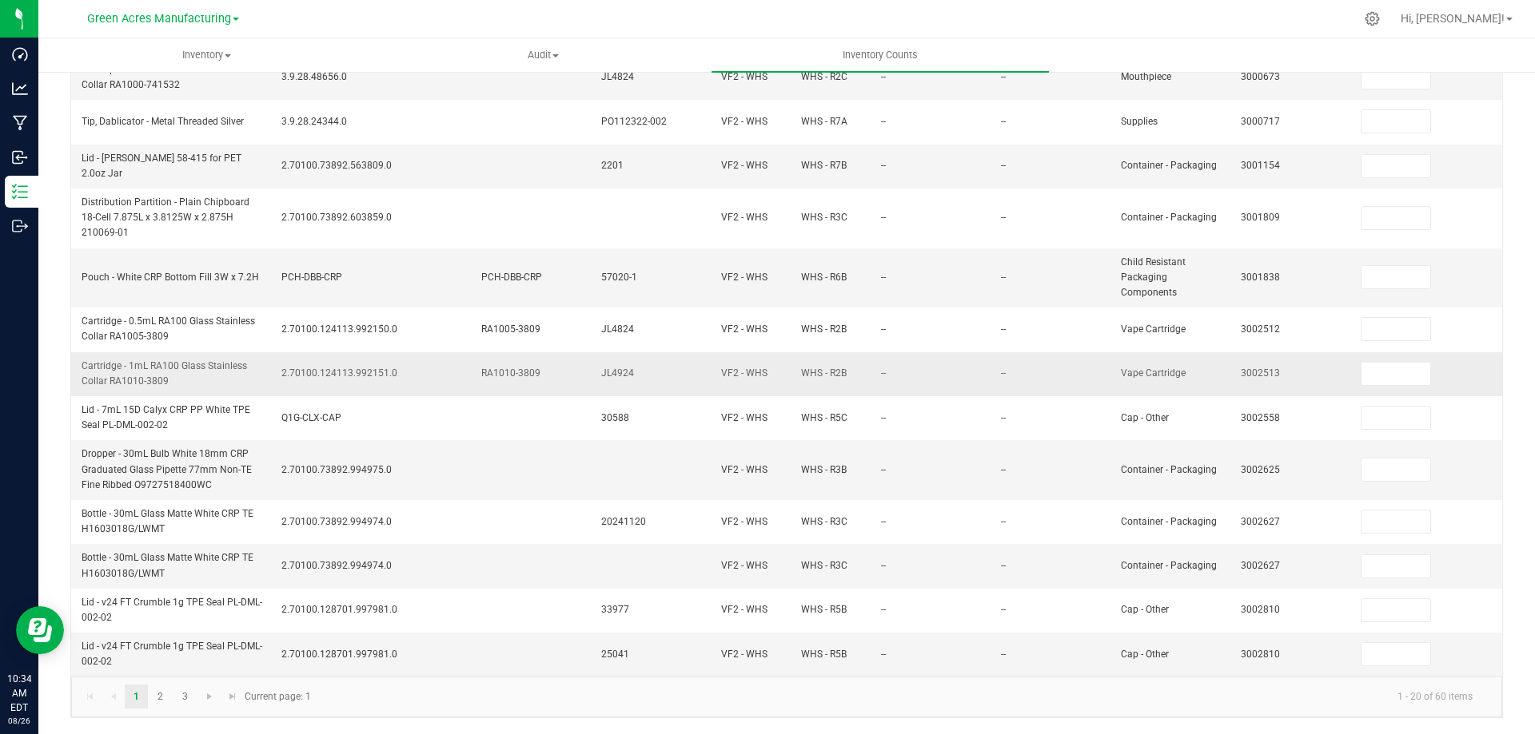
scroll to position [524, 0]
click at [154, 695] on link "2" at bounding box center [160, 697] width 23 height 24
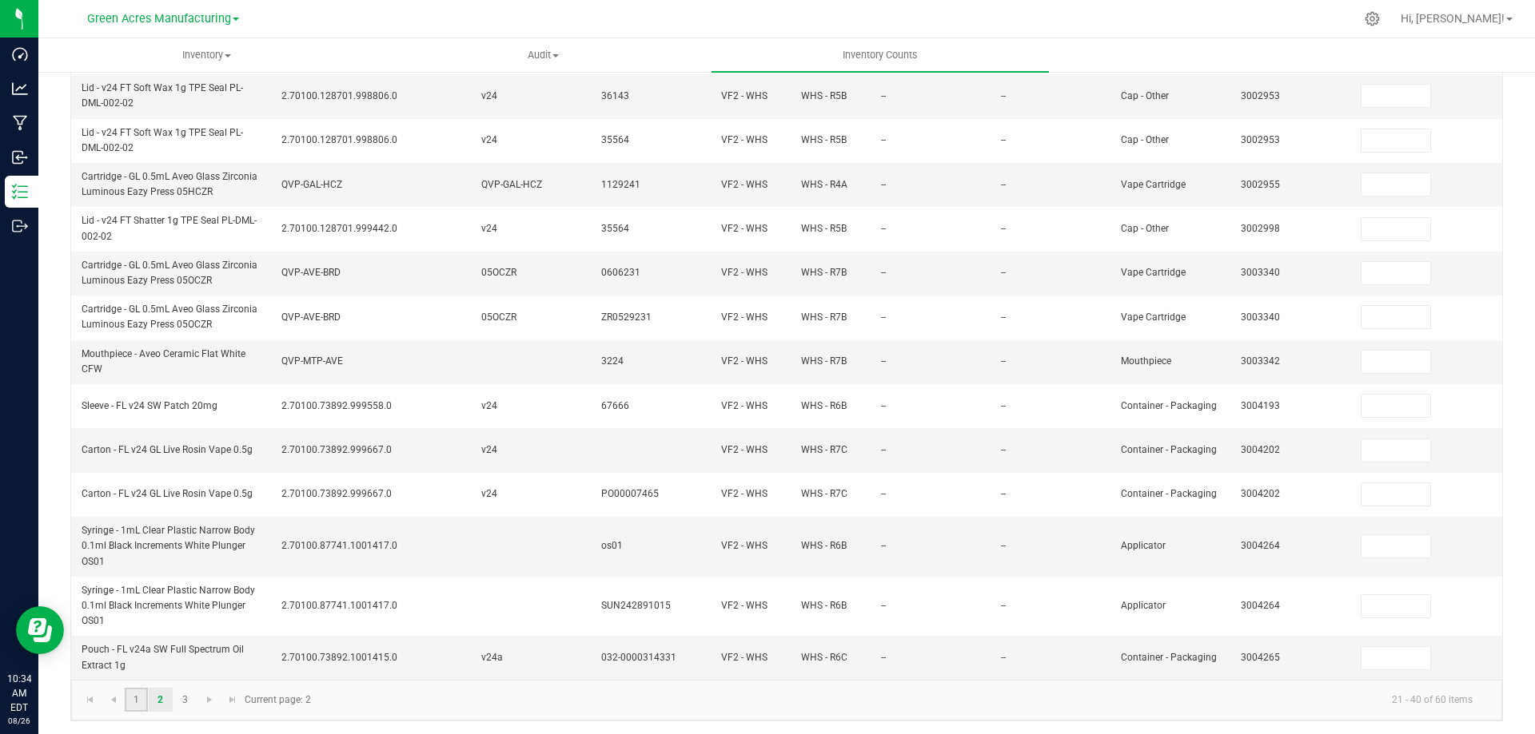
click at [136, 706] on link "1" at bounding box center [136, 700] width 23 height 24
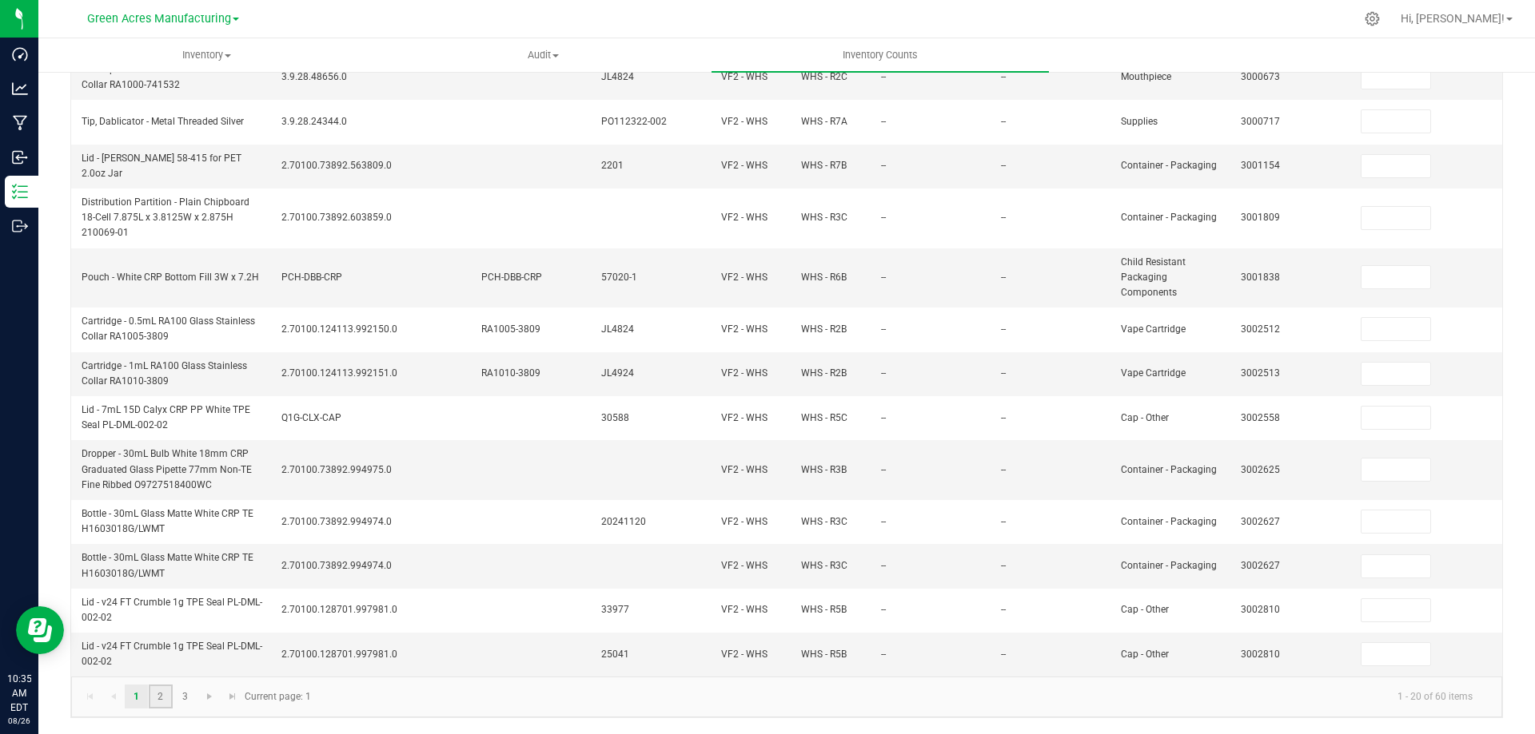
click at [158, 695] on link "2" at bounding box center [160, 697] width 23 height 24
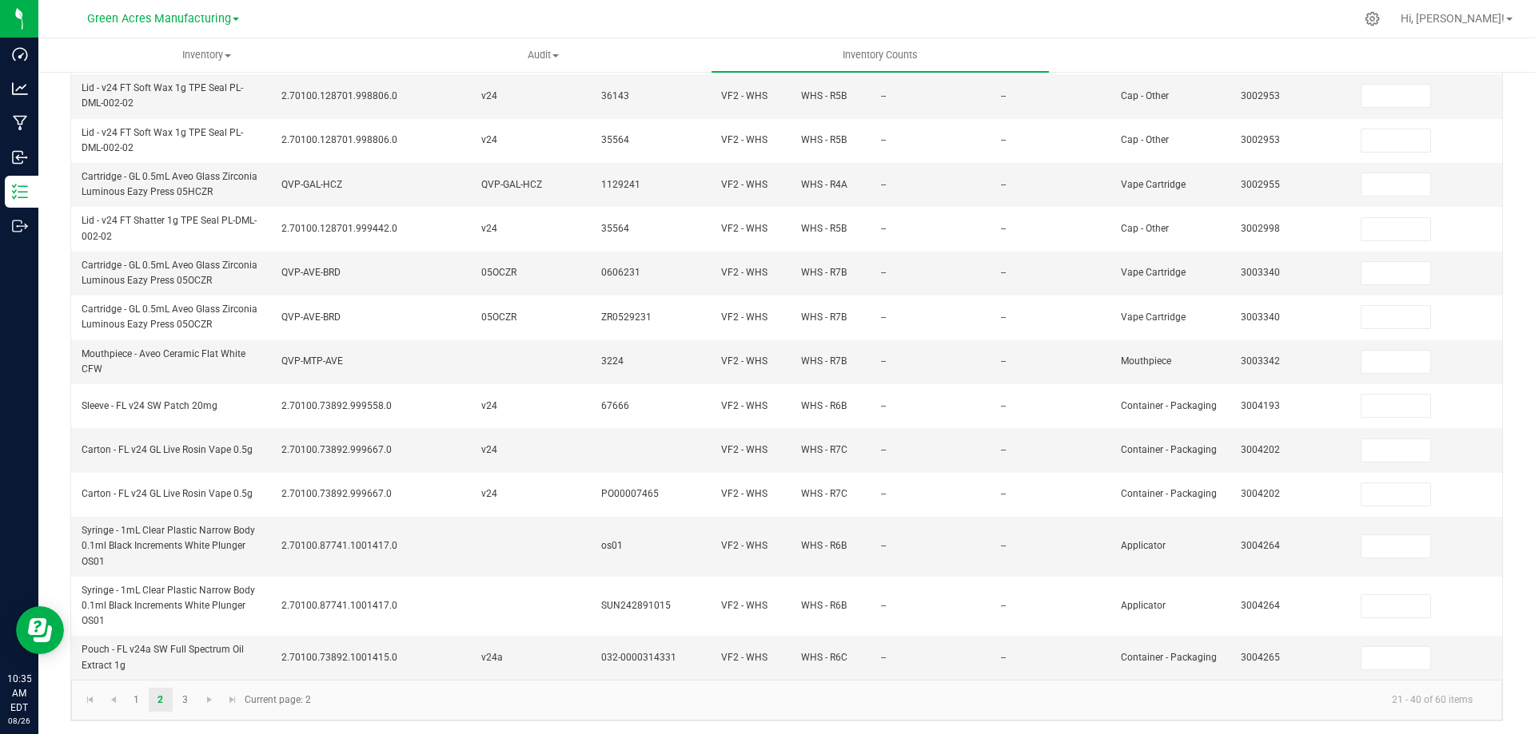
click at [175, 697] on kendo-pager "1 2 3 21 - 40 of 60 items Current page: 2" at bounding box center [786, 700] width 1431 height 41
click at [181, 710] on link "3" at bounding box center [184, 700] width 23 height 24
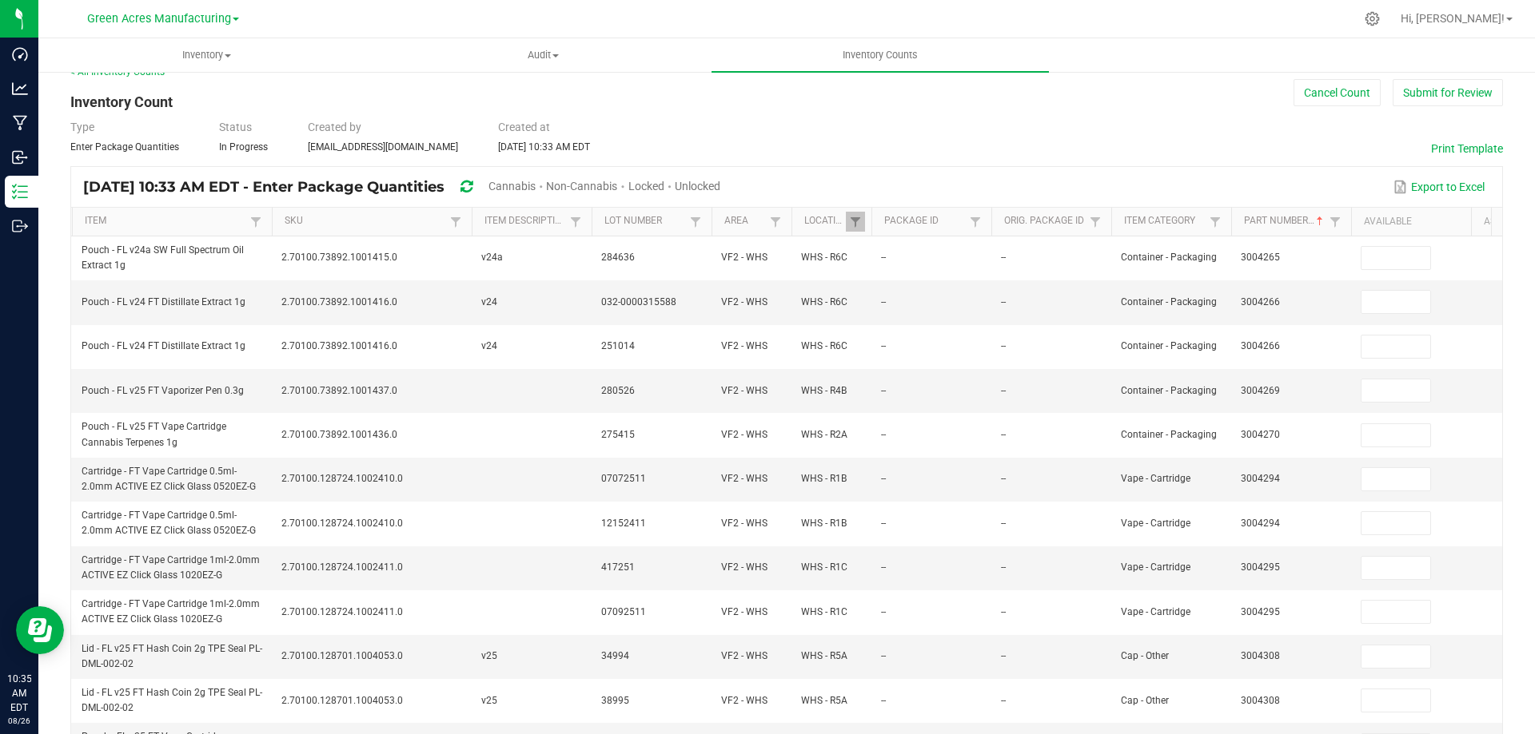
scroll to position [0, 0]
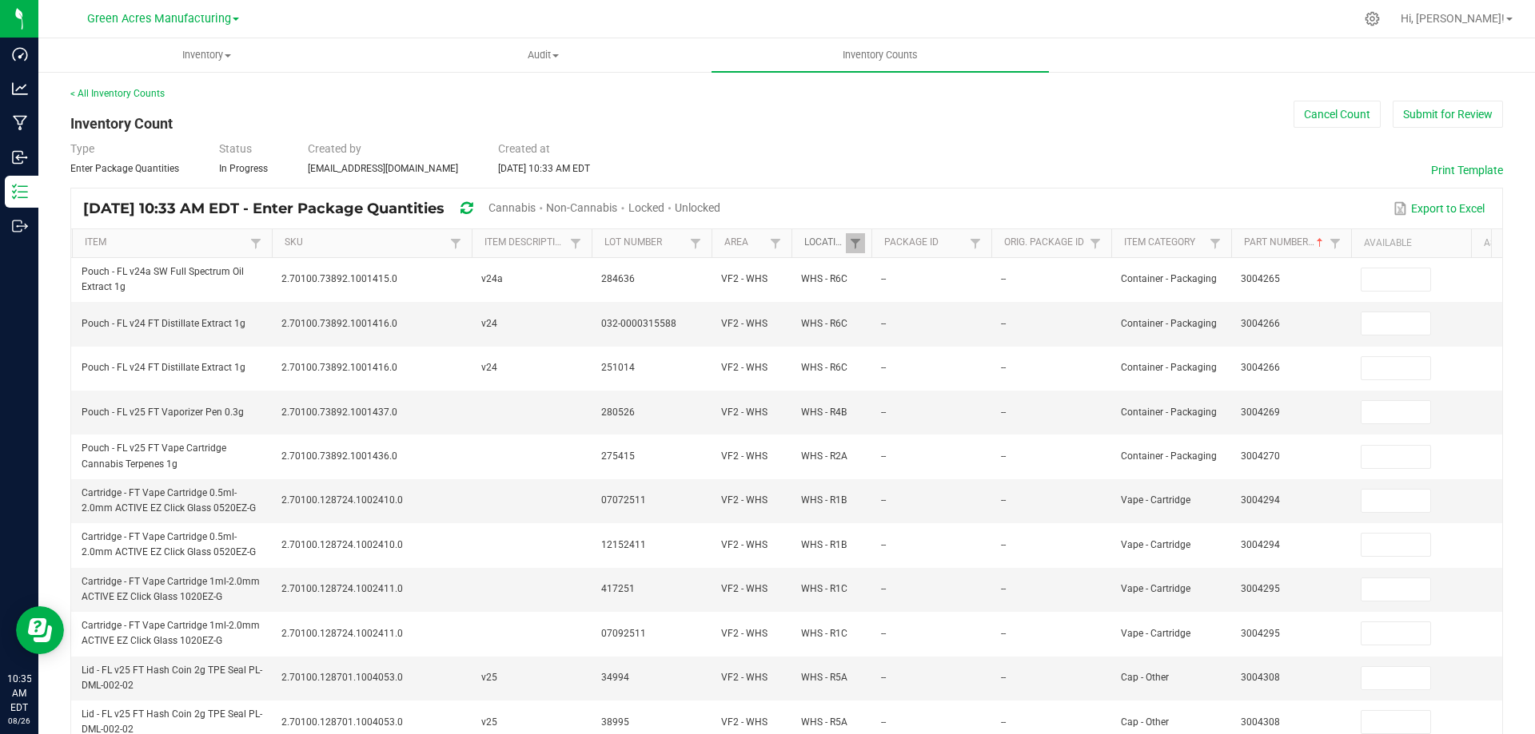
click at [821, 245] on link "Location" at bounding box center [824, 243] width 41 height 13
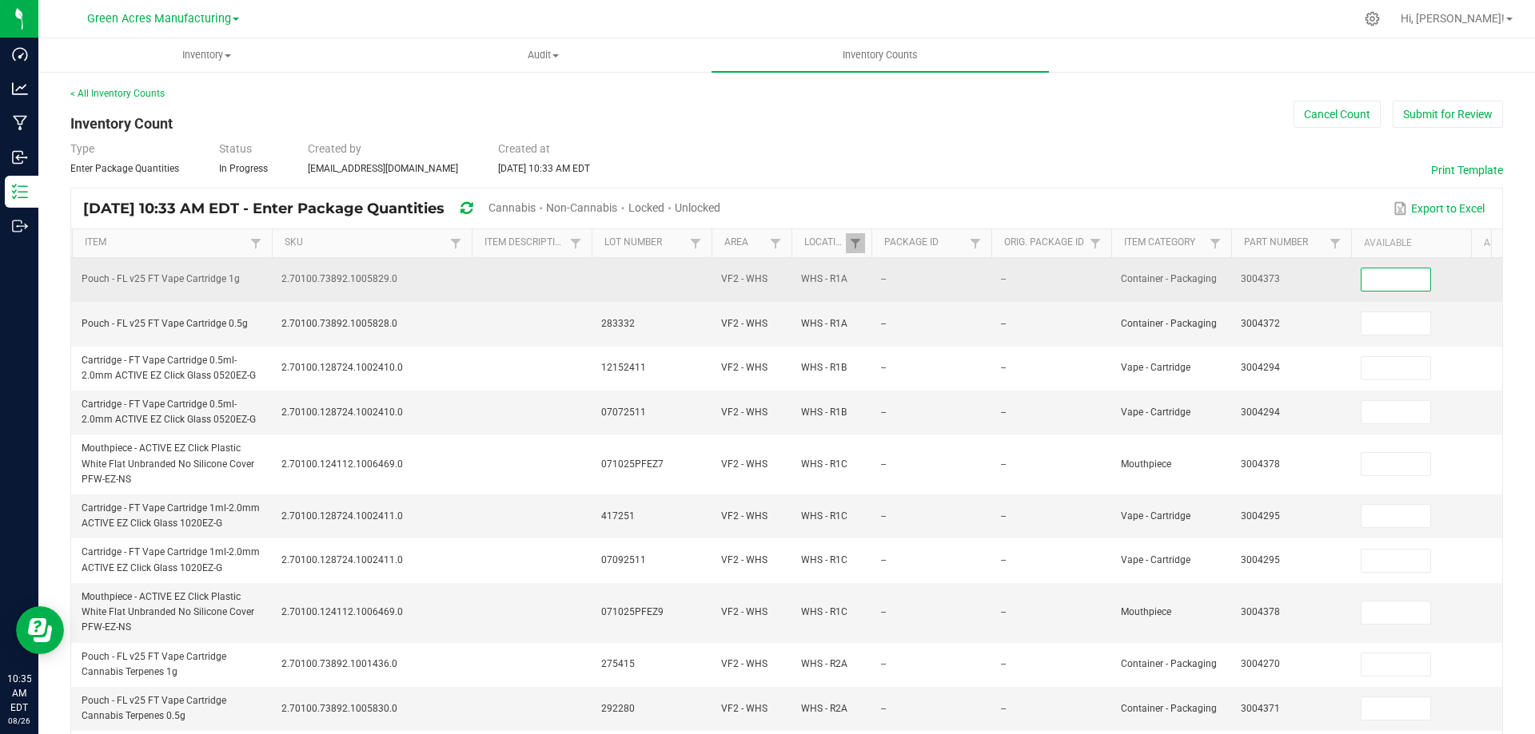
click at [1401, 276] on input at bounding box center [1395, 280] width 69 height 22
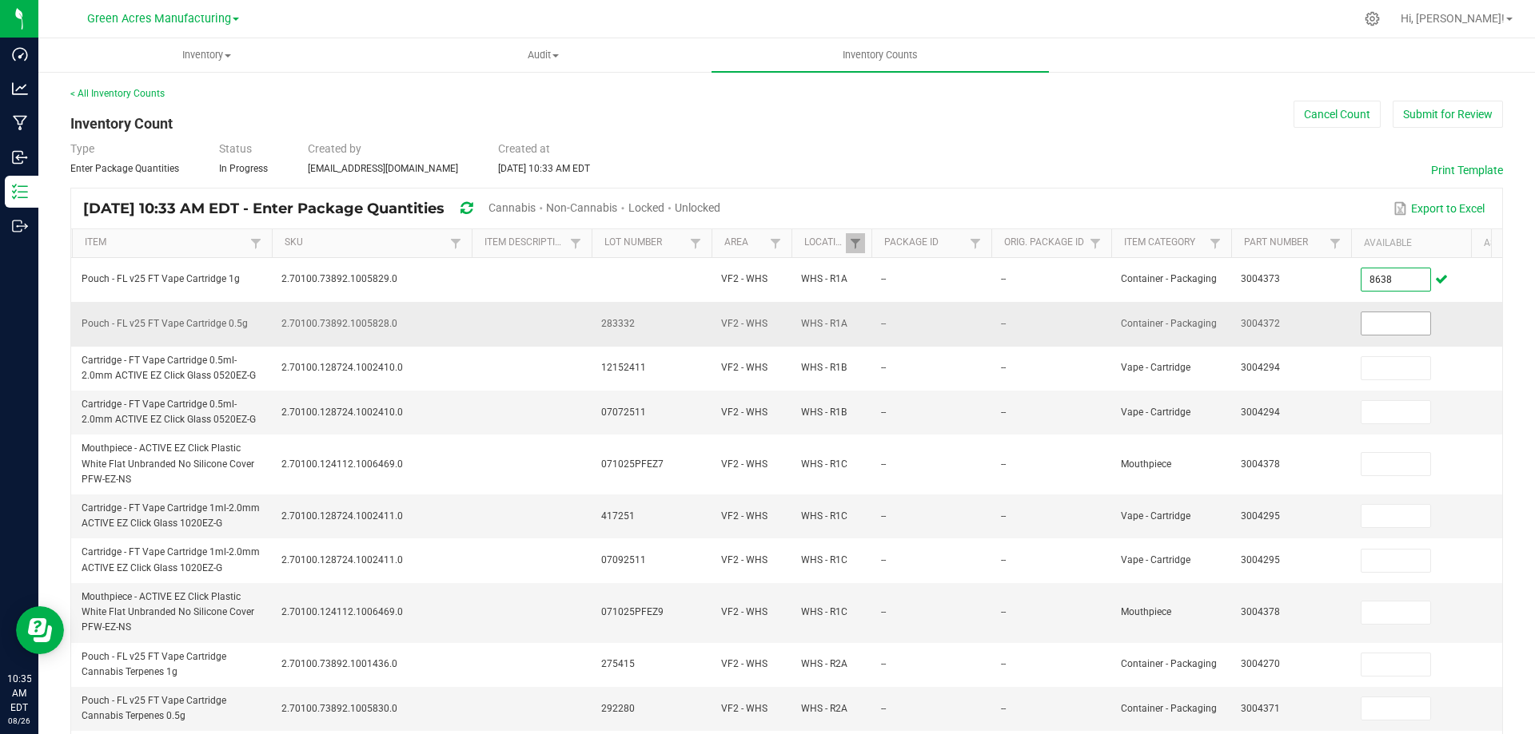
type input "8,638"
click at [1387, 323] on input at bounding box center [1395, 323] width 69 height 22
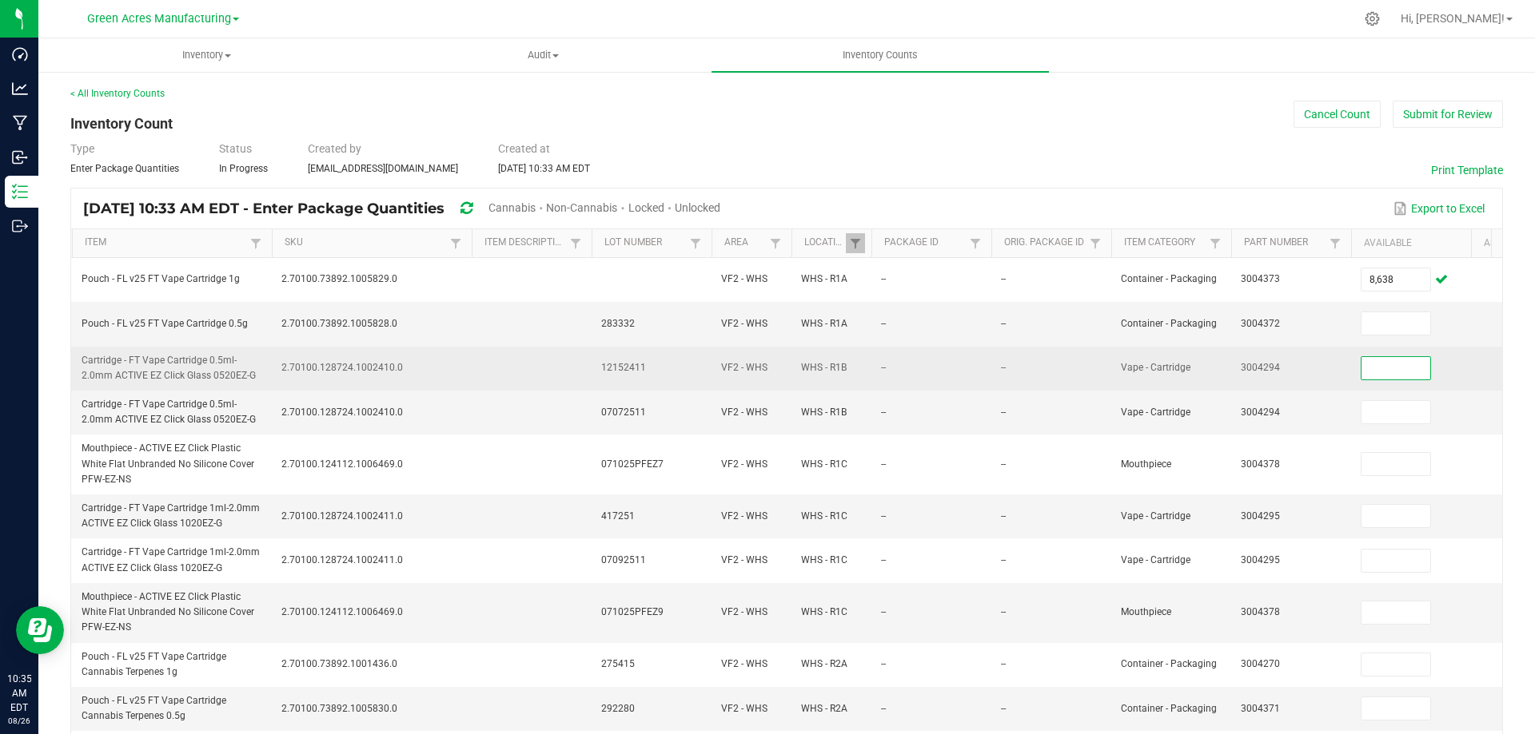
click at [1391, 373] on input at bounding box center [1395, 368] width 69 height 22
type input "1"
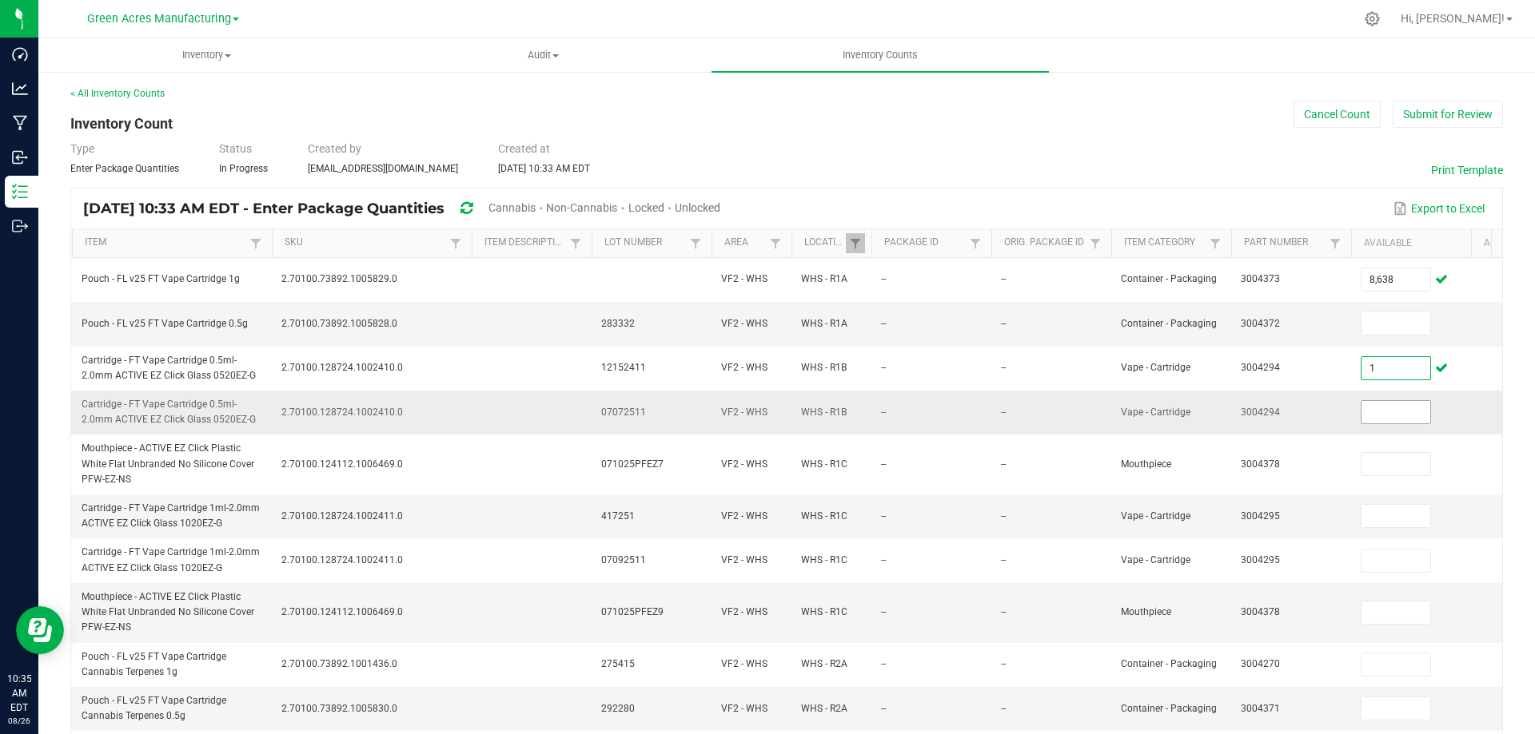
click at [1394, 417] on input at bounding box center [1395, 412] width 69 height 22
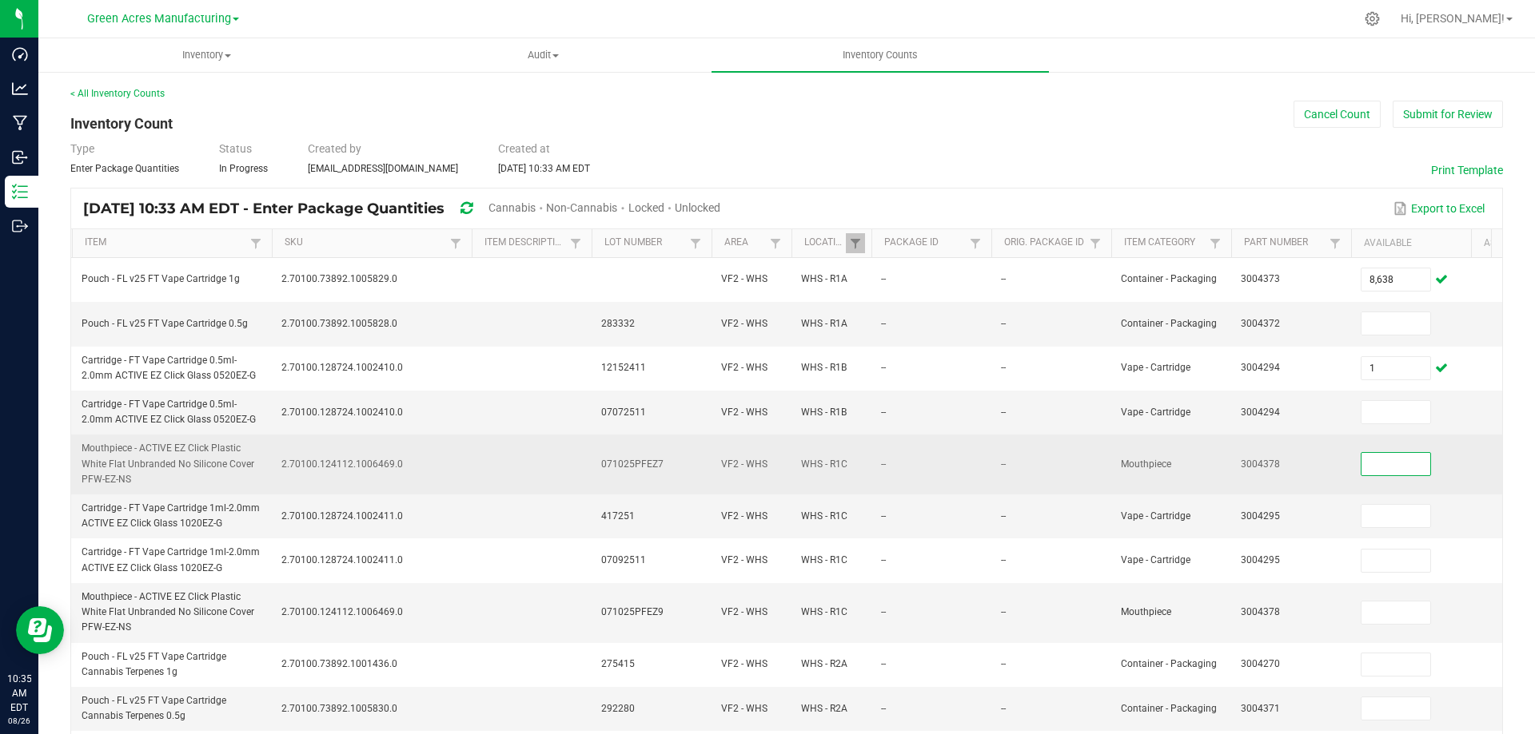
click at [1396, 470] on input at bounding box center [1395, 464] width 69 height 22
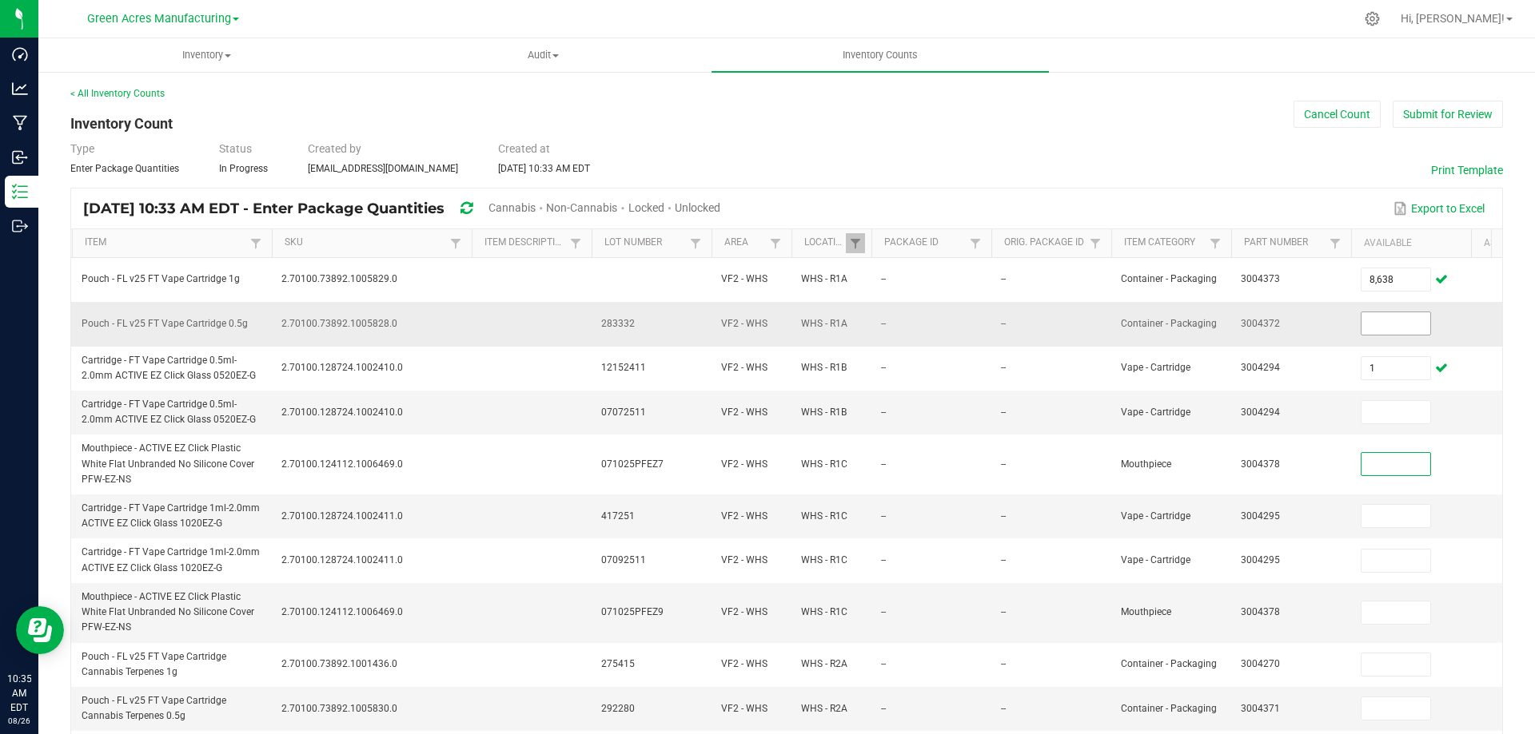
click at [1371, 316] on input at bounding box center [1395, 323] width 69 height 22
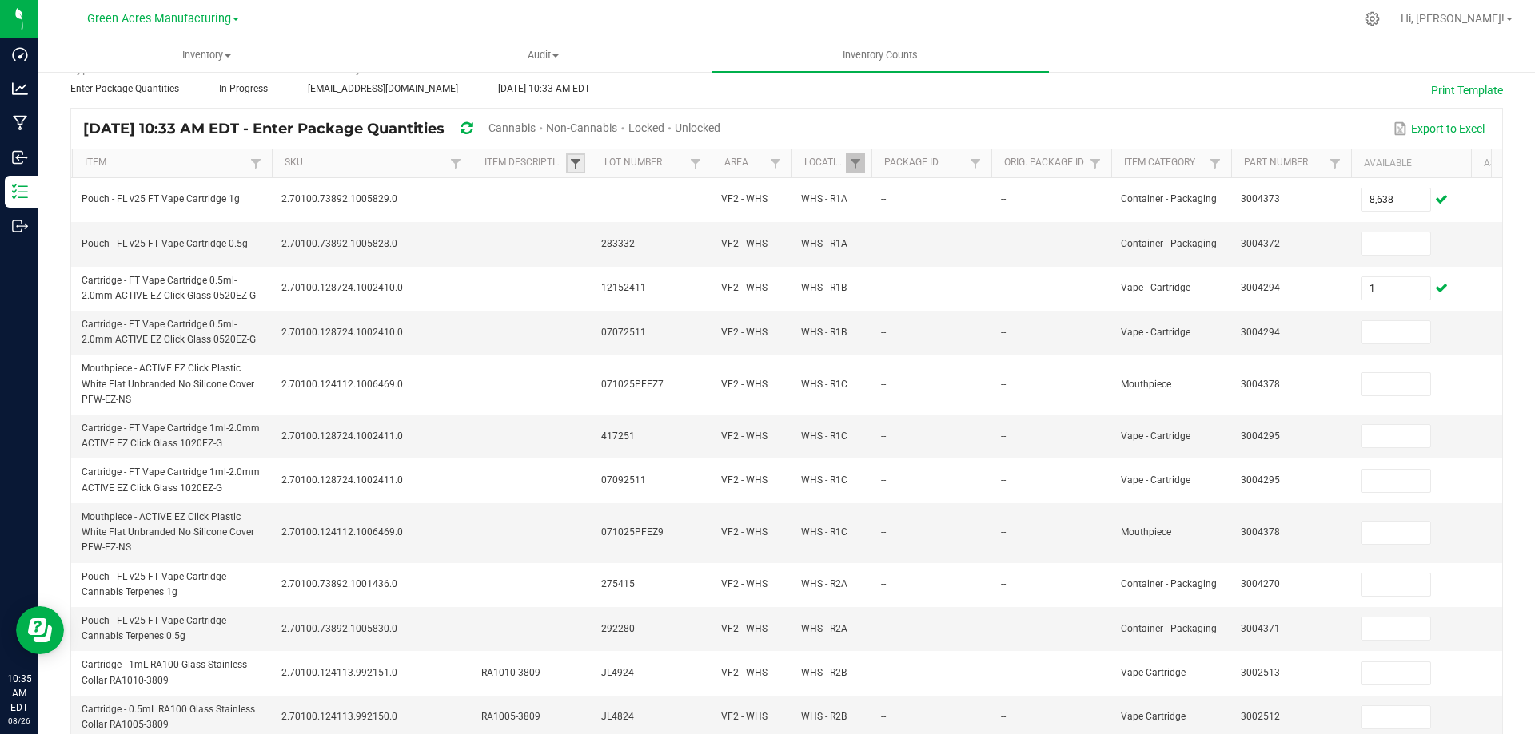
click at [572, 163] on span at bounding box center [575, 163] width 13 height 13
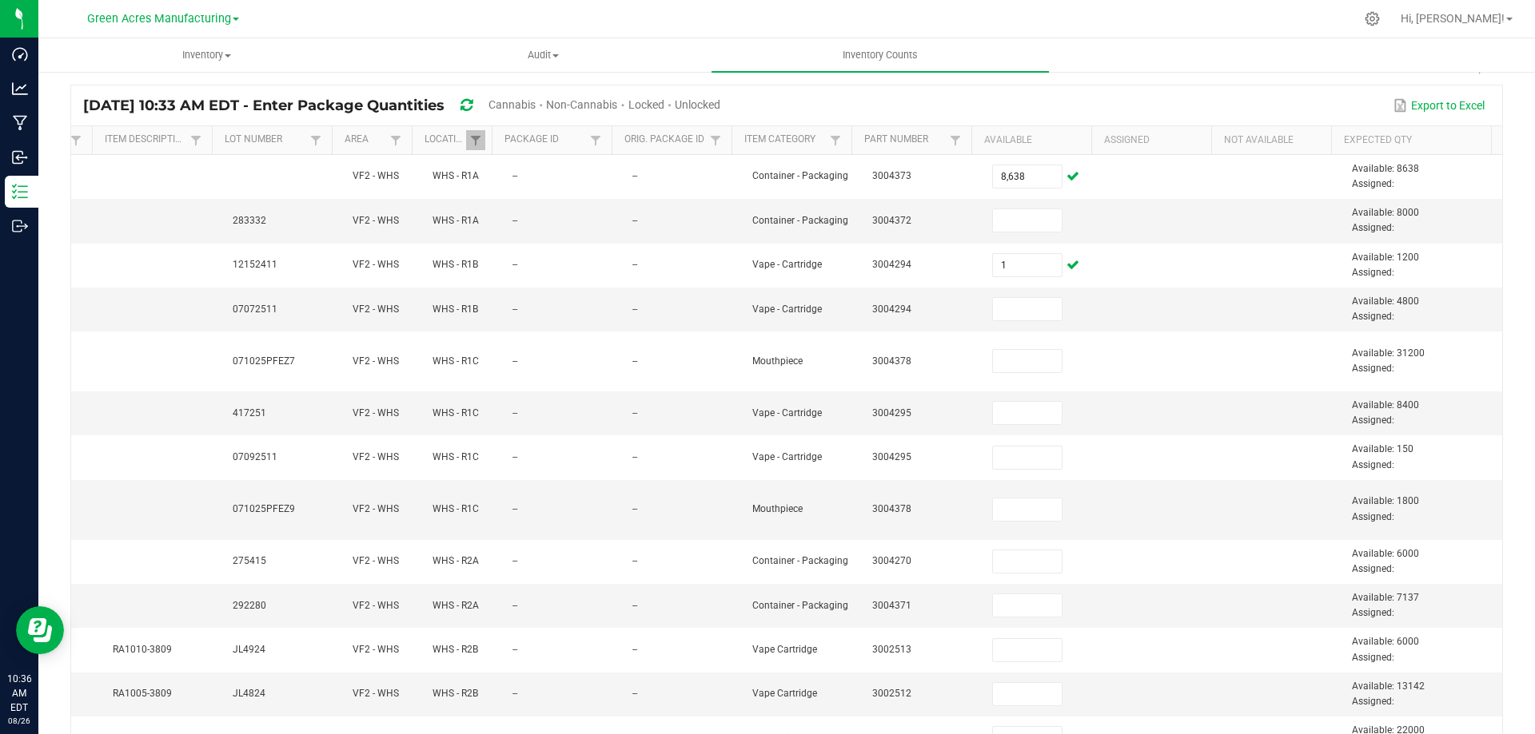
scroll to position [0, 0]
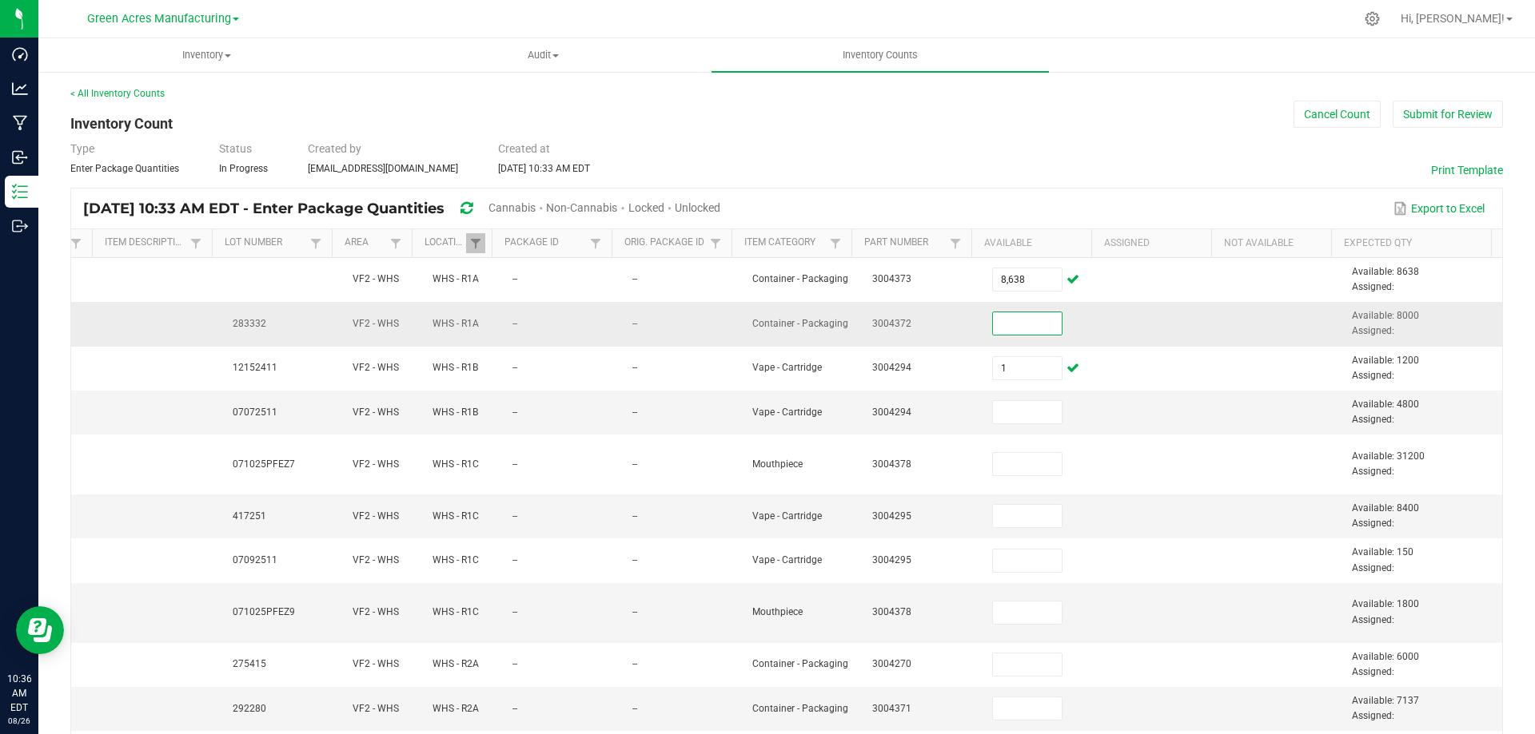
click at [993, 324] on input at bounding box center [1027, 323] width 69 height 22
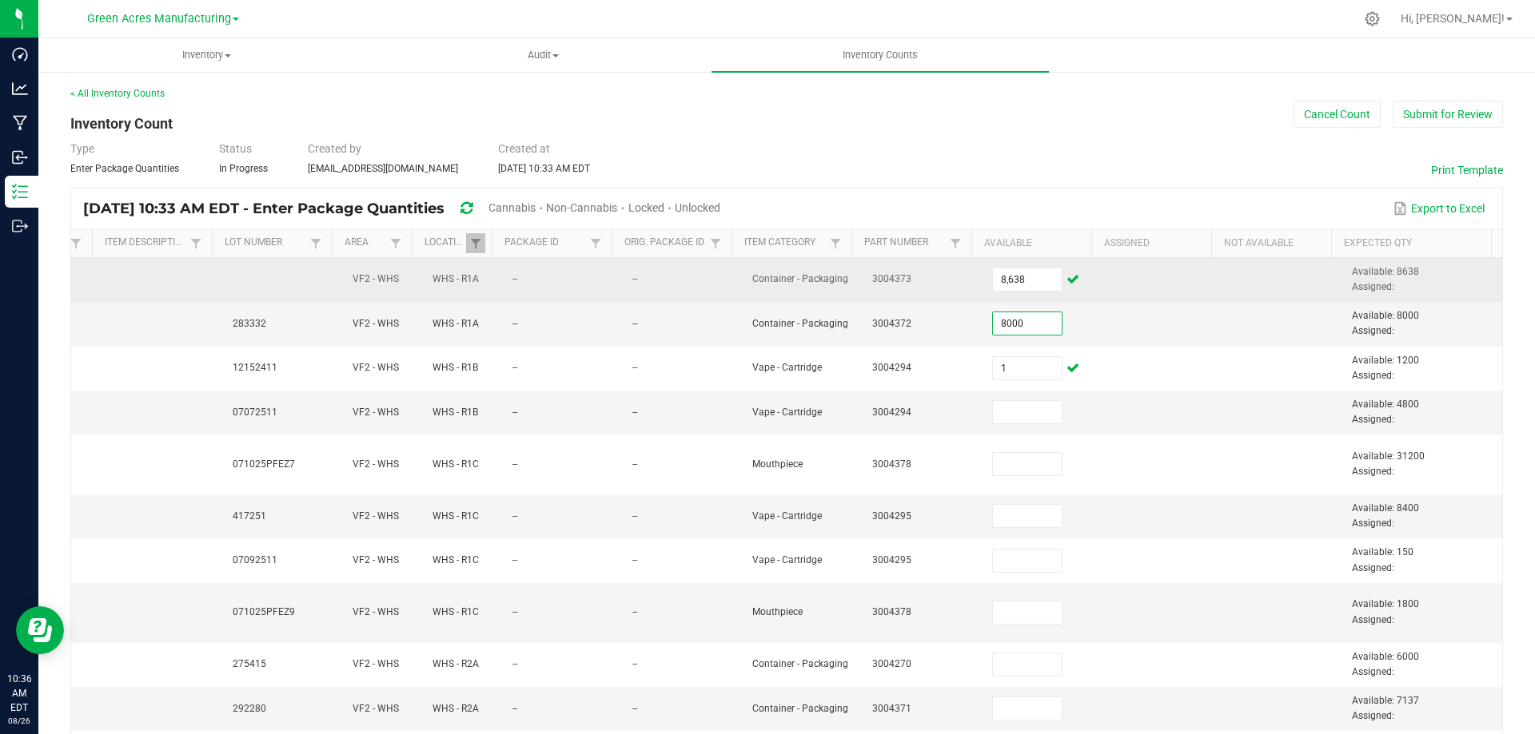
type input "8,000"
type input "1,200"
type input "4,800"
type input "31,200"
type input "8,400"
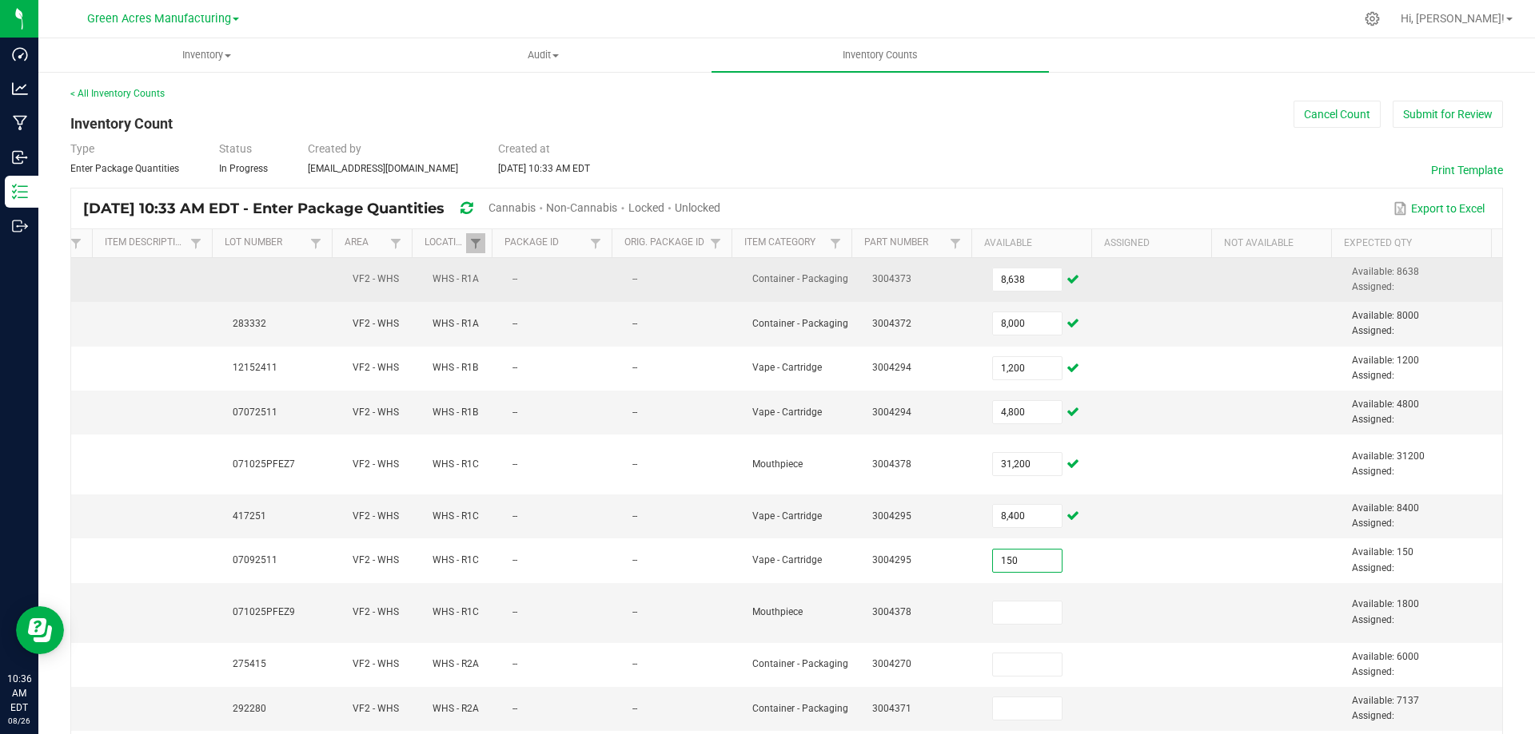
type input "150"
type input "1,800"
type input "6,000"
type input "7,137"
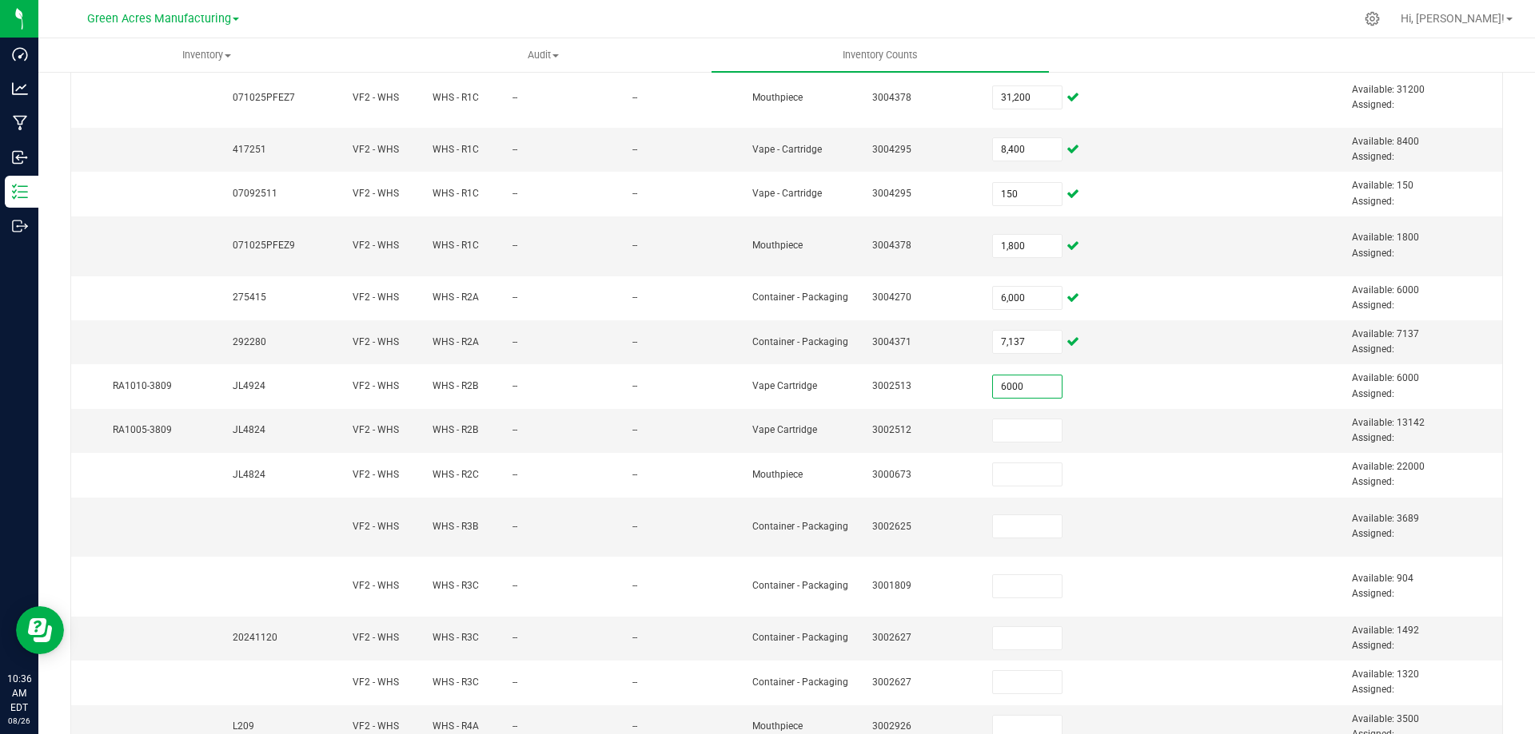
type input "6,000"
type input "13,142"
type input "22,000"
type input "3,689"
type input "904"
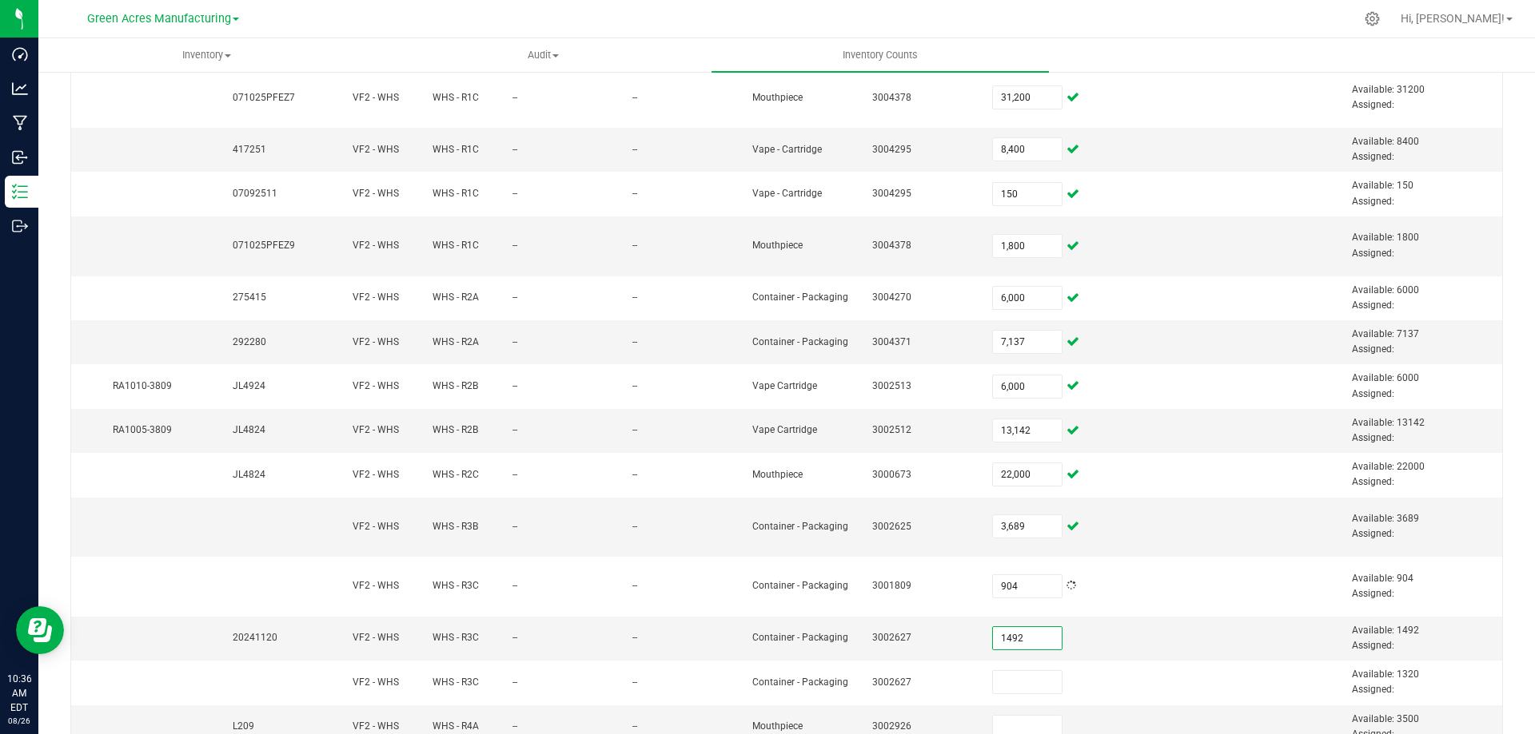
type input "1,492"
type input "1,320"
type input "3,500"
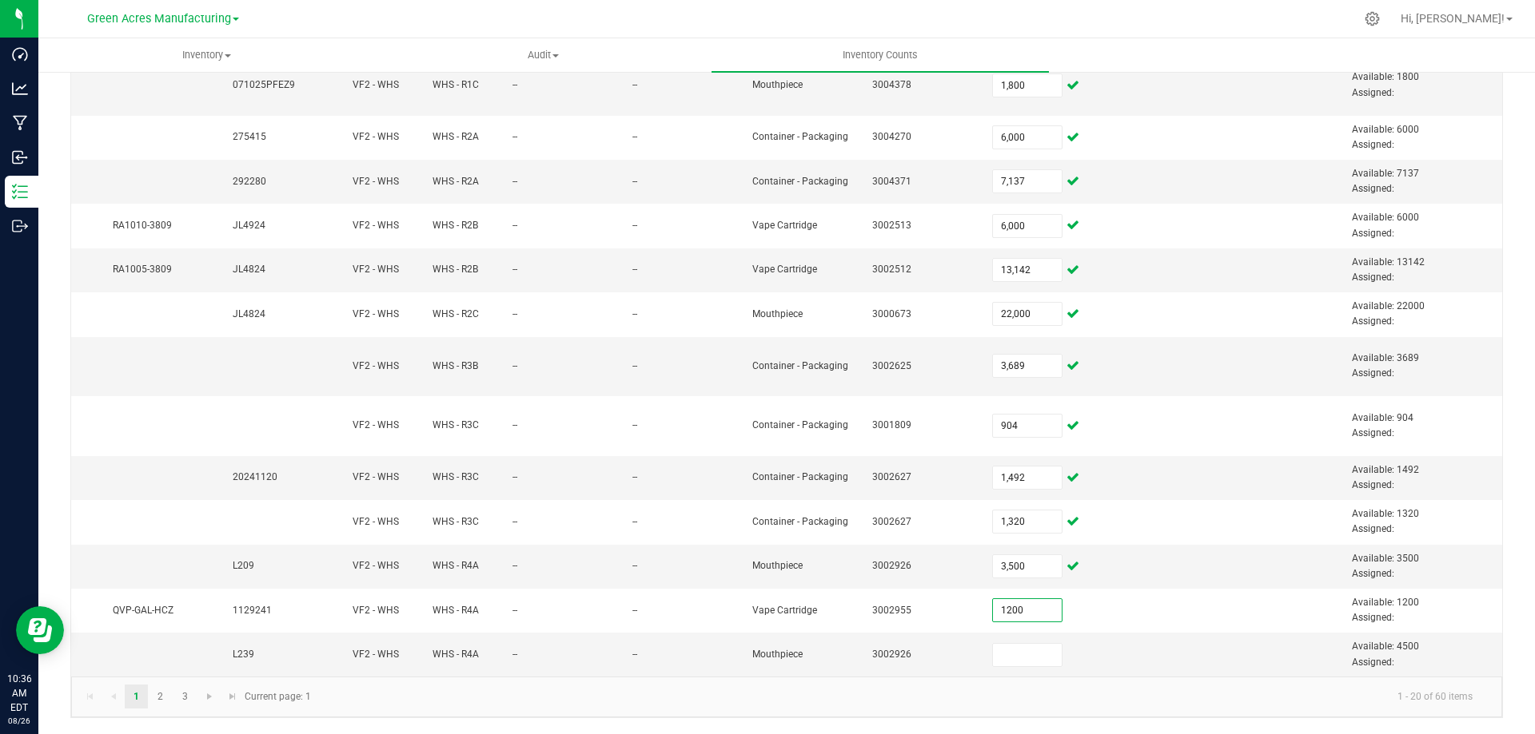
type input "1,200"
type input "4,500"
click at [163, 698] on link "2" at bounding box center [160, 697] width 23 height 24
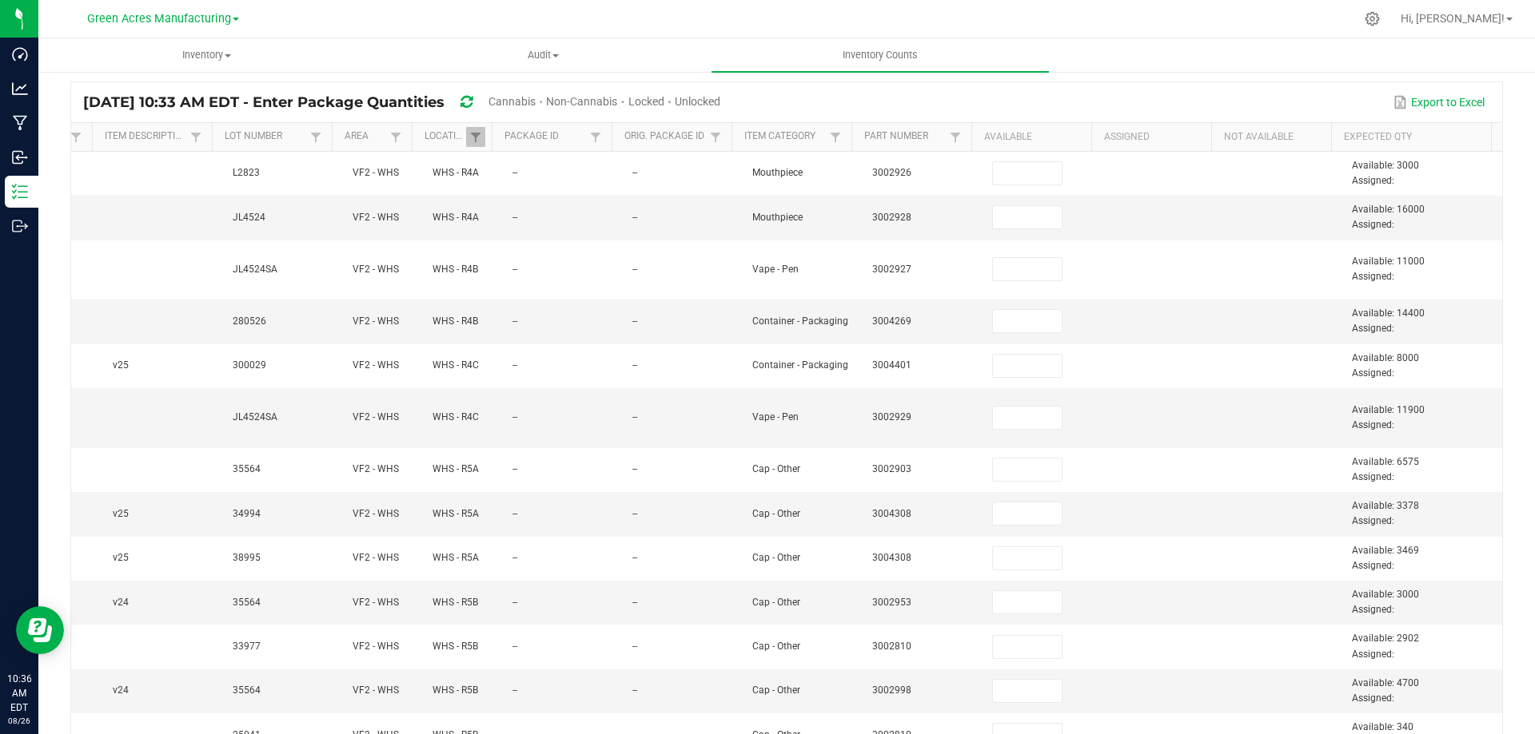
scroll to position [0, 0]
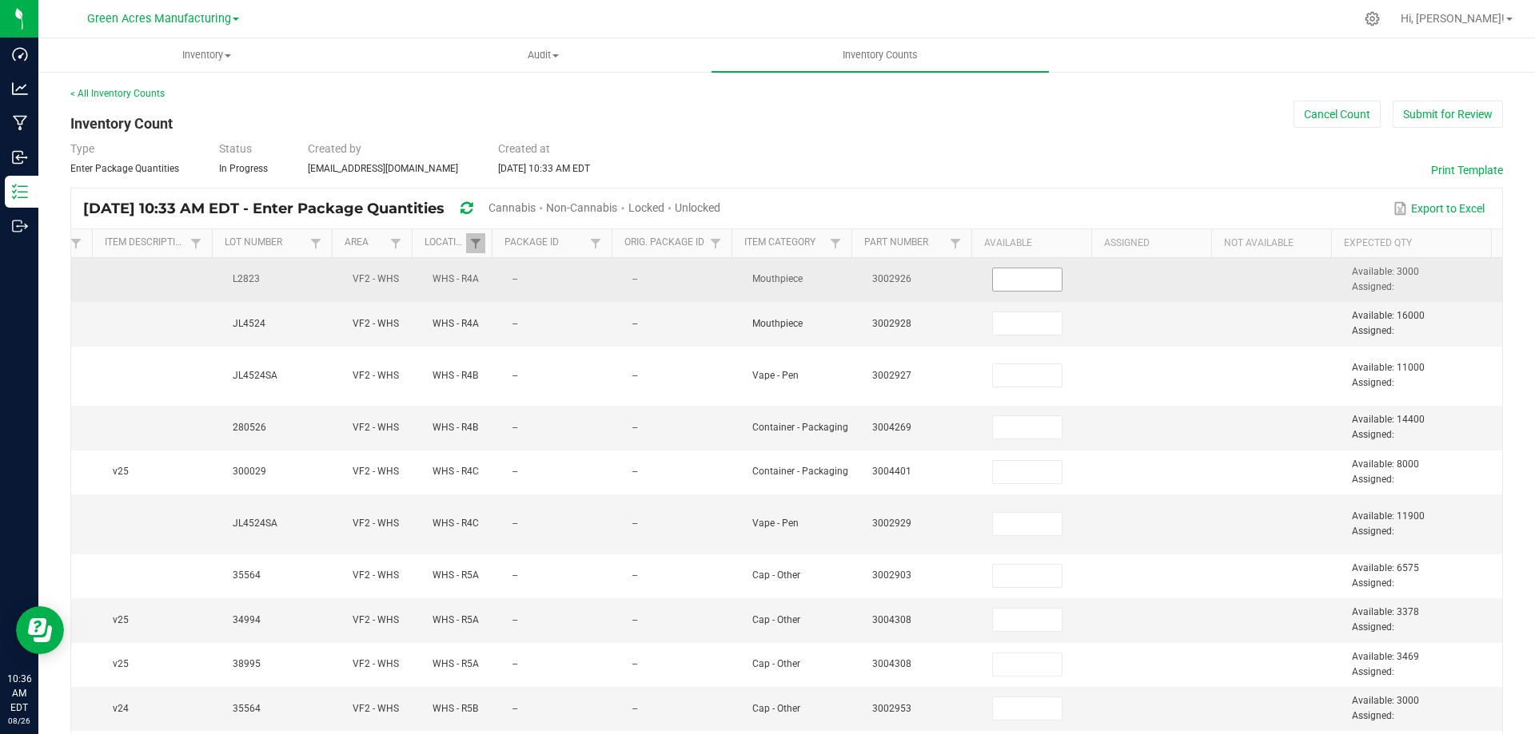
click at [1014, 281] on input at bounding box center [1027, 280] width 69 height 22
type input "3,000"
type input "16,000"
type input "11,000"
type input "14,400"
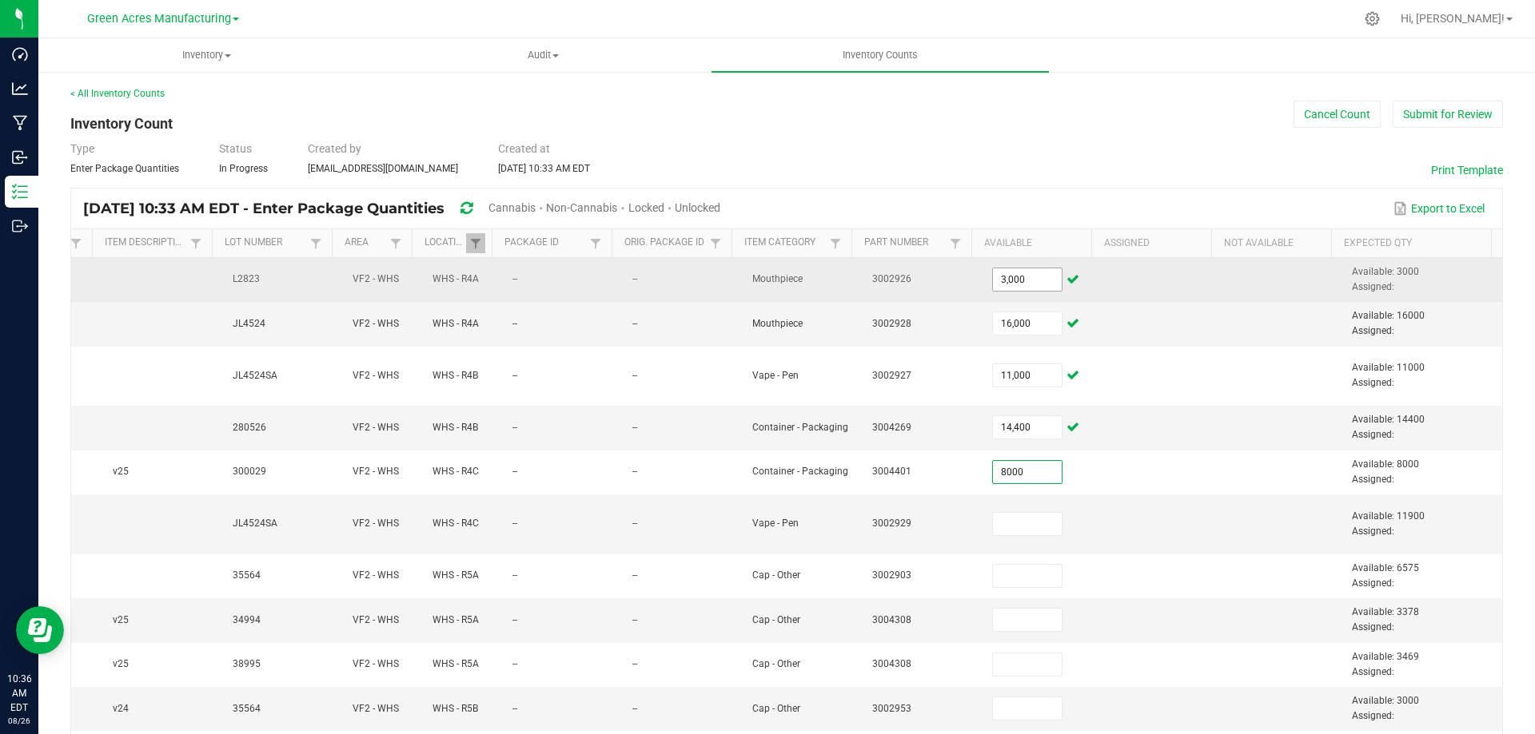
type input "8,000"
type input "11,900"
type input "6,575"
type input "3,378"
type input "3,469"
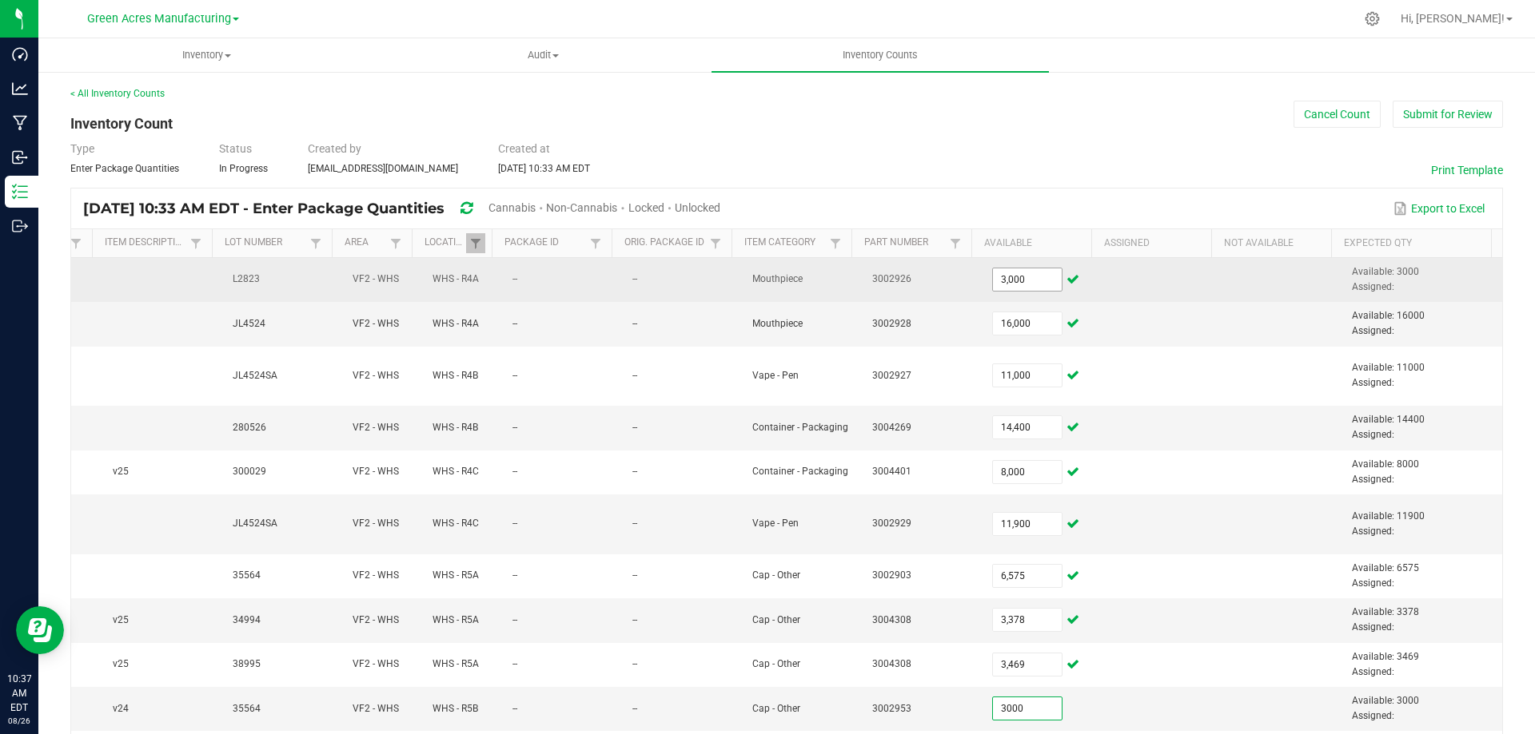
type input "3,000"
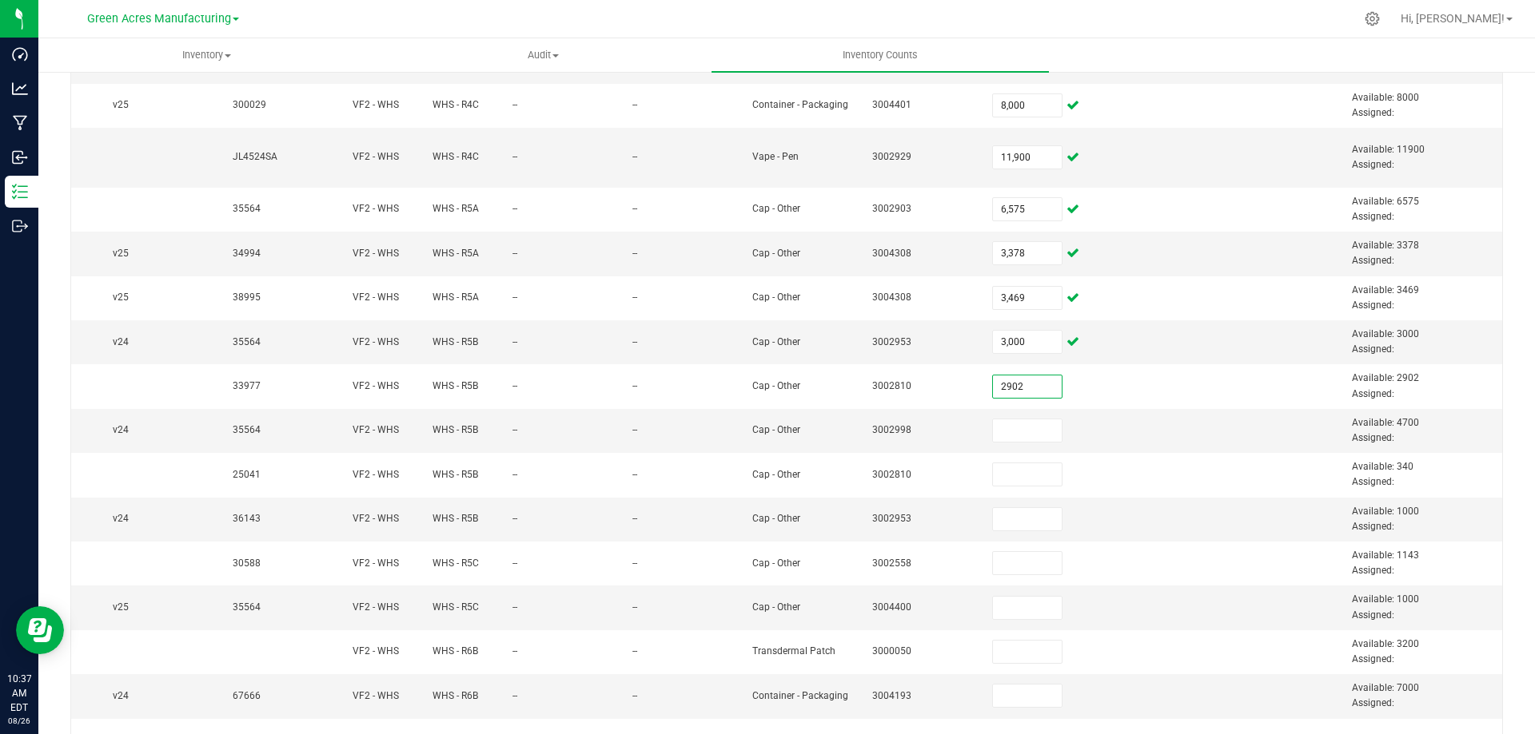
type input "2,902"
type input "4,700"
type input "340"
type input "1,000"
type input "1,143"
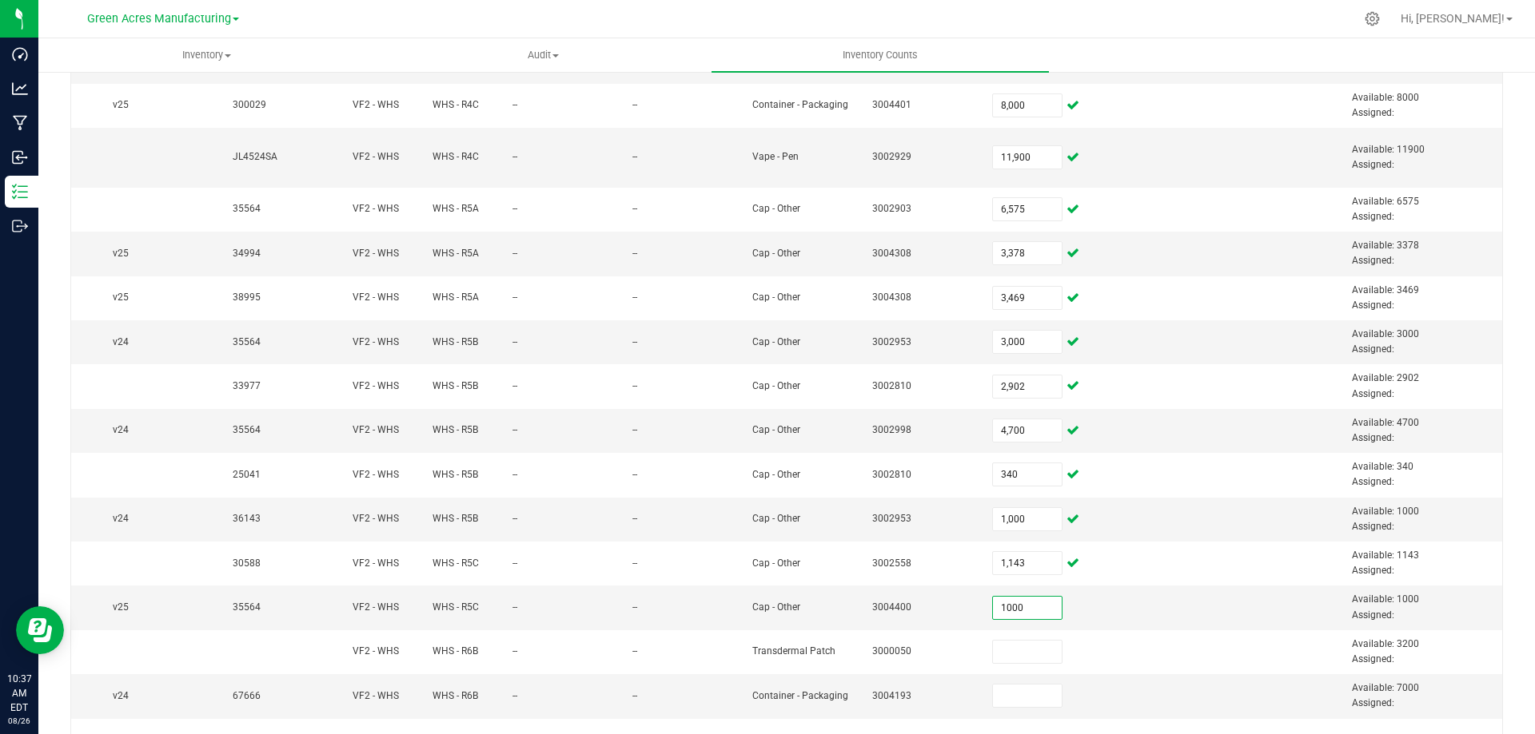
type input "1,000"
type input "3,200"
type input "7,000"
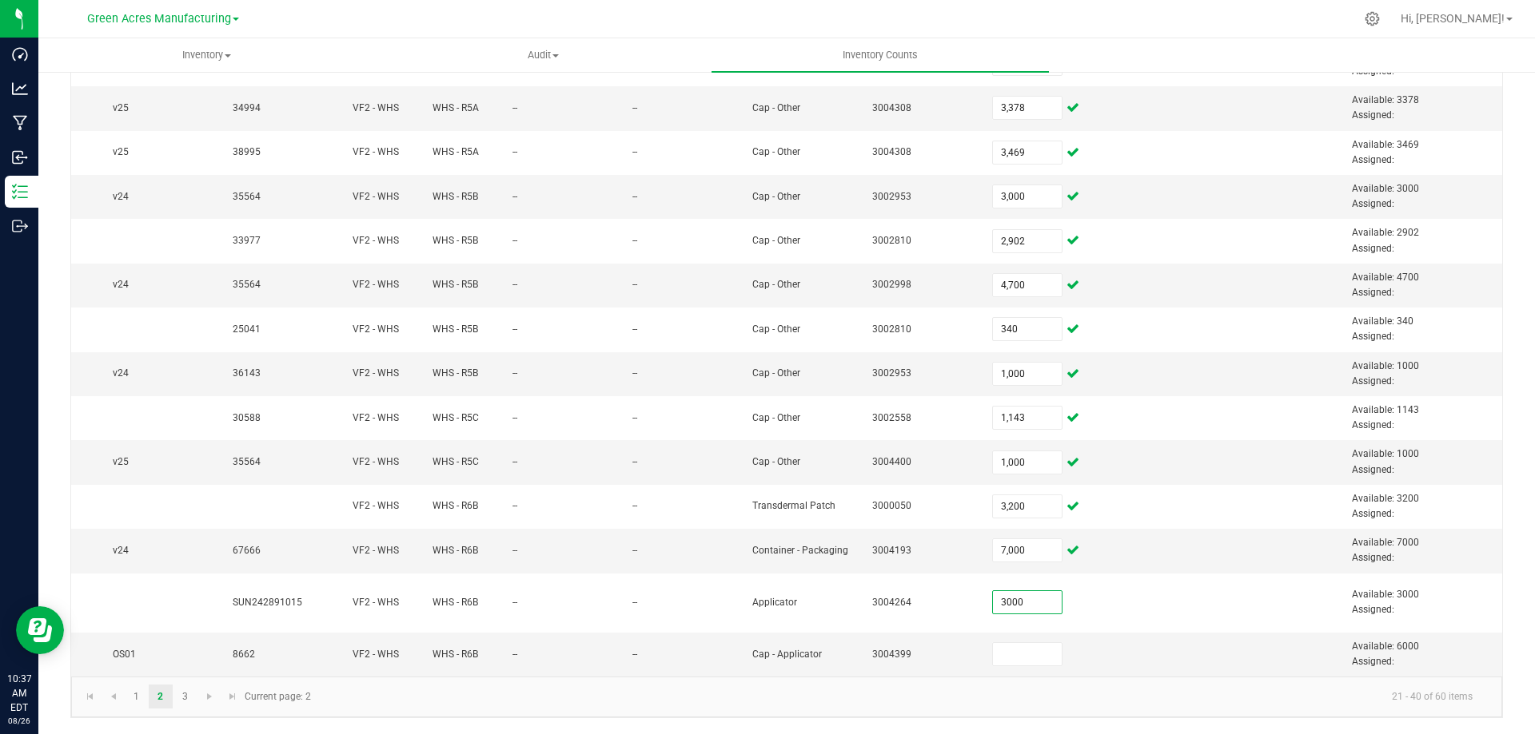
type input "3,000"
type input "6,000"
click at [186, 695] on link "3" at bounding box center [184, 697] width 23 height 24
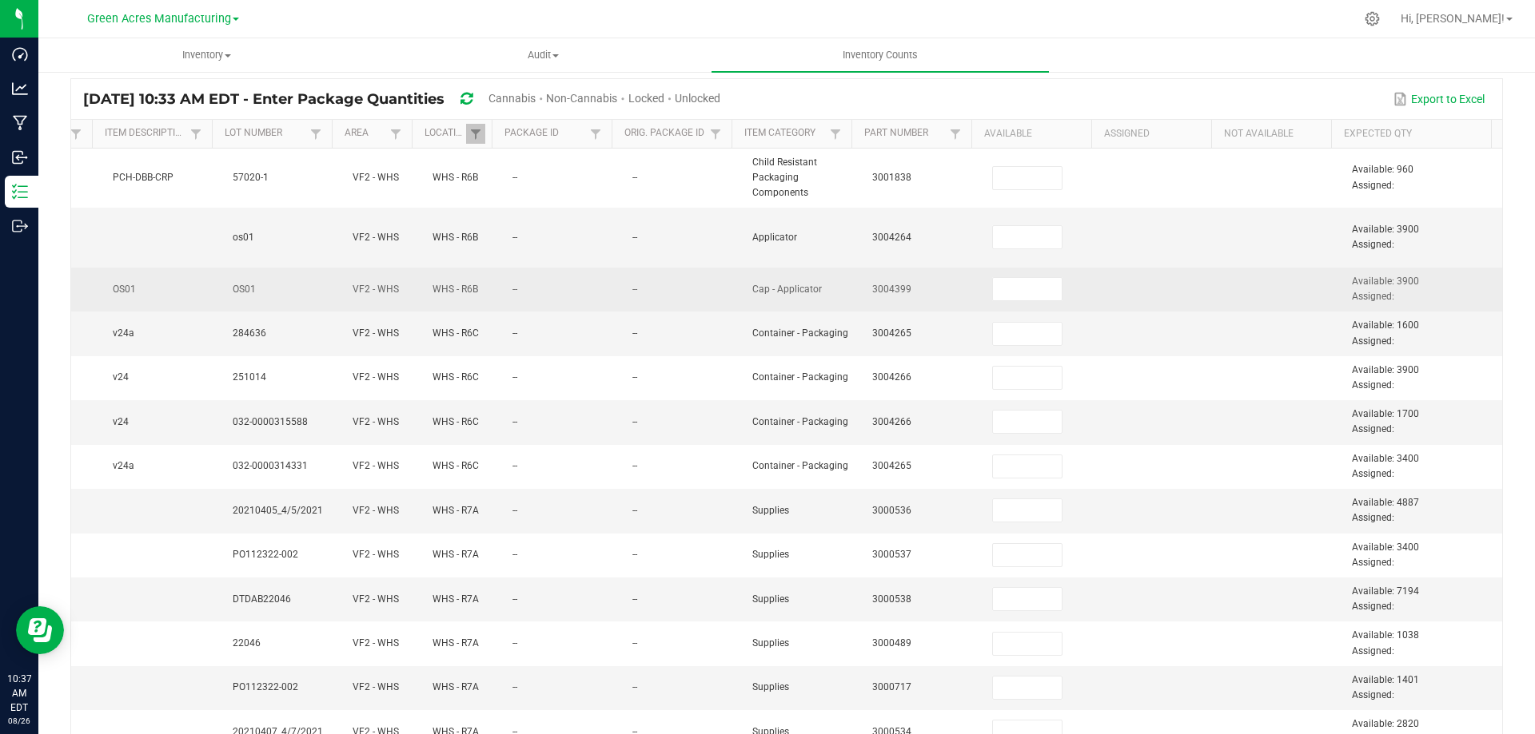
scroll to position [0, 0]
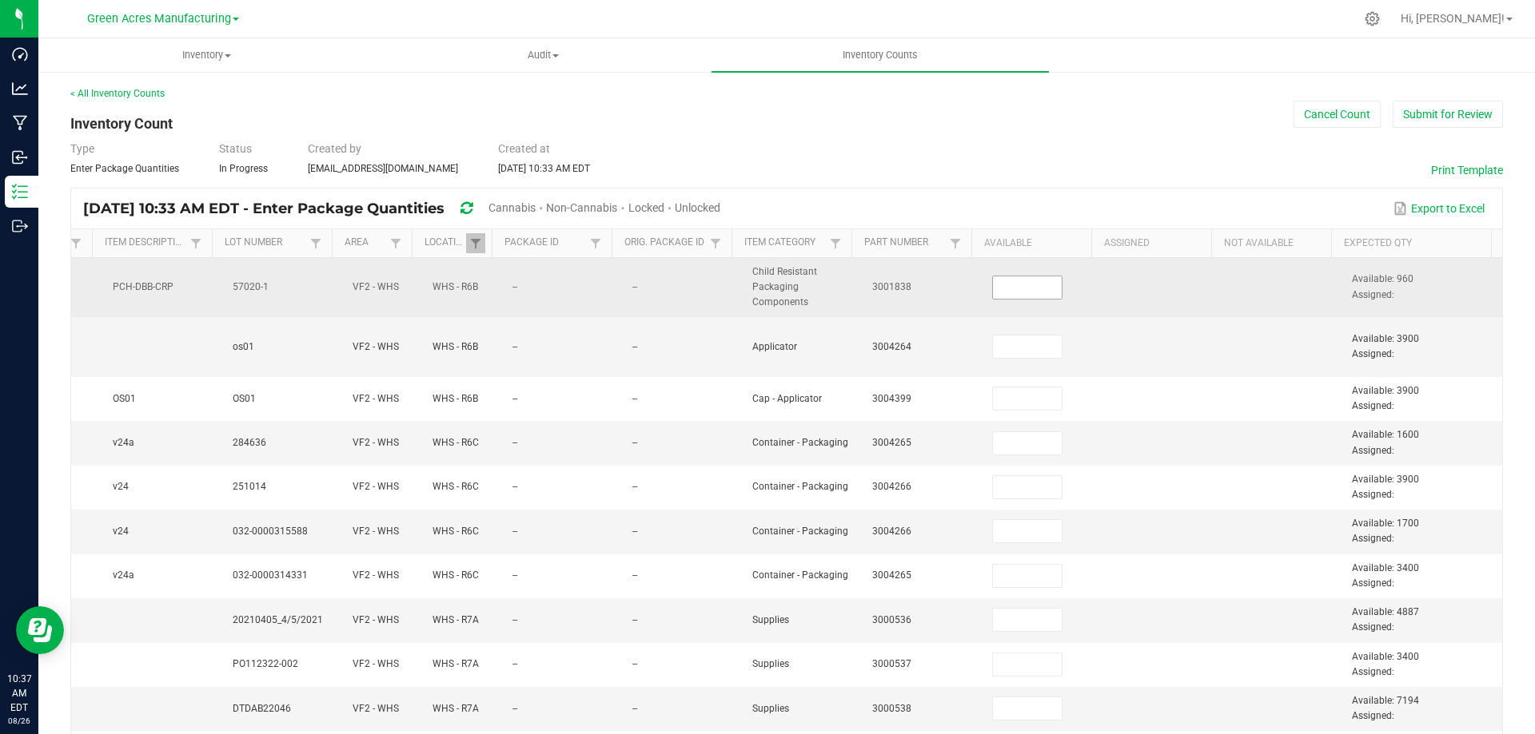
click at [1002, 287] on input at bounding box center [1027, 288] width 69 height 22
type input "960"
type input "3,900"
type input "1,600"
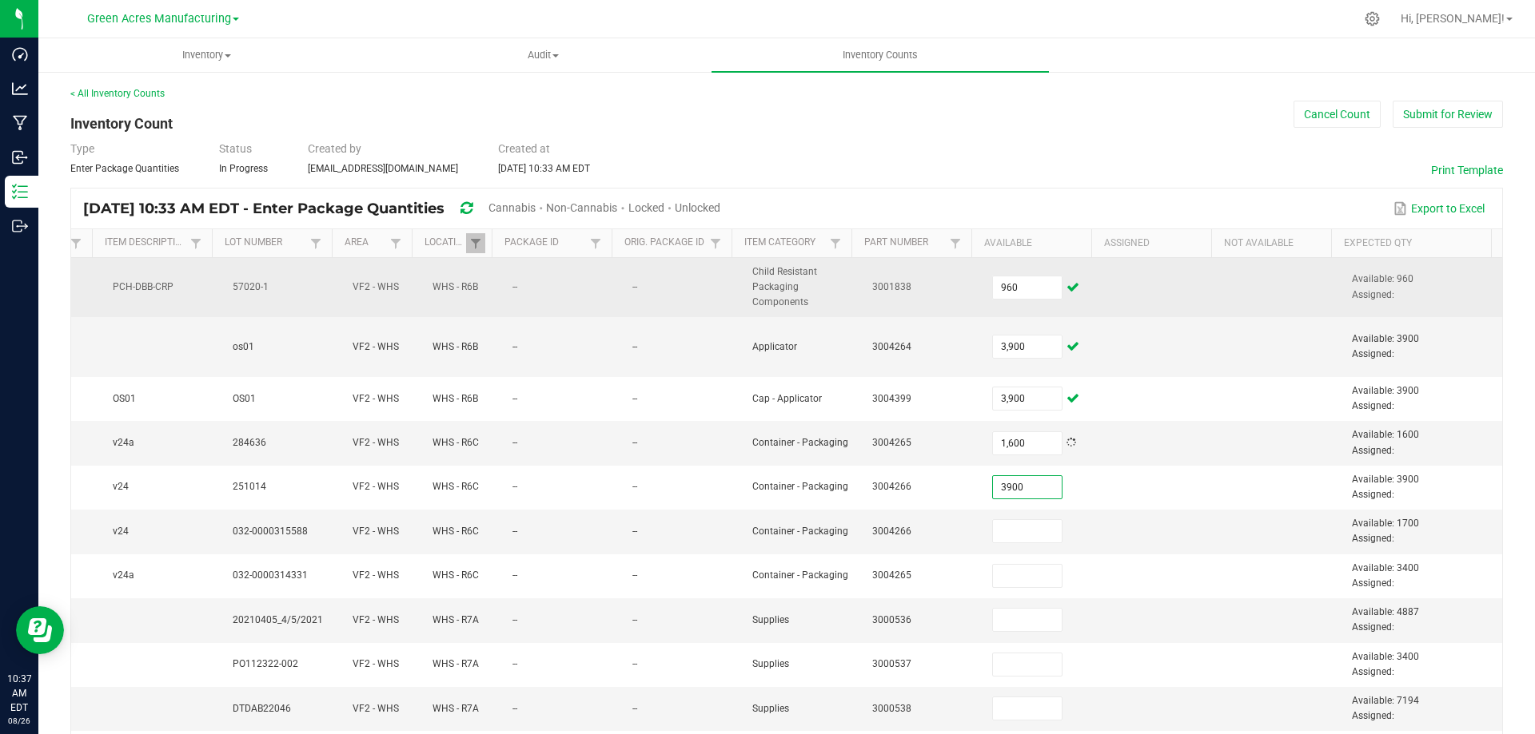
type input "3,900"
type input "1,700"
type input "3,400"
type input "4,887"
type input "3,400"
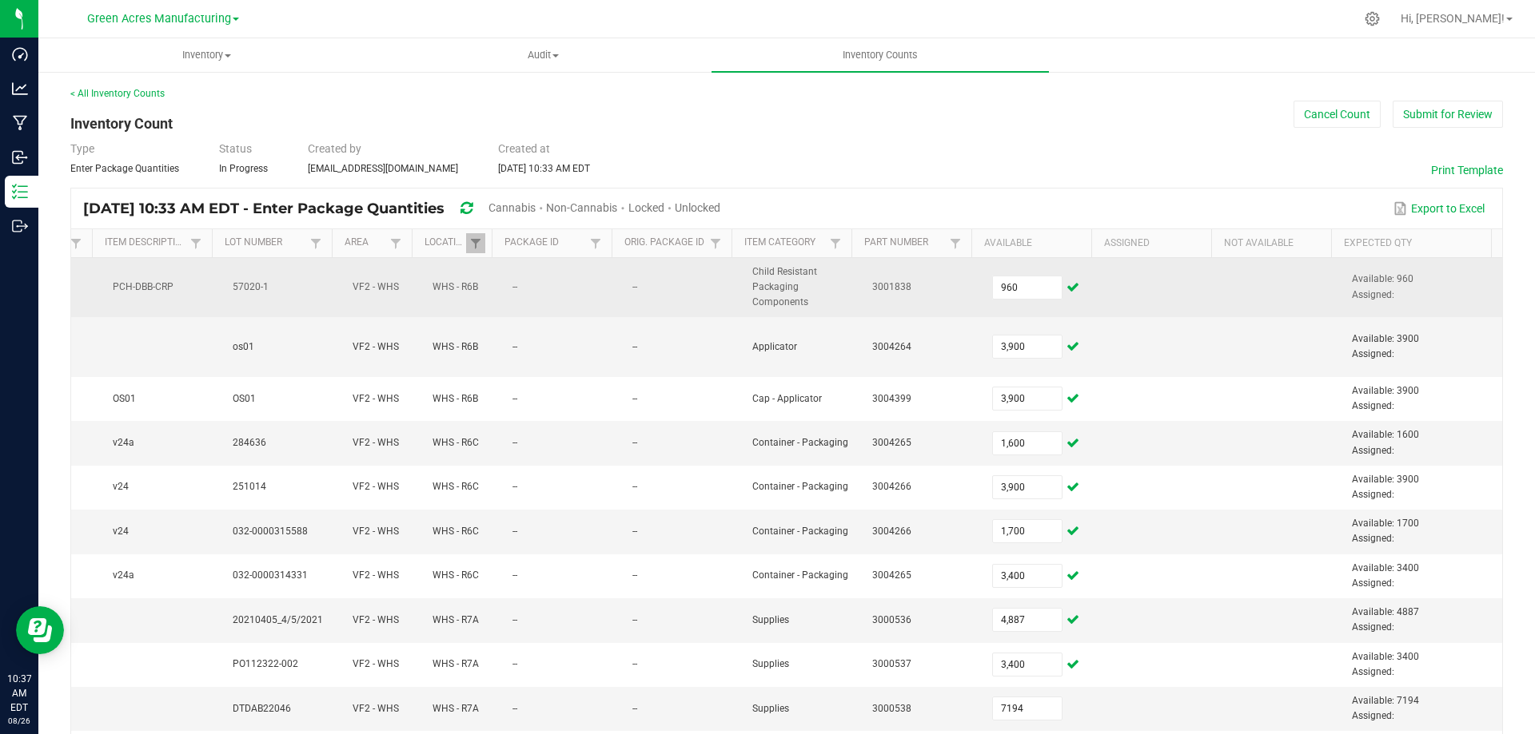
type input "7,194"
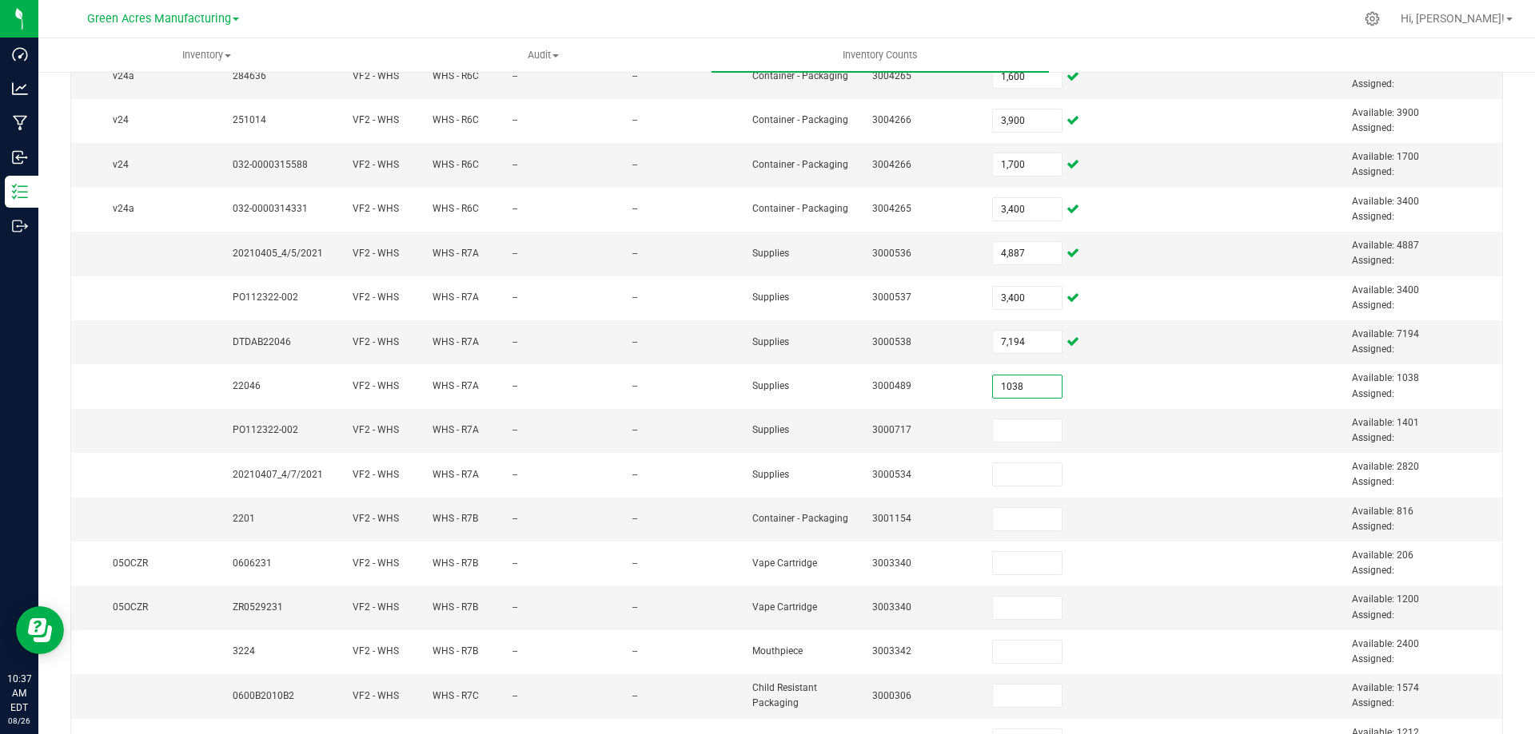
type input "1,038"
type input "1,401"
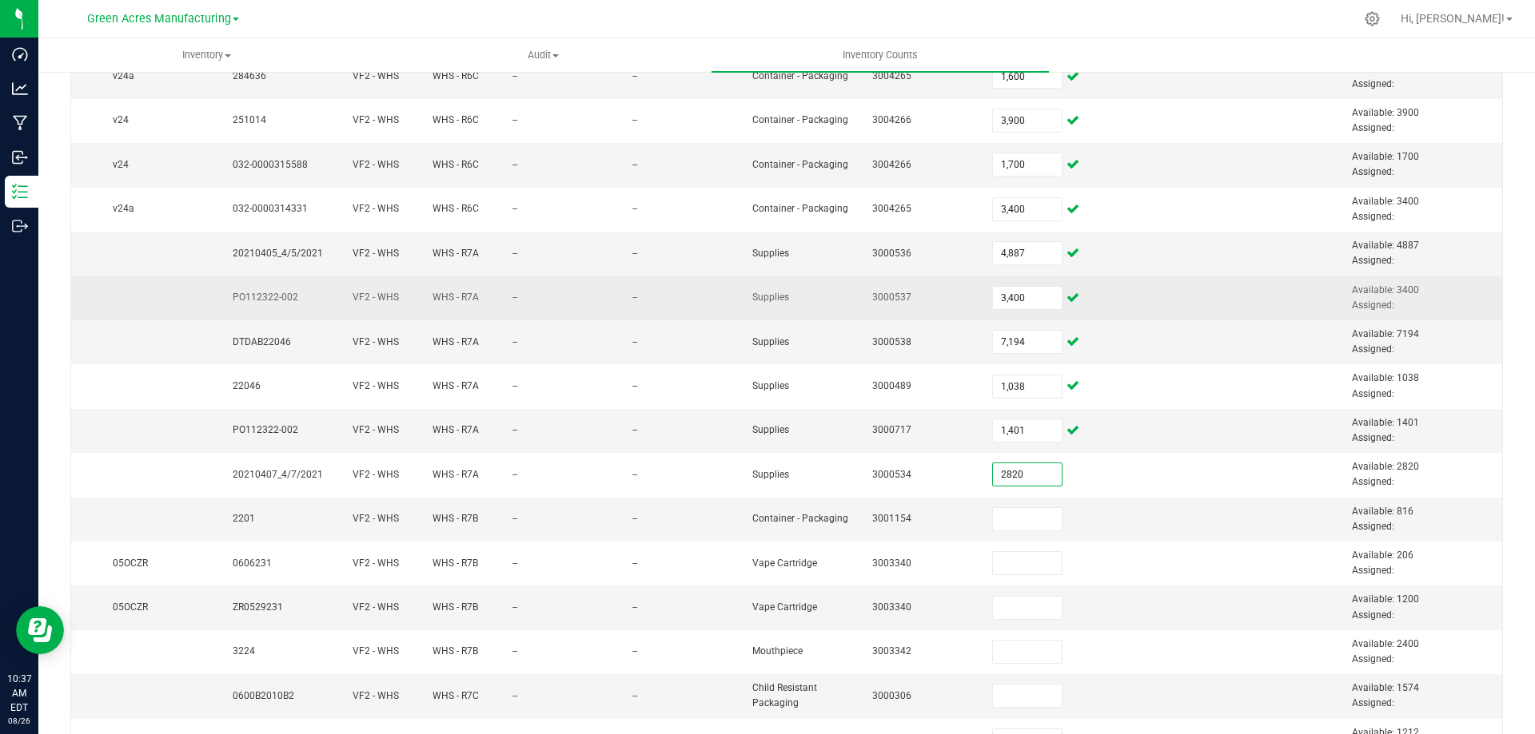
type input "2,820"
type input "816"
type input "206"
type input "1,200"
type input "2,400"
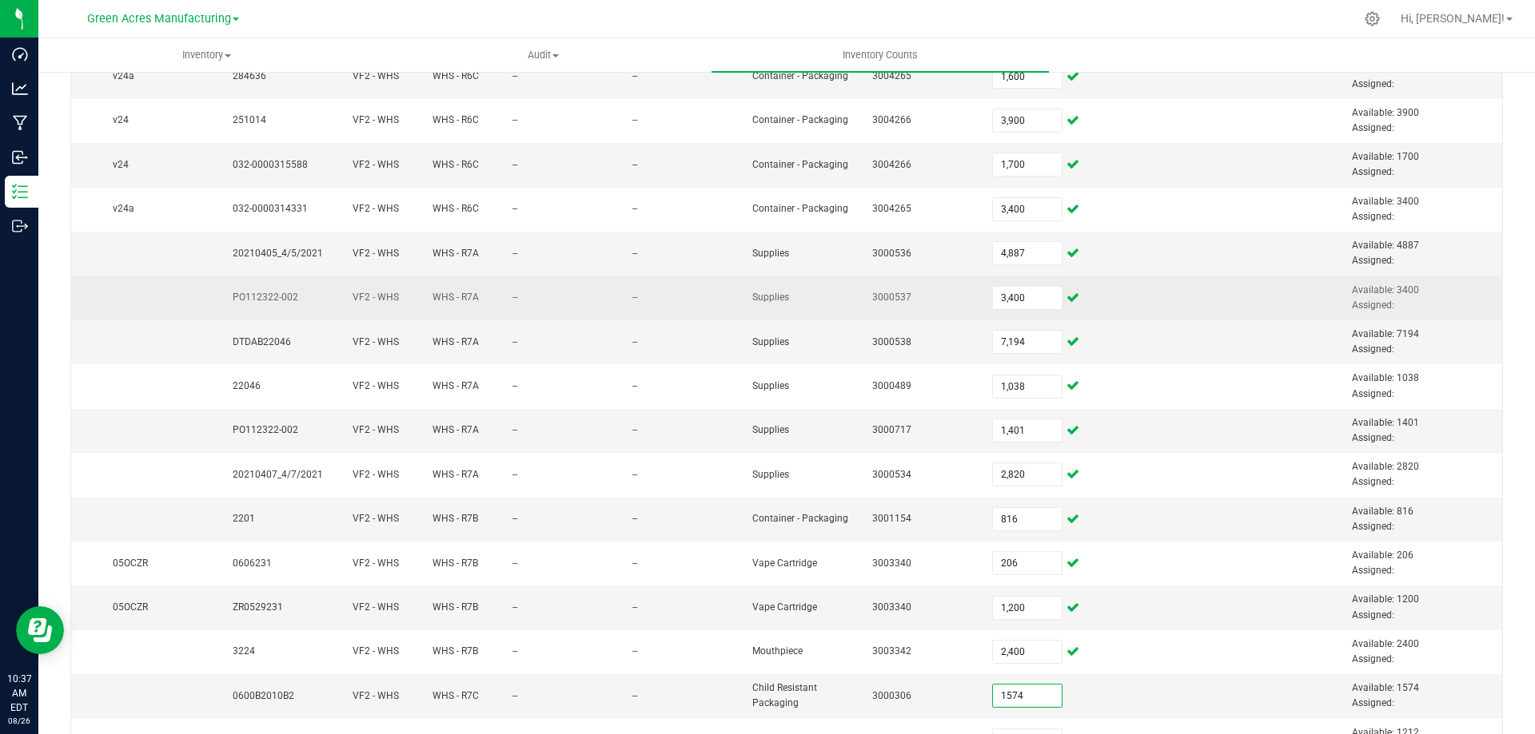
type input "1,574"
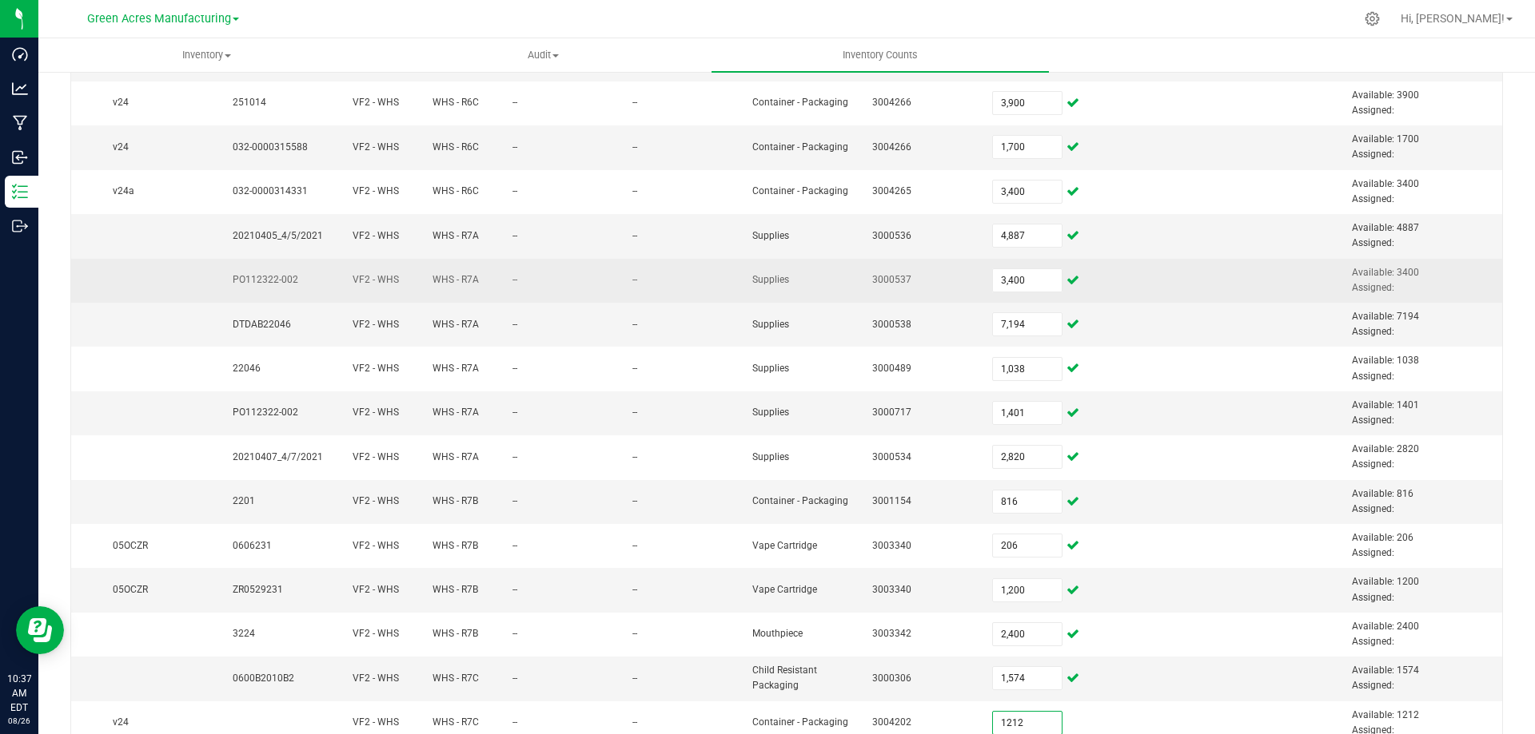
type input "1,212"
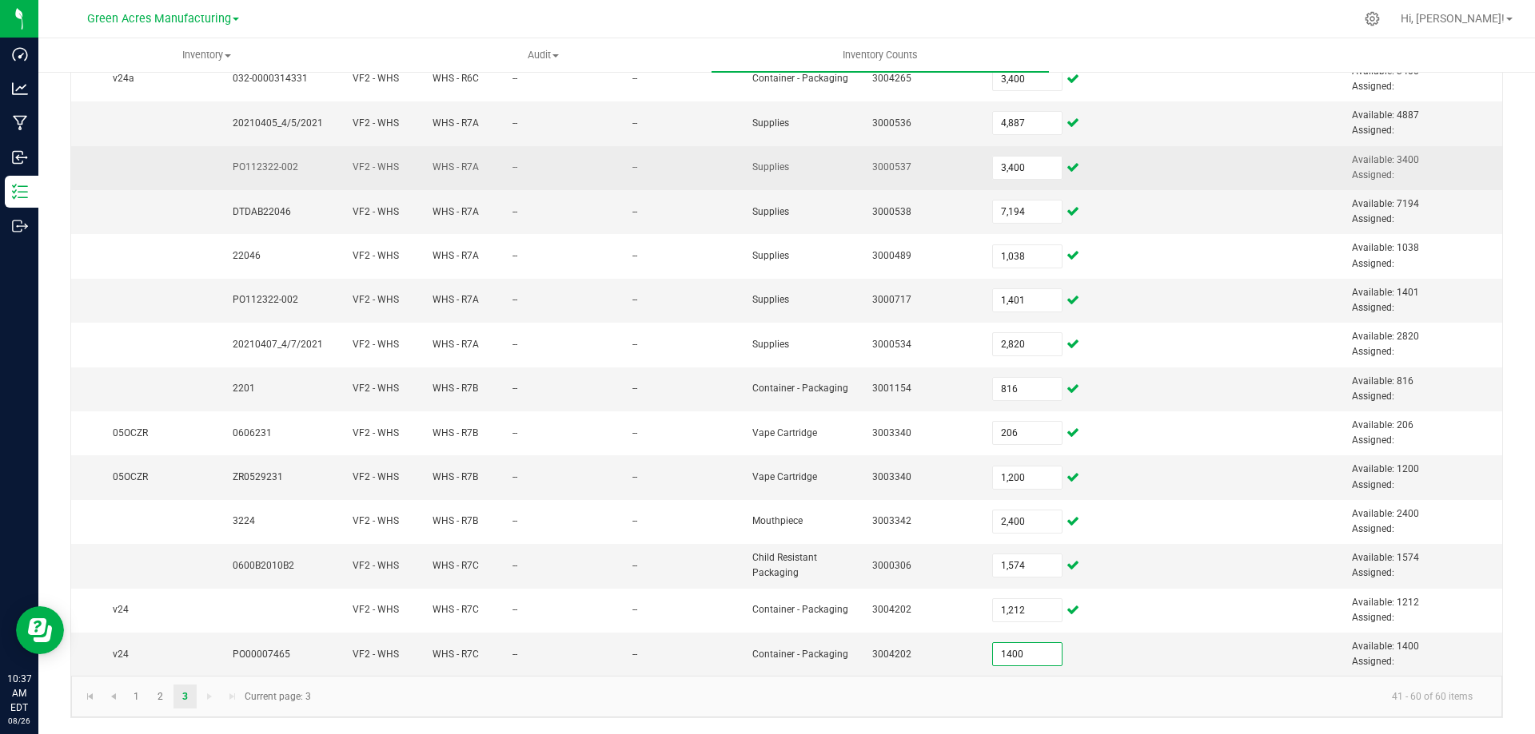
type input "1,400"
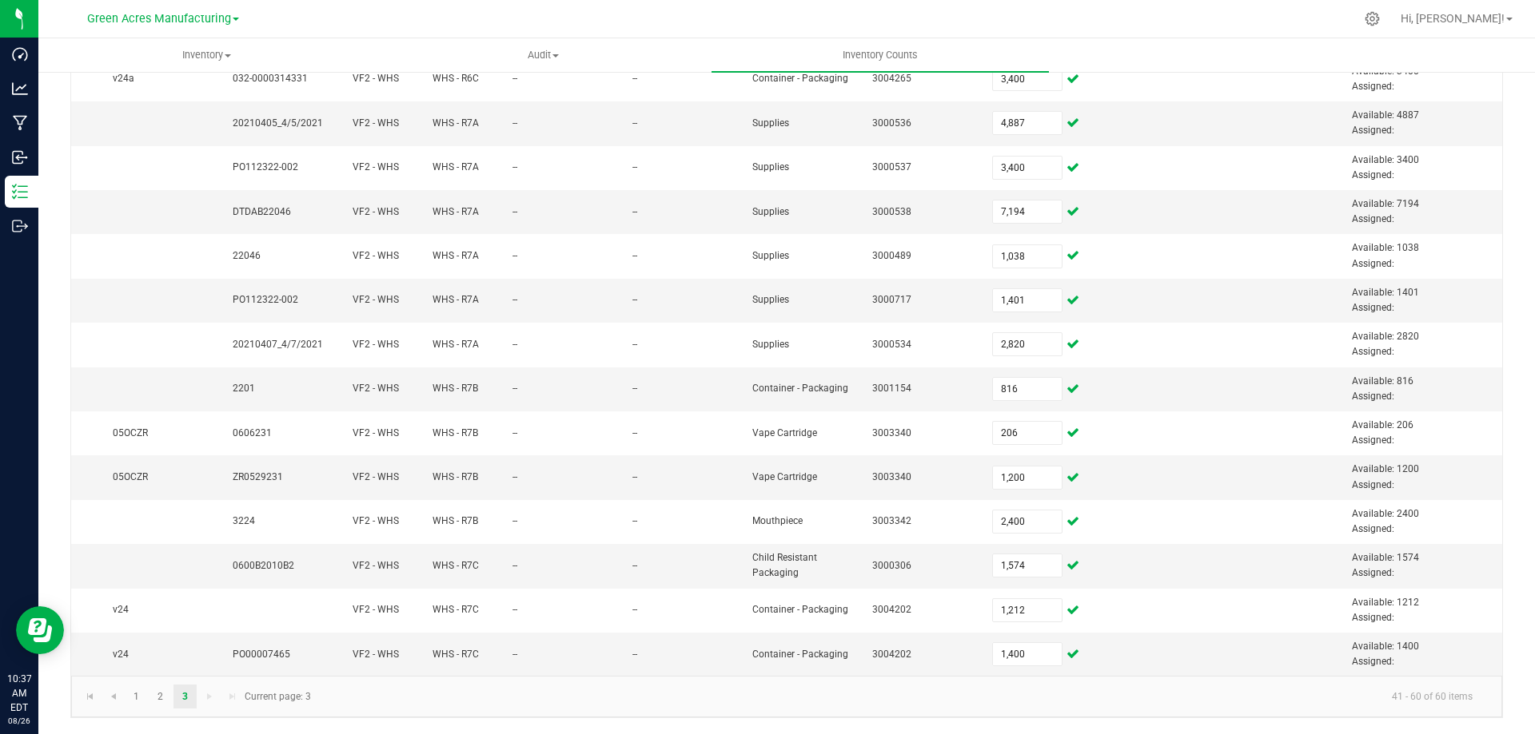
click at [660, 704] on kendo-pager-info "41 - 60 of 60 items" at bounding box center [902, 696] width 1164 height 26
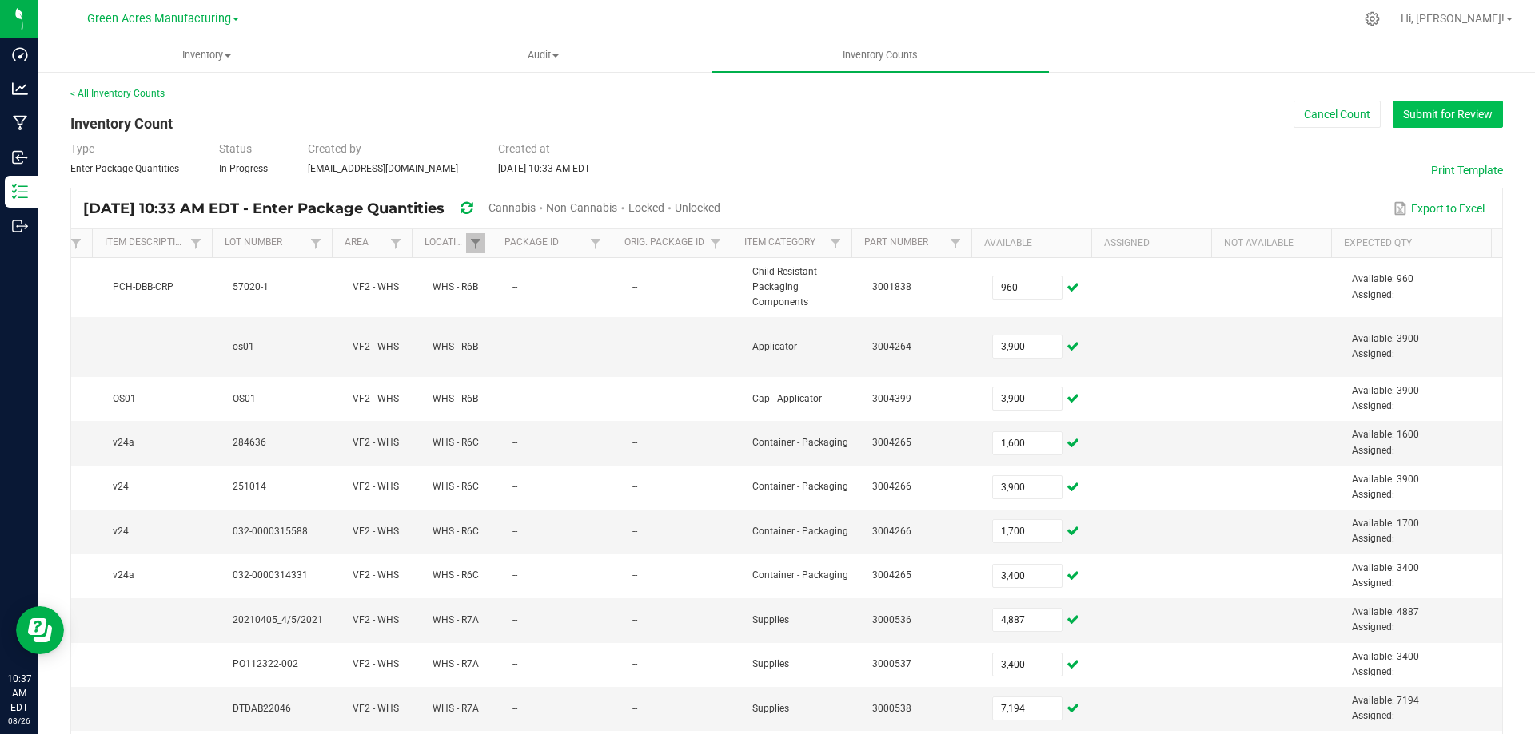
click at [1480, 110] on button "Submit for Review" at bounding box center [1447, 114] width 110 height 27
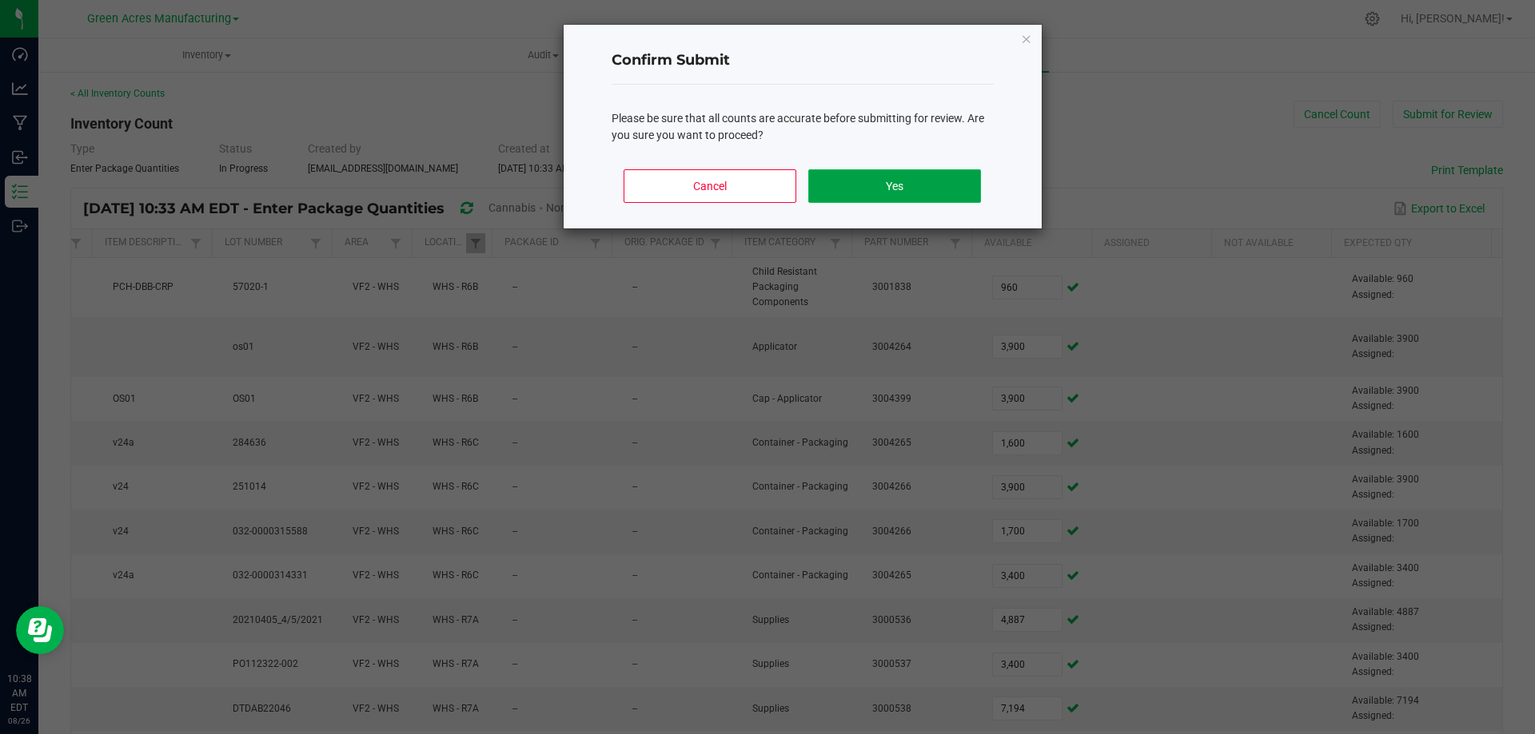
click at [859, 174] on button "Yes" at bounding box center [894, 186] width 172 height 34
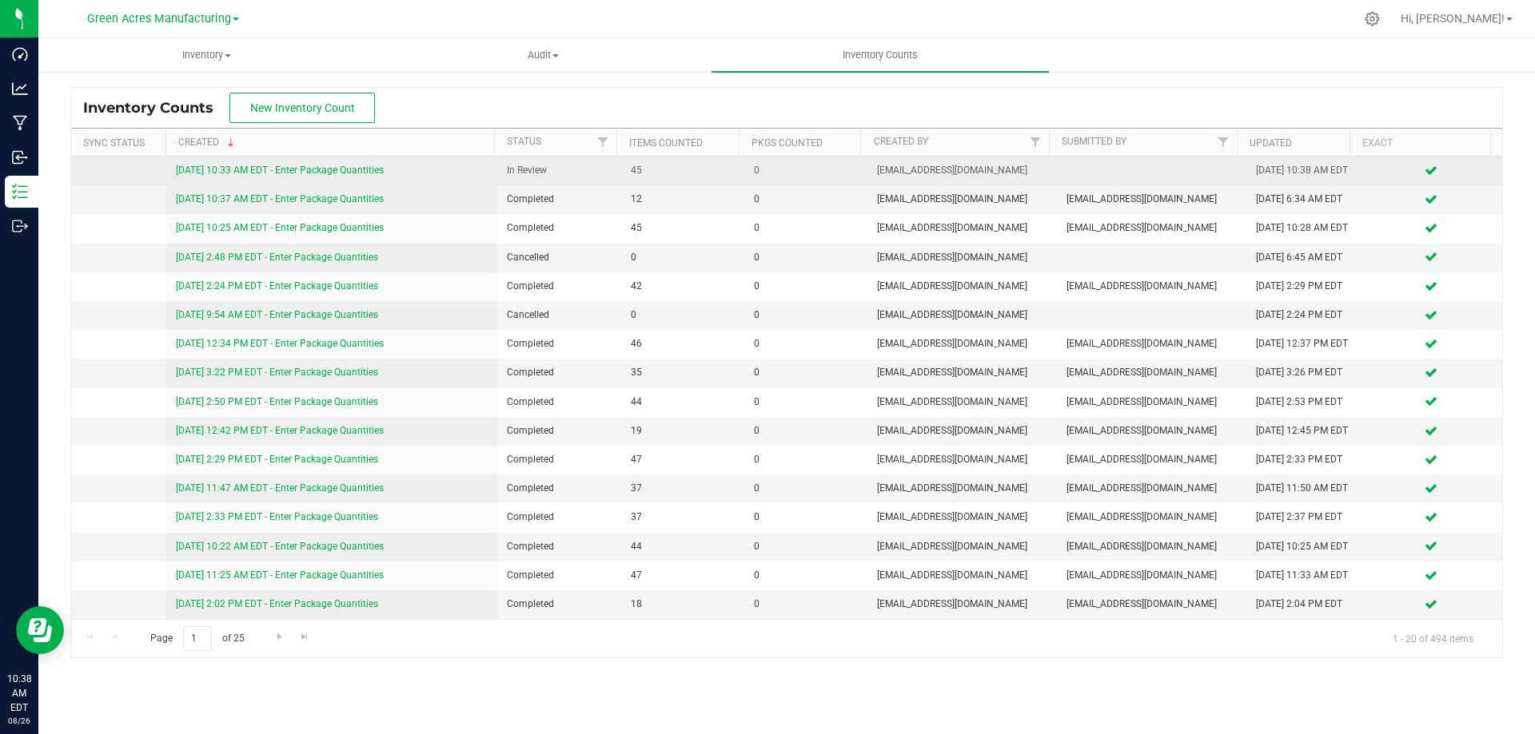
click at [269, 169] on td "[DATE] 10:33 AM EDT - Enter Package Quantities" at bounding box center [332, 171] width 332 height 29
click at [285, 176] on link "[DATE] 10:33 AM EDT - Enter Package Quantities" at bounding box center [280, 170] width 208 height 11
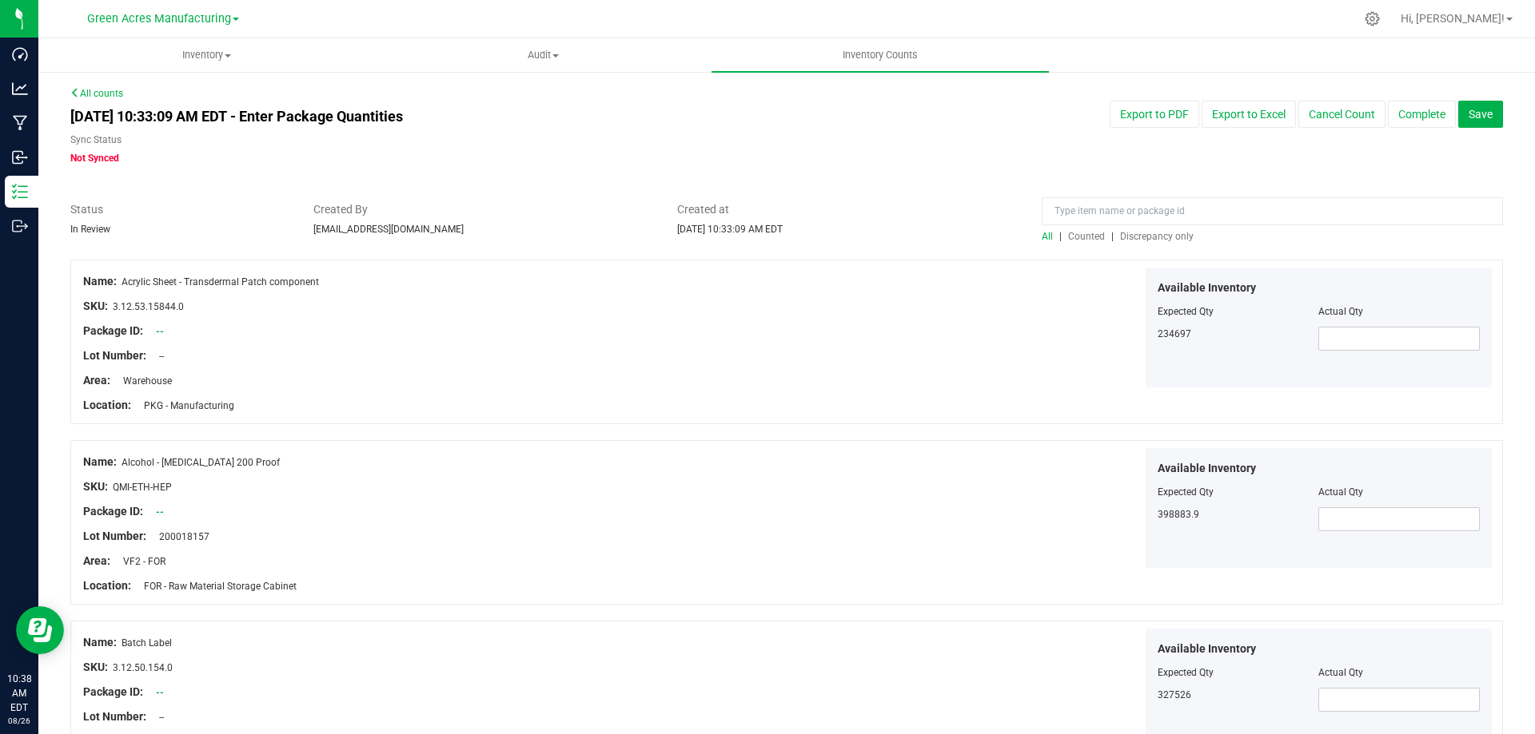
click at [1146, 242] on div "All | Counted | Discrepancy only" at bounding box center [1271, 236] width 461 height 14
click at [1154, 233] on span "Discrepancy only" at bounding box center [1157, 236] width 74 height 11
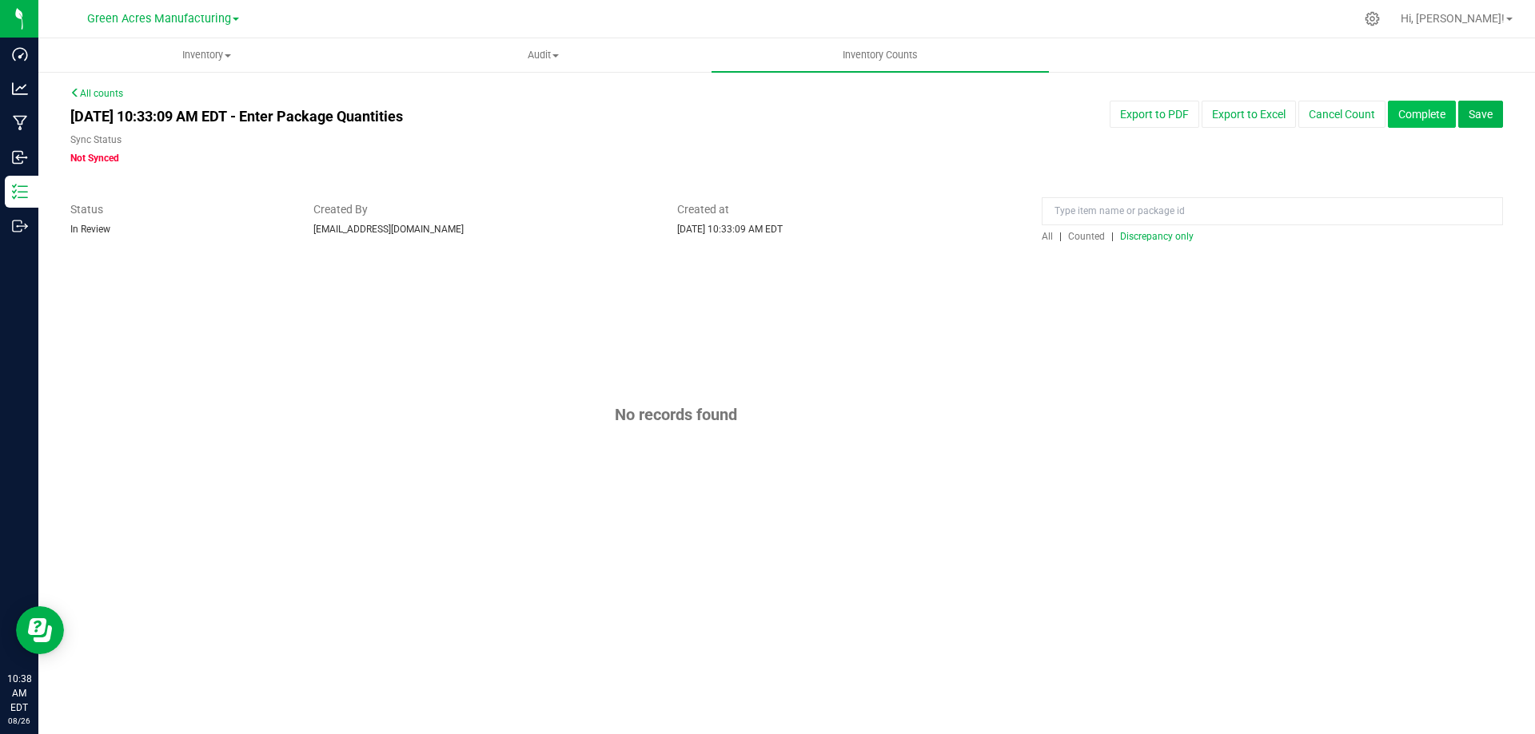
click at [1435, 115] on button "Complete" at bounding box center [1421, 114] width 68 height 27
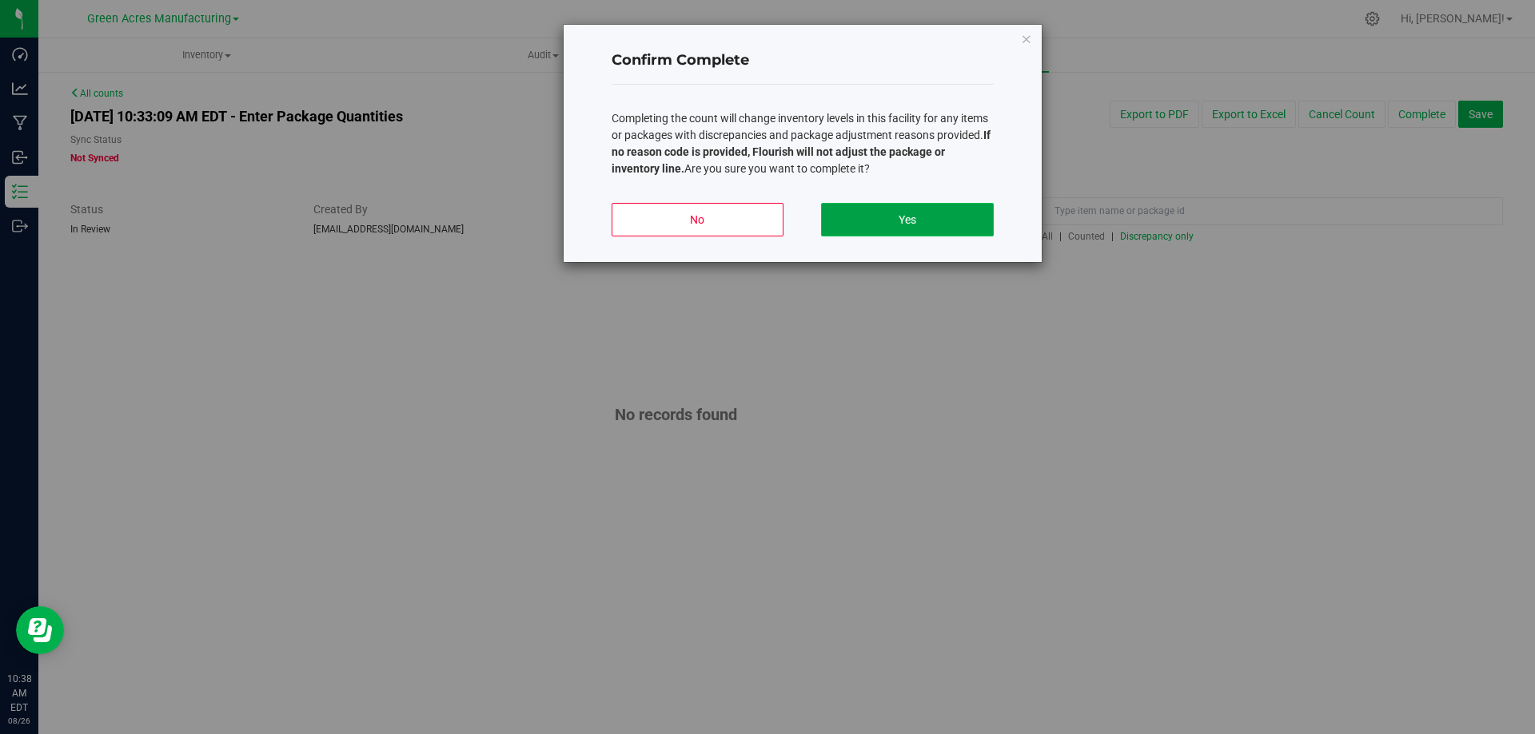
click at [960, 214] on button "Yes" at bounding box center [907, 220] width 172 height 34
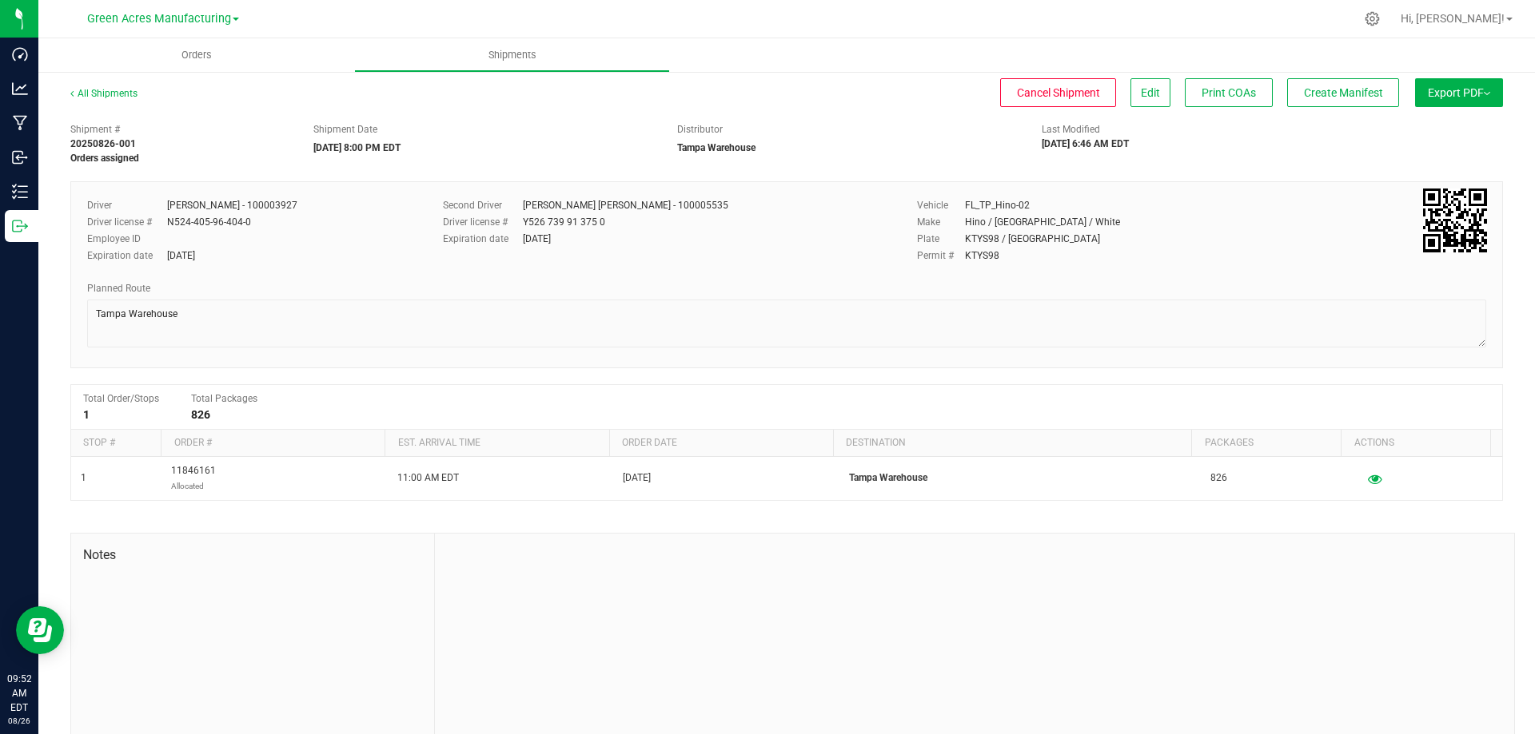
click at [1479, 100] on button "Export PDF" at bounding box center [1459, 92] width 88 height 29
click at [1458, 147] on div "Manifest by Lot" at bounding box center [1457, 151] width 147 height 11
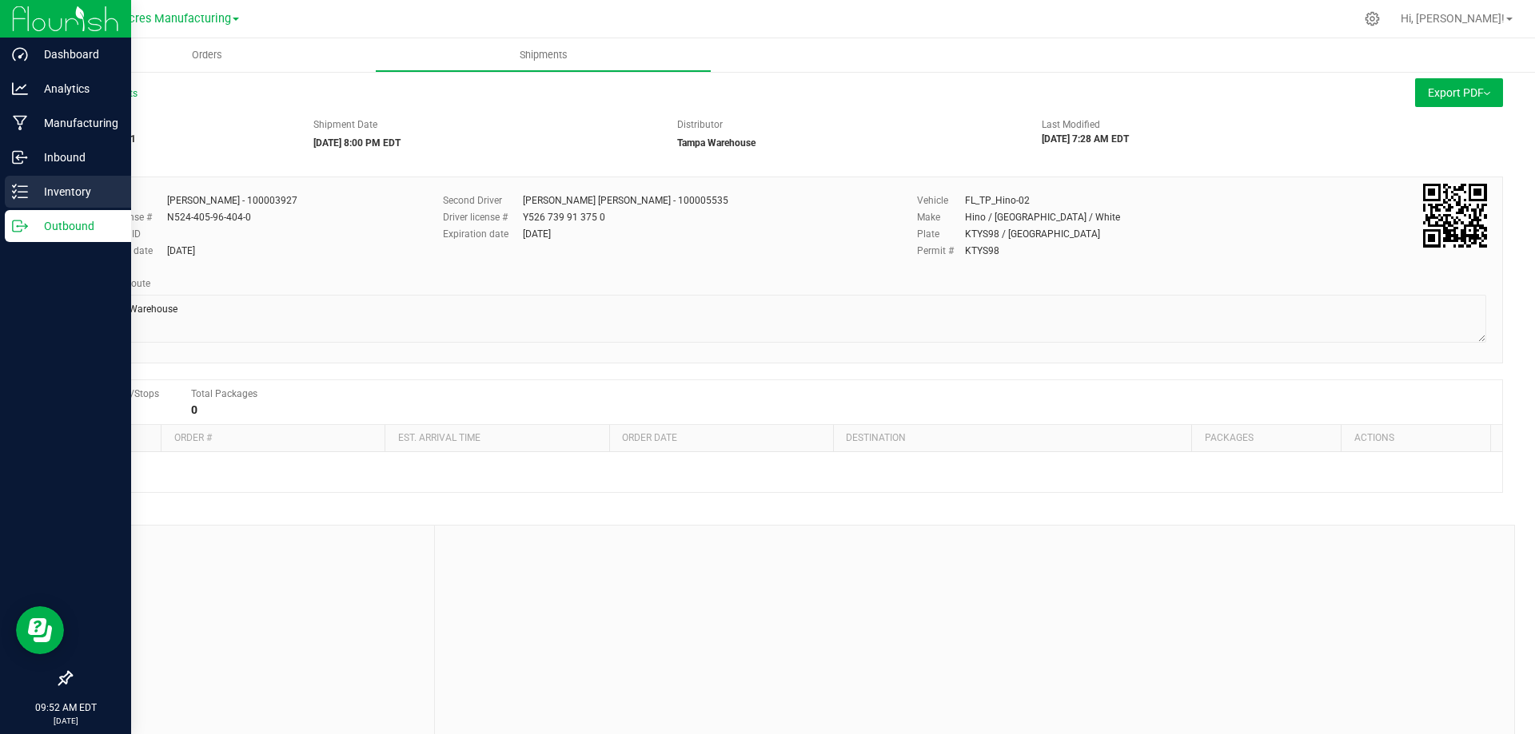
click at [59, 189] on p "Inventory" at bounding box center [76, 191] width 96 height 19
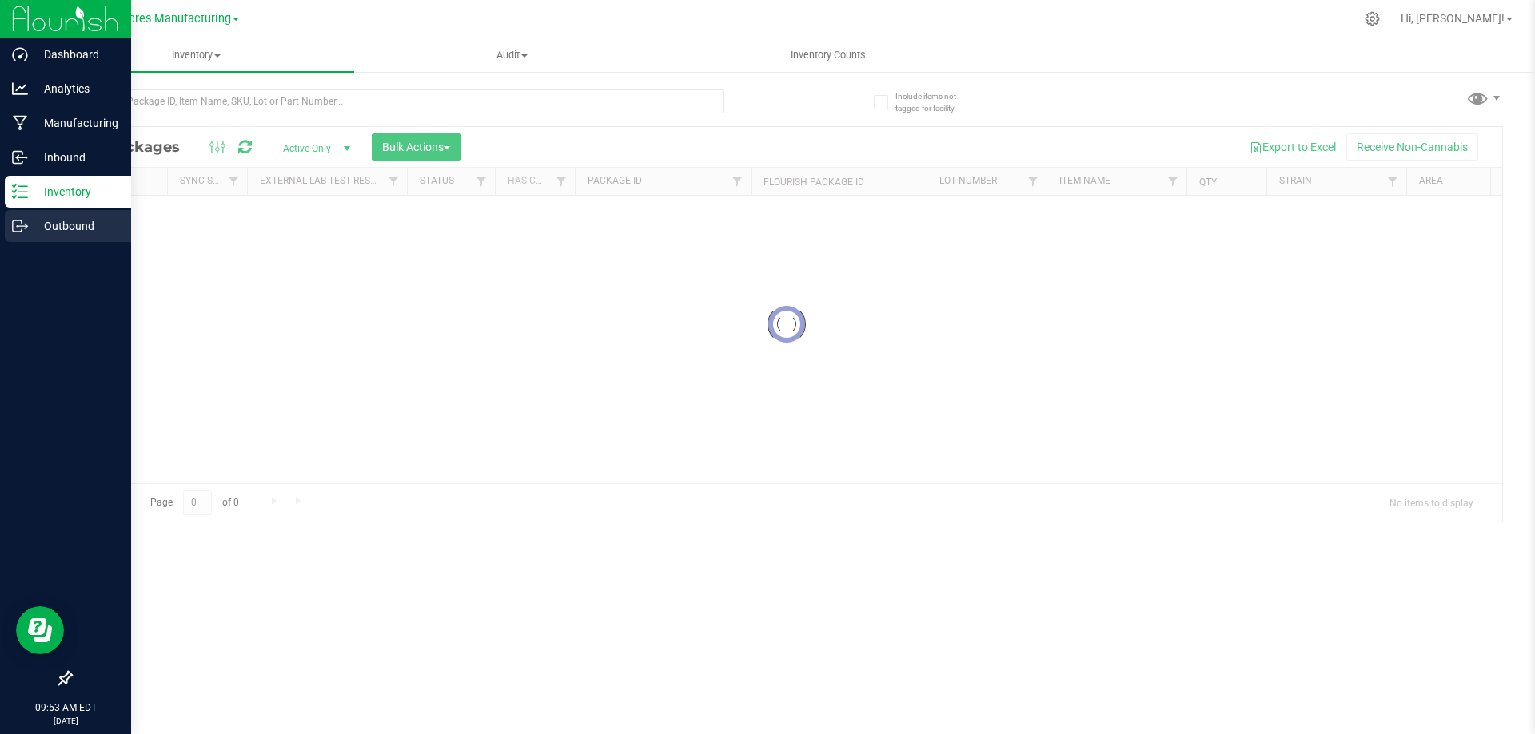
click at [61, 225] on p "Outbound" at bounding box center [76, 226] width 96 height 19
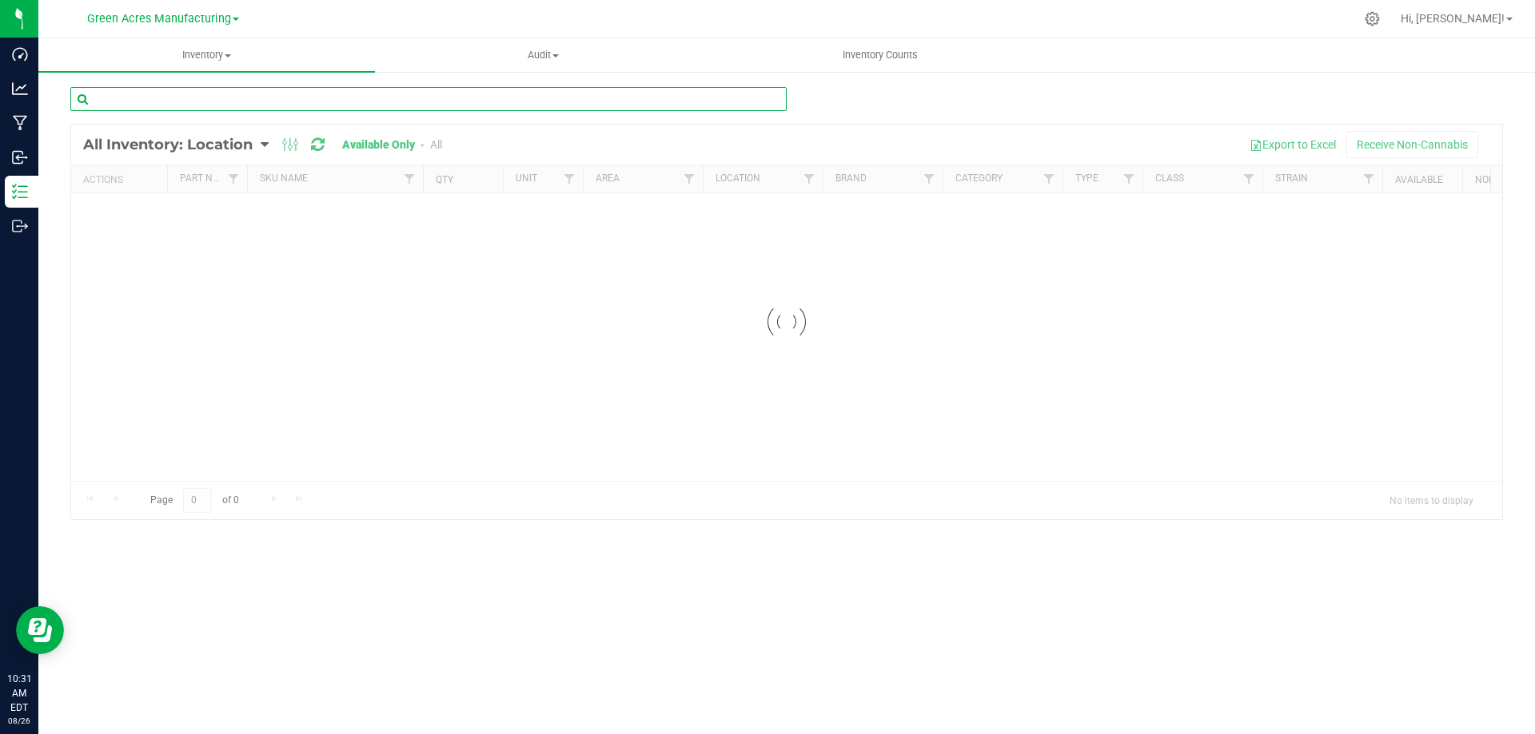
click at [232, 103] on input "text" at bounding box center [428, 99] width 716 height 24
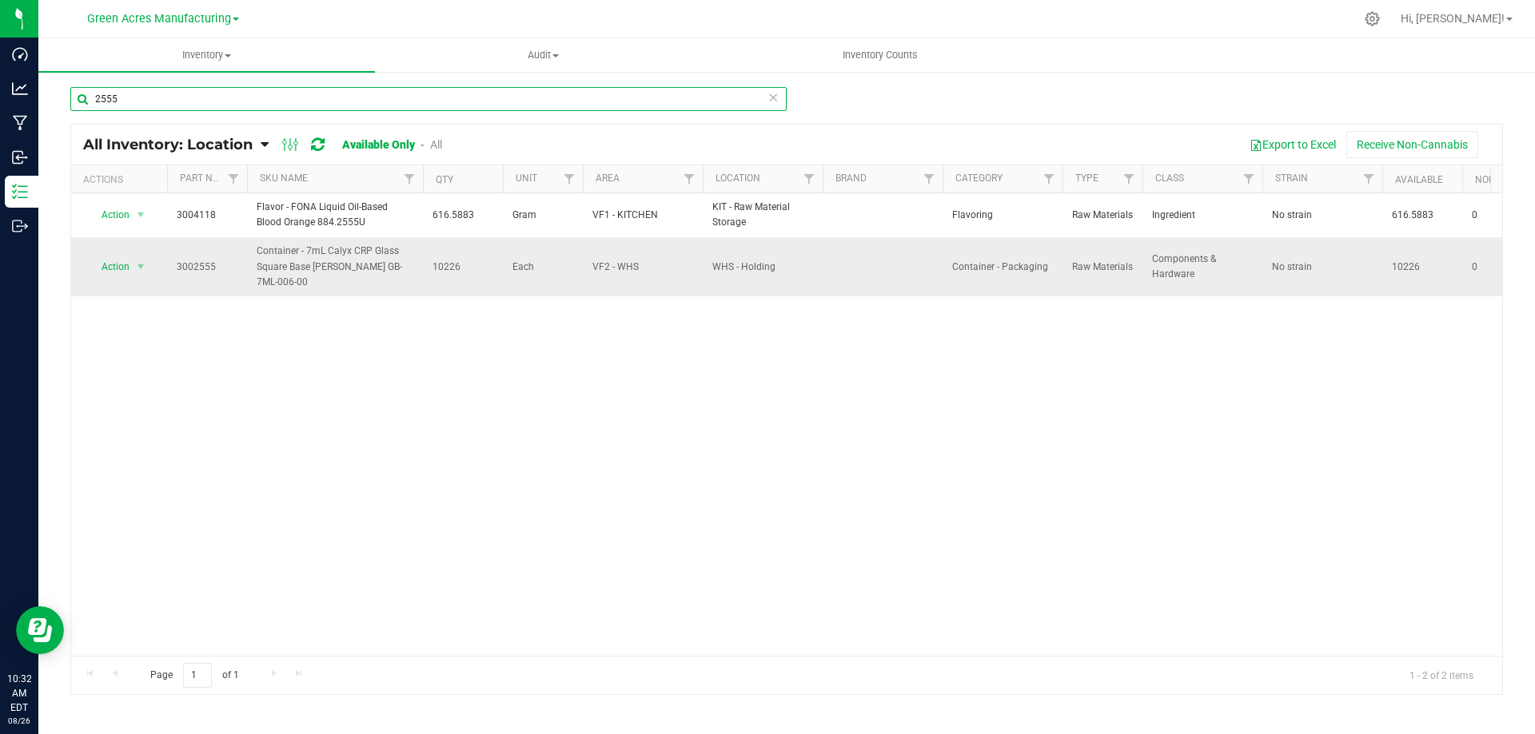
type input "2555"
click at [133, 265] on span "select" at bounding box center [141, 267] width 20 height 22
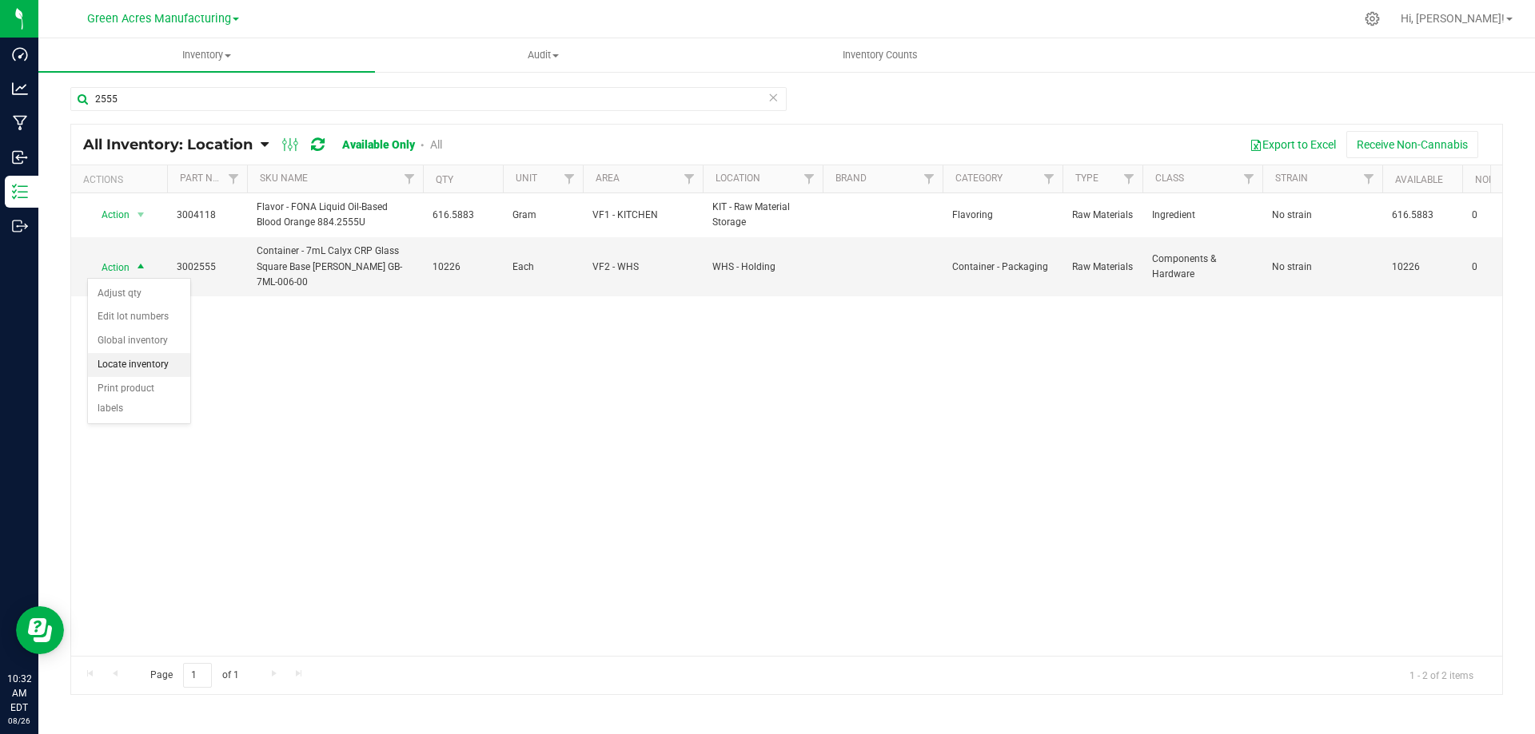
click at [145, 361] on li "Locate inventory" at bounding box center [139, 365] width 102 height 24
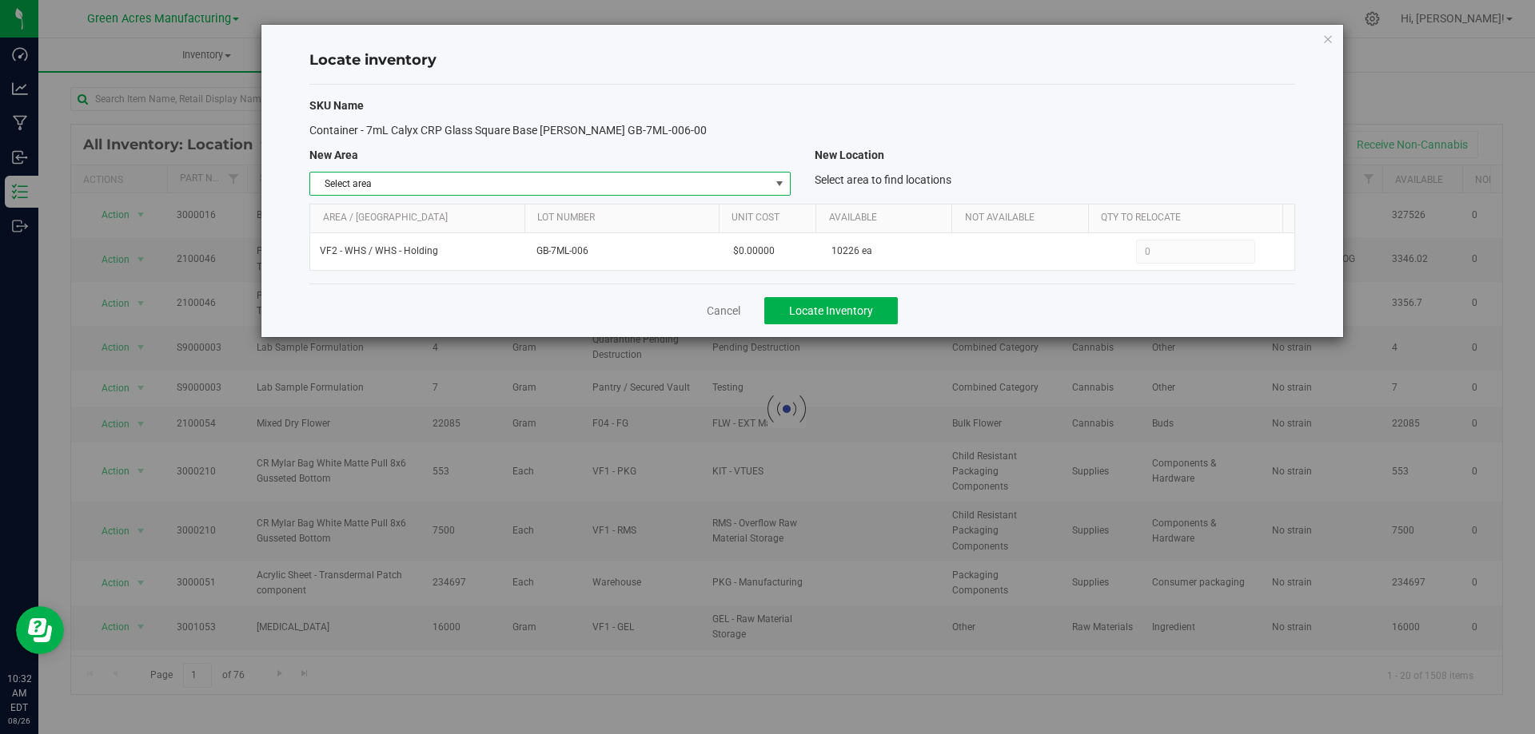
drag, startPoint x: 773, startPoint y: 188, endPoint x: 736, endPoint y: 233, distance: 58.5
click at [773, 189] on span "select" at bounding box center [779, 183] width 13 height 13
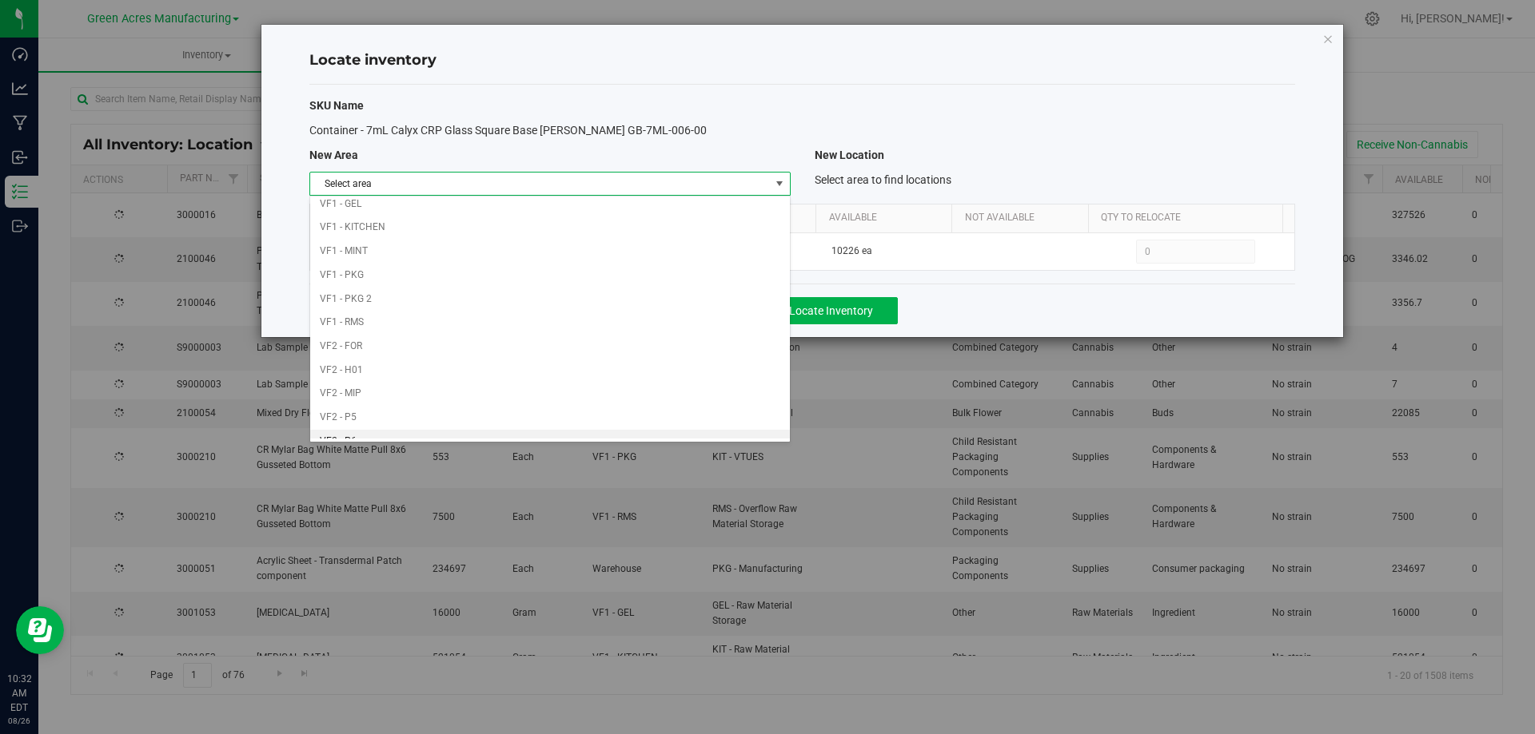
scroll to position [782, 0]
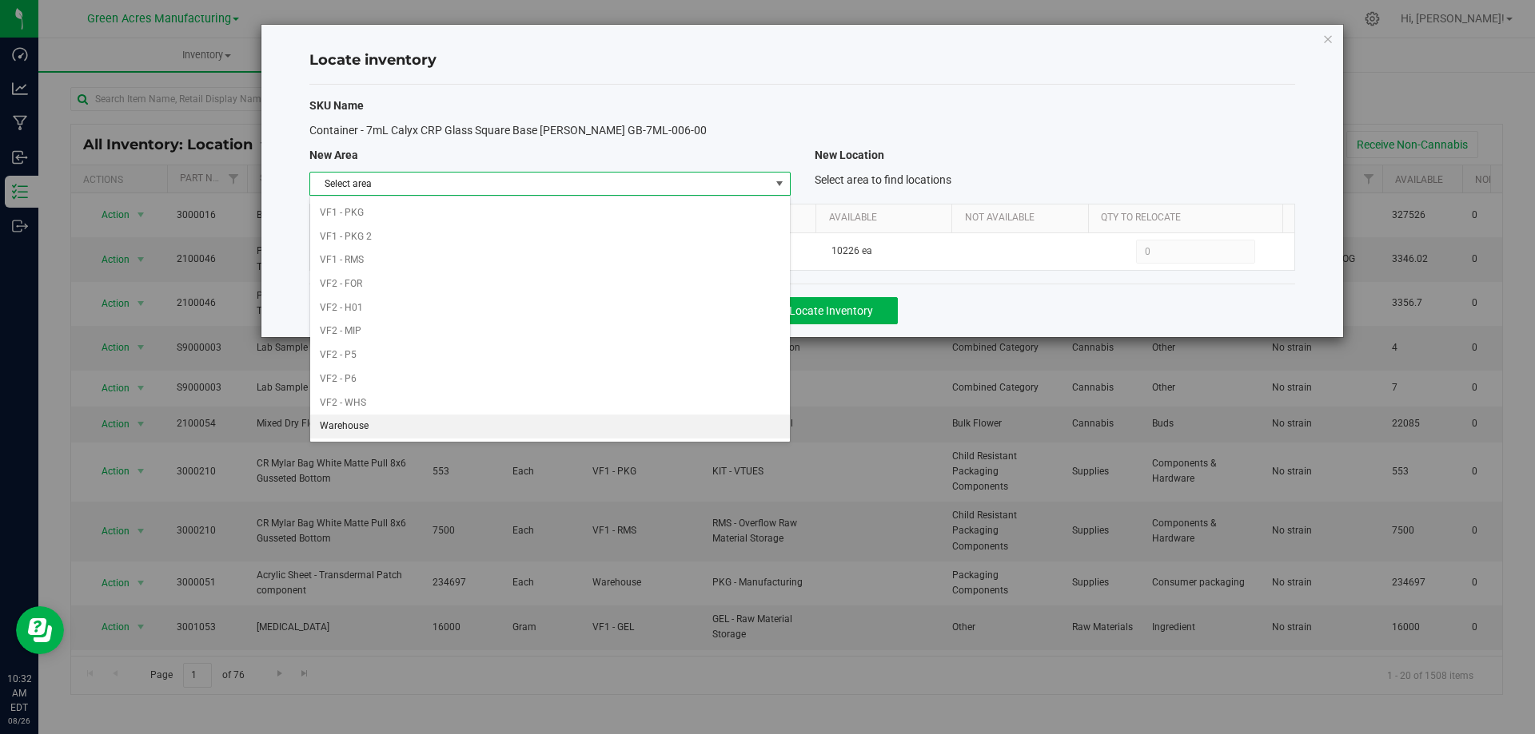
click at [669, 422] on li "Warehouse" at bounding box center [549, 427] width 479 height 24
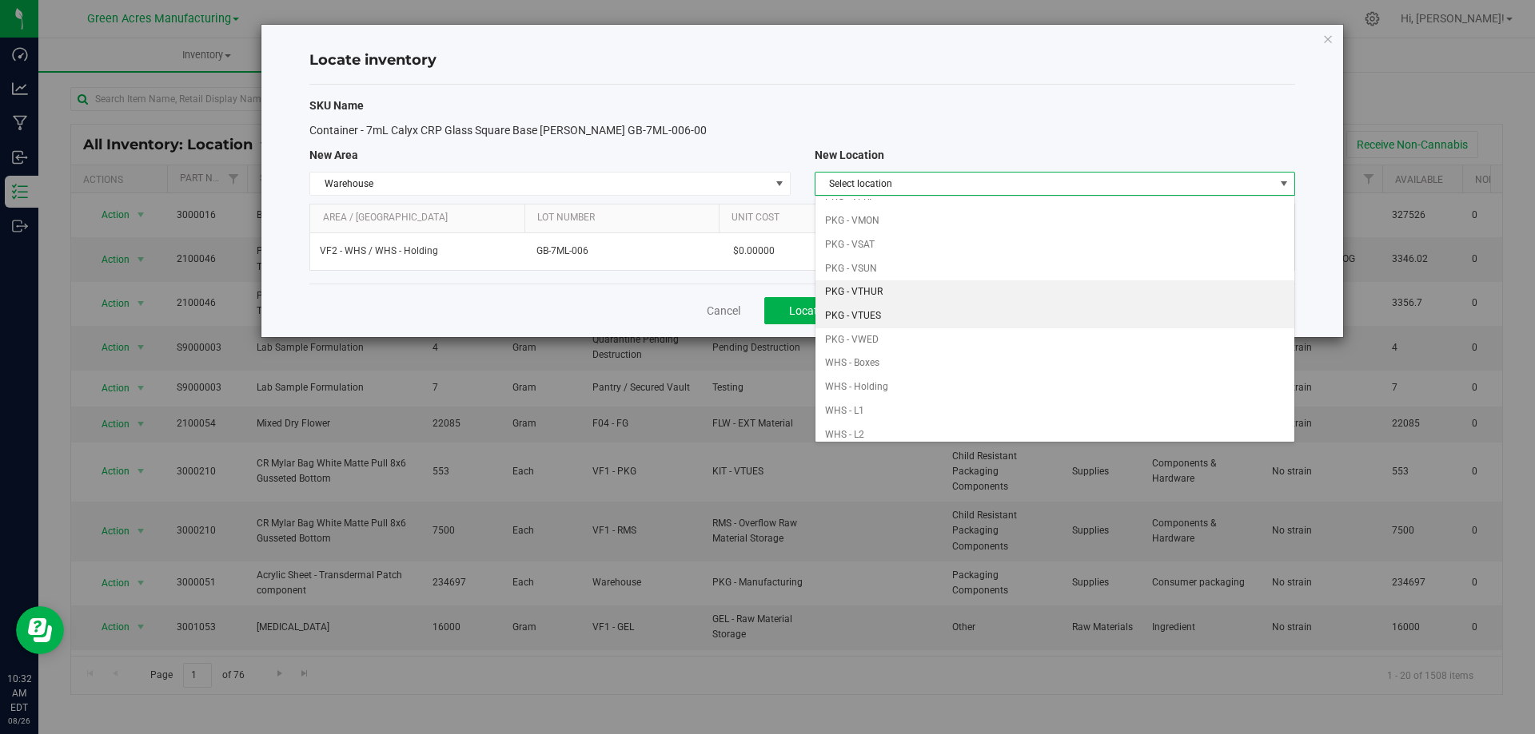
scroll to position [160, 0]
click at [1008, 315] on li "PKG - VTUES" at bounding box center [1054, 313] width 479 height 24
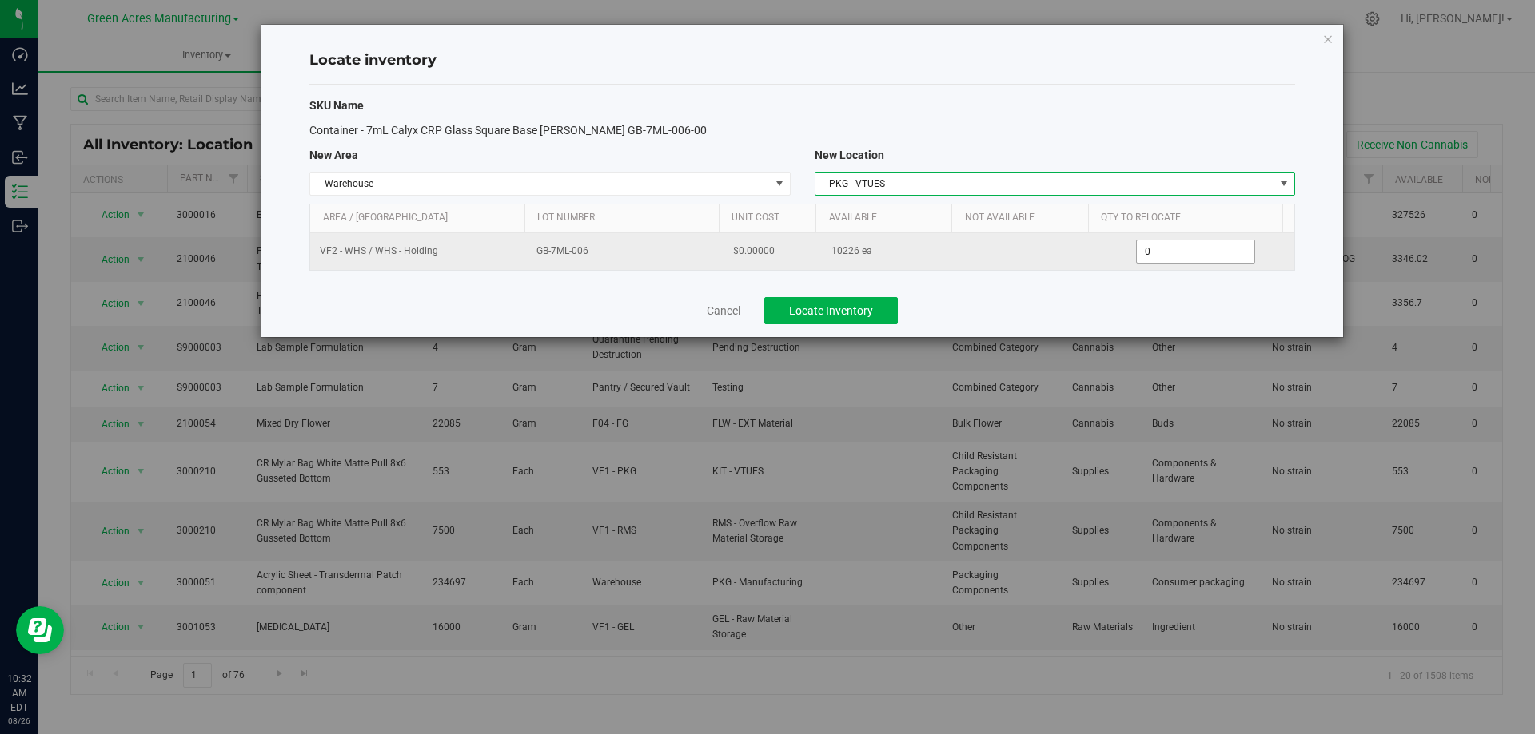
click at [1196, 250] on span "0 0" at bounding box center [1195, 252] width 119 height 24
click at [1196, 250] on input "0" at bounding box center [1194, 252] width 117 height 22
type input "226"
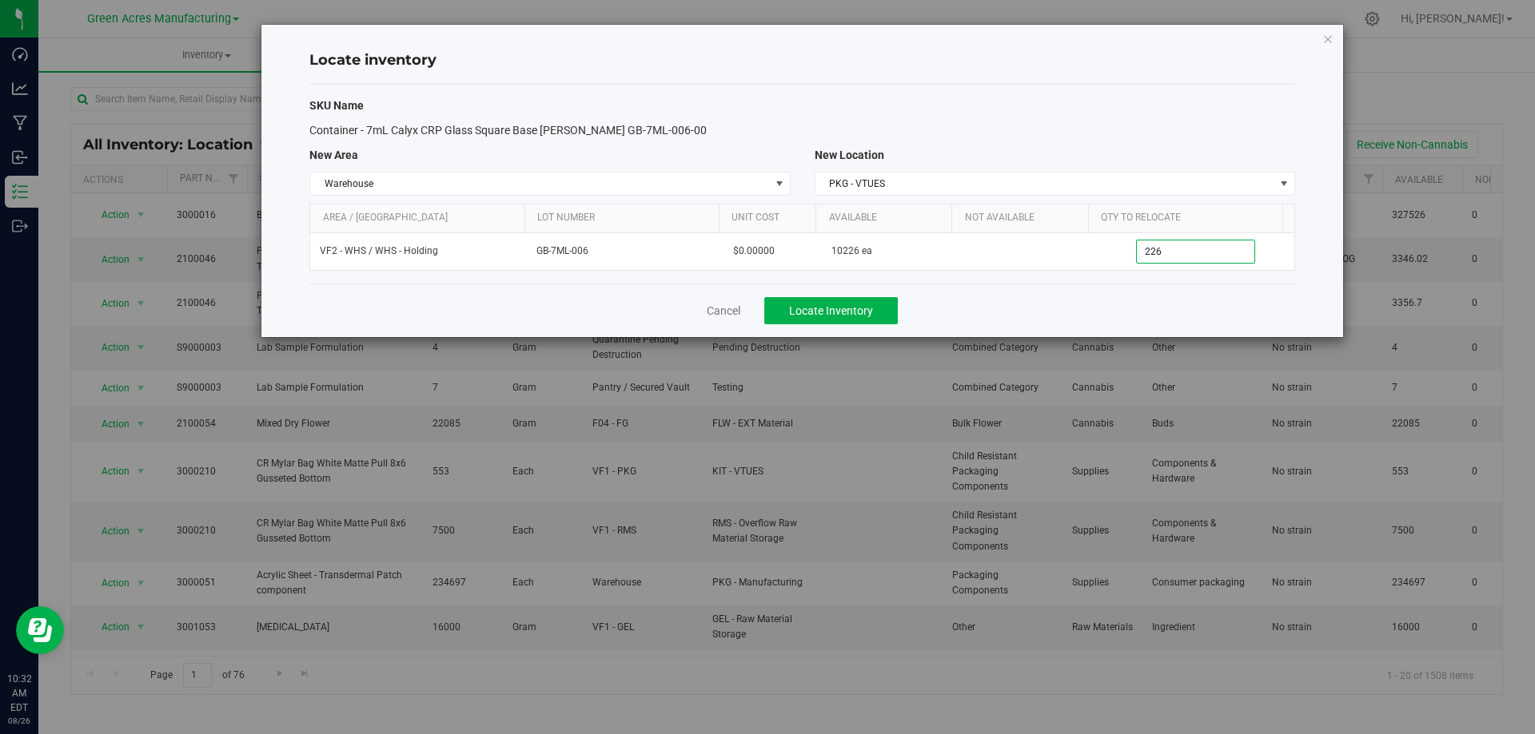
type input "226"
click at [1095, 296] on div "Cancel Locate Inventory" at bounding box center [801, 311] width 985 height 54
click at [914, 300] on div "Cancel Locate Inventory" at bounding box center [801, 311] width 985 height 54
click at [865, 311] on span "Locate Inventory" at bounding box center [831, 311] width 84 height 13
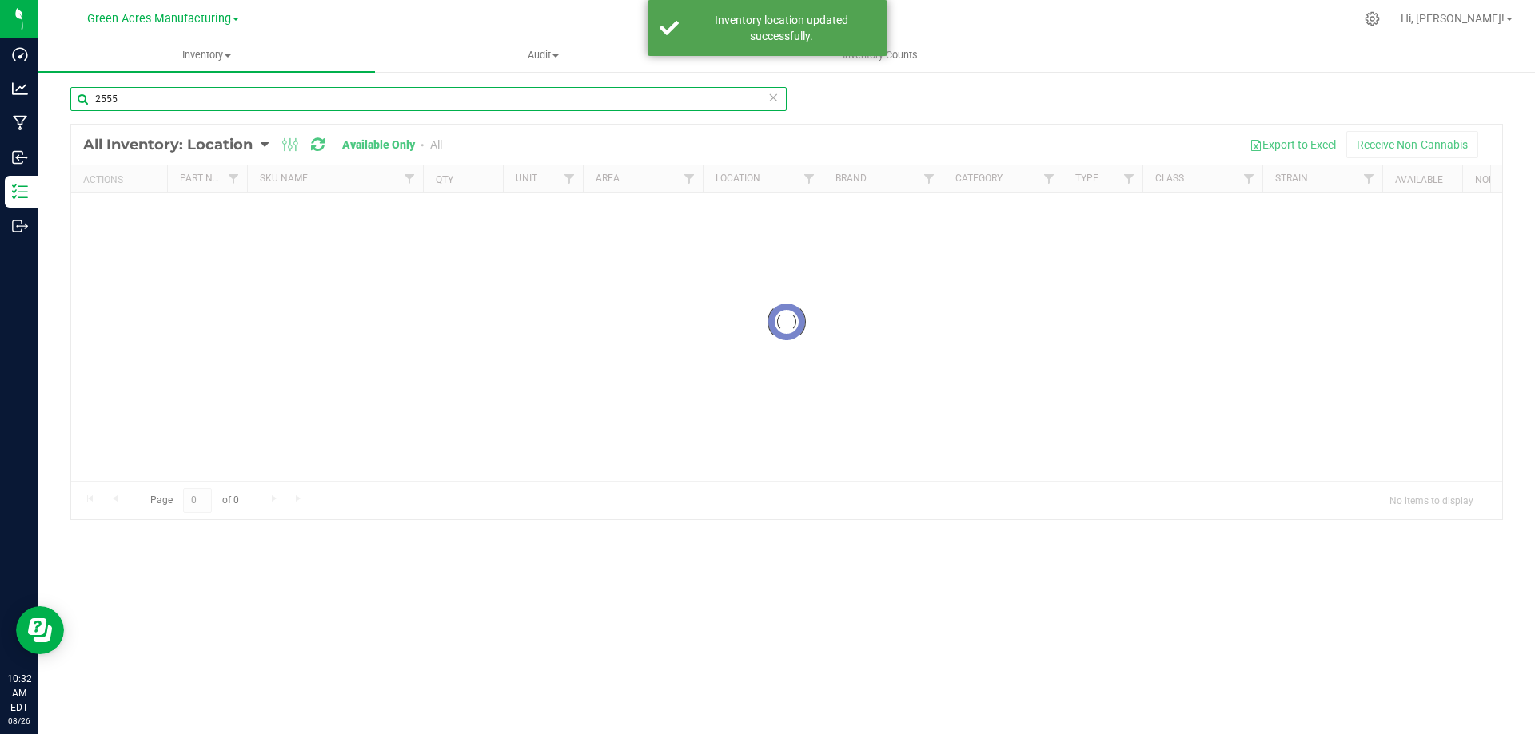
click at [289, 98] on input "2555" at bounding box center [428, 99] width 716 height 24
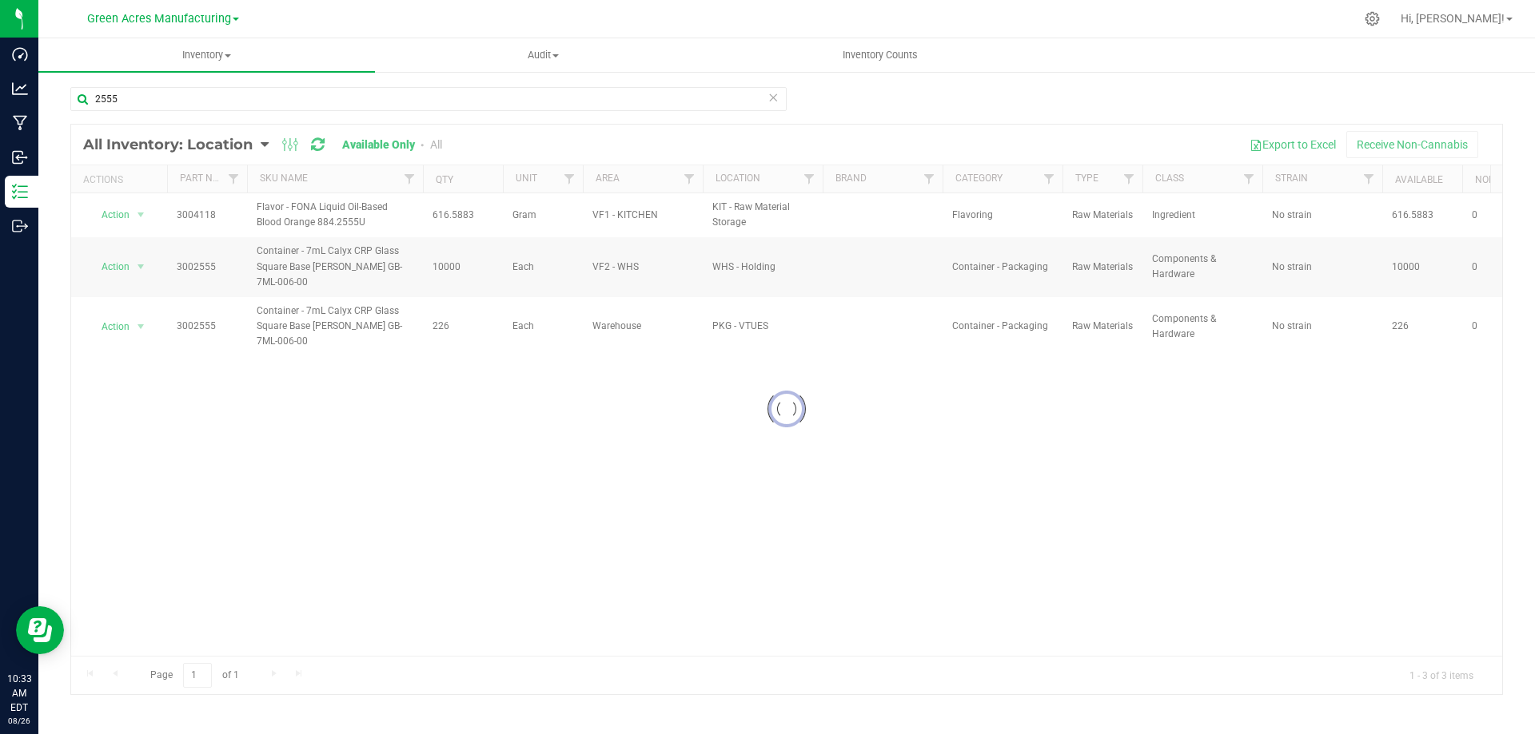
click at [701, 523] on div at bounding box center [786, 410] width 1431 height 570
